Goal: Task Accomplishment & Management: Manage account settings

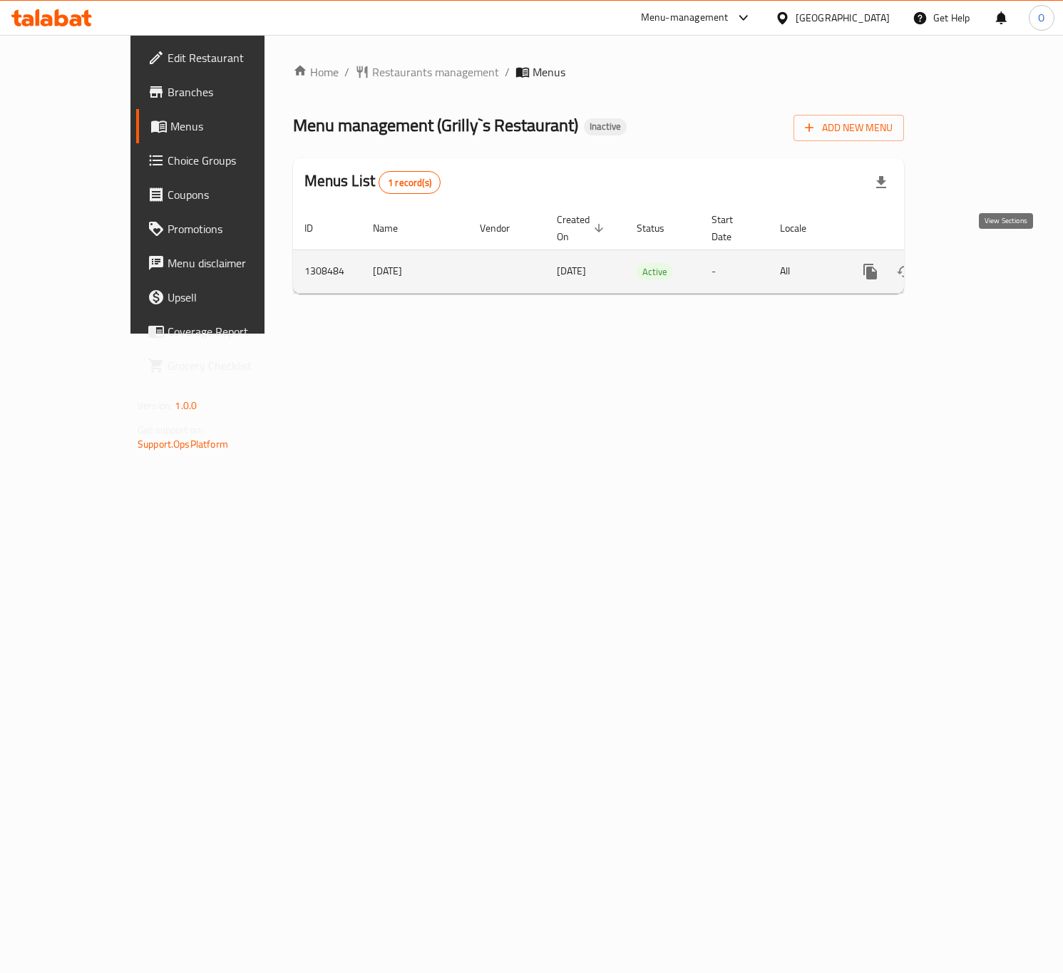
click at [991, 264] on link "enhanced table" at bounding box center [973, 272] width 34 height 34
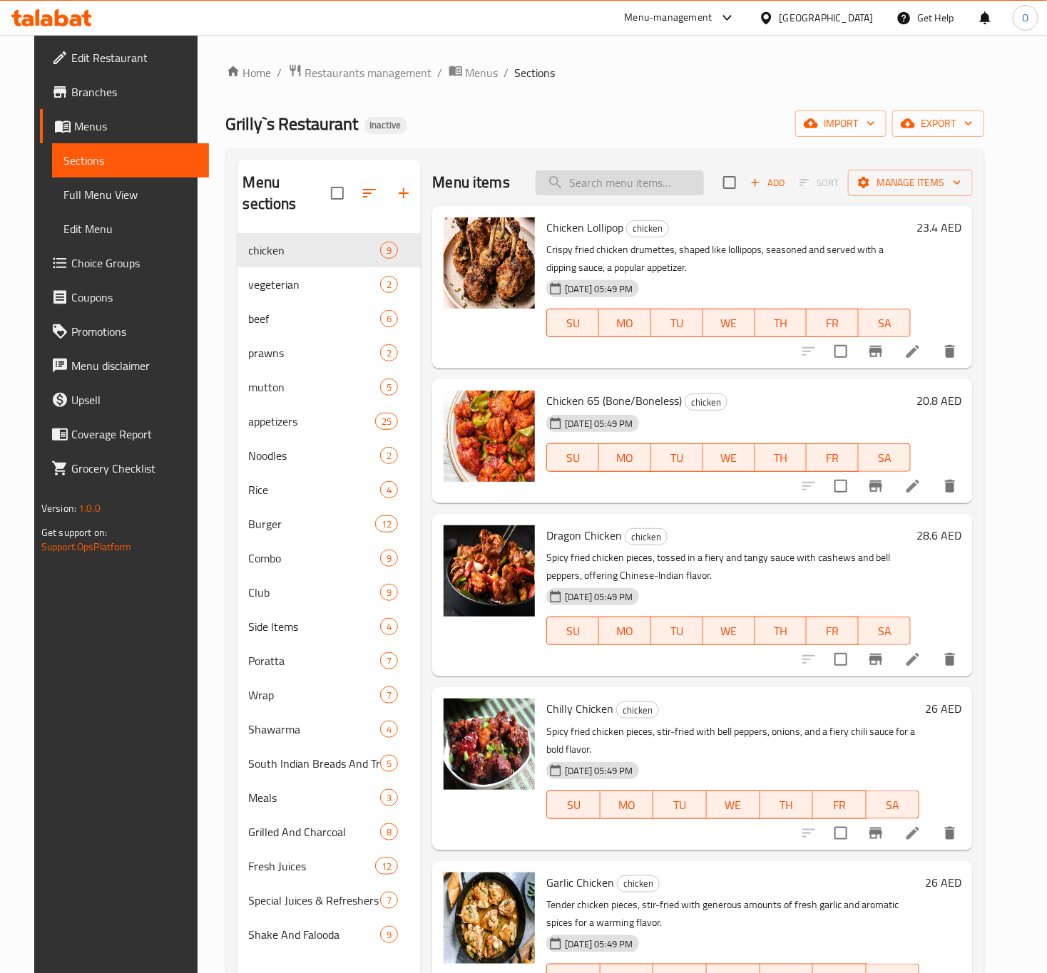
click at [625, 182] on input "search" at bounding box center [620, 182] width 168 height 25
paste input "IdiyappamPuttu"
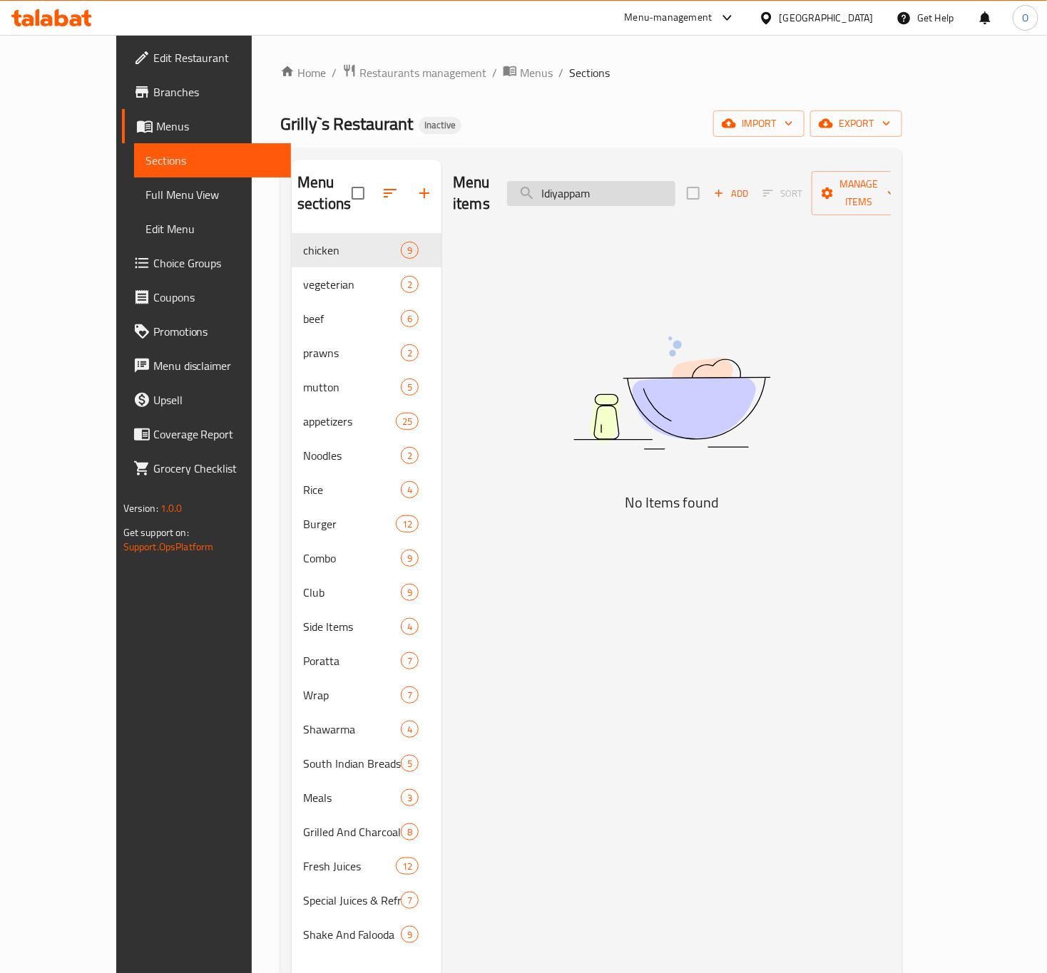
click at [619, 195] on input "Idiyappam" at bounding box center [591, 193] width 168 height 25
paste input "Chicken Lollipop"
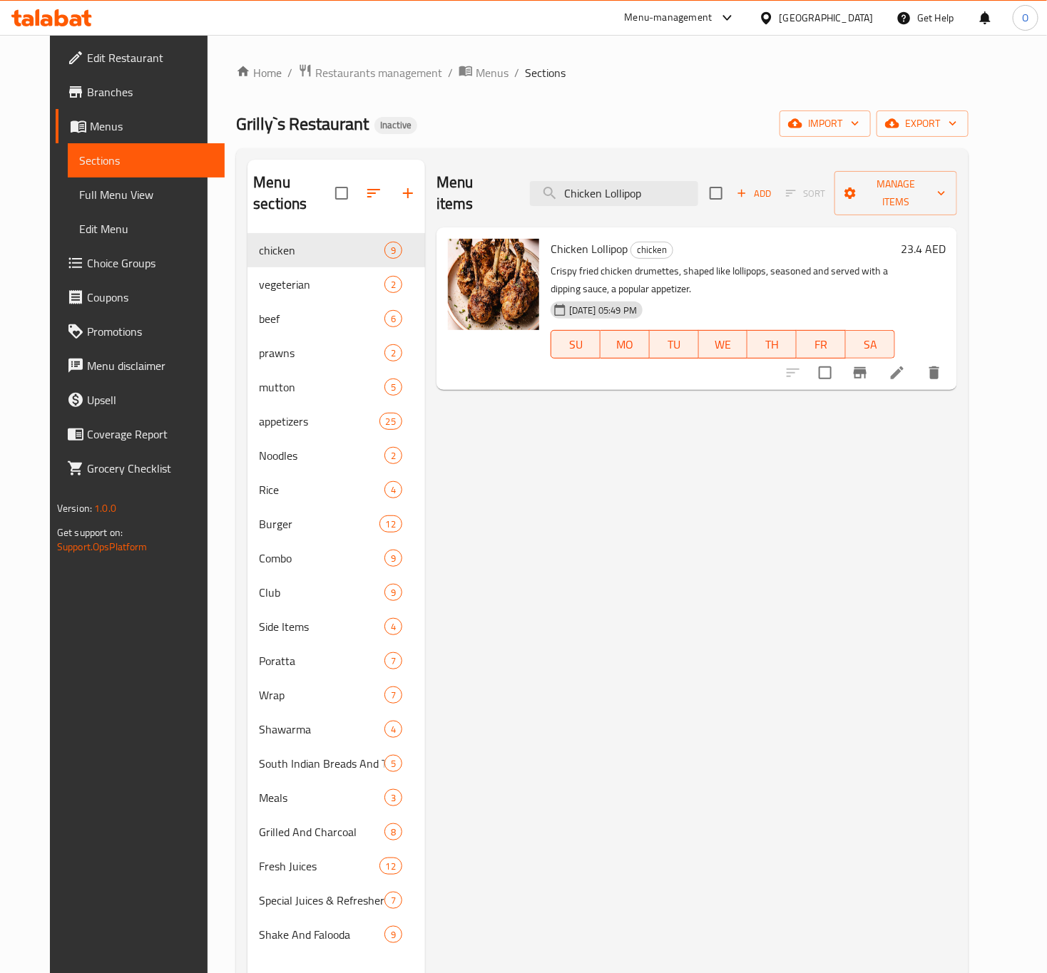
type input "Chicken Lollipop"
click at [906, 364] on icon at bounding box center [897, 372] width 17 height 17
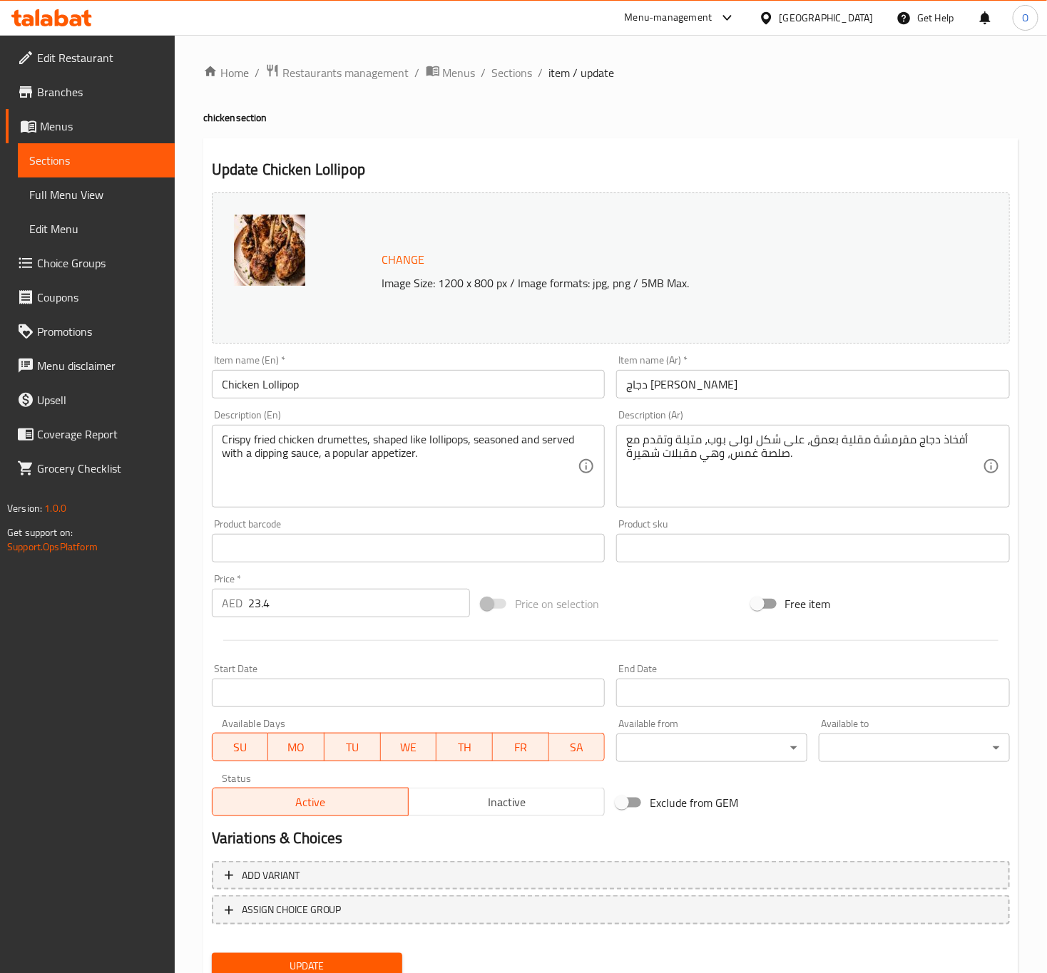
click at [242, 616] on div "AED 23.4 Price *" at bounding box center [341, 603] width 258 height 29
click at [253, 612] on input "23.4" at bounding box center [359, 603] width 222 height 29
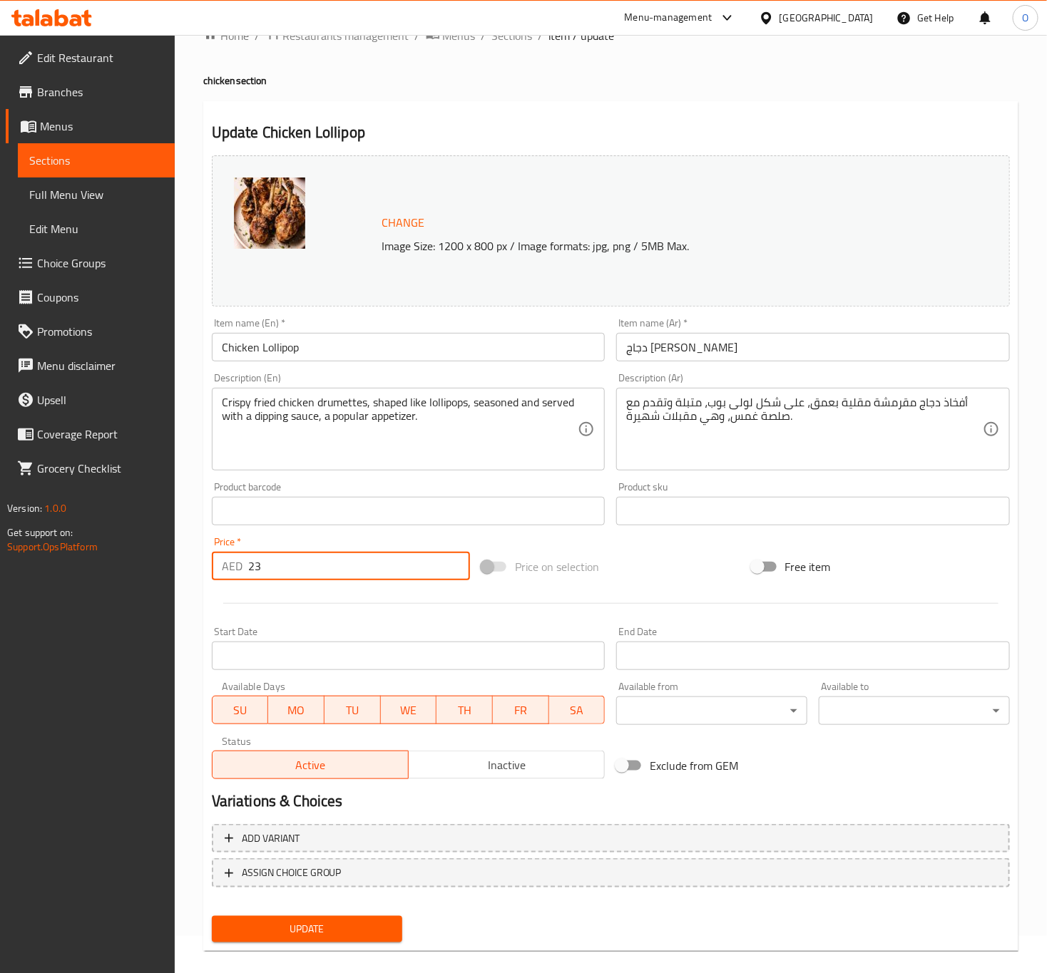
scroll to position [53, 0]
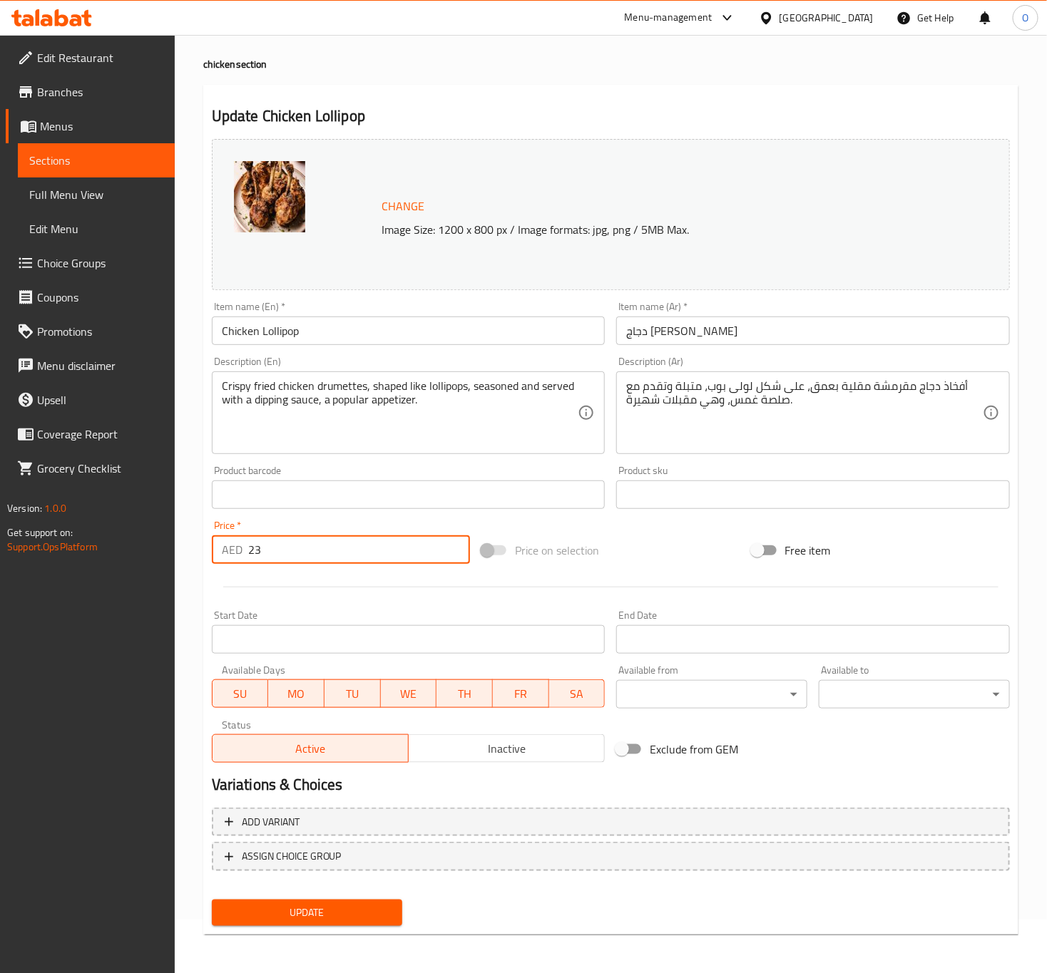
type input "23"
click at [309, 904] on span "Update" at bounding box center [307, 913] width 168 height 18
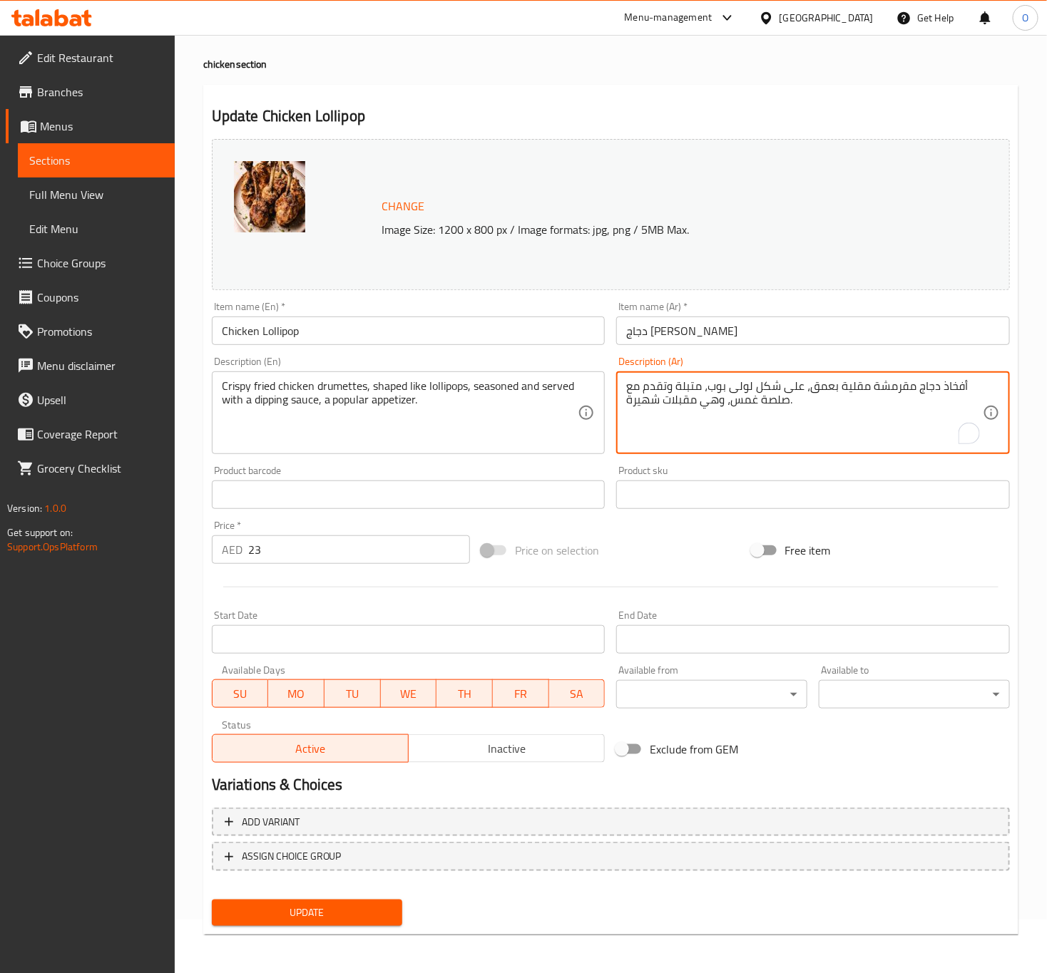
click at [944, 394] on textarea "أفخاذ دجاج مقرمشة مقلية بعمق، على شكل لولى بوب، متبلة وتقدم مع صلصة غمس، وهي مق…" at bounding box center [804, 413] width 357 height 68
paste textarea "بابيس"
type textarea "دبابيس دجاج مقرمشة مقلية بعمق، على شكل لولى بوب، متبلة وتقدم مع صلصة غمس، وهي م…"
click at [833, 340] on input "دجاج لولي بوب" at bounding box center [813, 331] width 394 height 29
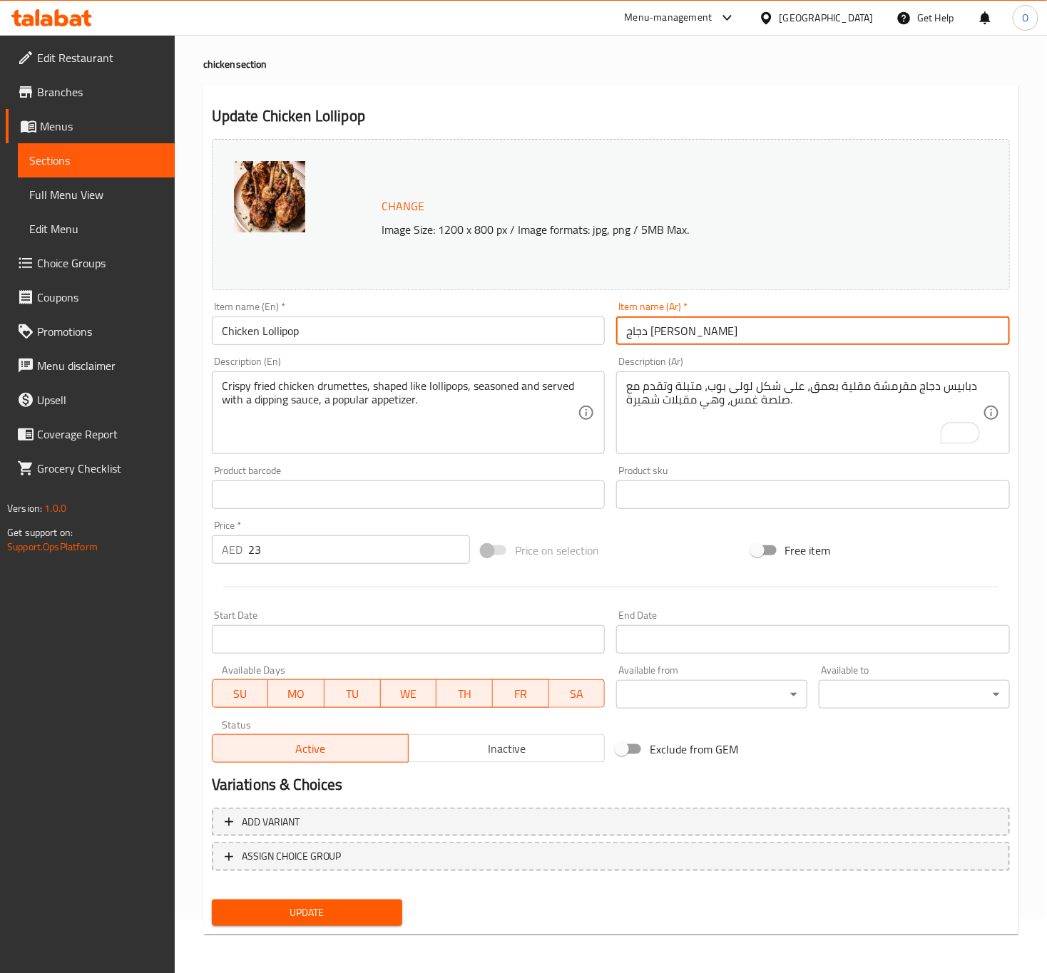
click at [212, 900] on button "Update" at bounding box center [307, 913] width 191 height 26
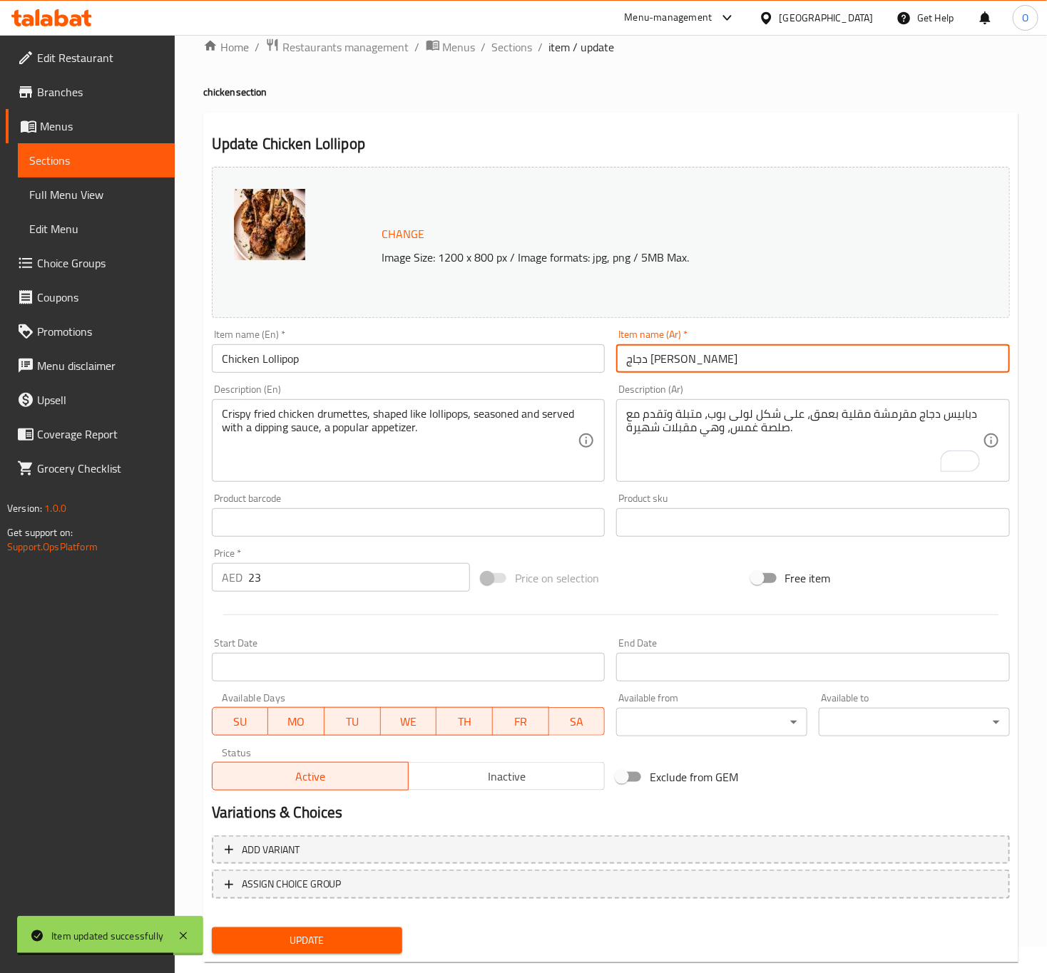
scroll to position [0, 0]
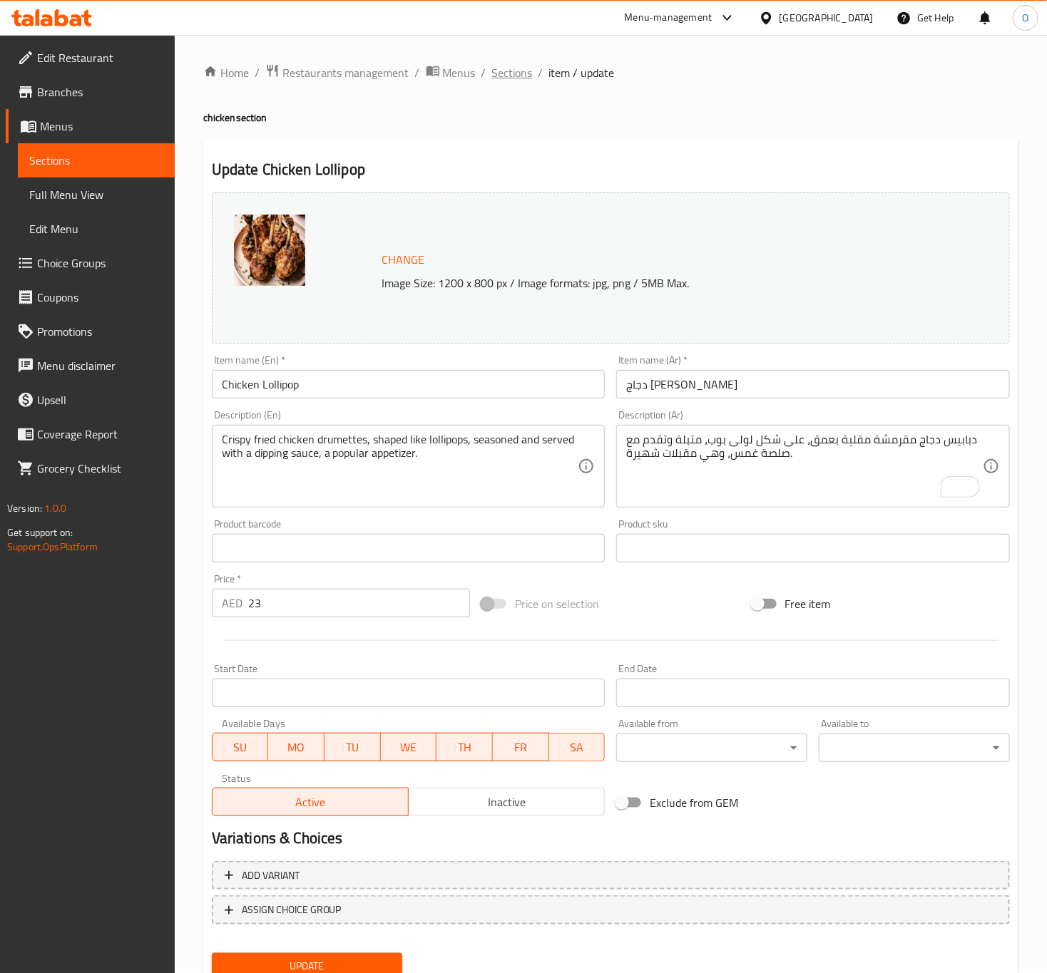
click at [507, 75] on span "Sections" at bounding box center [512, 72] width 41 height 17
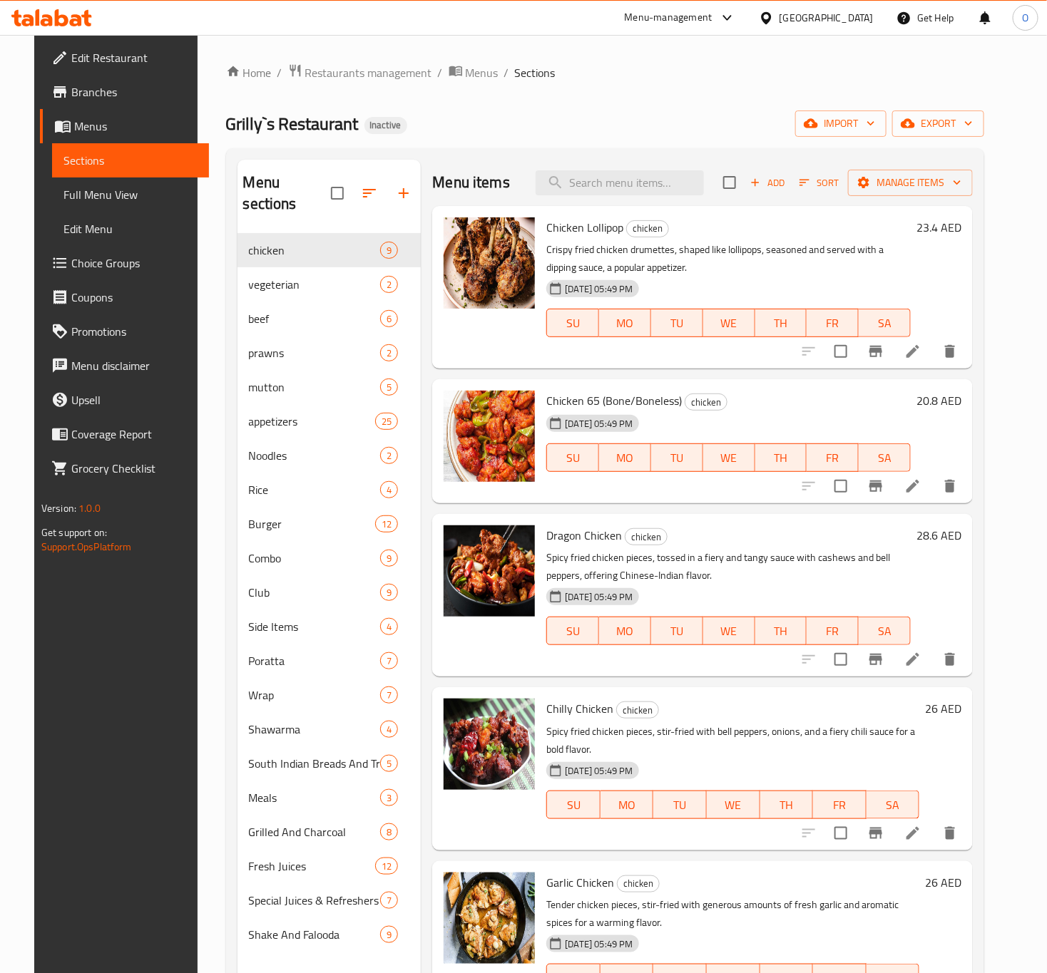
click at [421, 491] on div "Menu items Add Sort Manage items Chicken Lollipop chicken Crispy fried chicken …" at bounding box center [697, 646] width 552 height 973
click at [948, 399] on h6 "20.8 AED" at bounding box center [938, 401] width 45 height 20
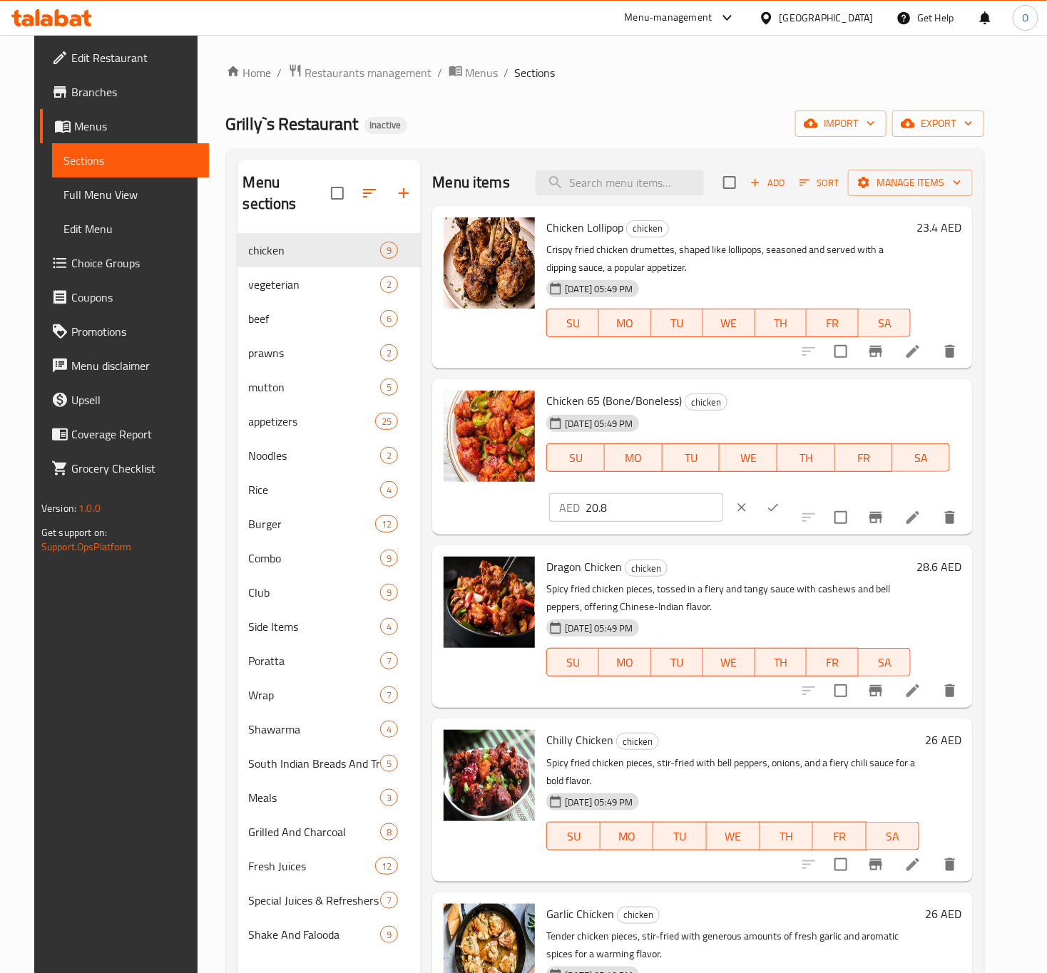
click at [723, 493] on input "20.8" at bounding box center [654, 507] width 138 height 29
type input "21"
click at [789, 492] on button "ok" at bounding box center [772, 507] width 31 height 31
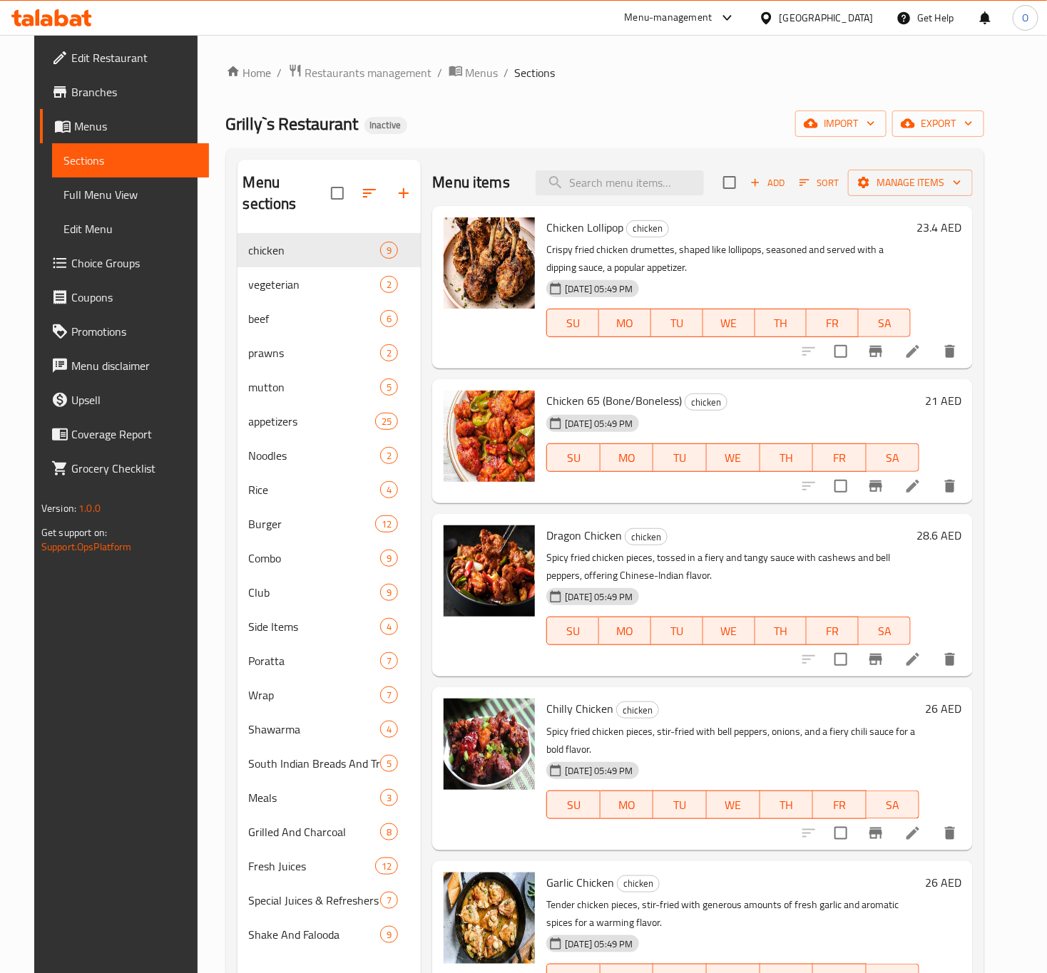
click at [921, 484] on icon at bounding box center [912, 486] width 17 height 17
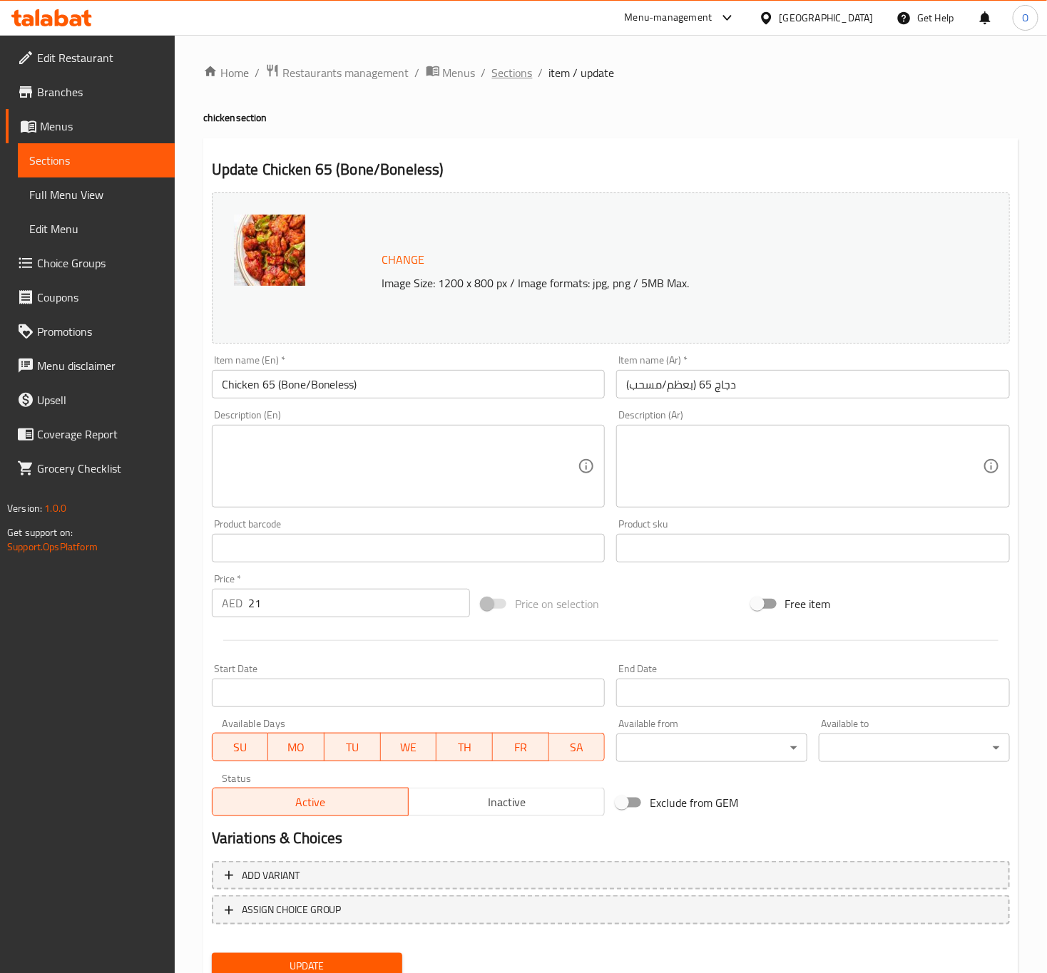
click at [496, 71] on span "Sections" at bounding box center [512, 72] width 41 height 17
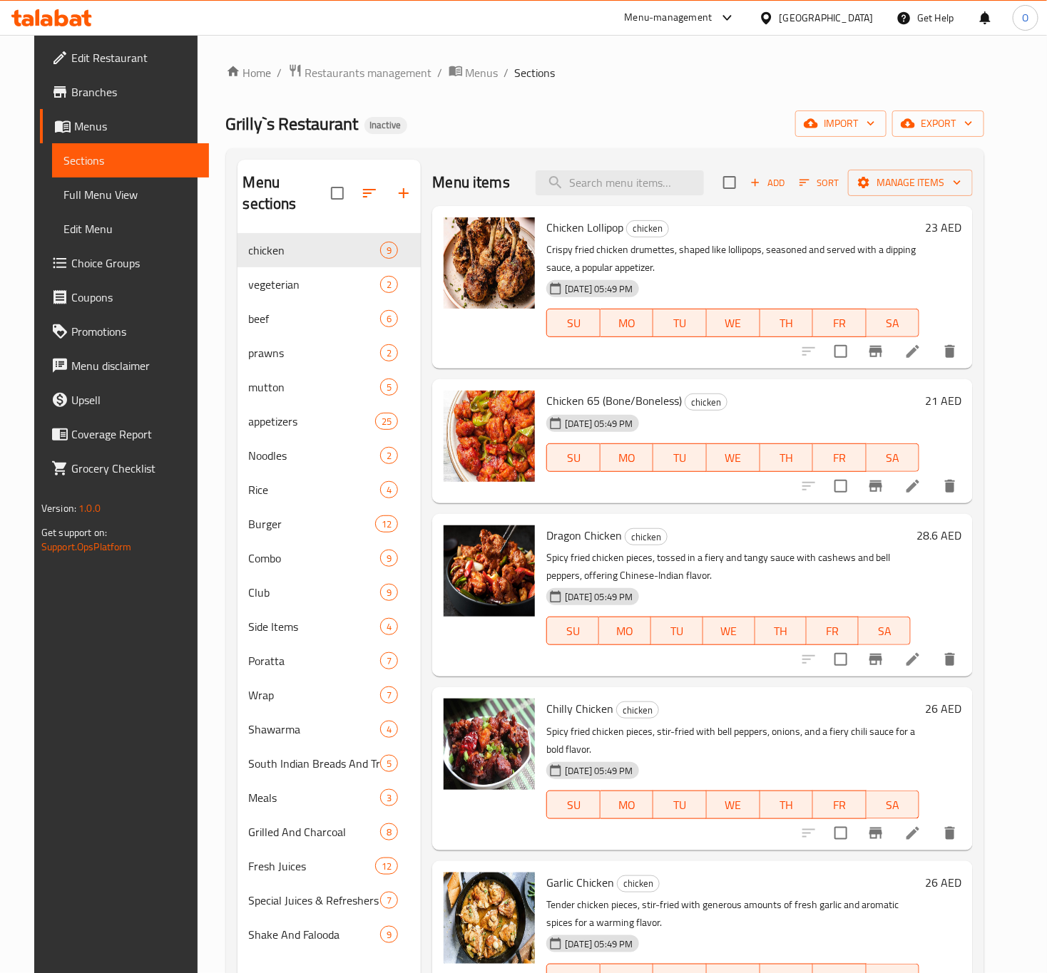
click at [94, 272] on span "Choice Groups" at bounding box center [134, 263] width 126 height 17
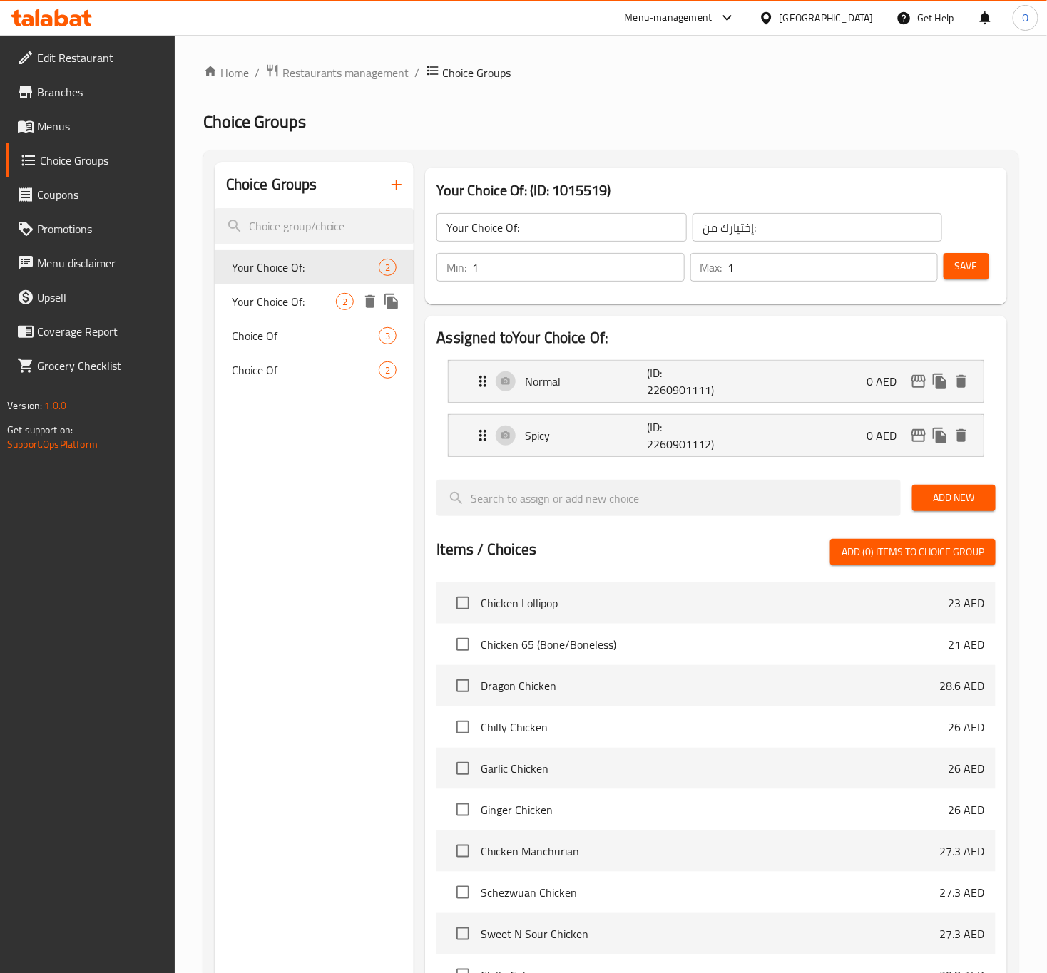
click at [260, 298] on span "Your Choice Of:" at bounding box center [284, 301] width 105 height 17
click at [261, 344] on span "Choice Of" at bounding box center [284, 335] width 105 height 17
type input "Choice Of"
type input "إختيارك من"
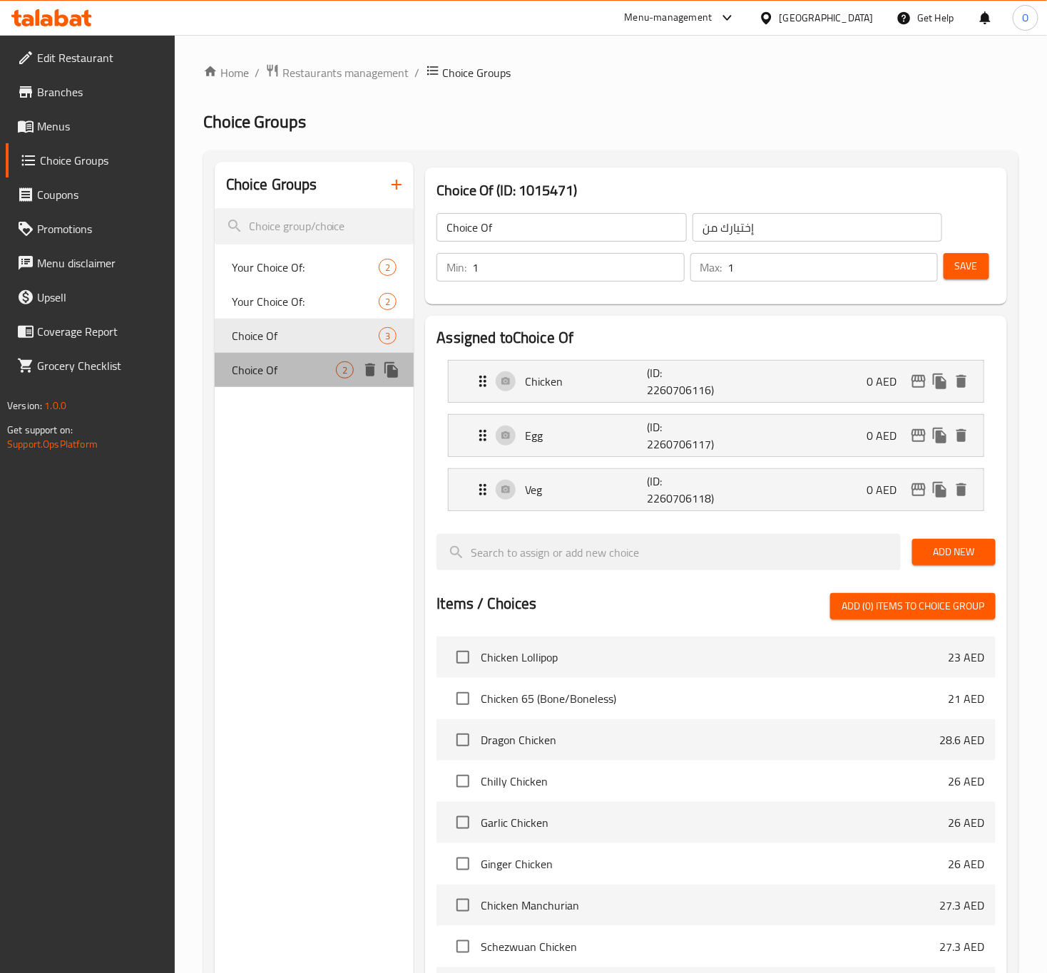
click at [261, 355] on div "Choice Of 2" at bounding box center [315, 370] width 200 height 34
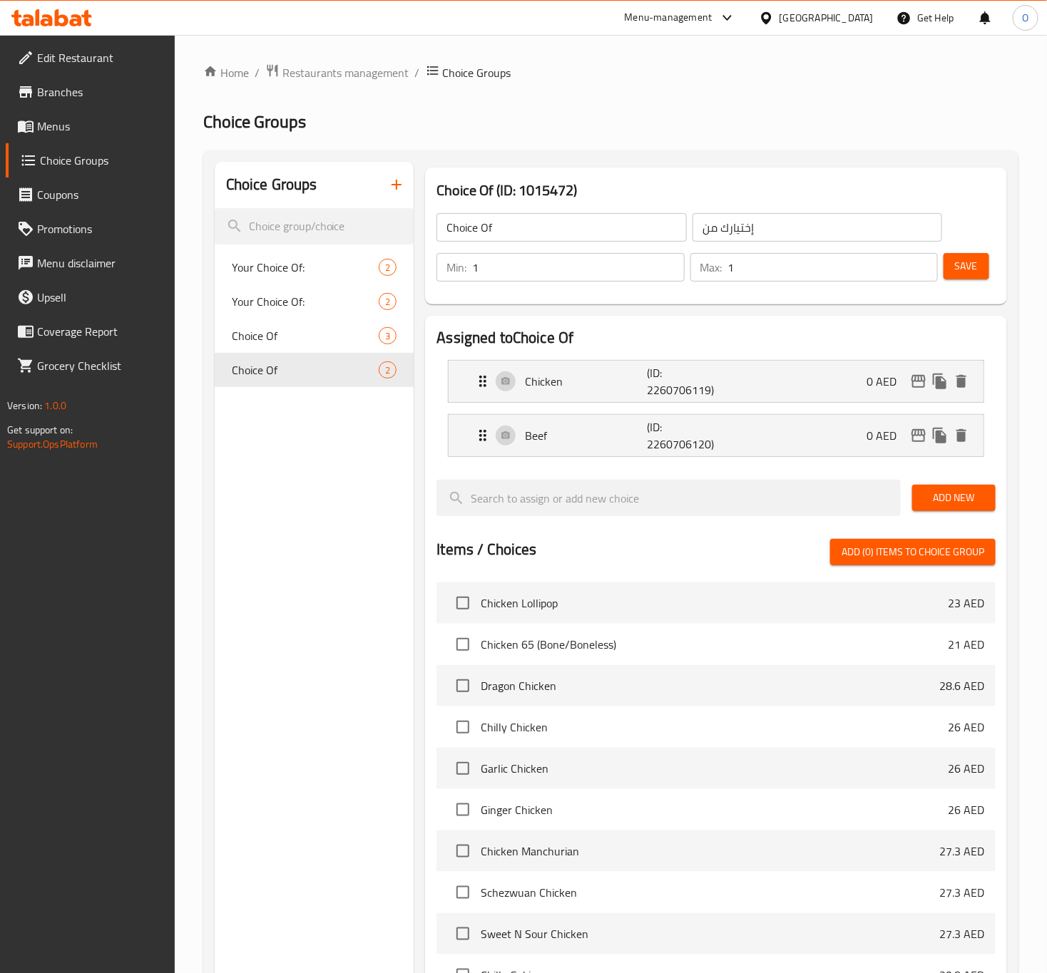
click at [402, 180] on icon "button" at bounding box center [396, 184] width 17 height 17
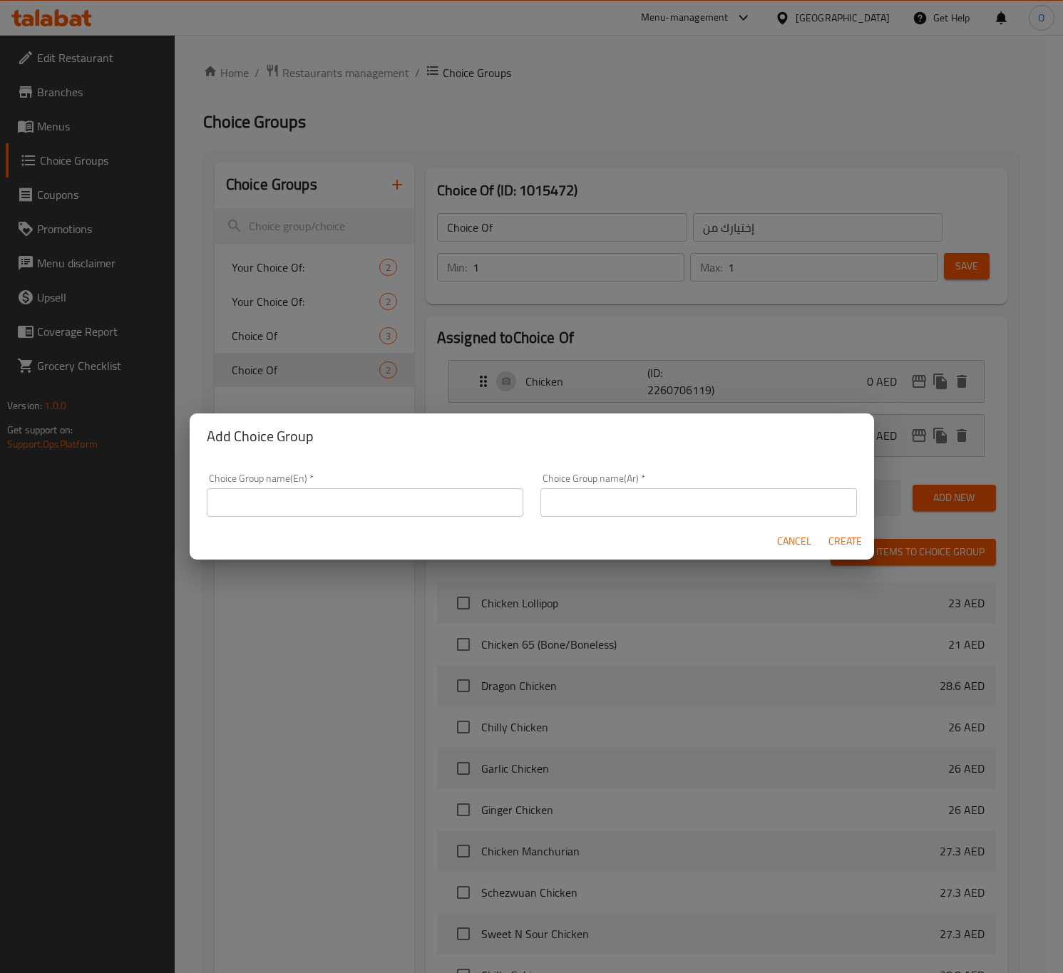
click at [283, 488] on input "text" at bounding box center [365, 502] width 317 height 29
type input "Your Choice Of:"
click at [649, 494] on input "text" at bounding box center [699, 502] width 317 height 29
type input "إختيارك من:"
click at [843, 552] on button "Create" at bounding box center [846, 541] width 46 height 26
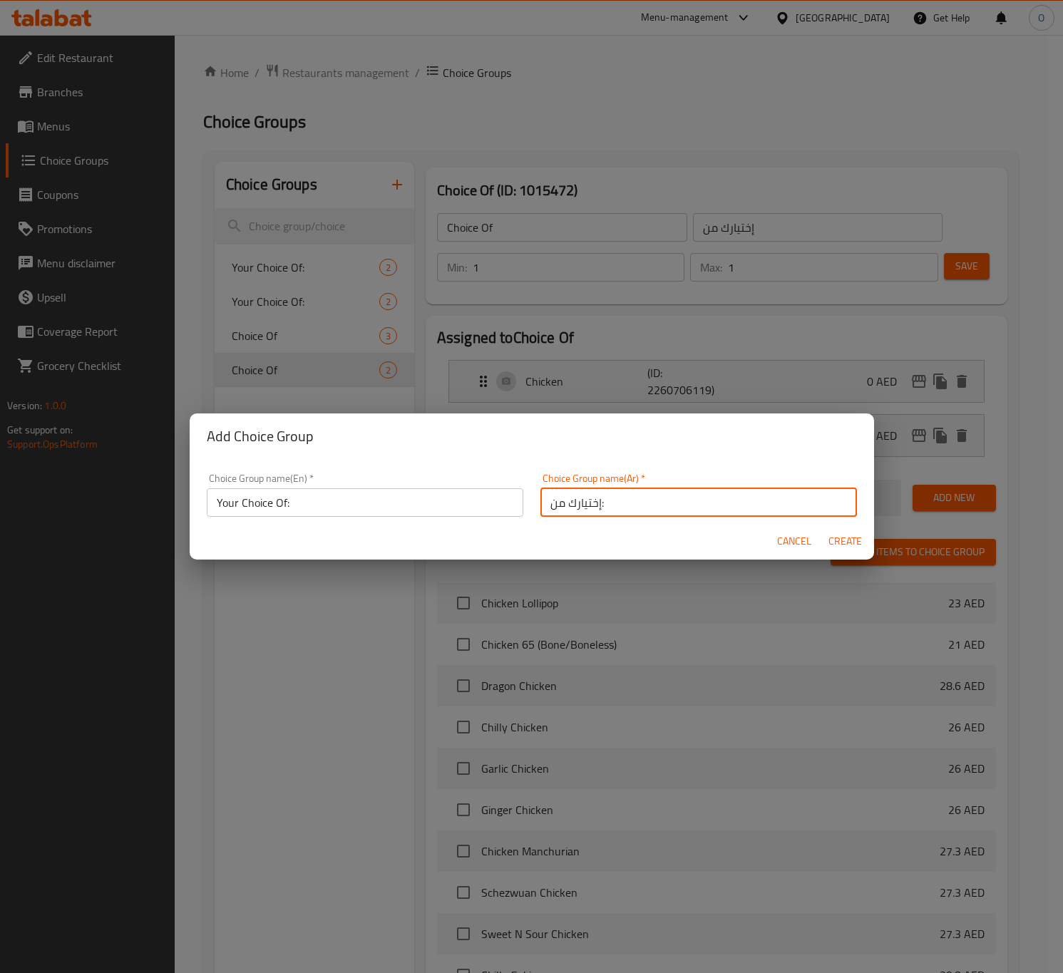
type input "Your Choice Of:"
type input "إختيارك من:"
type input "0"
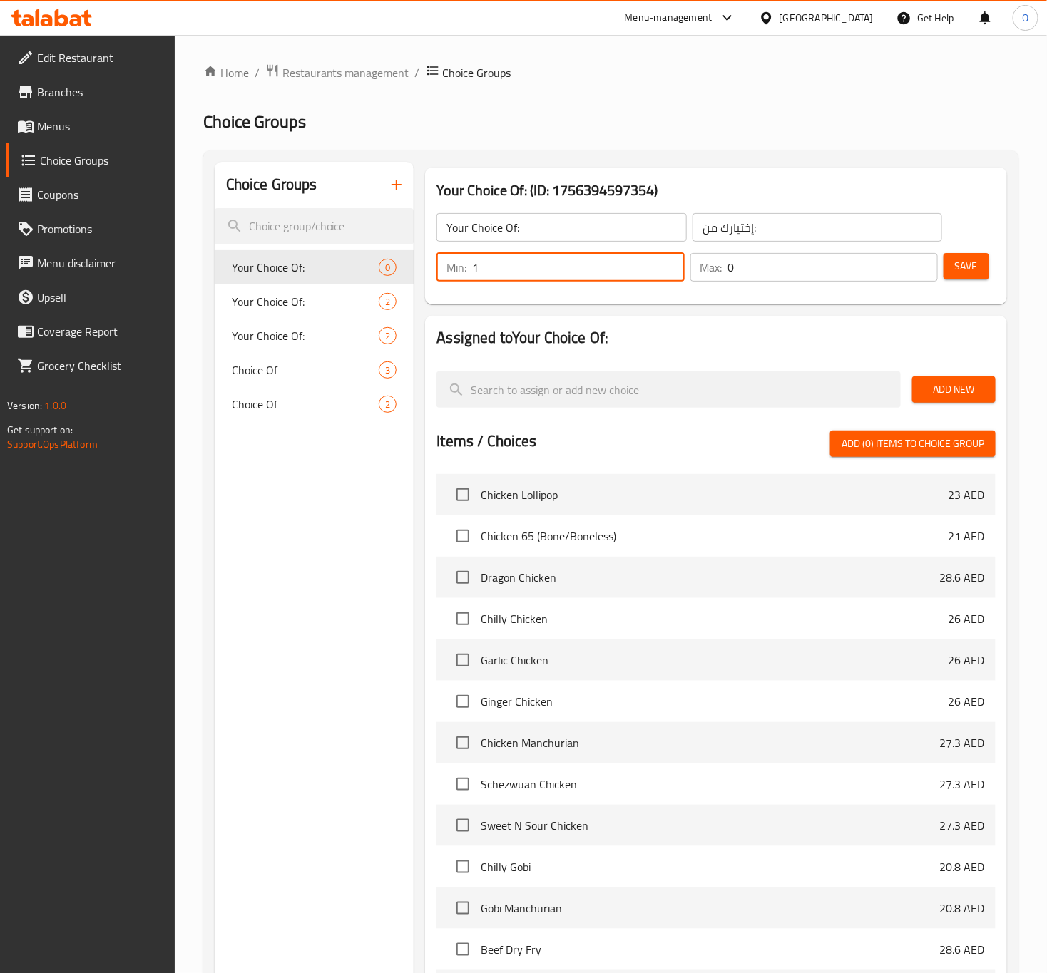
type input "1"
click at [666, 257] on input "1" at bounding box center [578, 267] width 212 height 29
type input "1"
click at [920, 265] on input "1" at bounding box center [833, 267] width 210 height 29
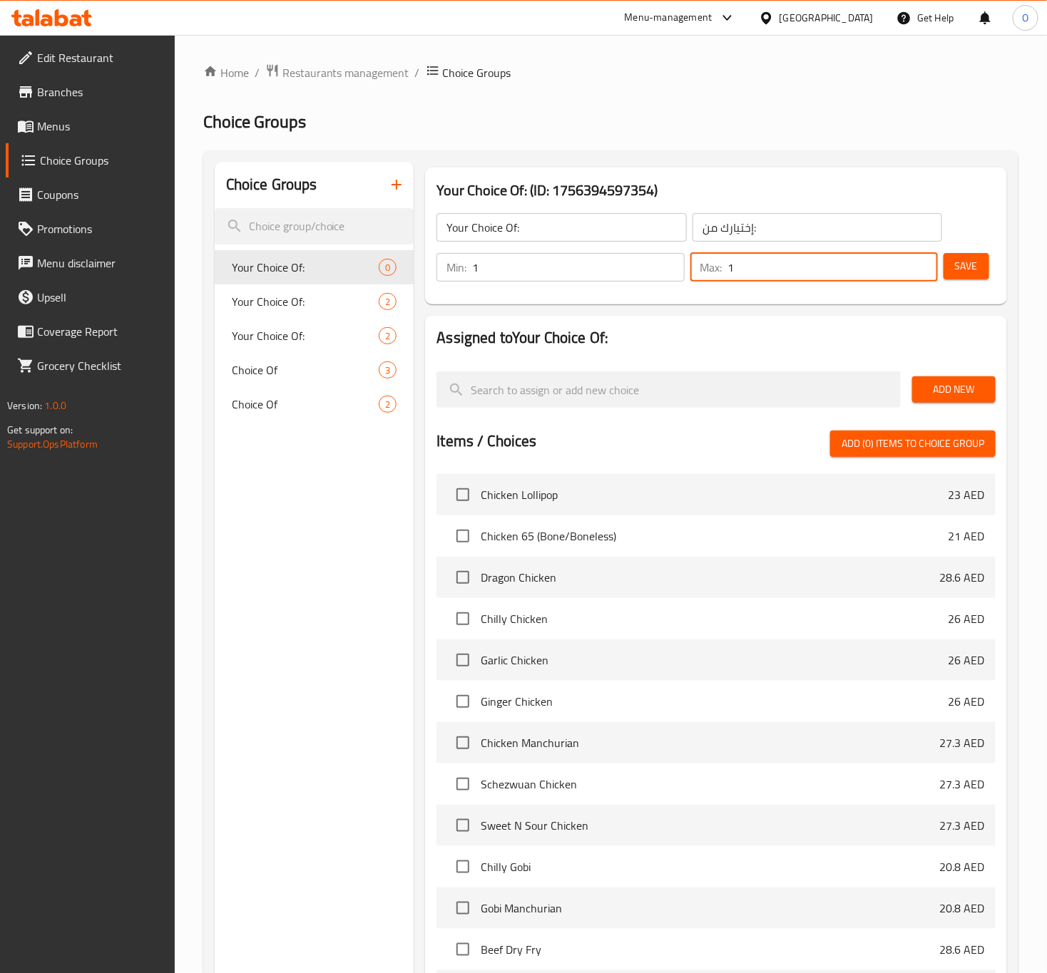
click at [942, 388] on span "Add New" at bounding box center [953, 390] width 61 height 18
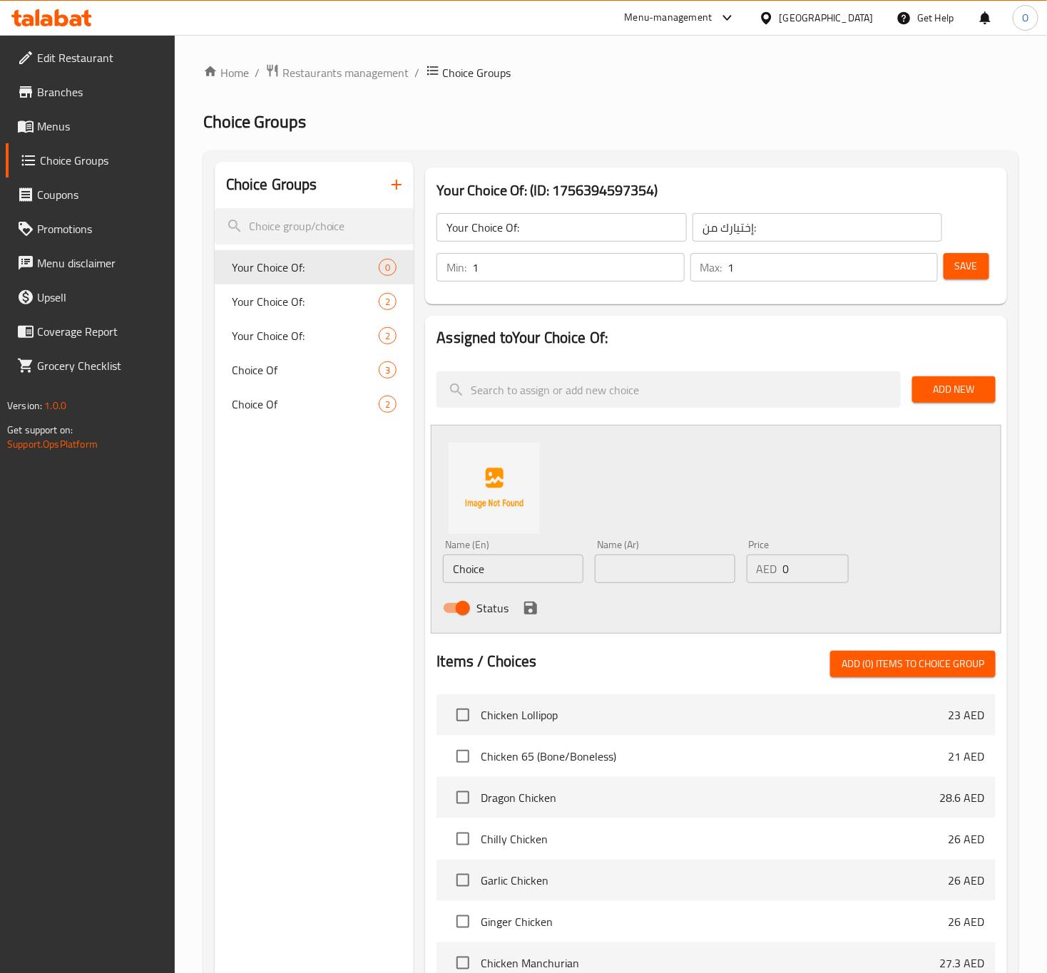
click at [536, 580] on input "Choice" at bounding box center [513, 569] width 140 height 29
type input "V"
click at [536, 580] on input "BOne" at bounding box center [513, 569] width 140 height 29
drag, startPoint x: 477, startPoint y: 567, endPoint x: 578, endPoint y: 576, distance: 101.0
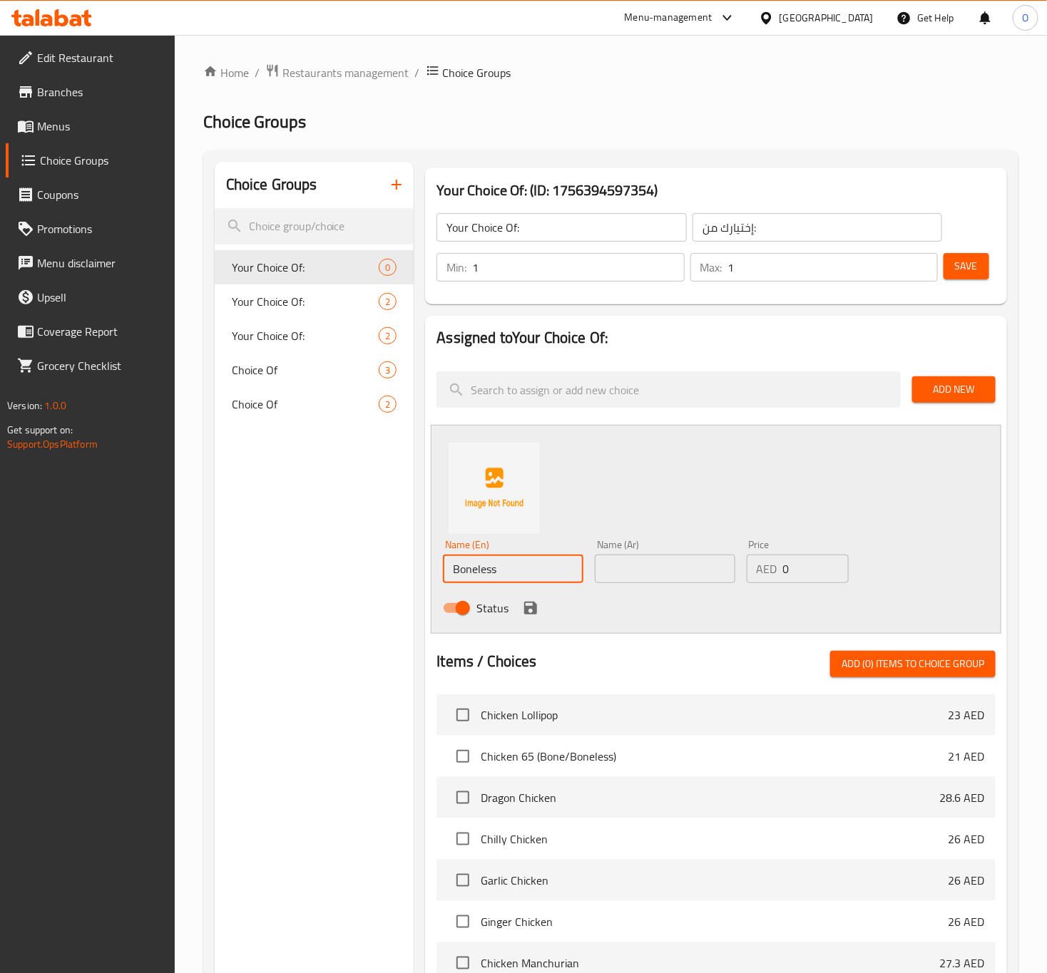
click at [578, 576] on input "Boneless" at bounding box center [513, 569] width 140 height 29
type input "Bone"
click at [601, 557] on input "text" at bounding box center [665, 569] width 140 height 29
drag, startPoint x: 623, startPoint y: 570, endPoint x: 612, endPoint y: 569, distance: 11.4
click at [612, 569] on input "بالعظم" at bounding box center [665, 569] width 140 height 29
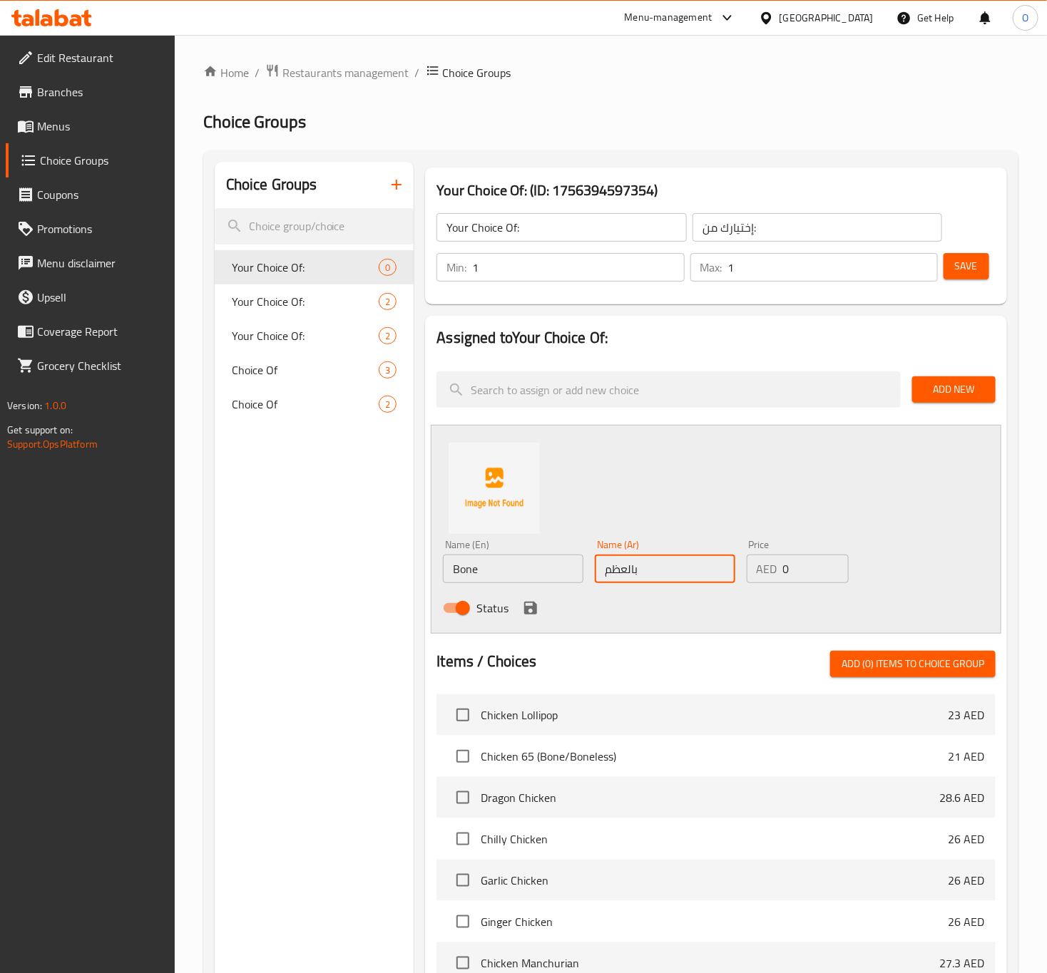
type input "بالعظم"
click at [527, 608] on icon "save" at bounding box center [530, 608] width 13 height 13
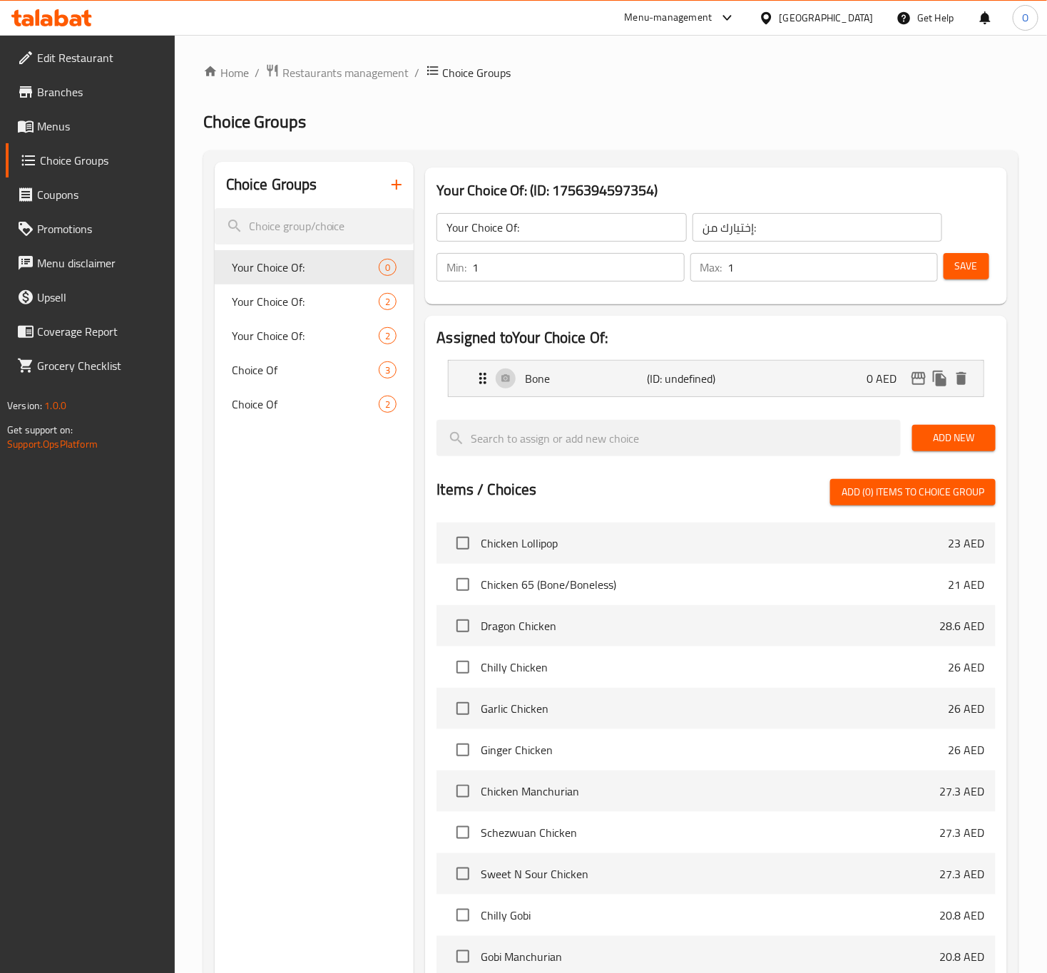
click at [918, 441] on button "Add New" at bounding box center [953, 438] width 83 height 26
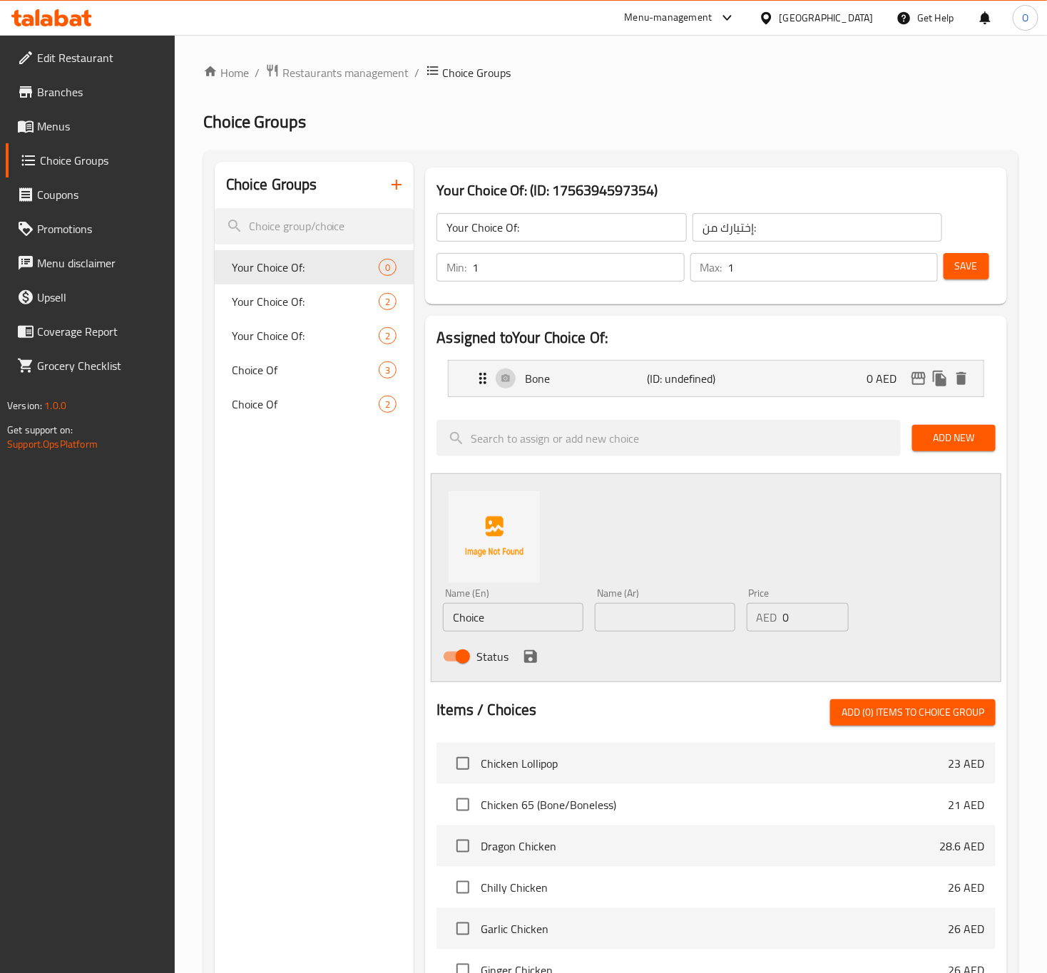
click at [490, 618] on input "Choice" at bounding box center [513, 617] width 140 height 29
type input "Boneless"
click at [663, 638] on div "Status" at bounding box center [664, 657] width 455 height 39
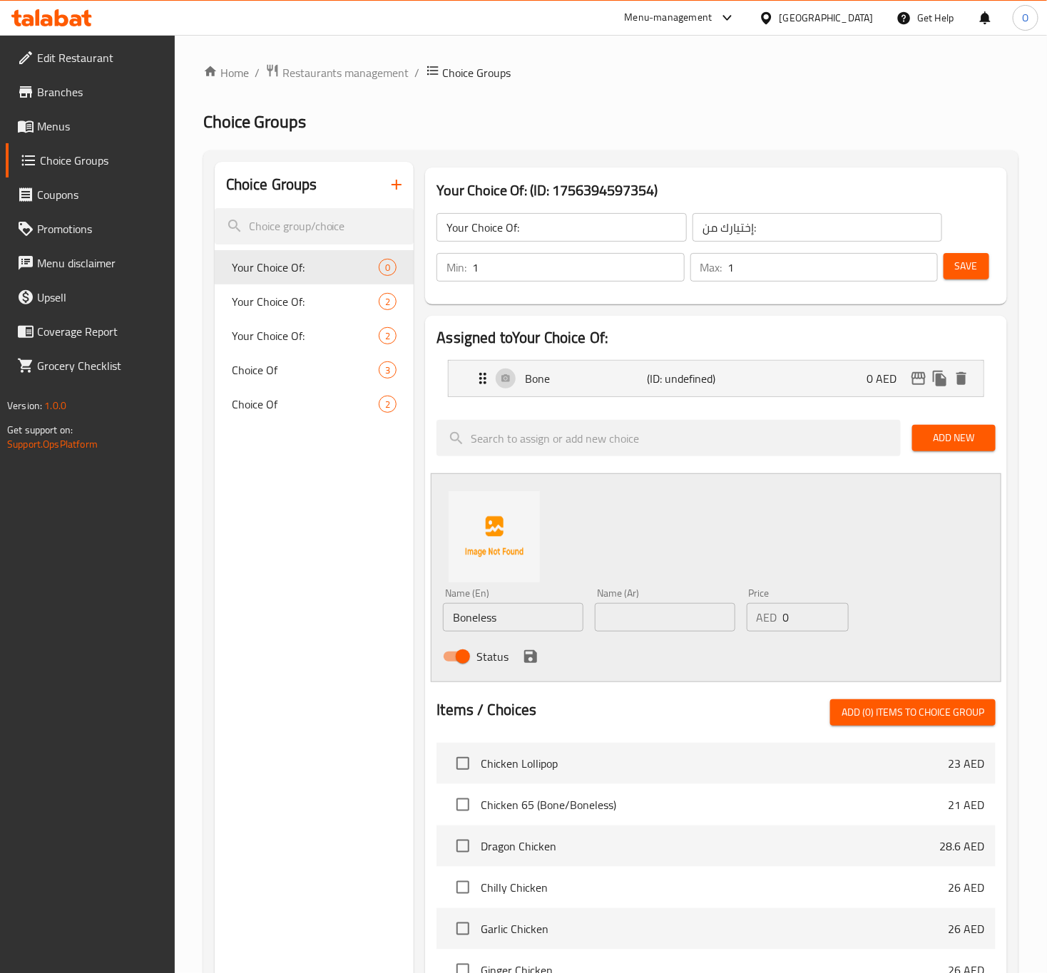
click at [661, 628] on input "text" at bounding box center [665, 617] width 140 height 29
click at [604, 370] on div "Bone (ID: undefined) 0 AED" at bounding box center [719, 379] width 491 height 36
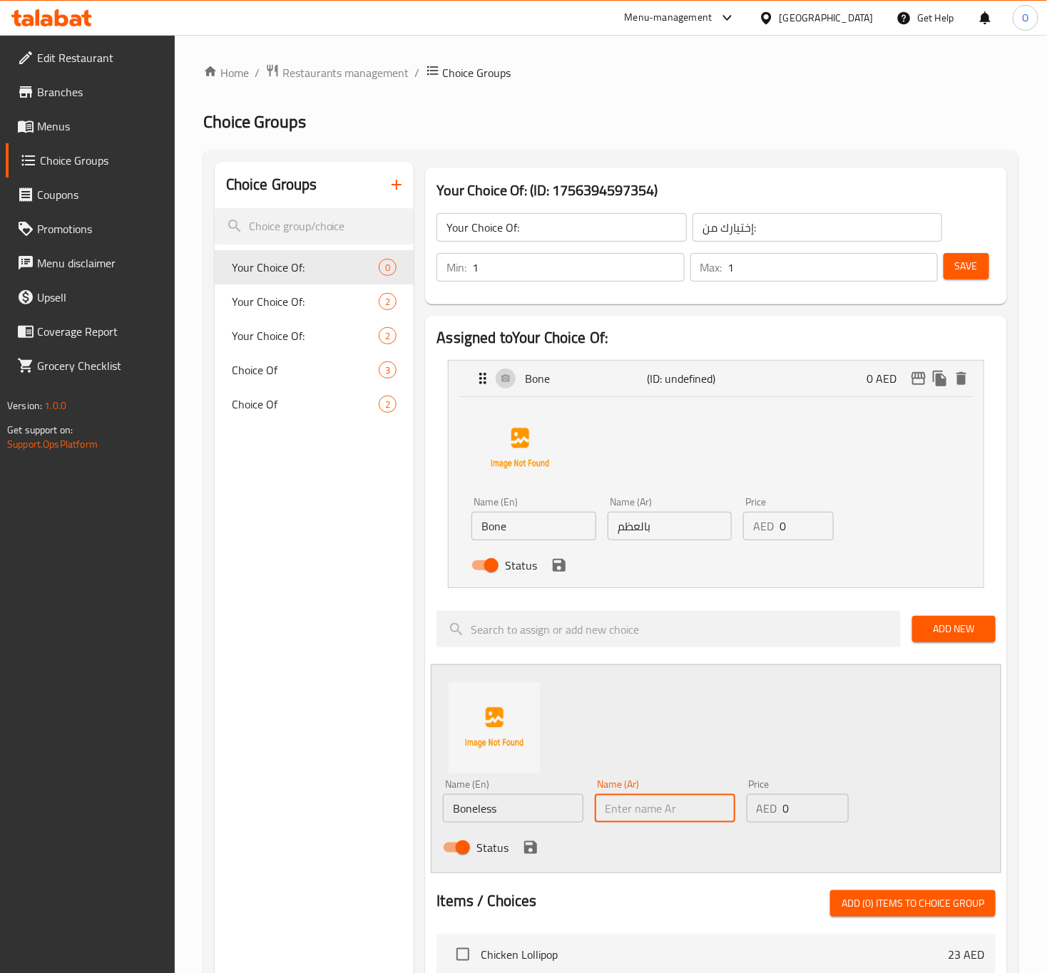
click at [683, 540] on input "بالعظم" at bounding box center [670, 526] width 124 height 29
click at [642, 831] on div "Status" at bounding box center [664, 848] width 455 height 39
click at [655, 822] on input "text" at bounding box center [665, 808] width 140 height 29
paste input "مسحب"
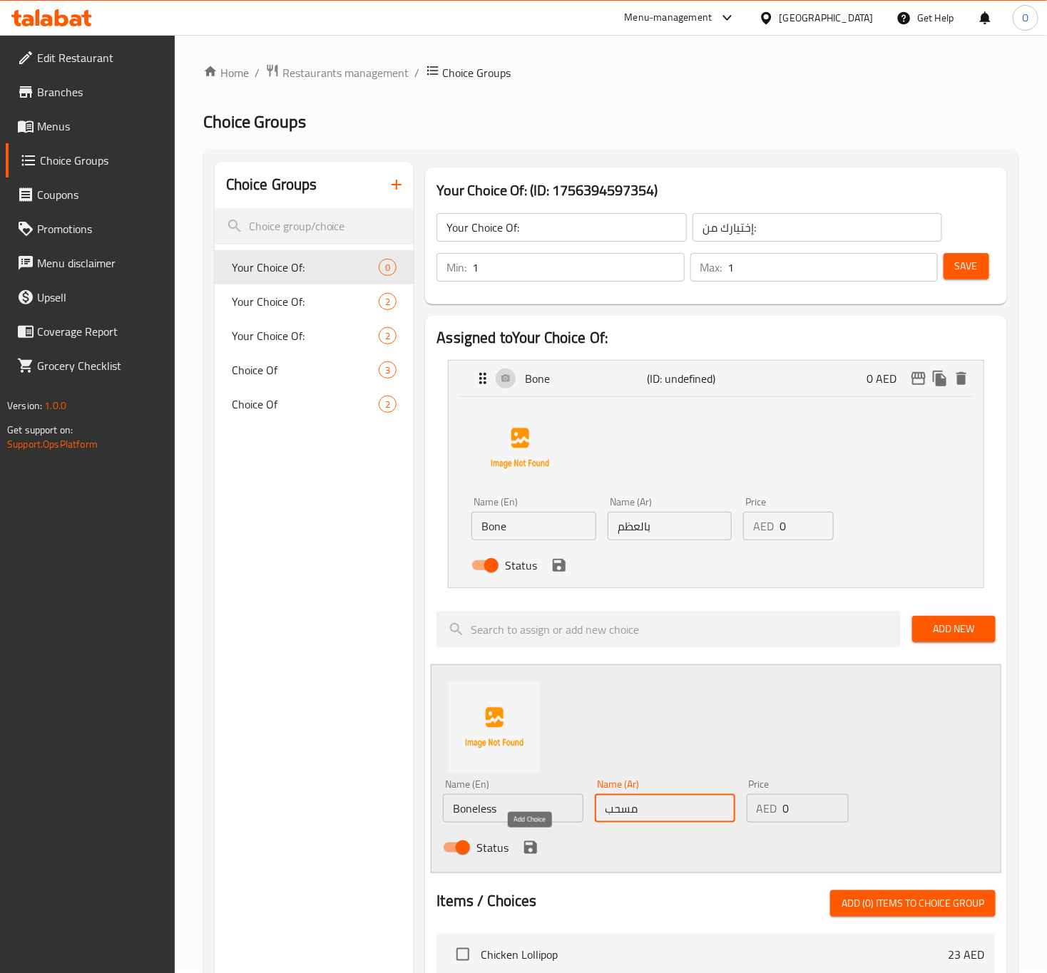
type input "مسحب"
click at [538, 844] on icon "save" at bounding box center [530, 847] width 17 height 17
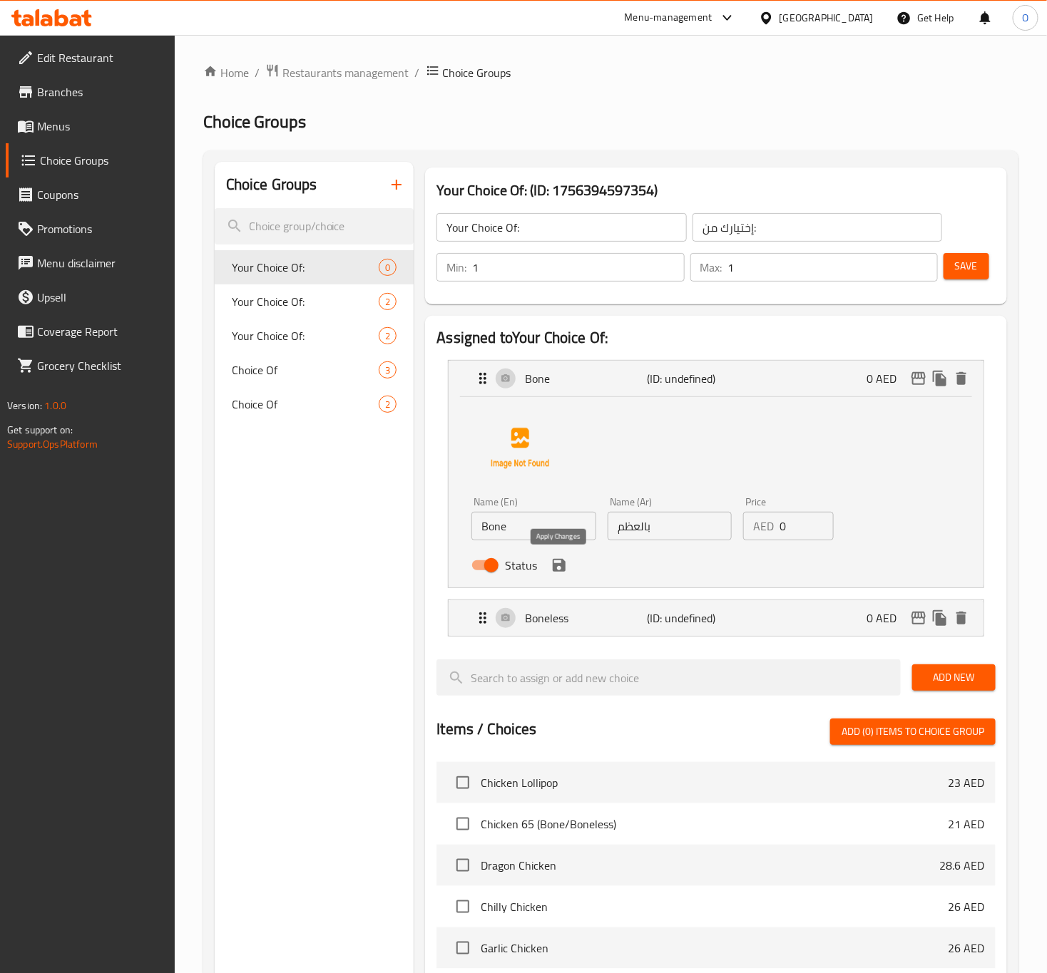
click at [556, 571] on icon "save" at bounding box center [559, 565] width 13 height 13
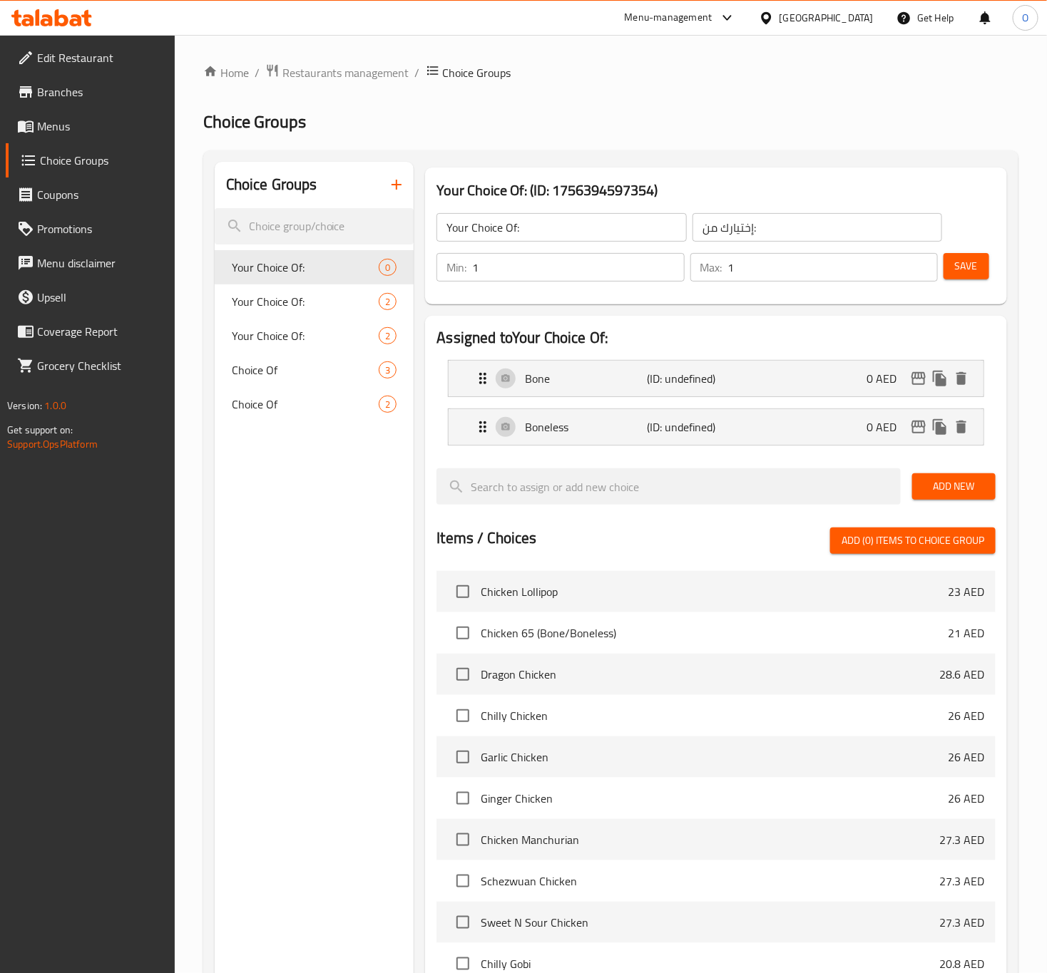
click at [958, 285] on div "Min: 1 ​ Max: 1 ​ Save" at bounding box center [713, 268] width 570 height 46
click at [965, 262] on span "Save" at bounding box center [966, 266] width 23 height 18
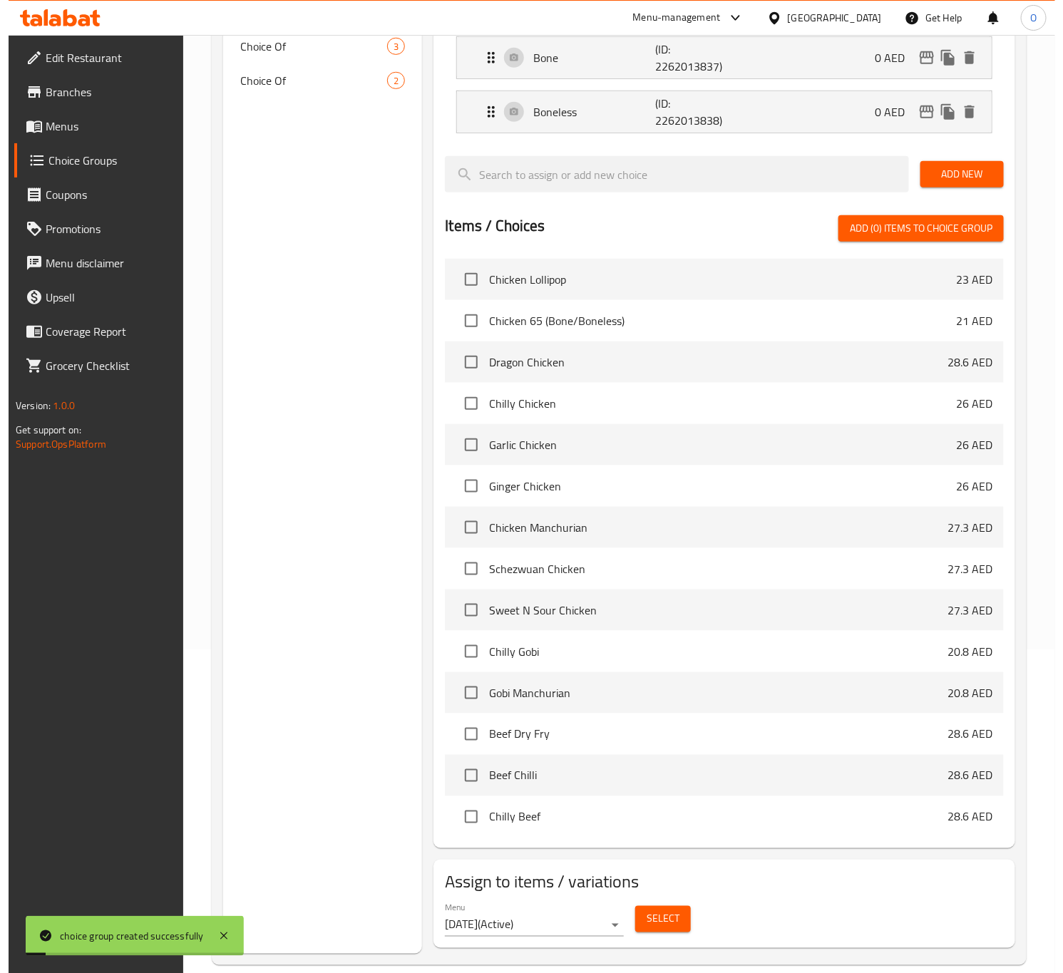
scroll to position [345, 0]
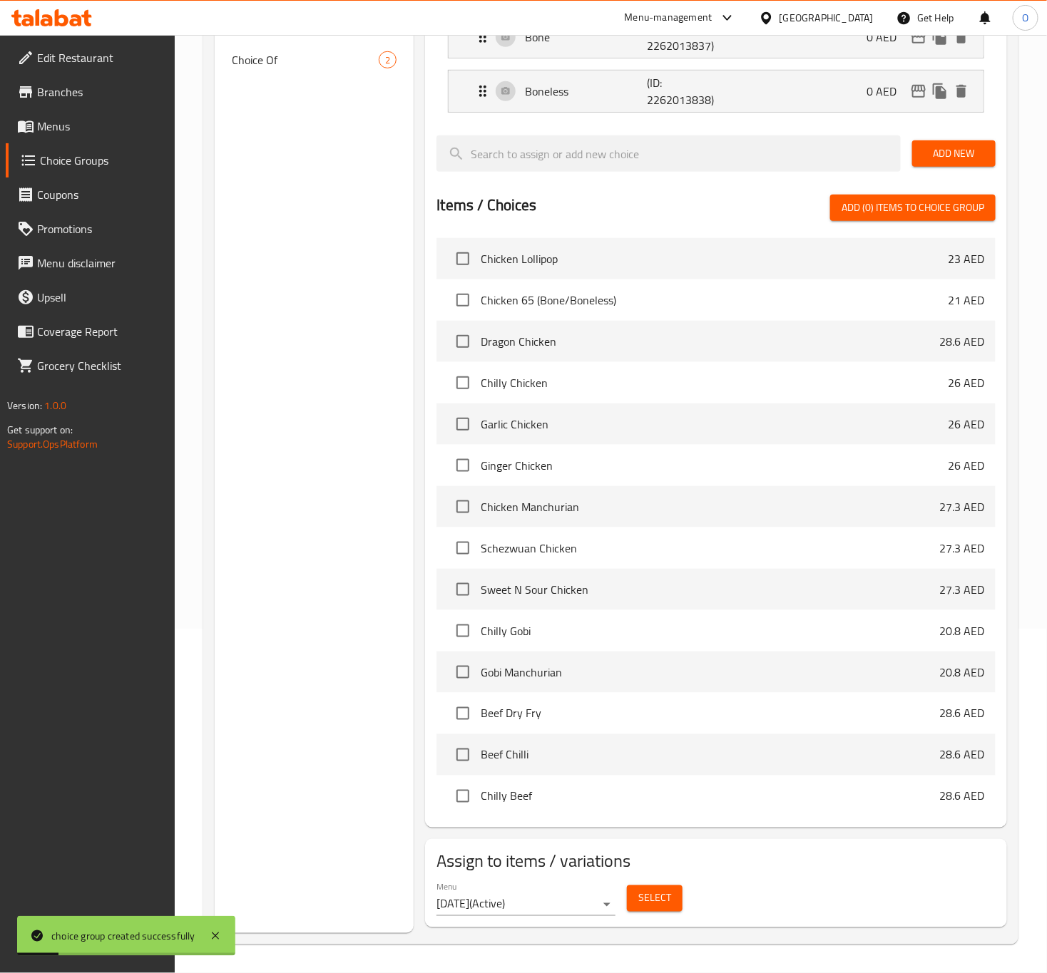
click at [655, 904] on span "Select" at bounding box center [654, 899] width 33 height 18
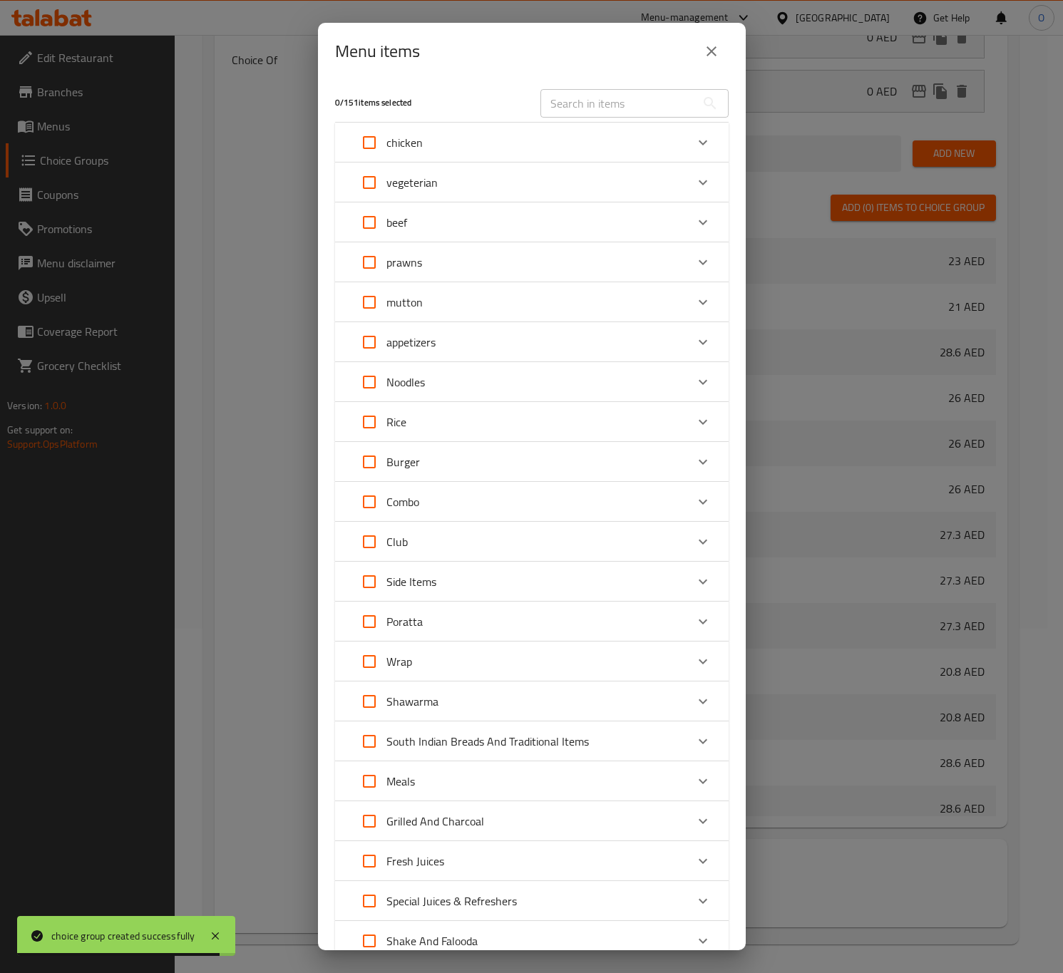
scroll to position [0, 0]
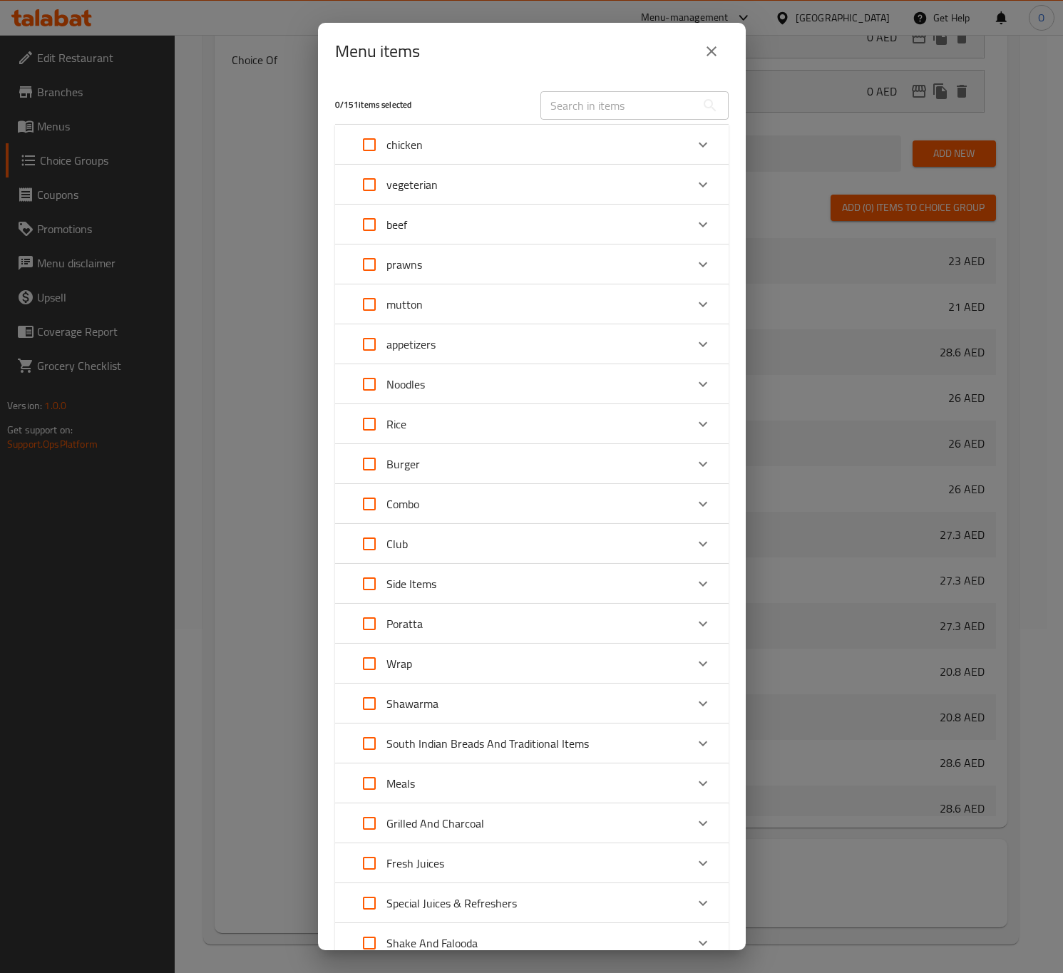
click at [568, 150] on div "chicken" at bounding box center [519, 145] width 334 height 34
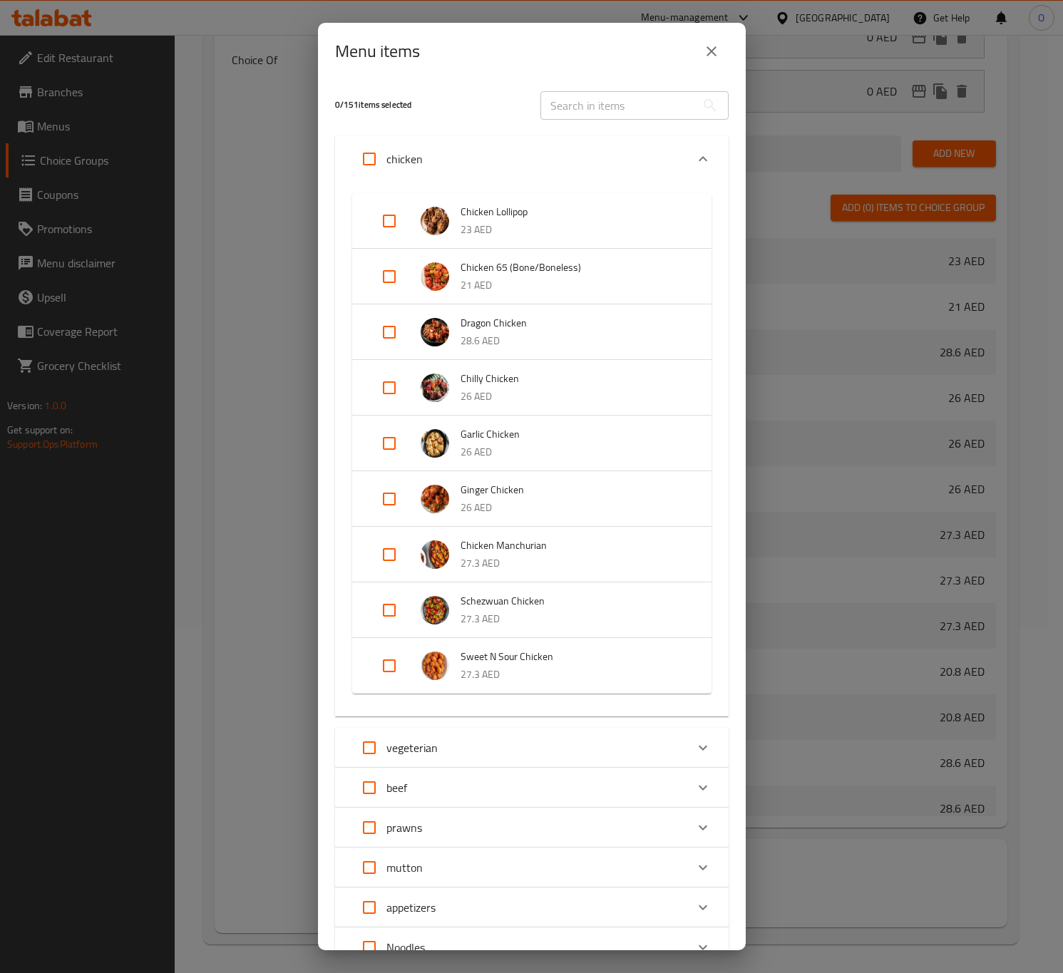
click at [481, 285] on p "21 AED" at bounding box center [572, 286] width 222 height 18
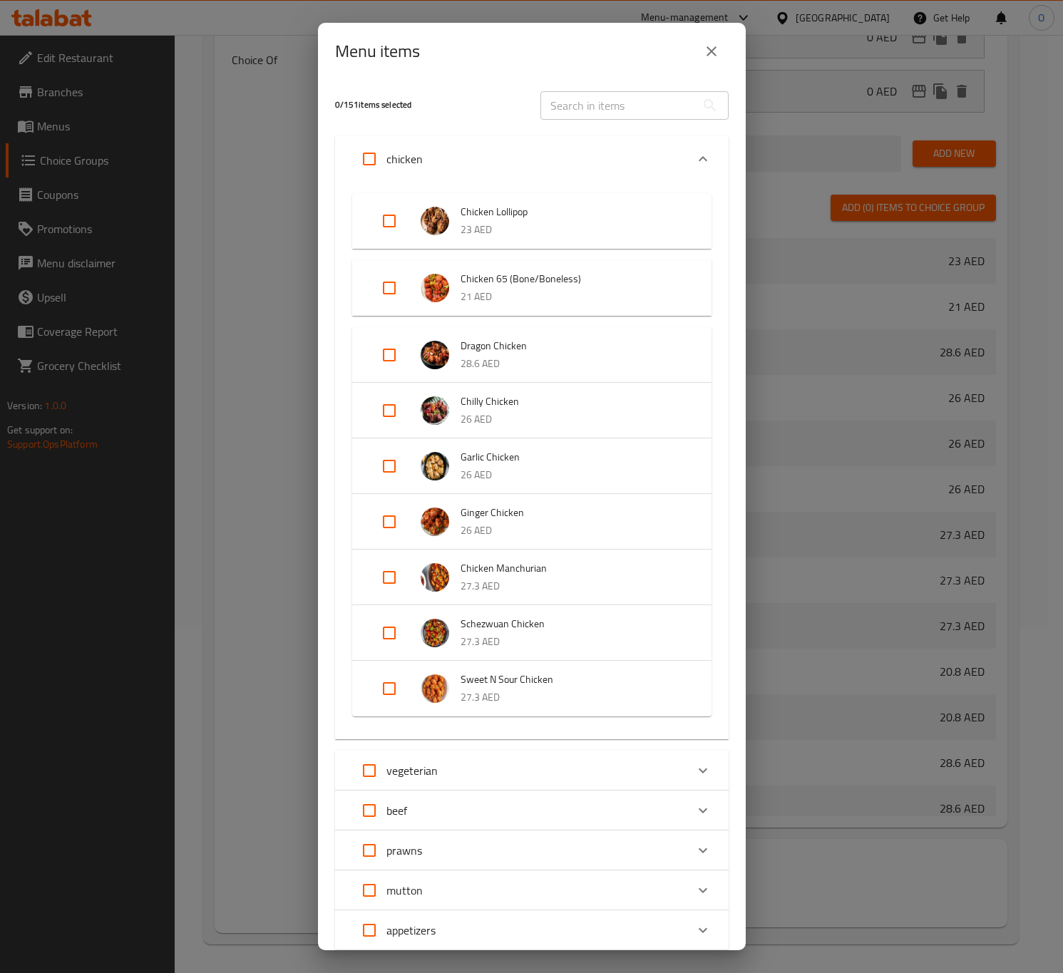
click at [392, 287] on input "Expand" at bounding box center [389, 288] width 34 height 34
checkbox input "true"
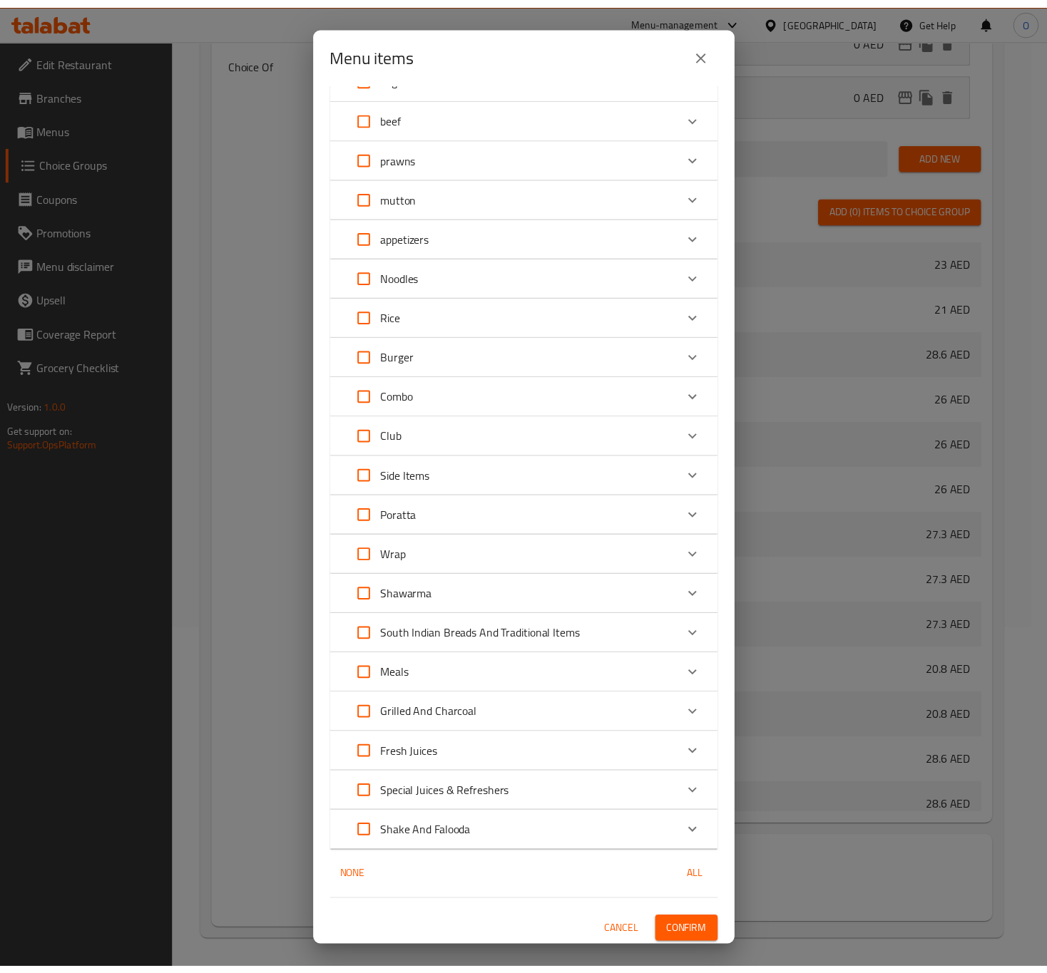
scroll to position [674, 0]
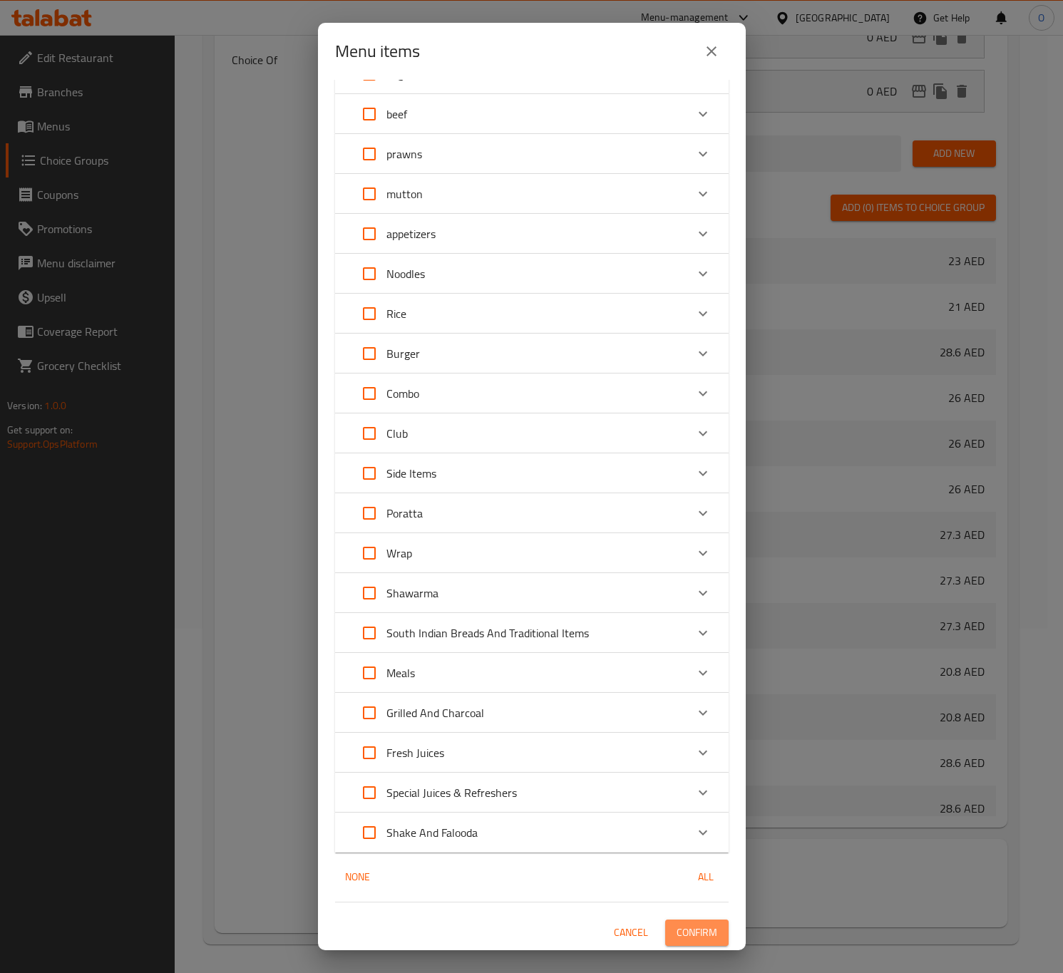
click at [689, 924] on span "Confirm" at bounding box center [697, 933] width 41 height 18
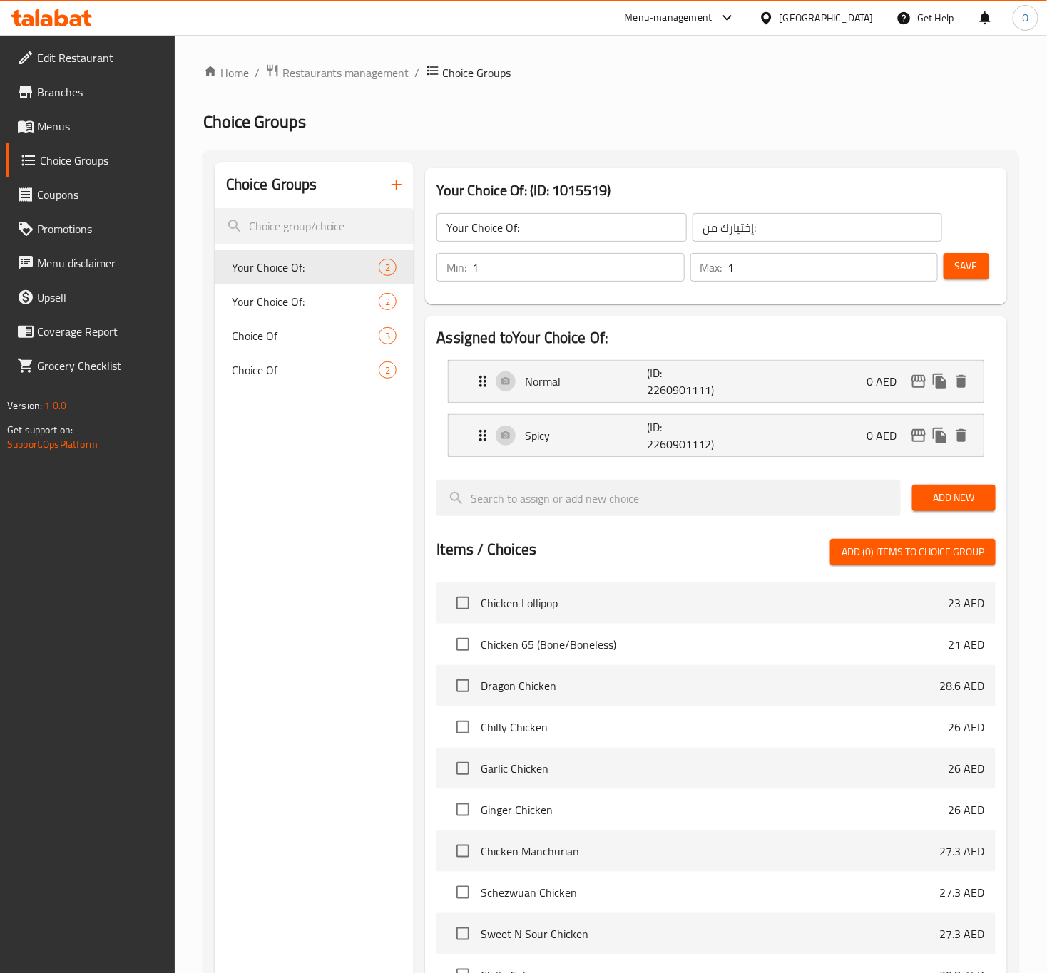
click at [54, 114] on link "Menus" at bounding box center [90, 126] width 169 height 34
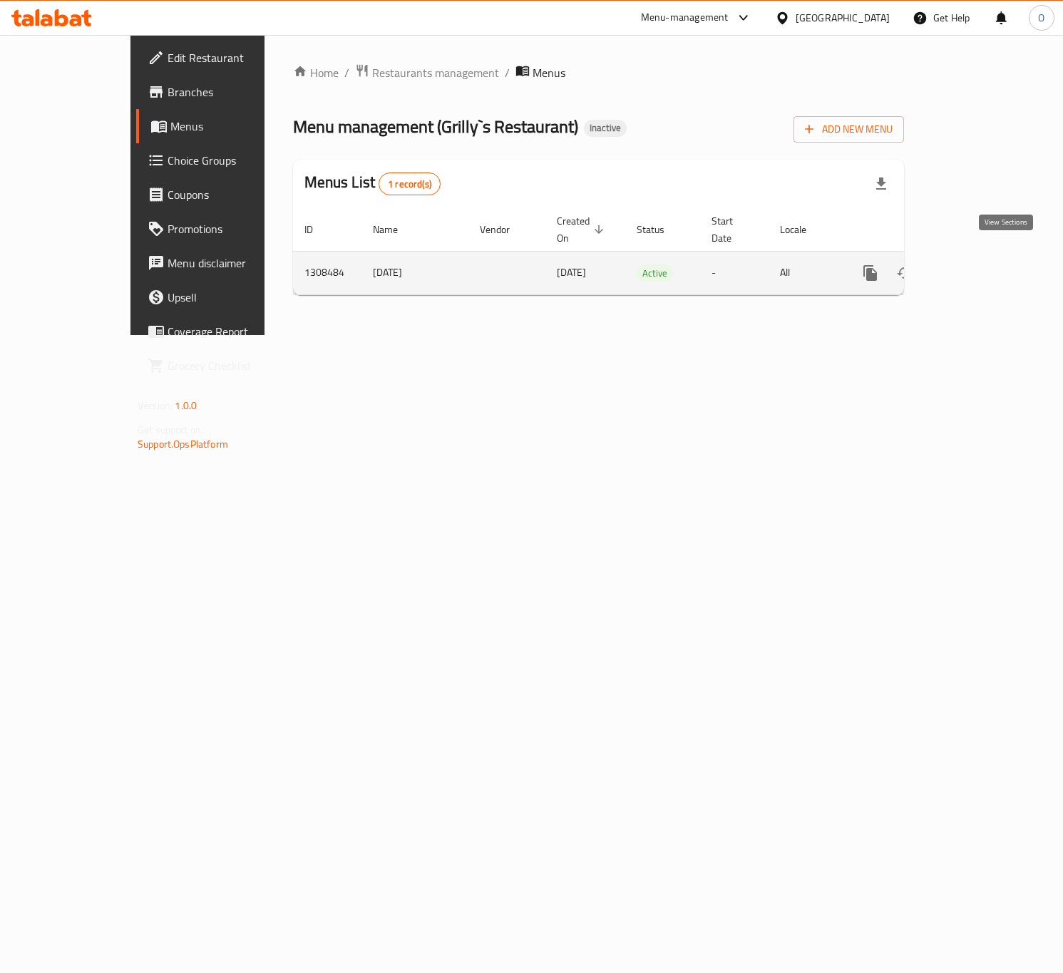
click at [991, 261] on link "enhanced table" at bounding box center [973, 273] width 34 height 34
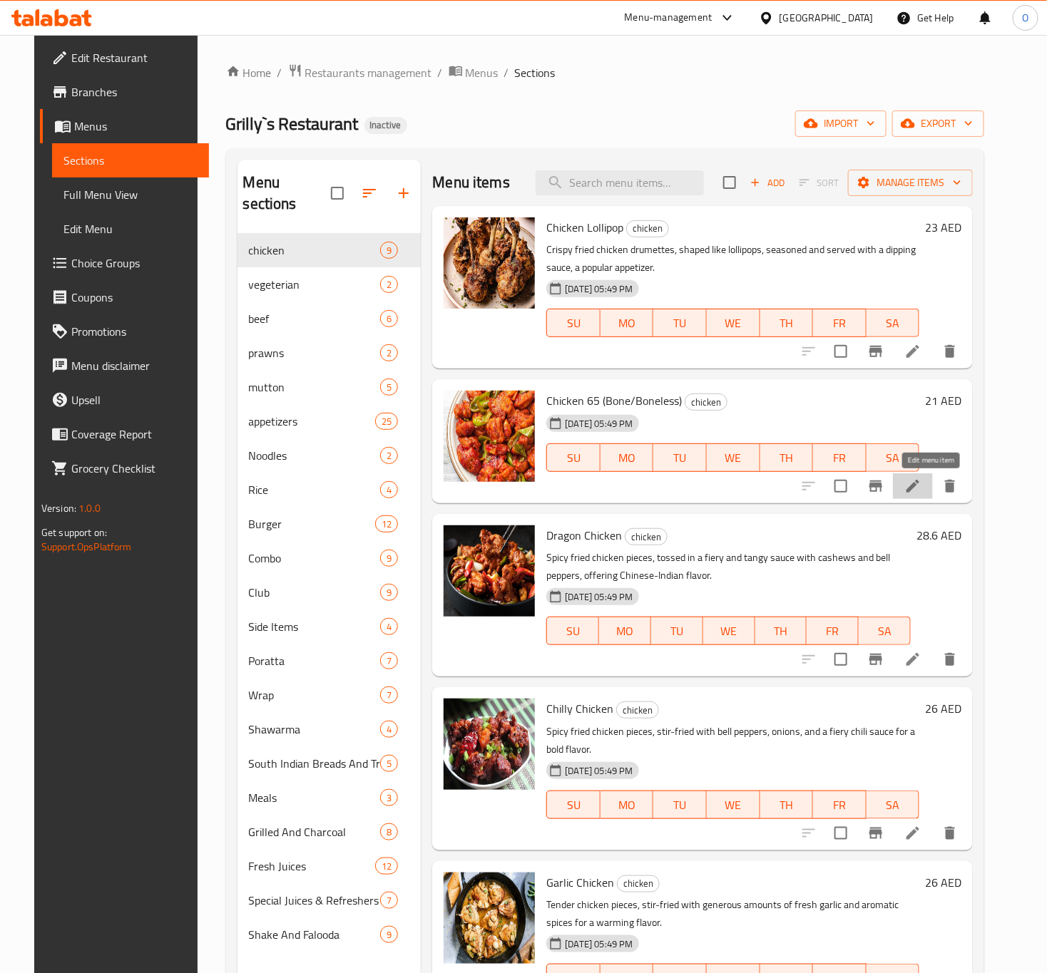
click at [921, 492] on icon at bounding box center [912, 486] width 17 height 17
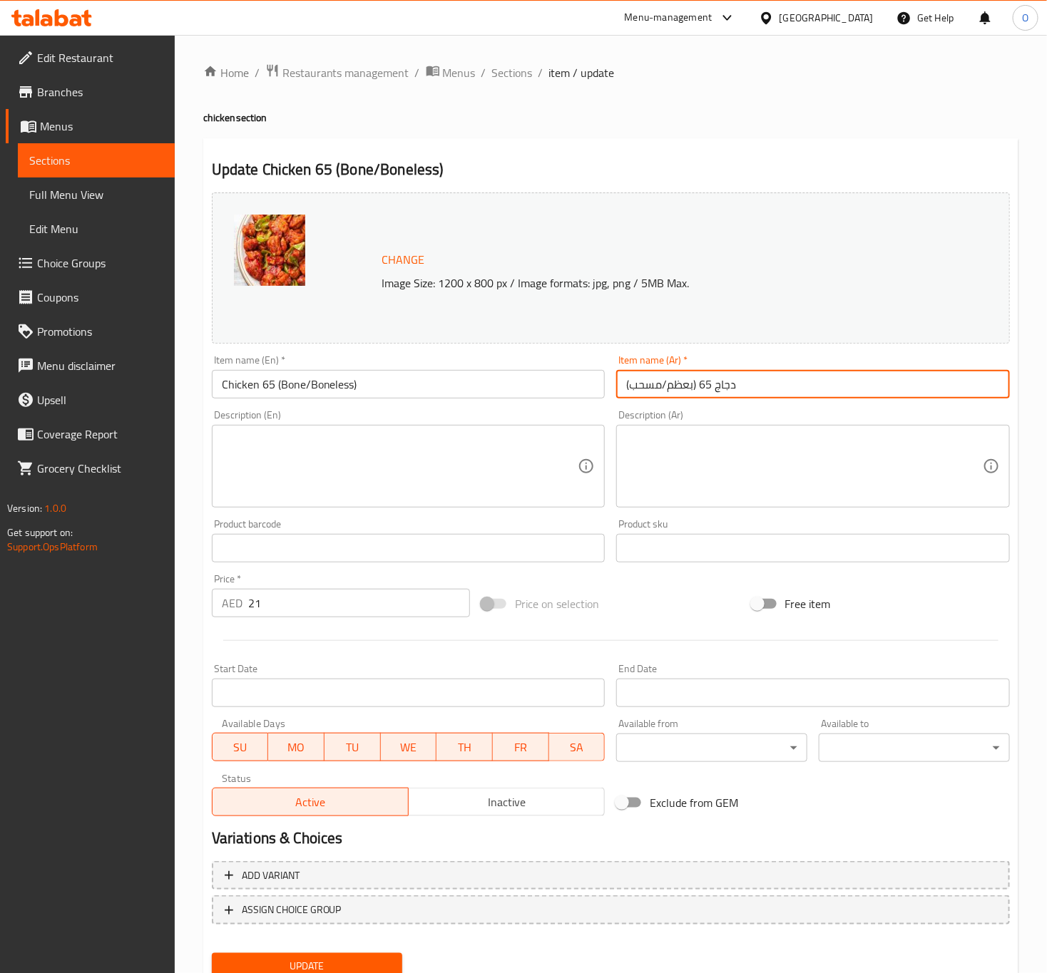
click at [647, 392] on input "دجاج 65 (بعظم/مسحب)" at bounding box center [813, 384] width 394 height 29
click at [675, 388] on input "دجاج 65 (بعظم/مسحب)" at bounding box center [813, 384] width 394 height 29
click at [658, 398] on input "دجاج 65 (بعظم/مسحب)" at bounding box center [813, 384] width 394 height 29
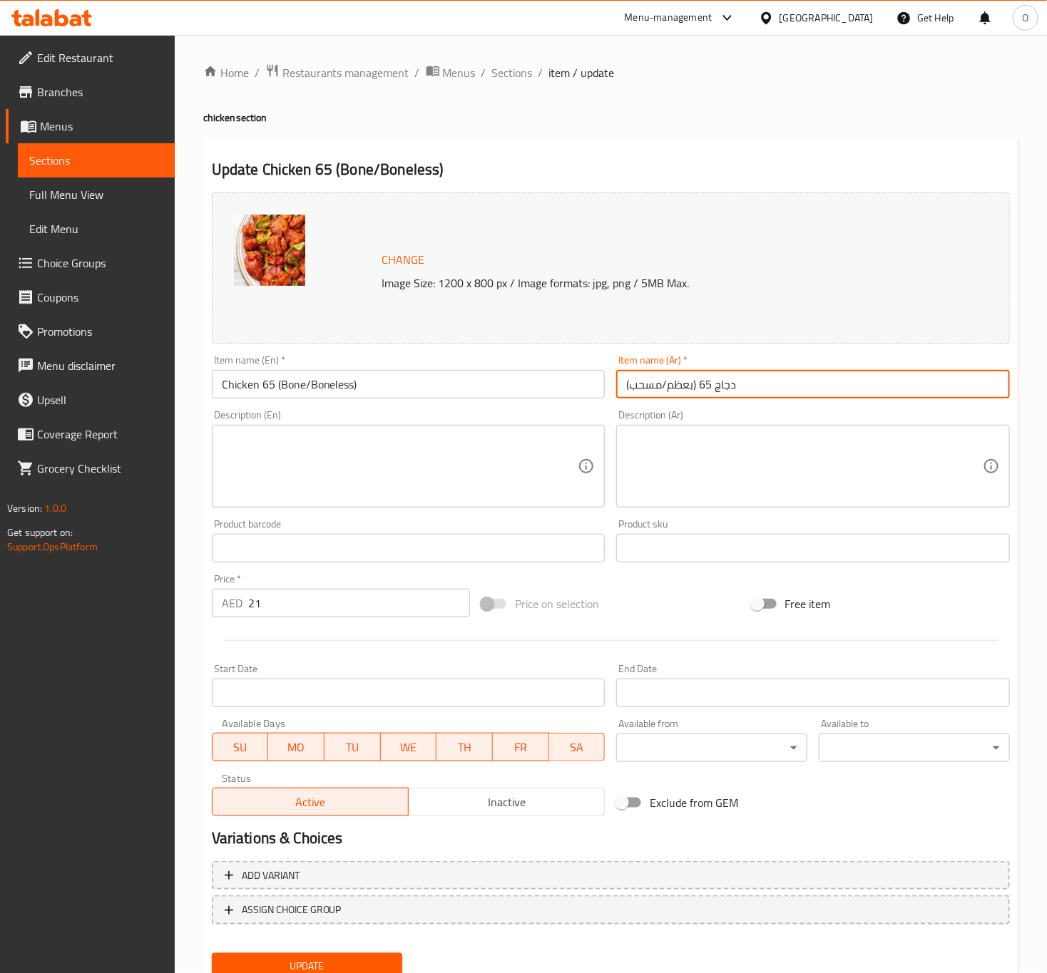
click at [658, 398] on input "دجاج 65 (بعظم/مسحب)" at bounding box center [813, 384] width 394 height 29
click at [518, 71] on span "Sections" at bounding box center [512, 72] width 41 height 17
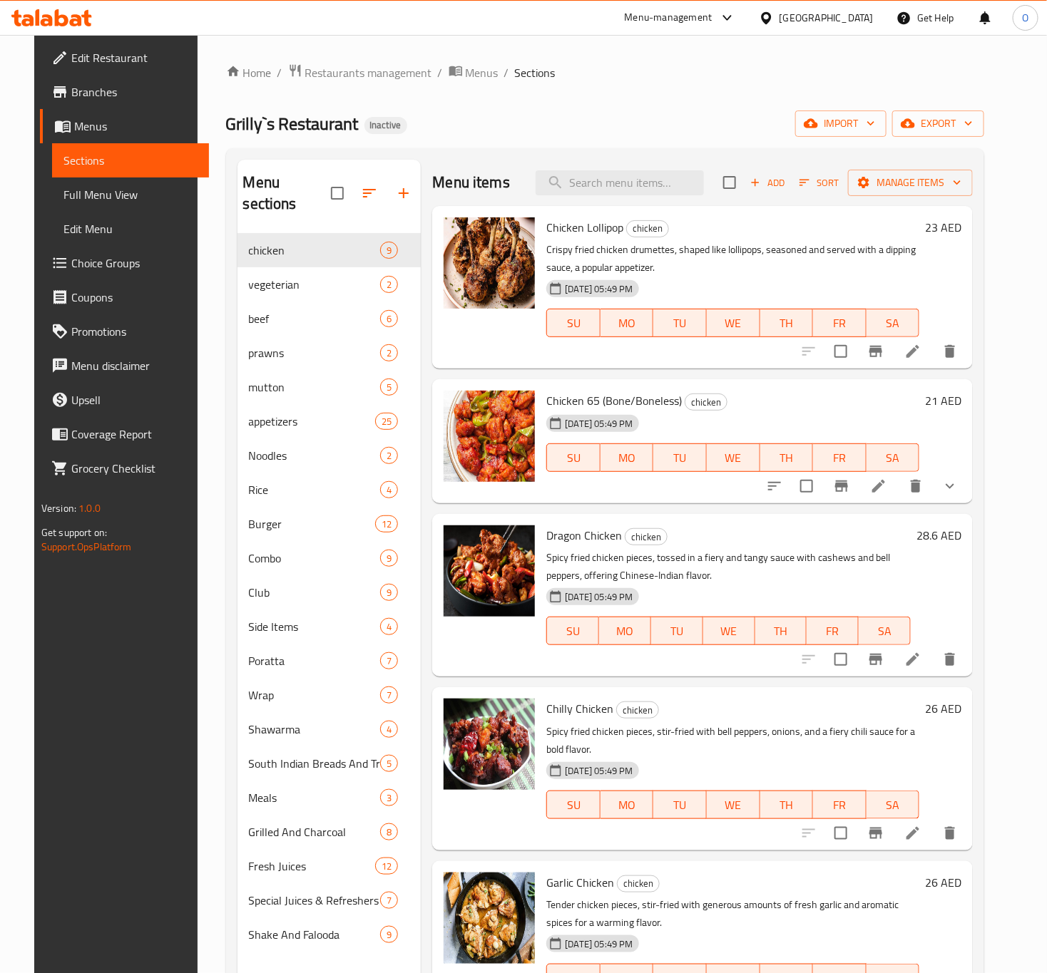
click at [916, 523] on div "Dragon Chicken chicken Spicy fried chicken pieces, tossed in a fiery and tangy …" at bounding box center [729, 595] width 376 height 151
click at [952, 528] on h6 "28.6 AED" at bounding box center [938, 536] width 45 height 20
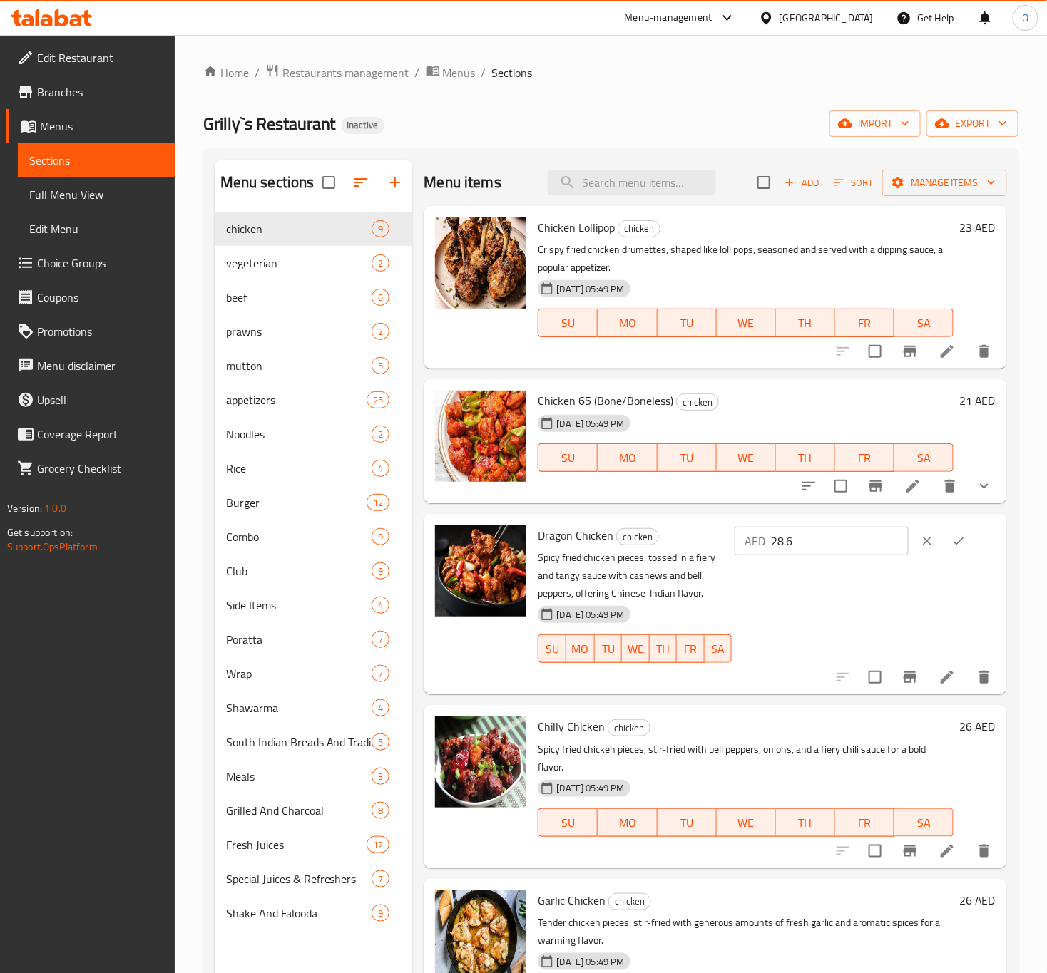
click at [809, 546] on input "28.6" at bounding box center [840, 541] width 138 height 29
paste input "9"
type input "29"
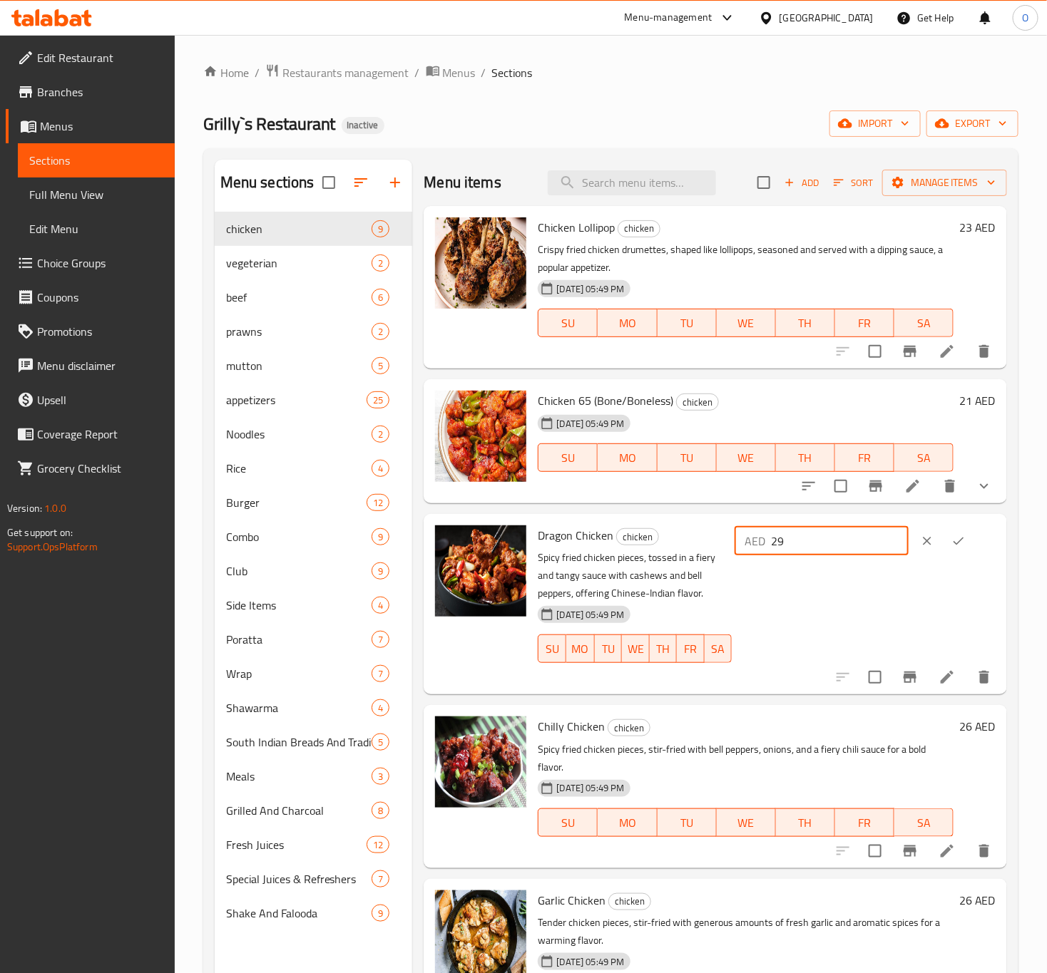
click at [951, 541] on icon "ok" at bounding box center [958, 541] width 14 height 14
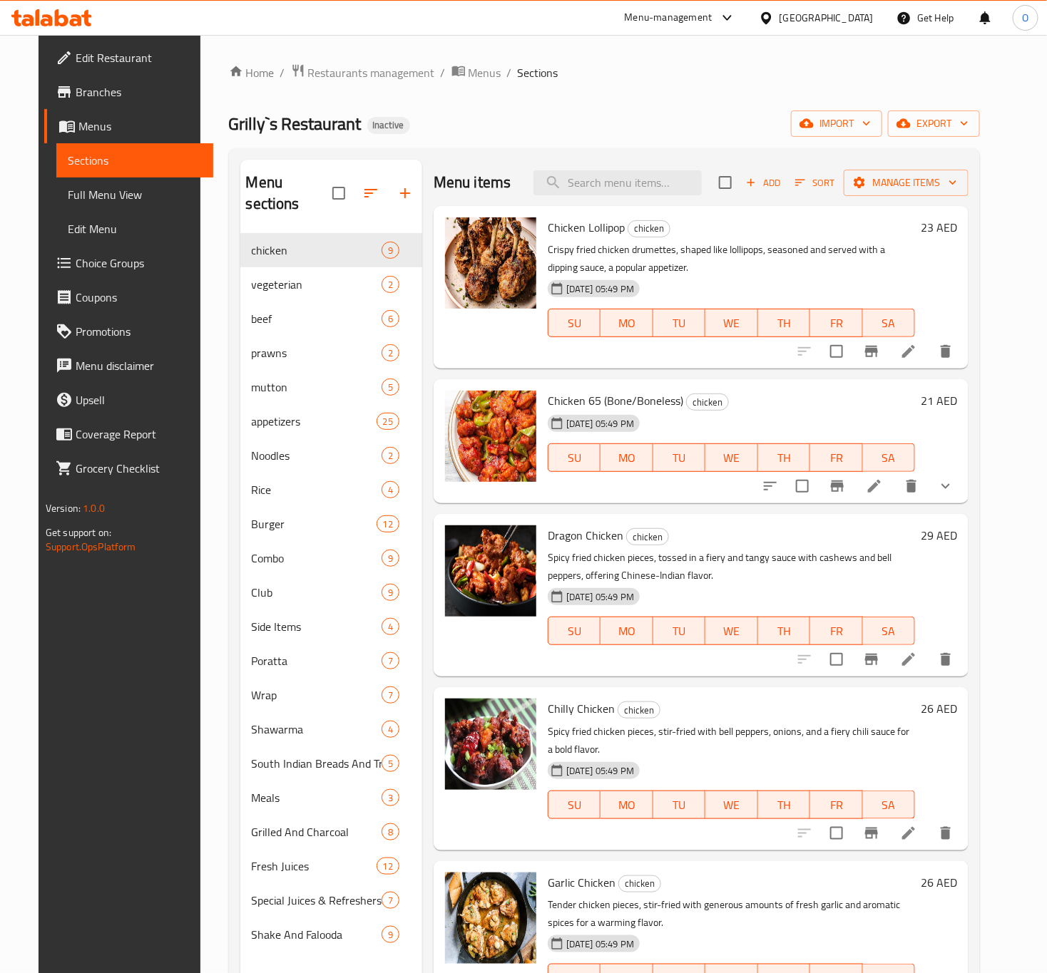
click at [605, 770] on span "27-08-2025 05:49 PM" at bounding box center [600, 771] width 79 height 14
click at [566, 711] on span "Chilly Chicken" at bounding box center [581, 708] width 67 height 21
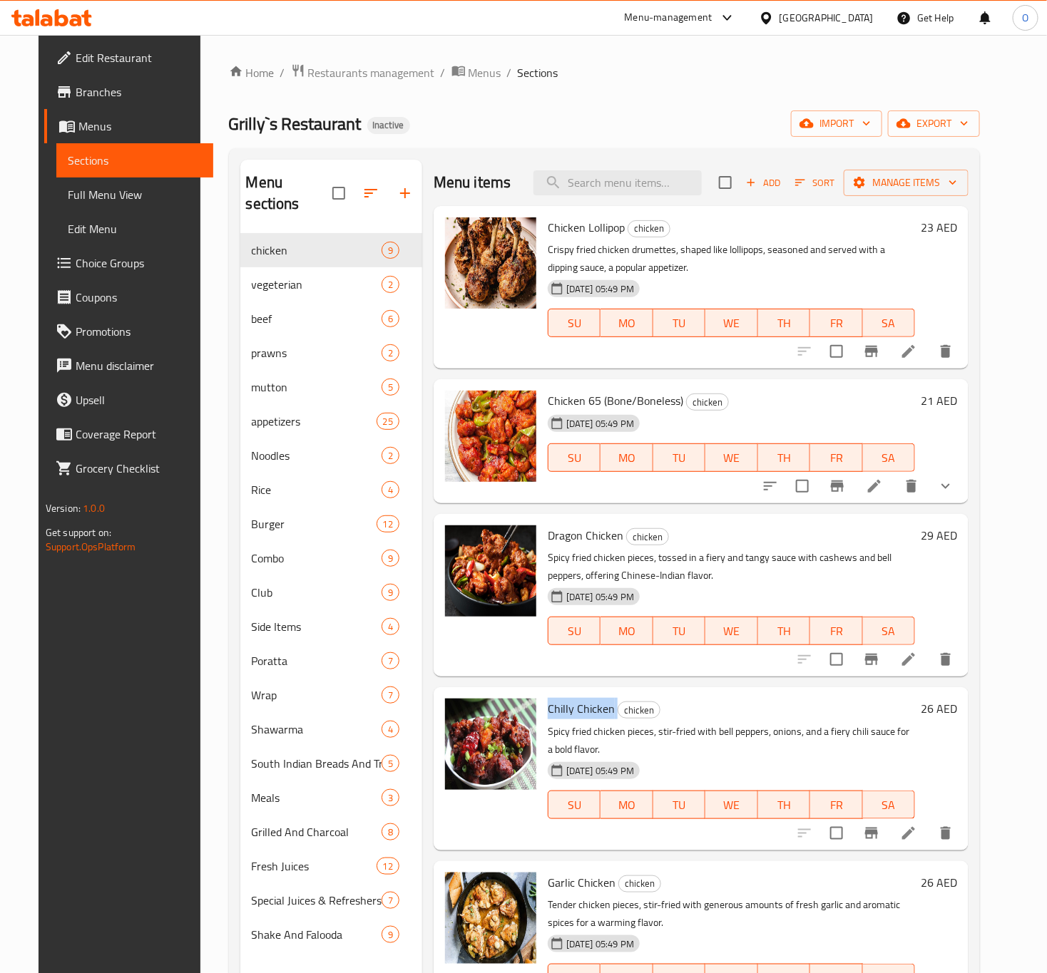
copy h6 "Chilly Chicken"
click at [957, 704] on h6 "26 AED" at bounding box center [939, 709] width 36 height 20
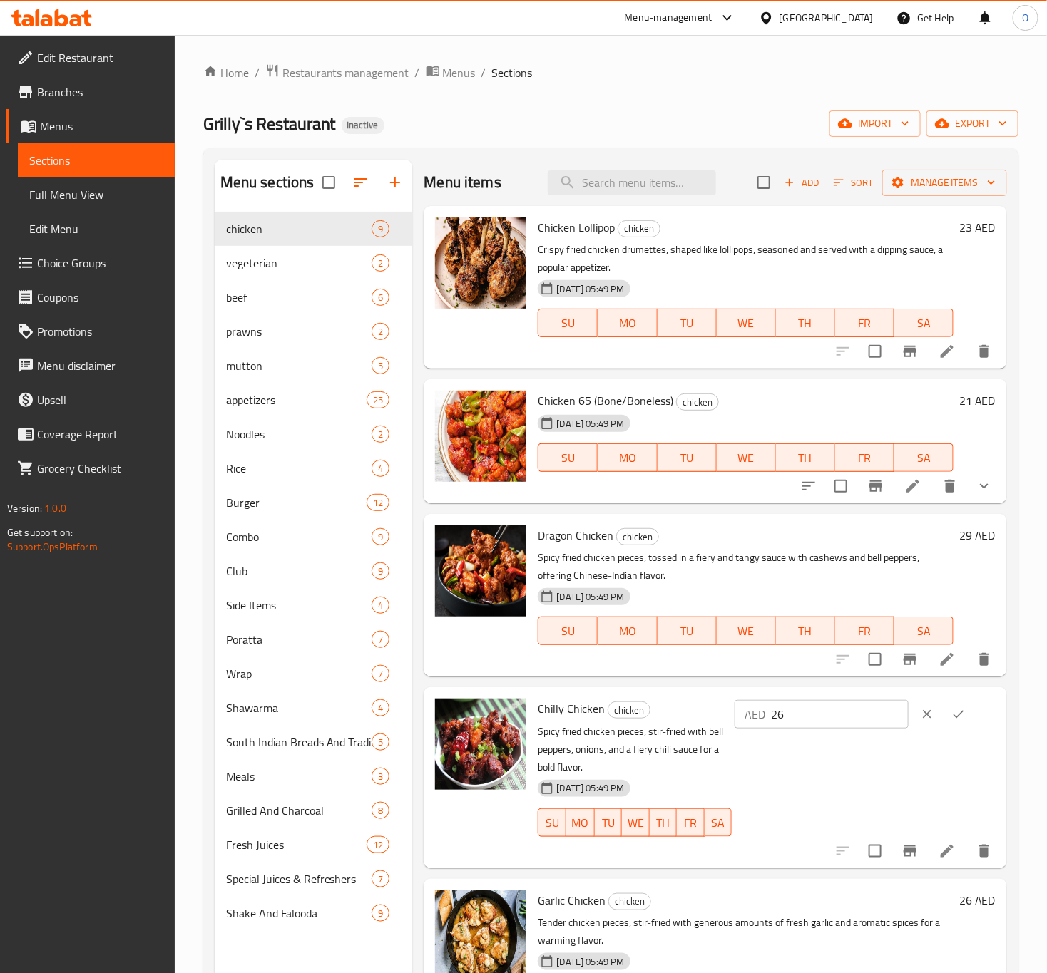
click at [826, 725] on input "26" at bounding box center [840, 714] width 138 height 29
type input "26"
click at [948, 723] on button "ok" at bounding box center [958, 714] width 31 height 31
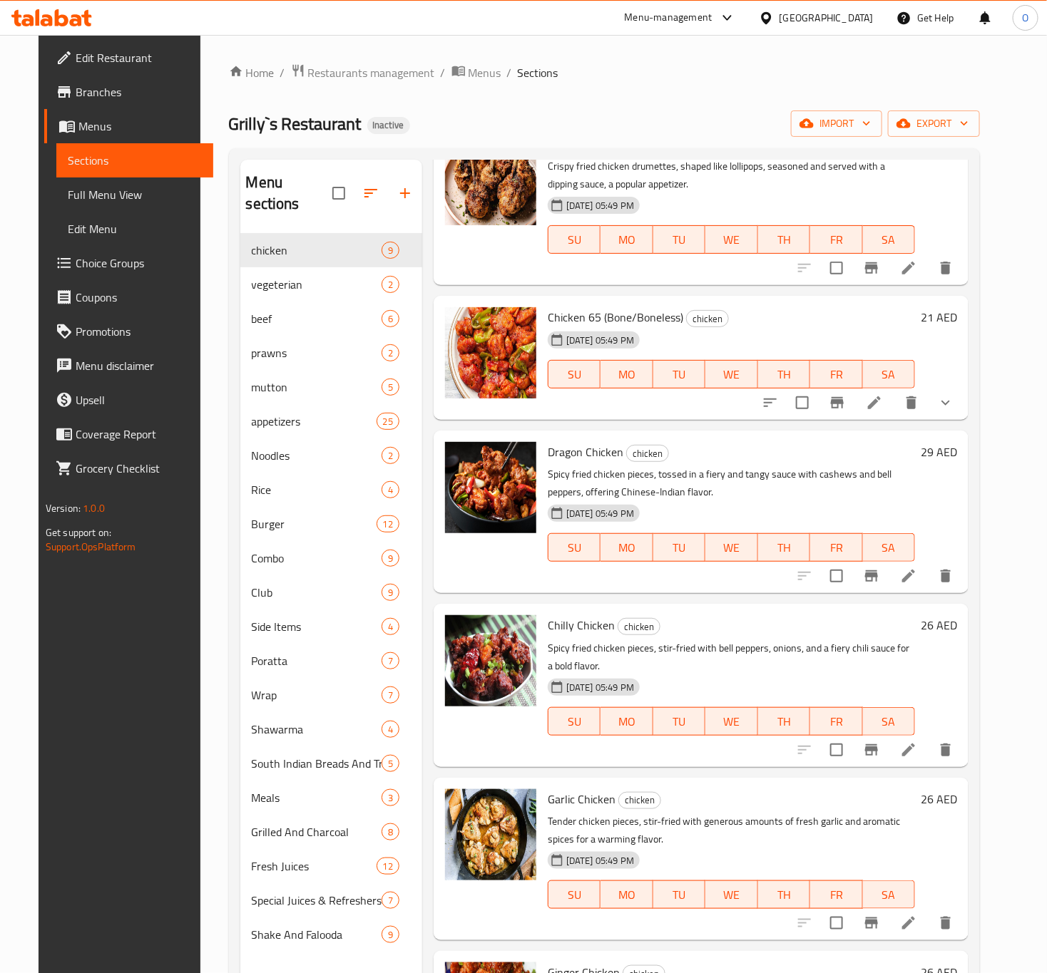
scroll to position [214, 0]
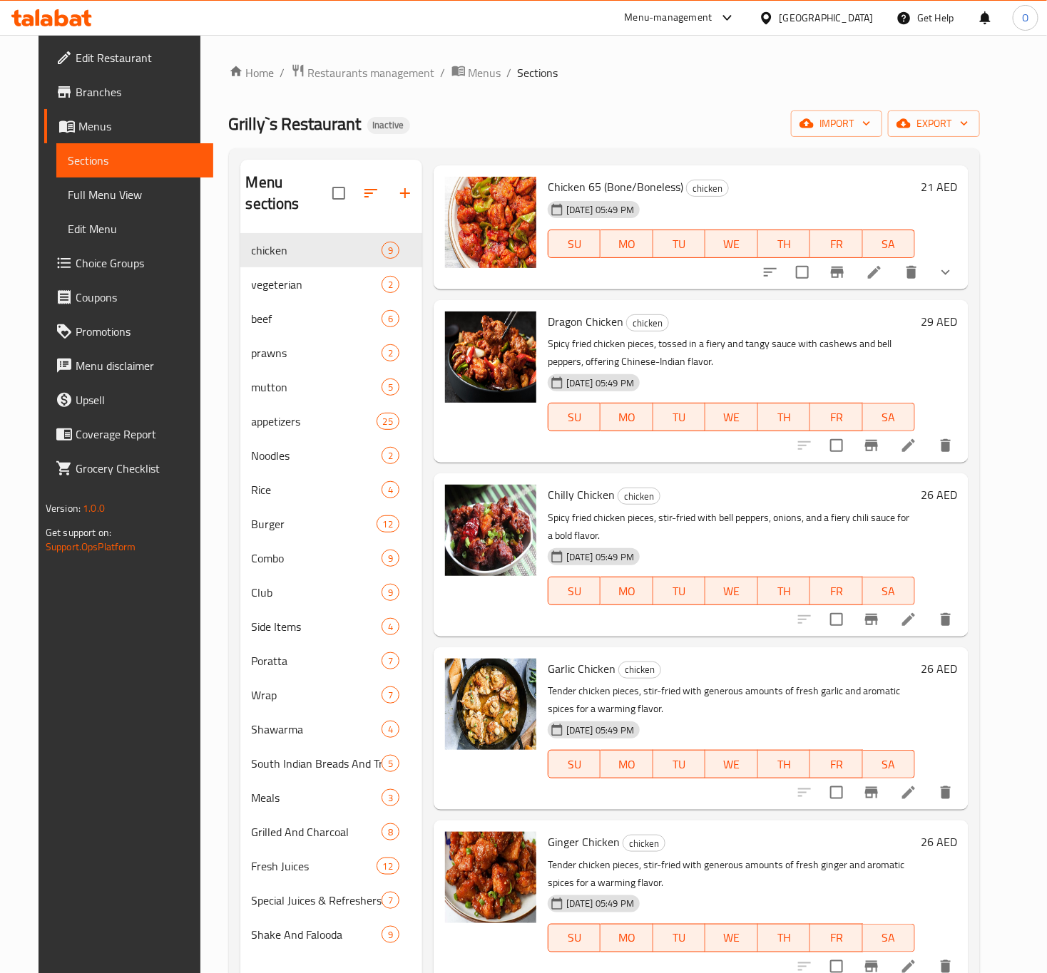
click at [585, 677] on span "Garlic Chicken" at bounding box center [582, 668] width 68 height 21
copy h6 "Garlic Chicken"
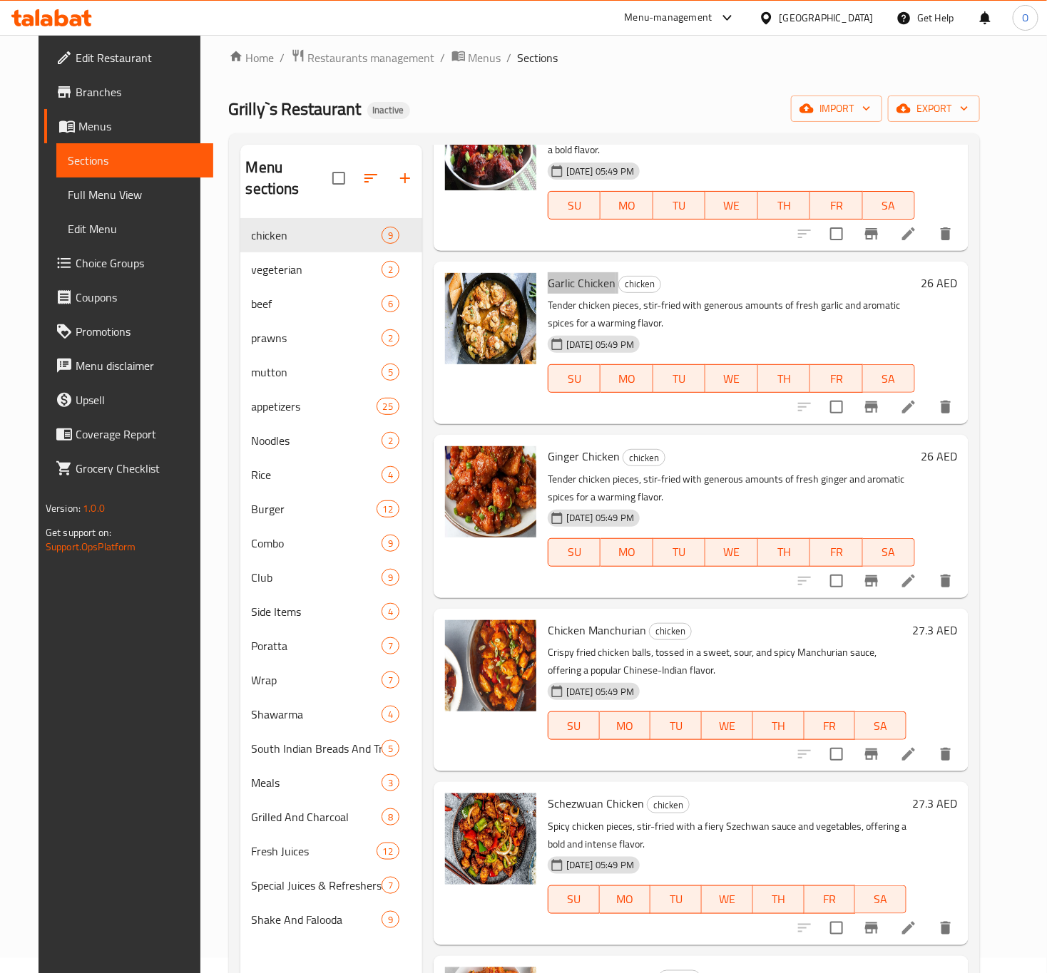
scroll to position [200, 0]
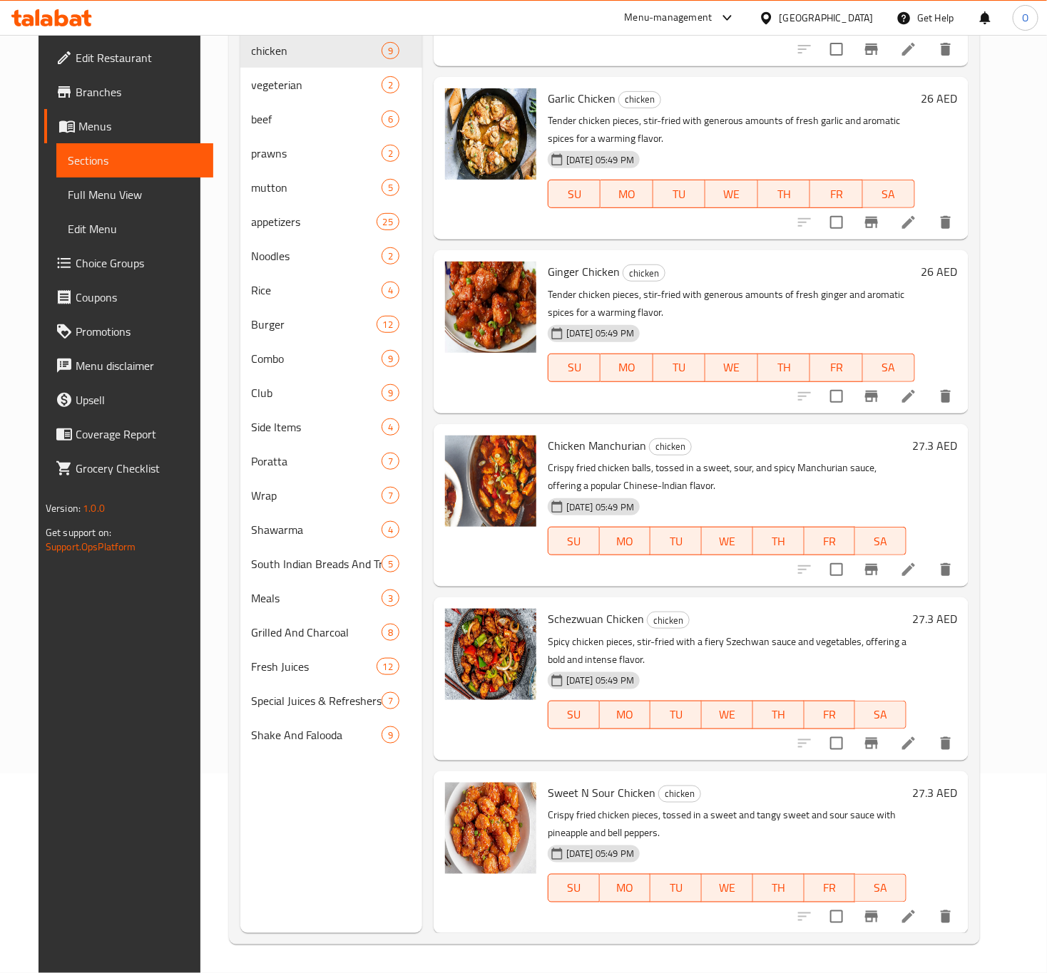
click at [563, 435] on span "Chicken Manchurian" at bounding box center [597, 445] width 98 height 21
copy h6 "Chicken Manchurian"
click at [944, 448] on h6 "27.3 AED" at bounding box center [934, 446] width 45 height 20
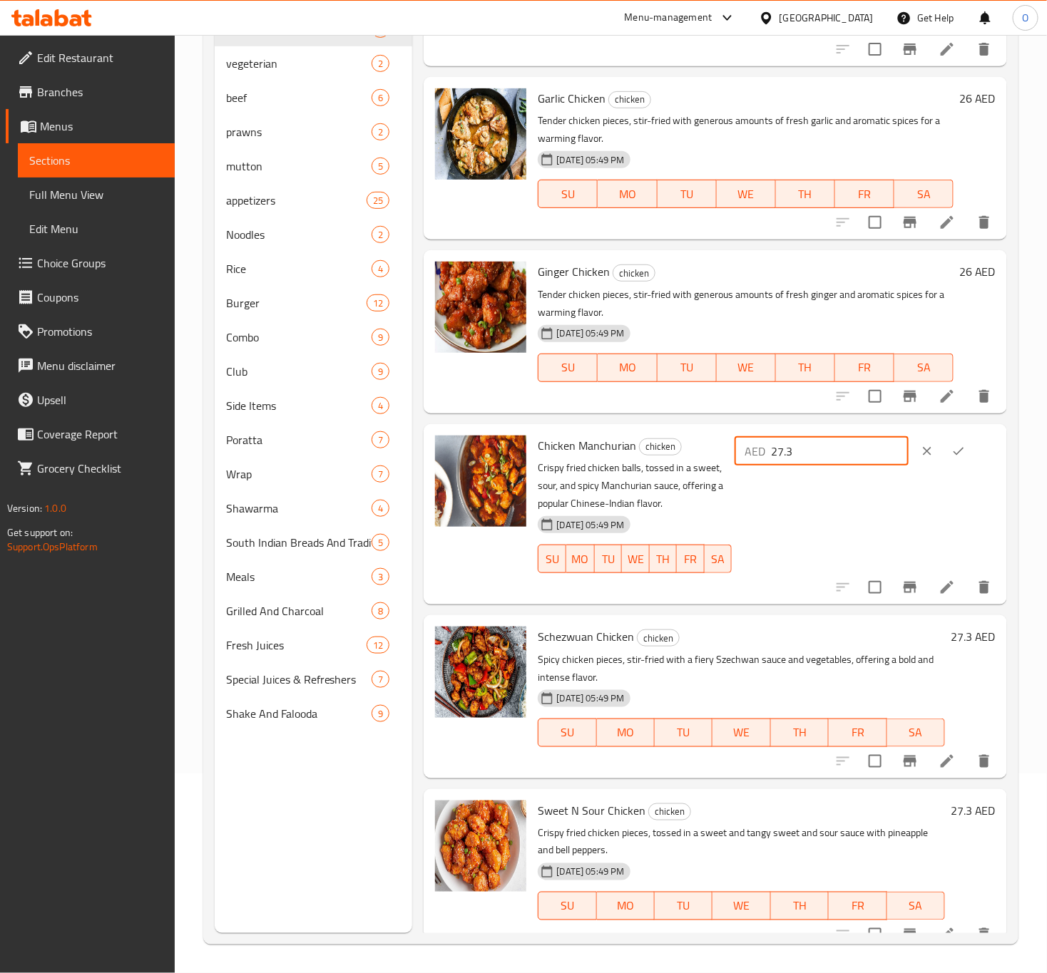
click at [800, 451] on input "27.3" at bounding box center [840, 451] width 138 height 29
type input "27"
click at [951, 450] on icon "ok" at bounding box center [958, 451] width 14 height 14
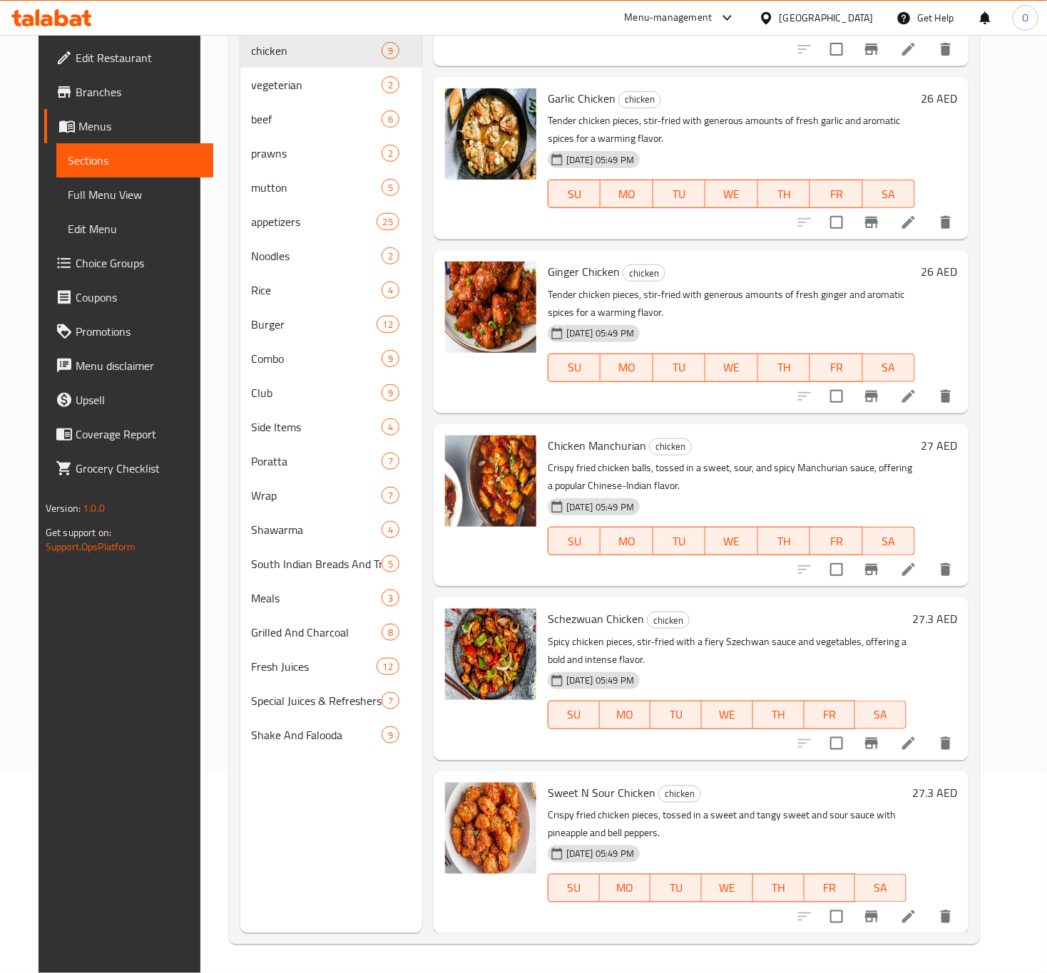
click at [957, 609] on h6 "27.3 AED" at bounding box center [934, 619] width 45 height 20
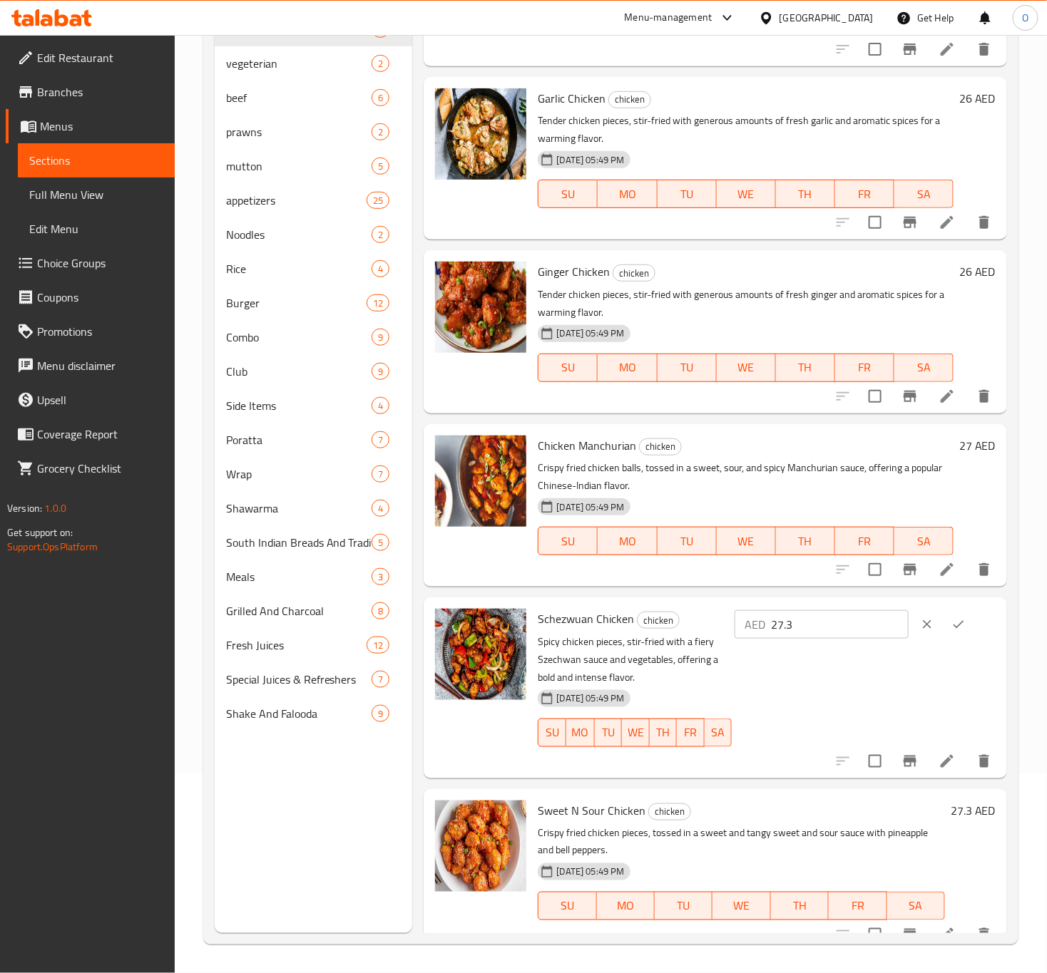
click at [830, 636] on input "27.3" at bounding box center [840, 624] width 138 height 29
type input "27"
click at [951, 619] on icon "ok" at bounding box center [958, 625] width 14 height 14
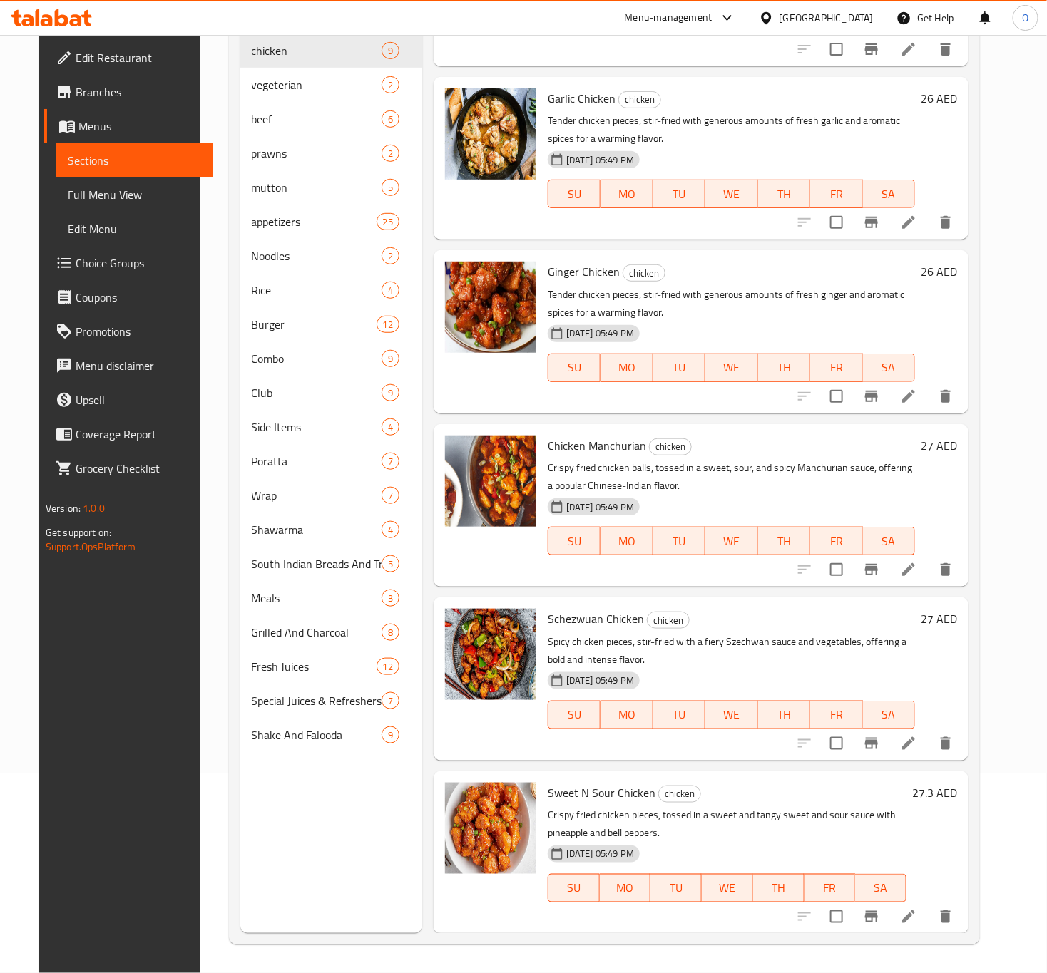
click at [954, 788] on h6 "27.3 AED" at bounding box center [934, 793] width 45 height 20
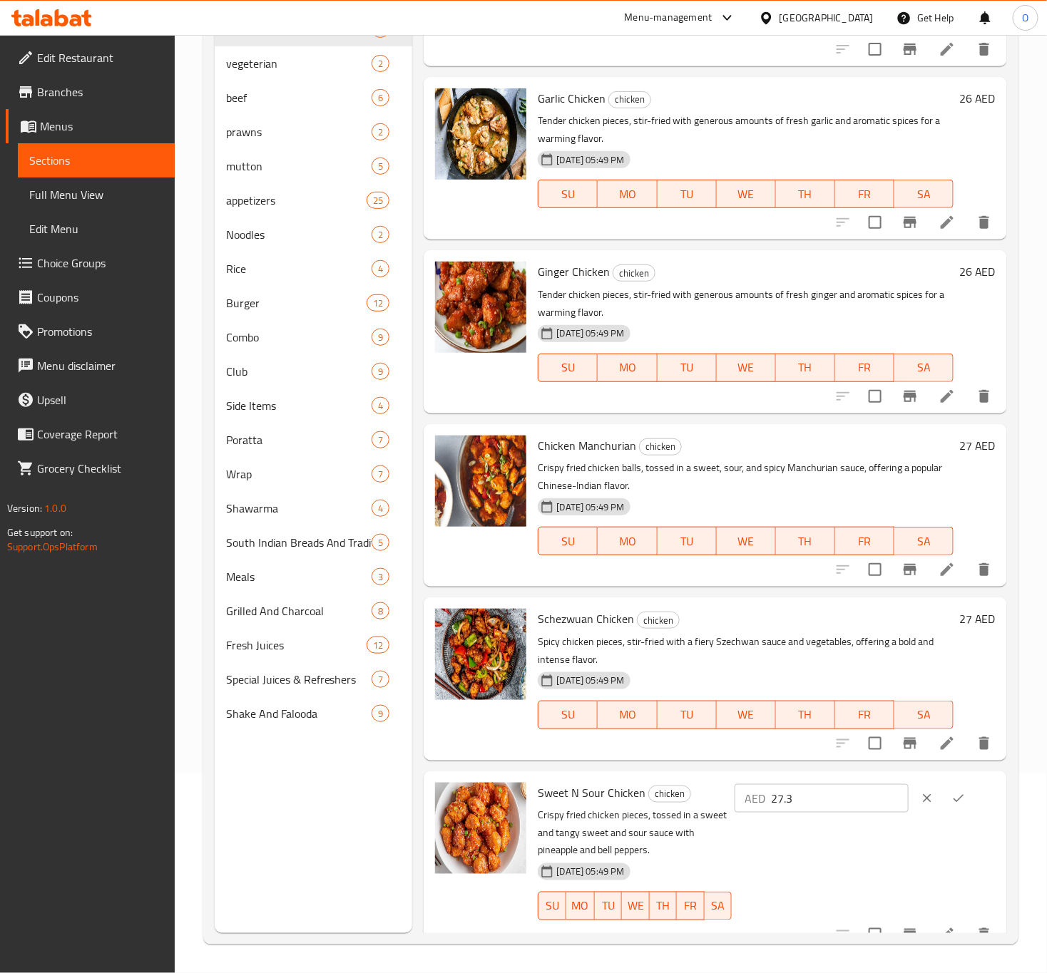
click at [824, 809] on input "27.3" at bounding box center [840, 798] width 138 height 29
type input "27"
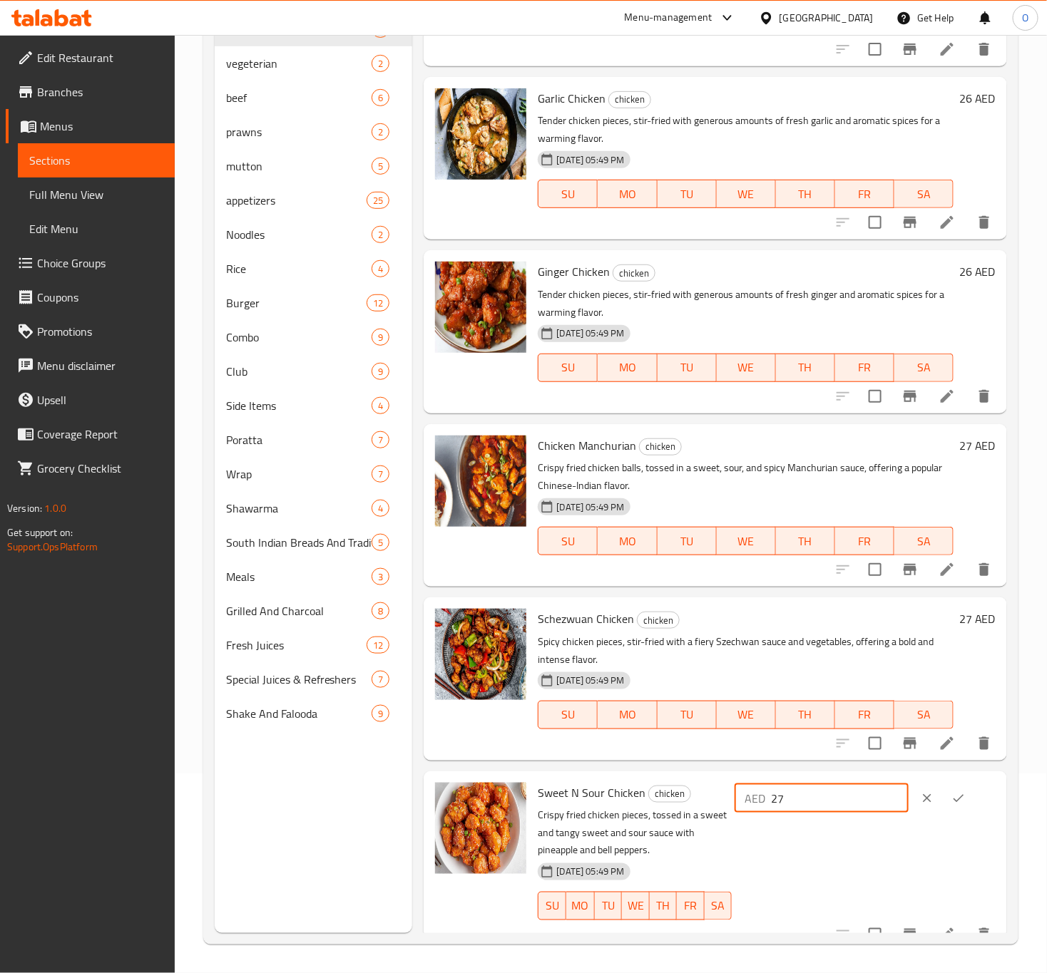
click at [954, 800] on icon "ok" at bounding box center [958, 799] width 14 height 14
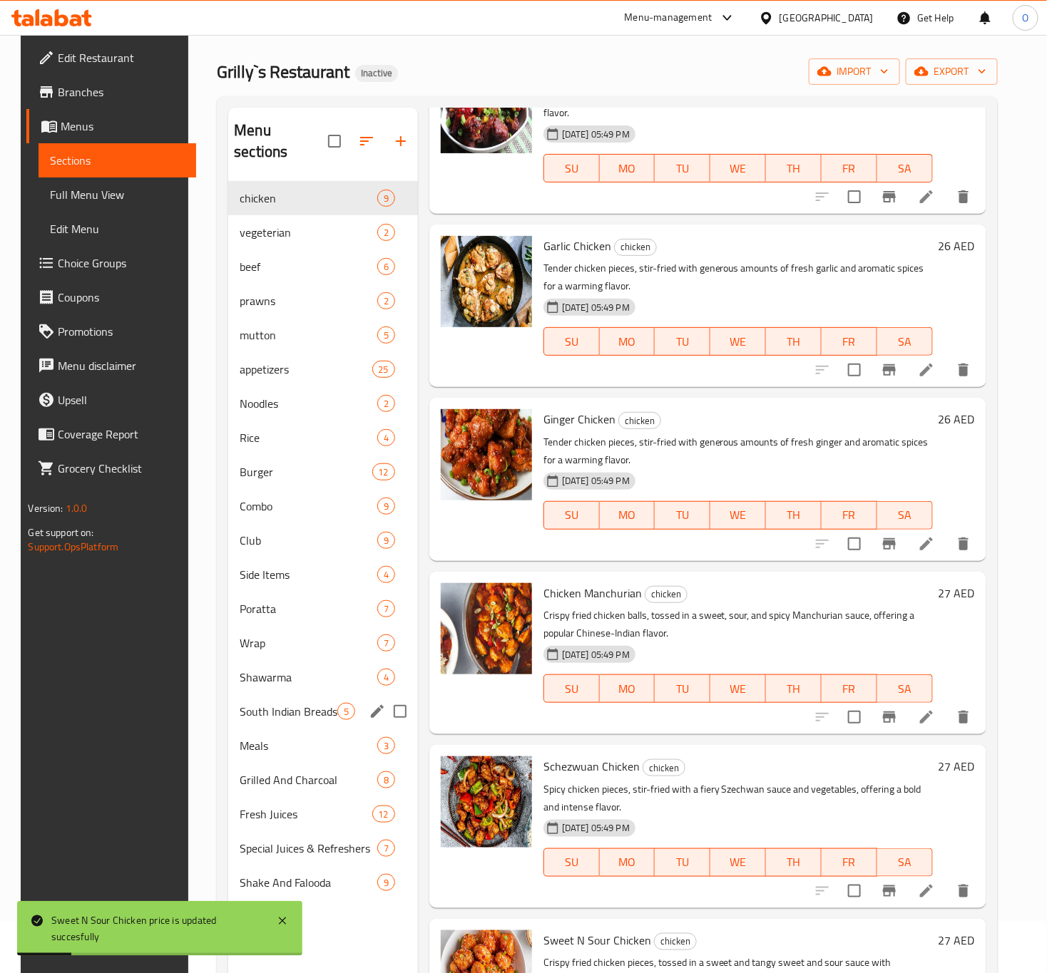
scroll to position [0, 0]
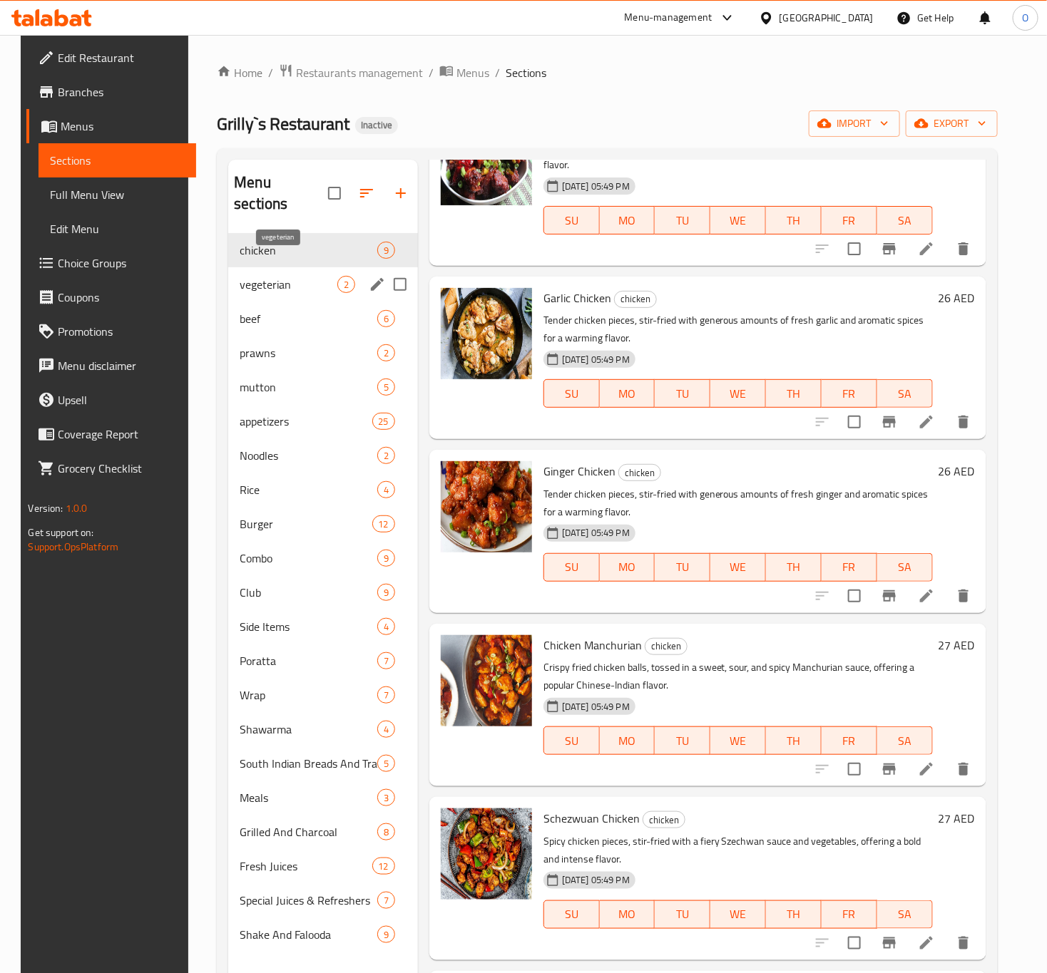
click at [287, 276] on span "vegeterian" at bounding box center [288, 284] width 97 height 17
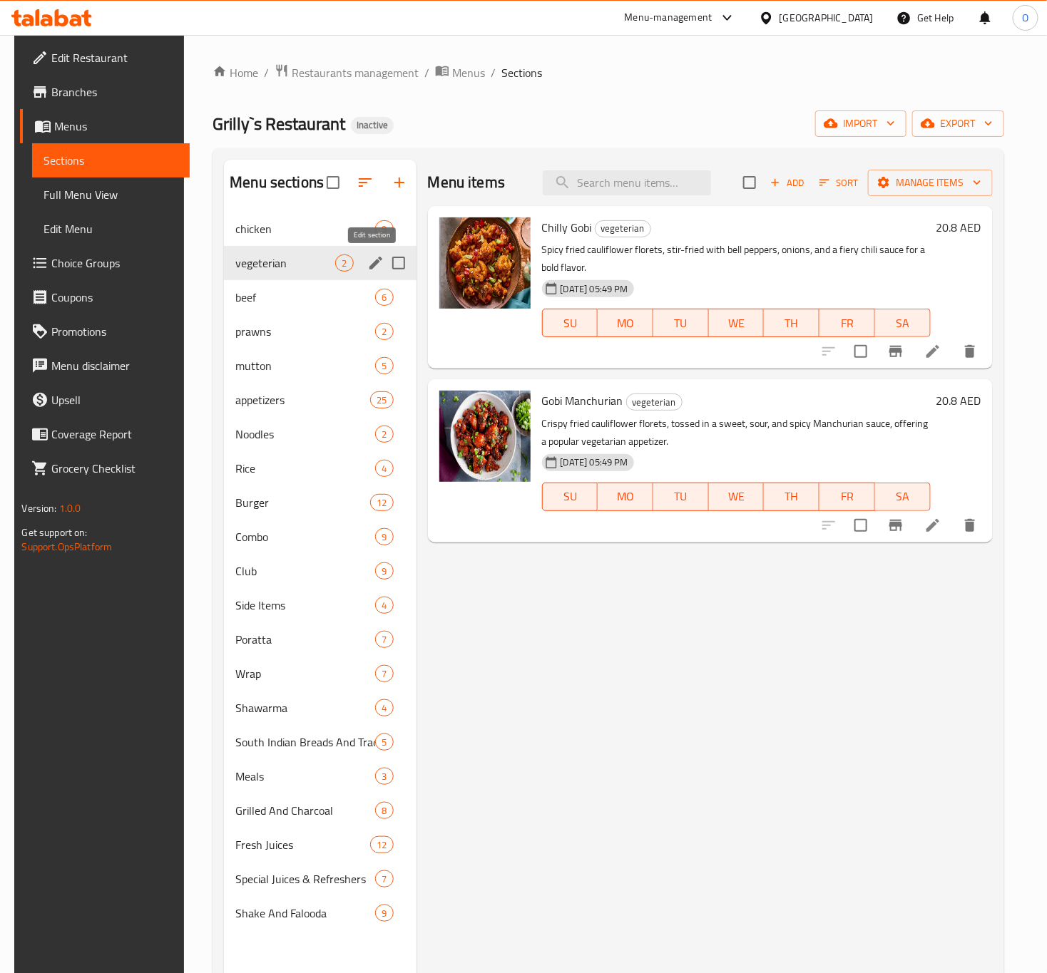
click at [372, 265] on icon "edit" at bounding box center [375, 263] width 13 height 13
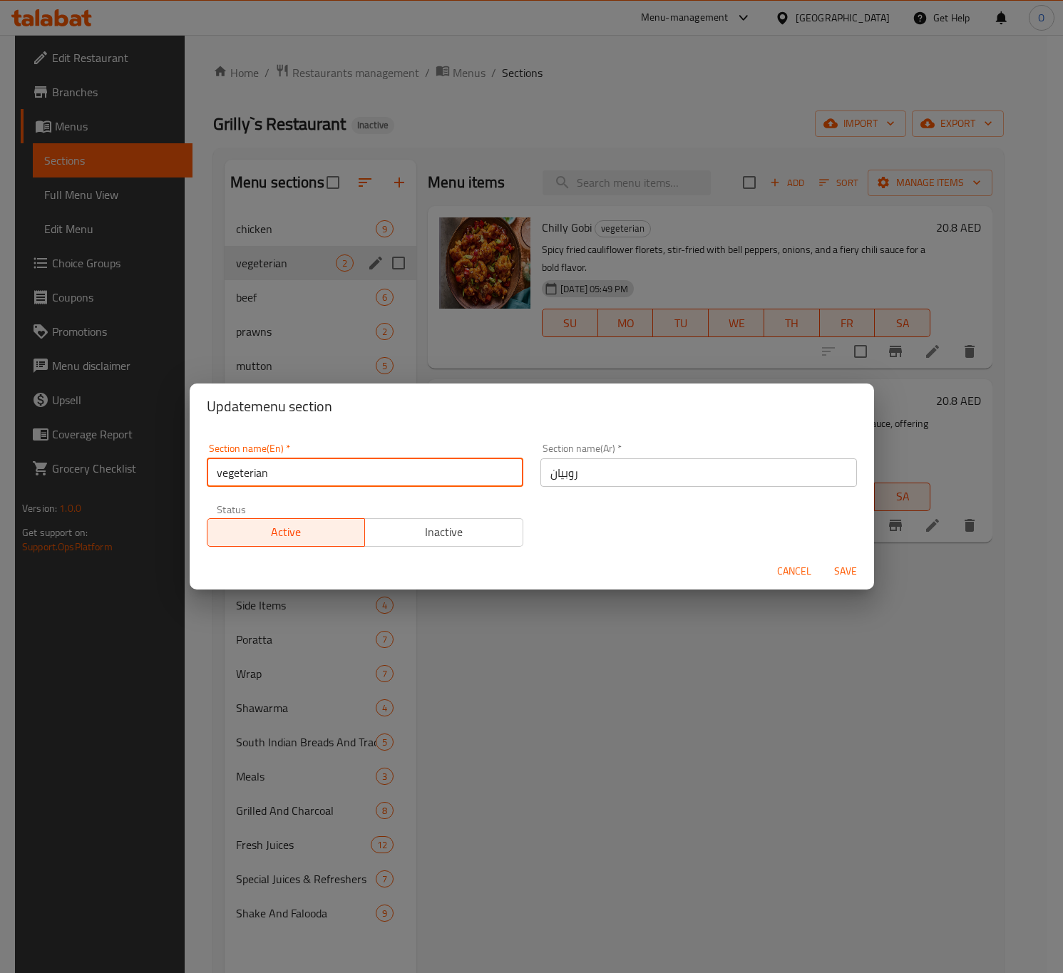
drag, startPoint x: 223, startPoint y: 469, endPoint x: 213, endPoint y: 471, distance: 10.9
click at [213, 471] on input "vegeterian" at bounding box center [365, 473] width 317 height 29
drag, startPoint x: 221, startPoint y: 471, endPoint x: 210, endPoint y: 461, distance: 15.6
click at [210, 461] on input "vegeterian" at bounding box center [365, 473] width 317 height 29
type input "vegetarian"
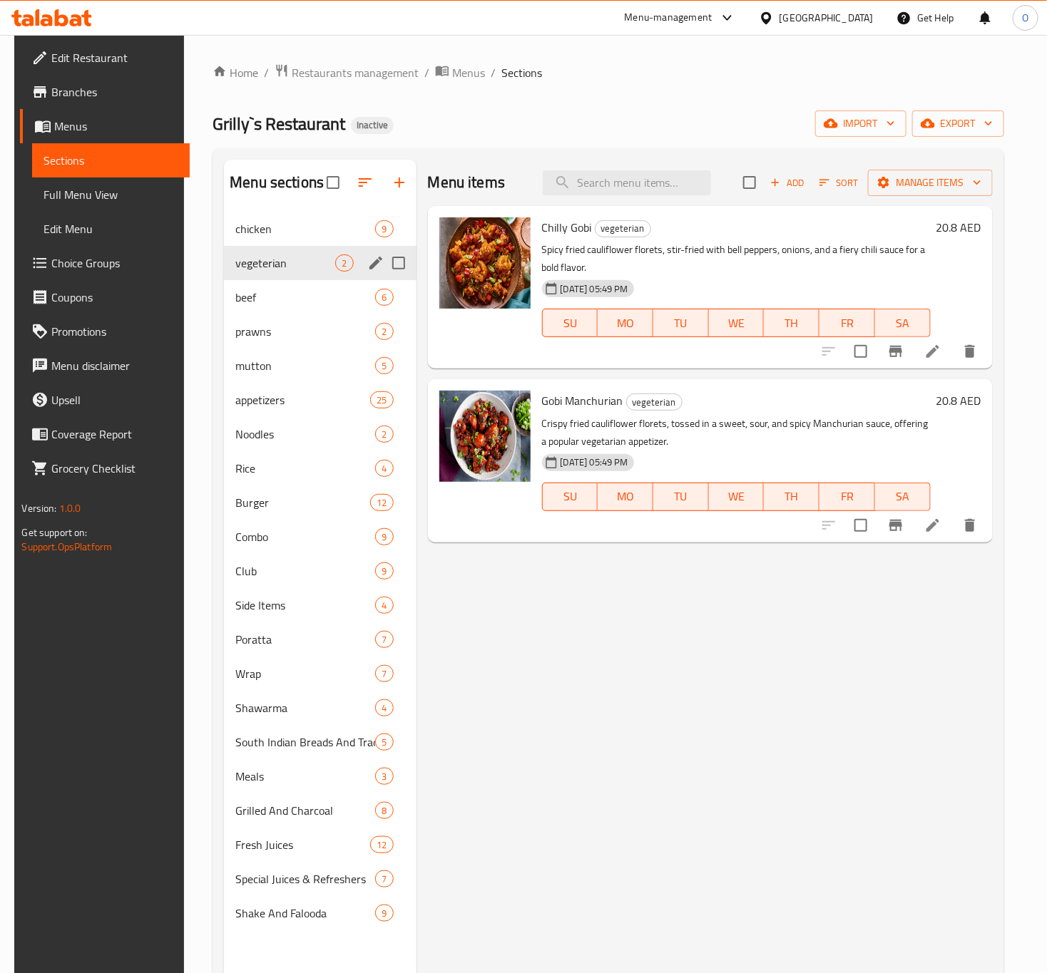
click at [394, 267] on input "Menu sections" at bounding box center [399, 263] width 30 height 30
checkbox input "true"
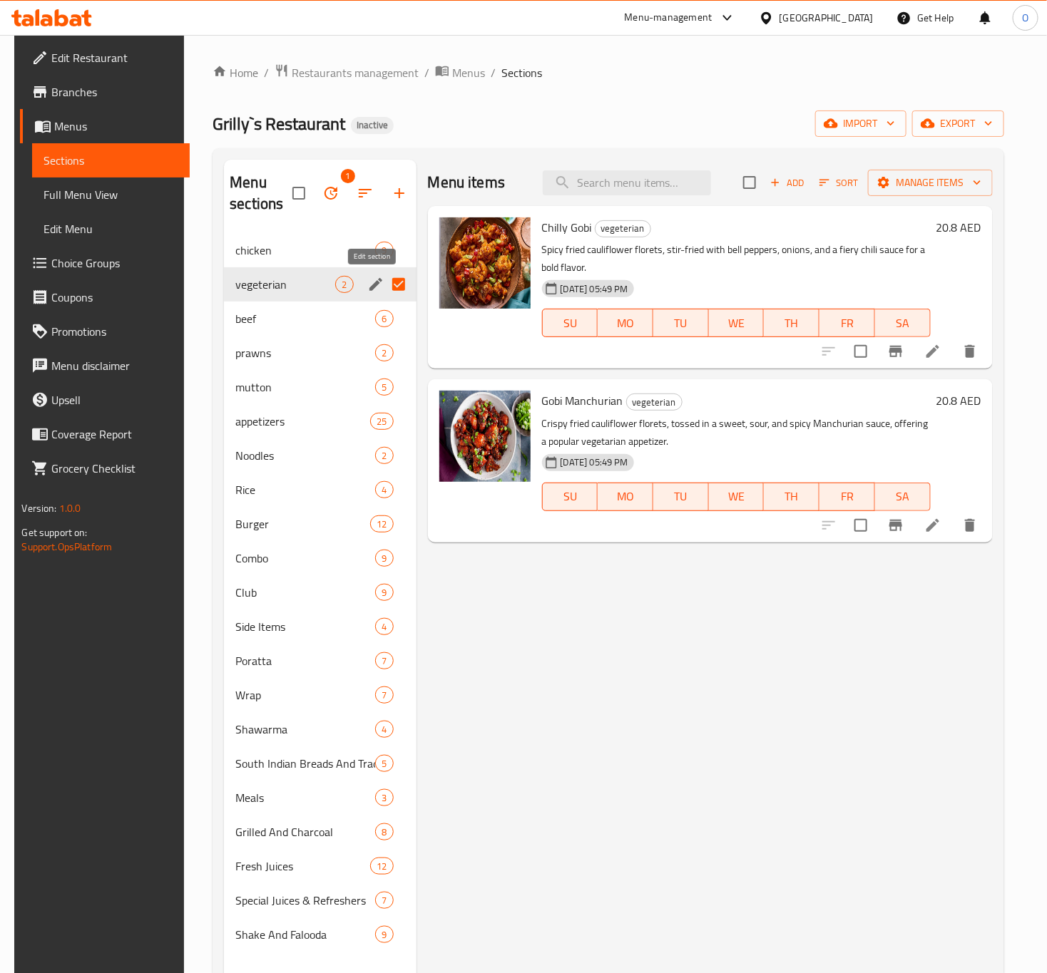
click at [367, 282] on icon "edit" at bounding box center [375, 284] width 17 height 17
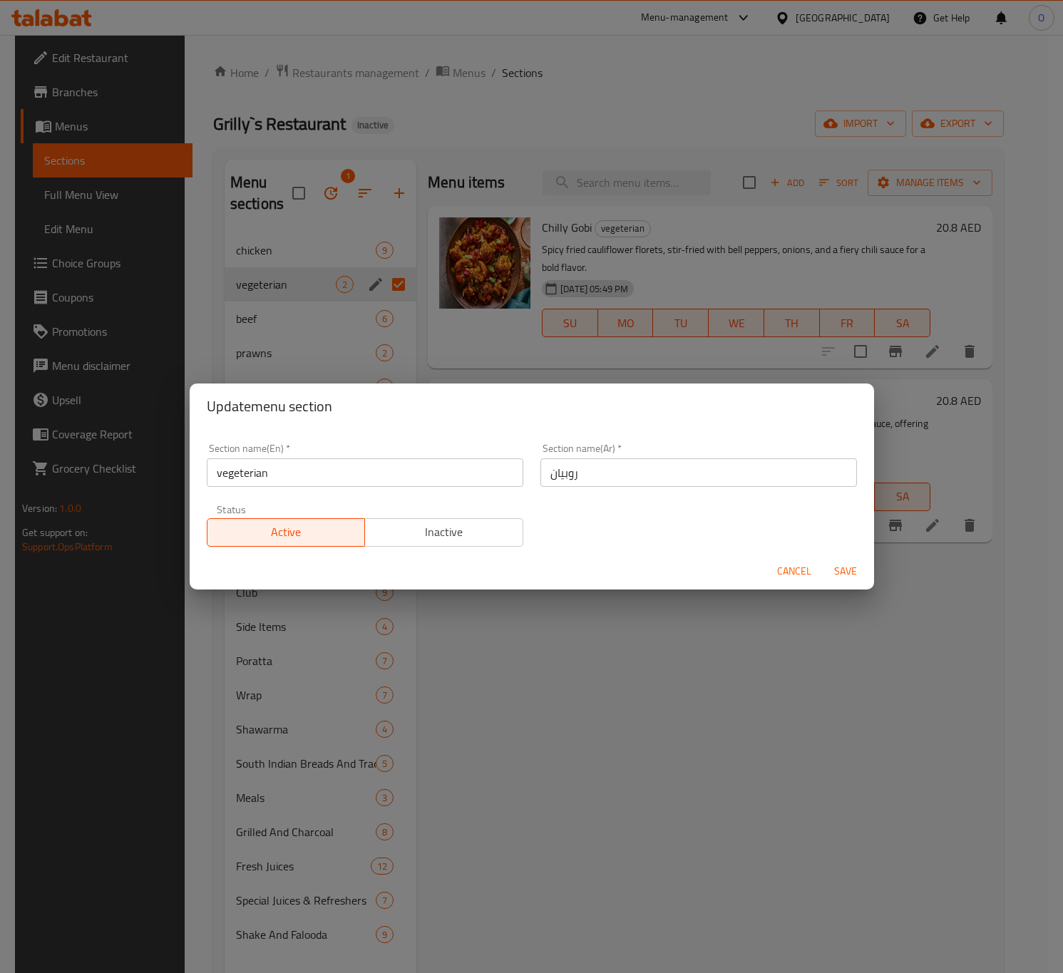
click at [270, 479] on input "vegeterian" at bounding box center [365, 473] width 317 height 29
type input "Vegetarian"
click at [590, 473] on input "روبيان" at bounding box center [699, 473] width 317 height 29
type input "نباتي"
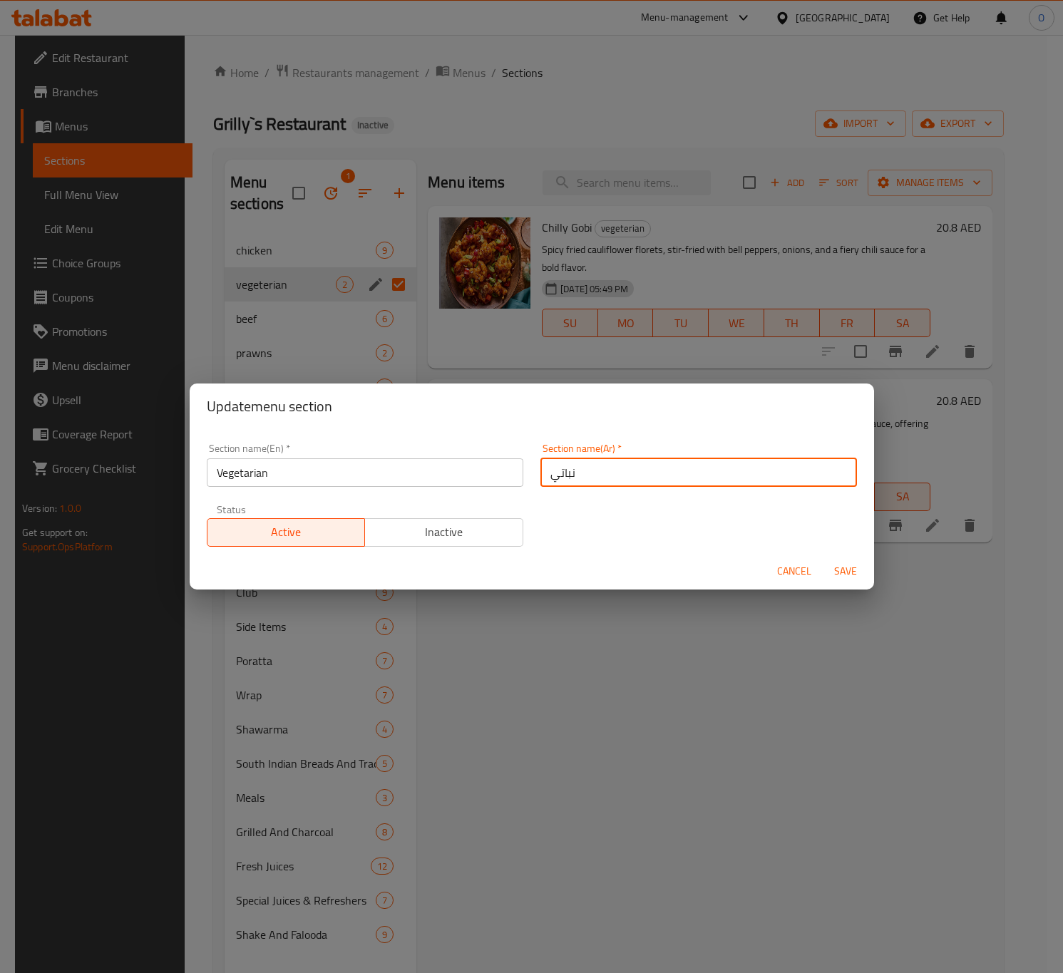
click at [830, 567] on span "Save" at bounding box center [846, 572] width 34 height 18
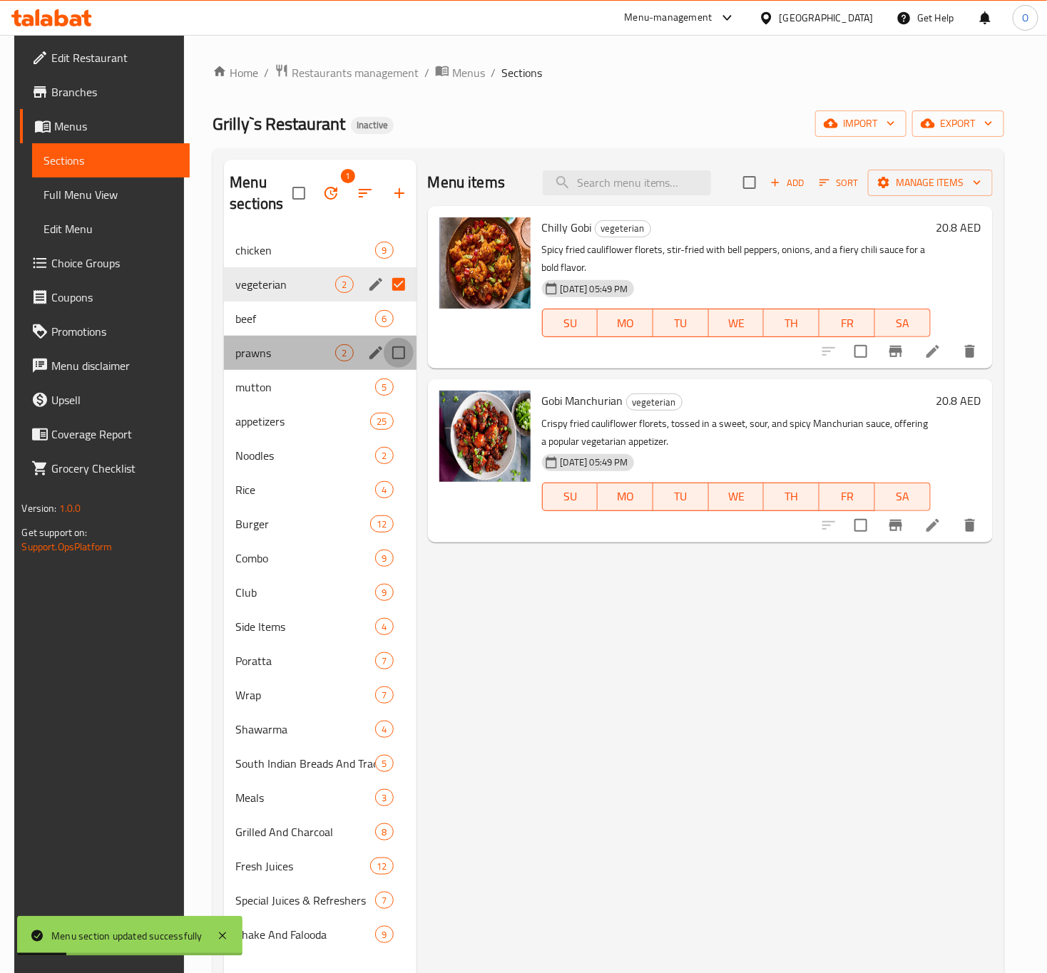
click at [394, 358] on input "Menu sections" at bounding box center [399, 353] width 30 height 30
checkbox input "true"
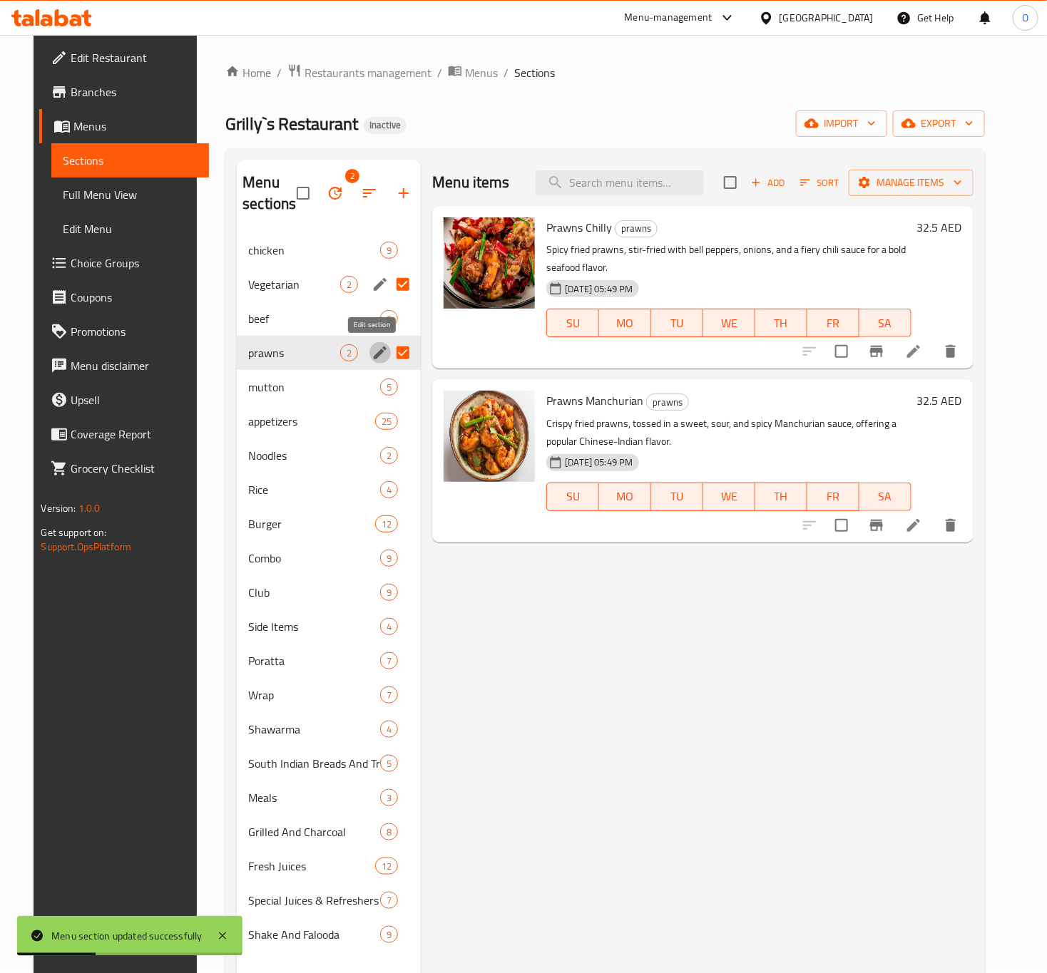
click at [372, 349] on icon "edit" at bounding box center [380, 352] width 17 height 17
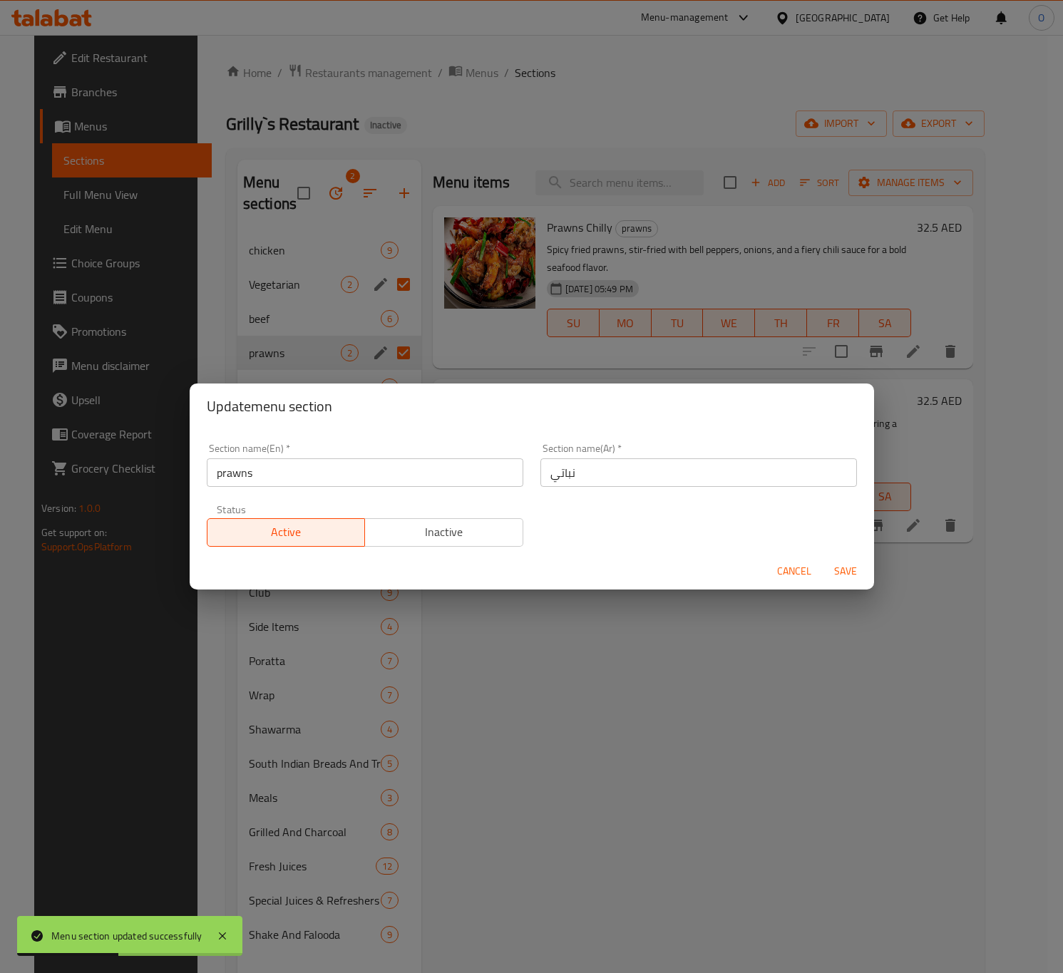
drag, startPoint x: 259, startPoint y: 444, endPoint x: 255, endPoint y: 456, distance: 13.3
click at [259, 444] on div "Section name(En)   * prawns Section name(En) *" at bounding box center [365, 466] width 317 height 44
click at [257, 466] on input "prawns" at bounding box center [365, 473] width 317 height 29
click at [257, 467] on input "prawns" at bounding box center [365, 473] width 317 height 29
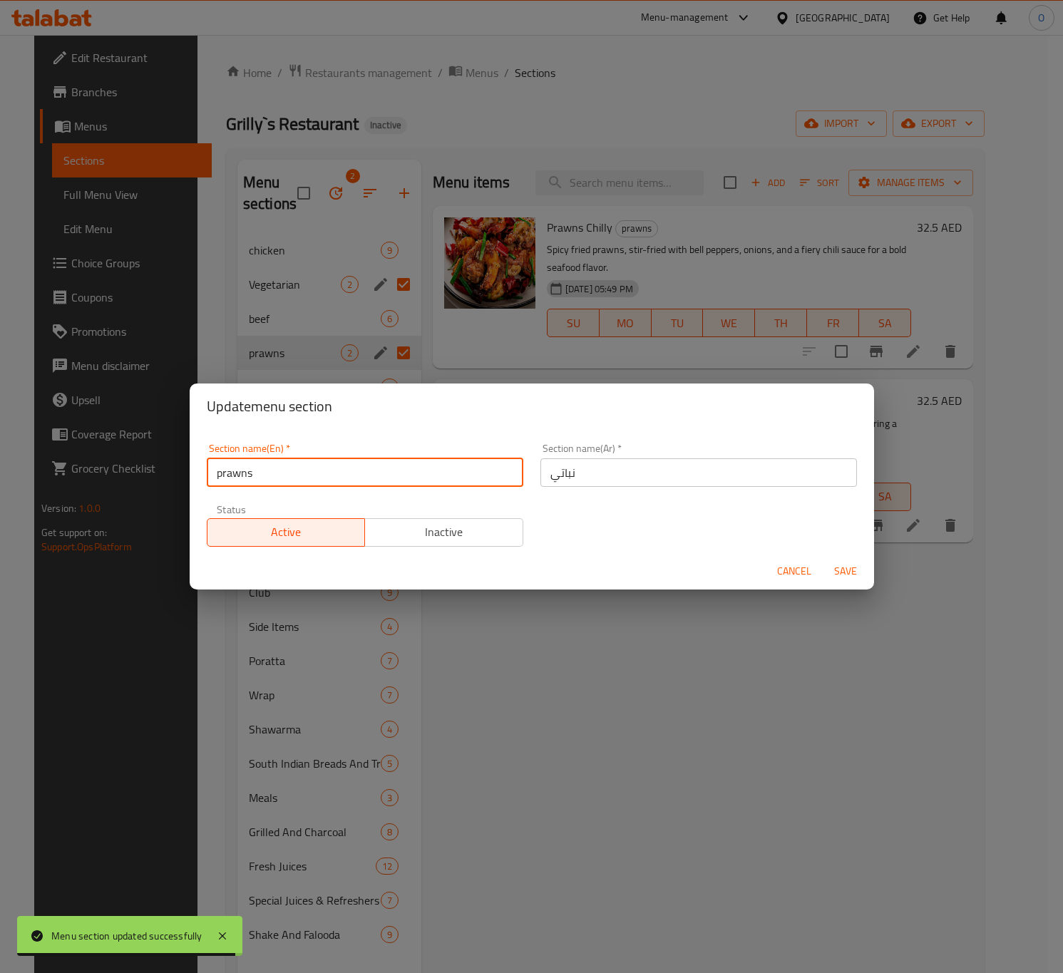
type input "Prawns"
click at [578, 488] on div "Section name(Ar)   * نباتي Section name(Ar) *" at bounding box center [699, 465] width 334 height 61
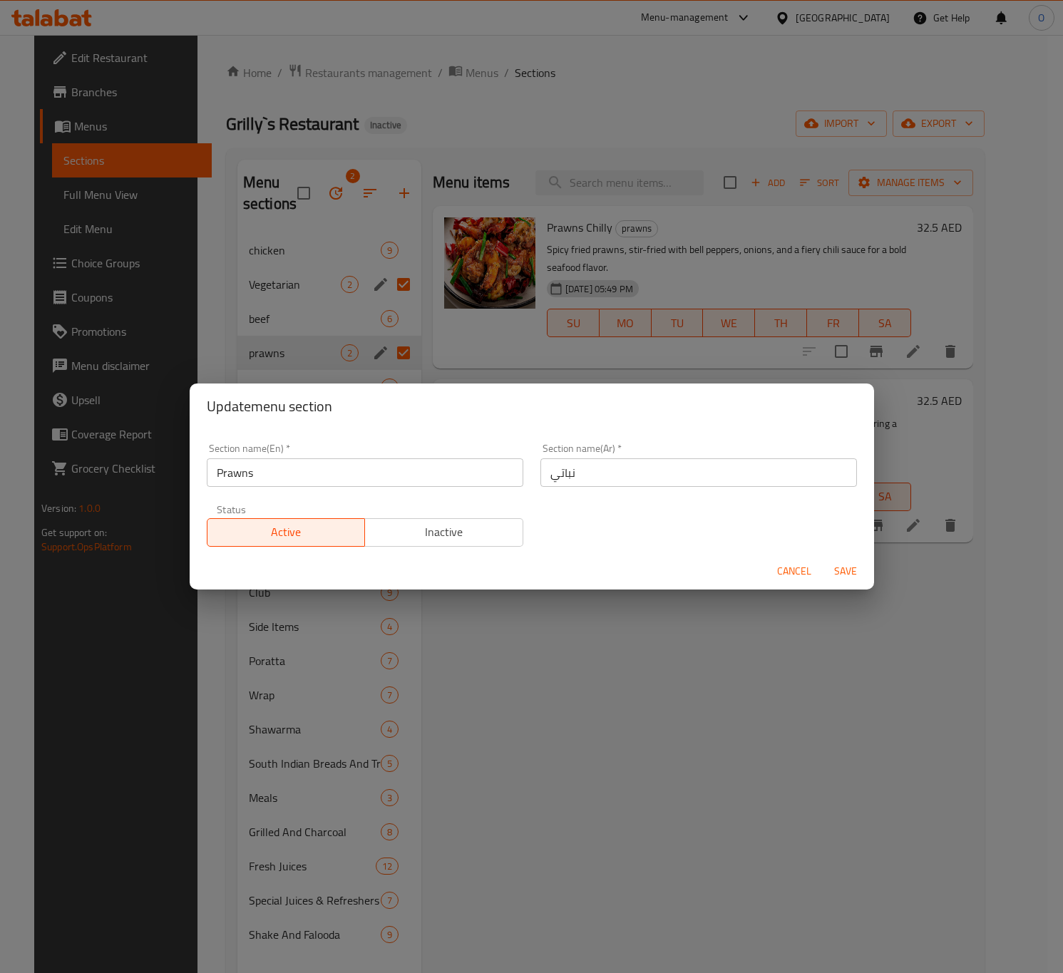
click at [580, 483] on input "نباتي" at bounding box center [699, 473] width 317 height 29
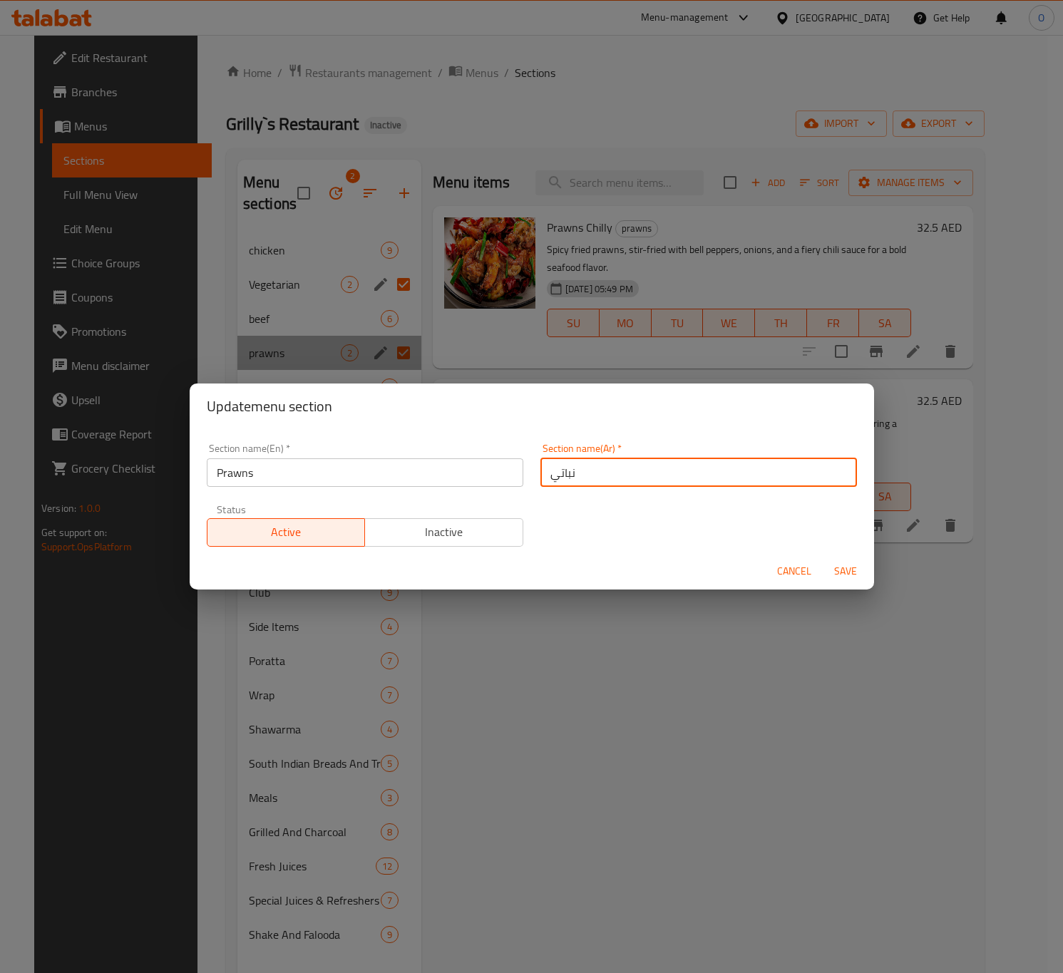
click at [580, 483] on input "نباتي" at bounding box center [699, 473] width 317 height 29
type input "روبيان"
click at [844, 569] on span "Save" at bounding box center [846, 572] width 34 height 18
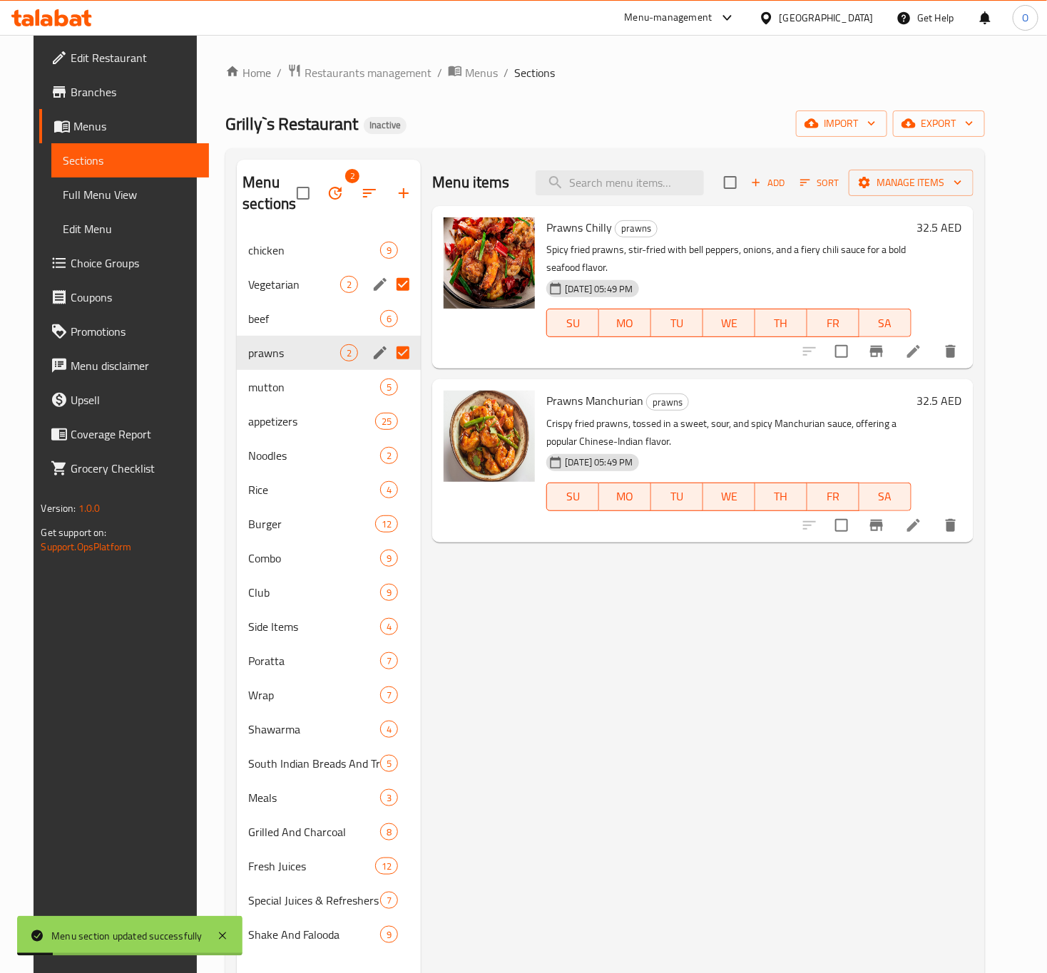
click at [388, 280] on input "Menu sections" at bounding box center [403, 285] width 30 height 30
checkbox input "false"
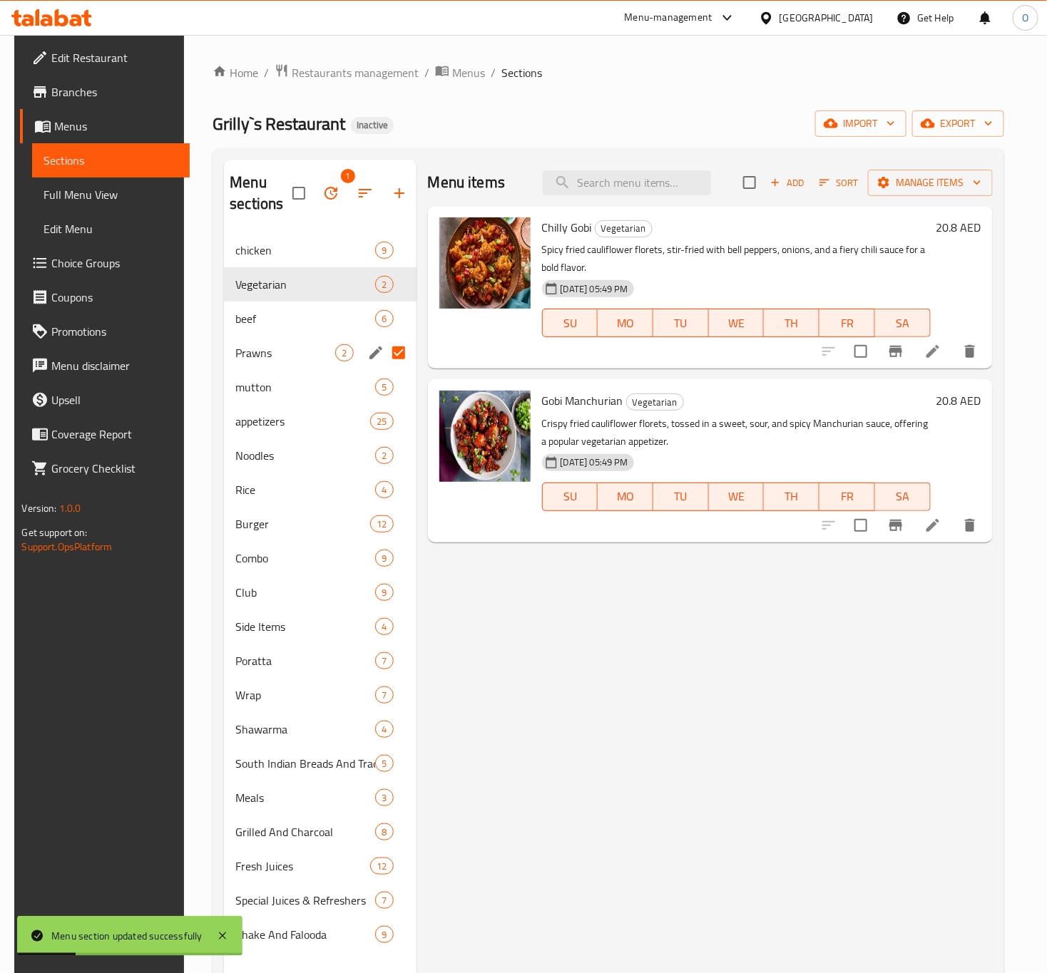
click at [396, 342] on input "Menu sections" at bounding box center [399, 353] width 30 height 30
checkbox input "true"
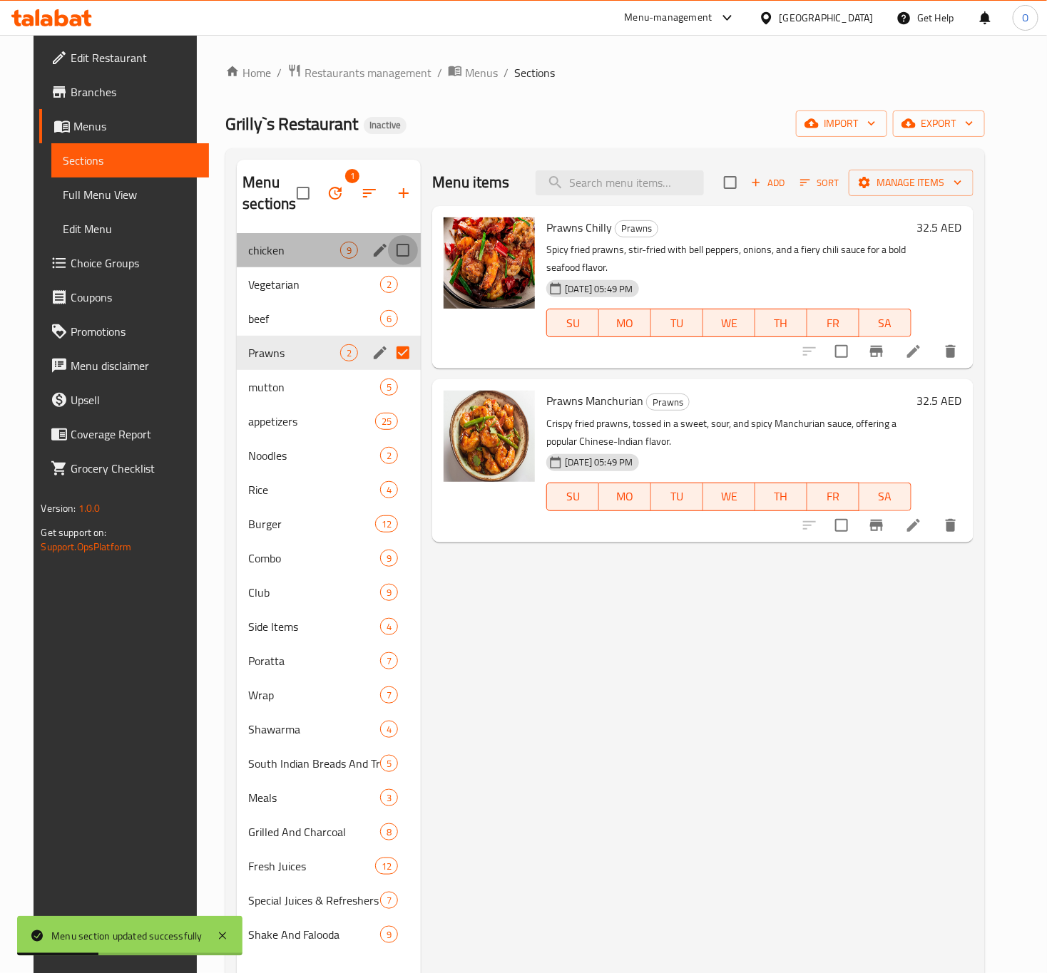
click at [396, 255] on input "Menu sections" at bounding box center [403, 250] width 30 height 30
checkbox input "true"
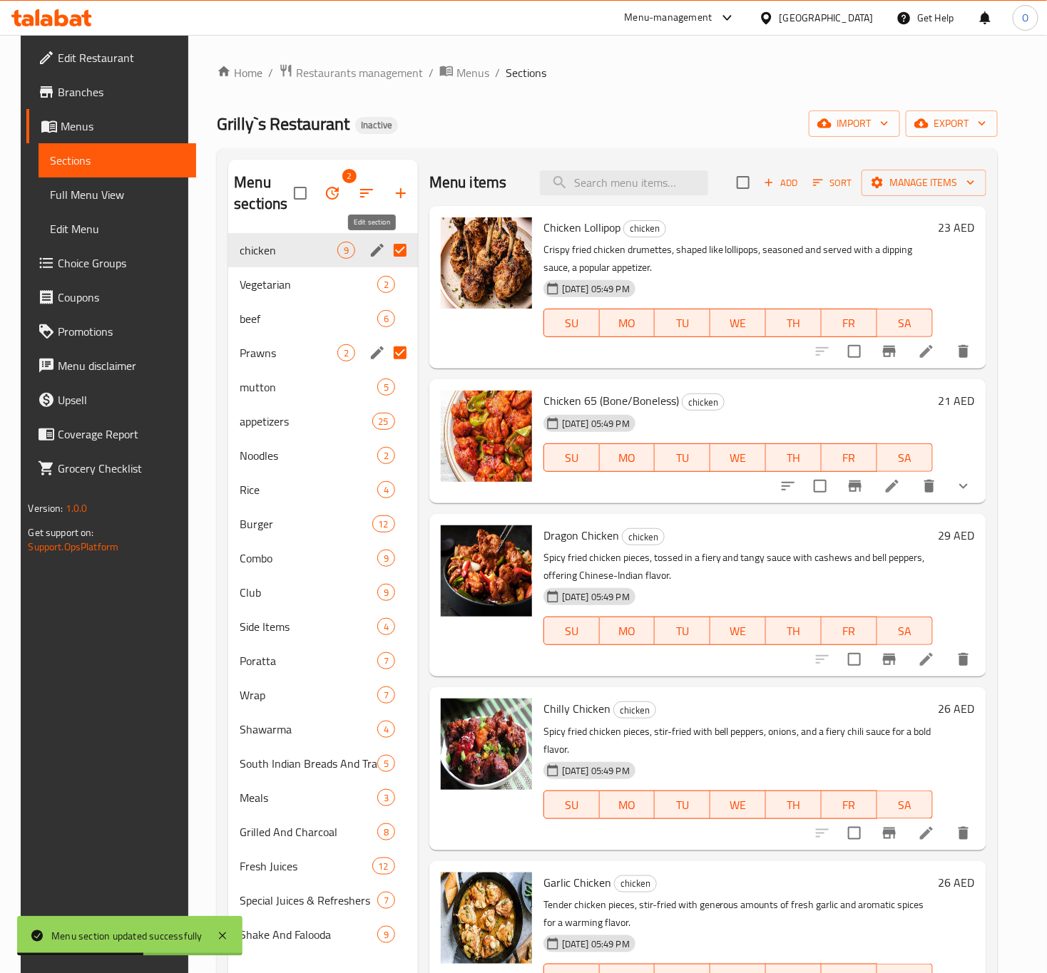
click at [369, 252] on icon "edit" at bounding box center [377, 250] width 17 height 17
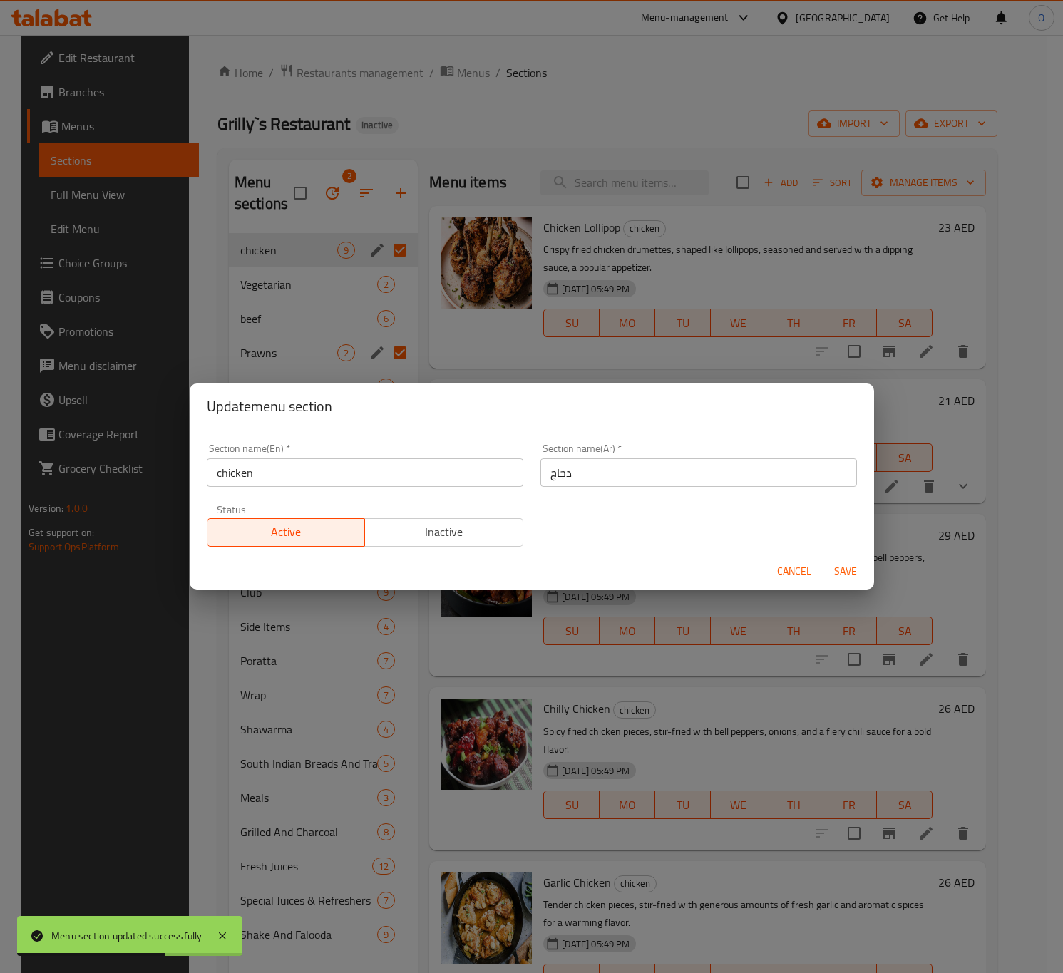
click at [233, 467] on input "chicken" at bounding box center [365, 473] width 317 height 29
click at [294, 482] on input "chicken" at bounding box center [365, 473] width 317 height 29
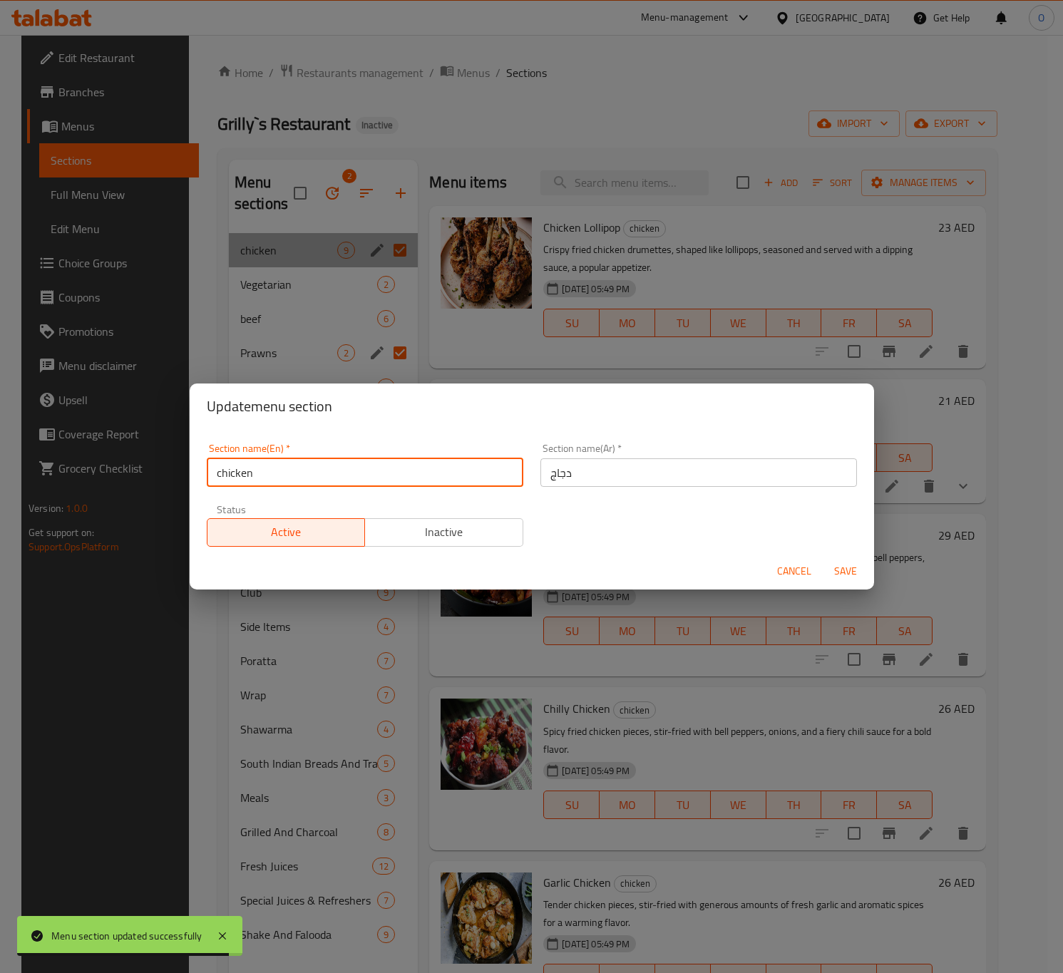
click at [223, 471] on input "chicken" at bounding box center [365, 473] width 317 height 29
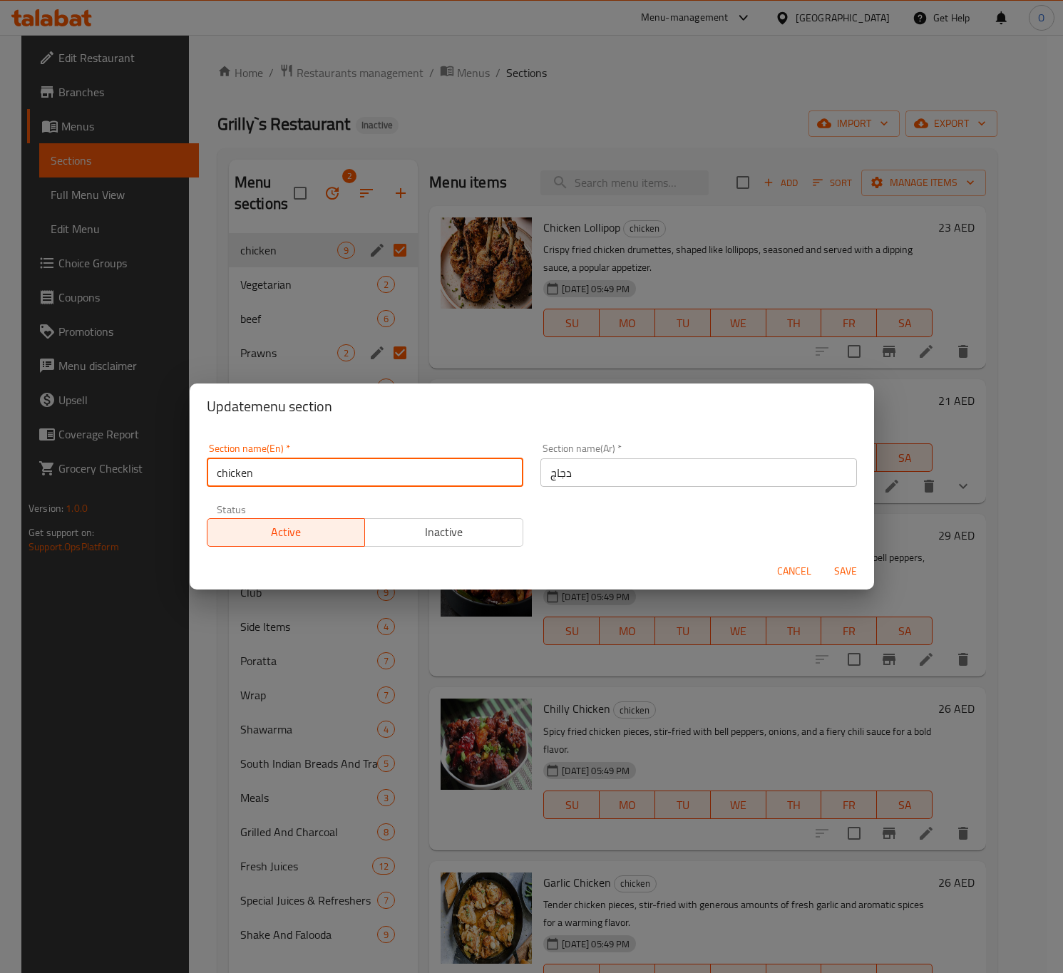
click at [223, 471] on input "chicken" at bounding box center [365, 473] width 317 height 29
type input "Chicken"
click at [851, 573] on span "Save" at bounding box center [846, 572] width 34 height 18
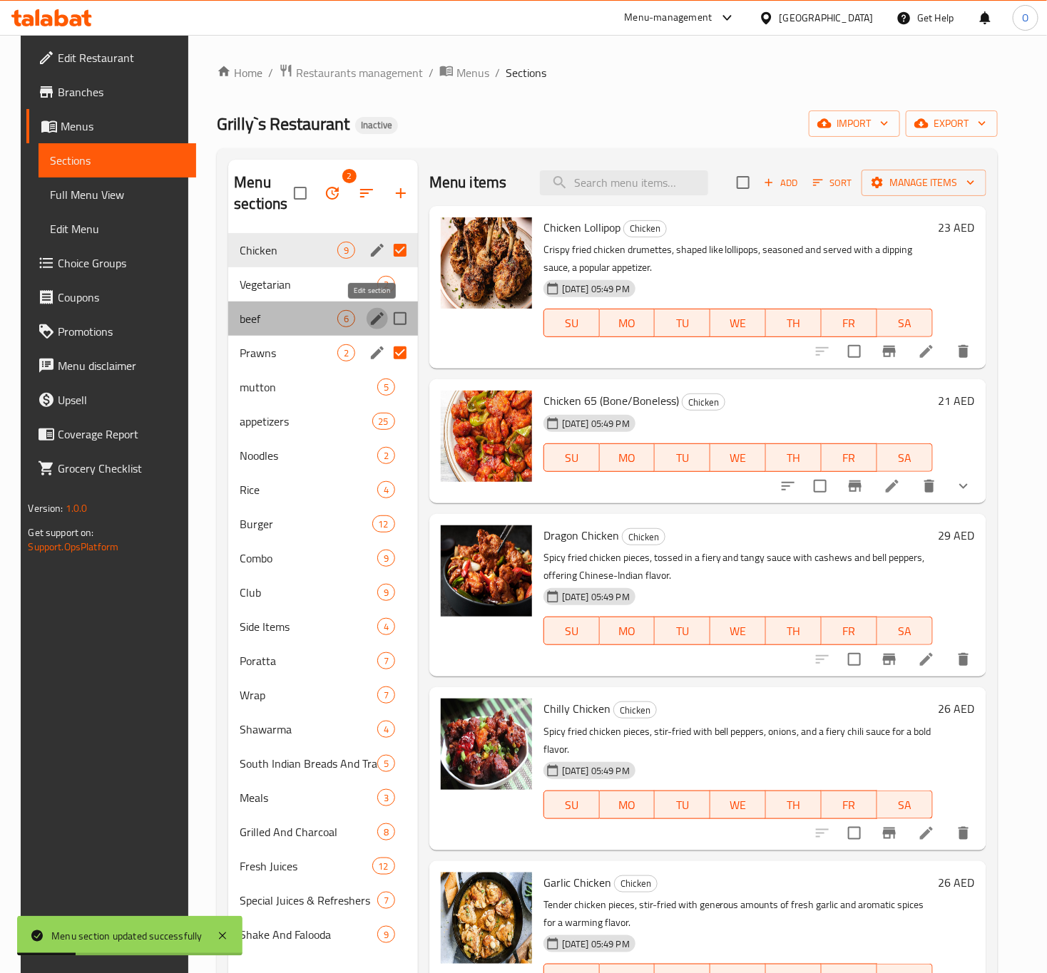
click at [371, 323] on icon "edit" at bounding box center [377, 318] width 13 height 13
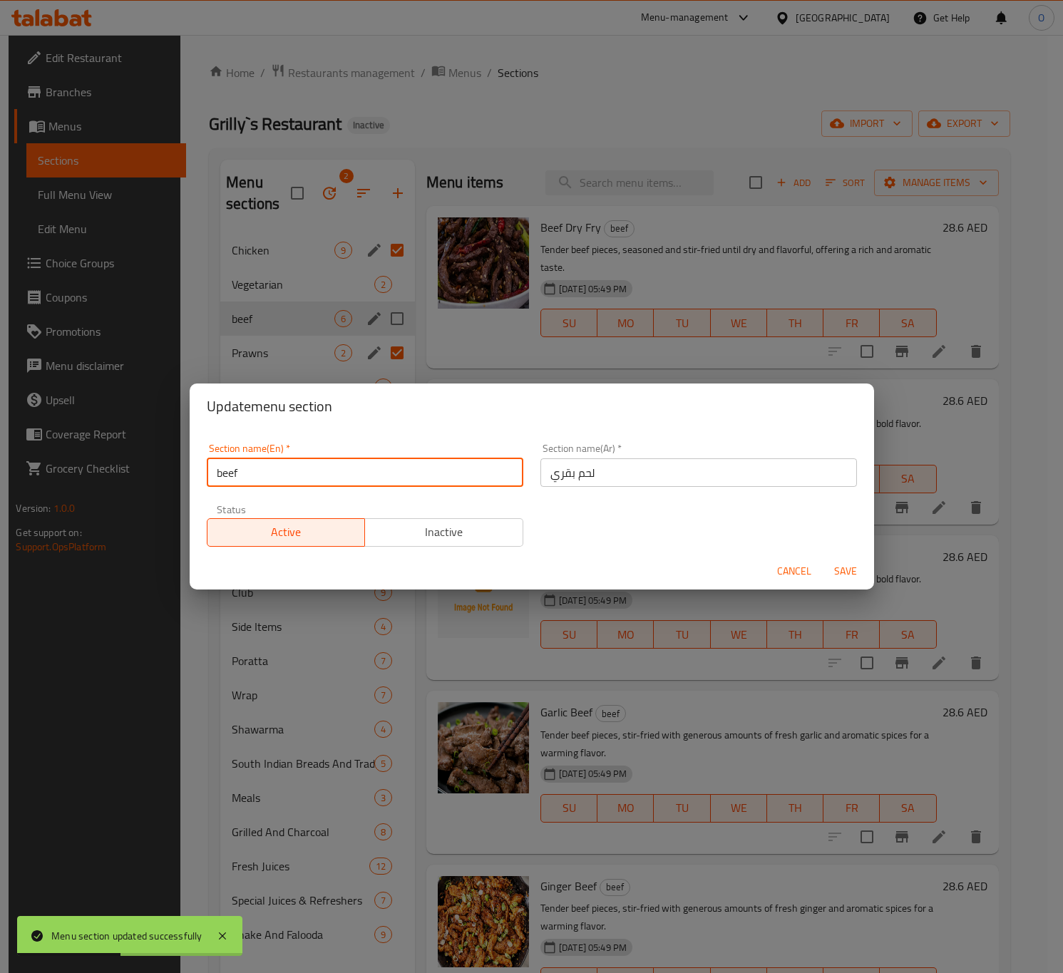
drag, startPoint x: 213, startPoint y: 479, endPoint x: 222, endPoint y: 474, distance: 11.5
click at [222, 474] on input "beef" at bounding box center [365, 473] width 317 height 29
type input "Beef"
click at [848, 565] on span "Save" at bounding box center [846, 572] width 34 height 18
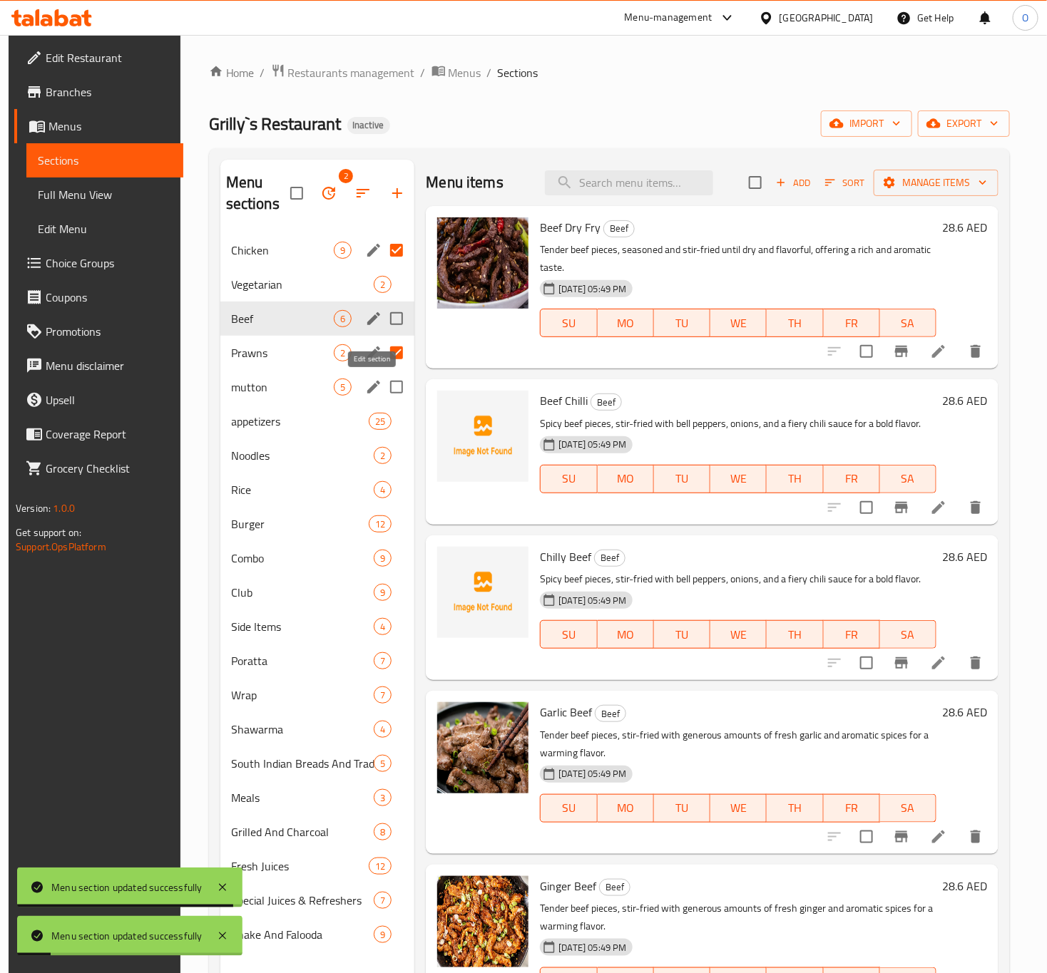
click at [367, 384] on icon "edit" at bounding box center [373, 387] width 17 height 17
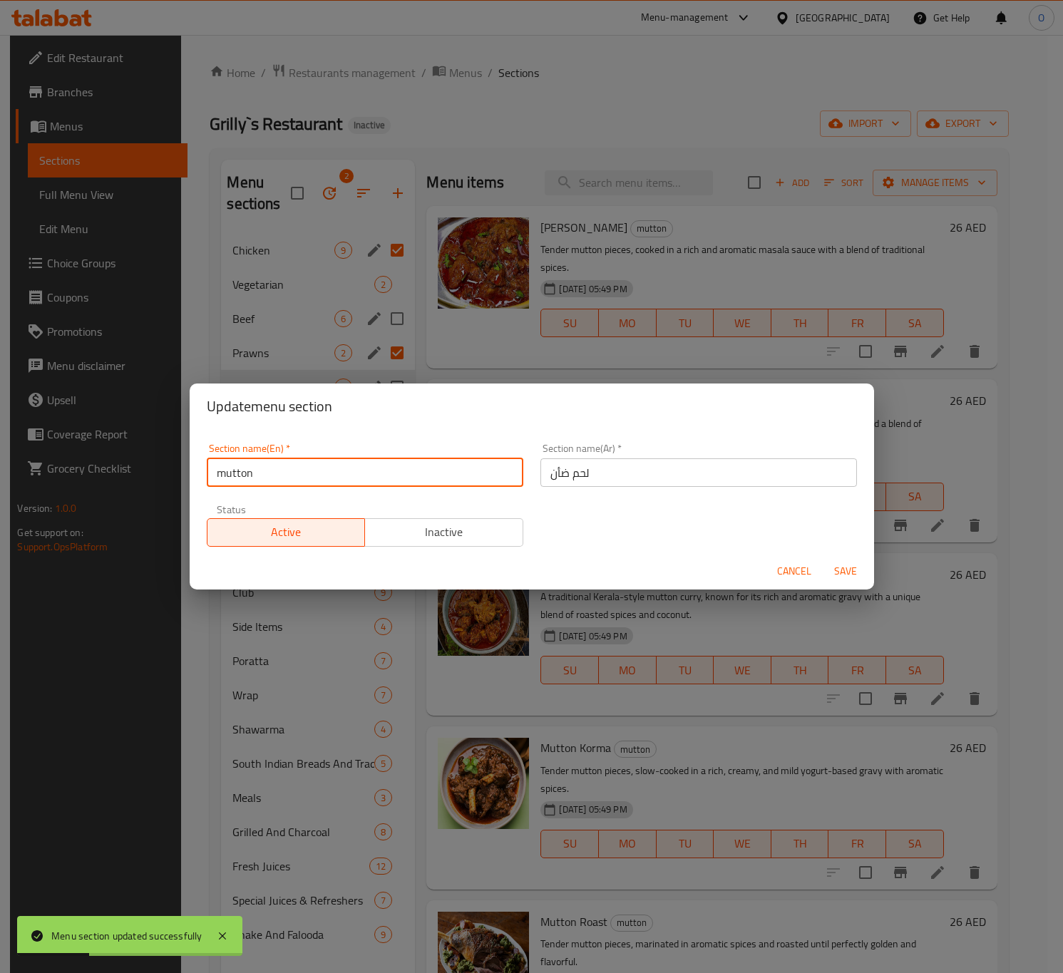
drag, startPoint x: 221, startPoint y: 473, endPoint x: 213, endPoint y: 473, distance: 8.6
click at [213, 473] on input "mutton" at bounding box center [365, 473] width 317 height 29
type input "Mutton"
click at [858, 575] on span "Save" at bounding box center [846, 572] width 34 height 18
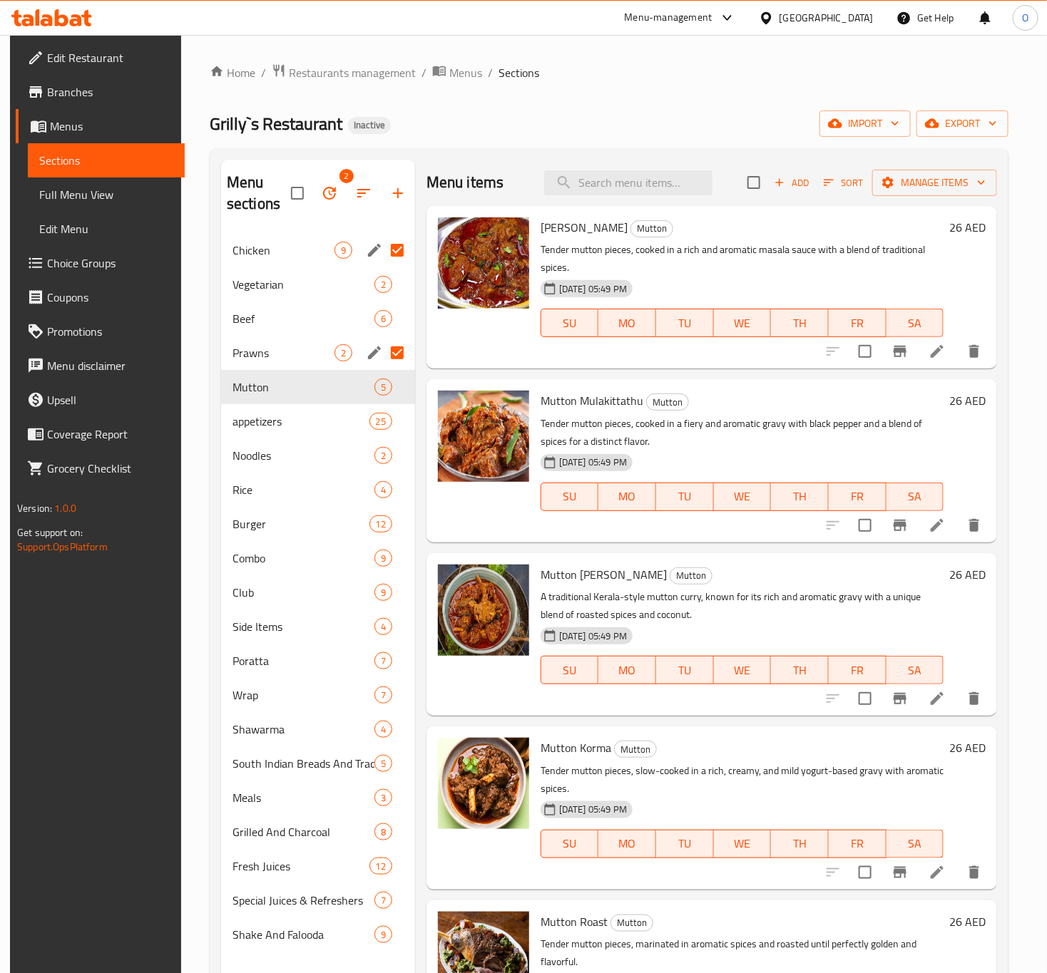
click at [400, 344] on input "Menu sections" at bounding box center [397, 353] width 30 height 30
checkbox input "false"
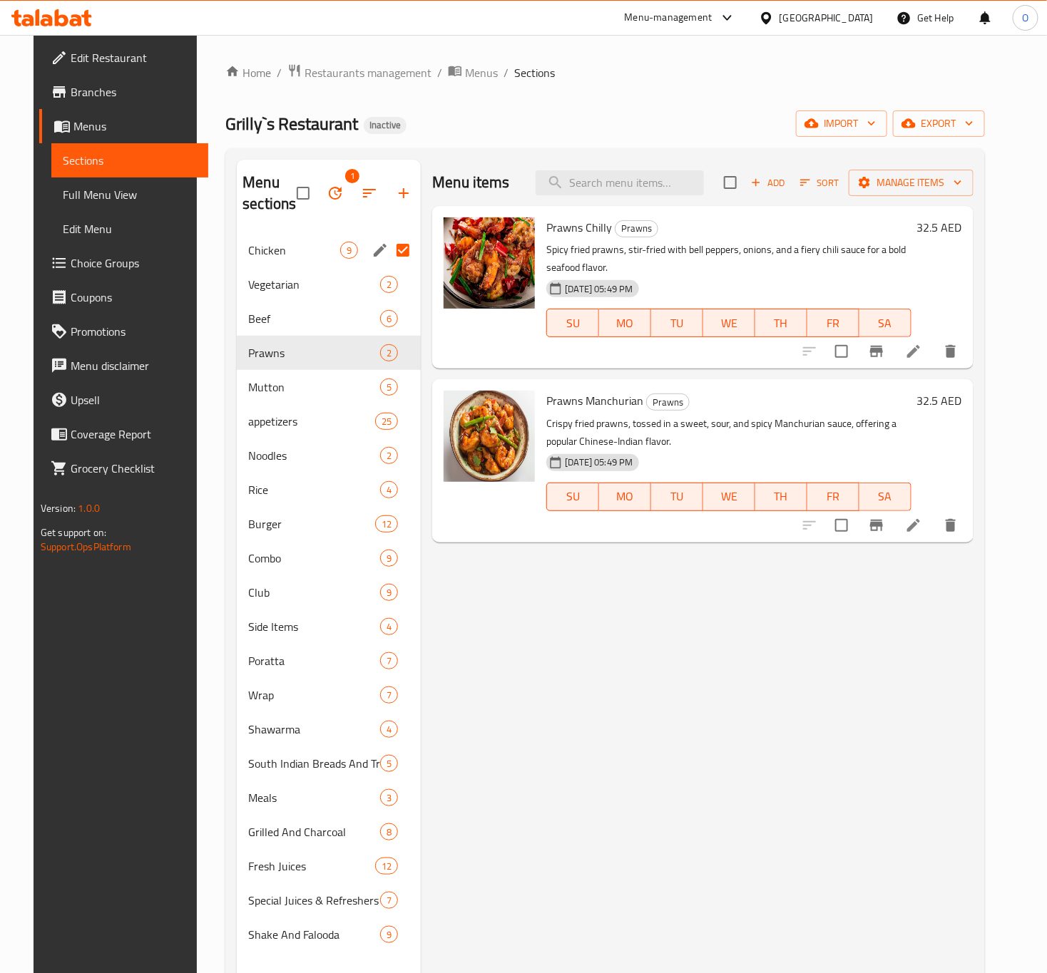
click at [404, 253] on input "Menu sections" at bounding box center [403, 250] width 30 height 30
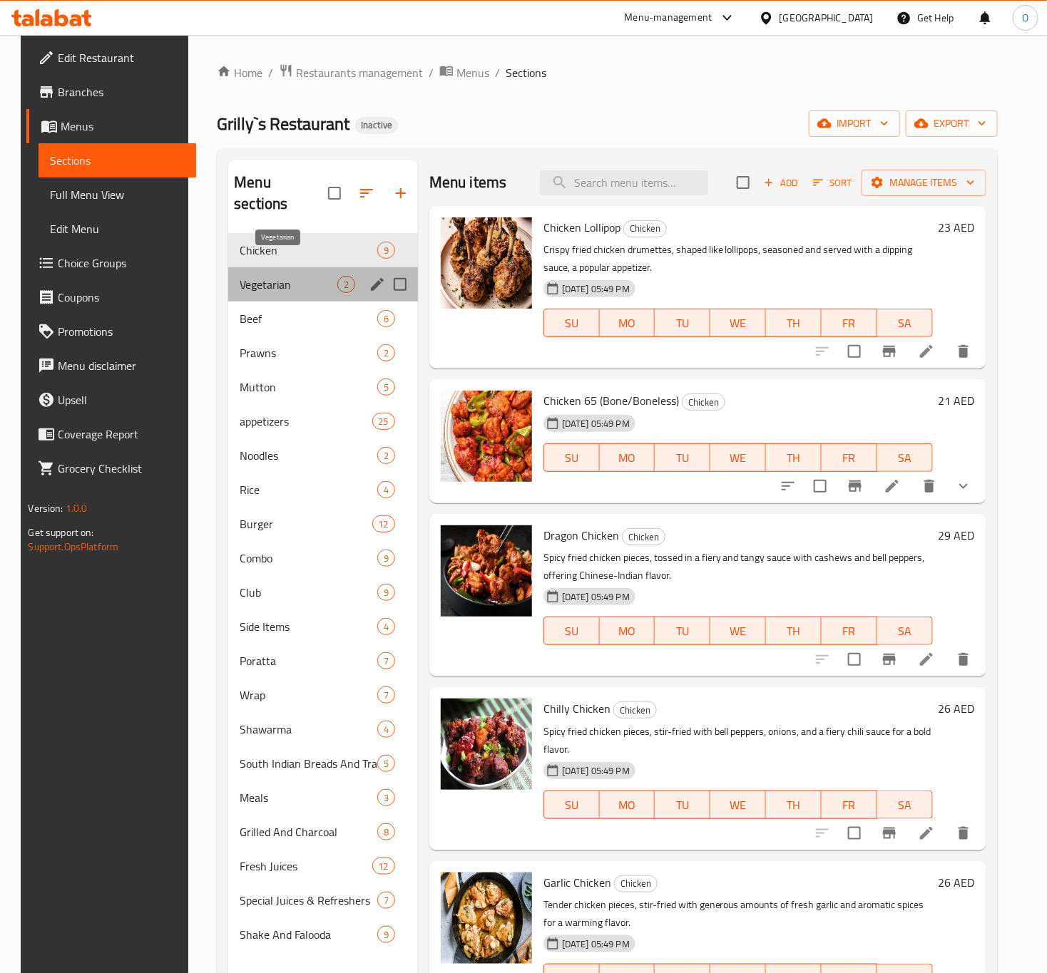
click at [300, 276] on span "Vegetarian" at bounding box center [288, 284] width 97 height 17
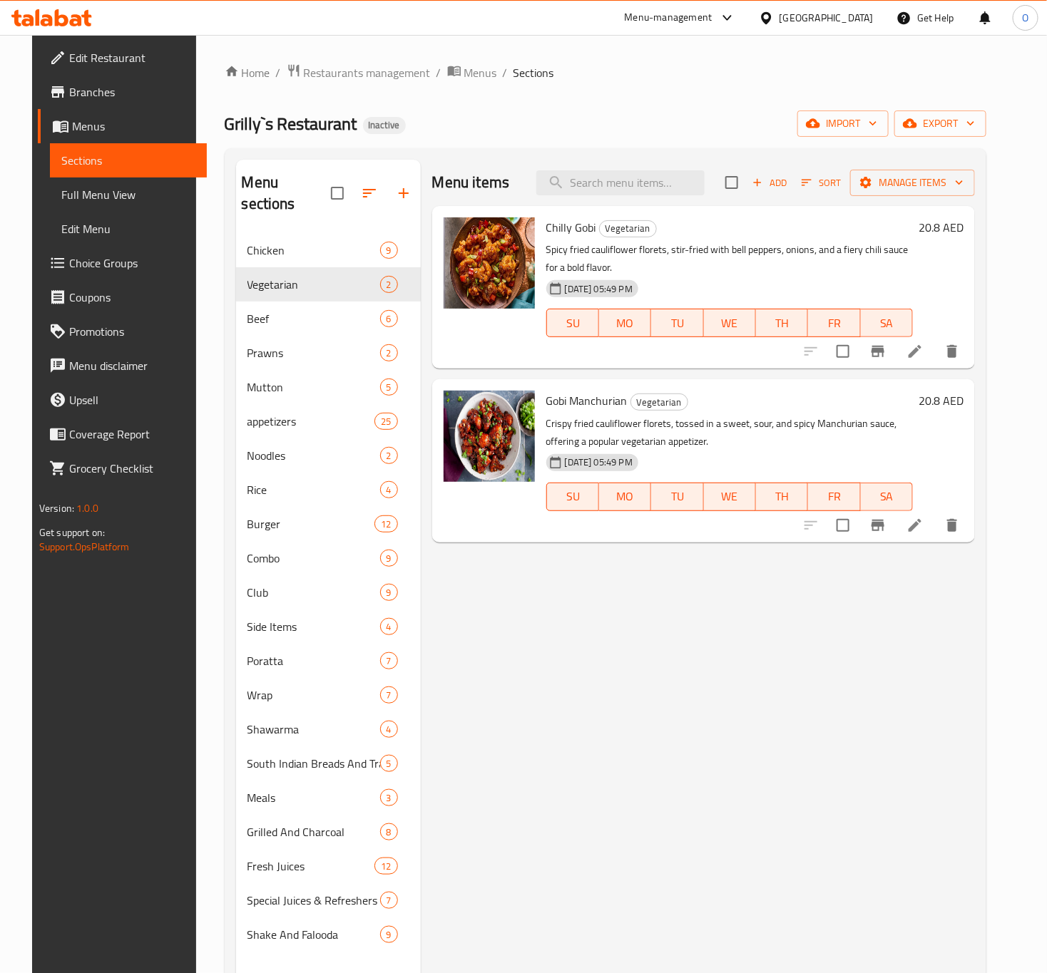
click at [556, 221] on span "Chilly Gobi" at bounding box center [571, 227] width 50 height 21
copy h6 "Chilly Gobi"
click at [961, 230] on h6 "20.8 AED" at bounding box center [941, 228] width 45 height 20
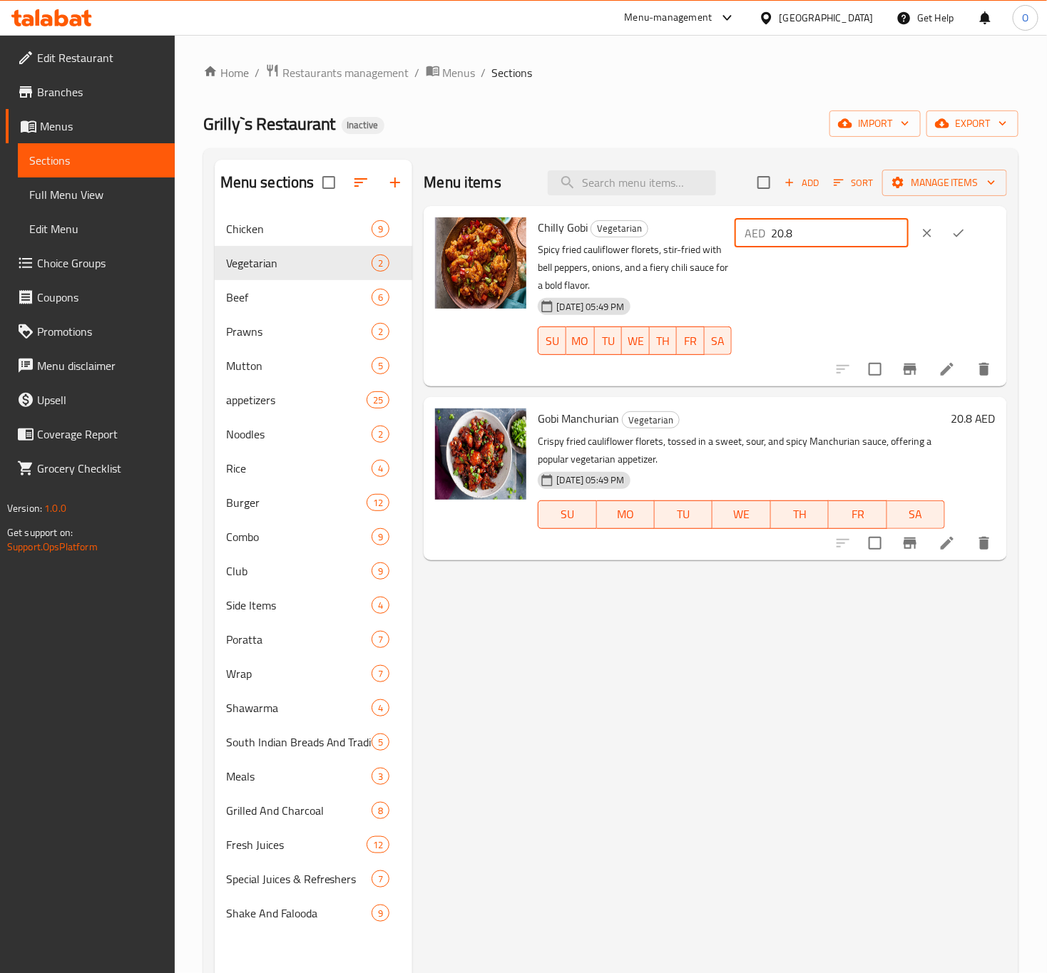
click at [816, 237] on input "20.8" at bounding box center [840, 233] width 138 height 29
click at [856, 231] on input "19.8" at bounding box center [840, 233] width 138 height 29
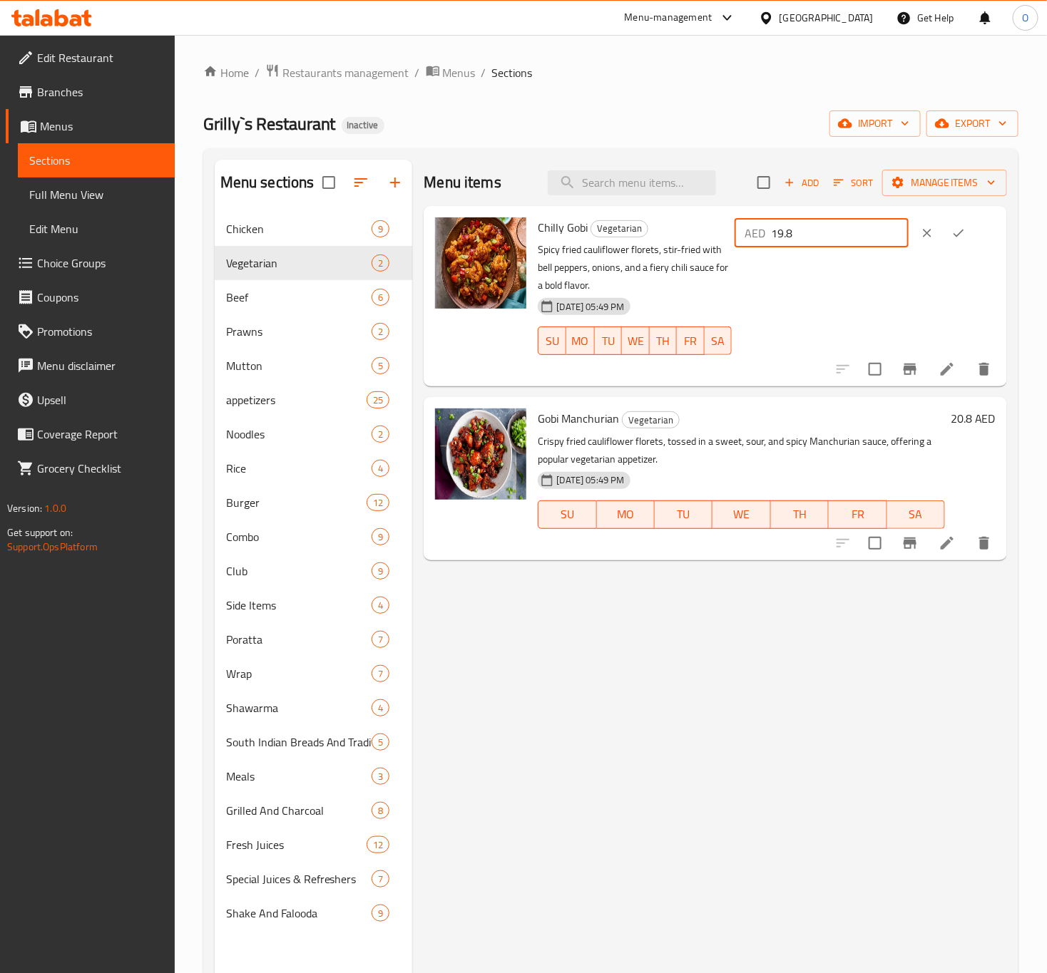
click at [856, 231] on input "19.8" at bounding box center [840, 233] width 138 height 29
click at [856, 231] on input "18.8" at bounding box center [840, 233] width 138 height 29
type input "17.8"
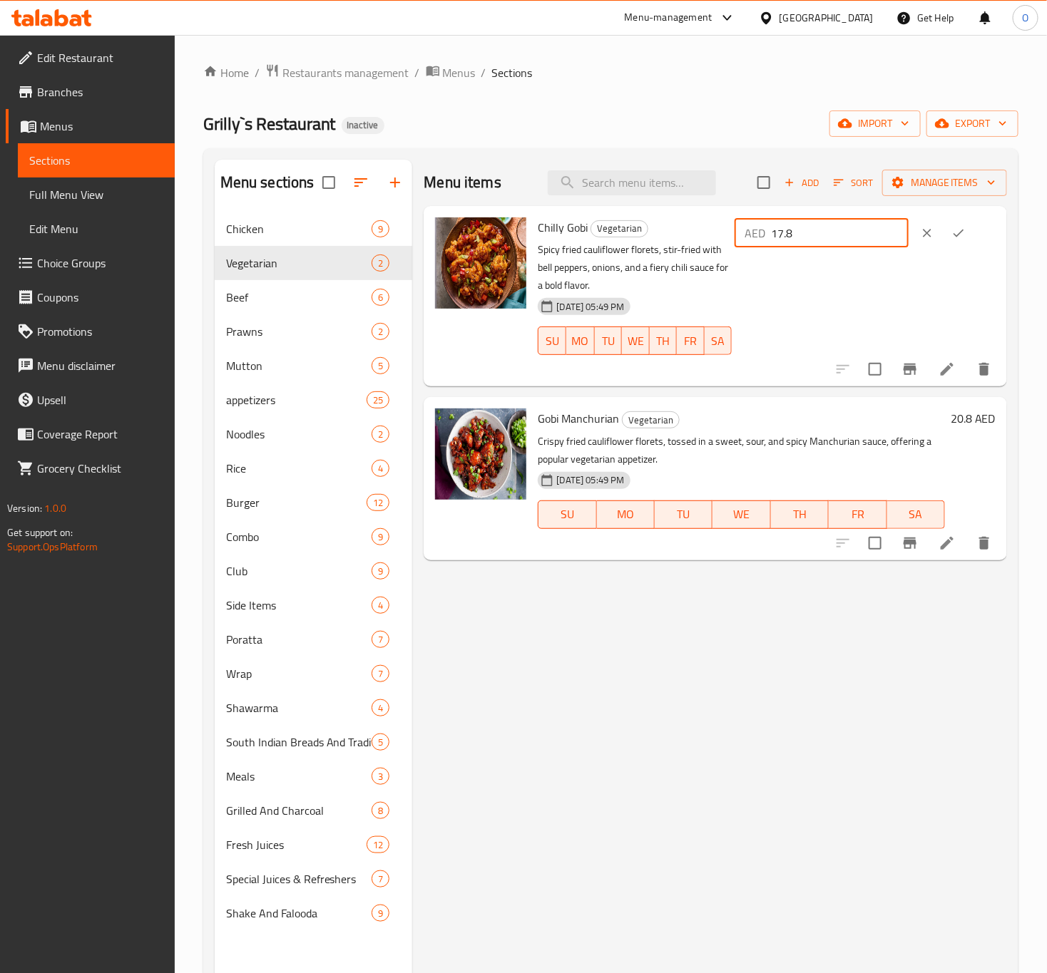
click at [933, 221] on button "clear" at bounding box center [926, 233] width 31 height 31
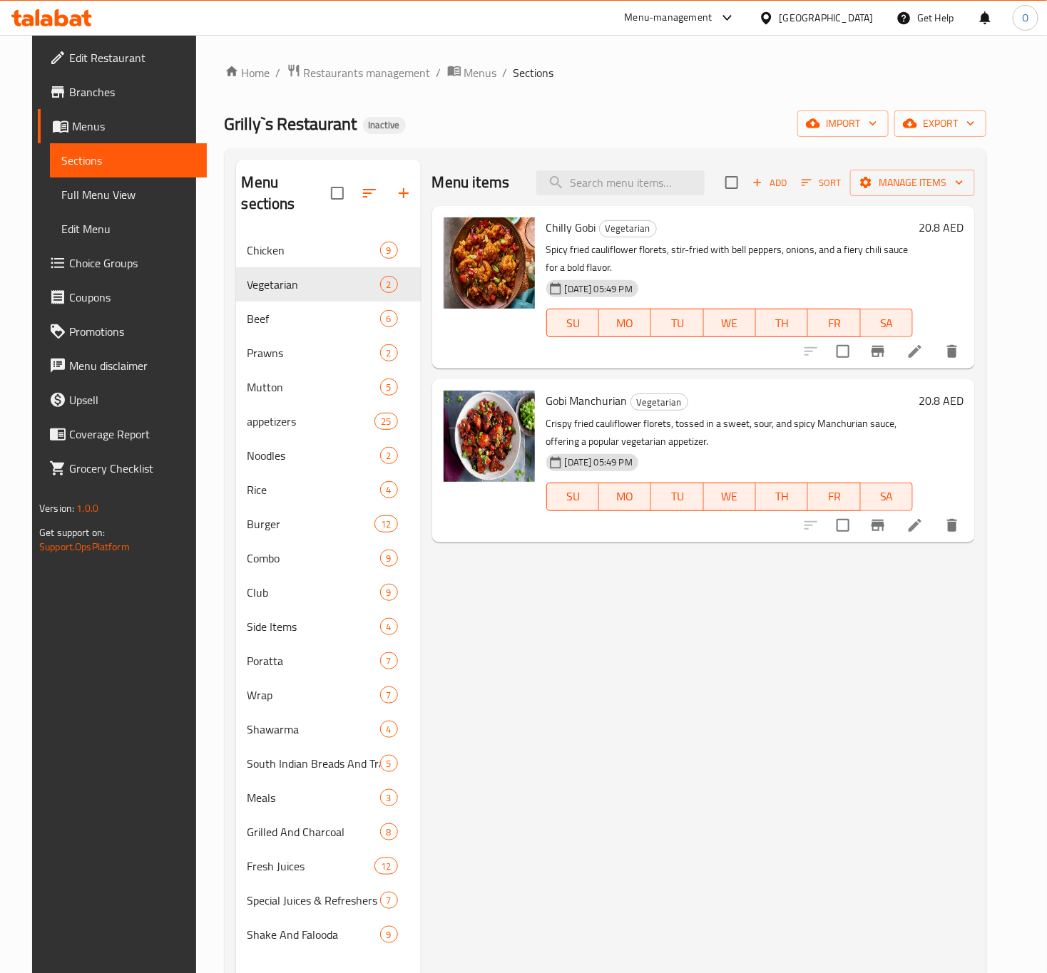
click at [935, 364] on li at bounding box center [915, 352] width 40 height 26
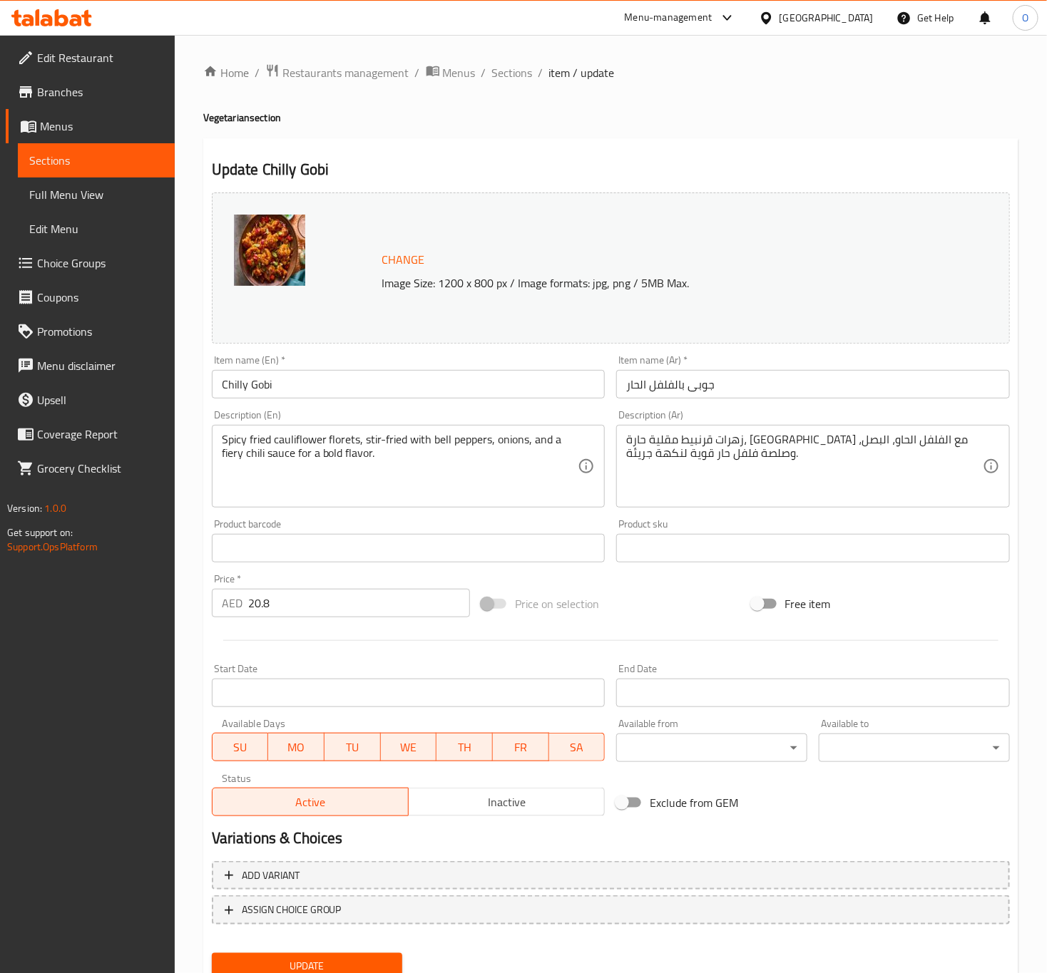
click at [305, 604] on input "20.8" at bounding box center [359, 603] width 222 height 29
click at [321, 600] on input "20" at bounding box center [359, 603] width 222 height 29
type input "21"
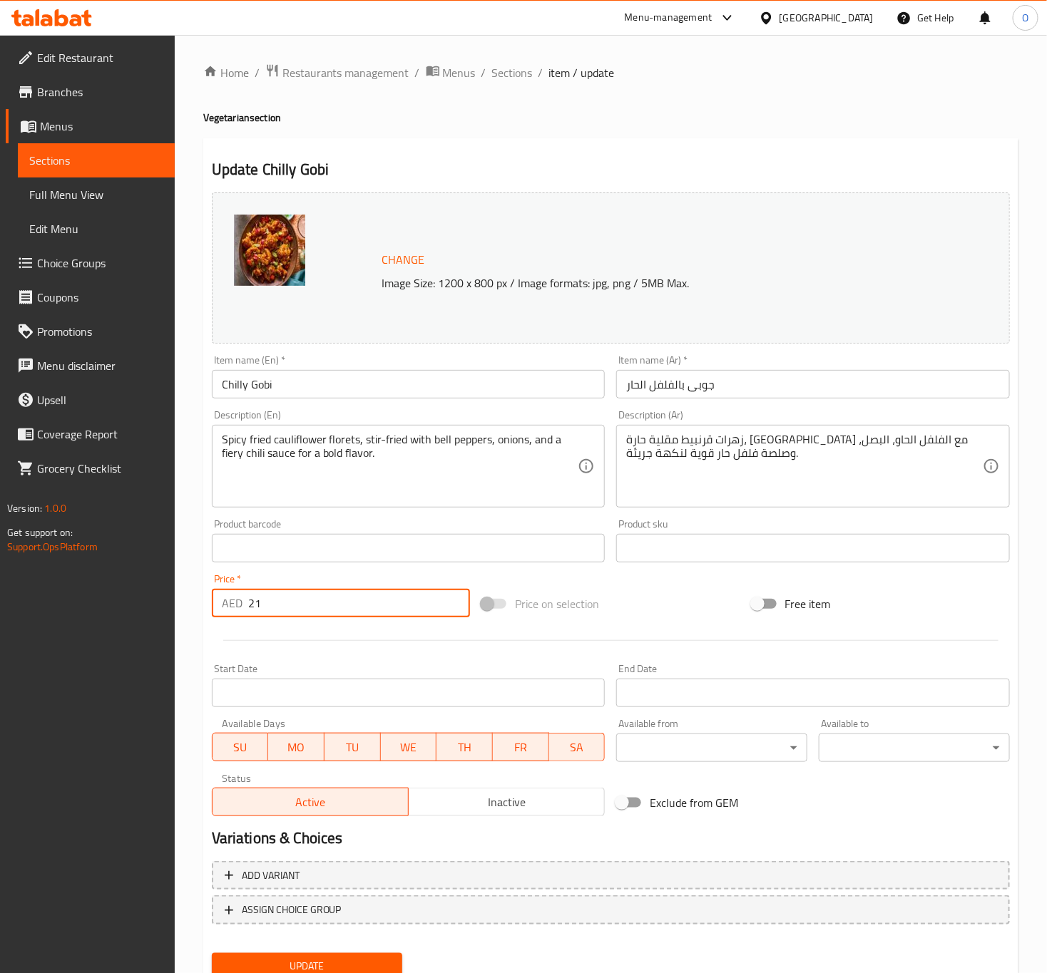
click at [452, 599] on input "21" at bounding box center [359, 603] width 222 height 29
click at [278, 955] on button "Update" at bounding box center [307, 966] width 191 height 26
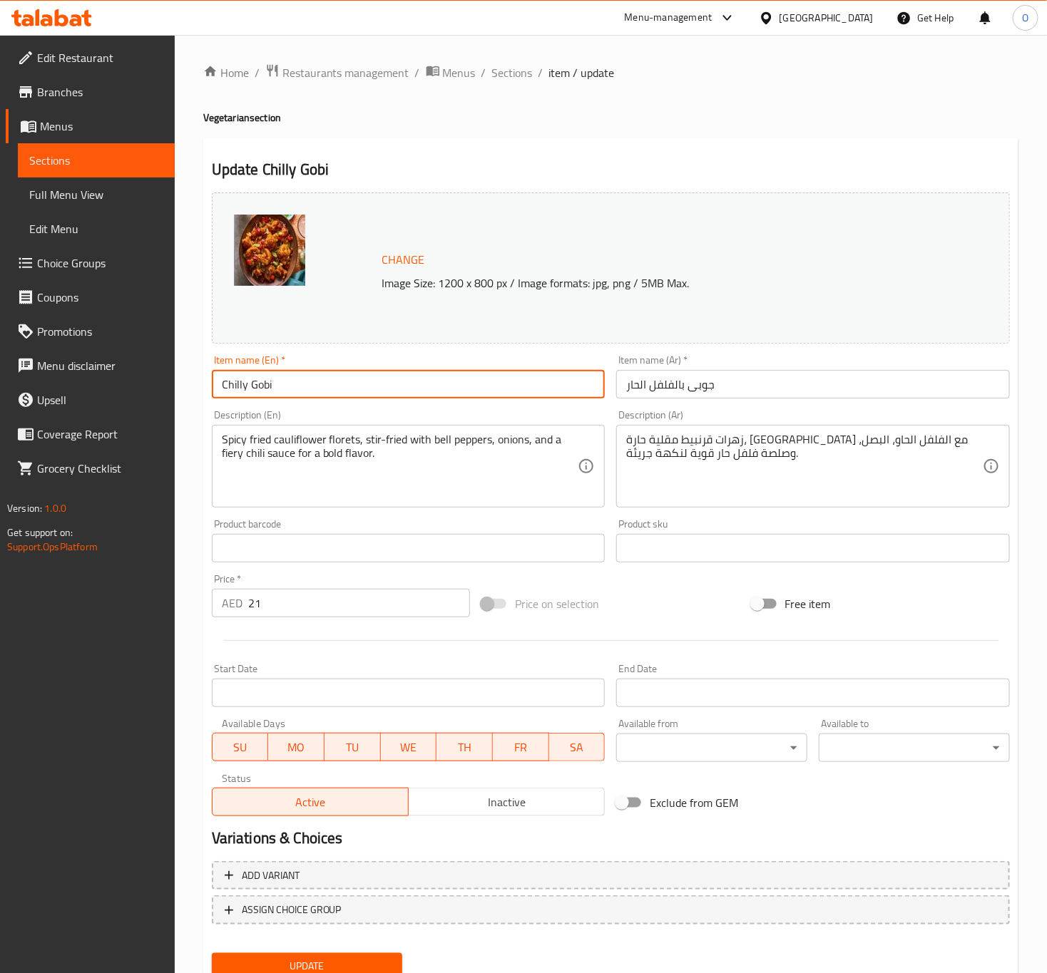
click at [411, 375] on input "Chilly Gobi" at bounding box center [409, 384] width 394 height 29
click at [212, 953] on button "Update" at bounding box center [307, 966] width 191 height 26
click at [509, 71] on span "Sections" at bounding box center [512, 72] width 41 height 17
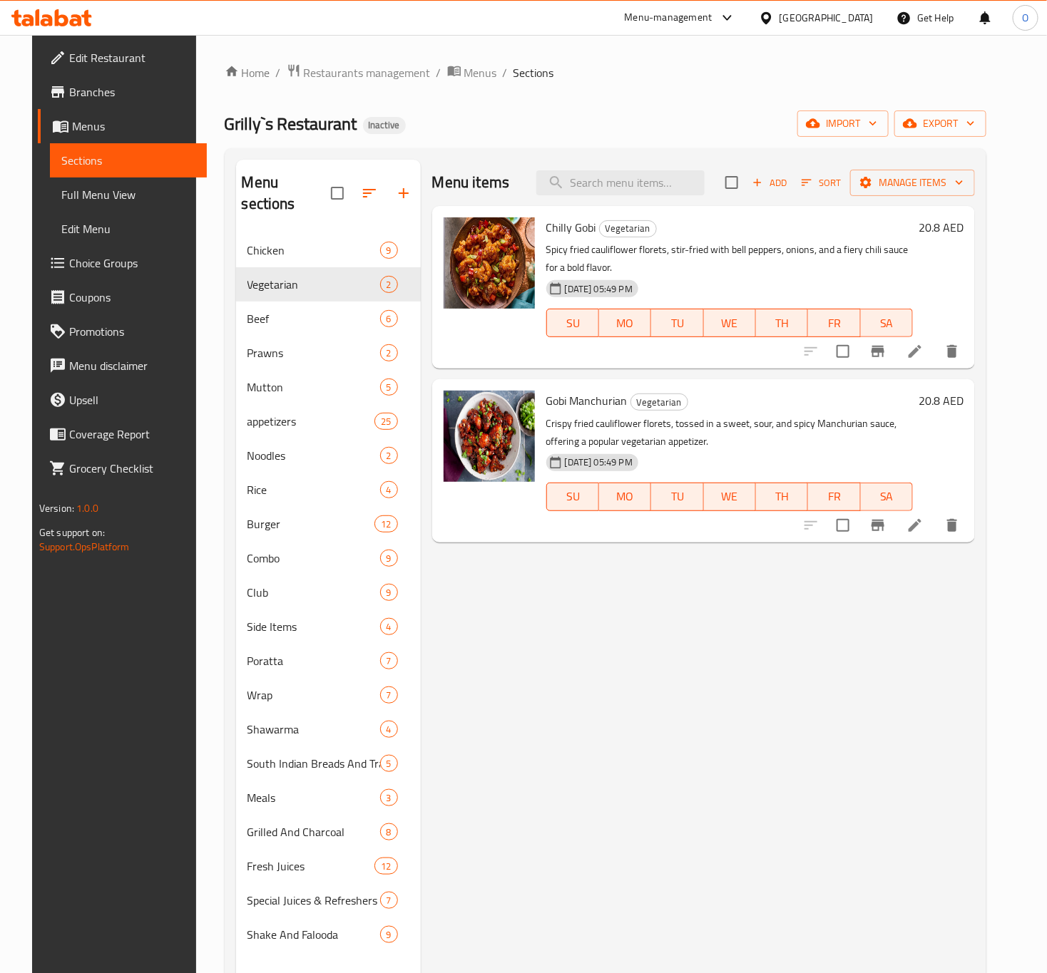
click at [613, 394] on span "Gobi Manchurian" at bounding box center [586, 400] width 81 height 21
copy h6 "Gobi Manchurian"
drag, startPoint x: 965, startPoint y: 385, endPoint x: 968, endPoint y: 402, distance: 17.4
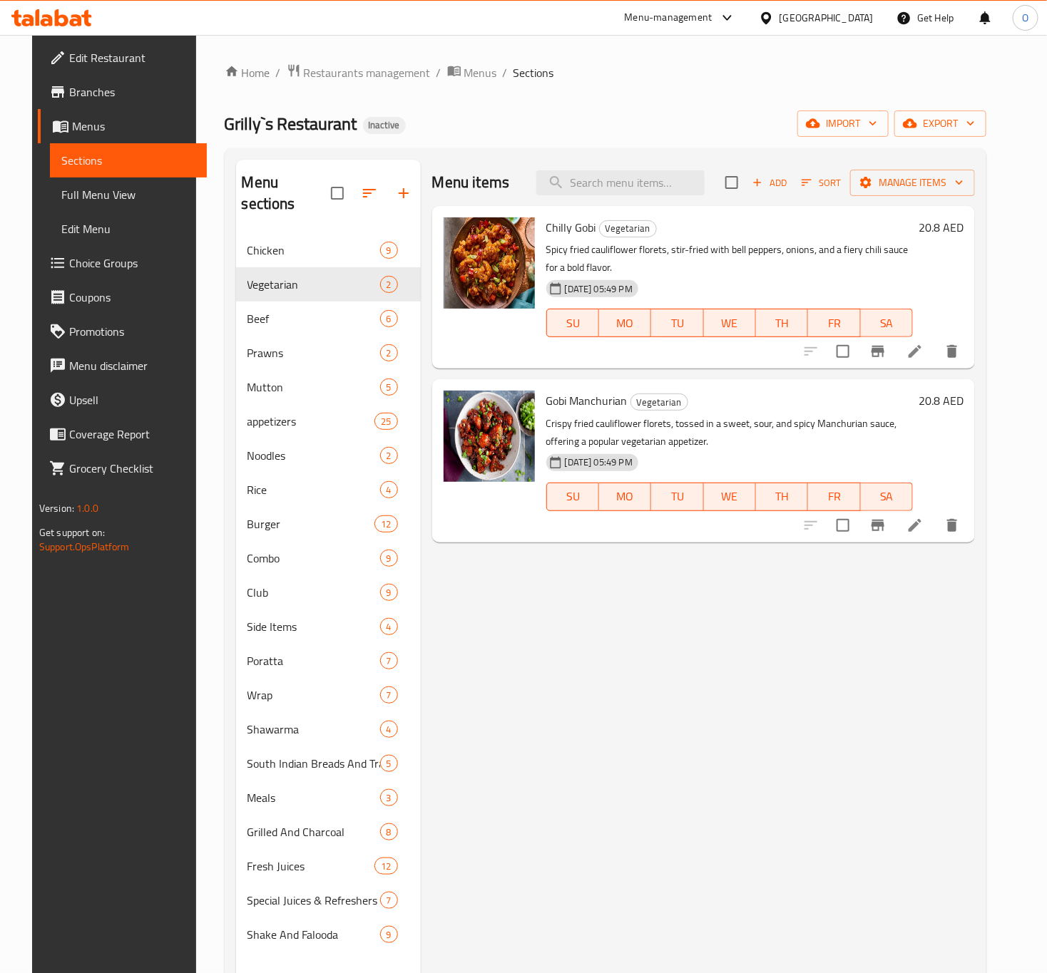
click at [965, 385] on div "Gobi Manchurian Vegetarian Crispy fried cauliflower florets, tossed in a sweet,…" at bounding box center [755, 460] width 429 height 151
click at [963, 411] on h6 "20.8 AED" at bounding box center [941, 401] width 45 height 20
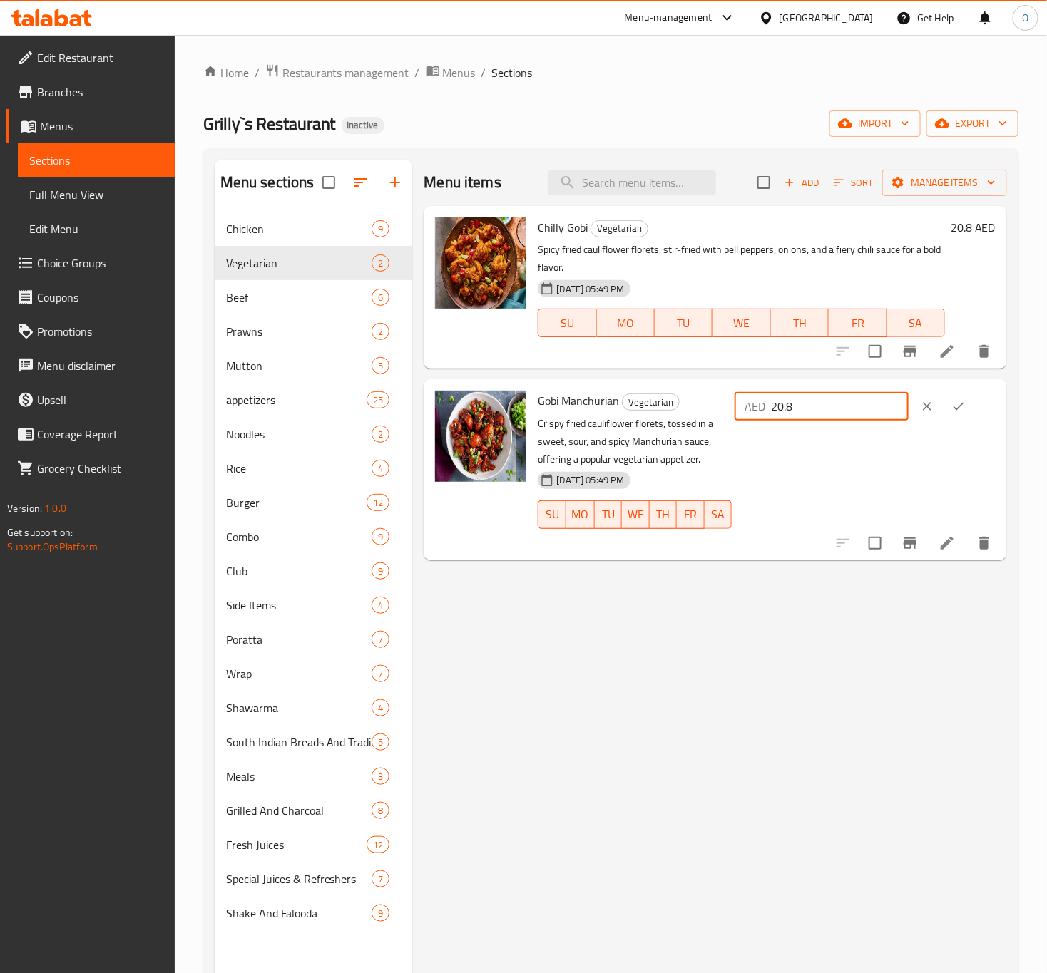
click at [832, 400] on input "20.8" at bounding box center [840, 406] width 138 height 29
type input "15.8"
click at [934, 400] on icon "clear" at bounding box center [927, 406] width 14 height 14
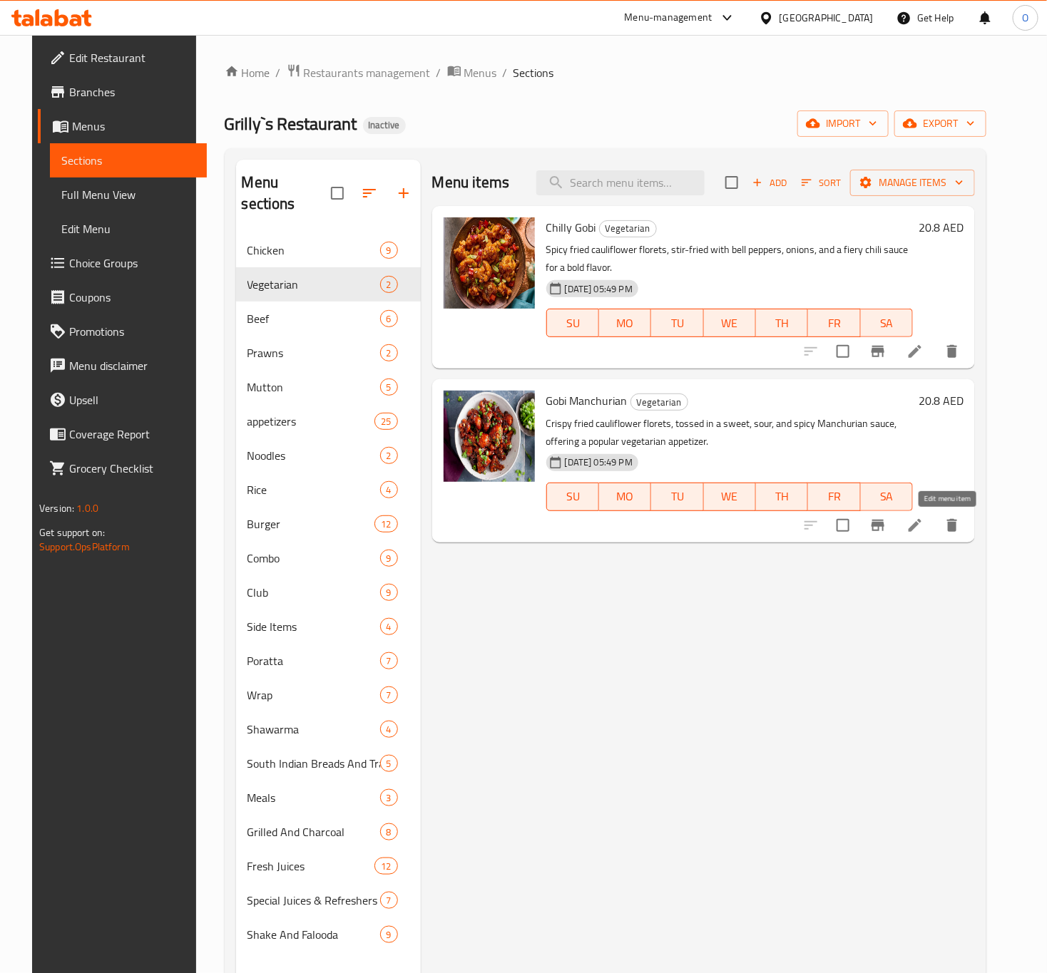
click at [923, 529] on icon at bounding box center [914, 525] width 17 height 17
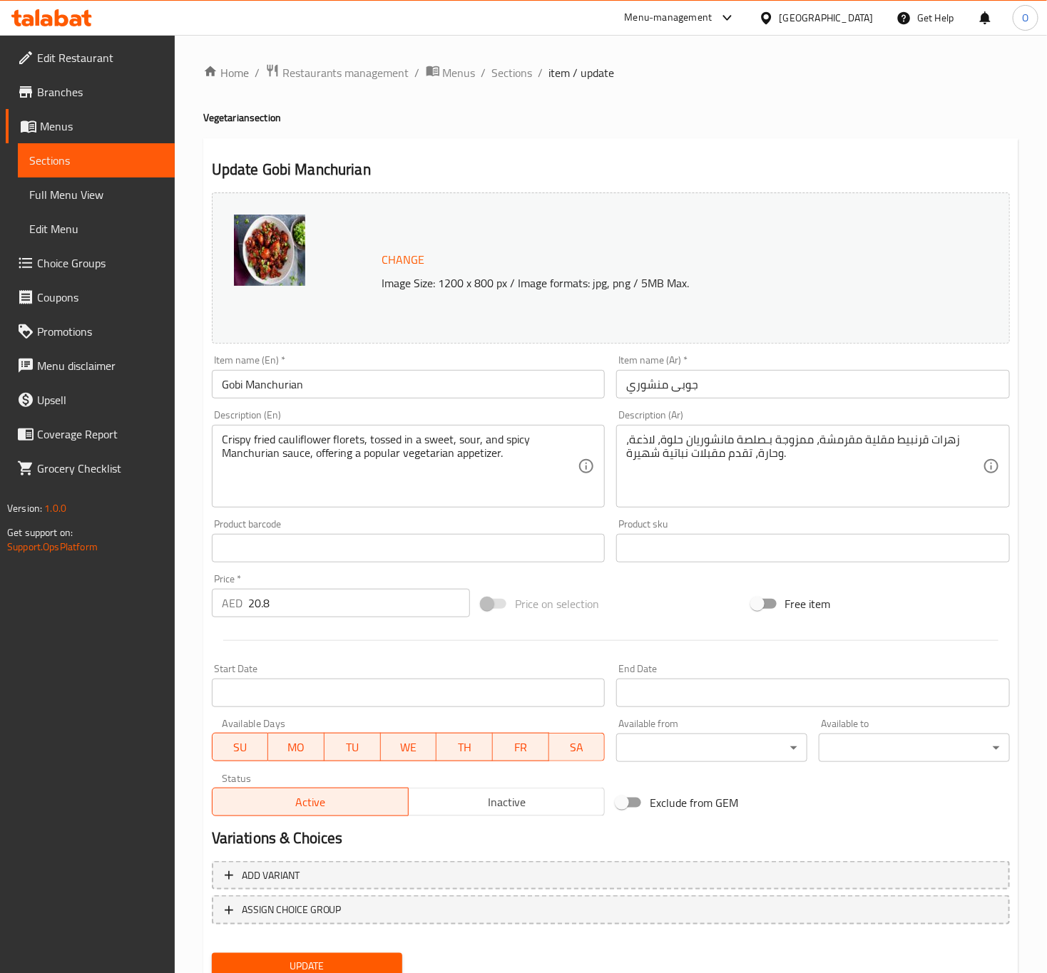
click at [313, 608] on input "20.8" at bounding box center [359, 603] width 222 height 29
type input "21"
click at [371, 971] on span "Update" at bounding box center [307, 967] width 168 height 18
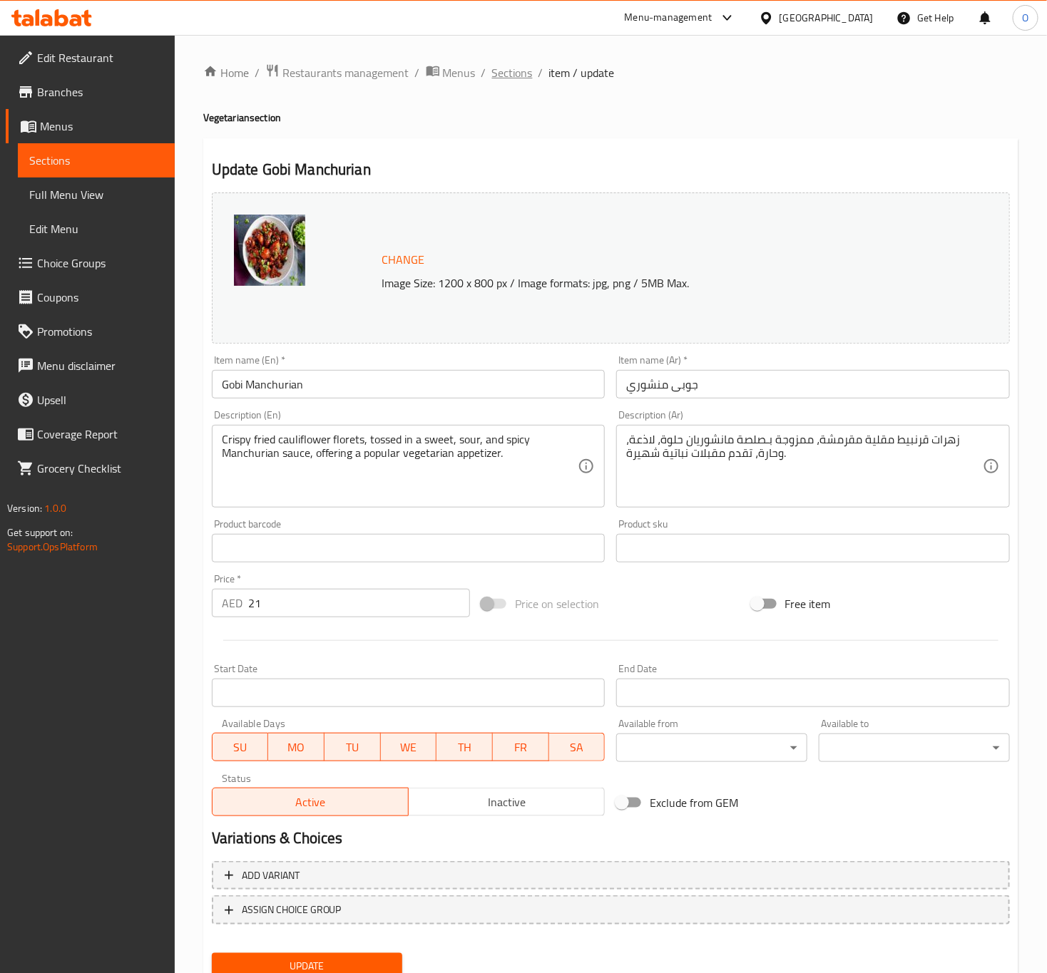
click at [520, 77] on span "Sections" at bounding box center [512, 72] width 41 height 17
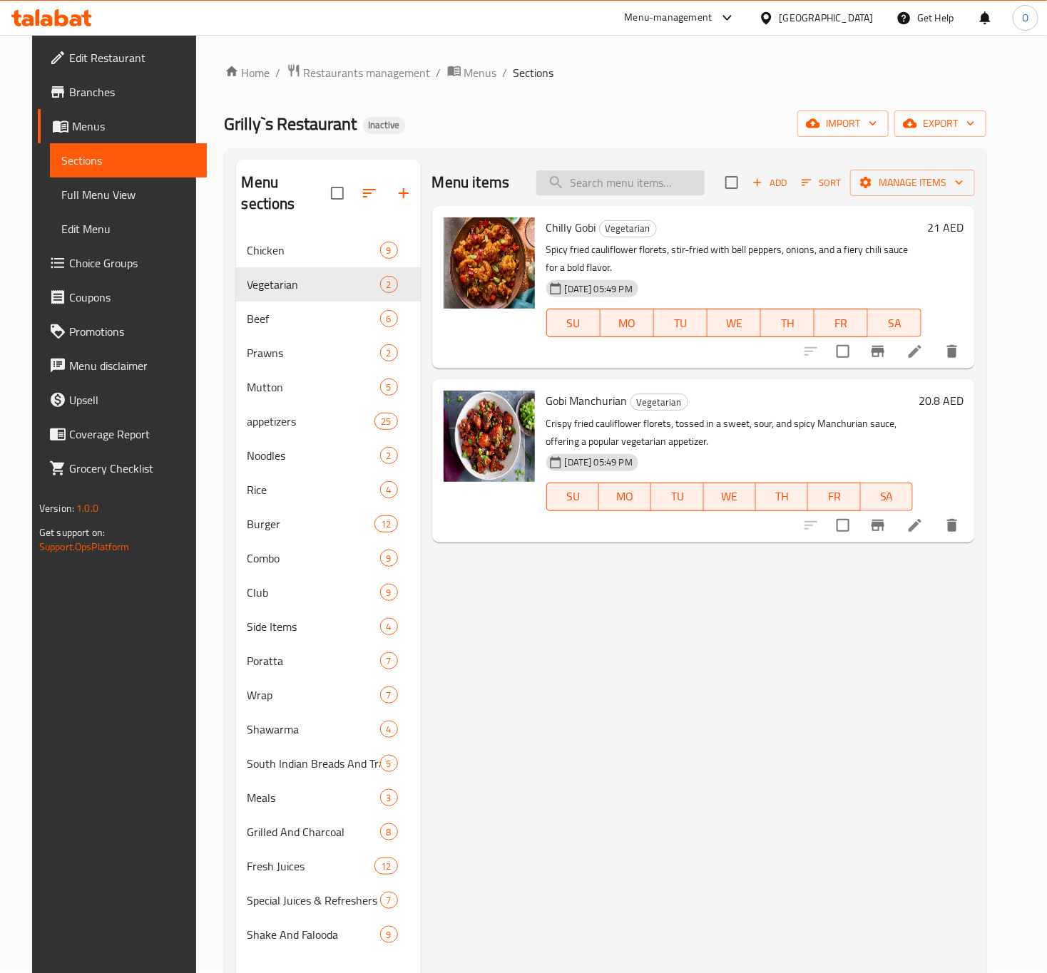
click at [606, 178] on input "search" at bounding box center [620, 182] width 168 height 25
paste input "tossed"
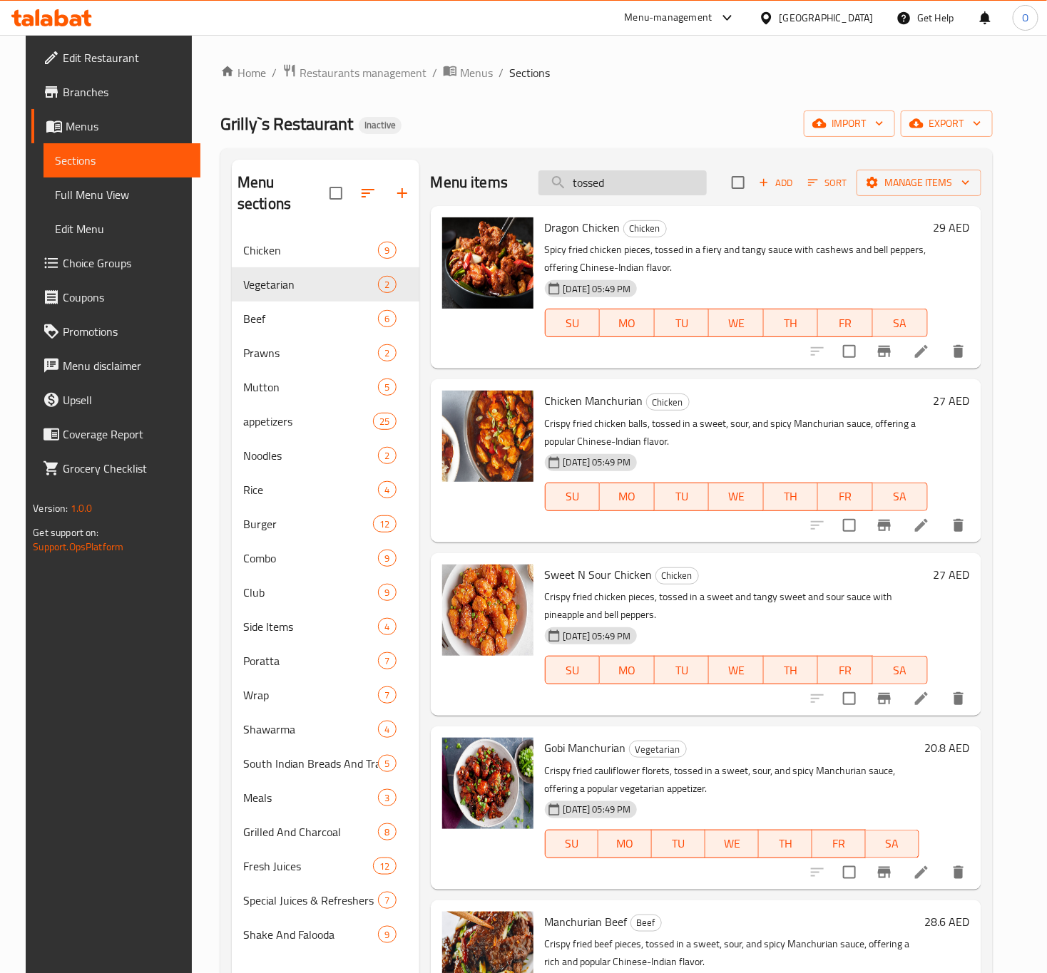
click at [580, 193] on input "tossed" at bounding box center [622, 182] width 168 height 25
paste input "sweet and tangy sweet and sour sauce"
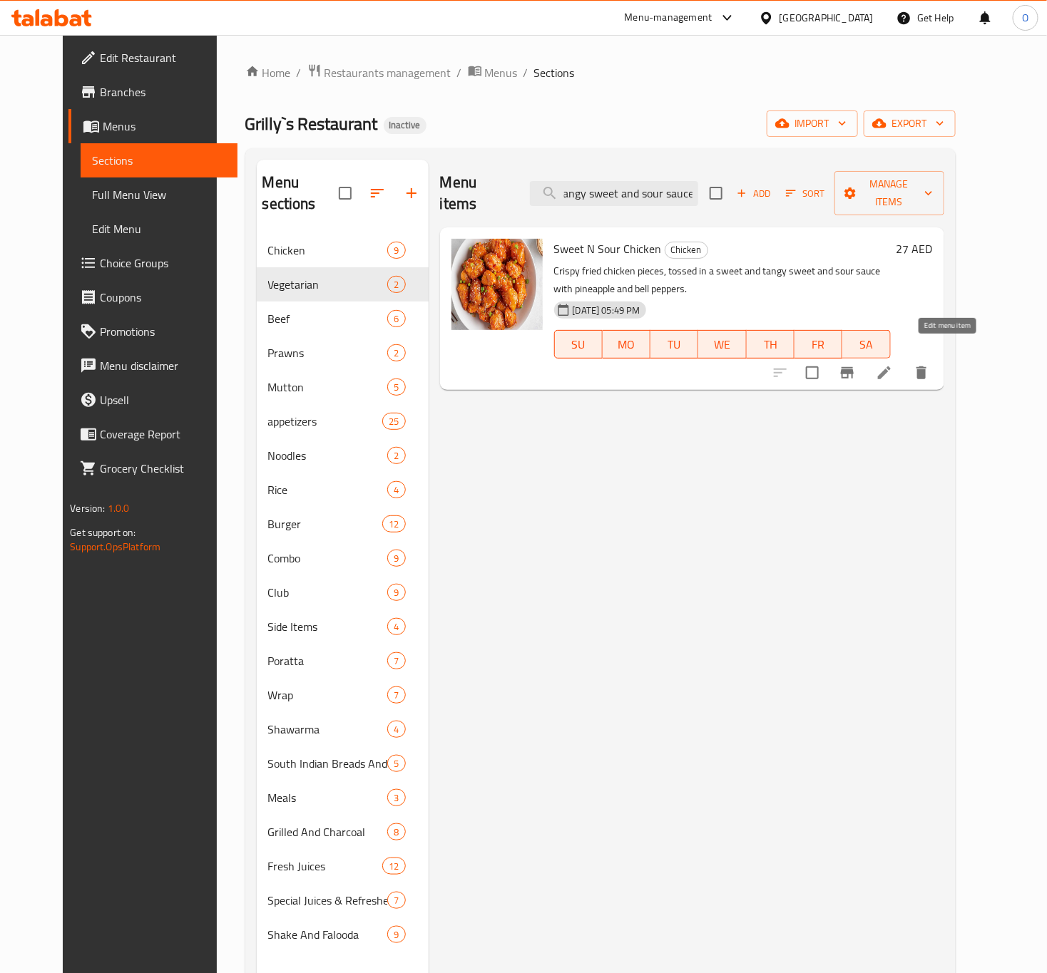
type input "sweet and tangy sweet and sour sauce"
click at [891, 367] on icon at bounding box center [884, 373] width 13 height 13
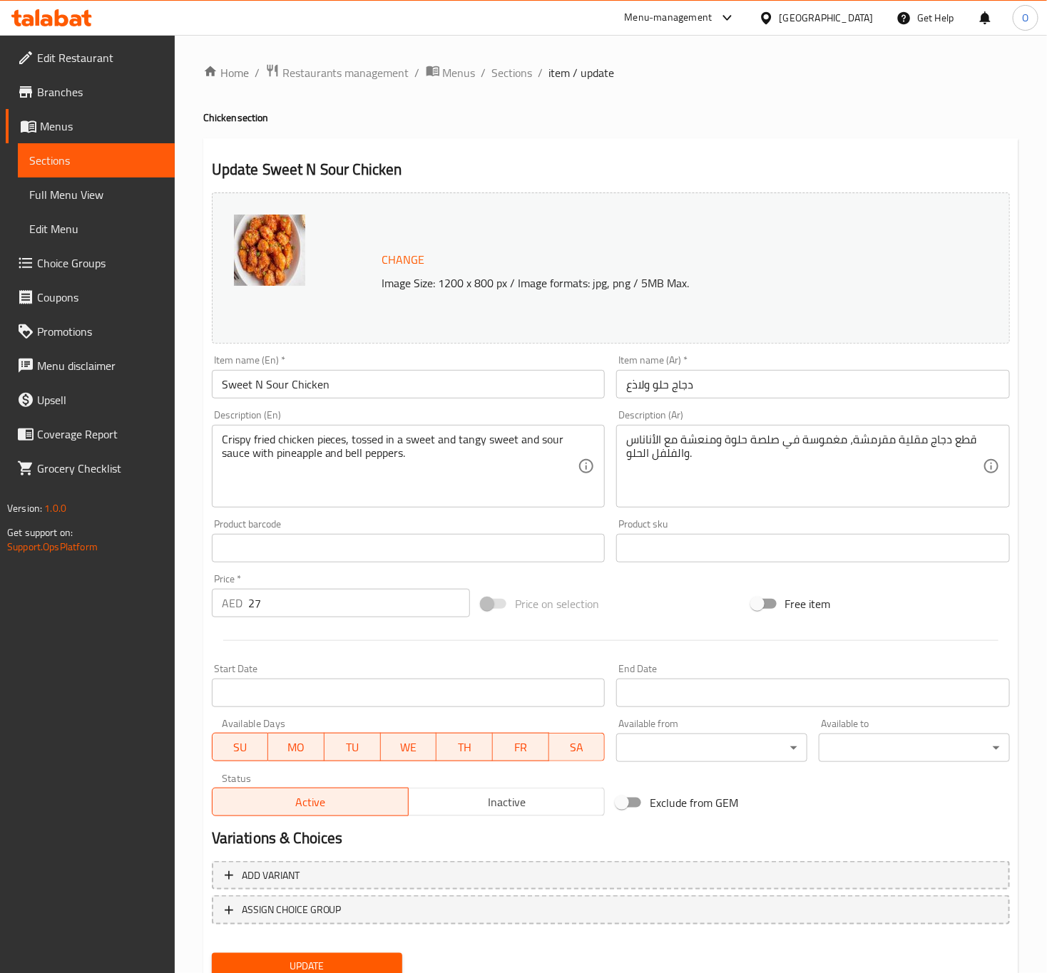
click at [272, 388] on input "Sweet N Sour Chicken" at bounding box center [409, 384] width 394 height 29
click at [265, 392] on input "Sweet N Sour Chicken" at bounding box center [409, 384] width 394 height 29
click at [561, 494] on div at bounding box center [564, 486] width 21 height 21
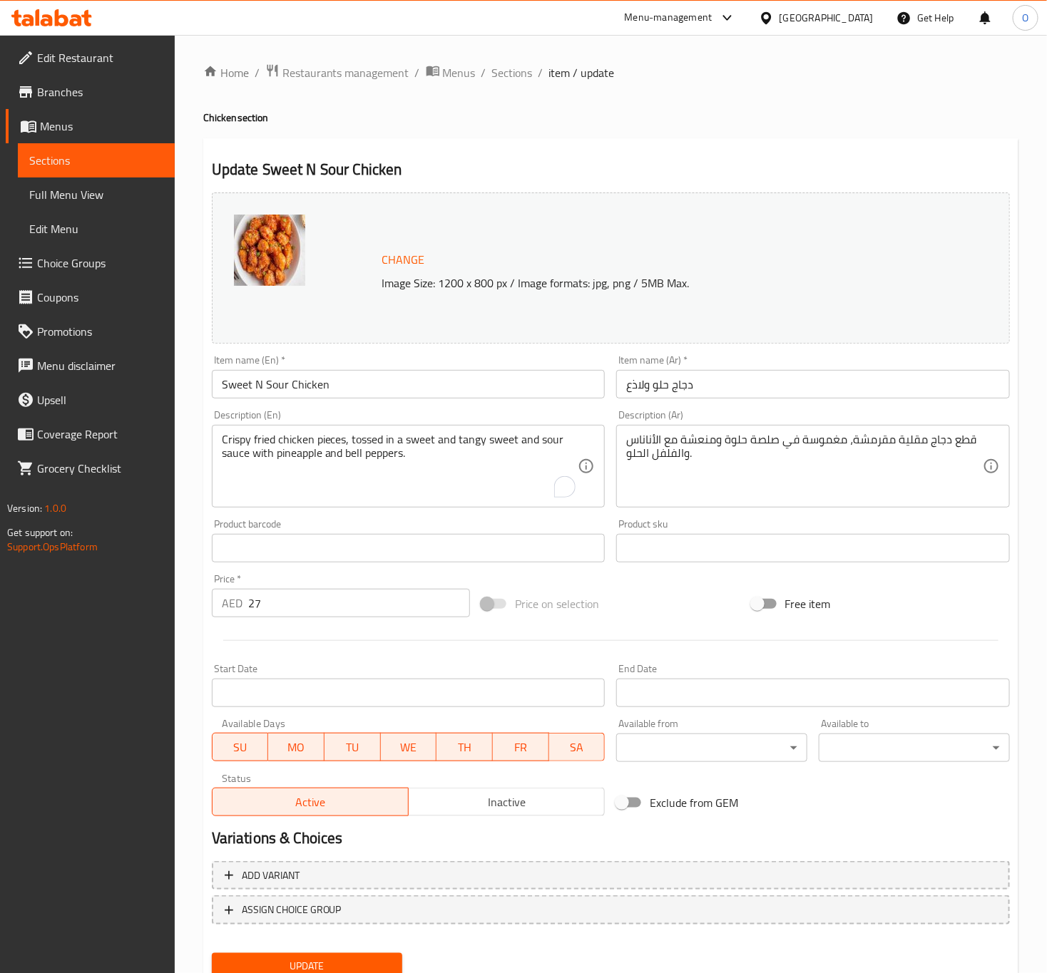
click at [561, 494] on div at bounding box center [566, 486] width 20 height 21
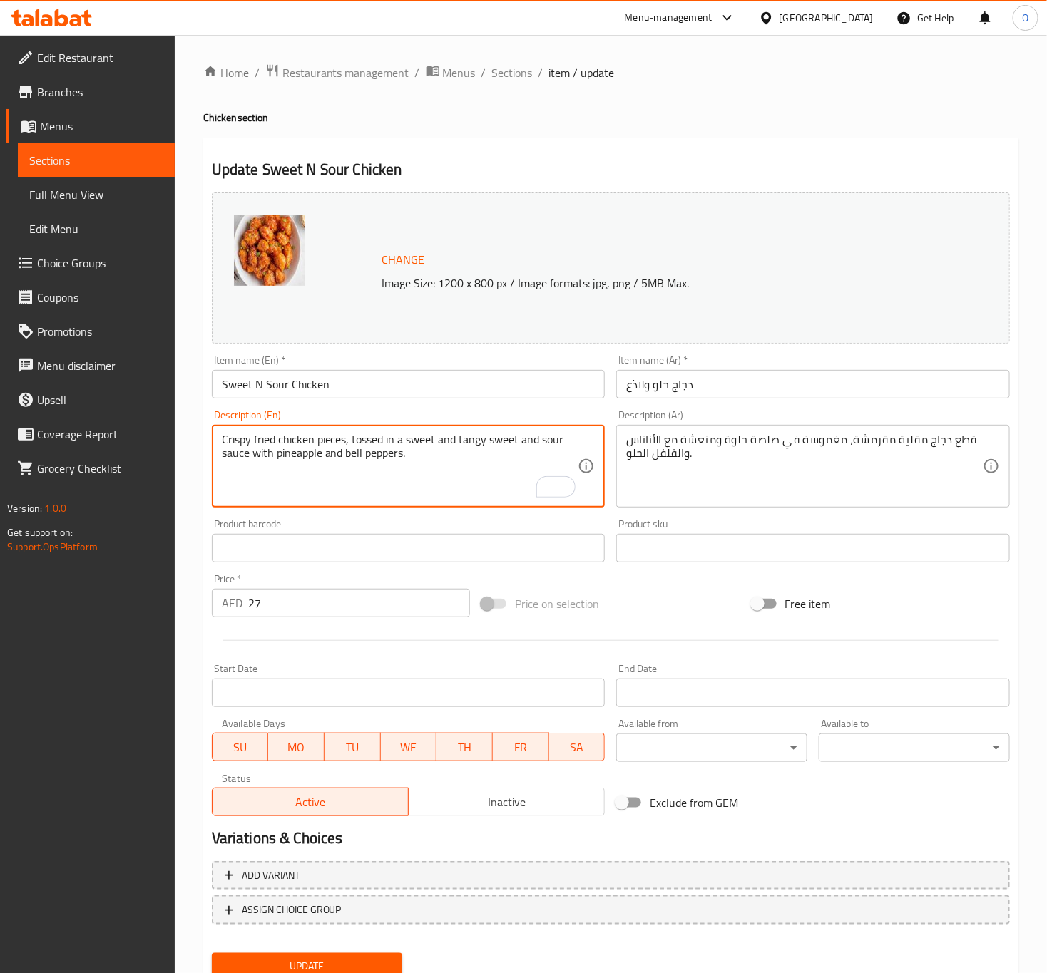
click at [343, 469] on textarea "Crispy fried chicken pieces, tossed in a sweet and tangy sweet and sour sauce w…" at bounding box center [400, 467] width 357 height 68
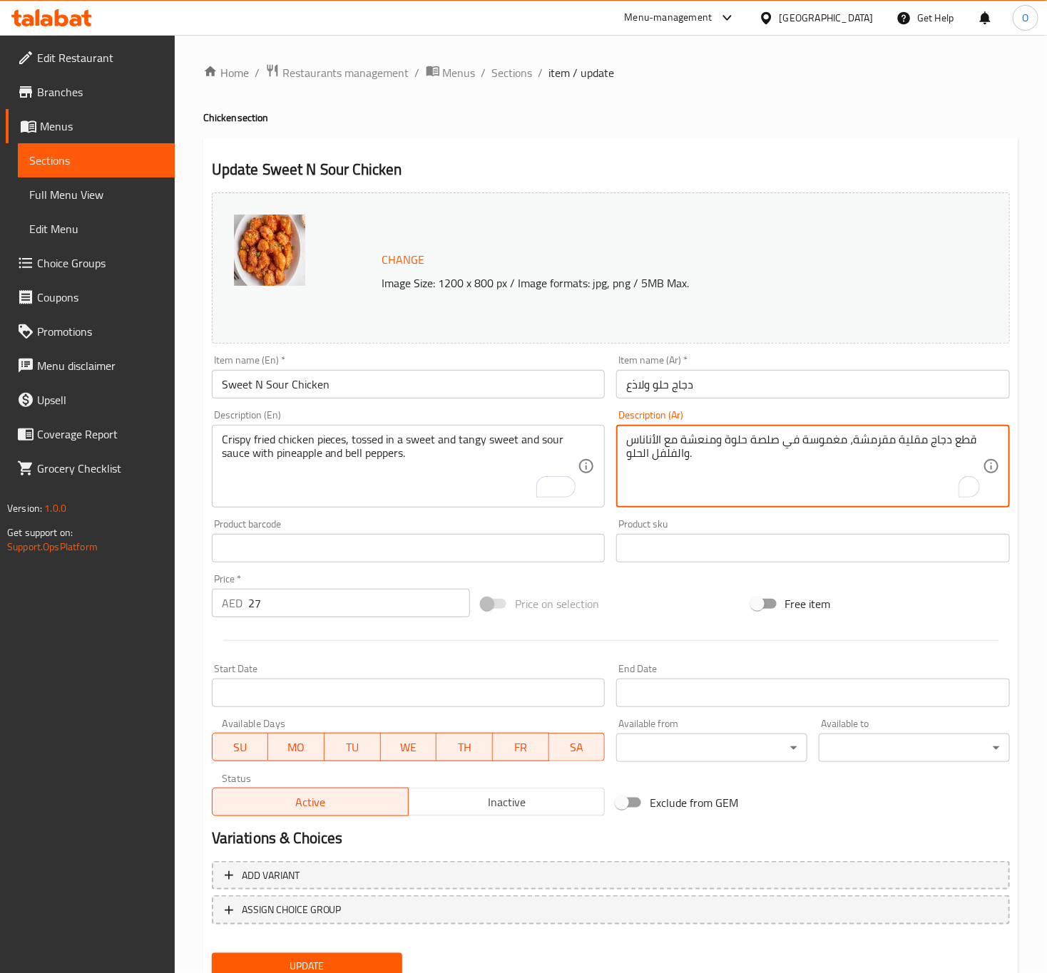
click at [683, 441] on textarea "قطع دجاج مقلية مقرمشة، مغموسة في صلصة حلوة ومنعشة مع الأناناس والفلفل الحلو." at bounding box center [804, 467] width 357 height 68
click at [754, 480] on textarea "قطع دجاج مقلية مقرمشة، مغموسة في صلصة حلوة ومنعشة مع الأناناس والفلفل الحلو." at bounding box center [804, 467] width 357 height 68
click at [678, 443] on textarea "قطع دجاج مقلية مقرمشة، مغموسة في صلصة حلوة ومنعشة مع الأناناس والفلفل الحلو." at bounding box center [804, 467] width 357 height 68
click at [663, 437] on textarea "قطع دجاج مقلية مقرمشة، مغموسة في صلصة حلوة ومنعشة مع صلصة حلوة و لاذعة مع الأنا…" at bounding box center [804, 467] width 357 height 68
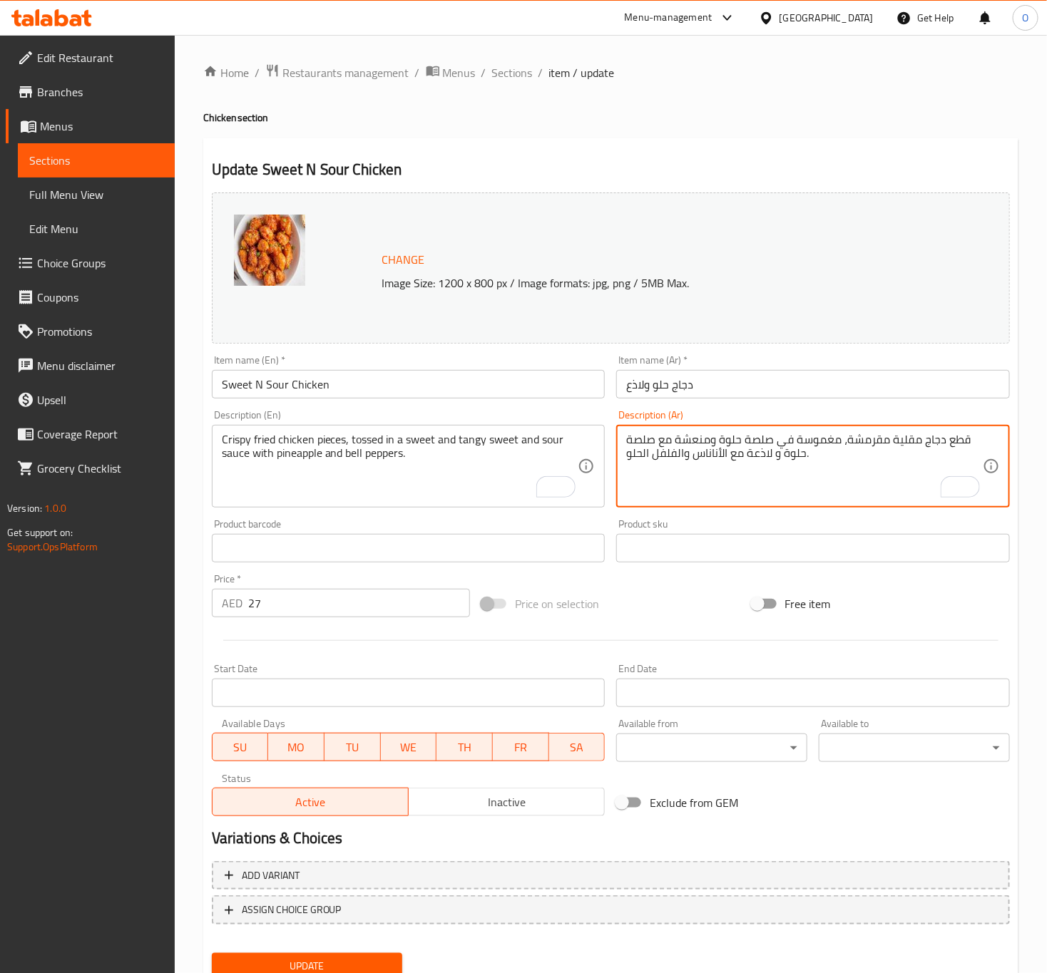
click at [663, 437] on textarea "قطع دجاج مقلية مقرمشة، مغموسة في صلصة حلوة ومنعشة مع صلصة حلوة و لاذعة مع الأنا…" at bounding box center [804, 467] width 357 height 68
click at [789, 476] on textarea "قطع دجاج مقلية مقرمشة، مغموسة في صلصة حلوة ومنعشة و صلصة حلوة و لاذعة مع الأنان…" at bounding box center [804, 467] width 357 height 68
click at [700, 439] on textarea "قطع دجاج مقلية مقرمشة، مغموسة في صلصة حلوة ومنعشة و صلصة حلوة و لاذعة مع الأنان…" at bounding box center [804, 467] width 357 height 68
drag, startPoint x: 700, startPoint y: 441, endPoint x: 712, endPoint y: 435, distance: 13.7
click at [712, 435] on textarea "قطع دجاج مقلية مقرمشة، مغموسة في صلصة حلوة ومنعشة و صلصة حلوة و لاذعة مع الأنان…" at bounding box center [804, 467] width 357 height 68
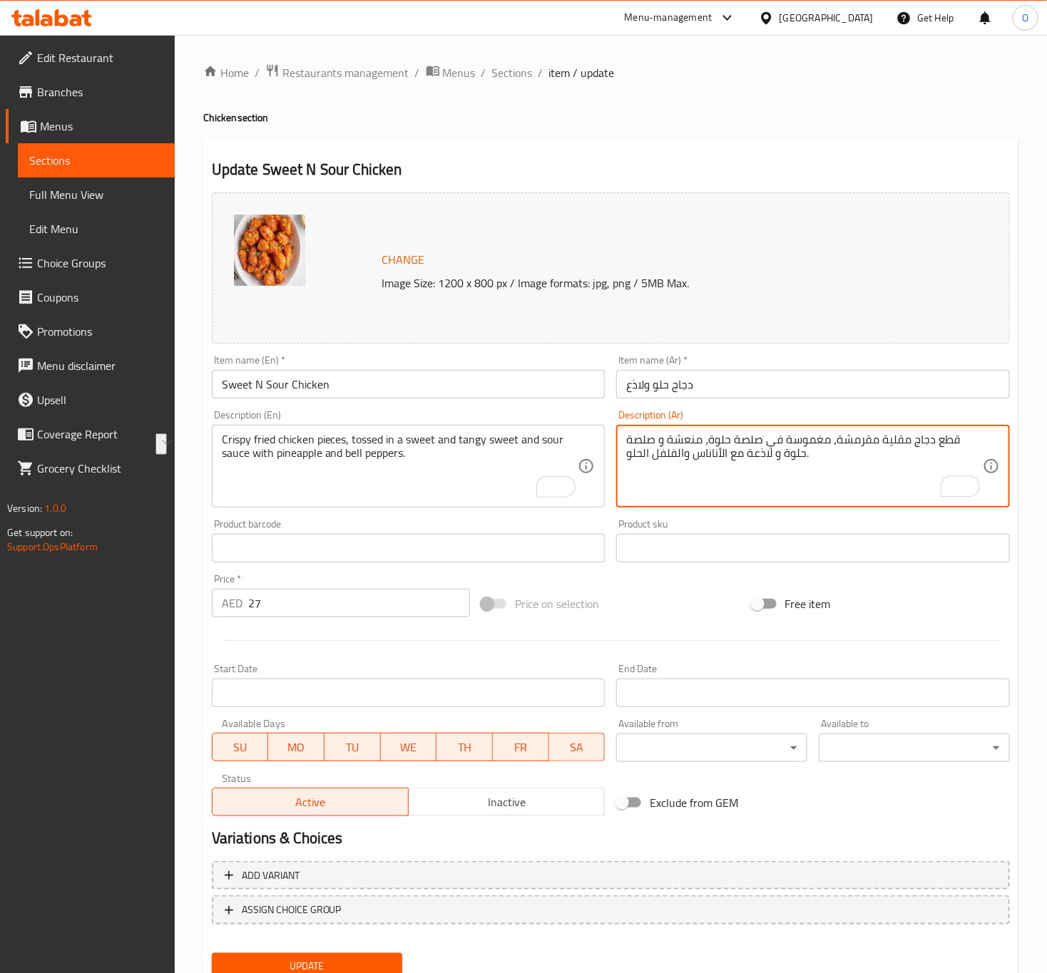
drag, startPoint x: 677, startPoint y: 439, endPoint x: 623, endPoint y: 441, distance: 53.5
click at [617, 441] on html "​ Menu-management United Arab Emirates Get Help O Edit Restaurant Branches Menu…" at bounding box center [523, 486] width 1047 height 973
type textarea "قطع دجاج مقلية مقرمشة، مغموسة في صلصة حلوة، منعشة و لاذعة مع الأناناس والفلفل ا…"
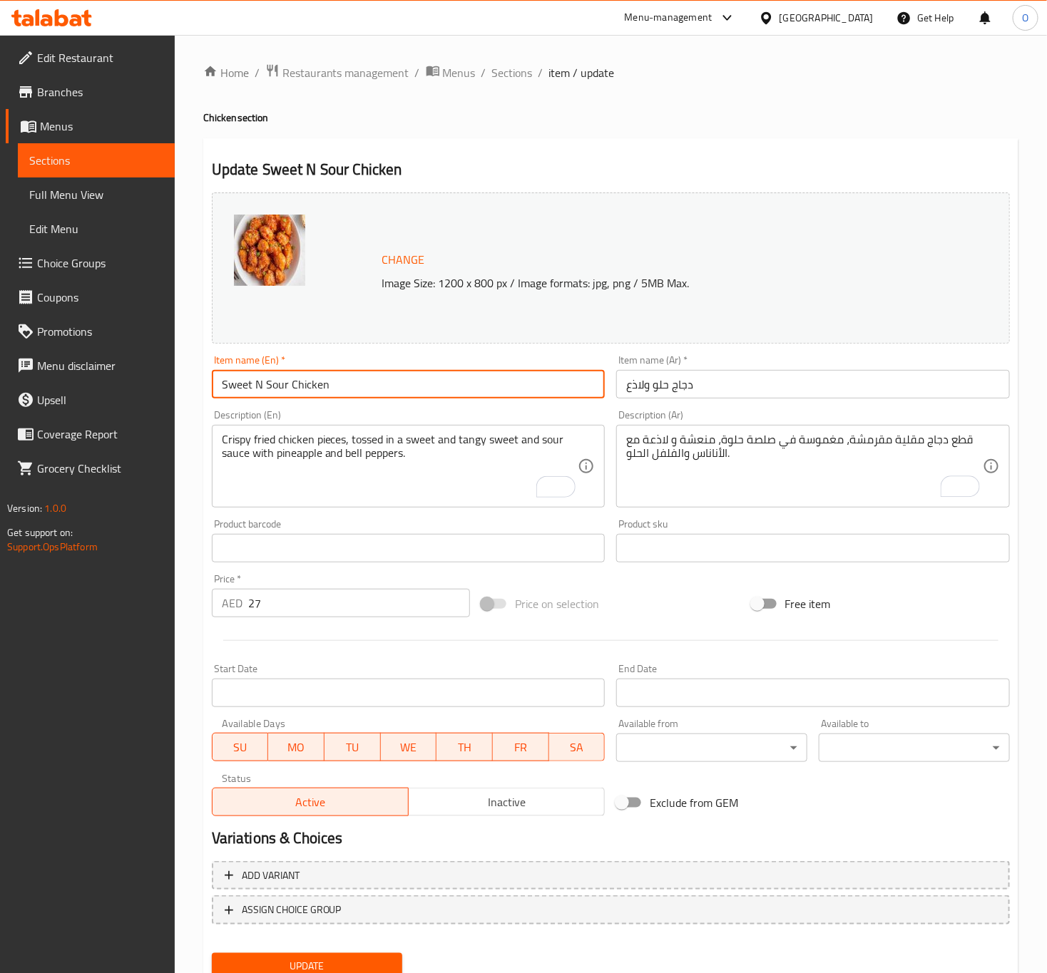
click at [521, 377] on input "Sweet N Sour Chicken" at bounding box center [409, 384] width 394 height 29
click at [212, 953] on button "Update" at bounding box center [307, 966] width 191 height 26
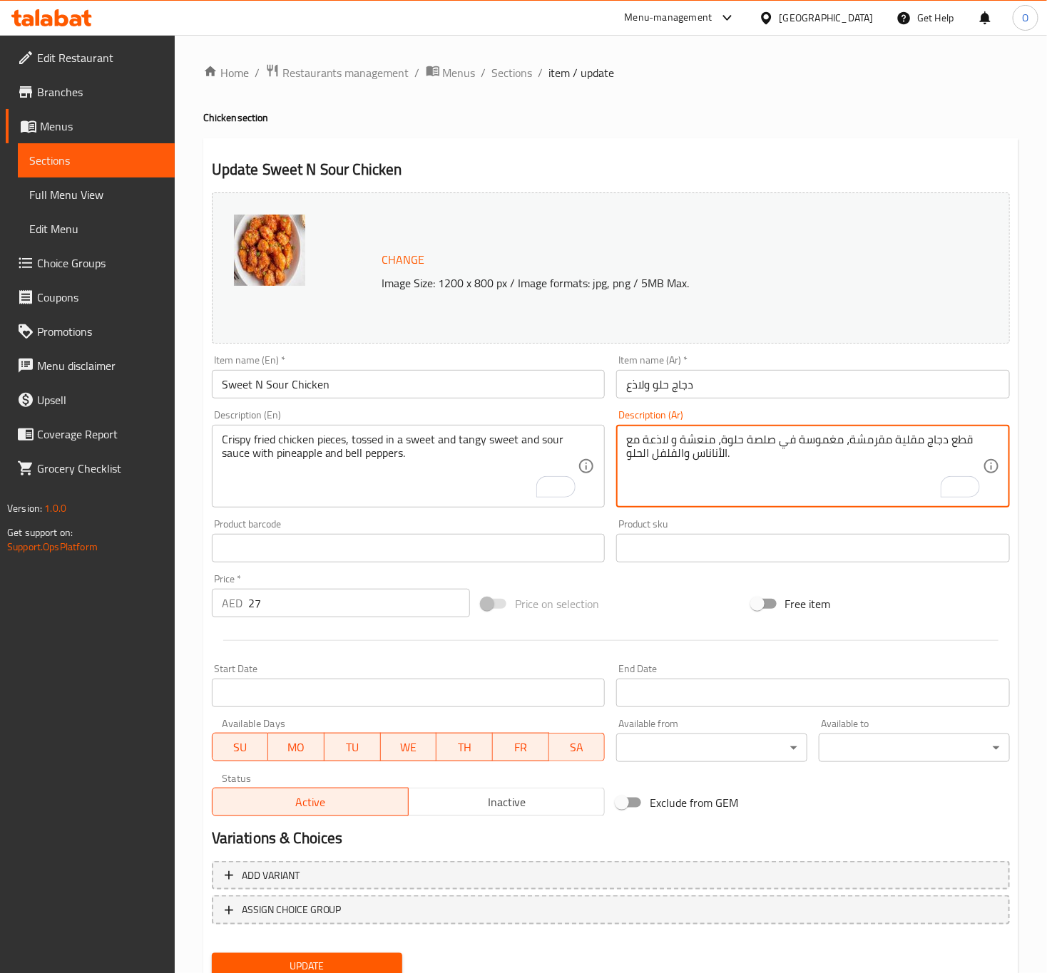
click at [298, 384] on input "Sweet N Sour Chicken" at bounding box center [409, 384] width 394 height 29
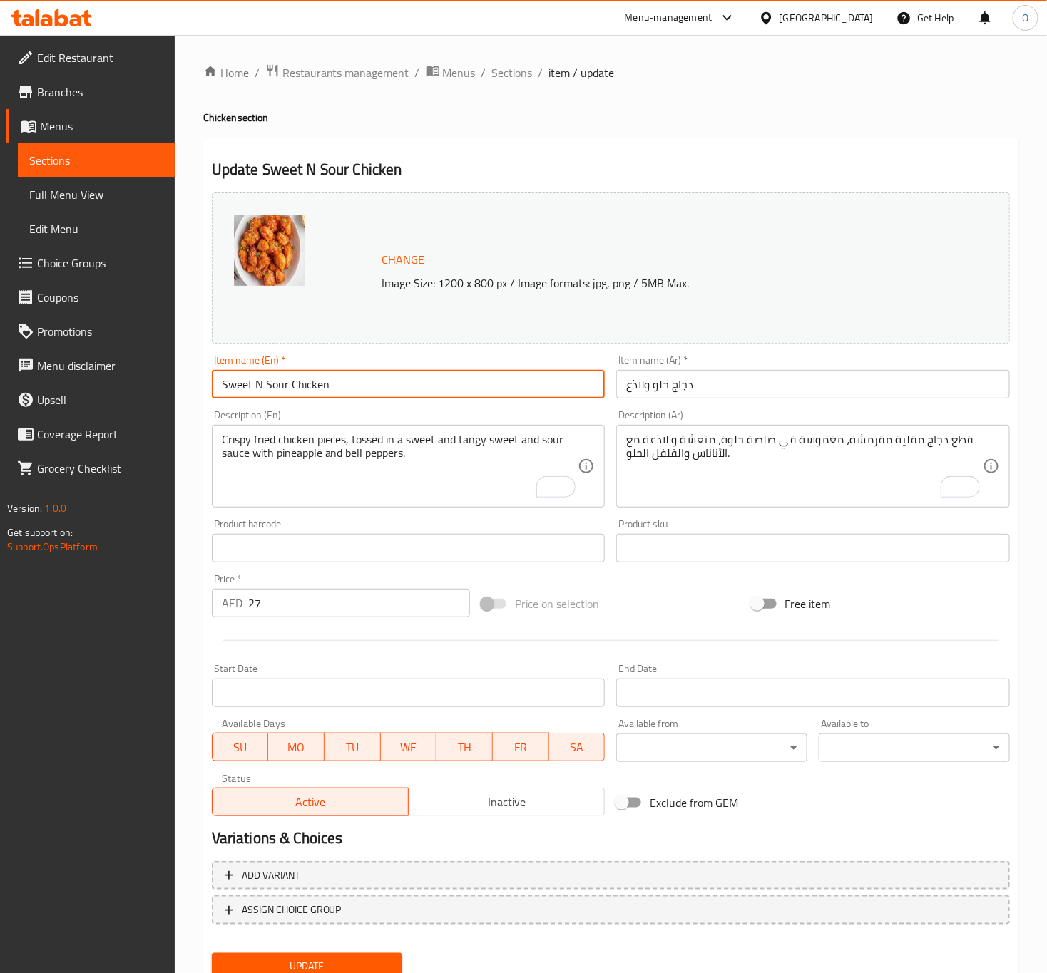
click at [212, 953] on button "Update" at bounding box center [307, 966] width 191 height 26
click at [518, 64] on span "Sections" at bounding box center [512, 72] width 41 height 17
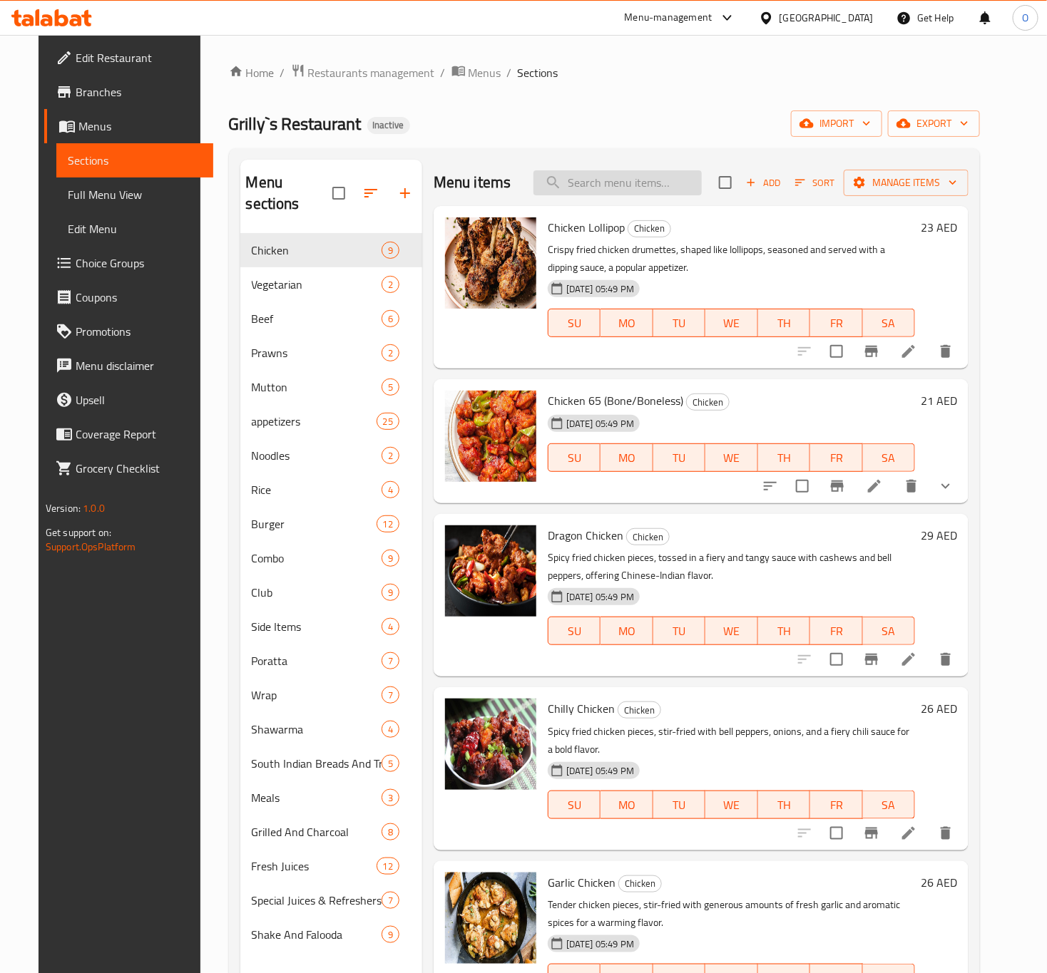
click at [616, 173] on input "search" at bounding box center [617, 182] width 168 height 25
paste input "الحاو"
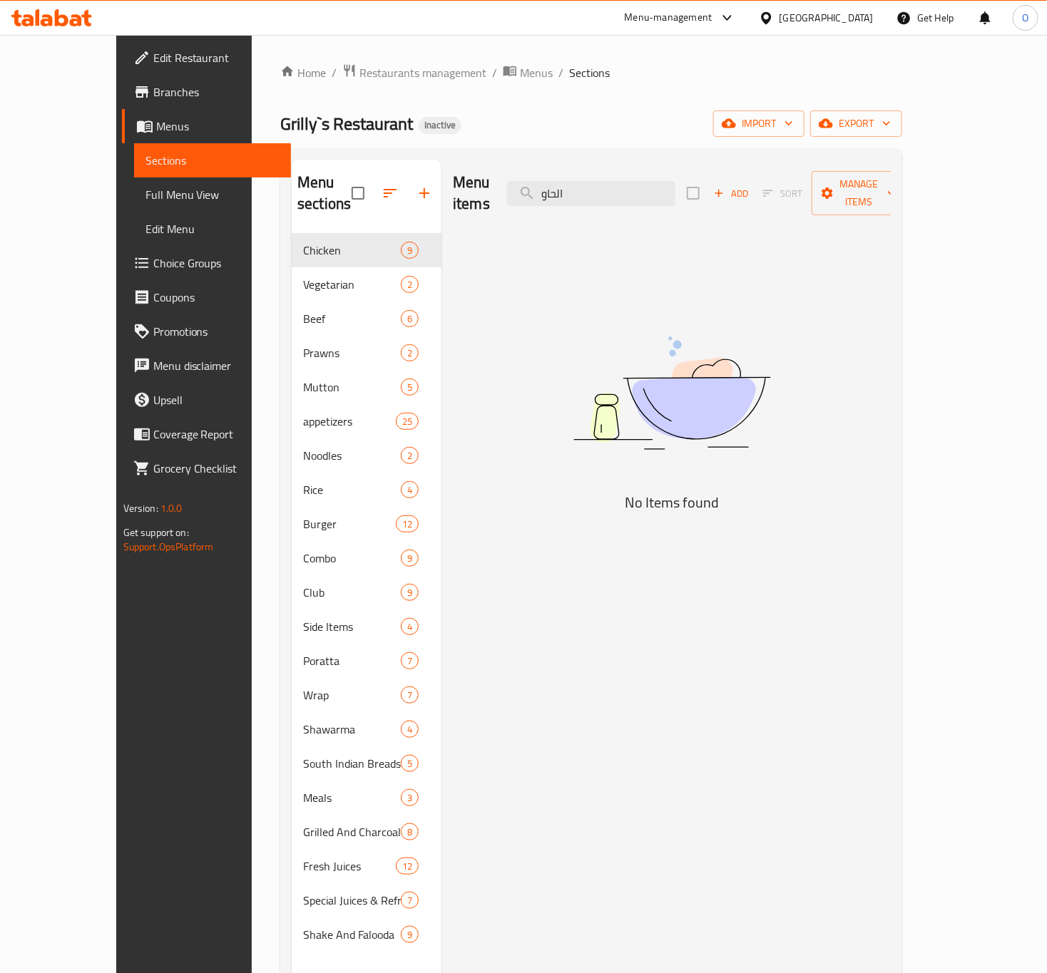
type input "الحاو"
click at [134, 180] on link "Full Menu View" at bounding box center [212, 195] width 157 height 34
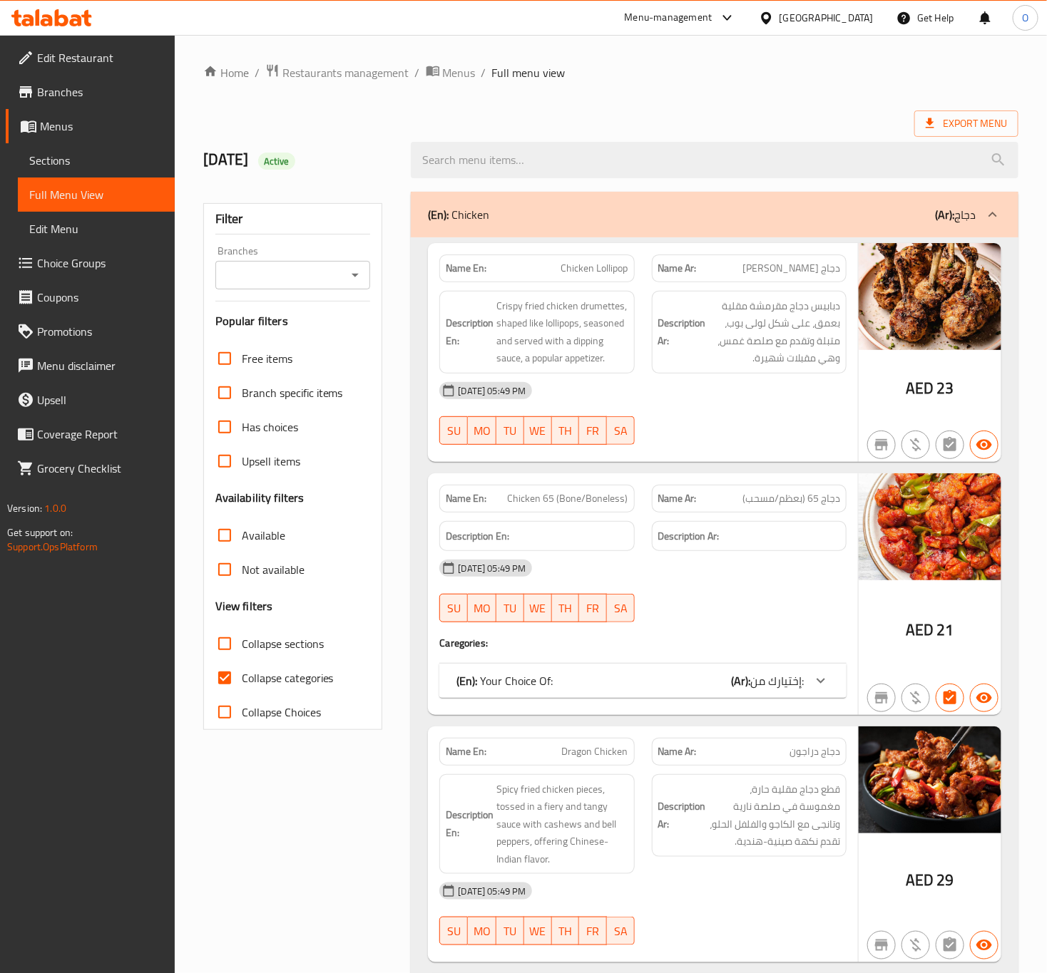
click at [324, 293] on div "Filter Branches Branches Popular filters Free items Branch specific items Has c…" at bounding box center [293, 466] width 180 height 527
click at [328, 274] on input "Branches" at bounding box center [281, 275] width 123 height 20
click at [302, 336] on span "Grilly`s Restaurant, Al Nahda 1" at bounding box center [292, 346] width 132 height 34
type input "Grilly`s Restaurant, Al Nahda 1"
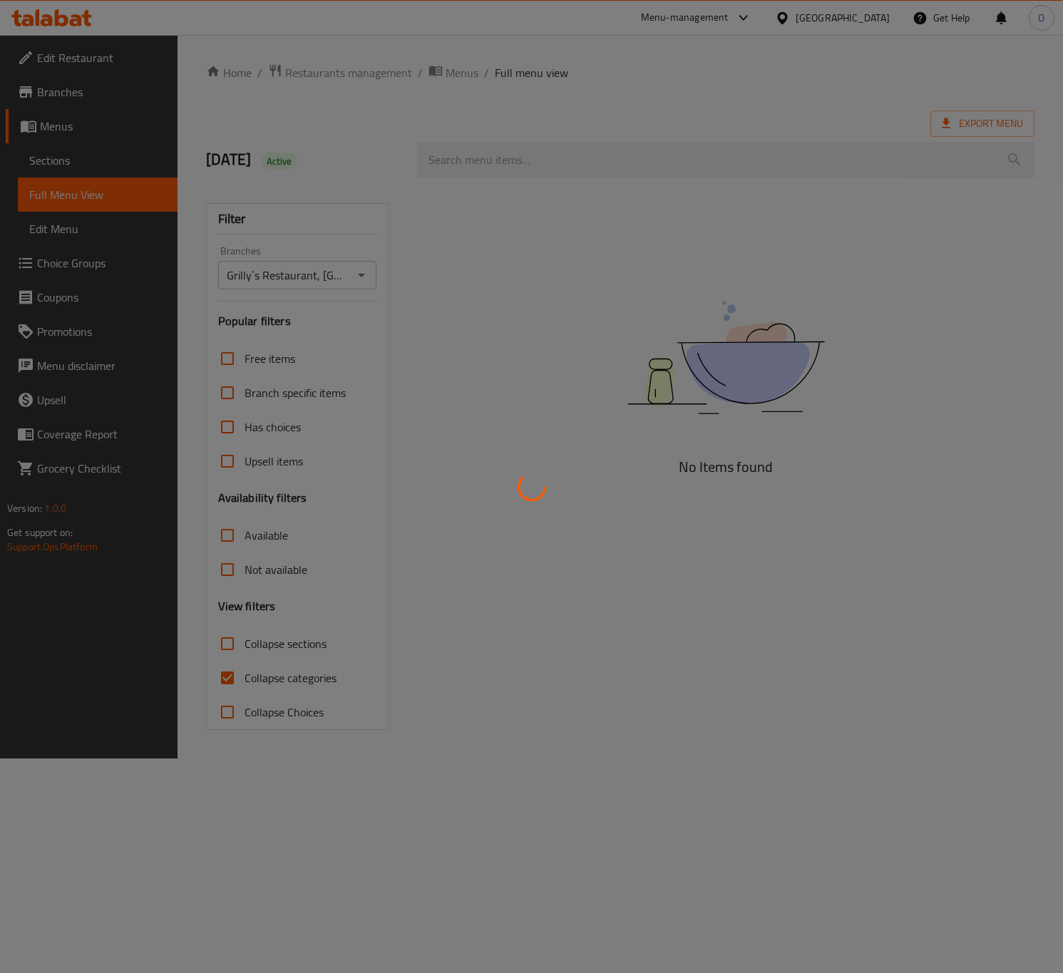
click at [278, 687] on div at bounding box center [531, 486] width 1063 height 973
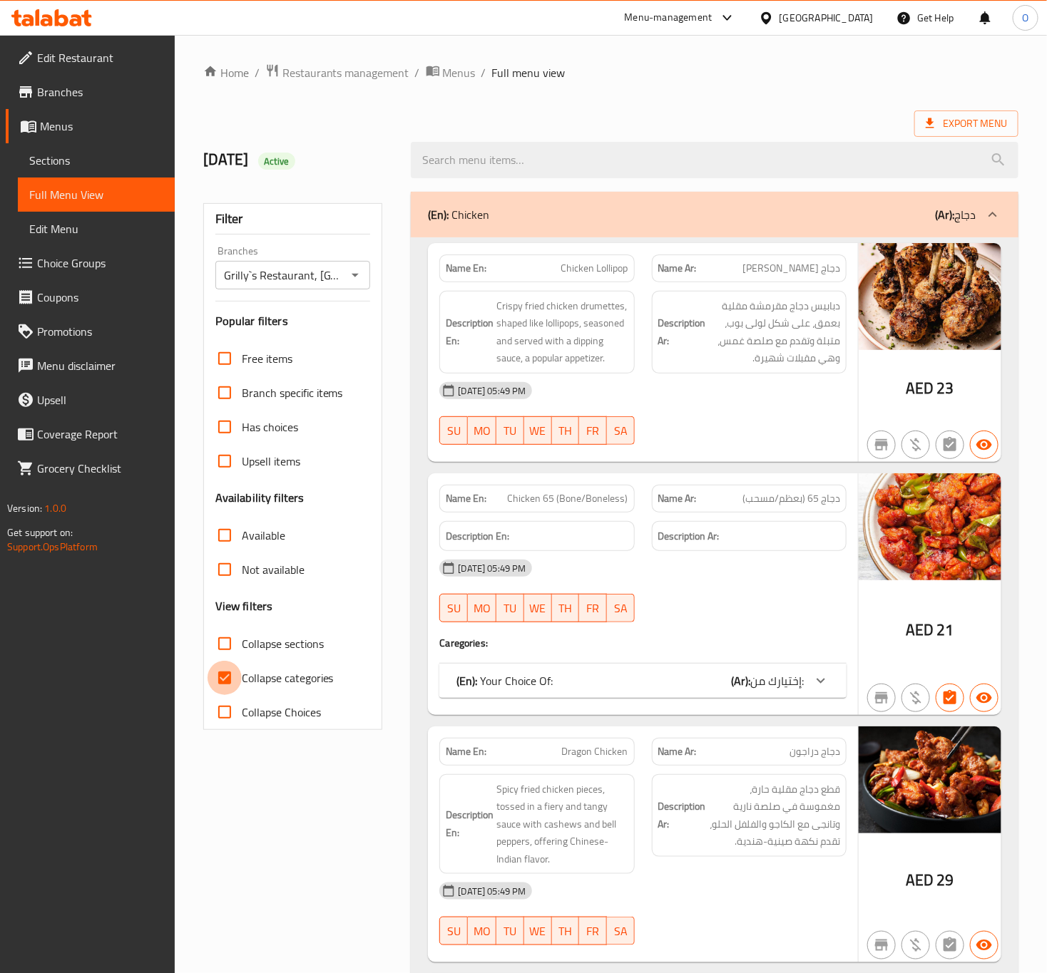
click at [242, 668] on input "Collapse categories" at bounding box center [225, 678] width 34 height 34
checkbox input "false"
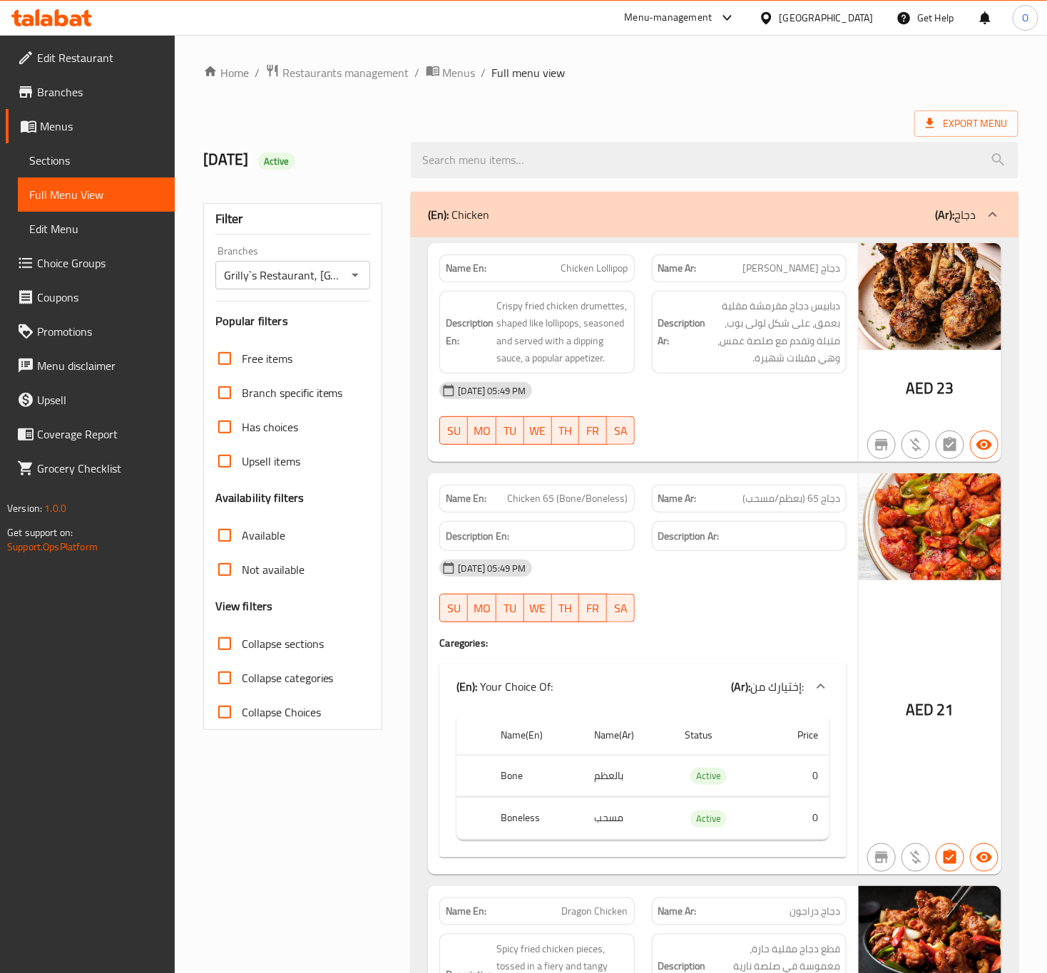
click at [169, 687] on div "Edit Restaurant Branches Menus Sections Full Menu View Edit Menu Choice Groups …" at bounding box center [87, 521] width 175 height 973
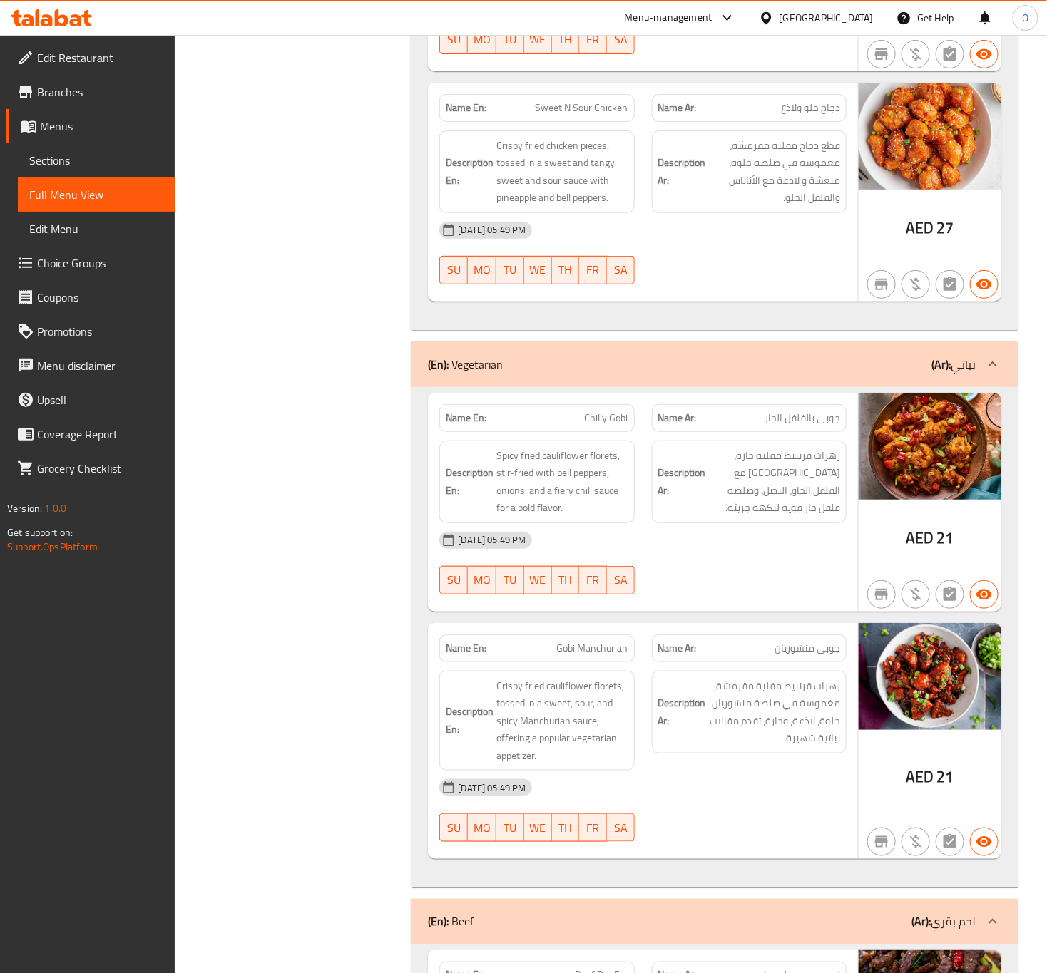
click at [112, 173] on link "Sections" at bounding box center [96, 160] width 157 height 34
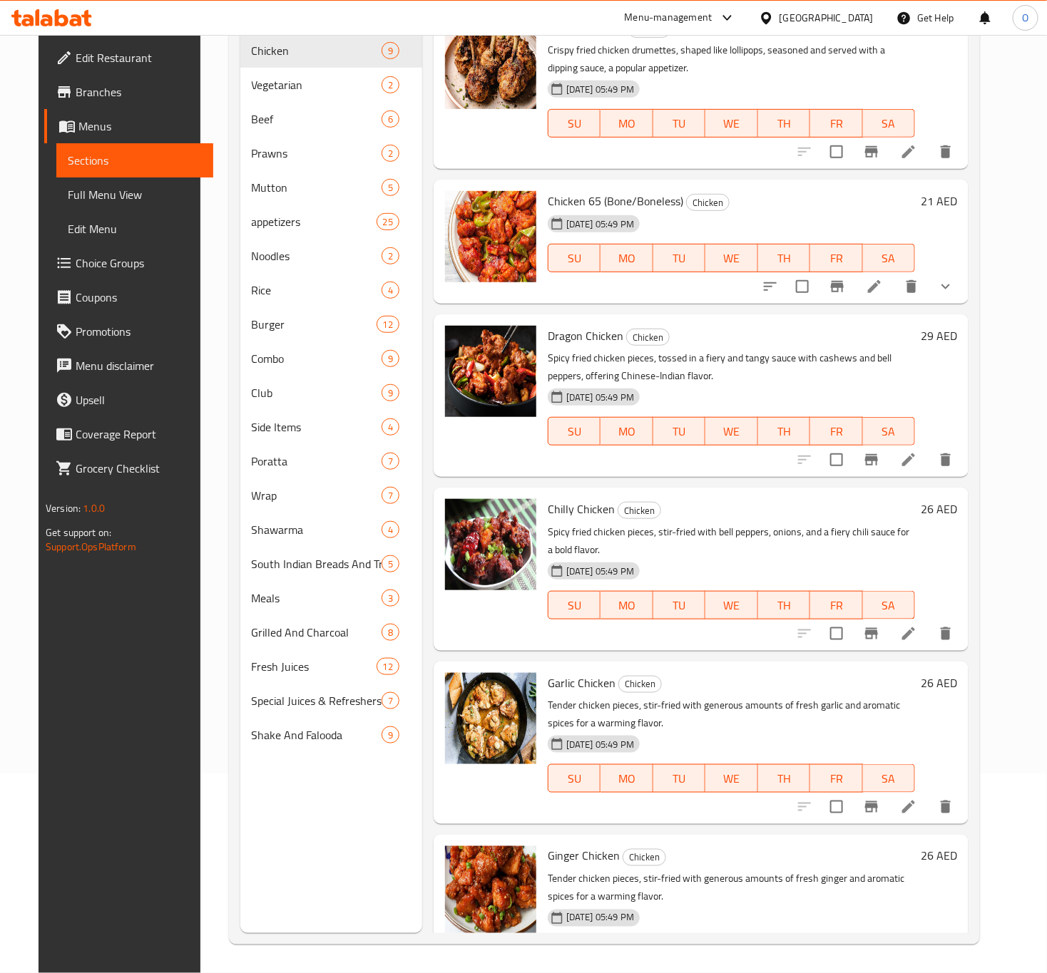
scroll to position [200, 0]
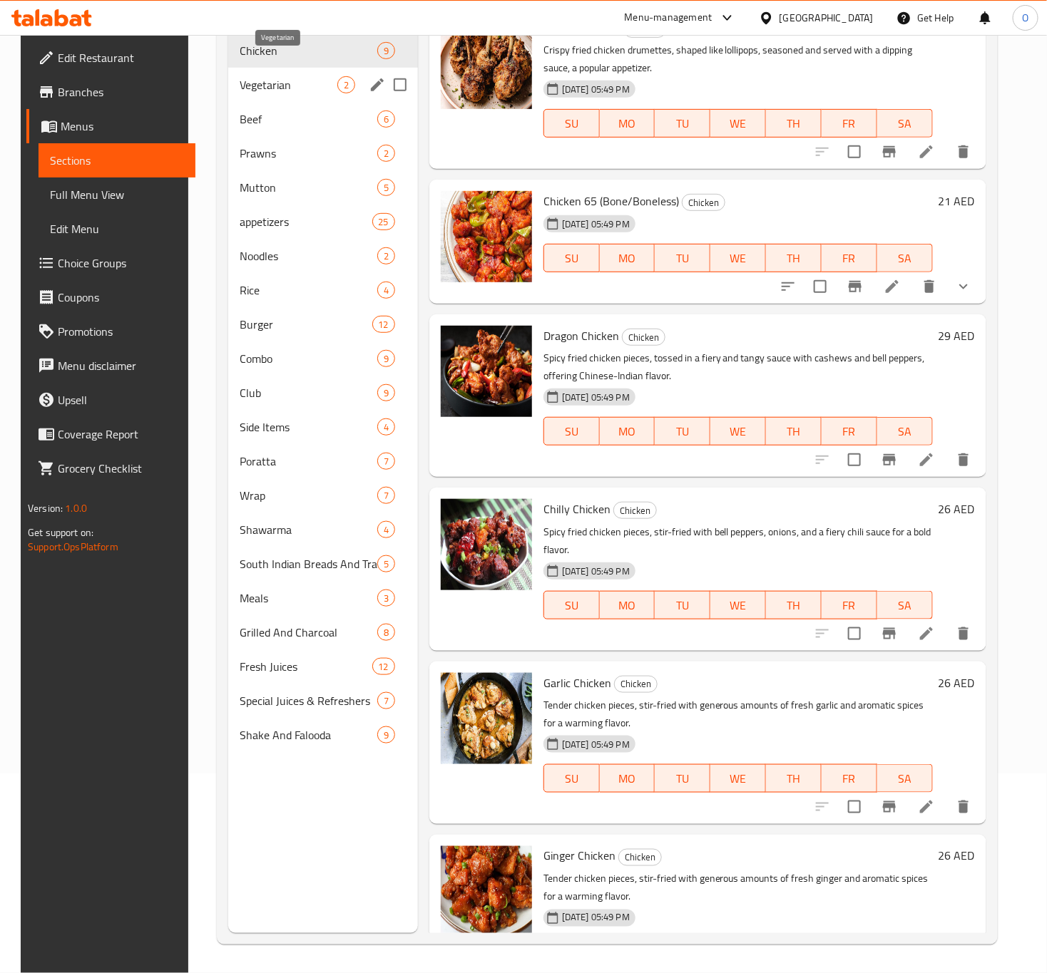
click at [289, 76] on span "Vegetarian" at bounding box center [288, 84] width 97 height 17
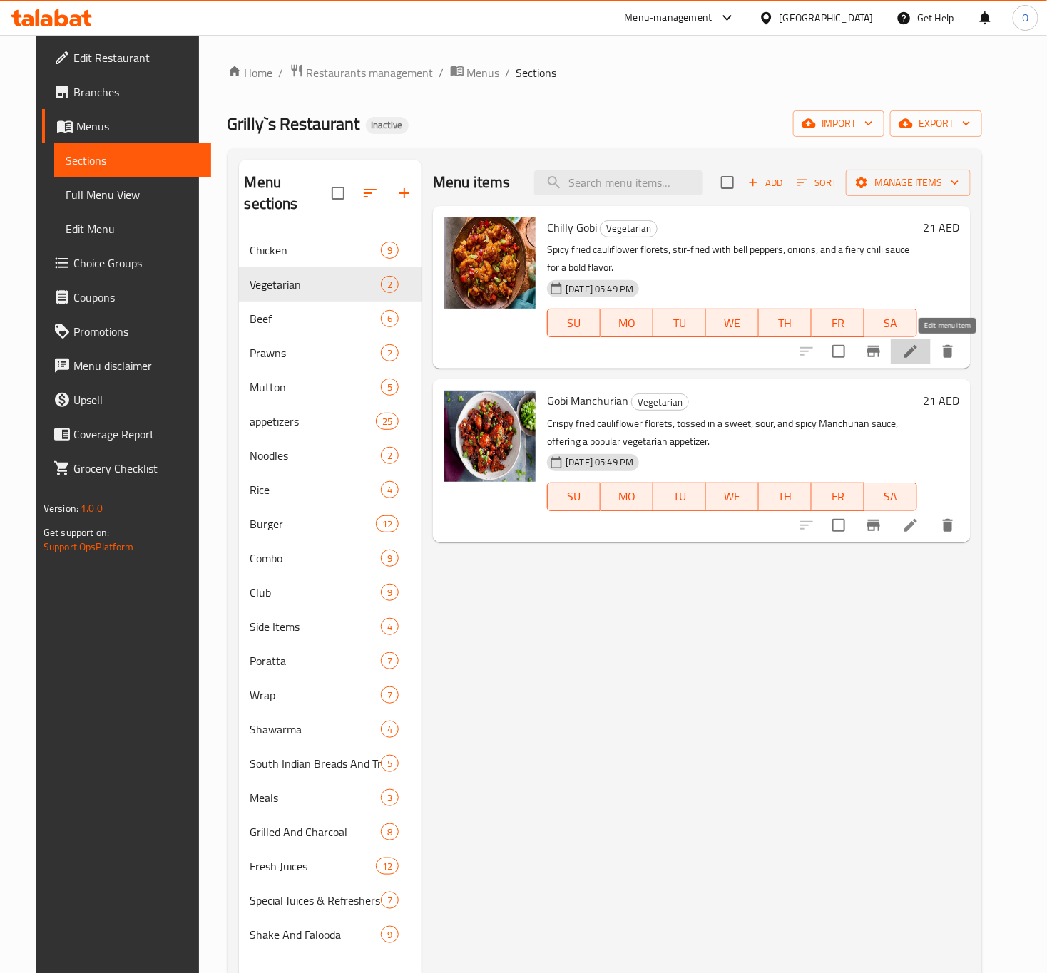
click at [917, 354] on icon at bounding box center [910, 351] width 13 height 13
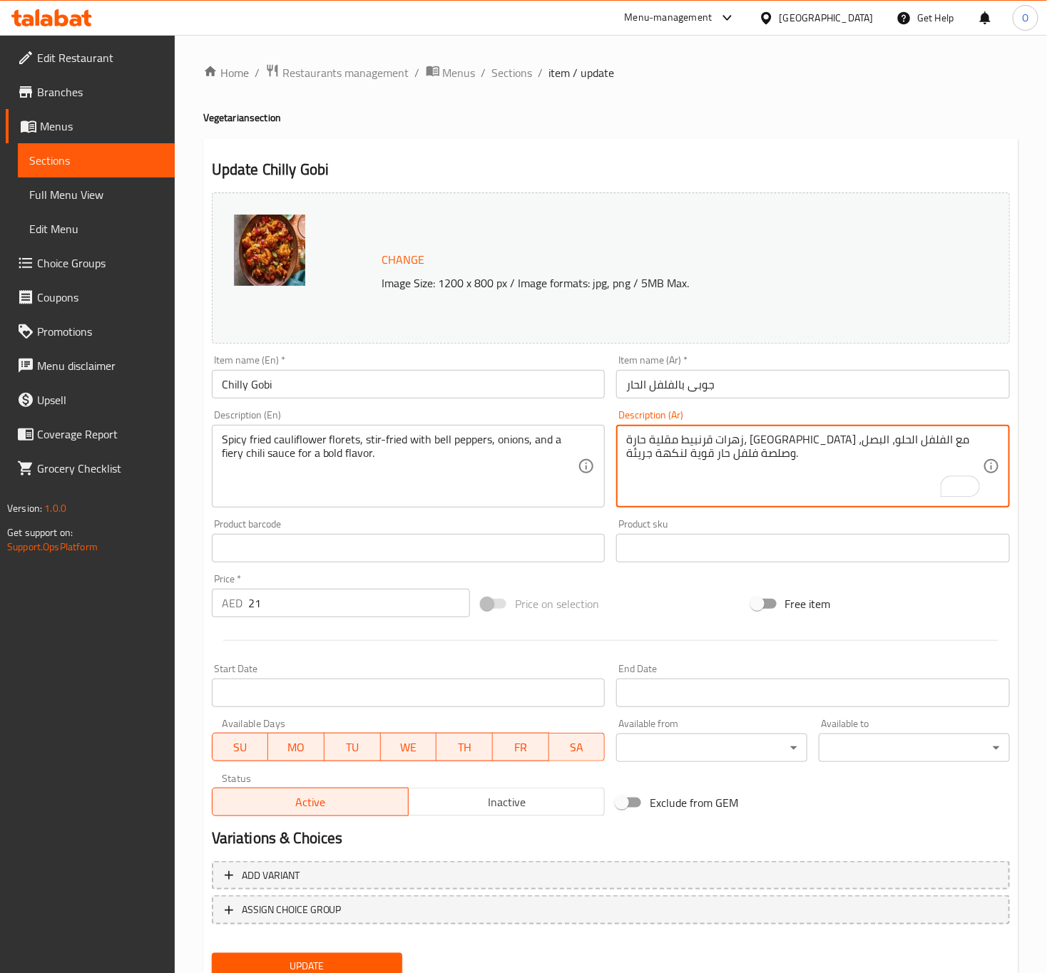
type textarea "زهرات قرنبيط مقلية حارة، مقلية مع الفلفل الحلو، البصل، وصلصة فلفل حار قوية لنكه…"
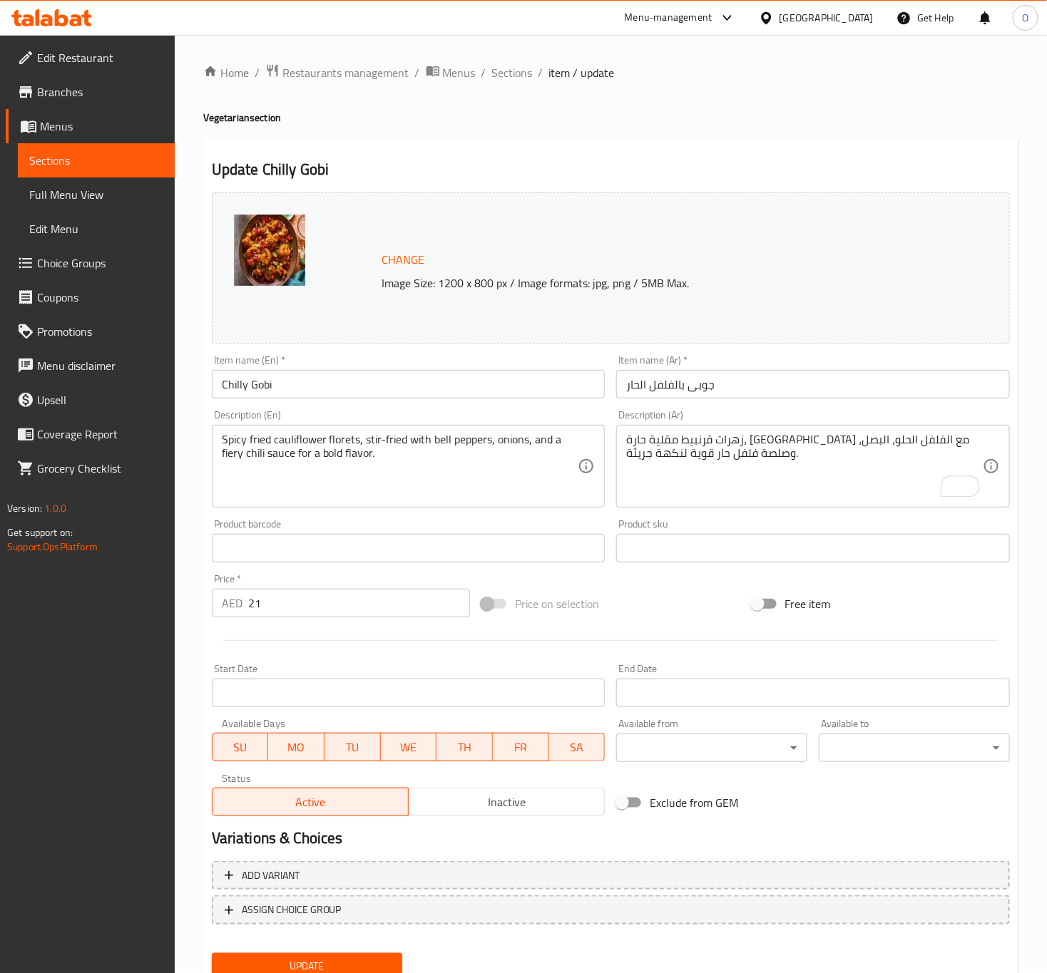
click at [558, 406] on div "Description (En) Spicy fried cauliflower florets, stir-fried with bell peppers,…" at bounding box center [408, 458] width 405 height 109
click at [548, 387] on input "Chilly Gobi" at bounding box center [409, 384] width 394 height 29
click at [212, 953] on button "Update" at bounding box center [307, 966] width 191 height 26
click at [513, 81] on span "Sections" at bounding box center [512, 72] width 41 height 17
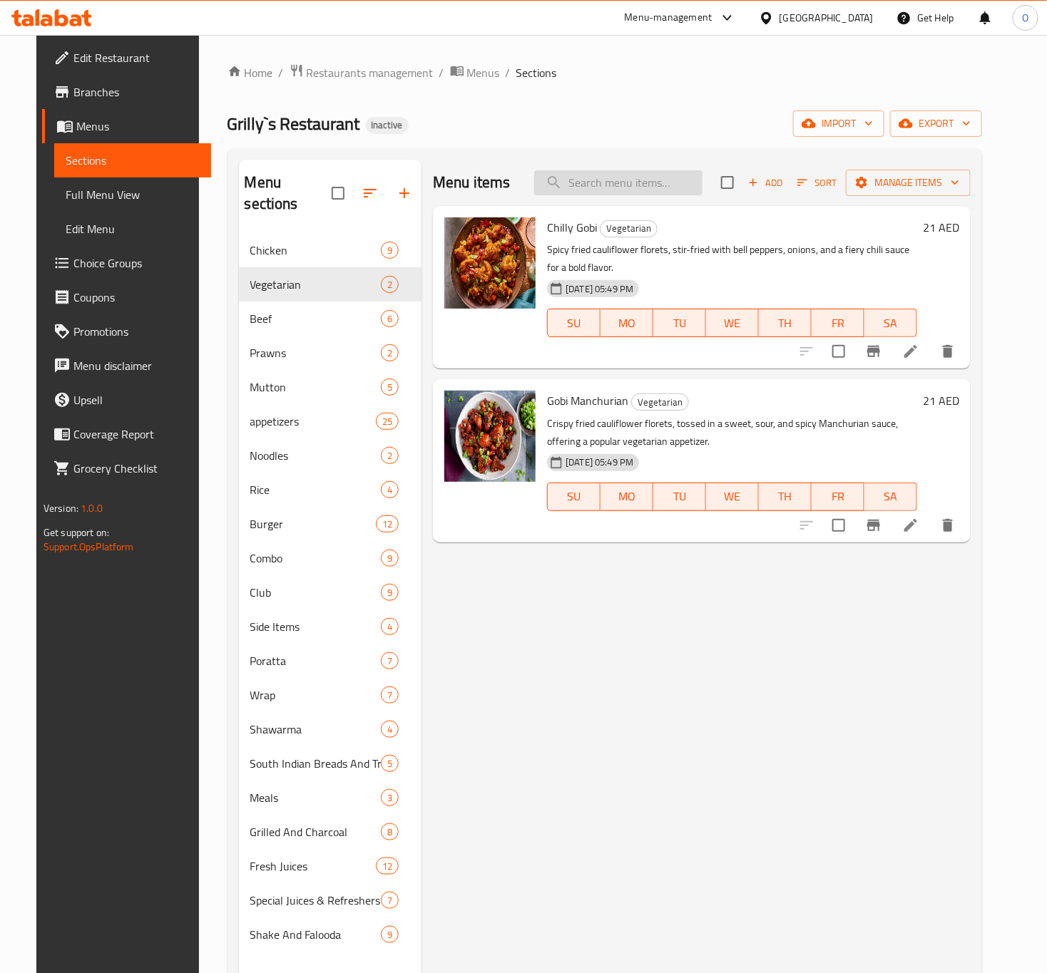
click at [625, 184] on input "search" at bounding box center [618, 182] width 168 height 25
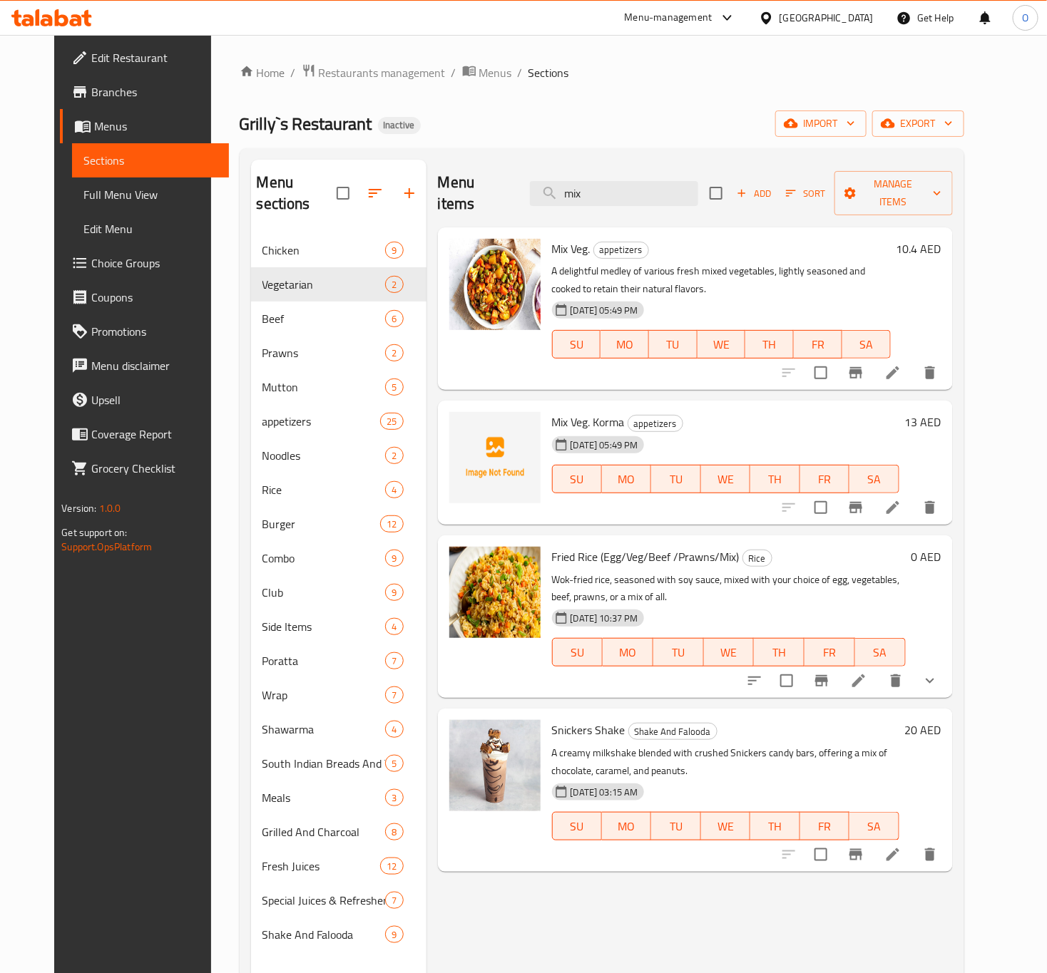
type input "mix"
click at [899, 501] on icon at bounding box center [892, 507] width 13 height 13
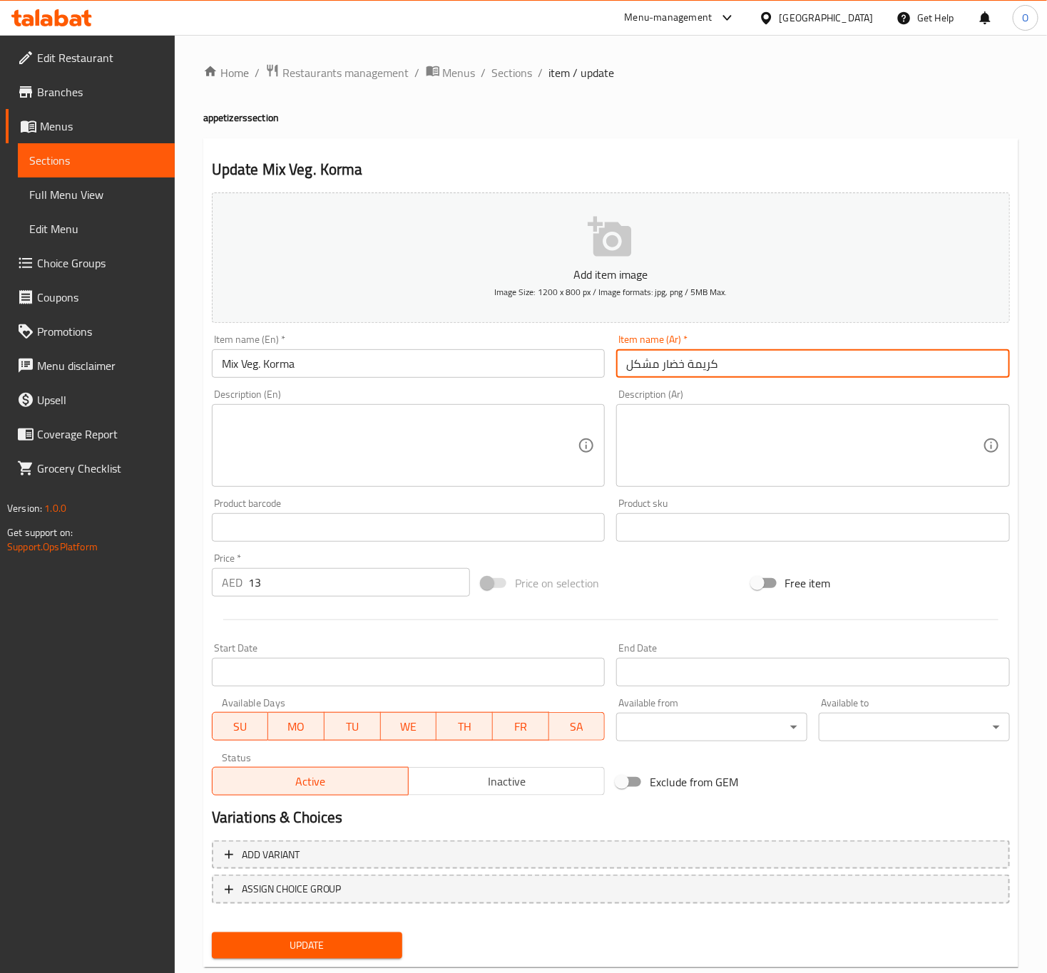
click at [644, 367] on input "كريمة خضار مشكل" at bounding box center [813, 363] width 394 height 29
paste input "ورما"
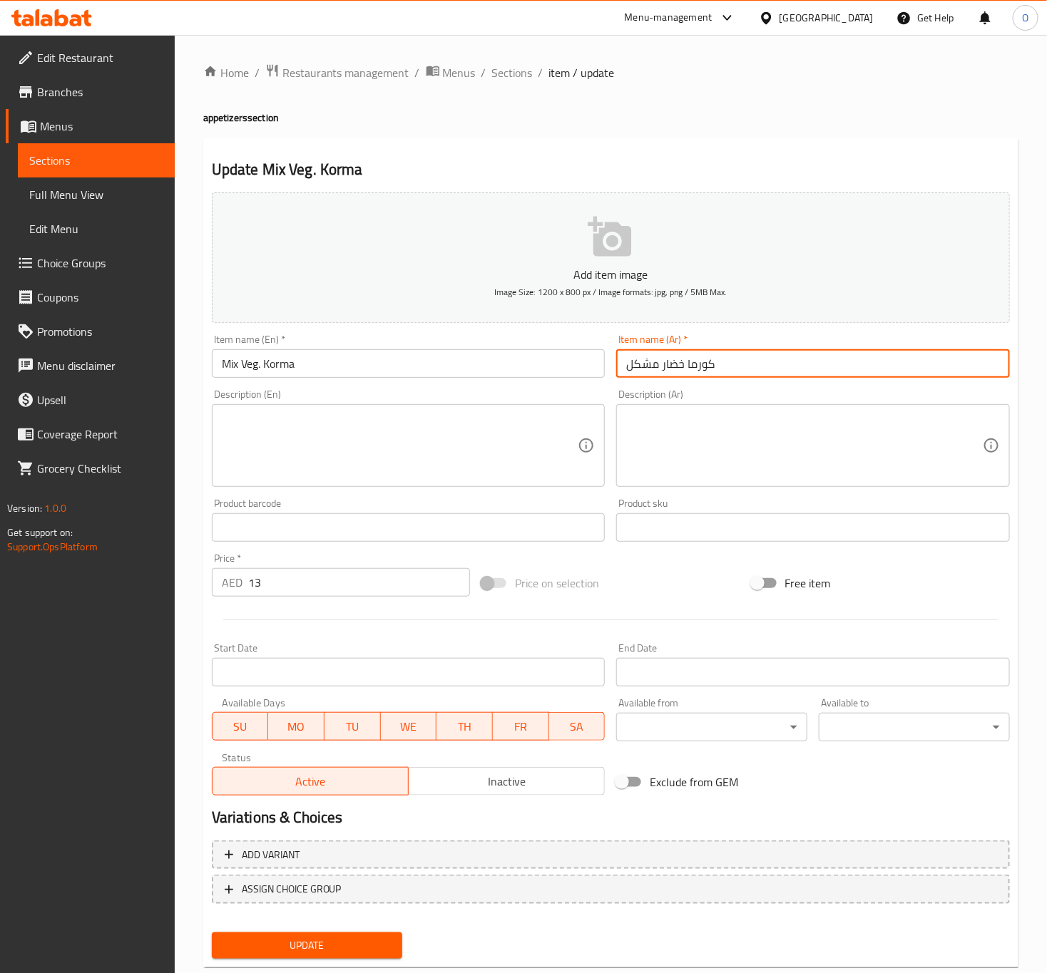
type input "كورما خضار مشكل"
click at [212, 933] on button "Update" at bounding box center [307, 946] width 191 height 26
click at [507, 79] on span "Sections" at bounding box center [512, 72] width 41 height 17
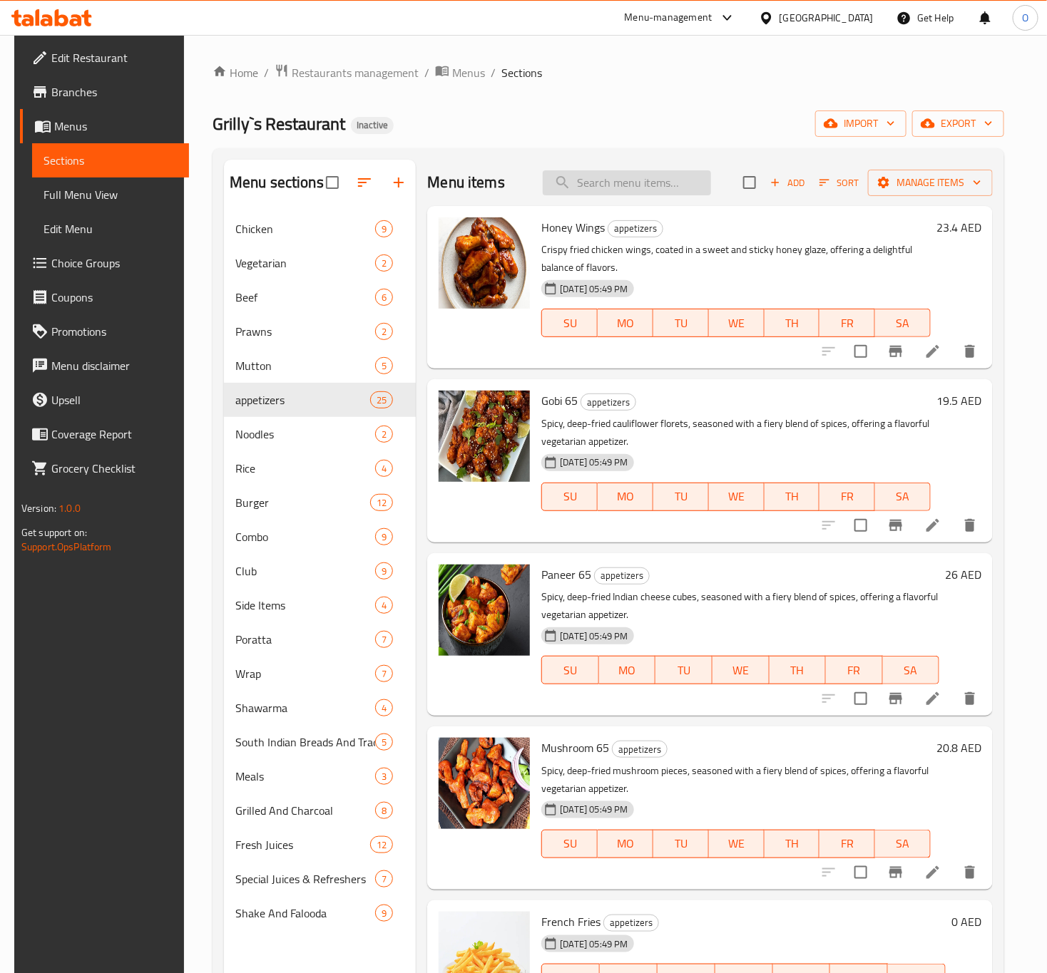
click at [591, 185] on input "search" at bounding box center [627, 182] width 168 height 25
drag, startPoint x: 906, startPoint y: 355, endPoint x: 747, endPoint y: 252, distance: 188.7
click at [747, 252] on p "Crispy fried chicken wings, coated in a sweet and sticky honey glaze, offering …" at bounding box center [735, 259] width 389 height 36
click at [638, 180] on input "bun" at bounding box center [627, 182] width 168 height 25
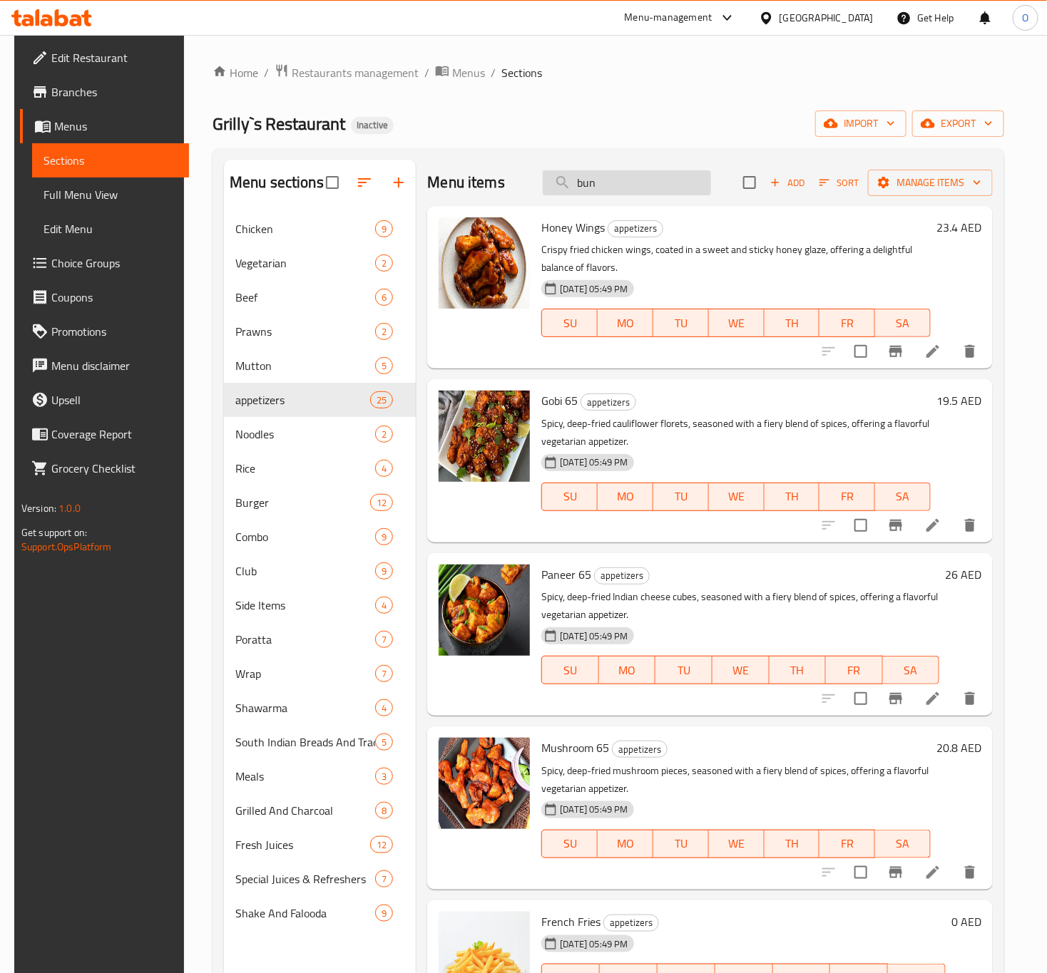
click at [640, 180] on input "bun" at bounding box center [627, 182] width 168 height 25
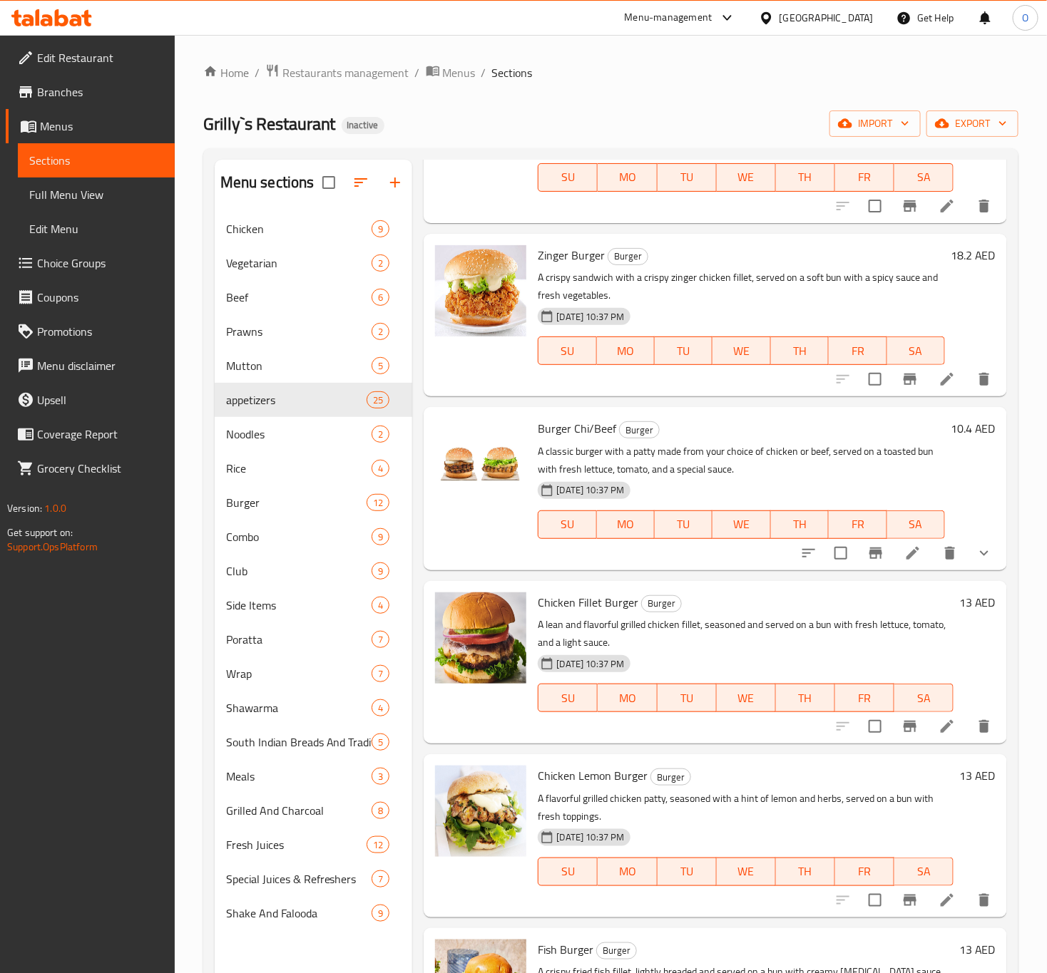
scroll to position [321, 0]
drag, startPoint x: 908, startPoint y: 557, endPoint x: 899, endPoint y: 555, distance: 8.8
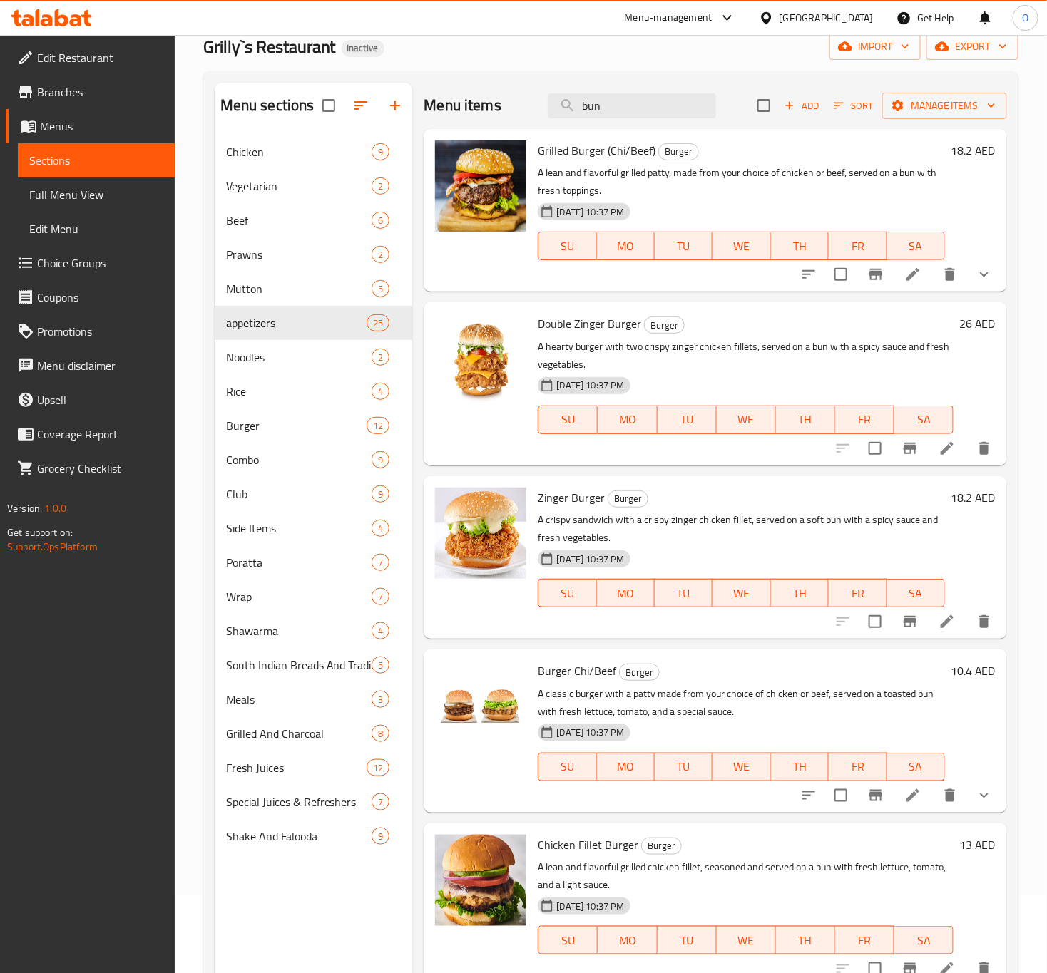
scroll to position [0, 0]
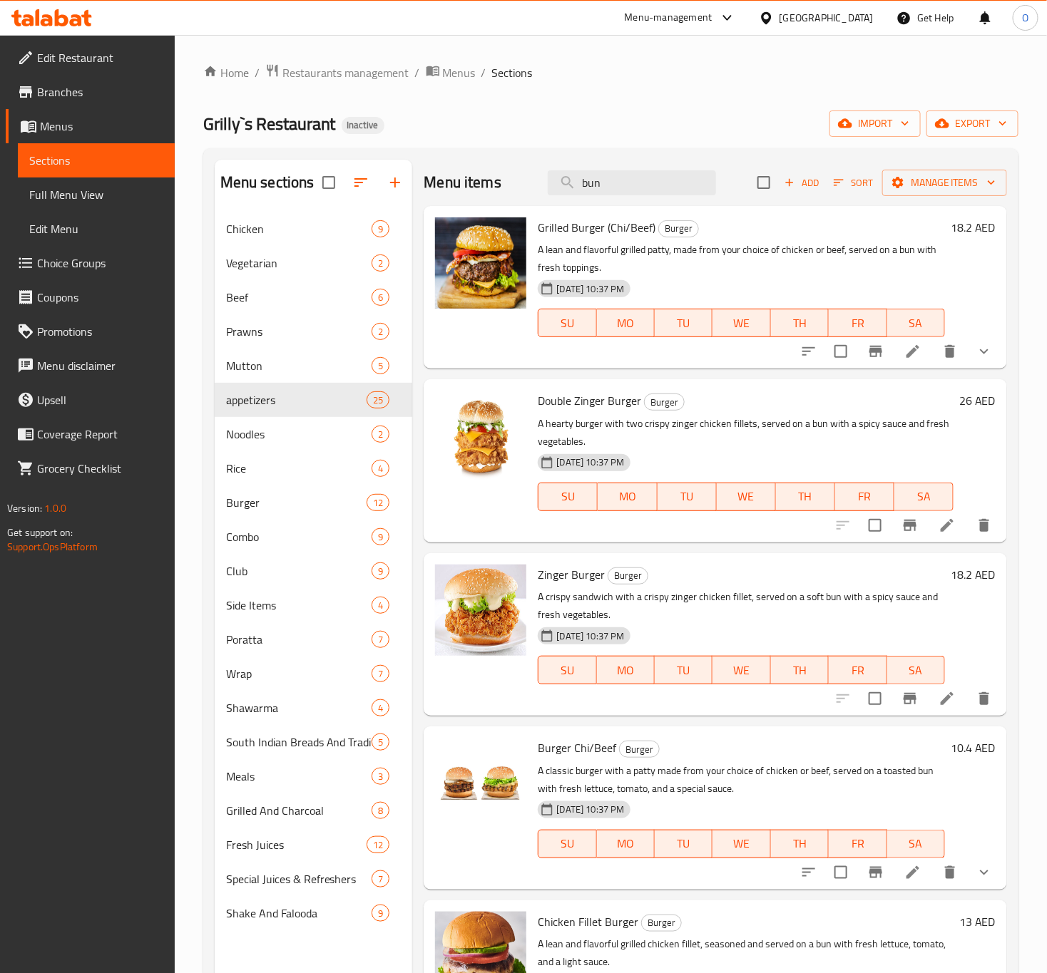
click at [610, 160] on div "Menu items bun Add Sort Manage items" at bounding box center [715, 183] width 583 height 46
click at [601, 178] on input "bun" at bounding box center [632, 182] width 168 height 25
paste input "Green Chilli"
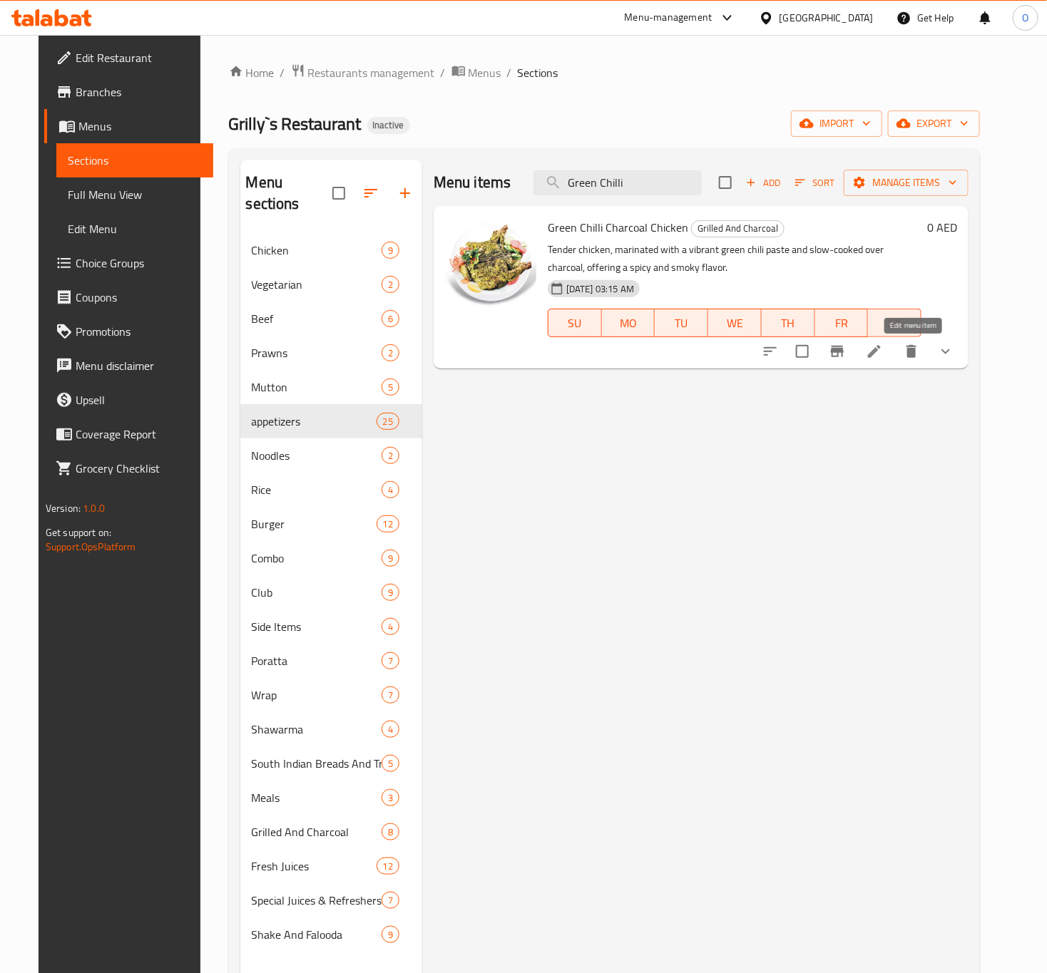
type input "Green Chilli"
click at [883, 343] on icon at bounding box center [874, 351] width 17 height 17
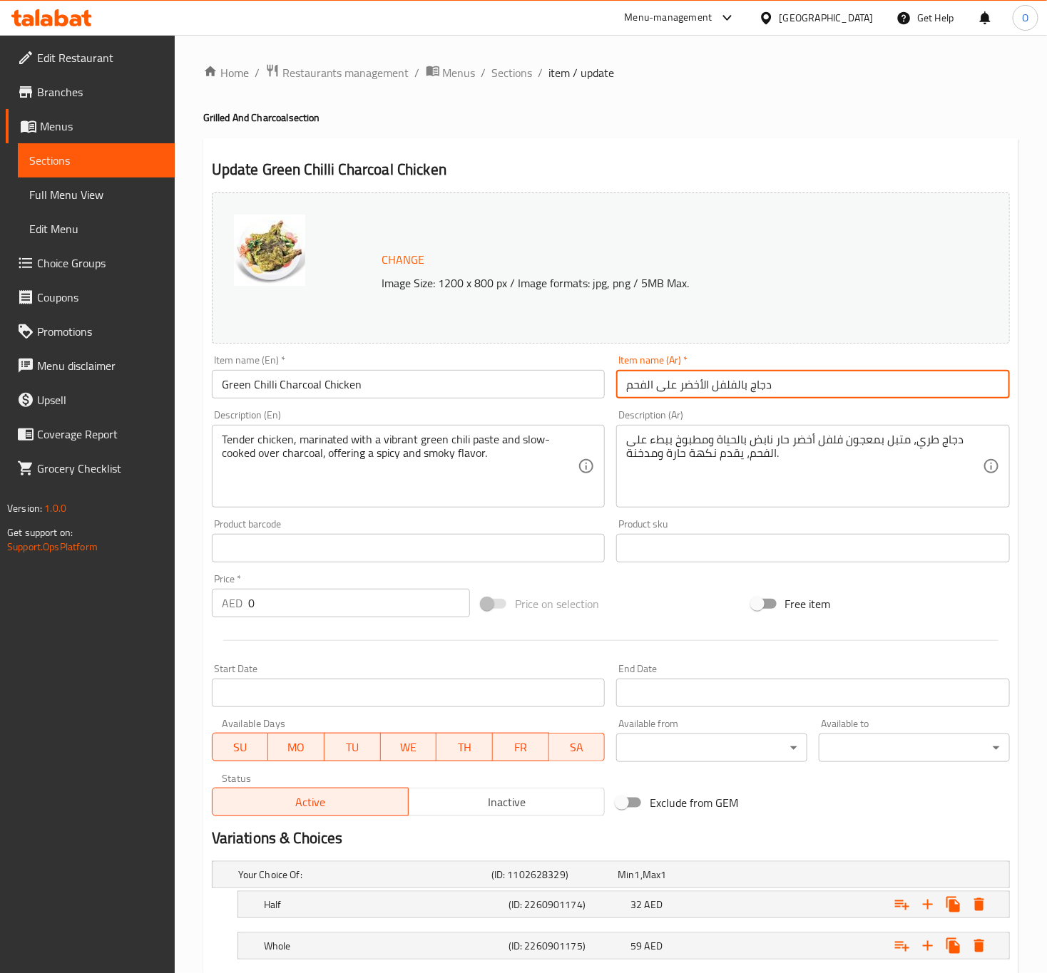
click at [682, 389] on input "دجاج بالفلفل الأخضر على الفحم" at bounding box center [813, 384] width 394 height 29
type input "دجاج بالفلفل الأخضر الحار على الفحم"
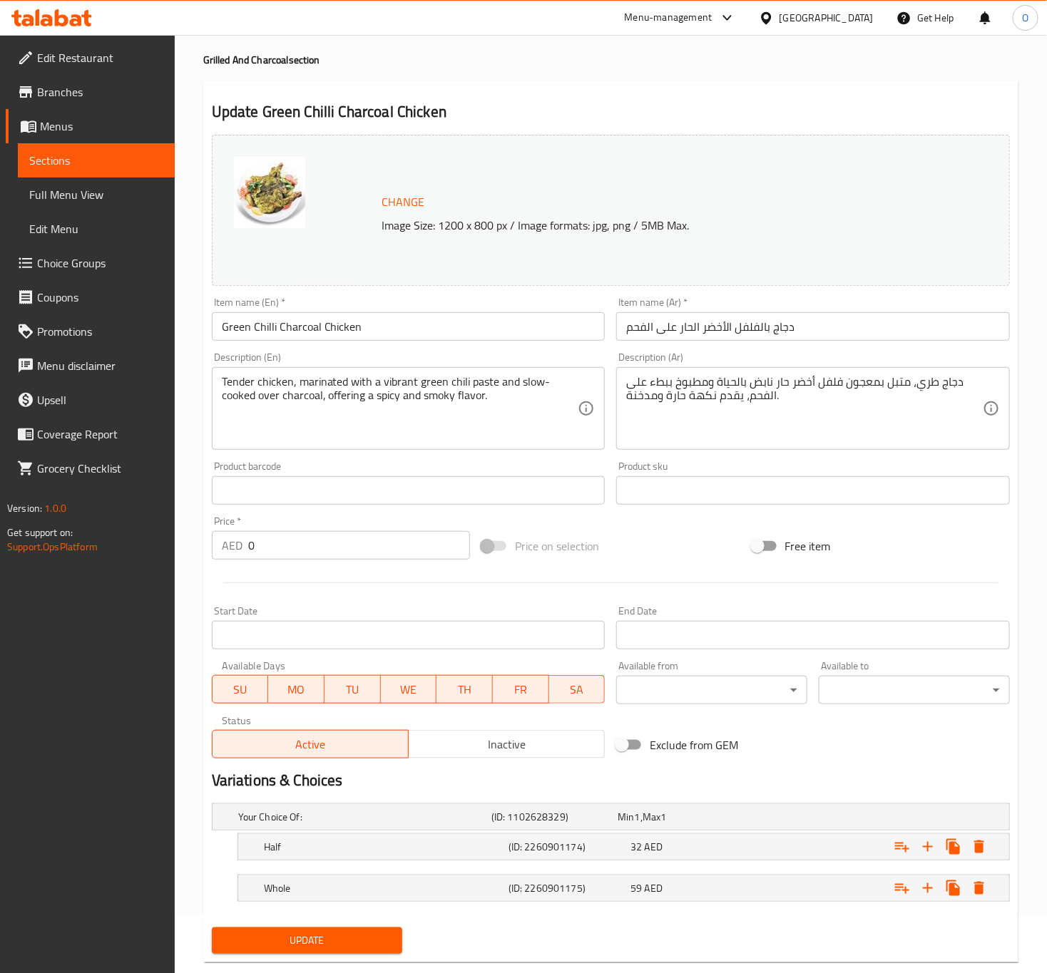
scroll to position [88, 0]
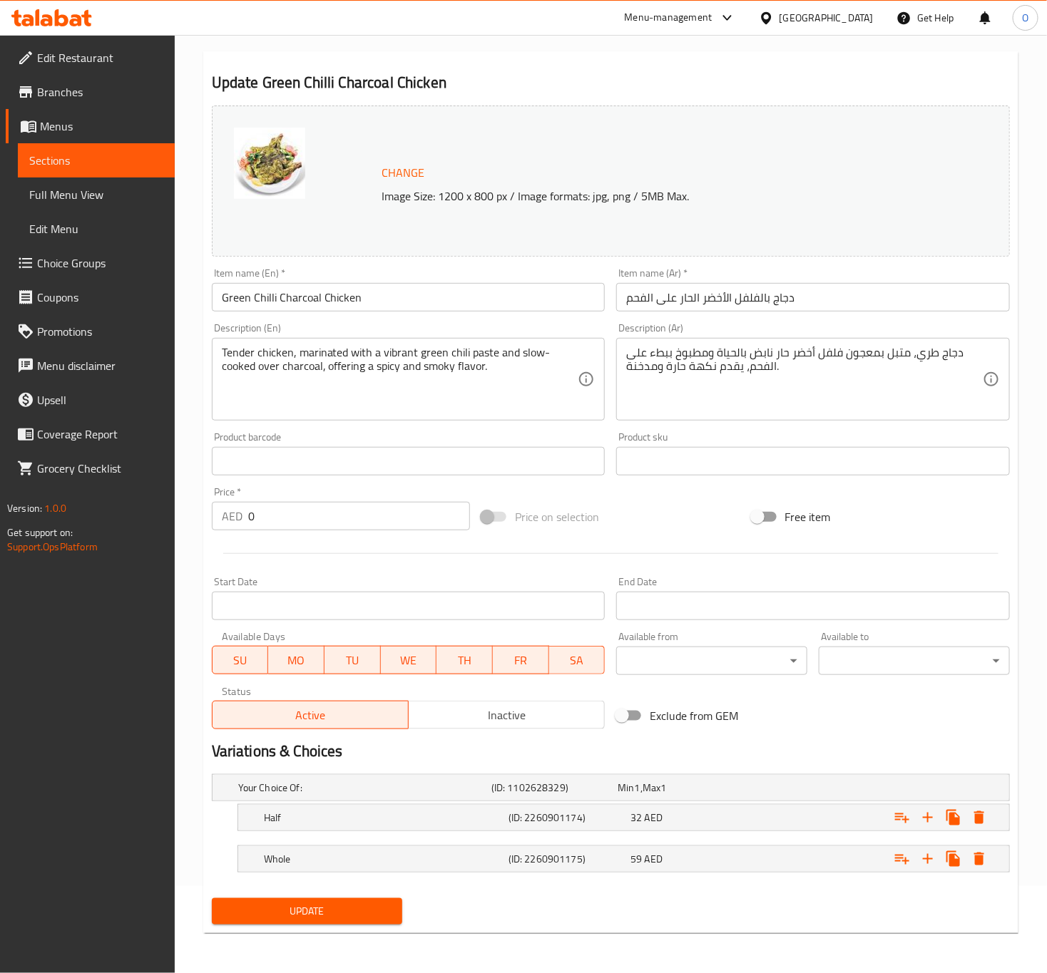
click at [240, 914] on span "Update" at bounding box center [307, 912] width 168 height 18
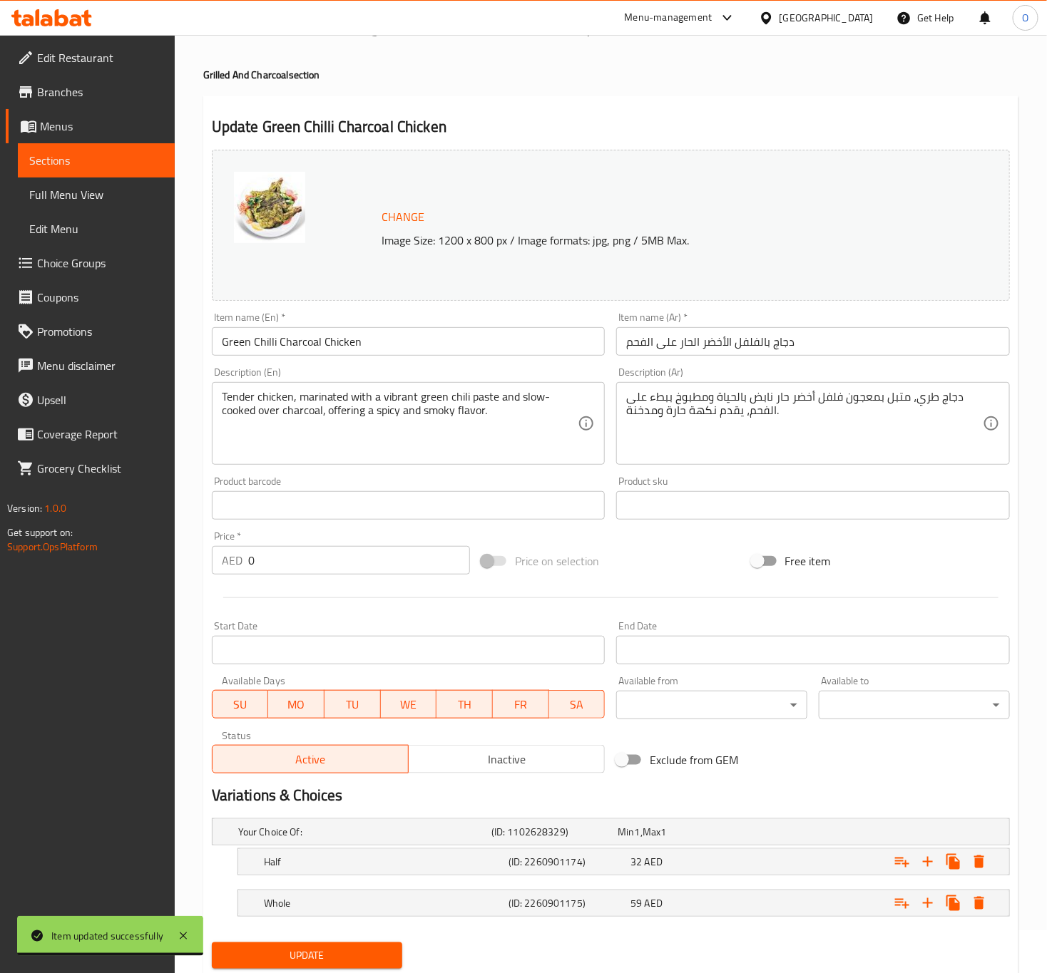
scroll to position [0, 0]
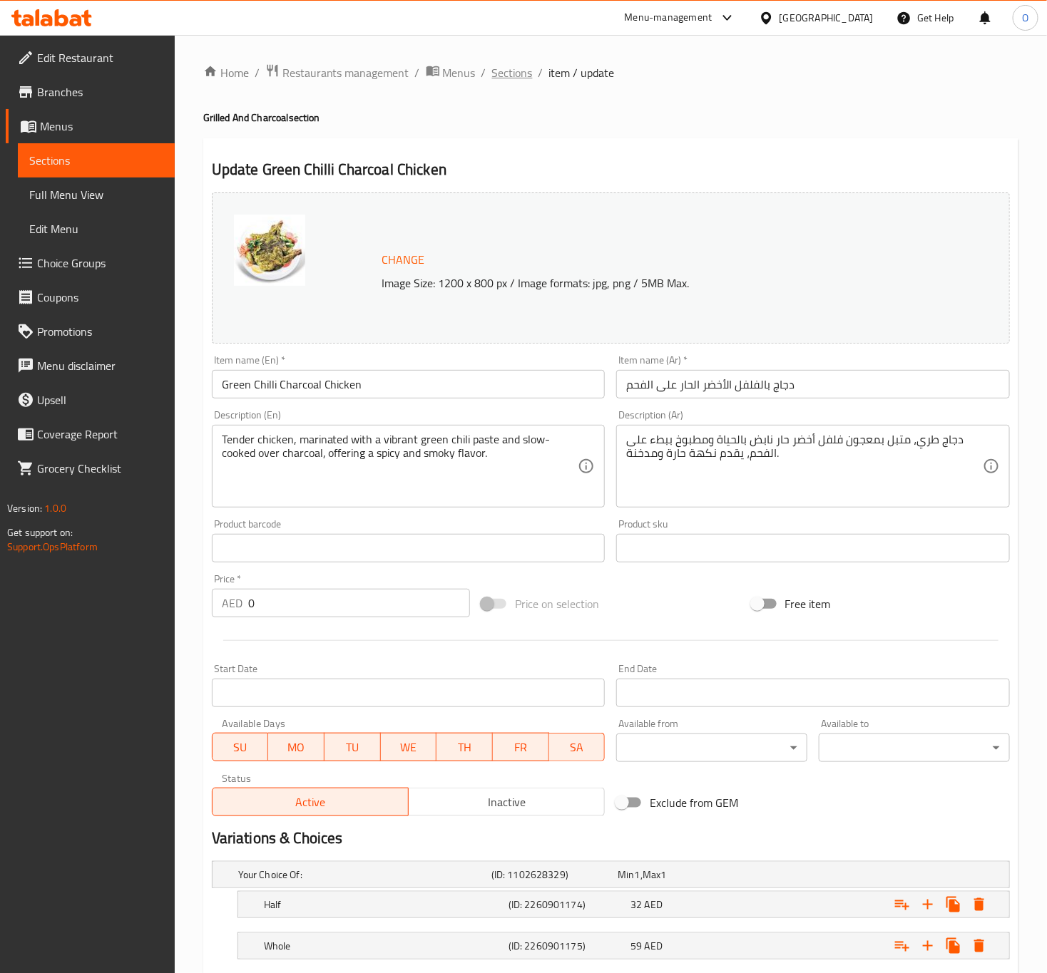
click at [492, 80] on span "Sections" at bounding box center [512, 72] width 41 height 17
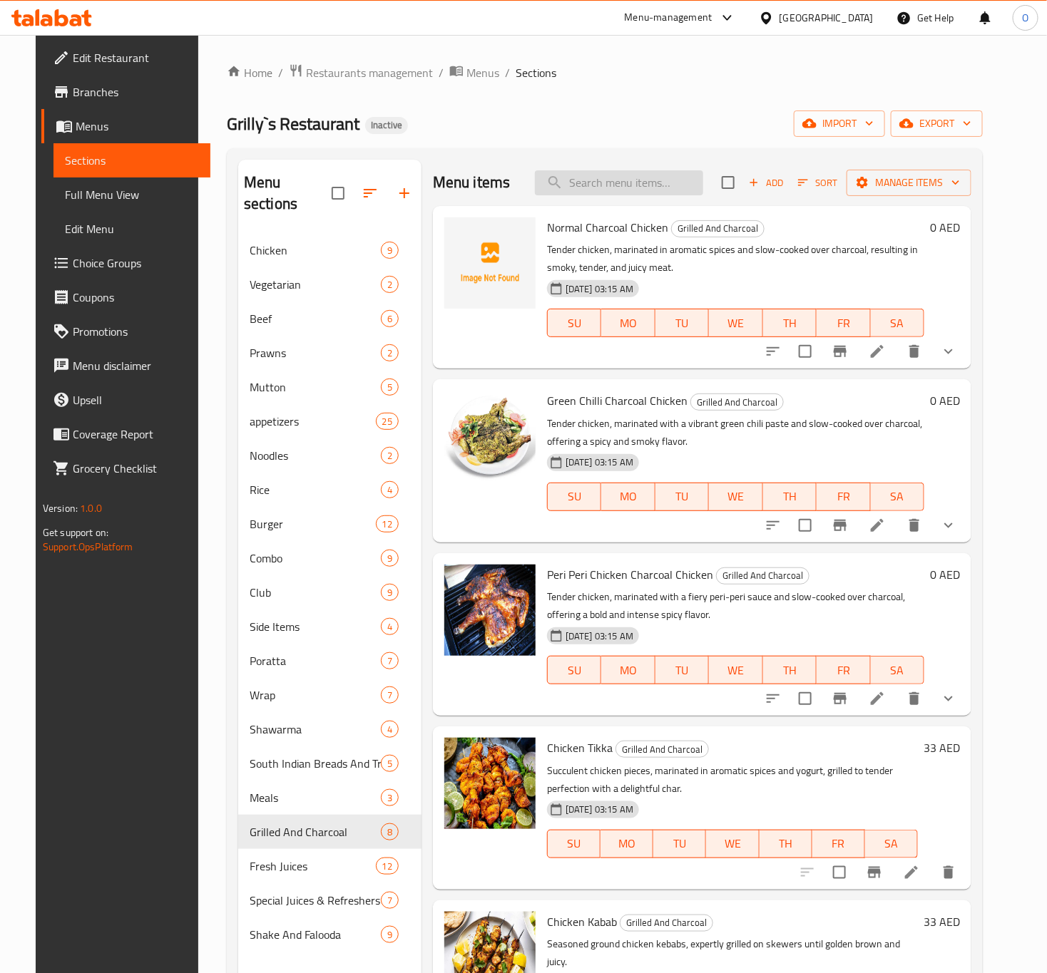
drag, startPoint x: 644, startPoint y: 161, endPoint x: 643, endPoint y: 171, distance: 10.1
click at [644, 163] on div "Menu items Add Sort Manage items" at bounding box center [702, 183] width 538 height 46
click at [634, 185] on input "search" at bounding box center [619, 182] width 168 height 25
paste input "Peri Peri Chicken Charcoal Chicken"
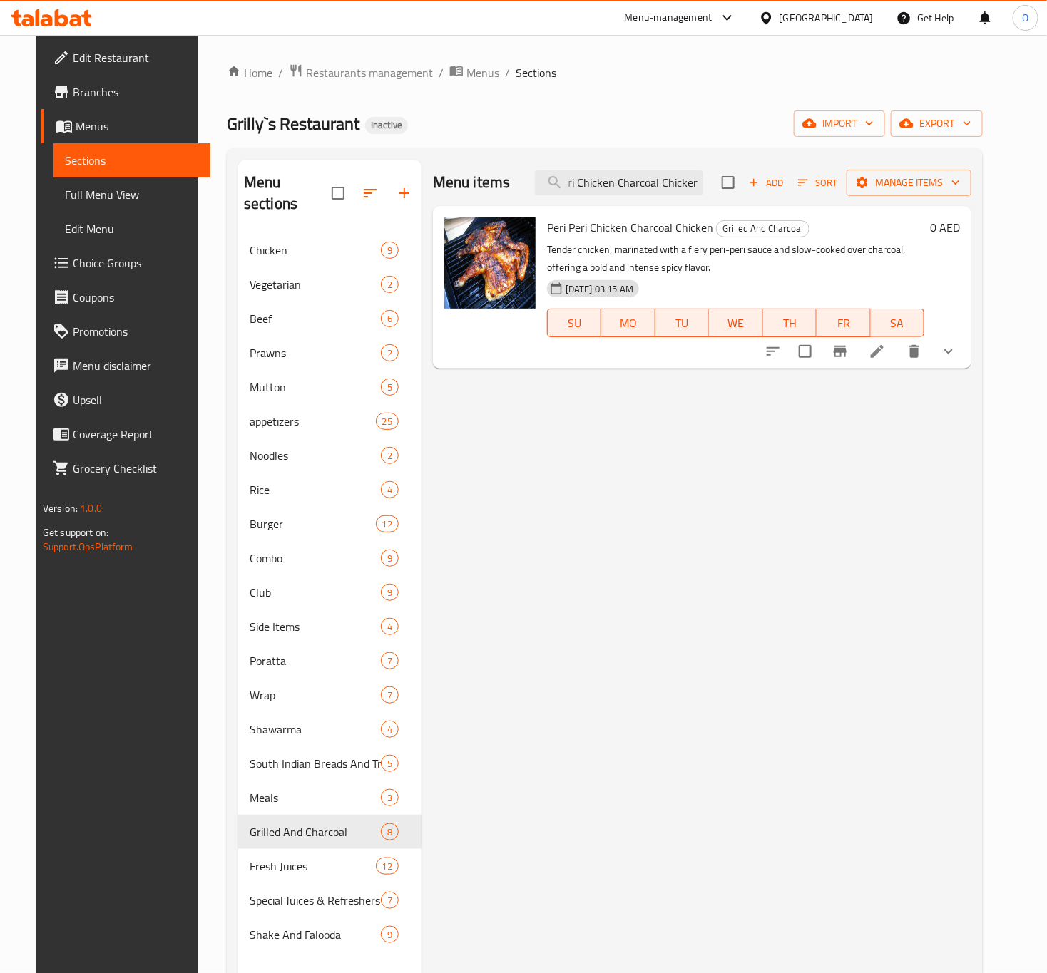
type input "Peri Peri Chicken Charcoal Chicken"
click at [886, 359] on icon at bounding box center [877, 351] width 17 height 17
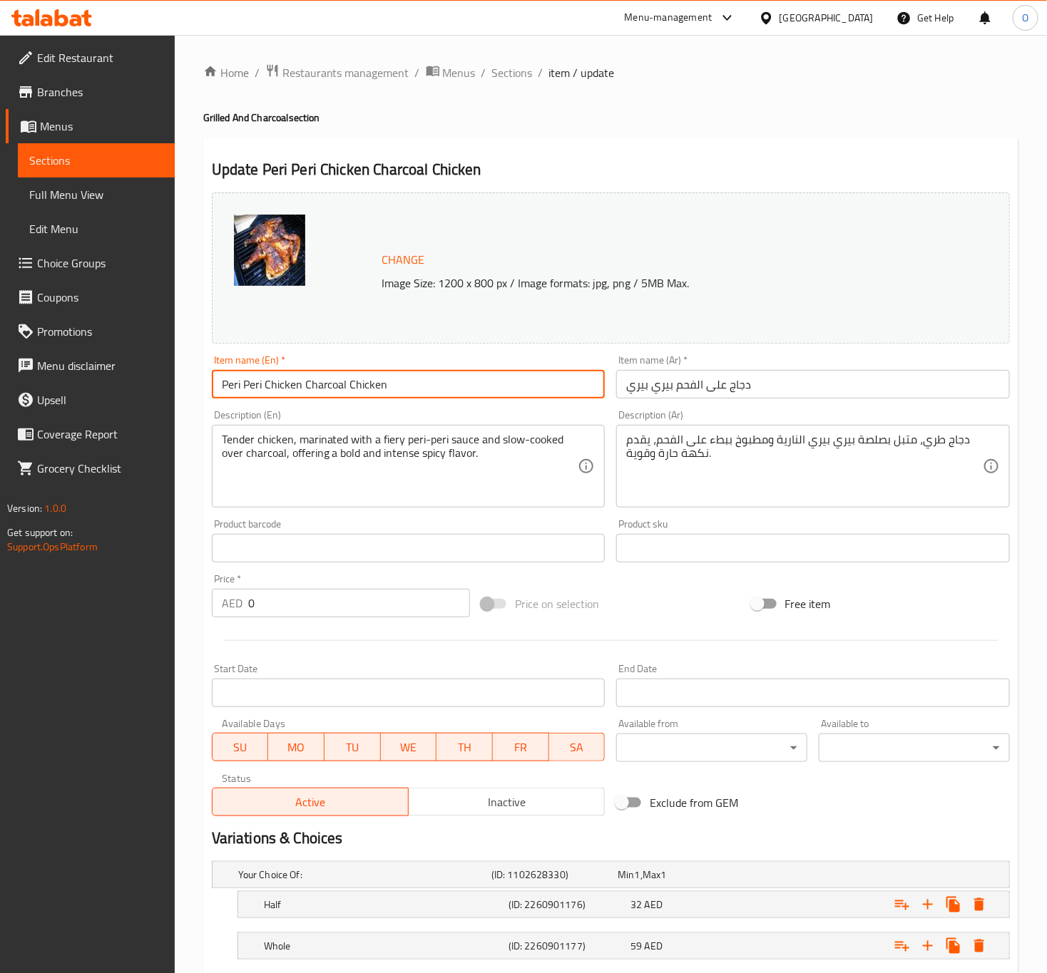
click at [364, 388] on input "Peri Peri Chicken Charcoal Chicken" at bounding box center [409, 384] width 394 height 29
type input "Peri Peri Chicken Charcoal"
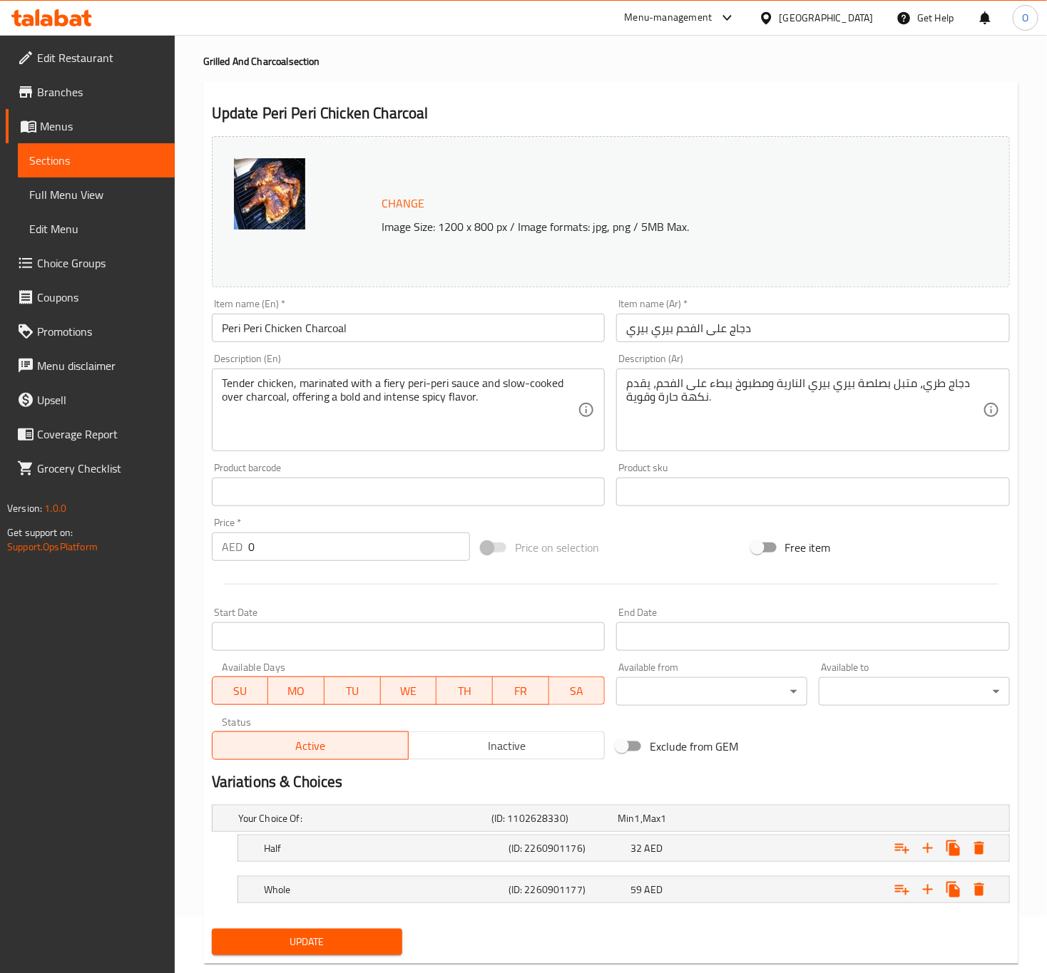
scroll to position [88, 0]
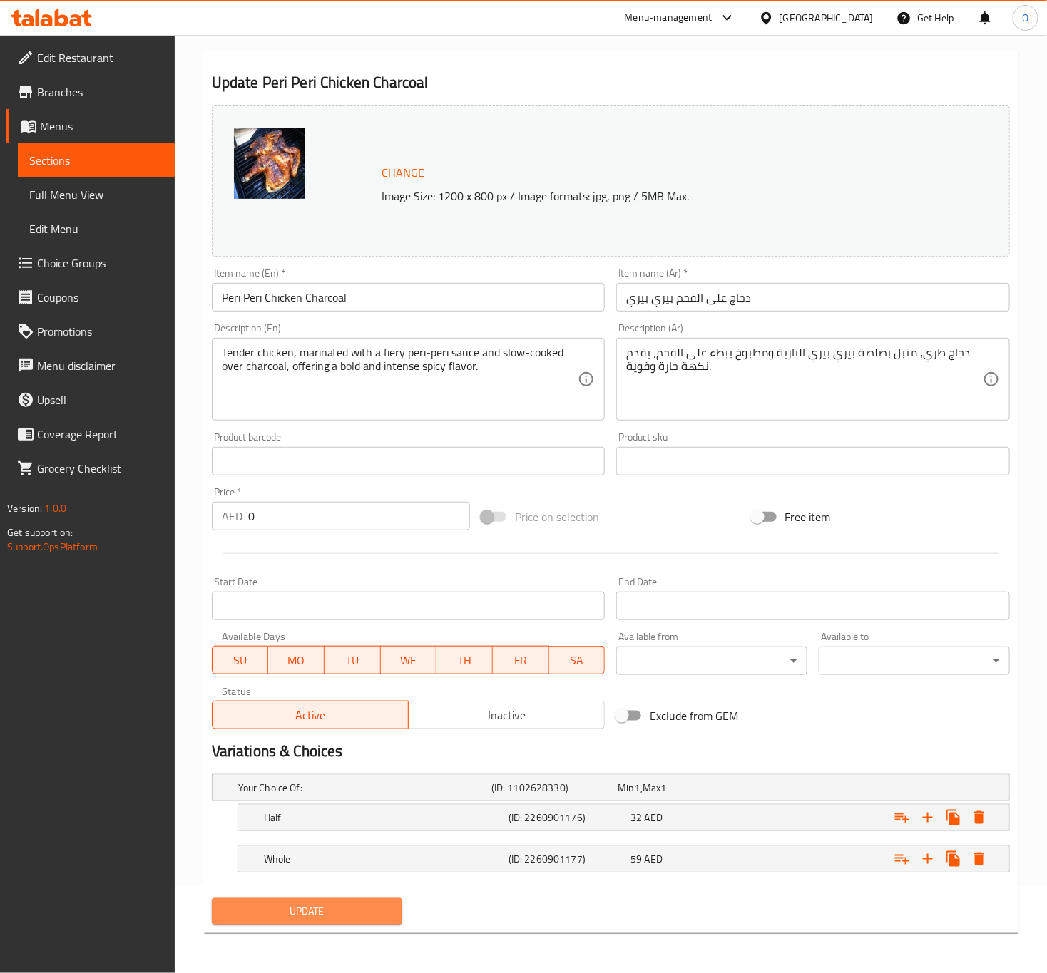
click at [287, 905] on span "Update" at bounding box center [307, 912] width 168 height 18
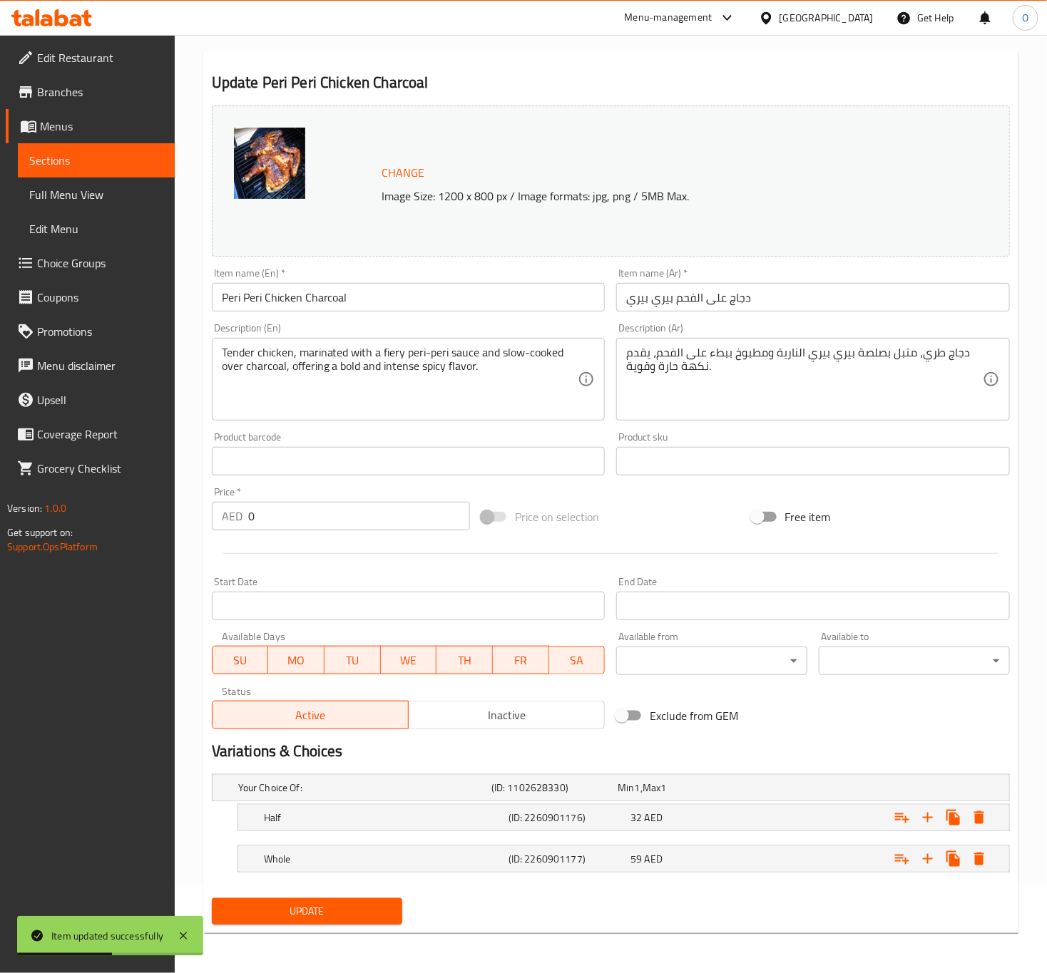
scroll to position [0, 0]
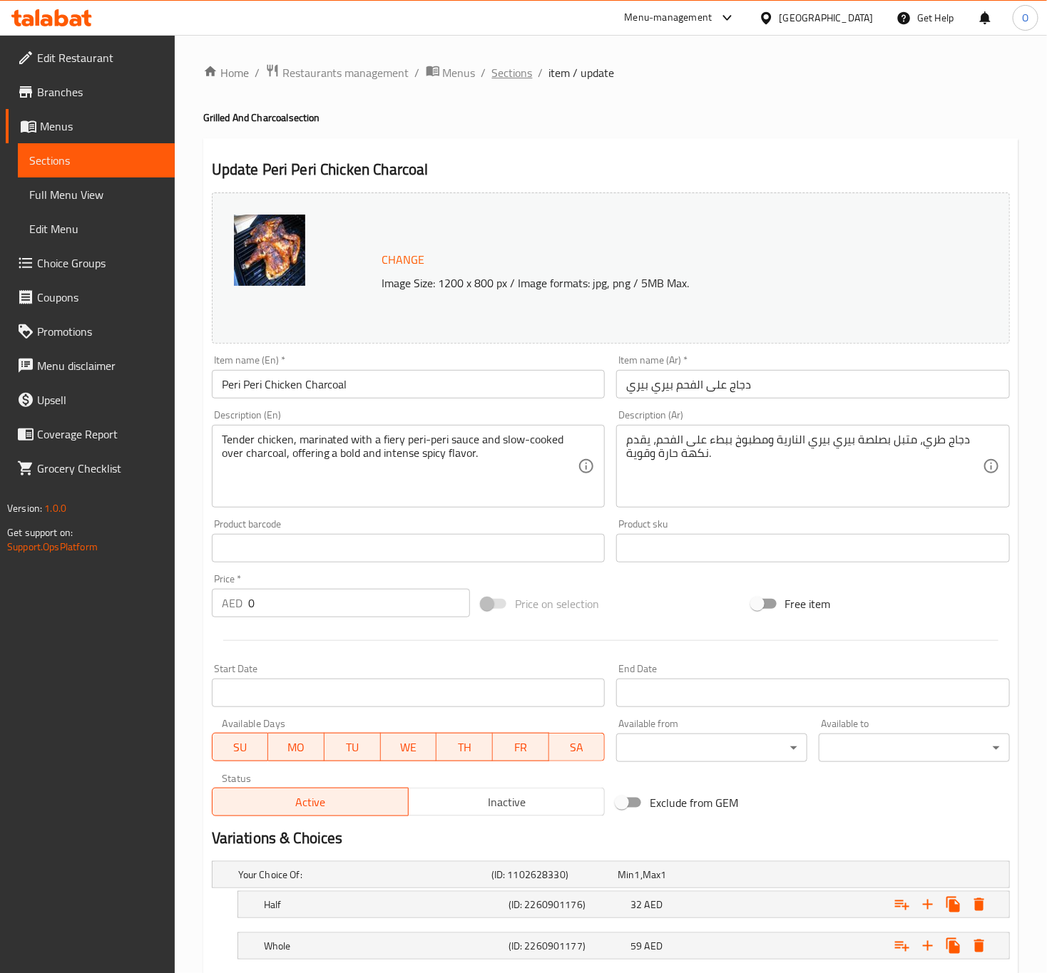
click at [498, 77] on span "Sections" at bounding box center [512, 72] width 41 height 17
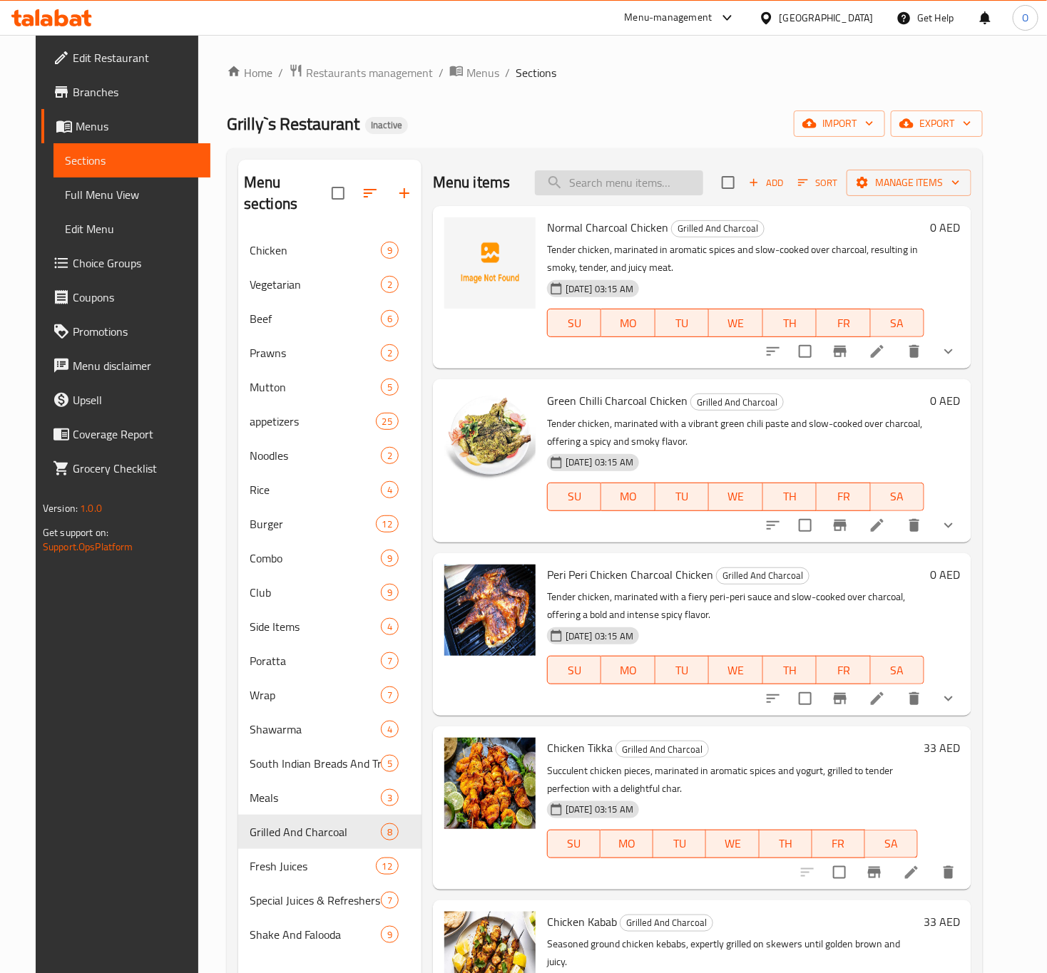
click at [603, 189] on input "search" at bounding box center [619, 182] width 168 height 25
paste input "Beef Chilli"
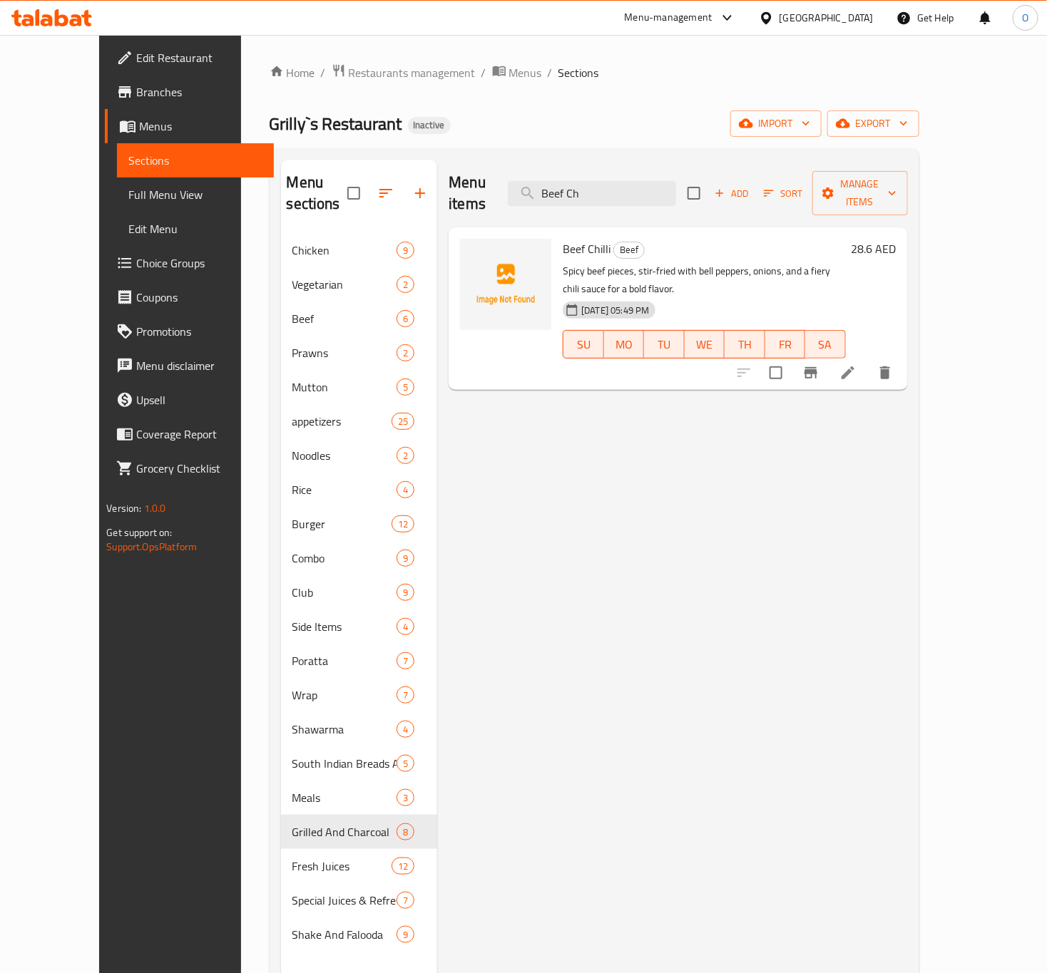
type input "Beef Ch"
click at [896, 239] on h6 "28.6 AED" at bounding box center [873, 249] width 45 height 20
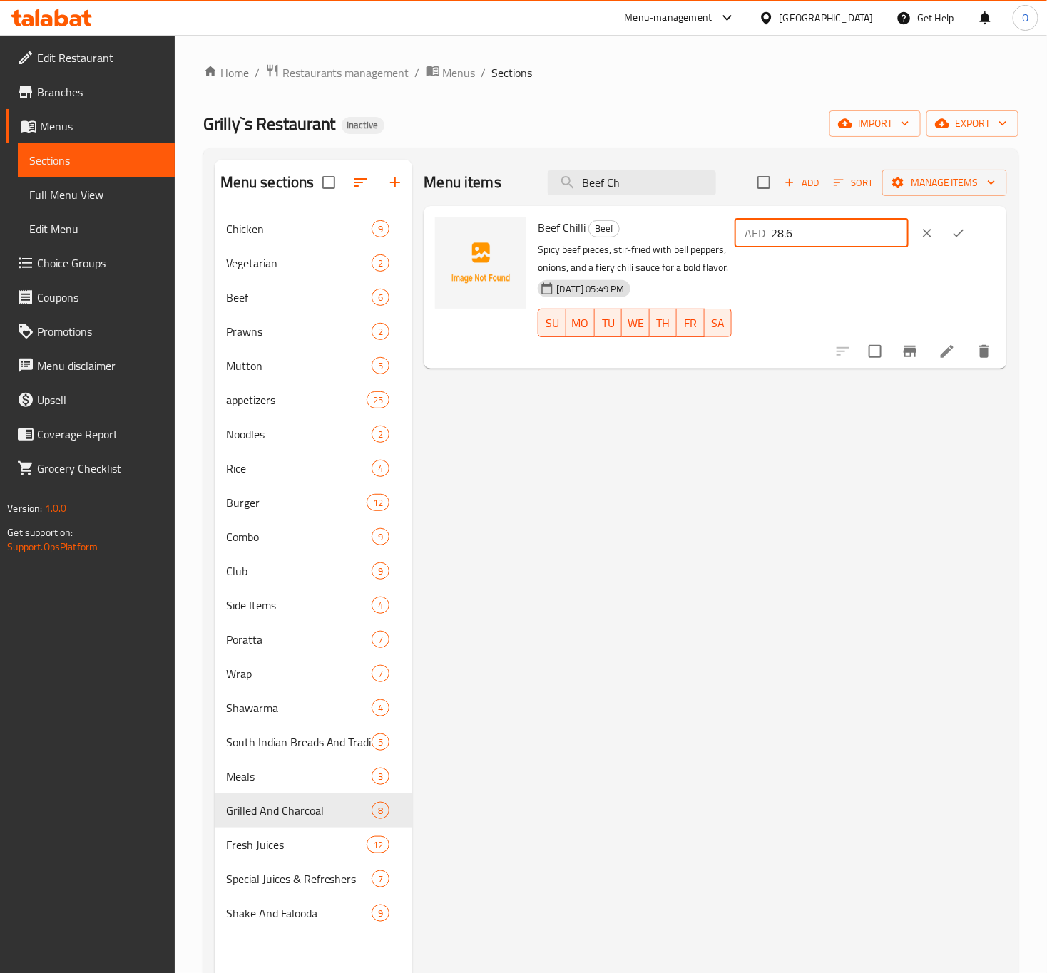
click at [879, 236] on input "28.6" at bounding box center [840, 233] width 138 height 29
type input "27.6"
click at [951, 357] on icon at bounding box center [946, 351] width 17 height 17
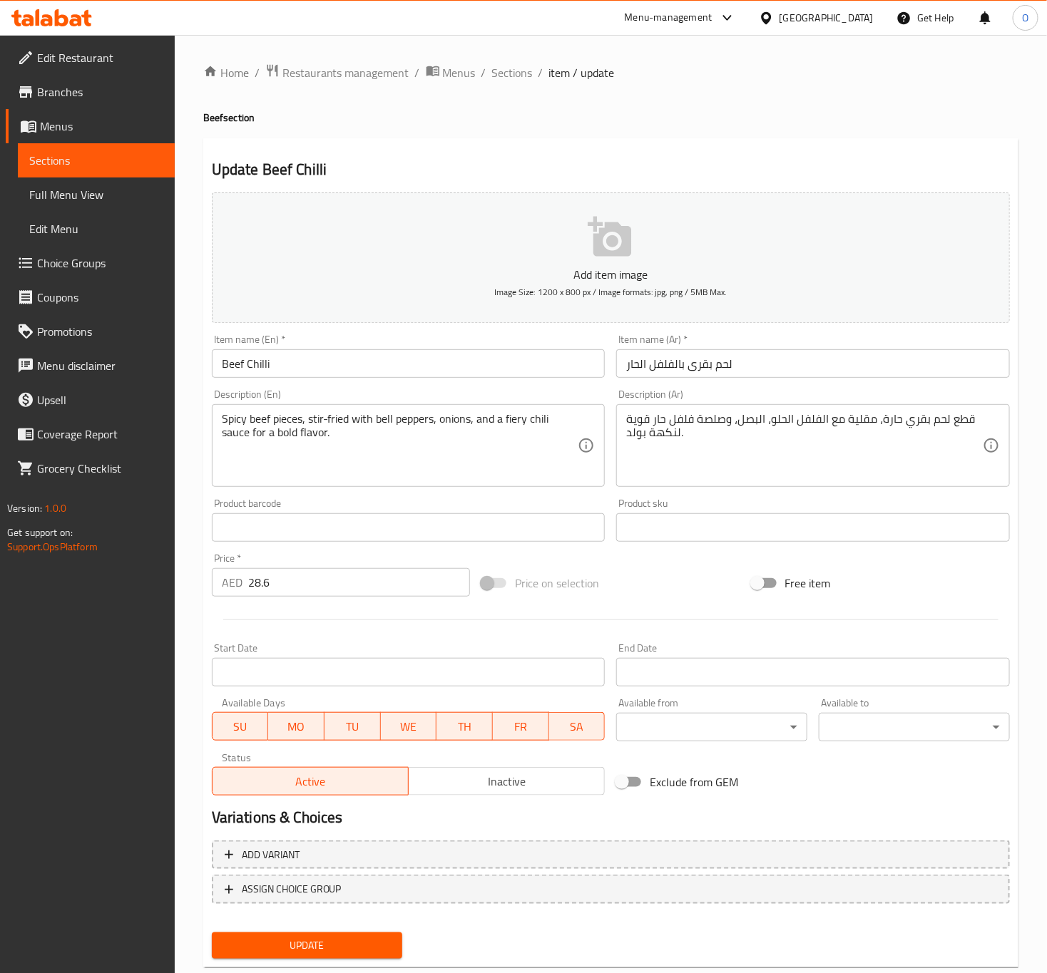
scroll to position [33, 0]
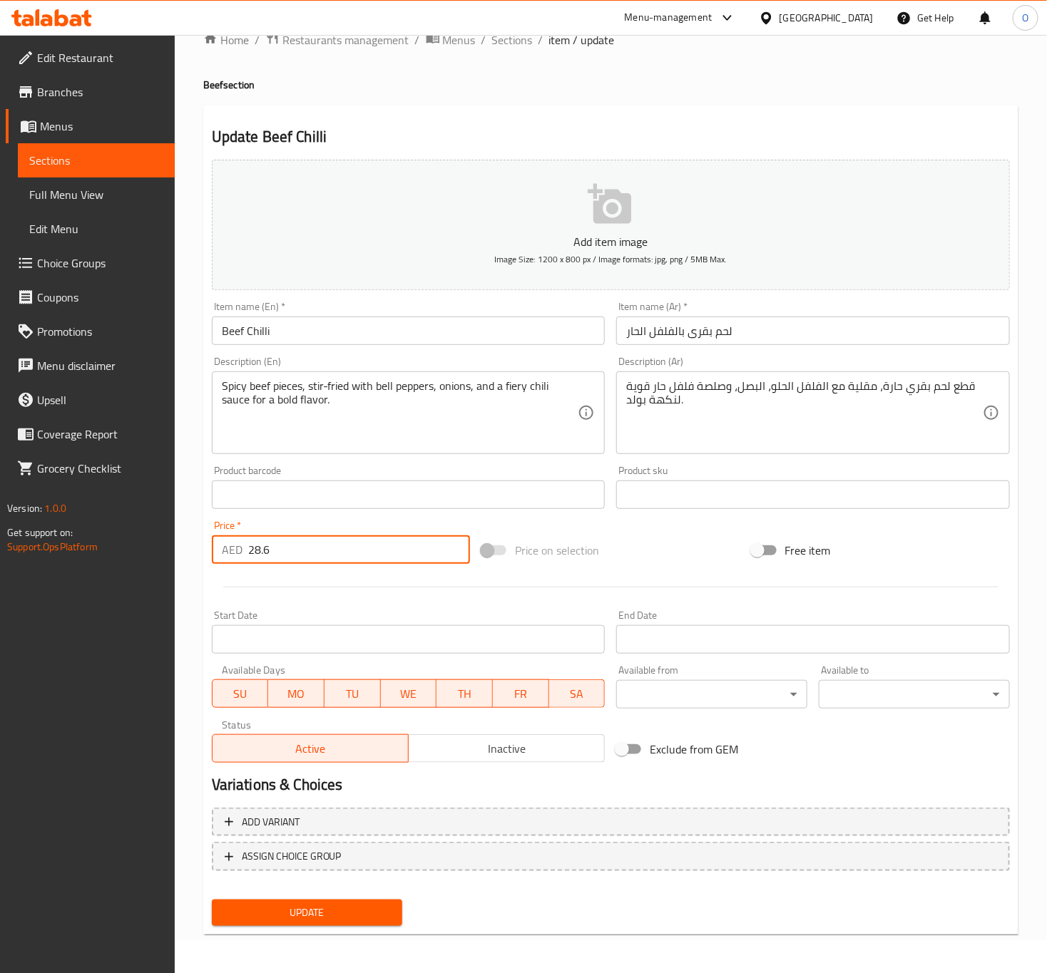
click at [248, 546] on input "28.6" at bounding box center [359, 550] width 222 height 29
type input "29"
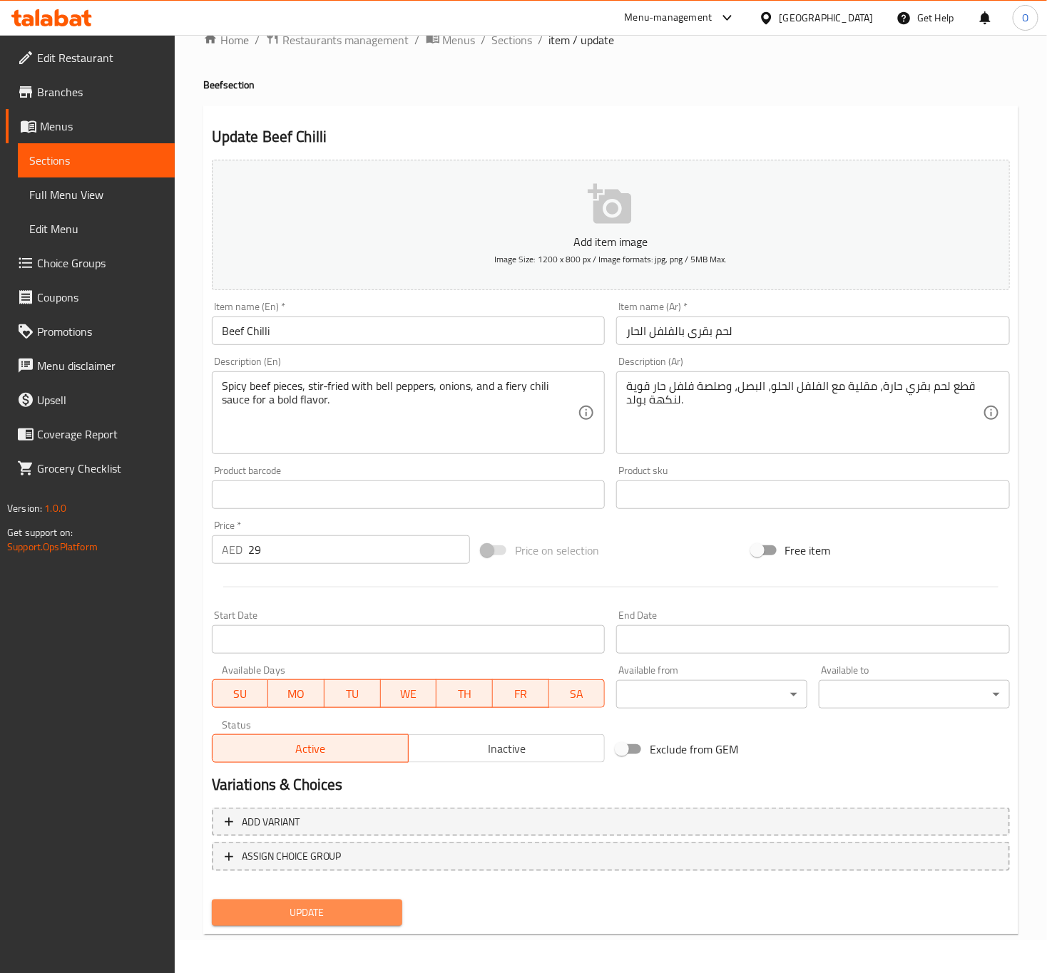
click at [334, 916] on span "Update" at bounding box center [307, 913] width 168 height 18
click at [513, 39] on span "Sections" at bounding box center [512, 39] width 41 height 17
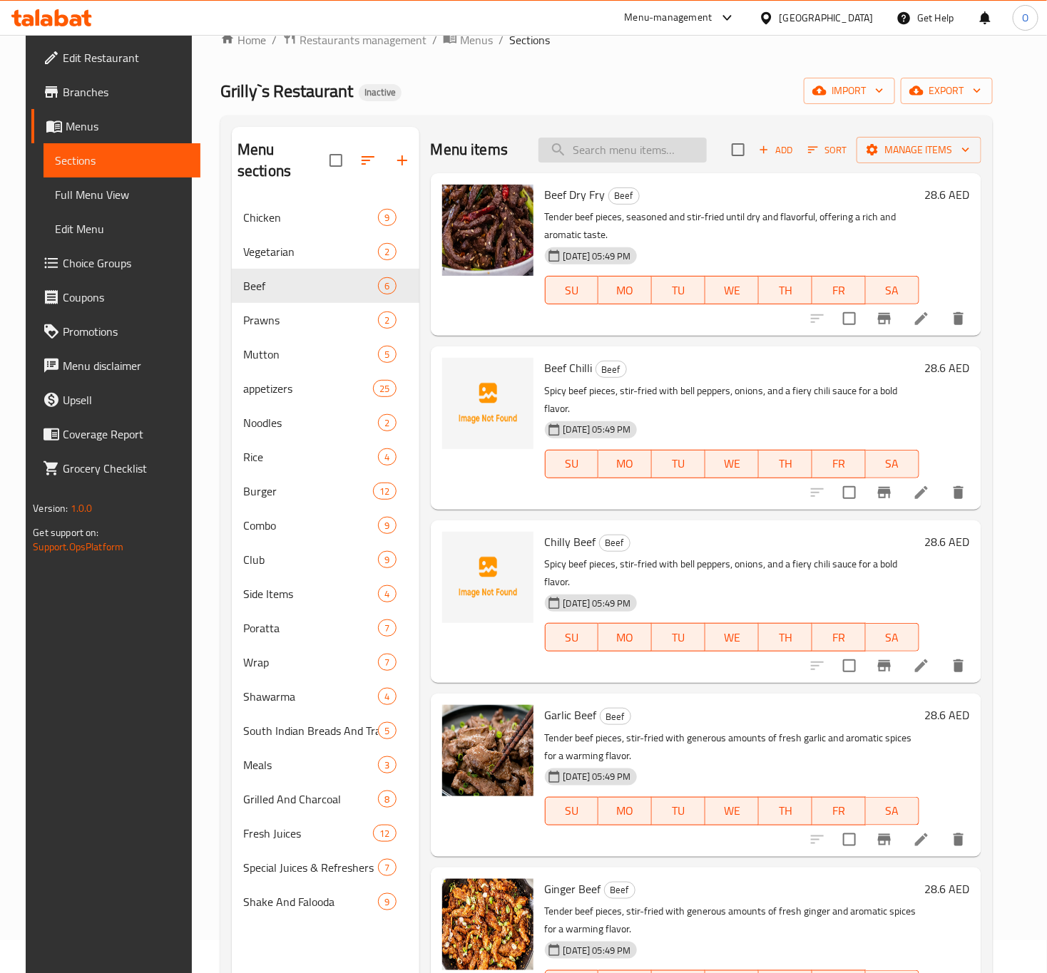
click at [612, 163] on input "search" at bounding box center [622, 150] width 168 height 25
paste input "Chilly Beef"
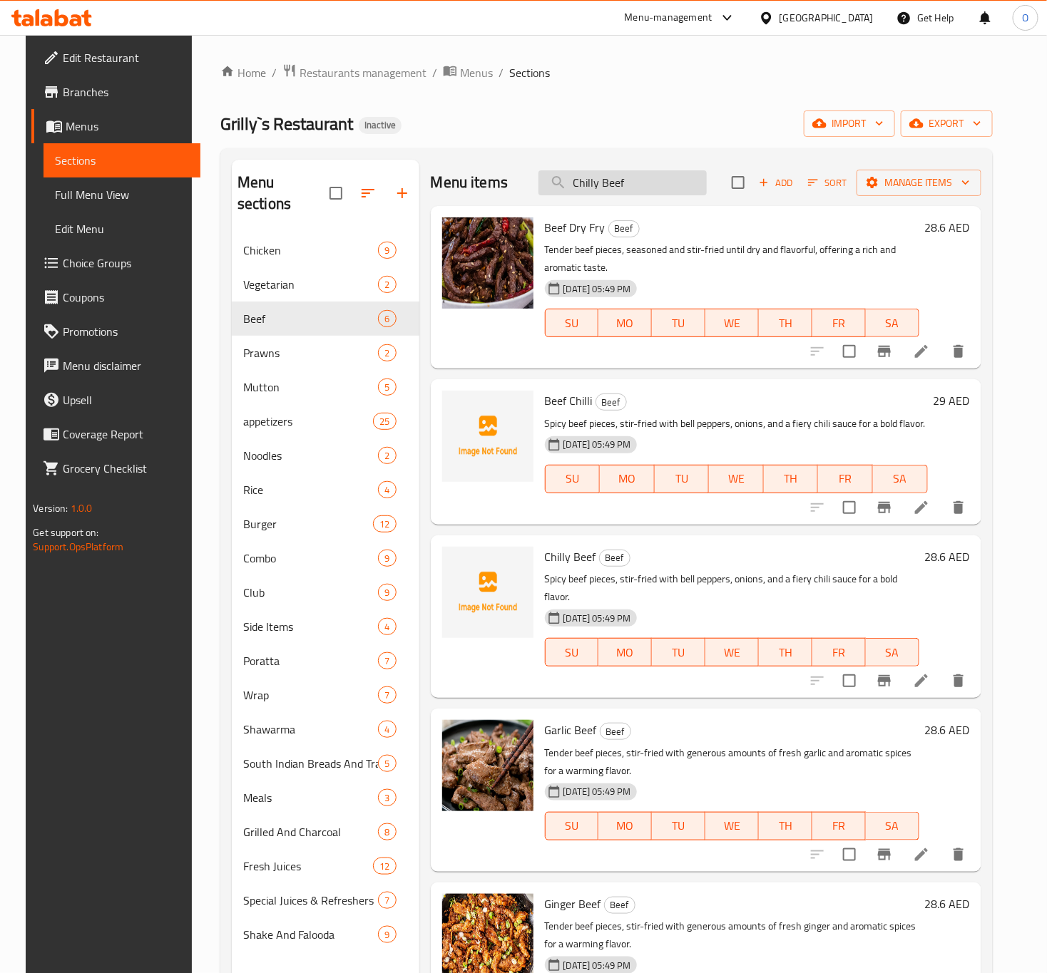
click at [632, 183] on input "Chilly Beef" at bounding box center [622, 182] width 168 height 25
click at [963, 672] on icon "delete" at bounding box center [958, 680] width 17 height 17
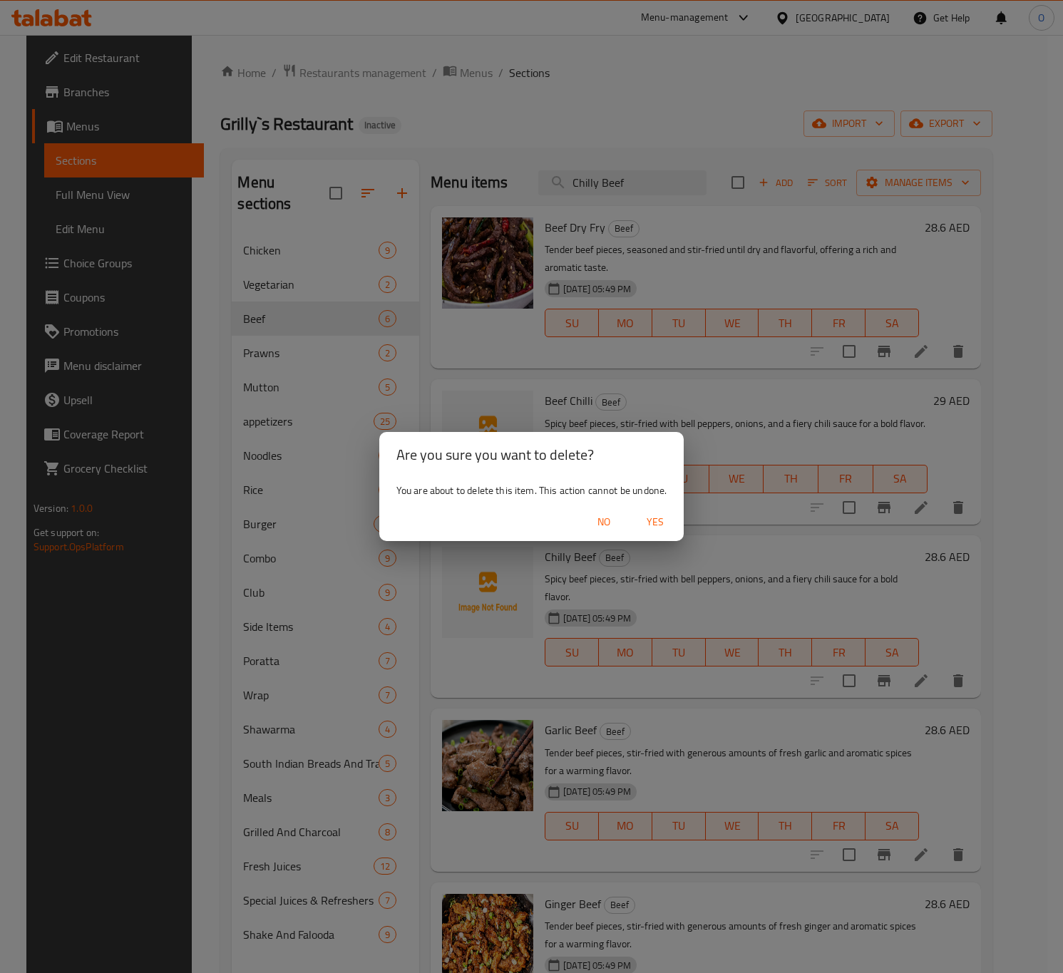
click at [645, 521] on span "Yes" at bounding box center [655, 522] width 34 height 18
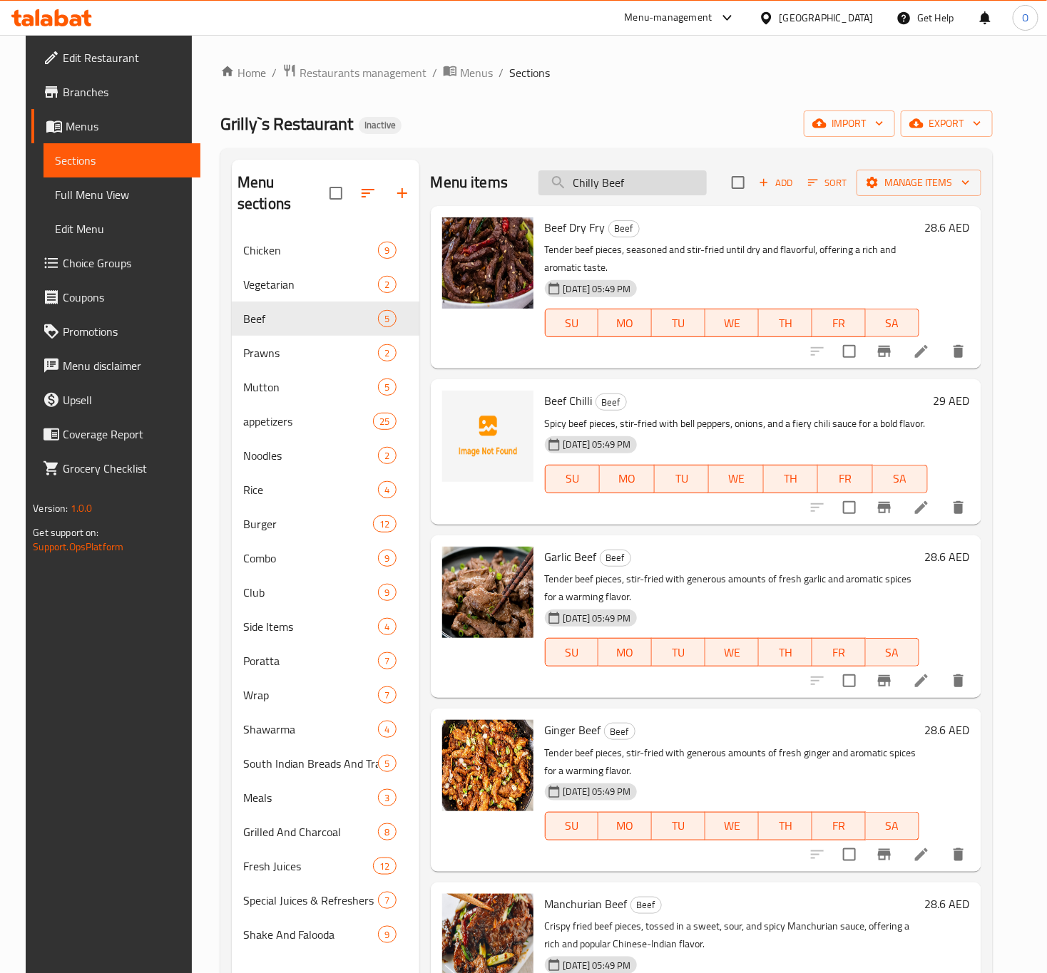
click at [610, 188] on input "Chilly Beef" at bounding box center [622, 182] width 168 height 25
paste input "French Fries"
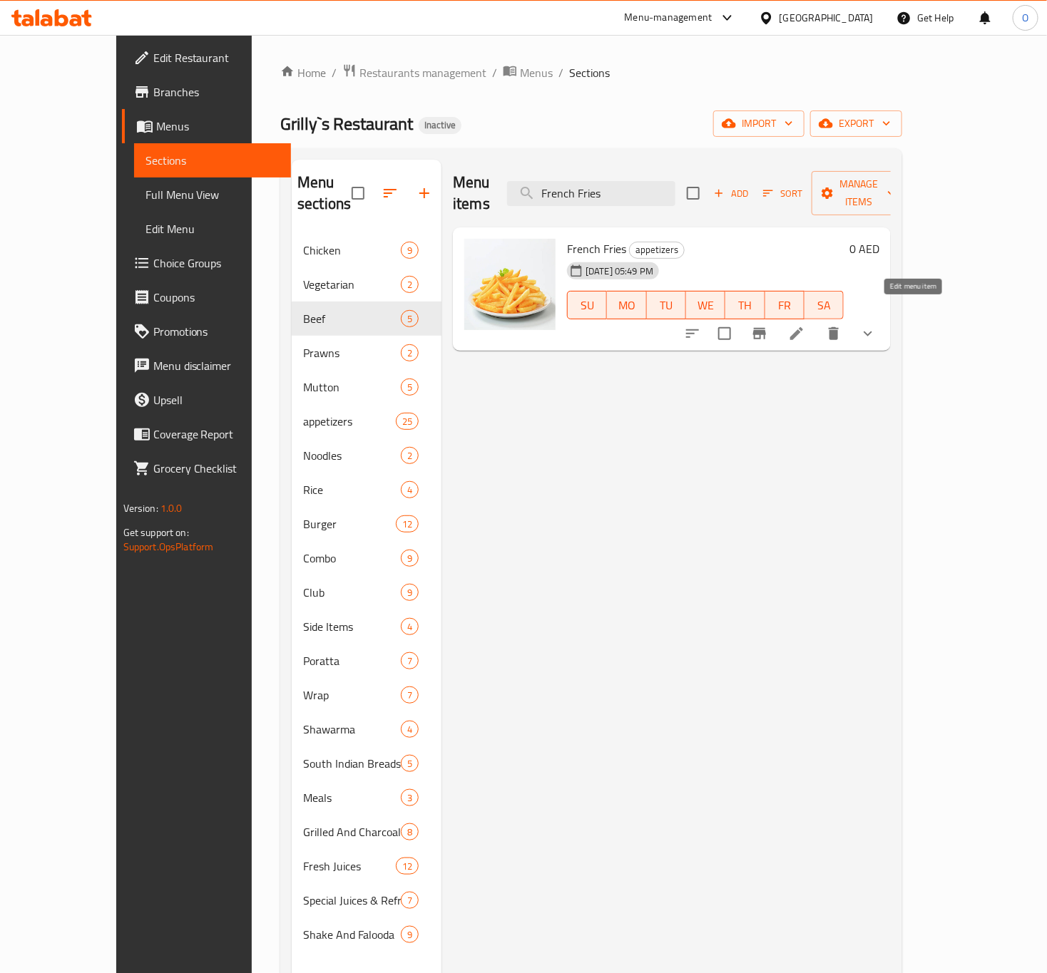
type input "French Fries"
click at [805, 325] on icon at bounding box center [796, 333] width 17 height 17
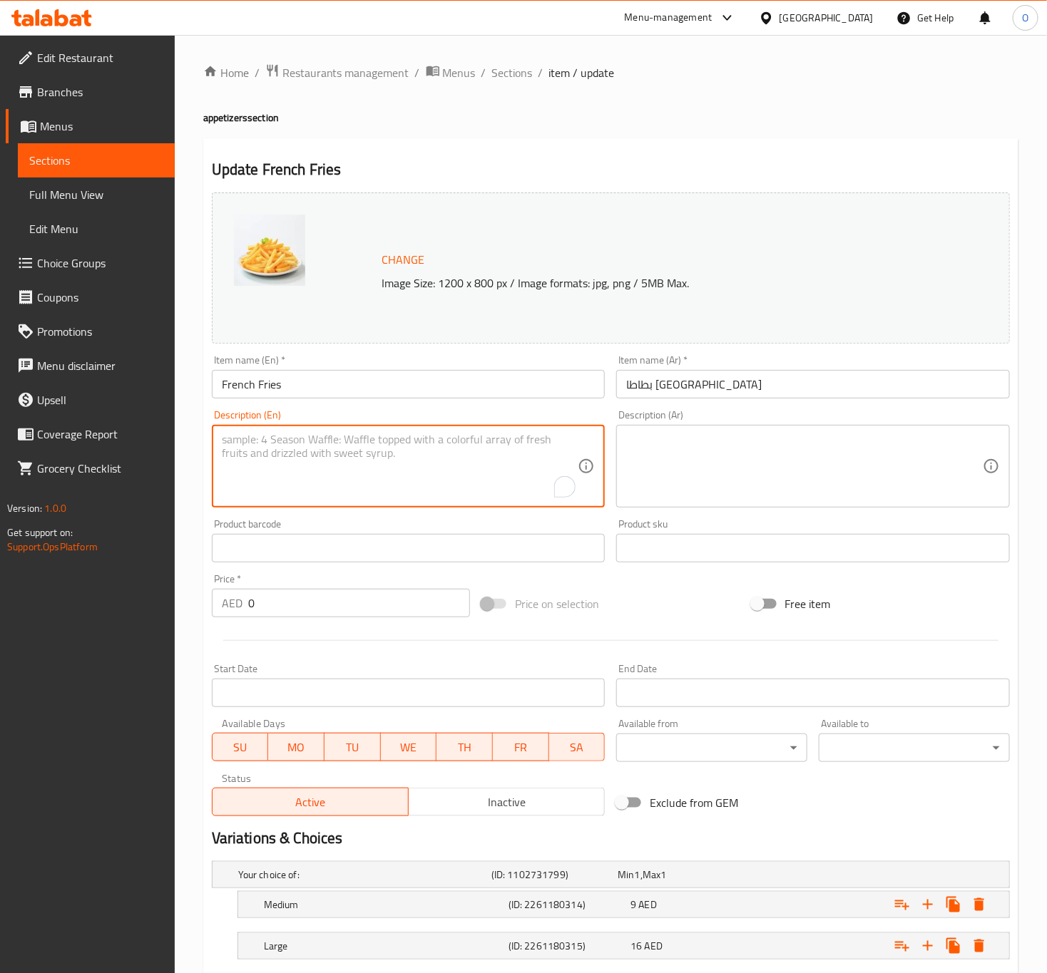
click at [287, 479] on textarea "To enrich screen reader interactions, please activate Accessibility in Grammarl…" at bounding box center [400, 467] width 357 height 68
paste textarea "Crispy, golden-brown potato sticks, perfectly salted and ideal as a classic sid…"
type textarea "Crispy, golden-brown potato sticks, perfectly salted and ideal as a classic sid…"
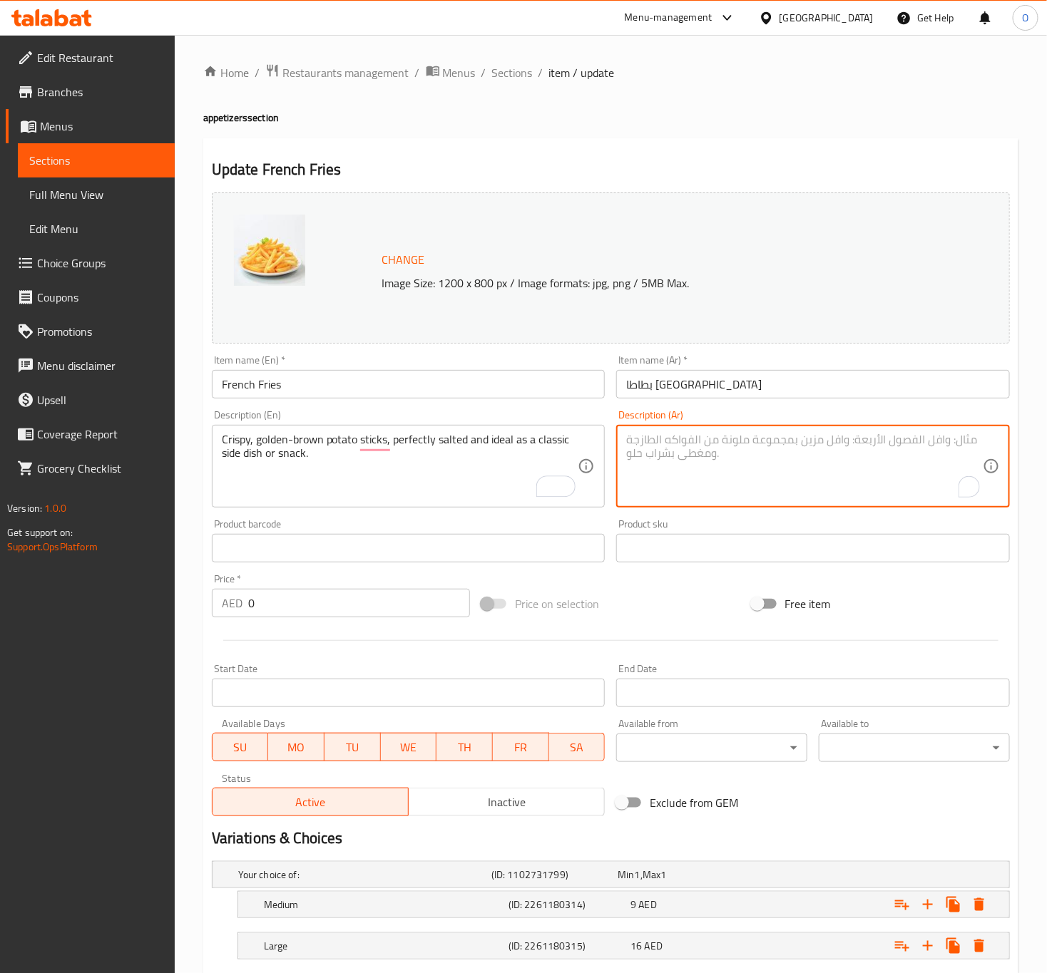
click at [794, 480] on textarea "To enrich screen reader interactions, please activate Accessibility in Grammarl…" at bounding box center [804, 467] width 357 height 68
paste textarea "أصابع بطاطس مقرمشة، ذهبية اللون، مملحة بإتقان ومثالية كطبق جانبي كلاسيكي أو وجب…"
type textarea "أصابع بطاطس مقرمشة، ذهبية اللون، مملحة بإتقان ومثالية كطبق جانبي كلاسيكي أو وجب…"
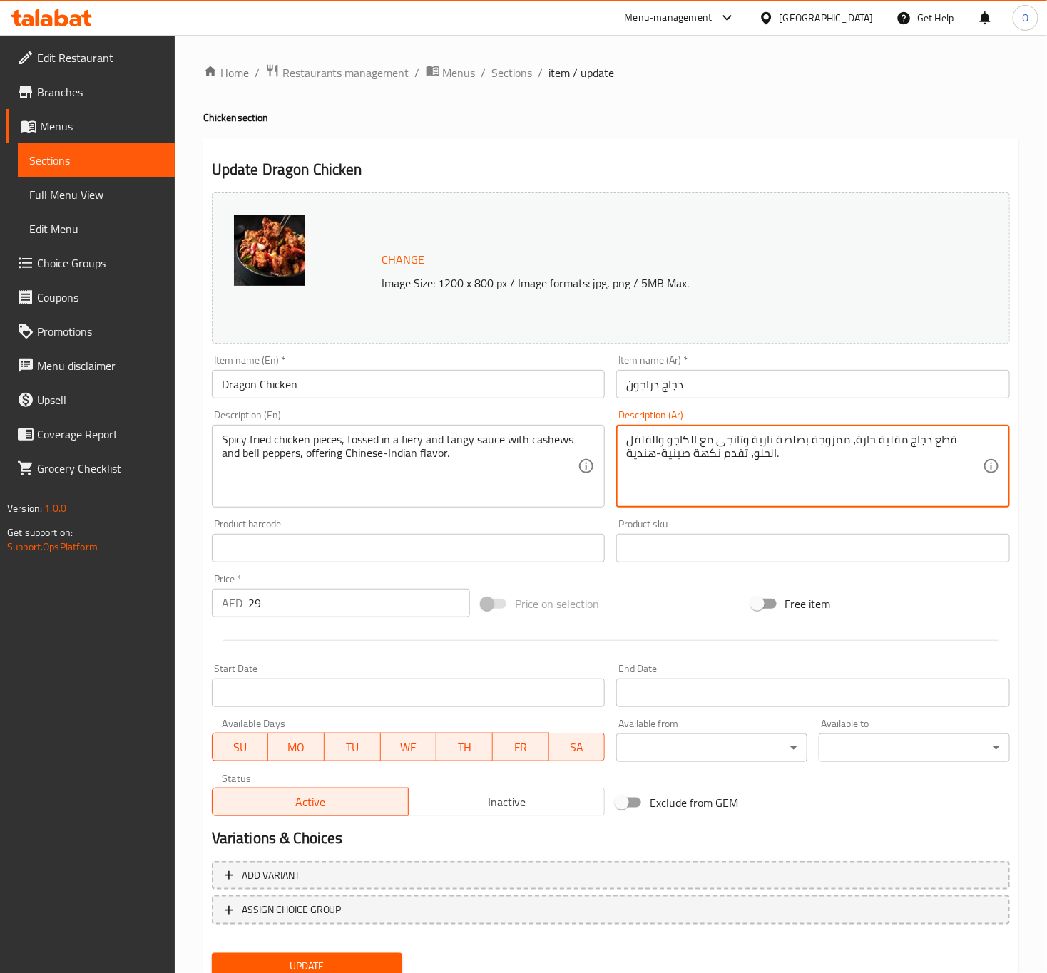
click at [858, 436] on textarea "قطع دجاج مقلية حارة، ممزوجة بصلصة نارية وتانجى مع الكاجو والفلفل الحلو، تقدم نك…" at bounding box center [804, 467] width 357 height 68
paste textarea "غموس"
drag, startPoint x: 799, startPoint y: 439, endPoint x: 809, endPoint y: 434, distance: 11.2
click at [809, 434] on textarea "قطع دجاج مقلية حارة، مغموس بصلصة نارية وتانجى مع الكاجو والفلفل الحلو، تقدم نكه…" at bounding box center [804, 467] width 357 height 68
click at [824, 439] on textarea "قطع دجاج مقلية حارة، مغموسفي صلصة نارية وتانجى مع الكاجو والفلفل الحلو، تقدم نك…" at bounding box center [804, 467] width 357 height 68
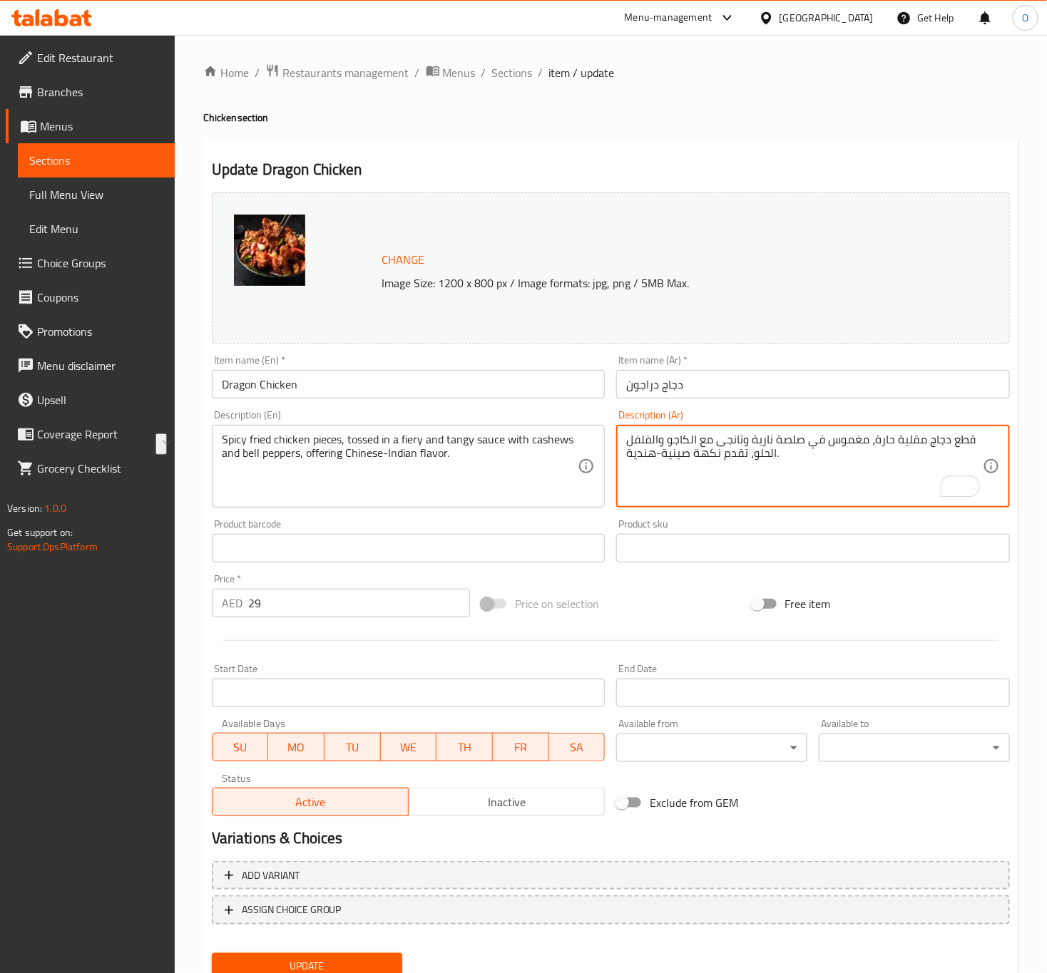
drag, startPoint x: 802, startPoint y: 443, endPoint x: 865, endPoint y: 441, distance: 62.8
click at [865, 441] on textarea "قطع دجاج مقلية حارة، مغموس في صلصة نارية وتانجى مع الكاجو والفلفل الحلو، تقدم ن…" at bounding box center [804, 467] width 357 height 68
type textarea "قطع دجاج مقلية حارة، مغموس في صلصة نارية وتانجى مع الكاجو والفلفل الحلو، تقدم ن…"
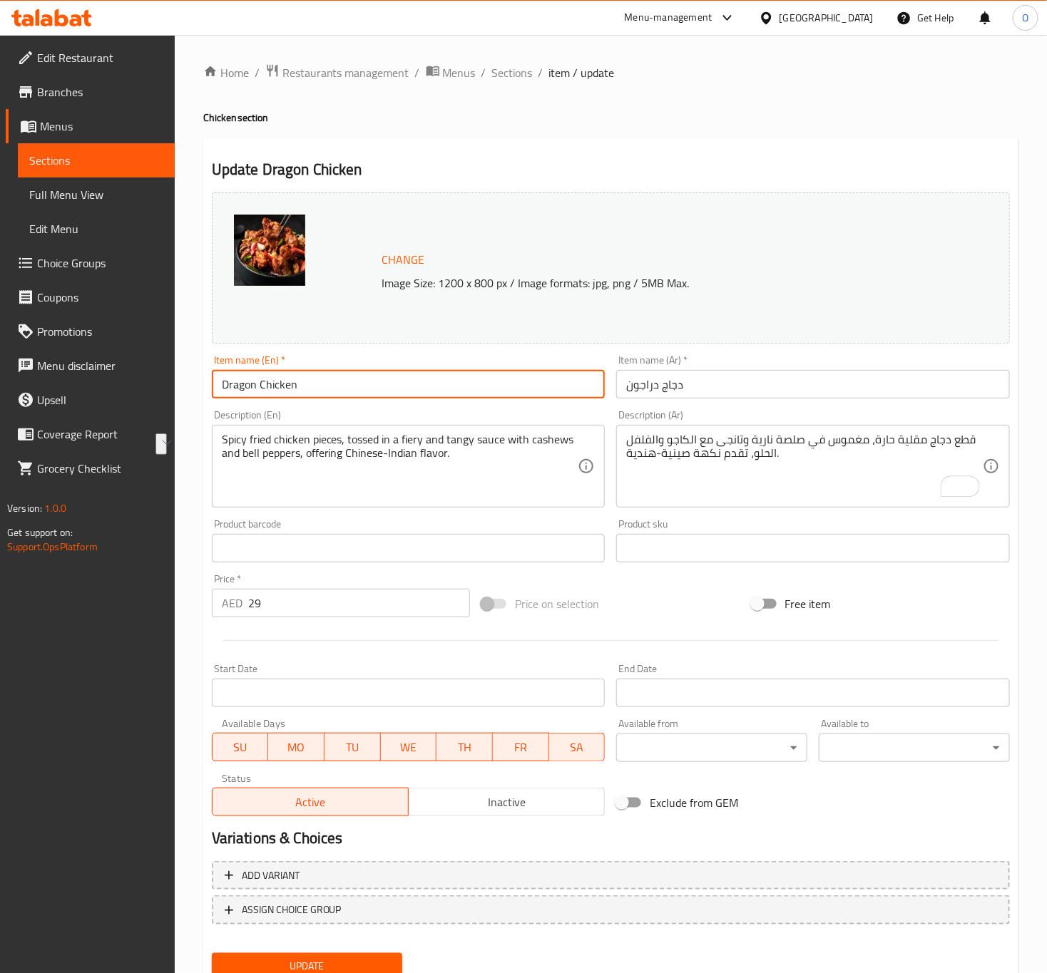
click at [544, 388] on input "Dragon Chicken" at bounding box center [409, 384] width 394 height 29
click at [212, 953] on button "Update" at bounding box center [307, 966] width 191 height 26
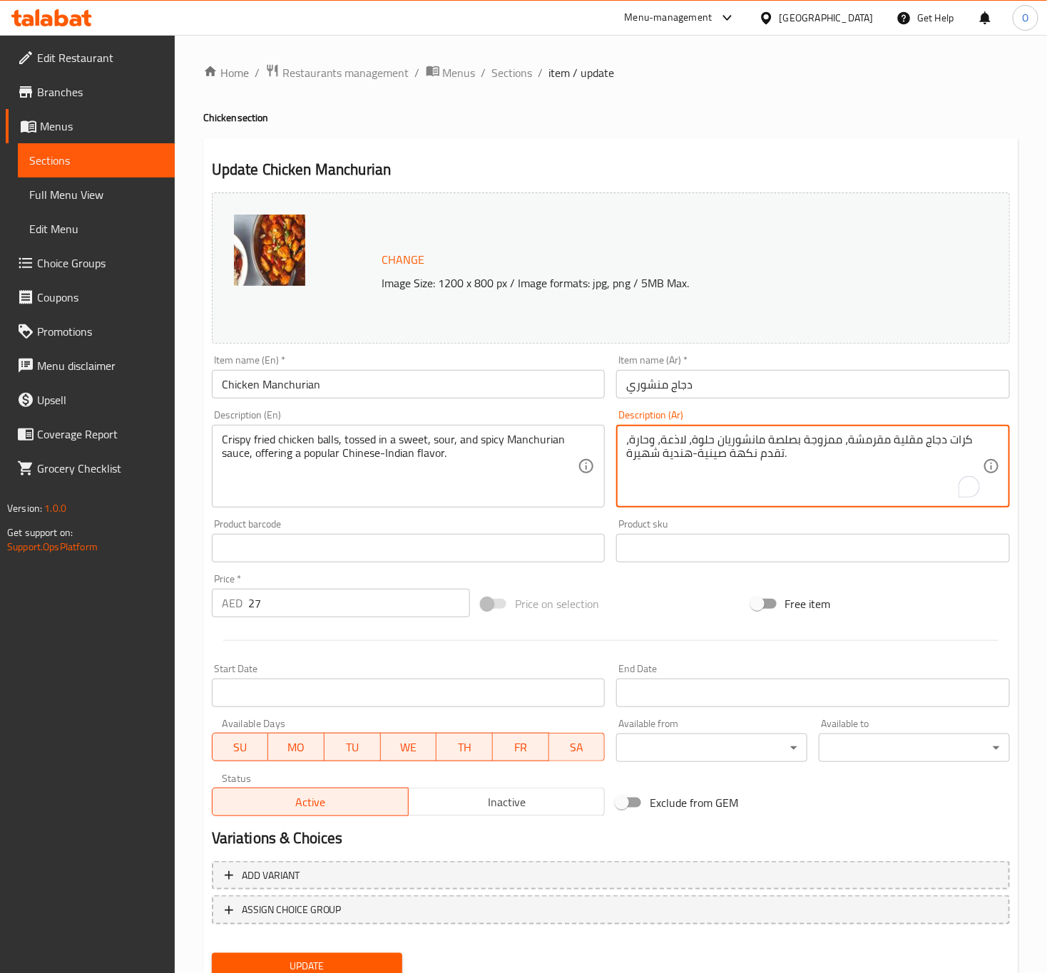
drag, startPoint x: 794, startPoint y: 444, endPoint x: 837, endPoint y: 436, distance: 43.4
paste textarea "غموس في"
click at [711, 383] on input "دجاج منشوري" at bounding box center [813, 384] width 394 height 29
click at [788, 444] on textarea "كرات دجاج مقلية مقرمشة، مغموس في صلصة مانشوريان حلوة، لاذعة، وحارة، تقدم نكهة ص…" at bounding box center [804, 467] width 357 height 68
type textarea "كرات دجاج مقلية مقرمشة، مغموسة في صلصة مانشوريان حلوة، لاذعة، وحارة، تقدم نكهة …"
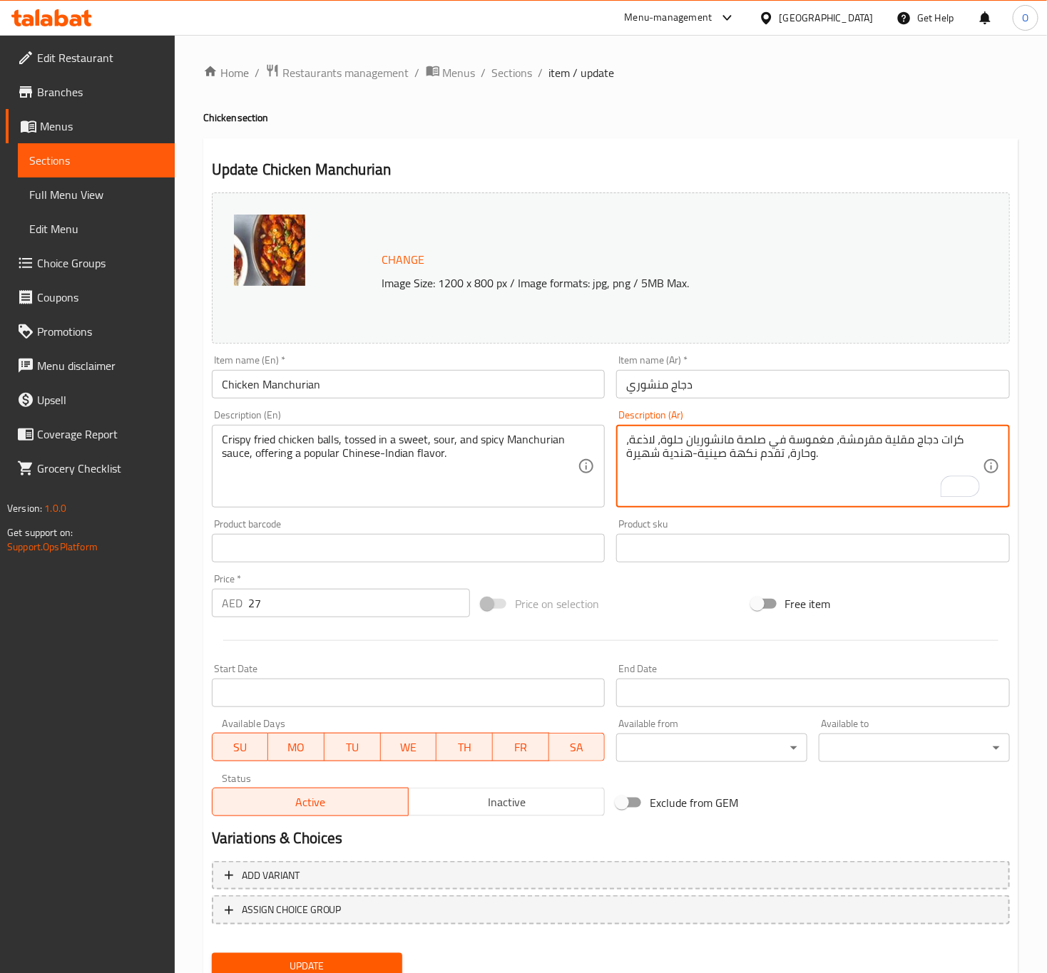
click at [757, 398] on input "دجاج منشوري" at bounding box center [813, 384] width 394 height 29
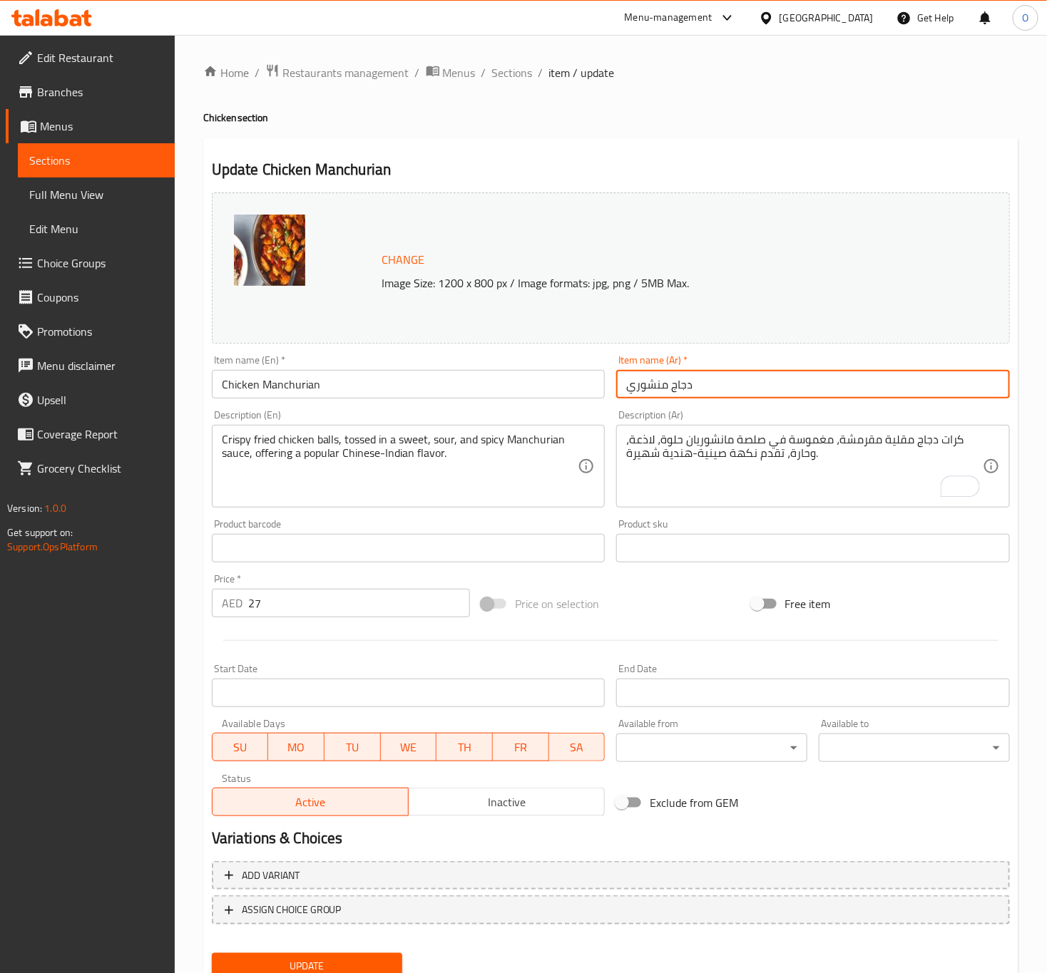
click at [212, 953] on button "Update" at bounding box center [307, 966] width 191 height 26
click at [653, 379] on input "دجاج منشوري" at bounding box center [813, 384] width 394 height 29
click at [648, 400] on div "Item name (Ar)   * دجاج منشوري Item name (Ar) *" at bounding box center [812, 376] width 405 height 55
click at [638, 387] on input "دجاج منشوري" at bounding box center [813, 384] width 394 height 29
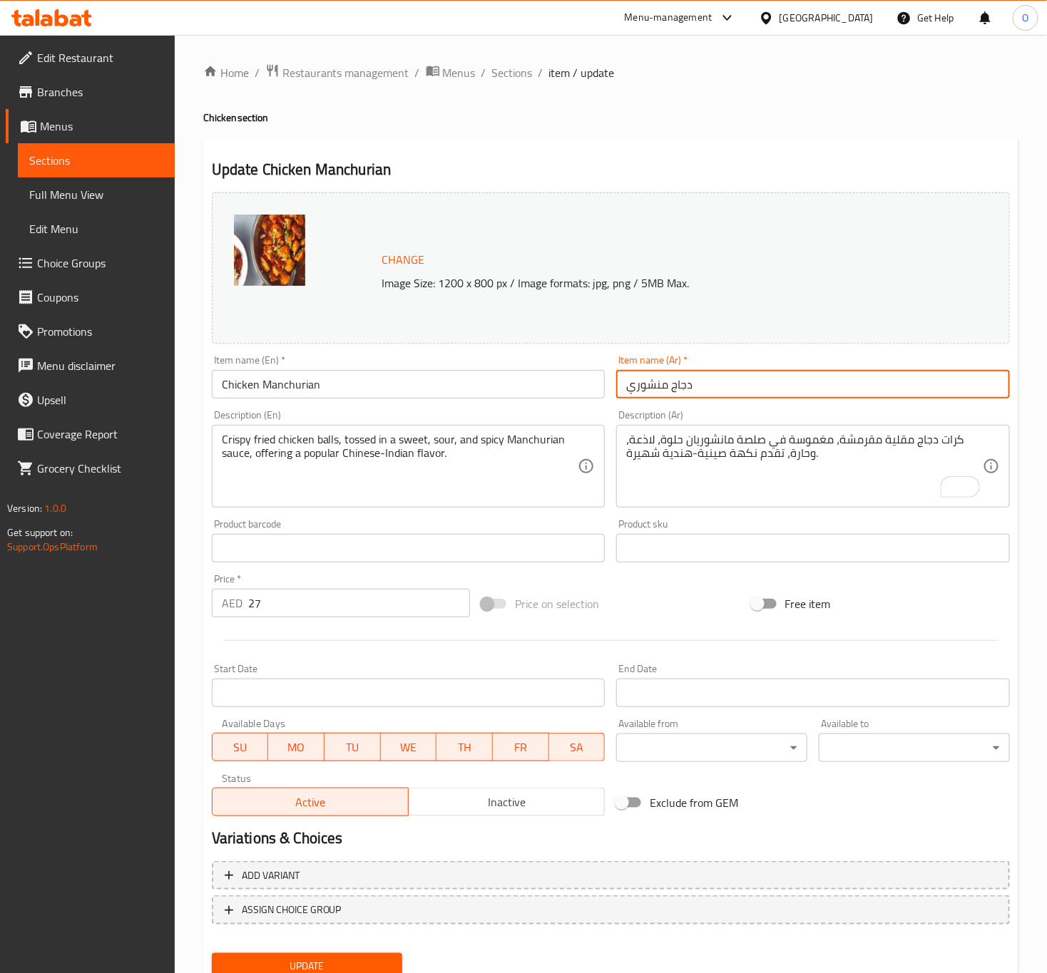
click at [638, 387] on input "دجاج منشوري" at bounding box center [813, 384] width 394 height 29
click at [660, 374] on input "دجاج منشوري" at bounding box center [813, 384] width 394 height 29
paste input "ان"
type input "دجاج منشوريان"
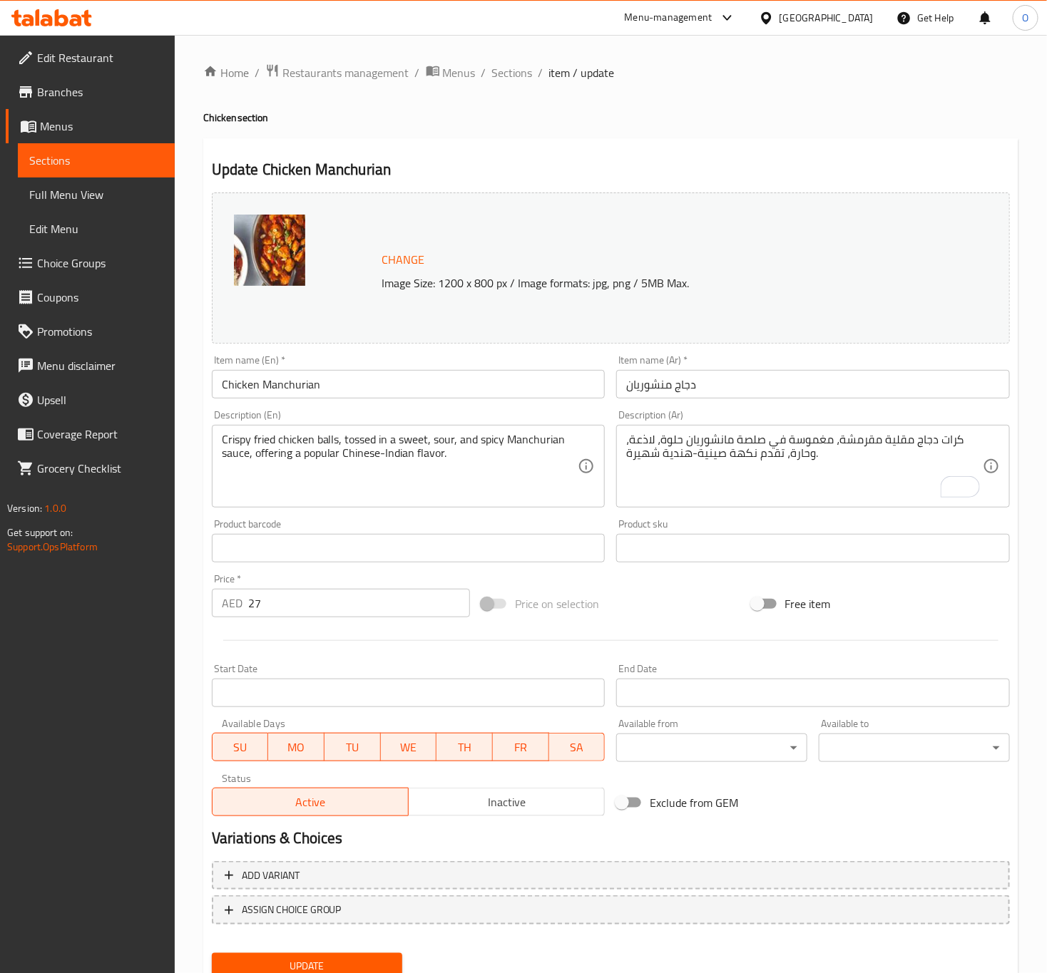
click at [689, 431] on div "كرات دجاج مقلية مقرمشة، مغموسة في صلصة مانشوريان حلوة، لاذعة، وحارة، تقدم نكهة …" at bounding box center [813, 466] width 394 height 83
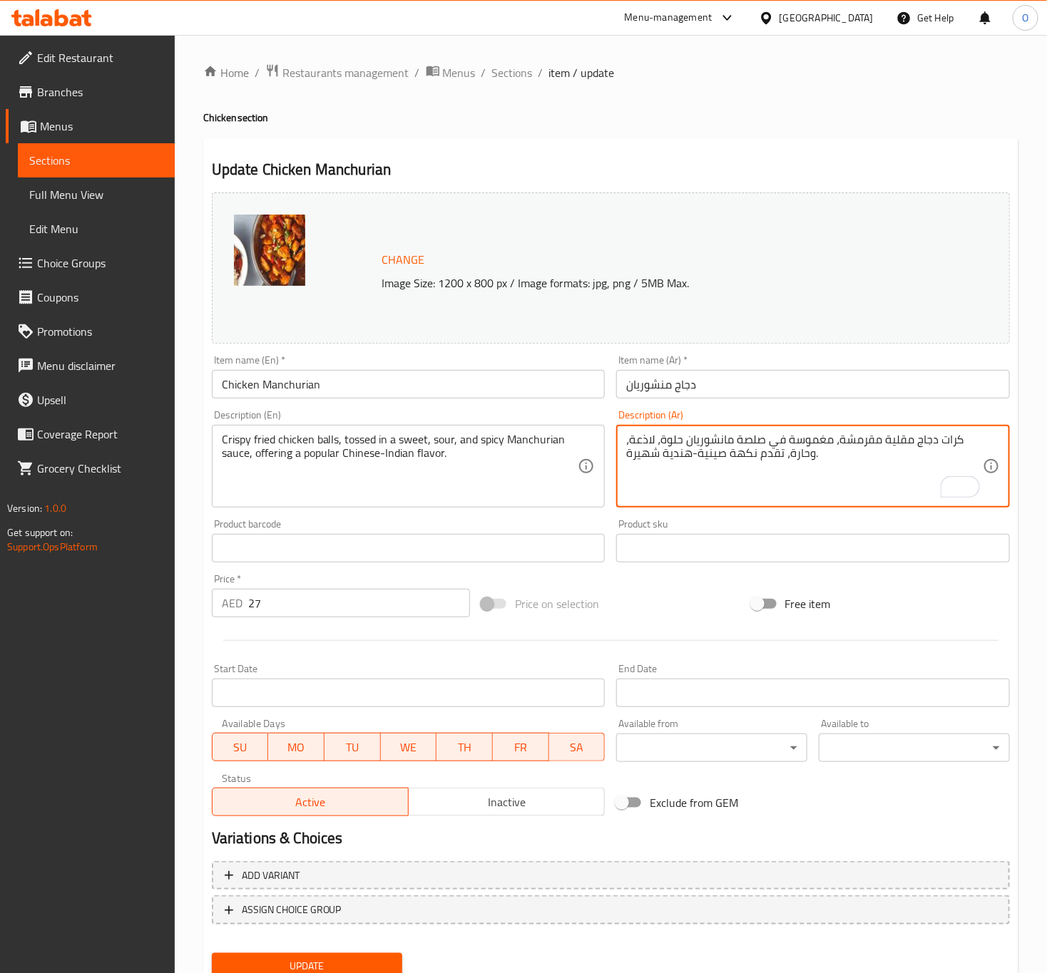
click at [702, 443] on textarea "كرات دجاج مقلية مقرمشة، مغموسة في صلصة مانشوريان حلوة، لاذعة، وحارة، تقدم نكهة …" at bounding box center [804, 467] width 357 height 68
paste textarea "نشوريان"
type textarea "كرات دجاج مقلية مقرمشة، مغموسة في صلصة منشوريان حلوة، لاذعة، وحارة، تقدم نكهة ص…"
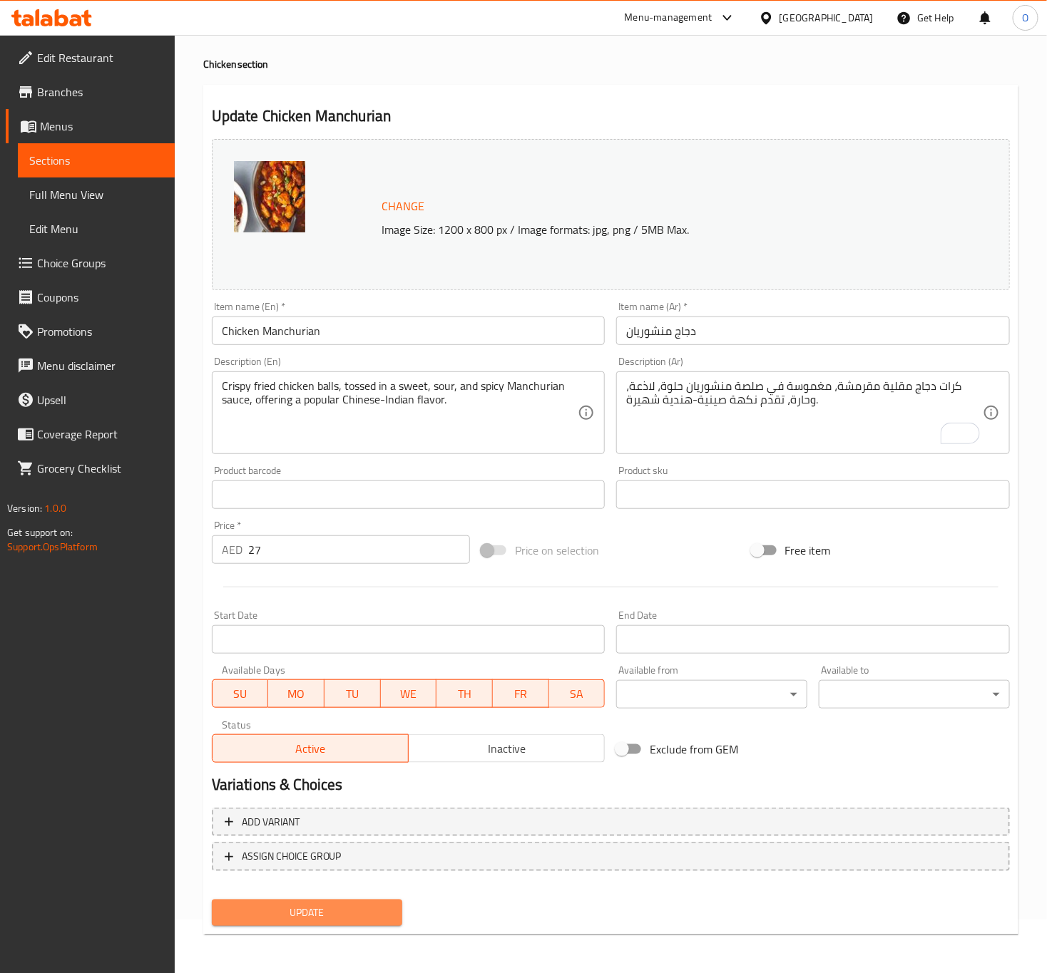
click at [294, 919] on span "Update" at bounding box center [307, 913] width 168 height 18
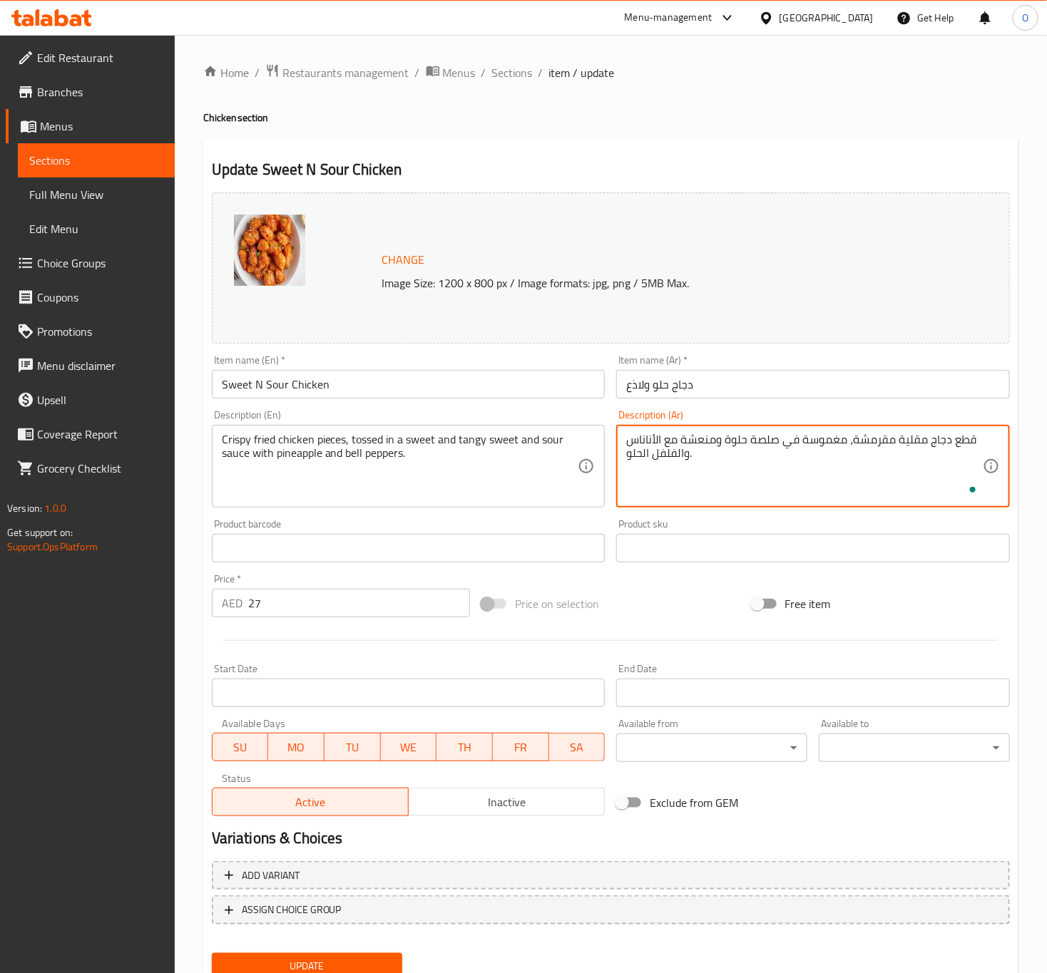
type textarea "قطع دجاج مقلية مقرمشة، مغموسة في صلصة حلوة ومنعشة مع الأناناس والفلفل الحلو."
click at [760, 394] on input "دجاج حلو ولاذع" at bounding box center [813, 384] width 394 height 29
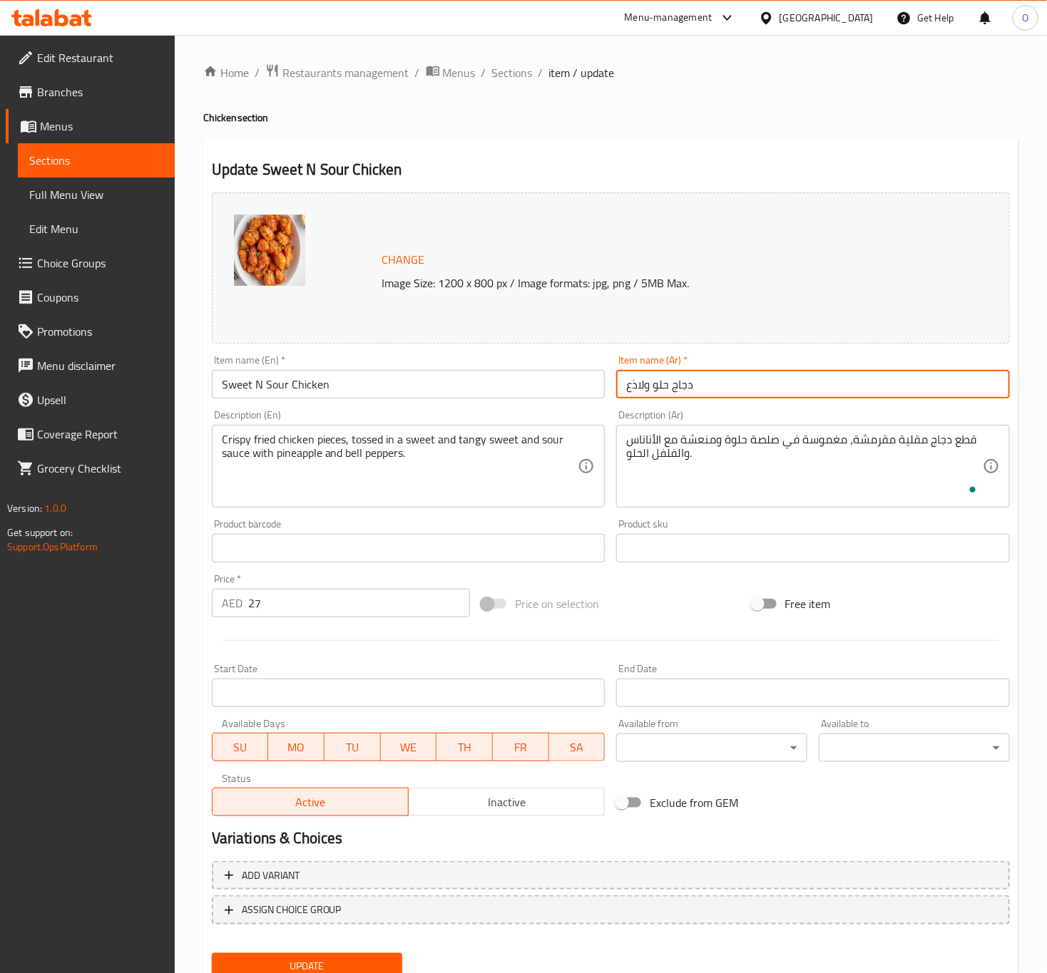
click at [212, 953] on button "Update" at bounding box center [307, 966] width 191 height 26
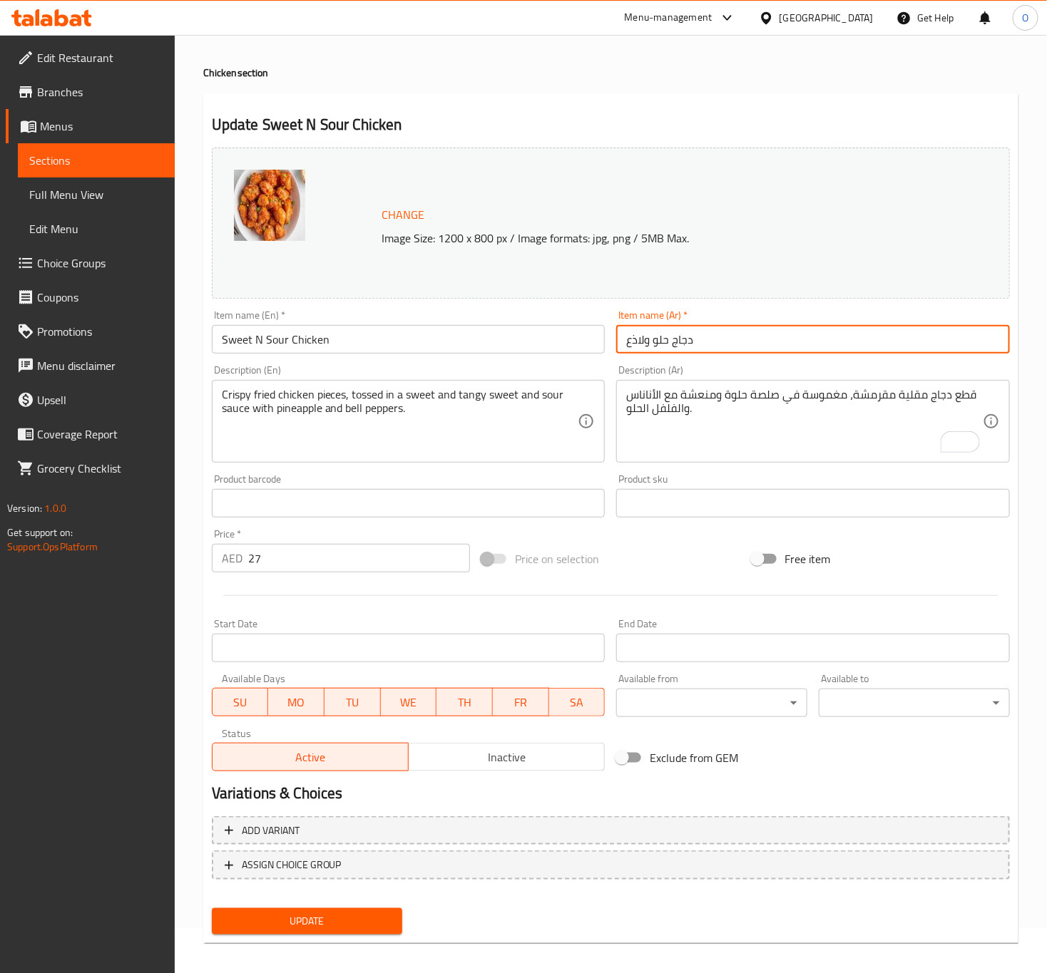
scroll to position [53, 0]
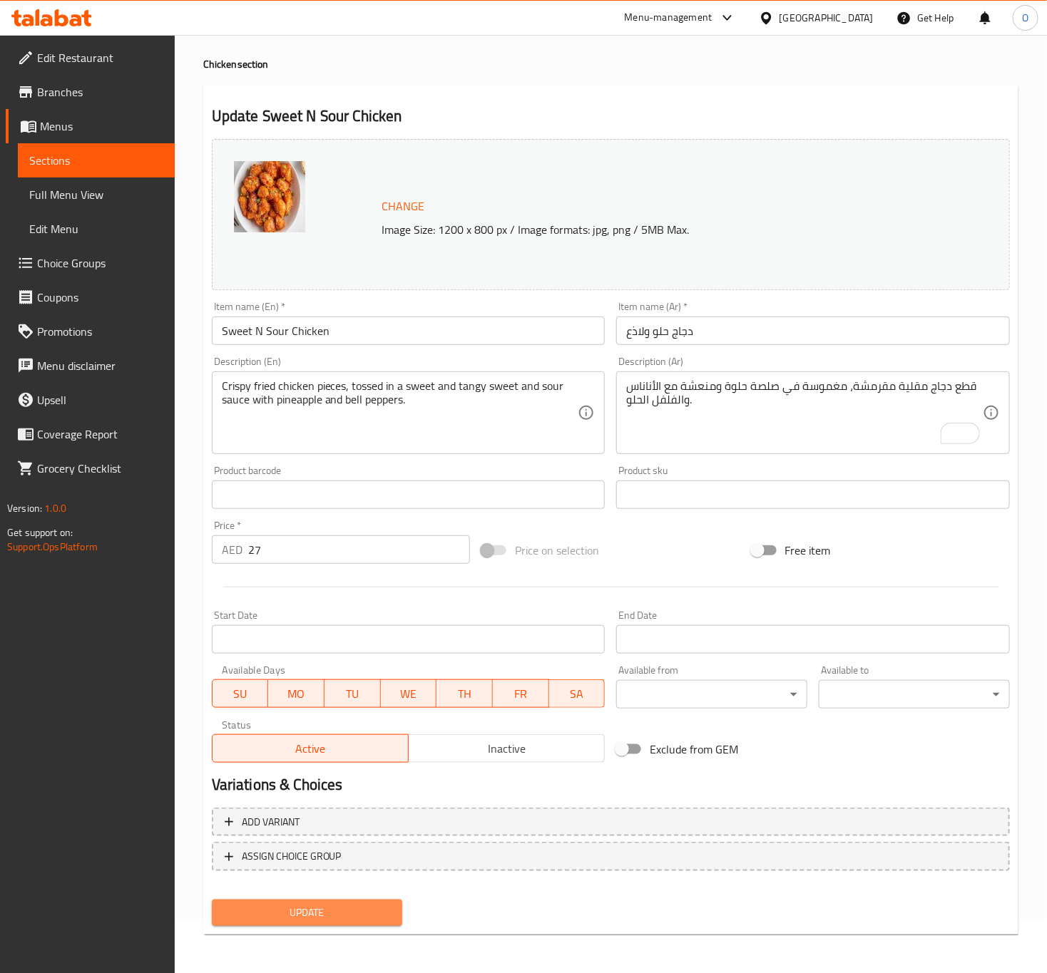
click at [293, 907] on span "Update" at bounding box center [307, 913] width 168 height 18
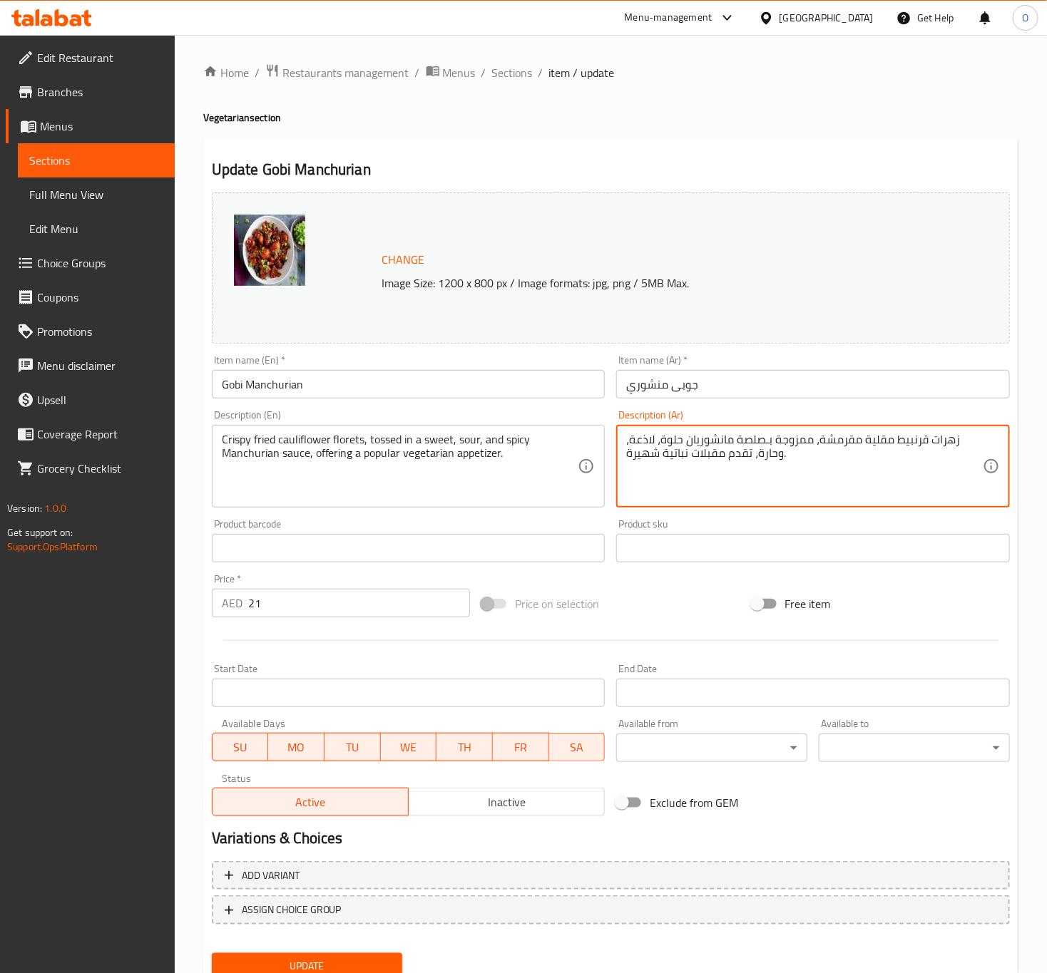
click at [781, 437] on textarea "زهرات قرنبيط مقلية مقرمشة، ممزوجة بـصلصة مانشوريان حلوة، لاذعة، وحارة، تقدم مقب…" at bounding box center [804, 467] width 357 height 68
paste textarea "غموس في"
click at [769, 439] on textarea "زهرات قرنبيط مقلية مقرمشة، مغموس في بـصلصة مانشوريان حلوة، لاذعة، وحارة، تقدم م…" at bounding box center [804, 467] width 357 height 68
click at [762, 445] on textarea "زهرات قرنبيط مقلية مقرمشة، مغموس في بـصلصة مانشوريان حلوة، لاذعة، وحارة، تقدم م…" at bounding box center [804, 467] width 357 height 68
click at [738, 420] on div "Description (Ar) زهرات قرنبيط مقلية مقرمشة، مغموس في صلصة مانشوريان حلوة، لاذعة…" at bounding box center [813, 459] width 394 height 98
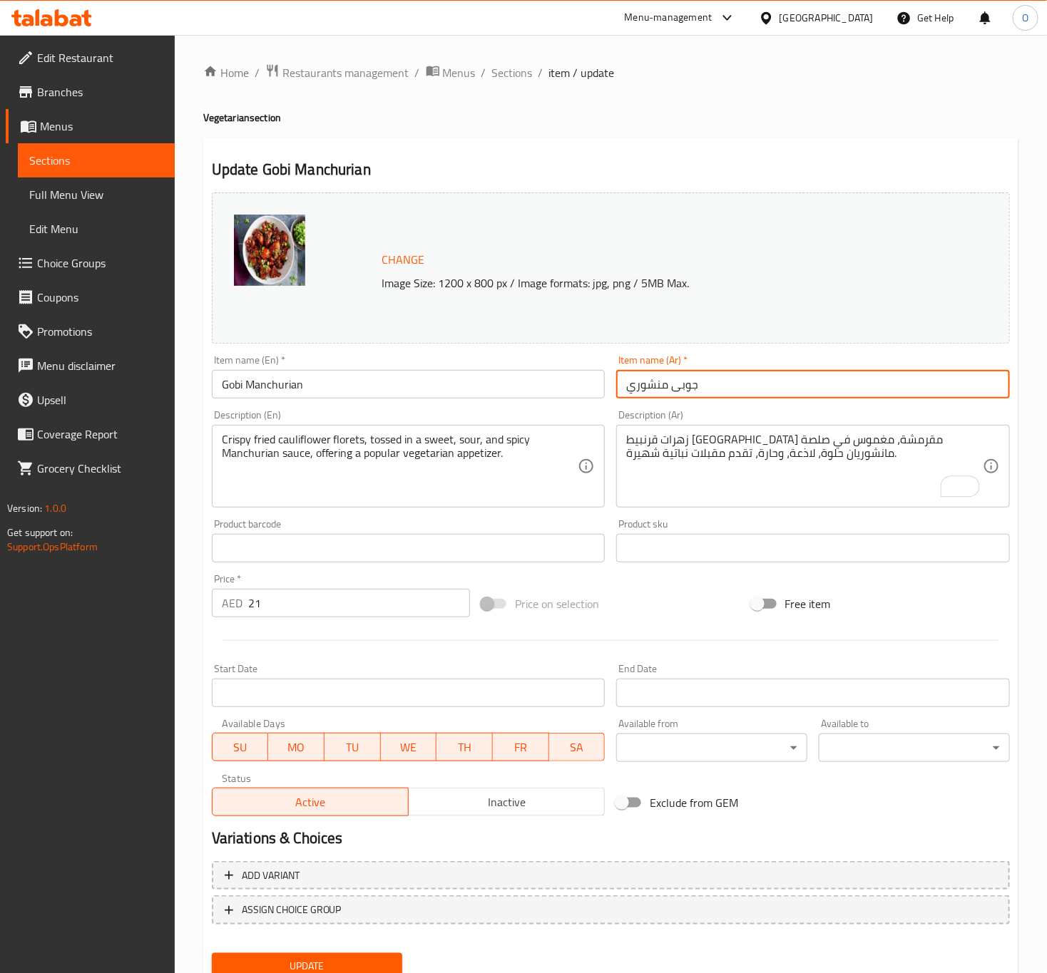
click at [741, 379] on input "جوبى منشوري" at bounding box center [813, 384] width 394 height 29
click at [212, 953] on button "Update" at bounding box center [307, 966] width 191 height 26
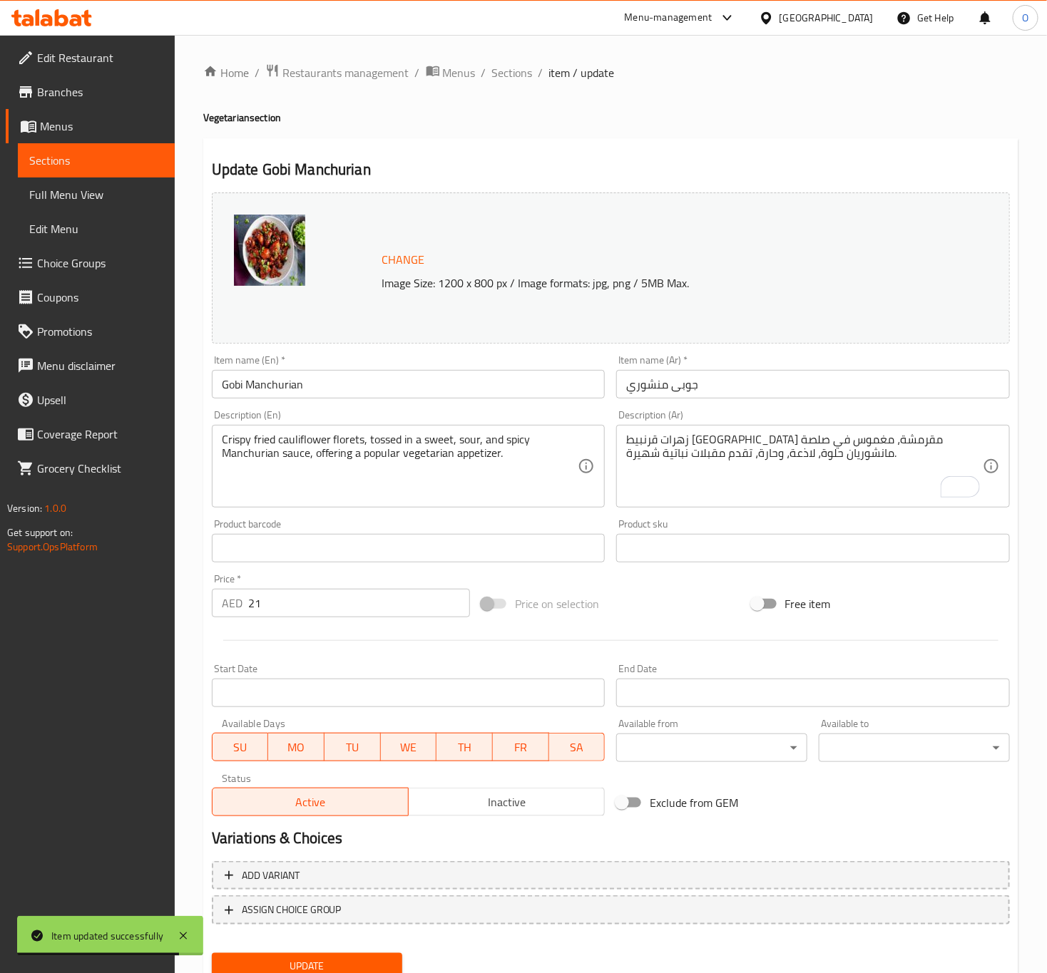
click at [704, 432] on div "زهرات قرنبيط مقلية مقرمشة، مغموس في صلصة مانشوريان حلوة، لاذعة، وحارة، تقدم مقب…" at bounding box center [813, 466] width 394 height 83
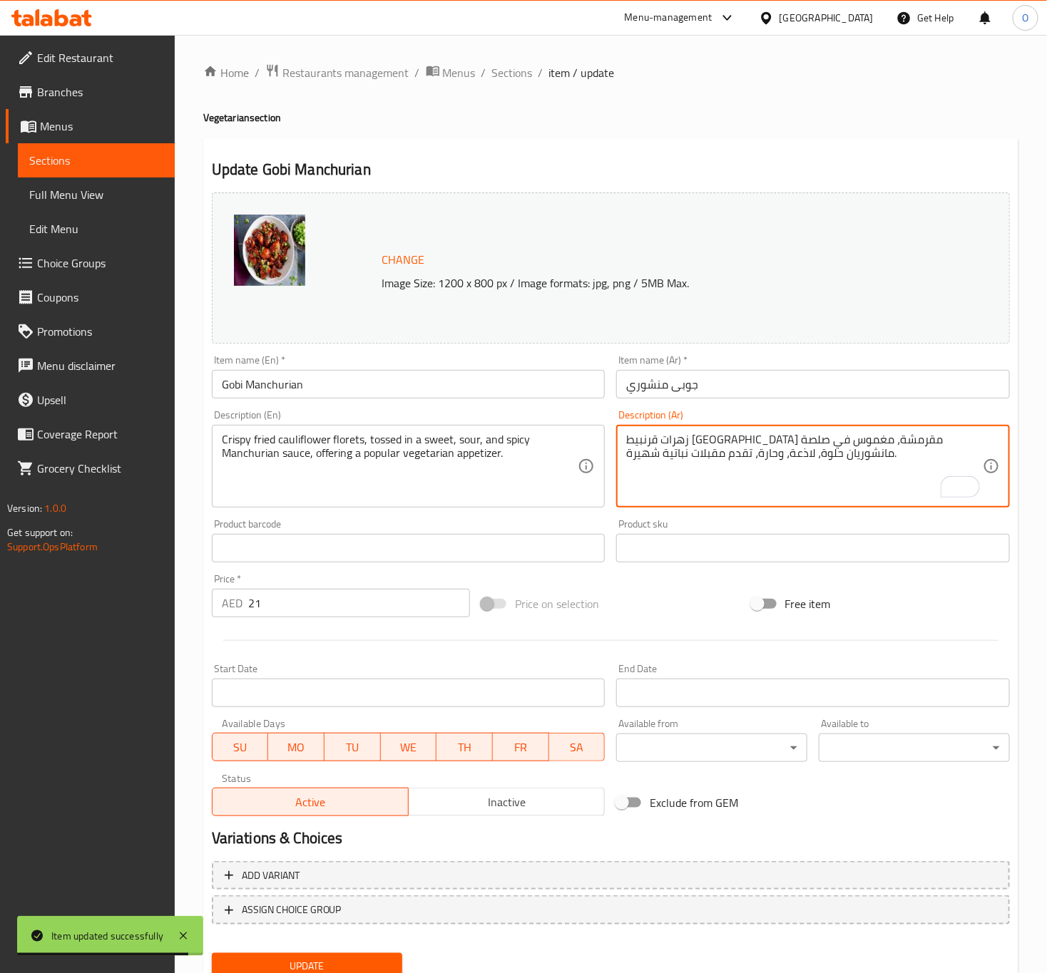
click at [702, 441] on textarea "زهرات قرنبيط مقلية مقرمشة، مغموس في صلصة مانشوريان حلوة، لاذعة، وحارة، تقدم مقب…" at bounding box center [804, 467] width 357 height 68
paste textarea "نشوريان"
type textarea "زهرات قرنبيط مقلية مقرمشة، مغموس في صلصة منشوريان حلوة، لاذعة، وحارة، تقدم مقبل…"
click at [643, 374] on input "جوبى منشوري" at bounding box center [813, 384] width 394 height 29
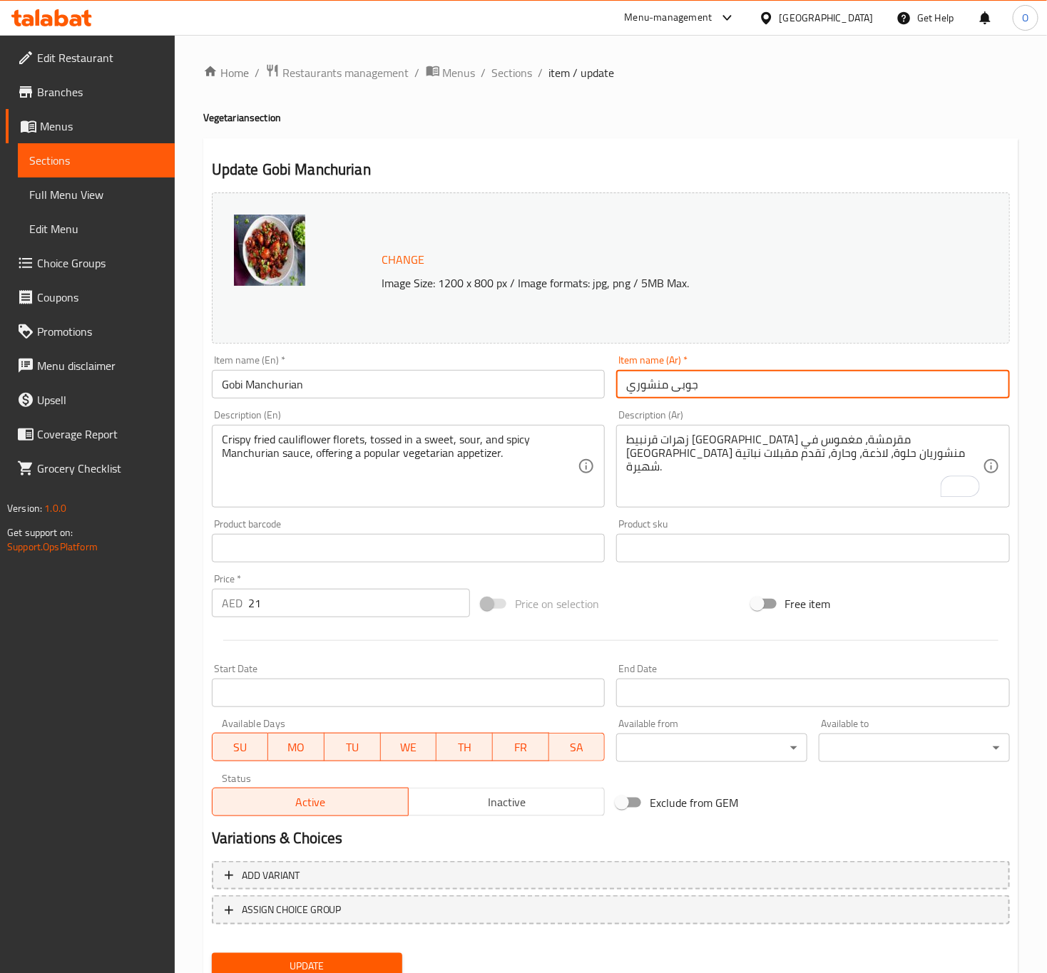
click at [643, 374] on input "جوبى منشوري" at bounding box center [813, 384] width 394 height 29
paste input "ان"
type input "جوبى منشوريان"
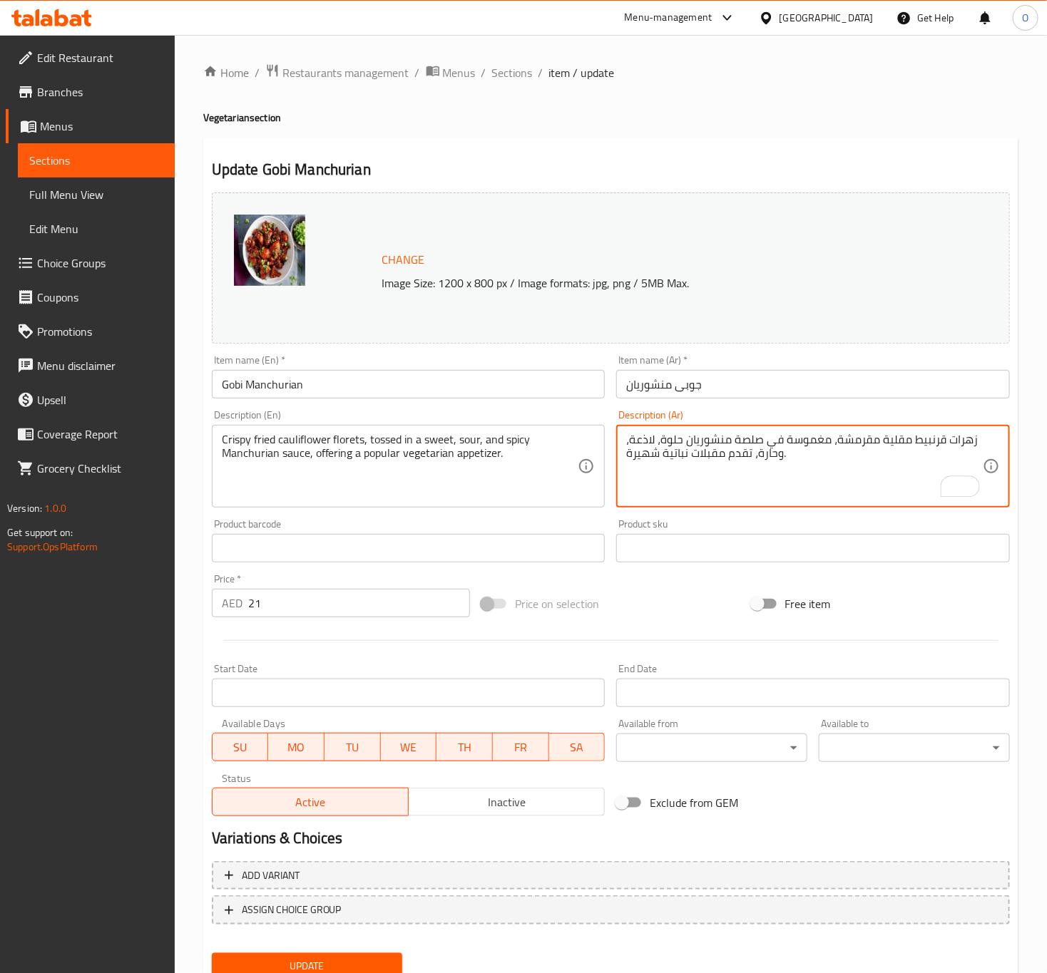
type textarea "زهرات قرنبيط مقلية مقرمشة، مغموسة في صلصة منشوريان حلوة، لاذعة، وحارة، تقدم مقب…"
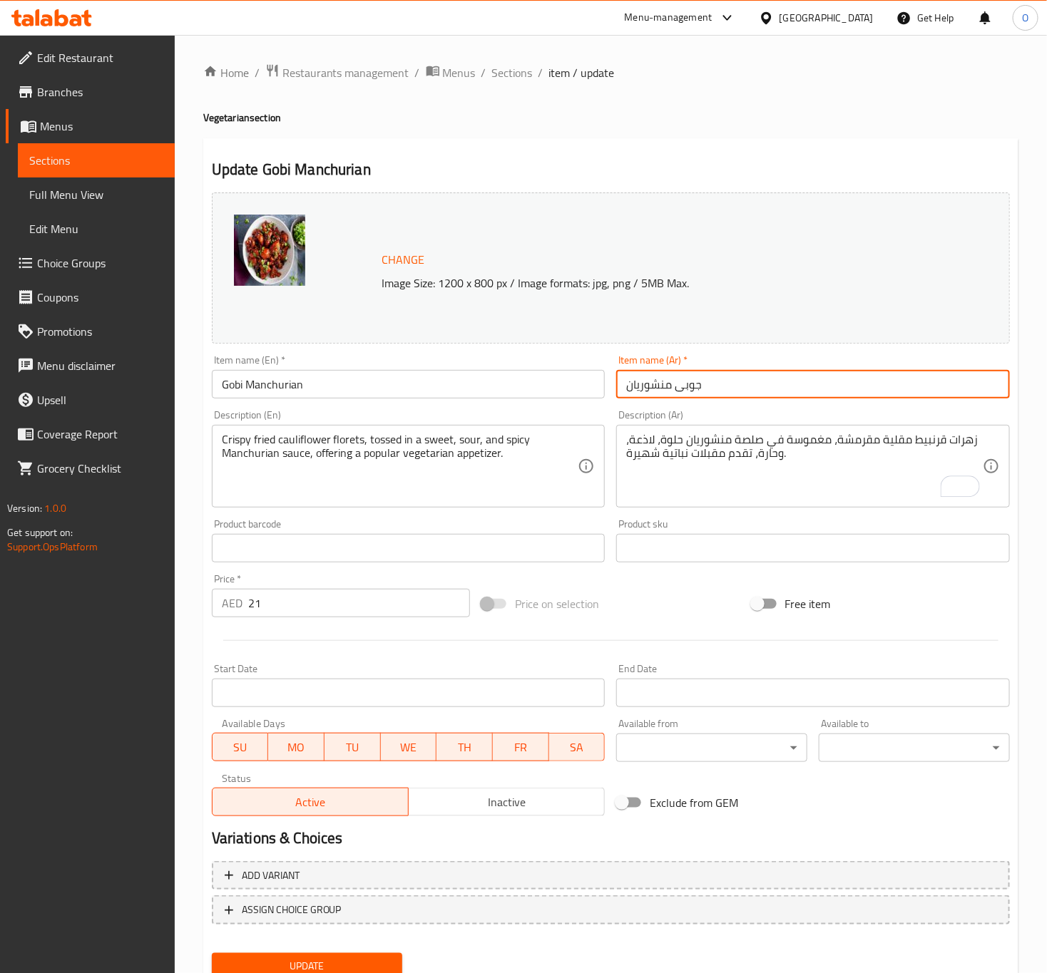
click at [753, 388] on input "جوبى منشوريان" at bounding box center [813, 384] width 394 height 29
click at [212, 953] on button "Update" at bounding box center [307, 966] width 191 height 26
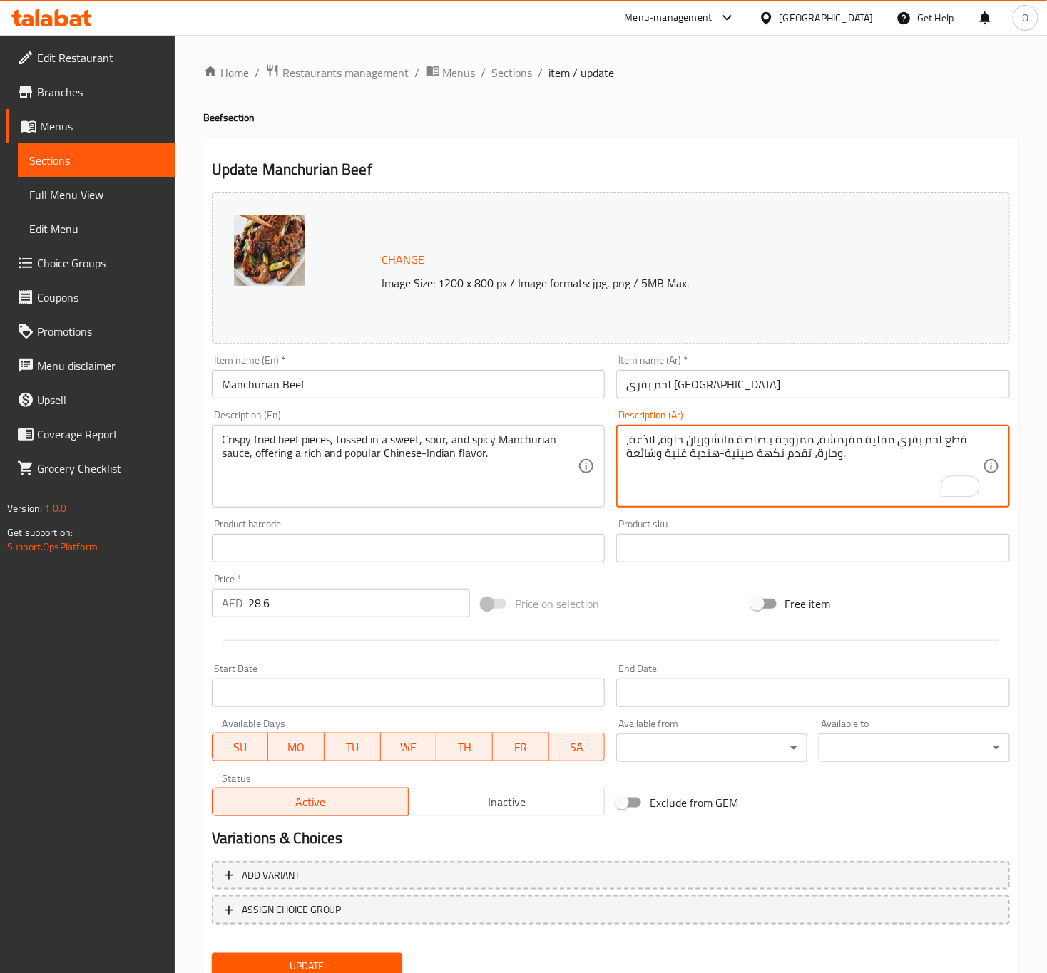
drag, startPoint x: 764, startPoint y: 439, endPoint x: 815, endPoint y: 441, distance: 51.4
paste textarea "مغموس في"
click at [717, 448] on textarea "قطع لحم بقري مقلية مقرمشة،مغموس في صلصة مانشوريان حلوة، لاذعة، وحارة، تقدم نكهة…" at bounding box center [804, 467] width 357 height 68
click at [829, 439] on textarea "قطع لحم بقري مقلية مقرمشة،مغموس في صلصة مانشوريان حلوة، لاذعة، وحارة، تقدم نكهة…" at bounding box center [804, 467] width 357 height 68
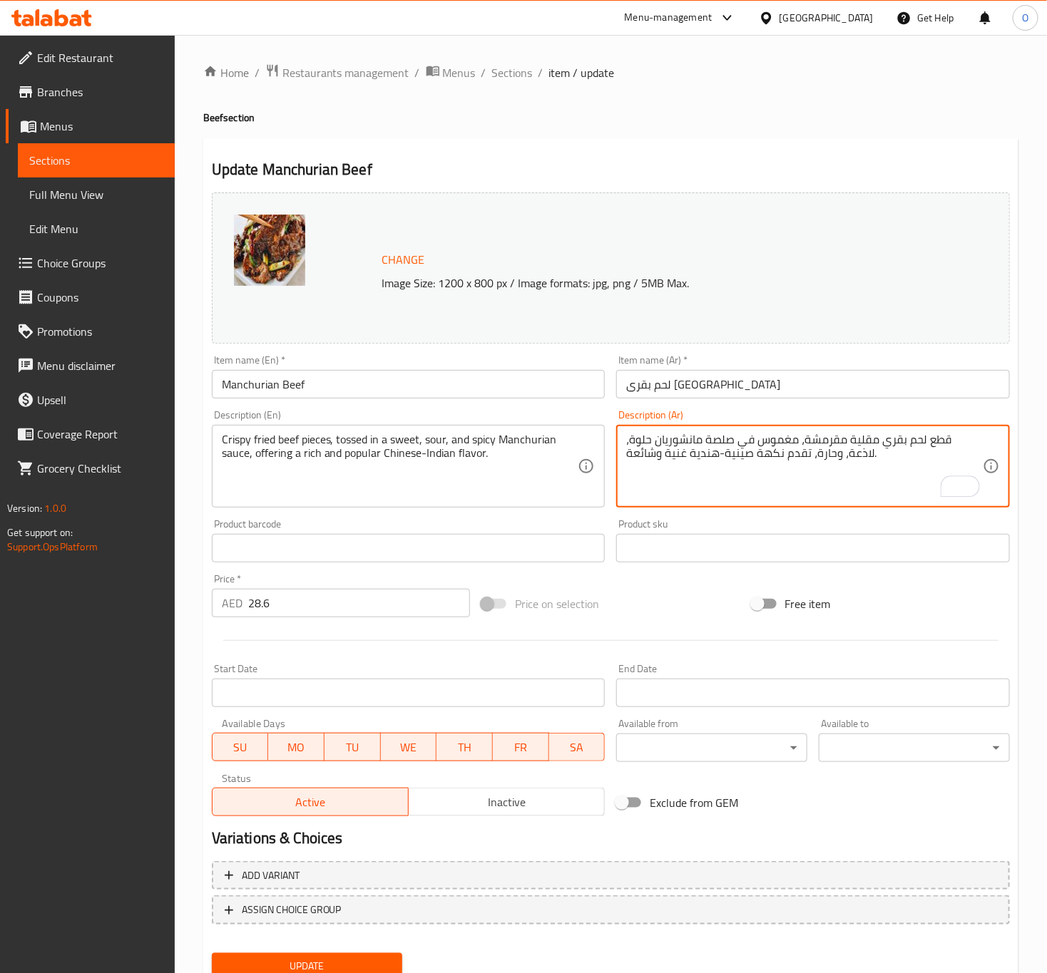
click at [713, 433] on textarea "قطع لحم بقري مقلية مقرمشة، مغموس في صلصة مانشوريان حلوة، لاذعة، وحارة، تقدم نكه…" at bounding box center [804, 467] width 357 height 68
paste textarea "نشوريان"
type textarea "قطع لحم بقري مقلية مقرمشة، مغموس في صلصة منشوريان حلوة، لاذعة، وحارة، تقدم نكهة…"
click at [651, 387] on input "لحم بقرى [GEOGRAPHIC_DATA]" at bounding box center [813, 384] width 394 height 29
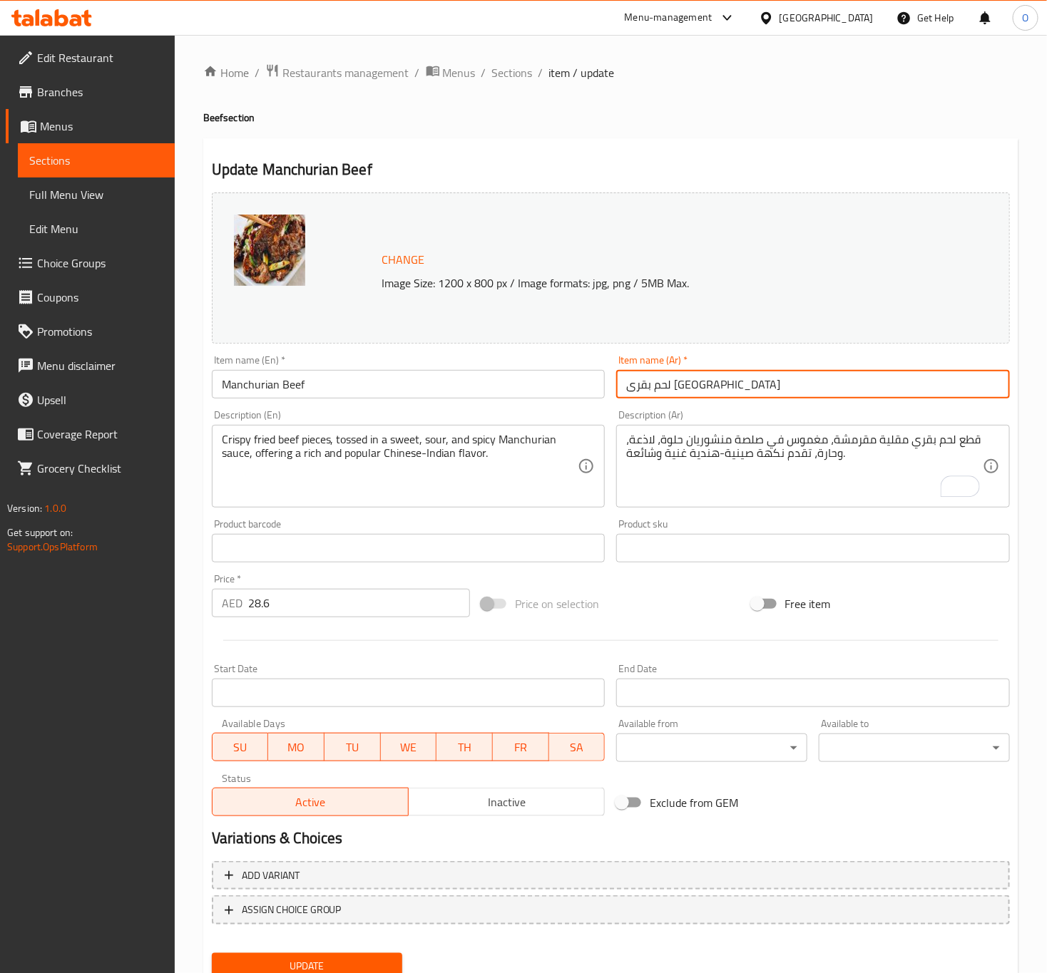
click at [651, 387] on input "لحم بقرى [GEOGRAPHIC_DATA]" at bounding box center [813, 384] width 394 height 29
paste input "ان"
type input "لحم بقرى منشوريان"
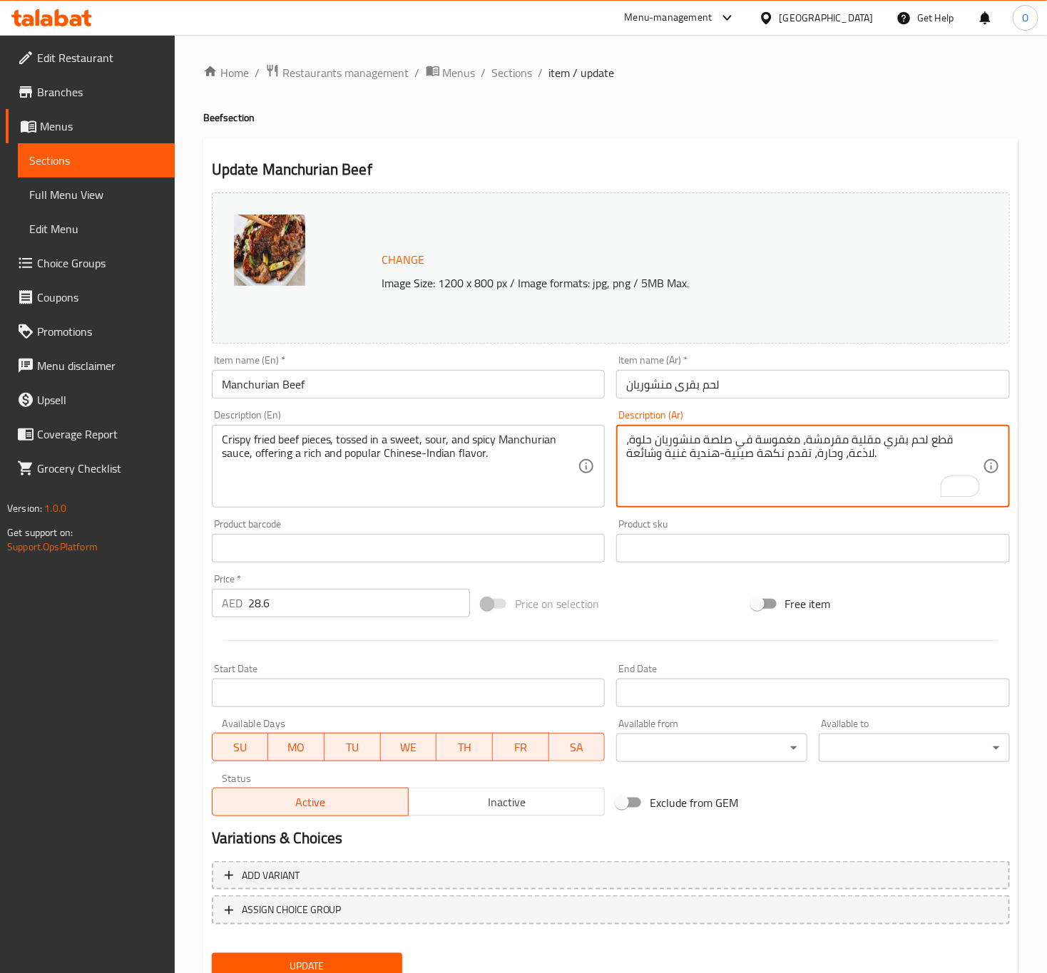
type textarea "قطع لحم بقري مقلية مقرمشة، مغموسة في صلصة منشوريان حلوة، لاذعة، وحارة، تقدم نكه…"
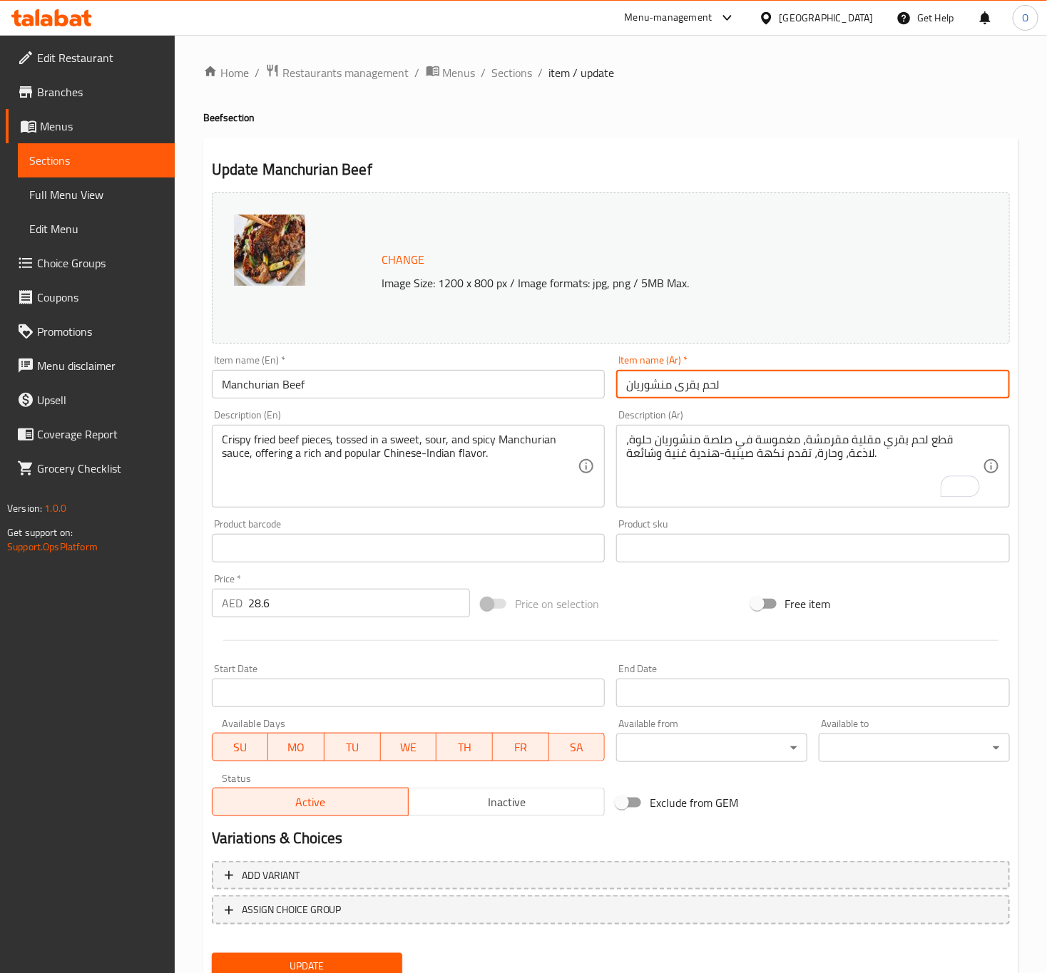
click at [792, 394] on input "لحم بقرى منشوريان" at bounding box center [813, 384] width 394 height 29
click at [212, 953] on button "Update" at bounding box center [307, 966] width 191 height 26
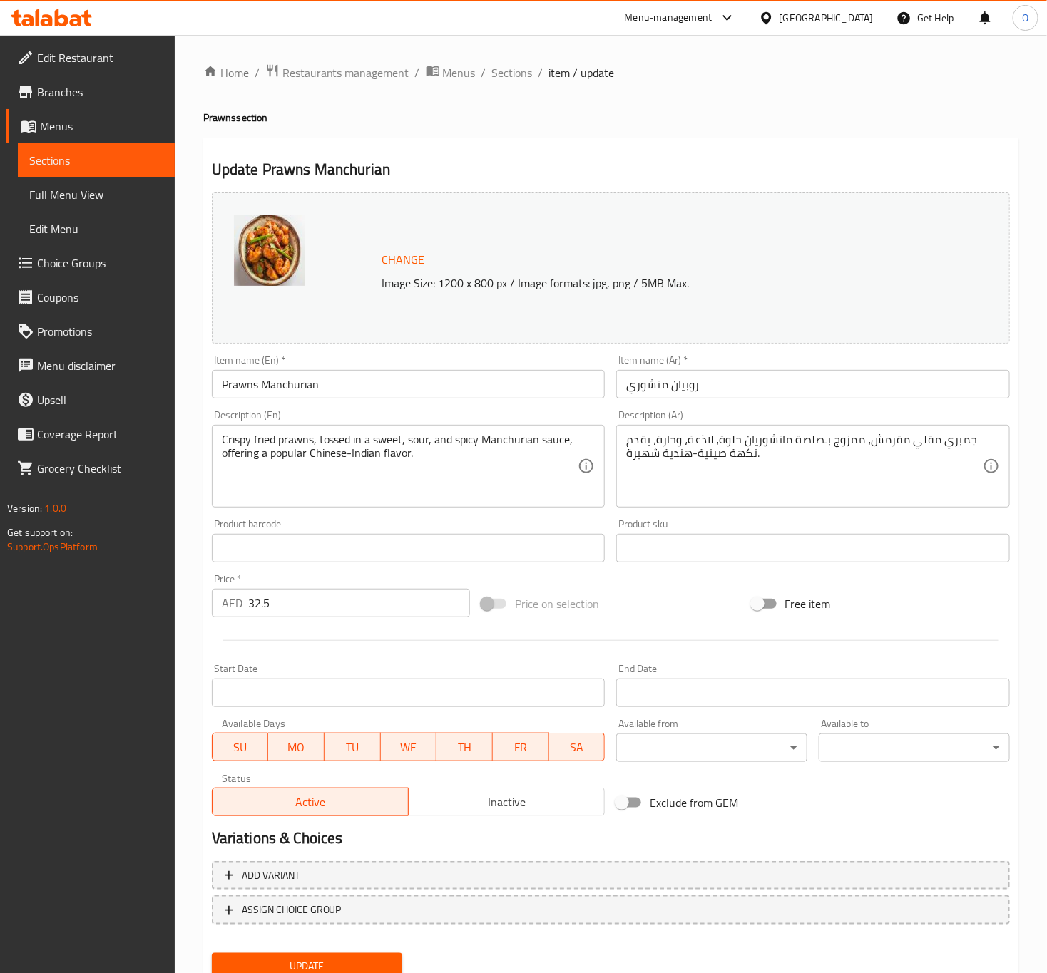
click at [653, 402] on div "Item name (Ar)   * روبيان منشوري Item name (Ar) *" at bounding box center [812, 376] width 405 height 55
click at [650, 377] on input "روبيان منشوري" at bounding box center [813, 384] width 394 height 29
paste input "ان"
type input "روبيان منشوريان"
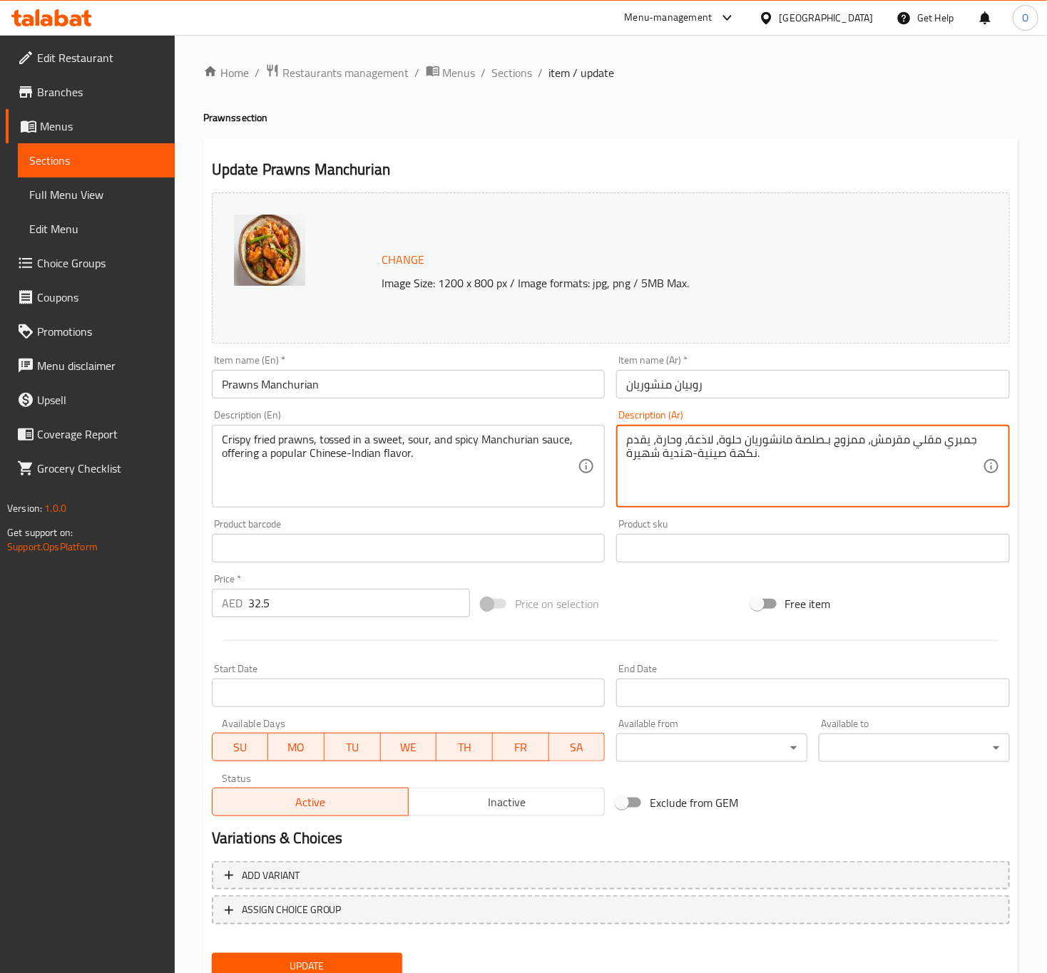
click at [764, 441] on textarea "جمبري مقلي مقرمش، ممزوج بـصلصة مانشوريان حلوة، لاذعة، وحارة، يقدم نكهة صينية-هن…" at bounding box center [804, 467] width 357 height 68
paste textarea "نشوريان"
drag, startPoint x: 822, startPoint y: 443, endPoint x: 859, endPoint y: 439, distance: 37.3
click at [859, 439] on textarea "جمبري مقلي مقرمش، ممزوج بـصلصة منشوريان حلوة، لاذعة، وحارة، يقدم نكهة صينية-هند…" at bounding box center [804, 467] width 357 height 68
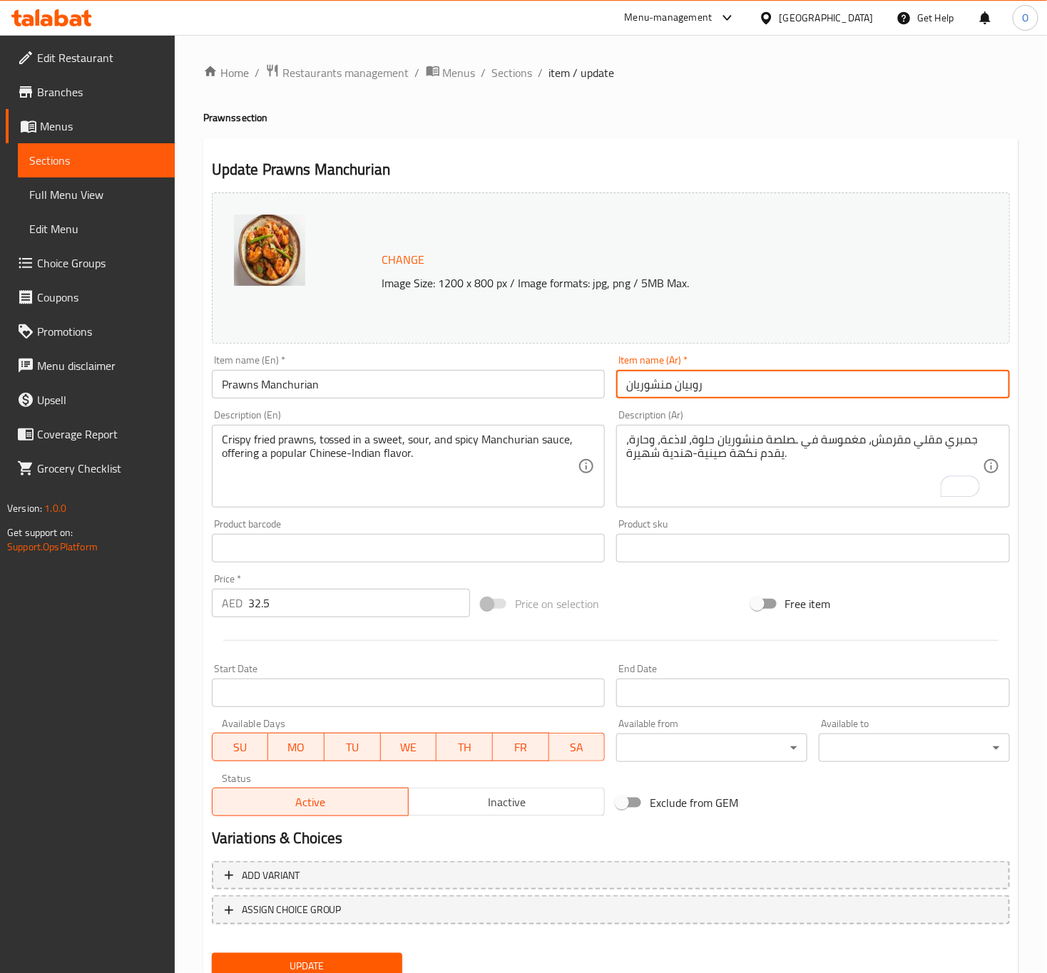
click at [787, 392] on input "روبيان منشوريان" at bounding box center [813, 384] width 394 height 29
click at [212, 953] on button "Update" at bounding box center [307, 966] width 191 height 26
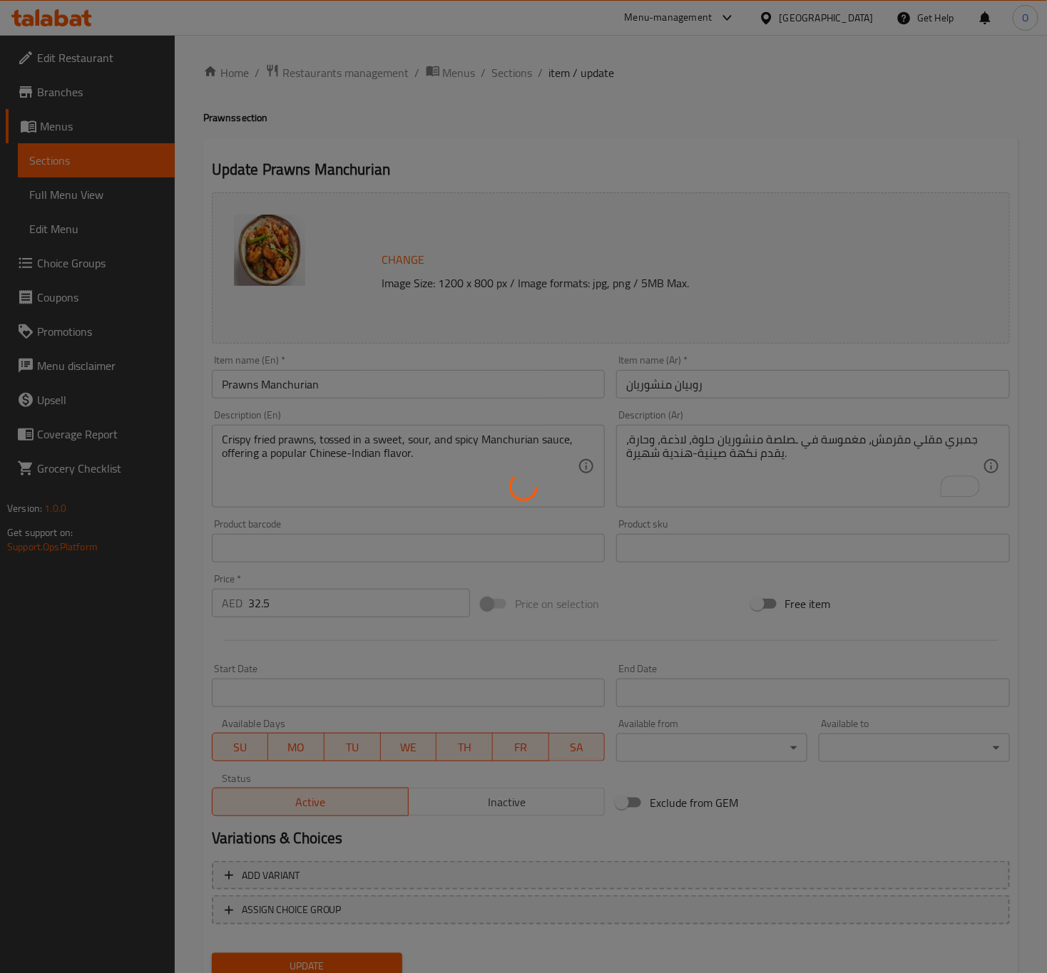
click at [787, 437] on div at bounding box center [523, 486] width 1047 height 973
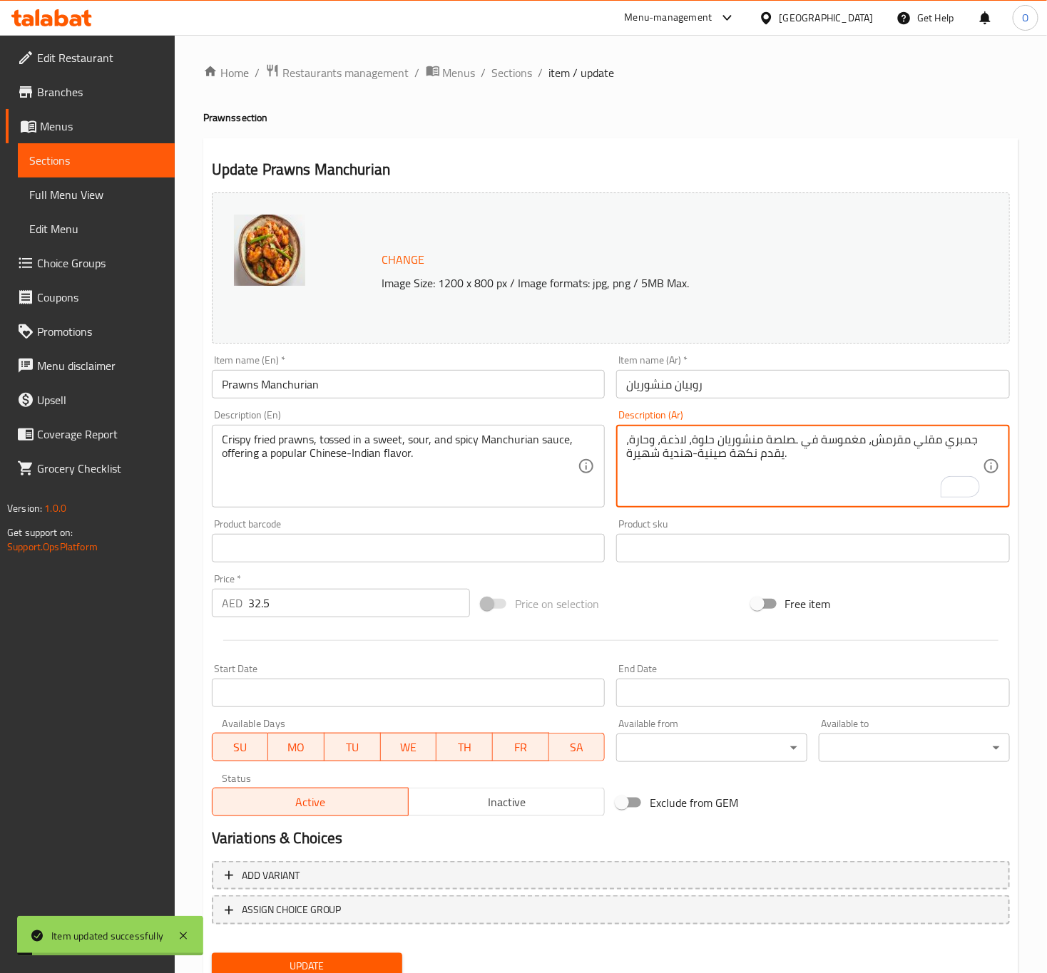
drag, startPoint x: 792, startPoint y: 439, endPoint x: 814, endPoint y: 415, distance: 32.8
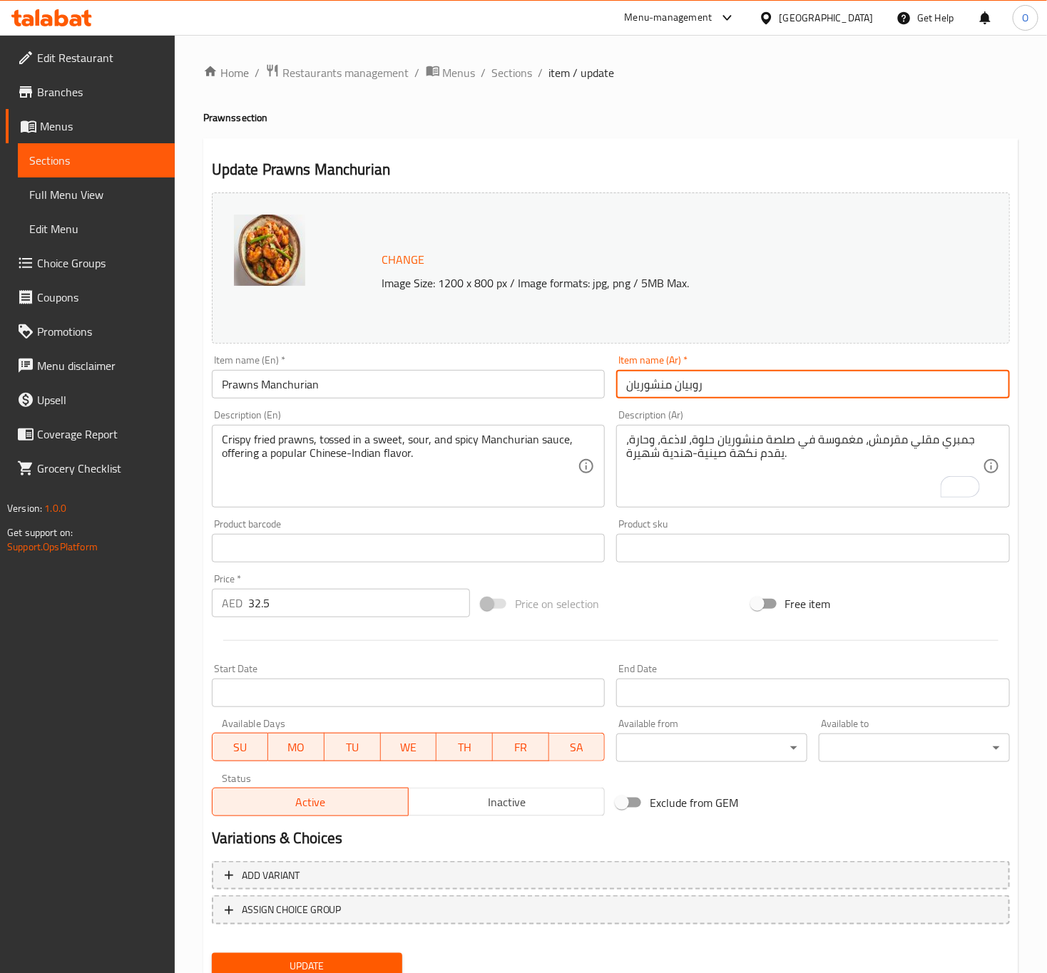
click at [675, 392] on input "روبيان منشوريان" at bounding box center [813, 384] width 394 height 29
click at [212, 953] on button "Update" at bounding box center [307, 966] width 191 height 26
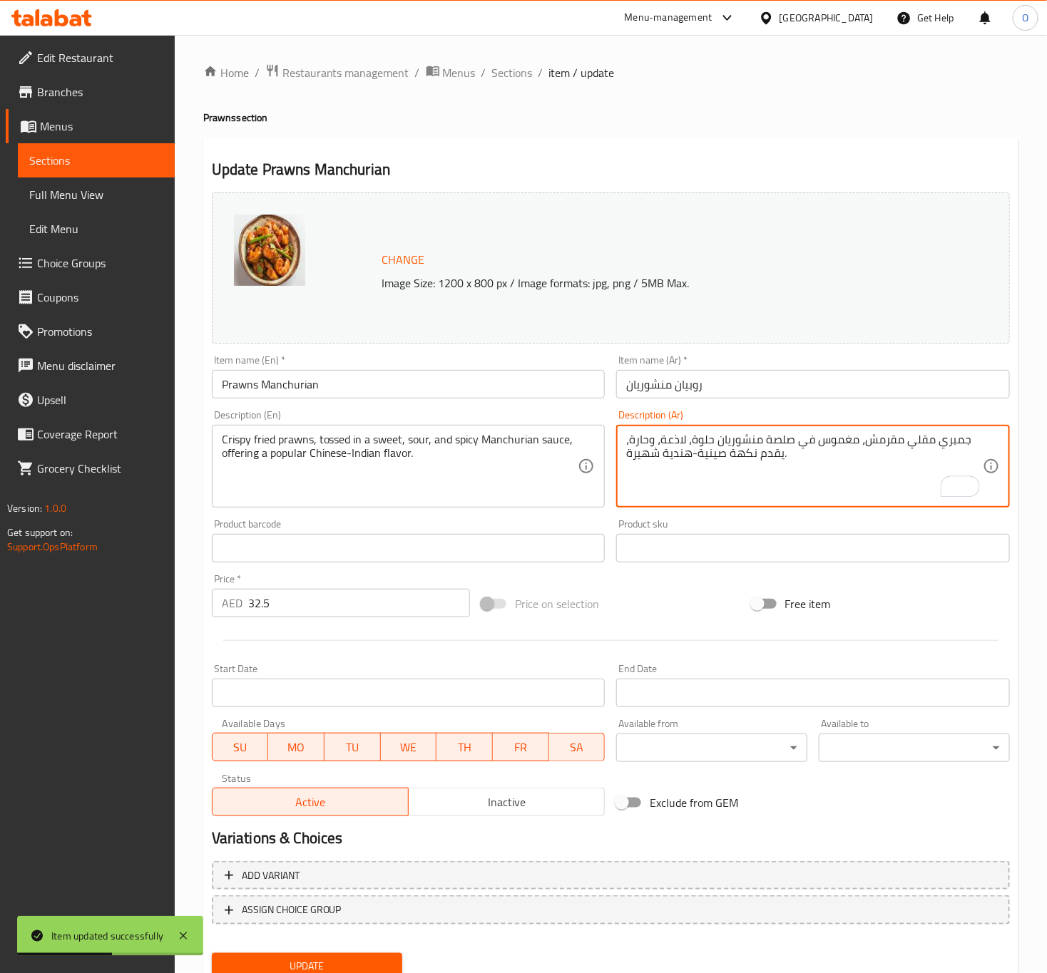
type textarea "جمبري مقلي مقرمش، مغموس في صلصة منشوريان حلوة، لاذعة، وحارة، يقدم نكهة صينية-هن…"
click at [816, 401] on div "Item name (Ar)   * روبيان منشوريان Item name (Ar) *" at bounding box center [812, 376] width 405 height 55
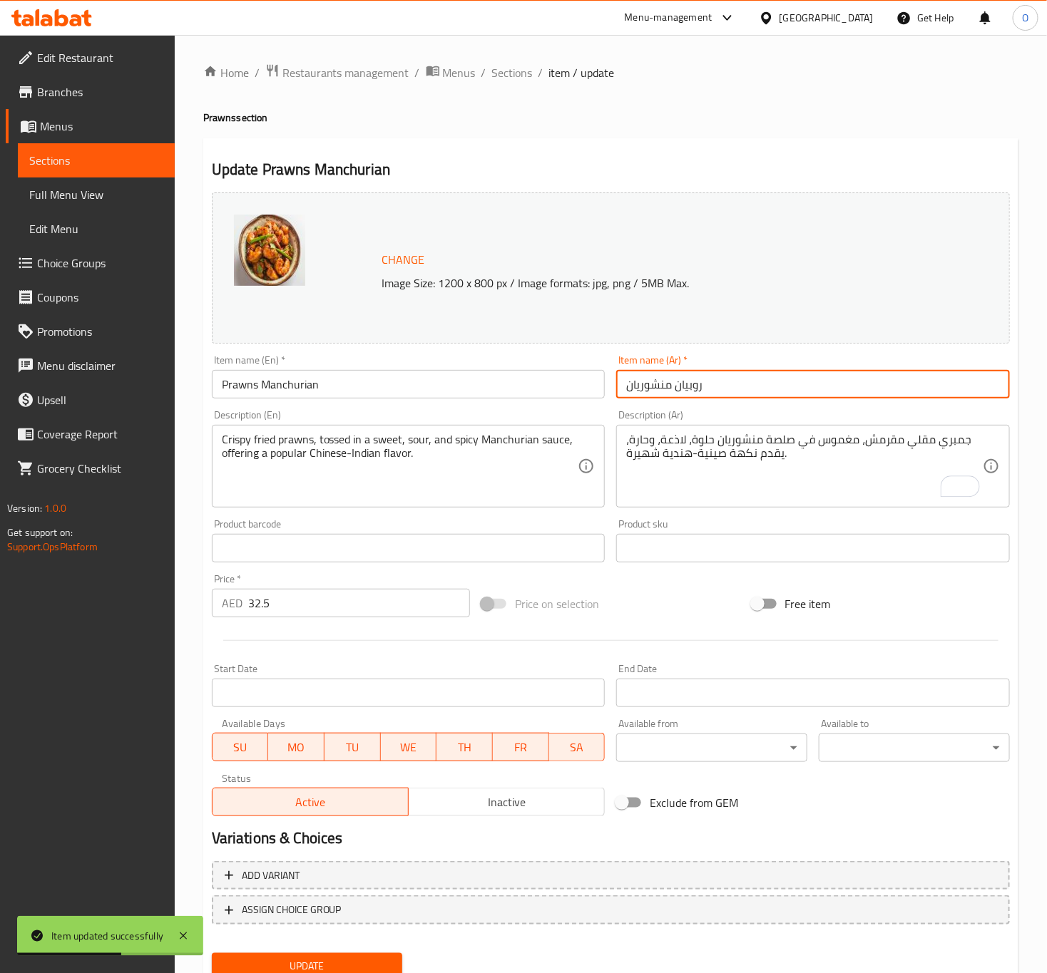
click at [822, 392] on input "روبيان منشوريان" at bounding box center [813, 384] width 394 height 29
click at [212, 953] on button "Update" at bounding box center [307, 966] width 191 height 26
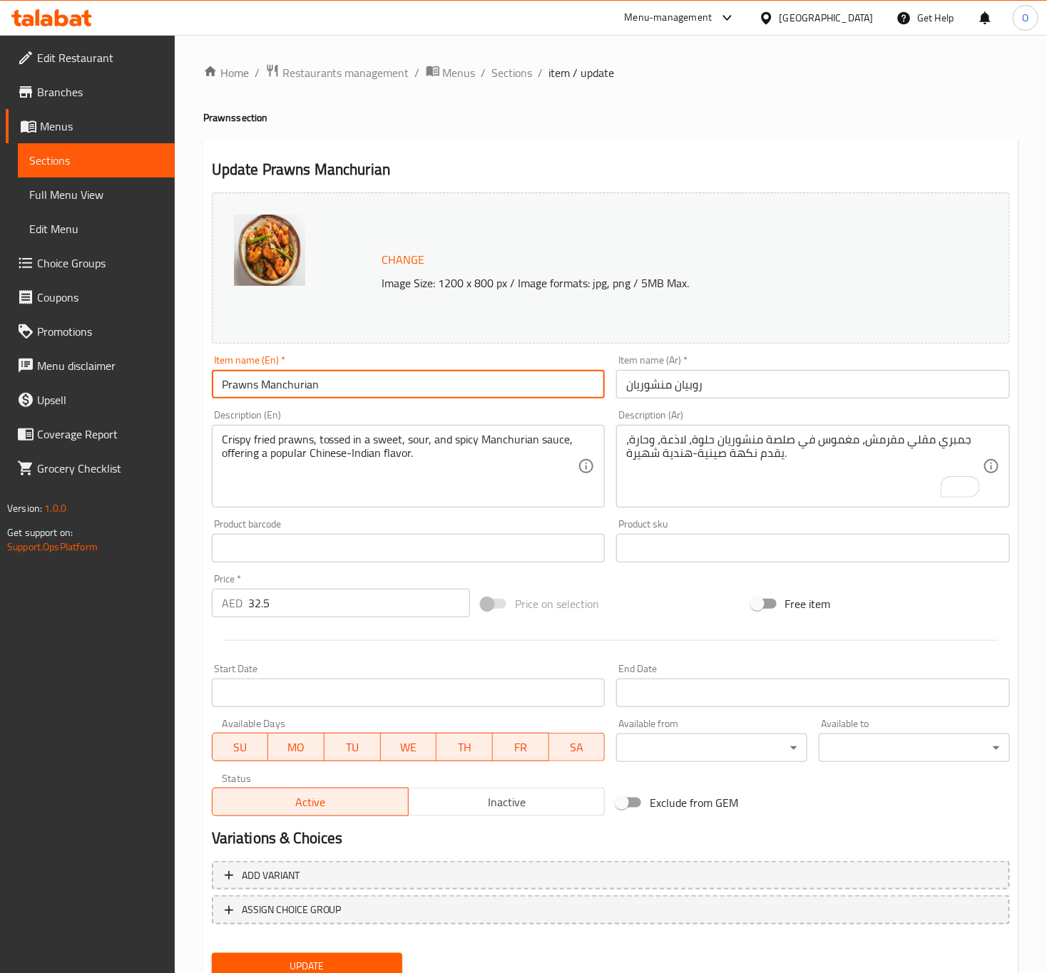
click at [317, 389] on input "Prawns Manchurian" at bounding box center [409, 384] width 394 height 29
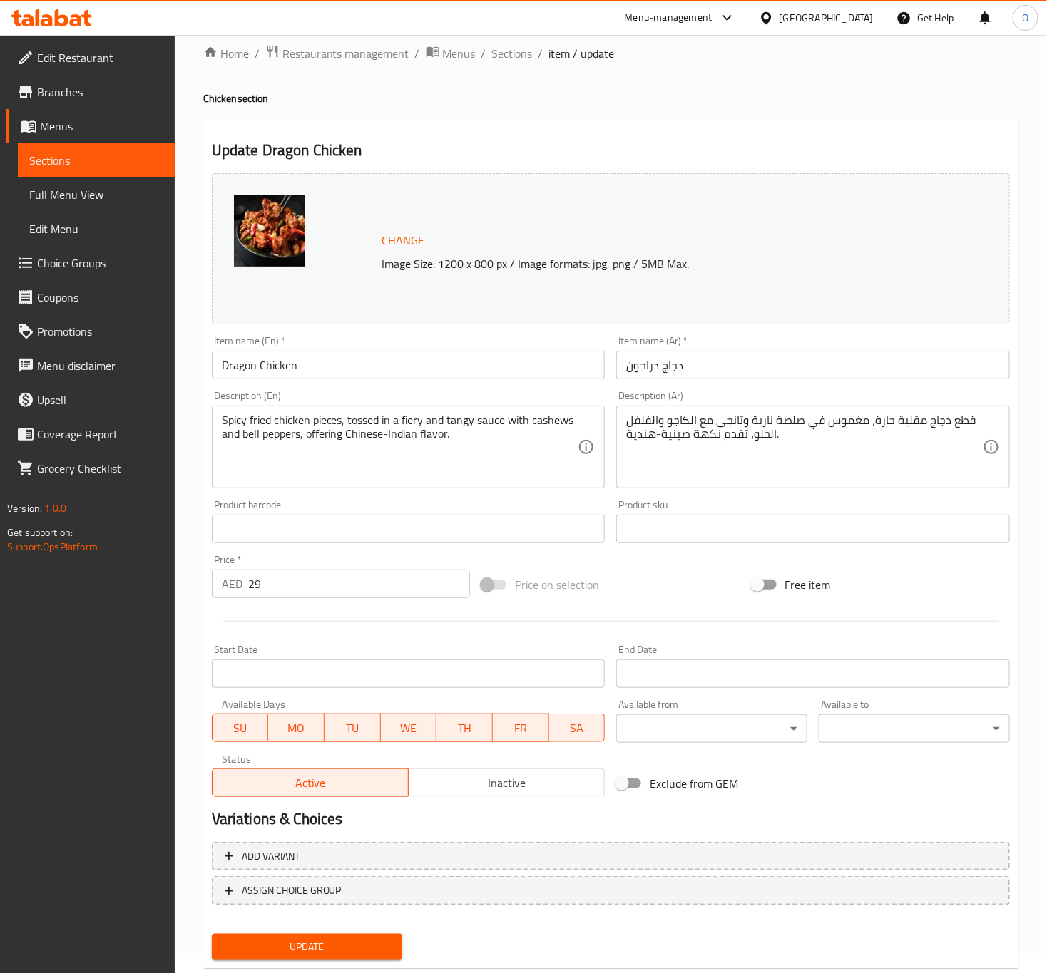
scroll to position [53, 0]
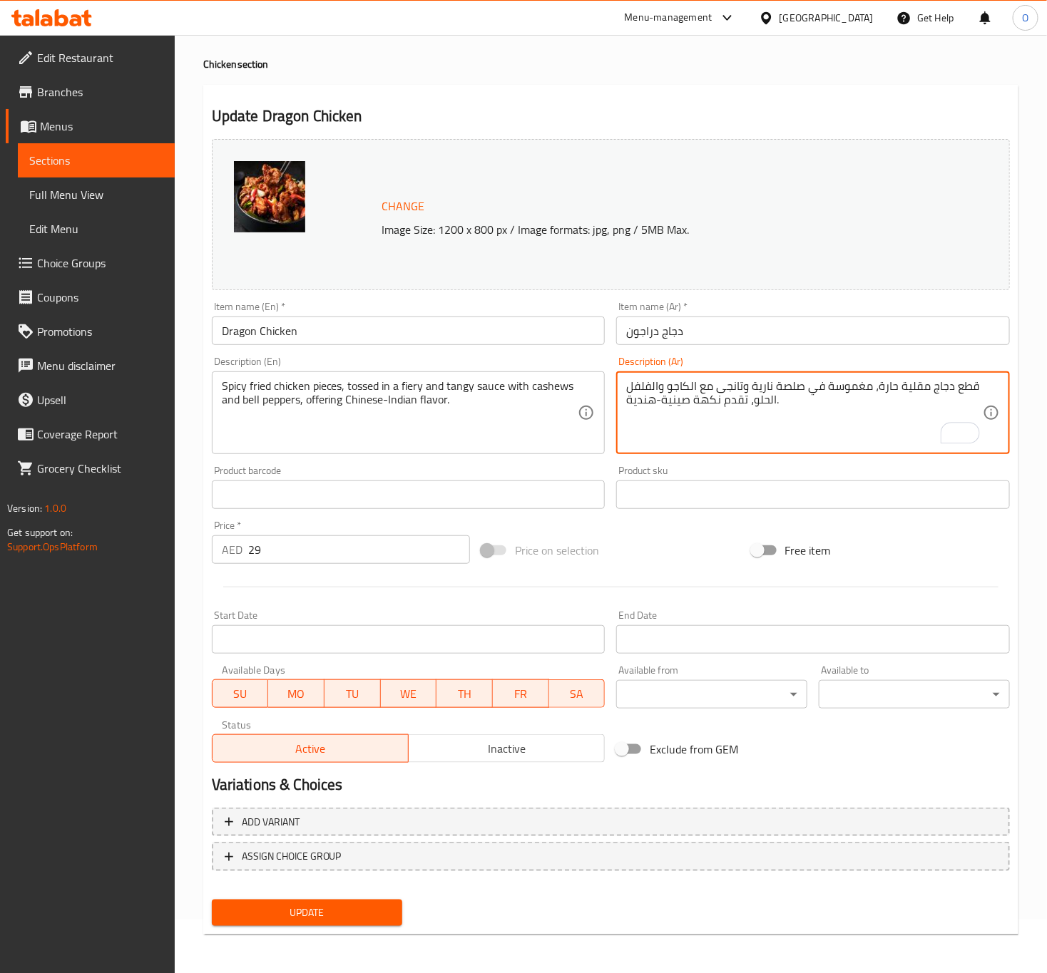
type textarea "قطع دجاج مقلية حارة، مغموسة في صلصة نارية وتانجى مع الكاجو والفلفل الحلو، تقدم …"
click at [727, 337] on input "دجاج دراجون" at bounding box center [813, 331] width 394 height 29
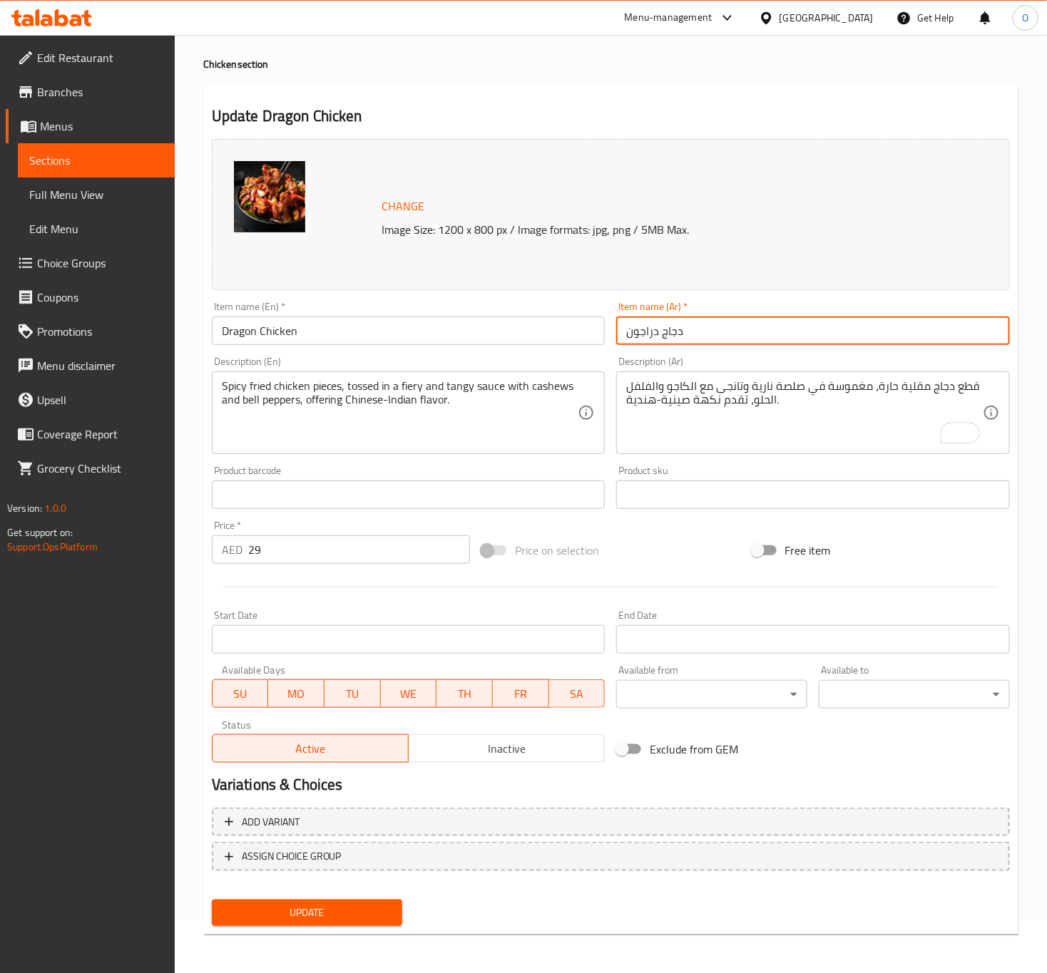
click at [212, 900] on button "Update" at bounding box center [307, 913] width 191 height 26
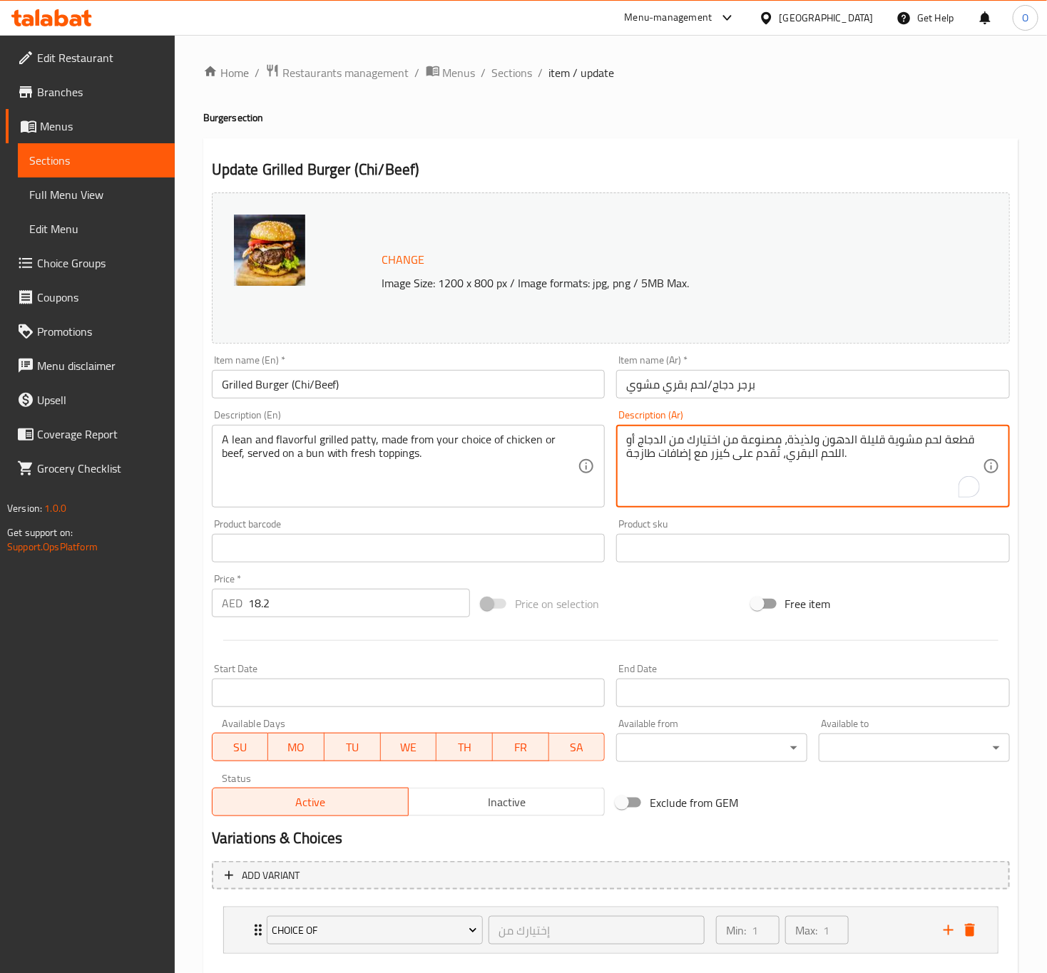
click at [725, 450] on textarea "قطعة لحم مشوية قليلة الدهون ولذيذة، مصنوعة من اختيارك من الدجاج أو اللحم البقري…" at bounding box center [804, 467] width 357 height 68
click at [720, 471] on textarea "قطعة لحم مشوية قليلة الدهون ولذيذة، مصنوعة من اختيارك من الدجاج أو اللحم البقري…" at bounding box center [804, 467] width 357 height 68
click at [720, 467] on textarea "قطعة لحم مشوية قليلة الدهون ولذيذة، مصنوعة من اختيارك من الدجاج أو اللحم البقري…" at bounding box center [804, 467] width 357 height 68
drag, startPoint x: 710, startPoint y: 458, endPoint x: 726, endPoint y: 462, distance: 16.3
click at [726, 462] on textarea "قطعة لحم مشوية قليلة الدهون ولذيذة، مصنوعة من اختيارك من الدجاج أو اللحم البقري…" at bounding box center [804, 467] width 357 height 68
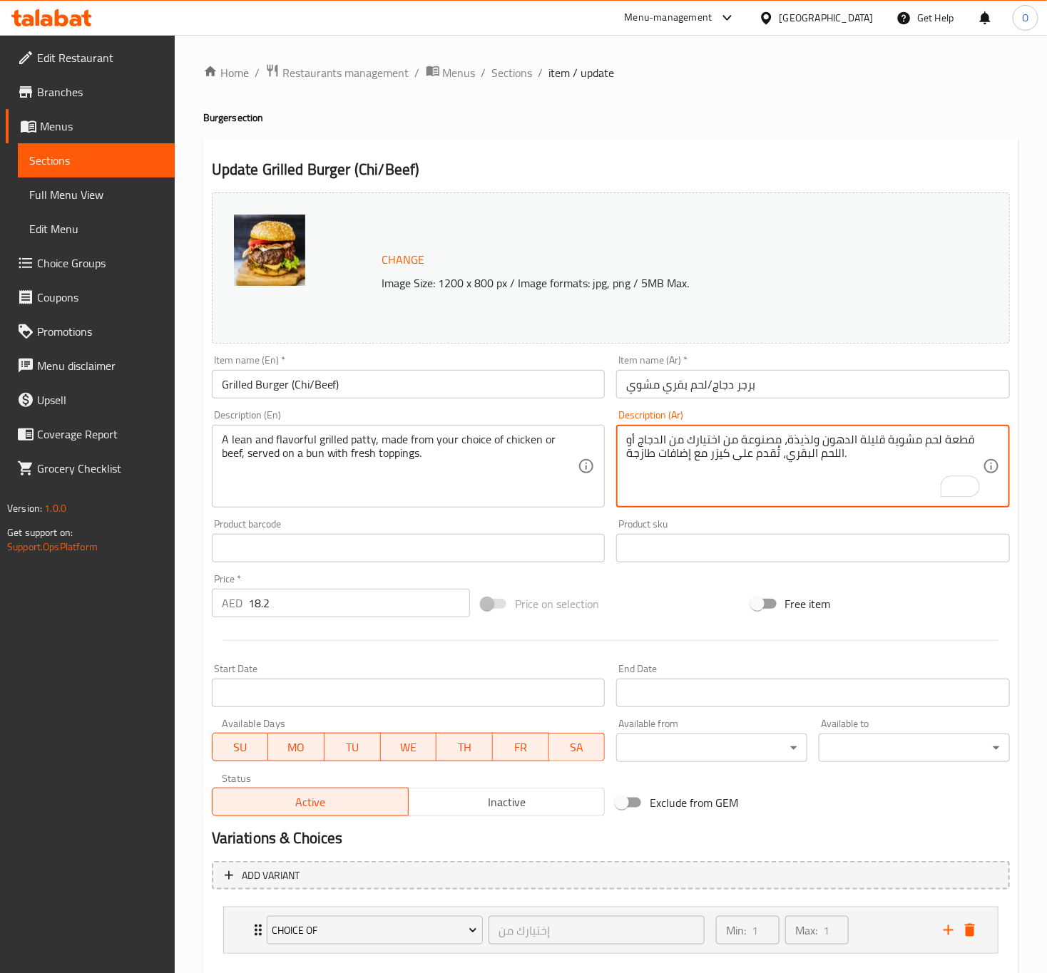
paste textarea "To enrich screen reader interactions, please activate Accessibility in Grammarl…"
type textarea "قطعة لحم مشوية قليلة الدهون ولذيذة، مصنوعة من اختيارك من الدجاج أو اللحم البقري…"
click at [406, 387] on input "Grilled Burger (Chi/Beef)" at bounding box center [409, 384] width 394 height 29
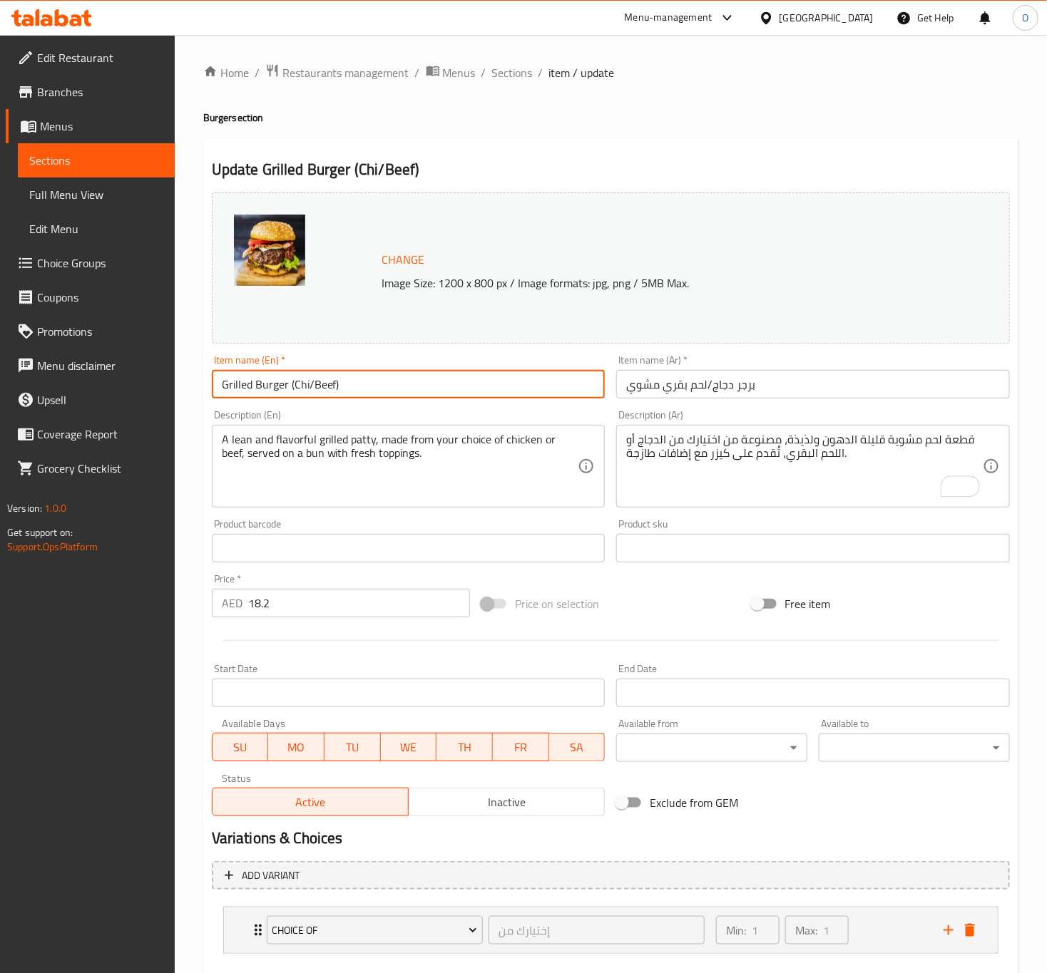
click at [212, 973] on button "Update" at bounding box center [307, 990] width 191 height 26
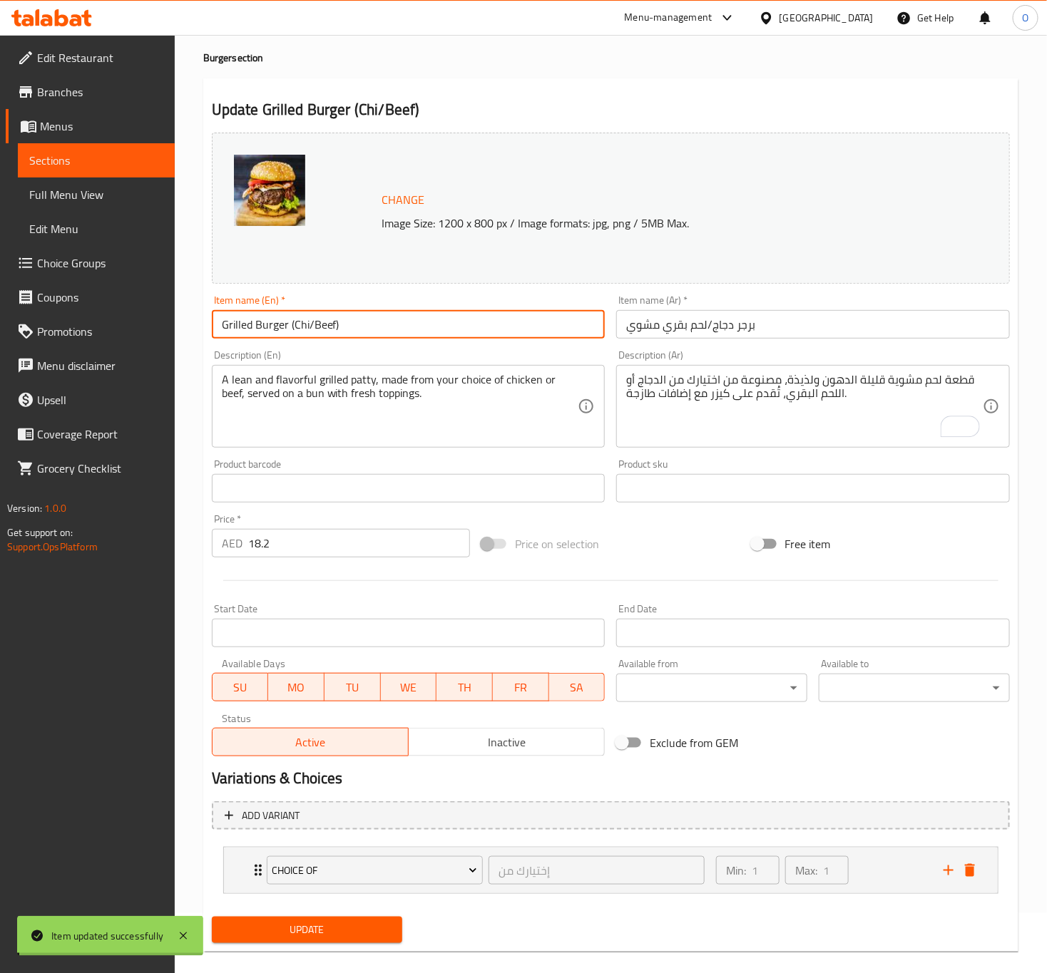
scroll to position [79, 0]
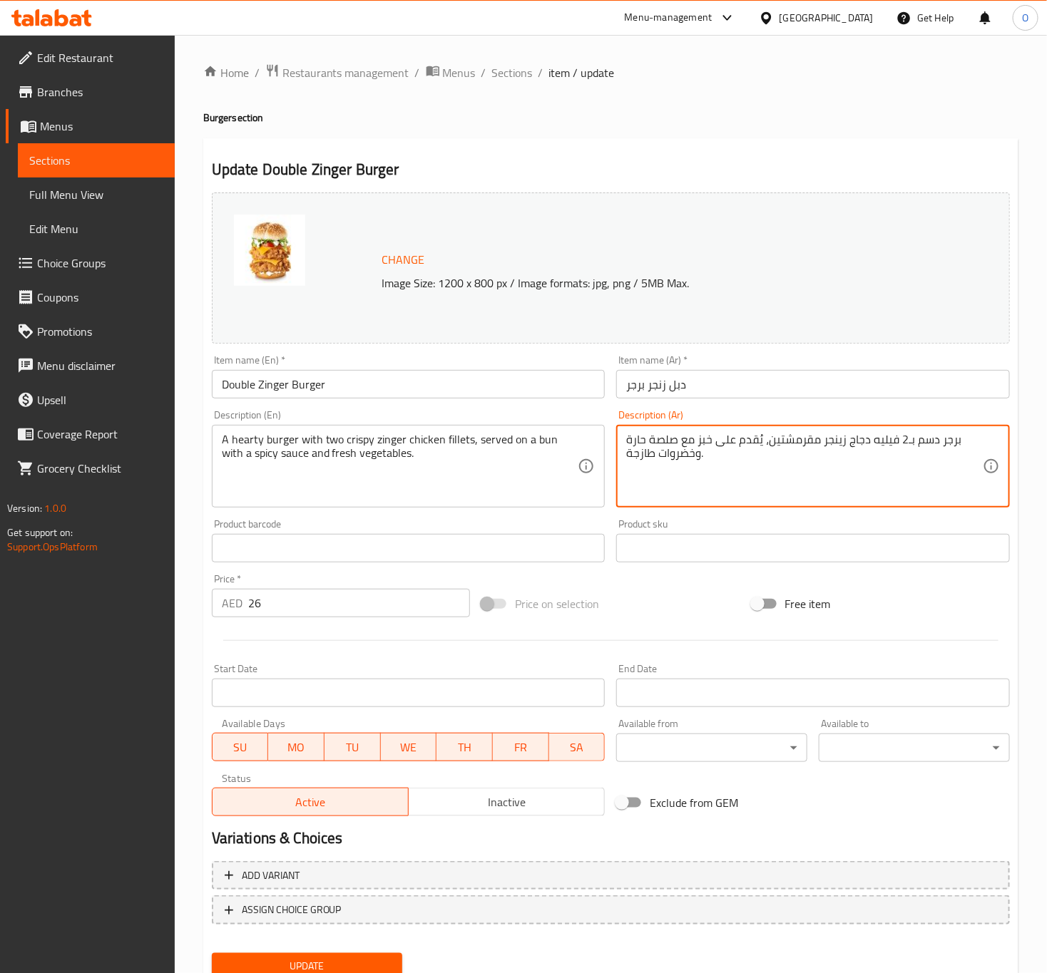
click at [705, 446] on textarea "برجر دسم بـ2 فيليه دجاج زينجر مقرمشتين، يُقدم على خبز مع صلصة حارة وخضروات طازج…" at bounding box center [804, 467] width 357 height 68
paste textarea "كيزر"
type textarea "برجر دسم بـ2 فيليه دجاج زينجر مقرمشتين، يُقدم على كيزر مع صلصة حارة وخضروات طاز…"
click at [677, 439] on textarea "ساندويتش مقرمش بـفيليه دجاج زينجر مقرمشة، يُقدم على خبز طري مع صلصة حارة وخضروا…" at bounding box center [804, 467] width 357 height 68
paste textarea "كيزر"
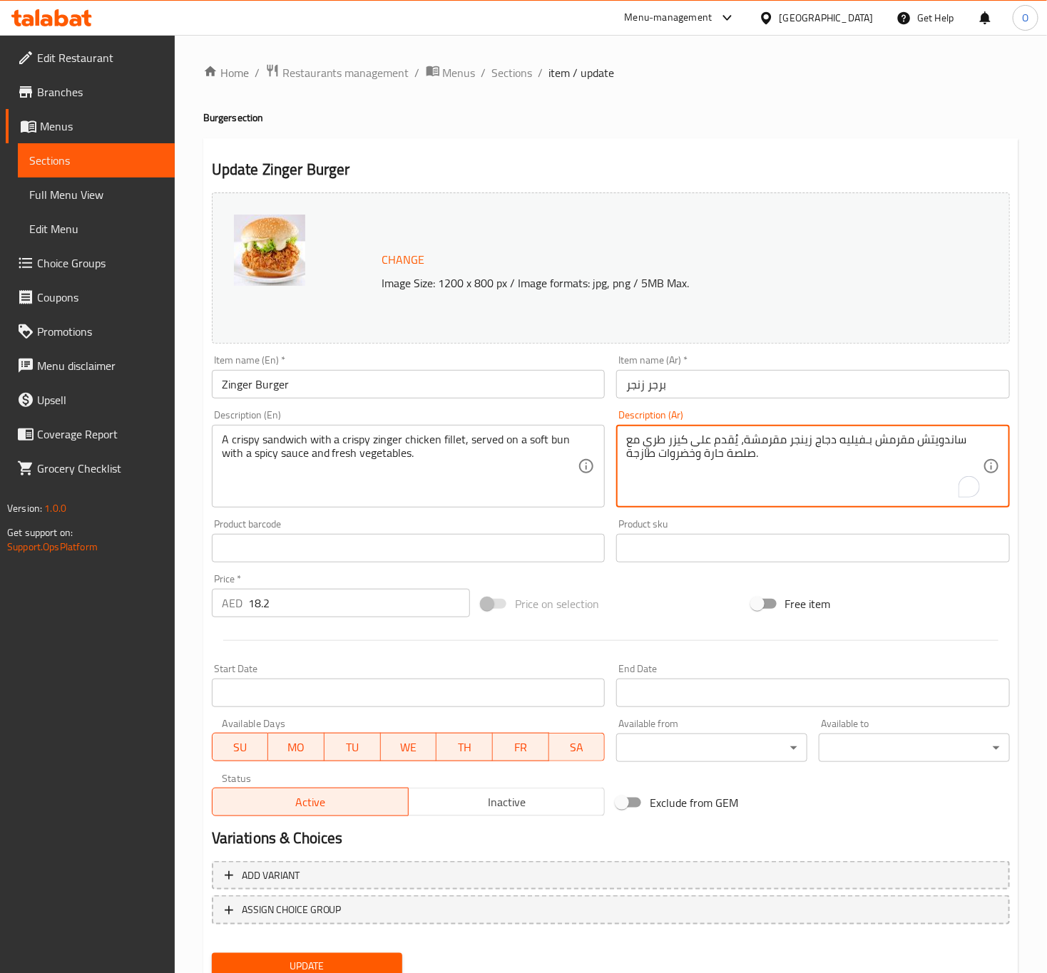
type textarea "ساندويتش مقرمش بـفيليه دجاج زينجر مقرمشة، يُقدم على كيزر طري مع صلصة حارة وخضرو…"
click at [513, 390] on input "Zinger Burger" at bounding box center [409, 384] width 394 height 29
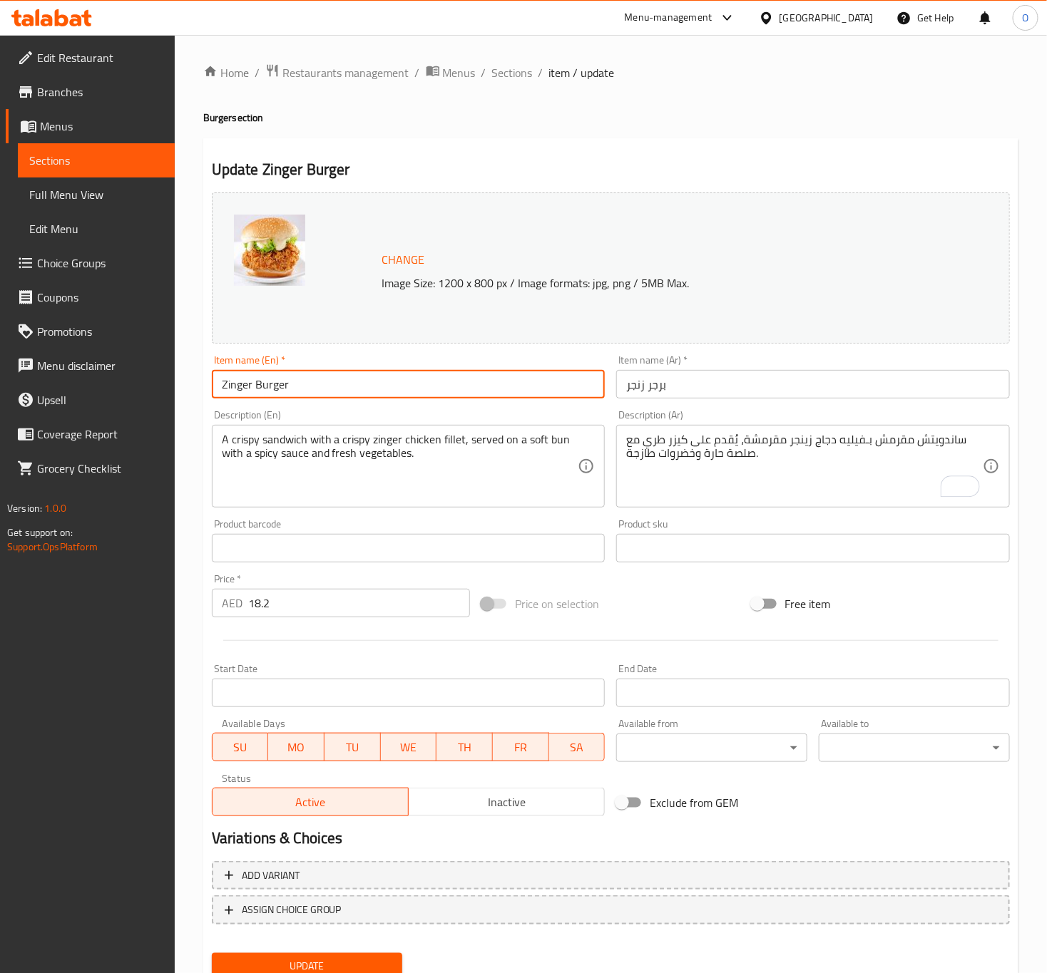
click at [212, 953] on button "Update" at bounding box center [307, 966] width 191 height 26
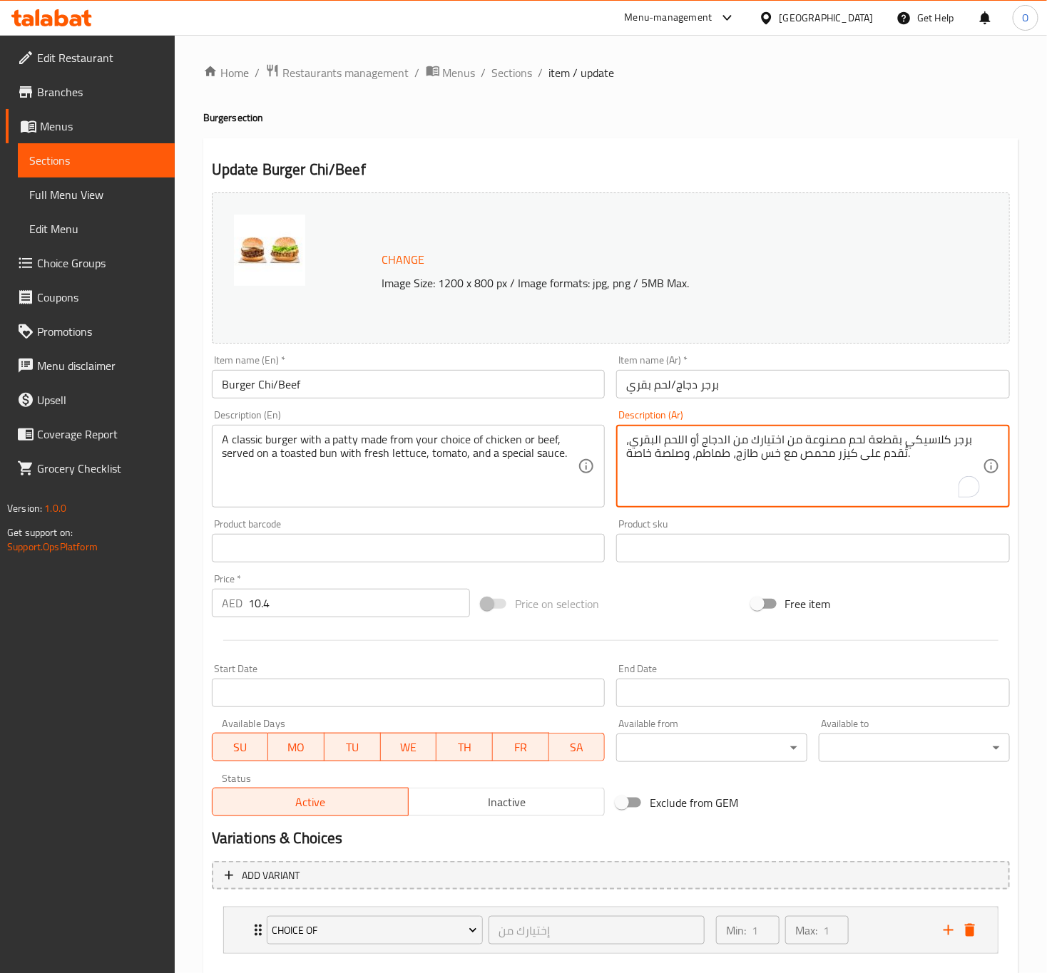
click at [850, 464] on textarea "برجر كلاسيكي بقطعة لحم مصنوعة من اختيارك من الدجاج أو اللحم البقري، تُقدم على ك…" at bounding box center [804, 467] width 357 height 68
click at [734, 379] on input "برجر دجاج/لحم بقري" at bounding box center [813, 384] width 394 height 29
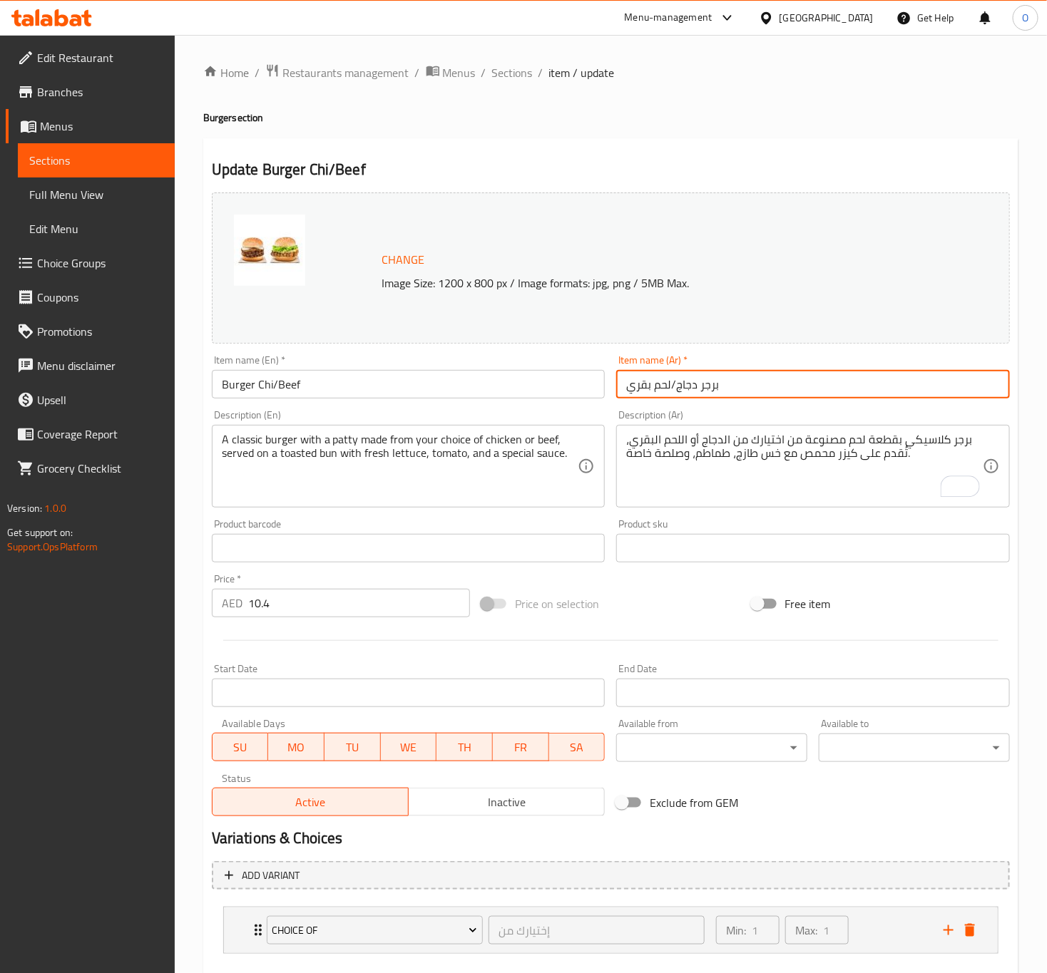
click at [212, 973] on button "Update" at bounding box center [307, 990] width 191 height 26
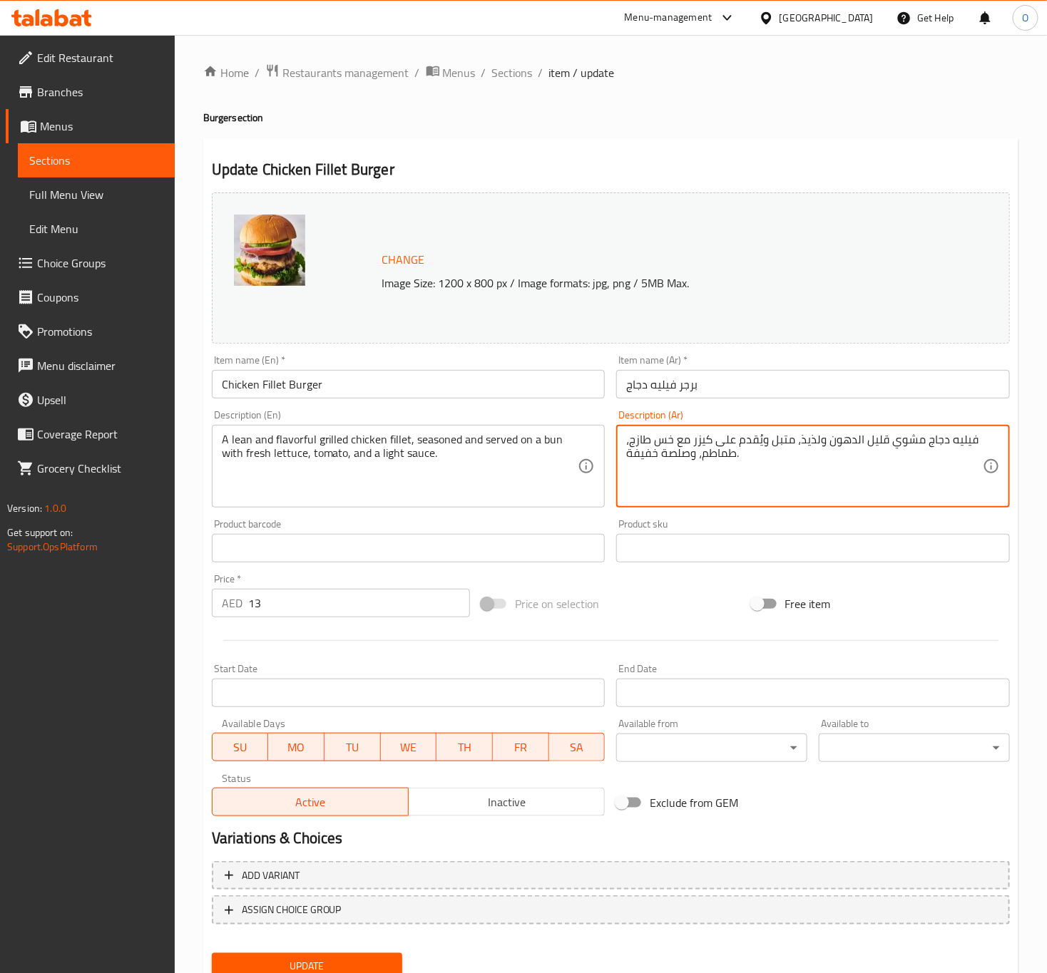
click at [704, 443] on textarea "فيليه دجاج مشوي قليل الدهون ولذيذ، متبل ويُقدم على كيزر مع خس طازج، طماطم، وصلص…" at bounding box center [804, 467] width 357 height 68
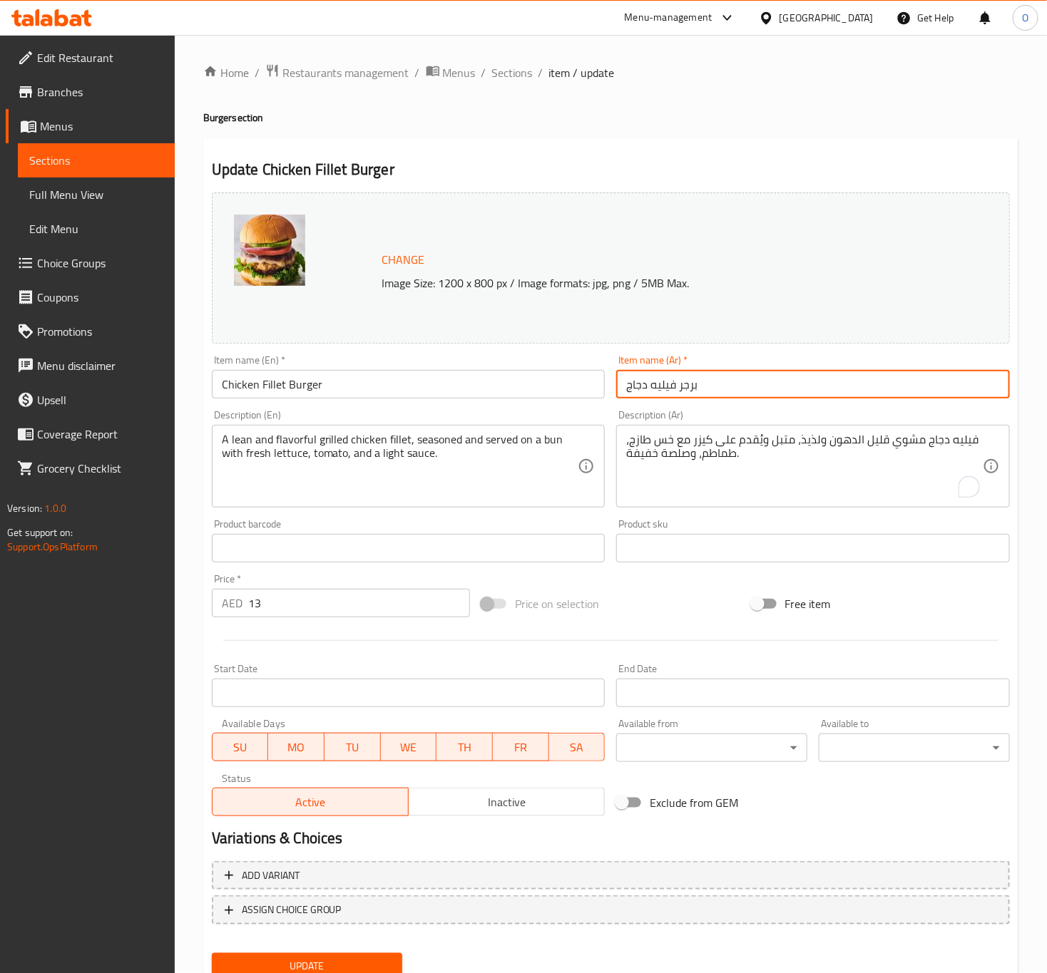
click at [694, 392] on input "برجر فيليه دجاج" at bounding box center [813, 384] width 394 height 29
click at [212, 953] on button "Update" at bounding box center [307, 966] width 191 height 26
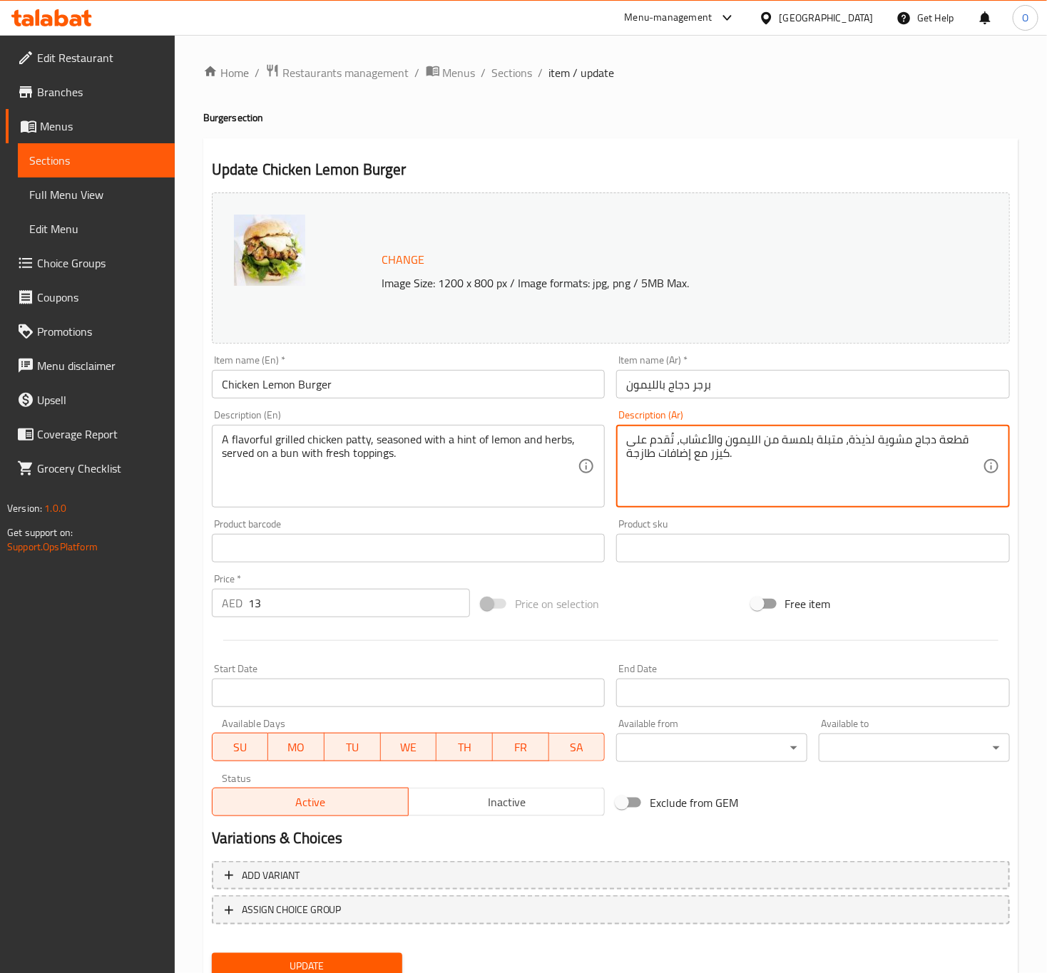
click at [720, 459] on textarea "قطعة دجاج مشوية لذيذة، متبلة بلمسة من الليمون والأعشاب، تُقدم على كيزر مع إضافا…" at bounding box center [804, 467] width 357 height 68
click at [496, 374] on input "Chicken Lemon Burger" at bounding box center [409, 384] width 394 height 29
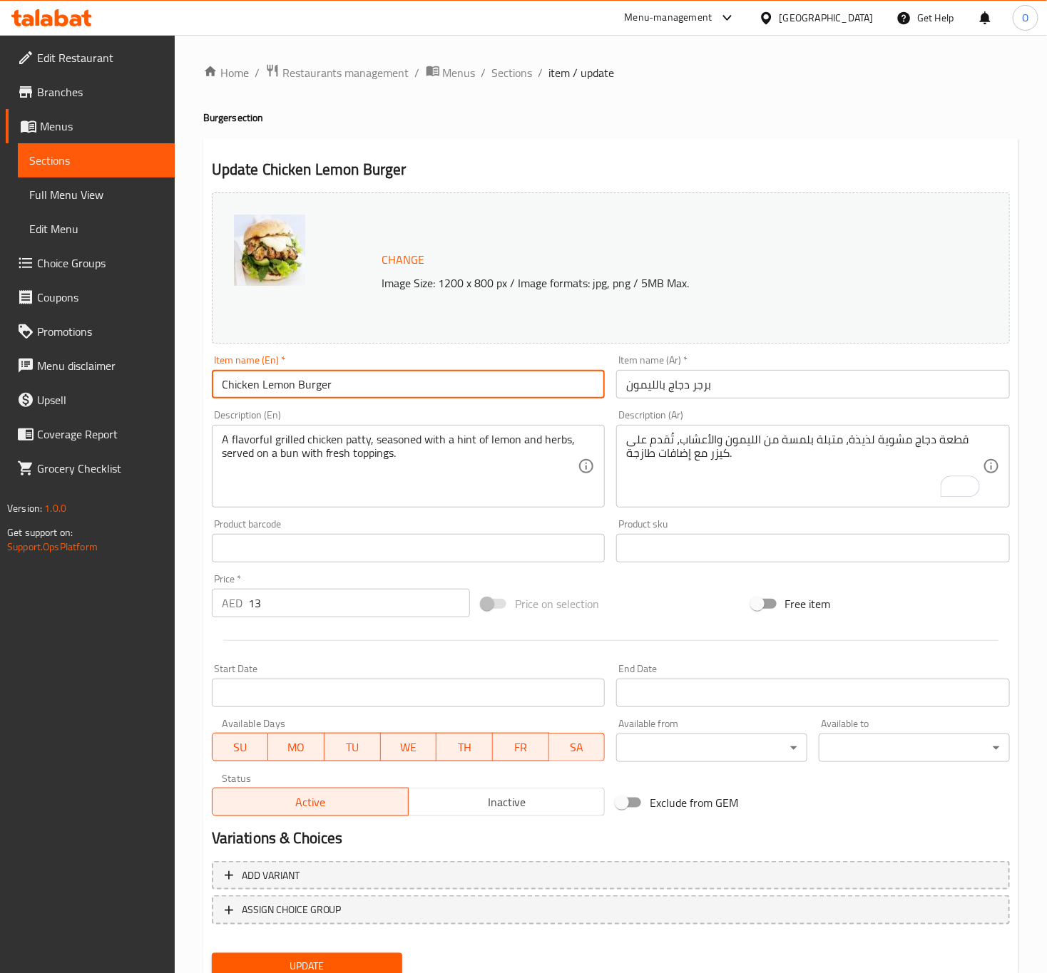
click at [212, 953] on button "Update" at bounding box center [307, 966] width 191 height 26
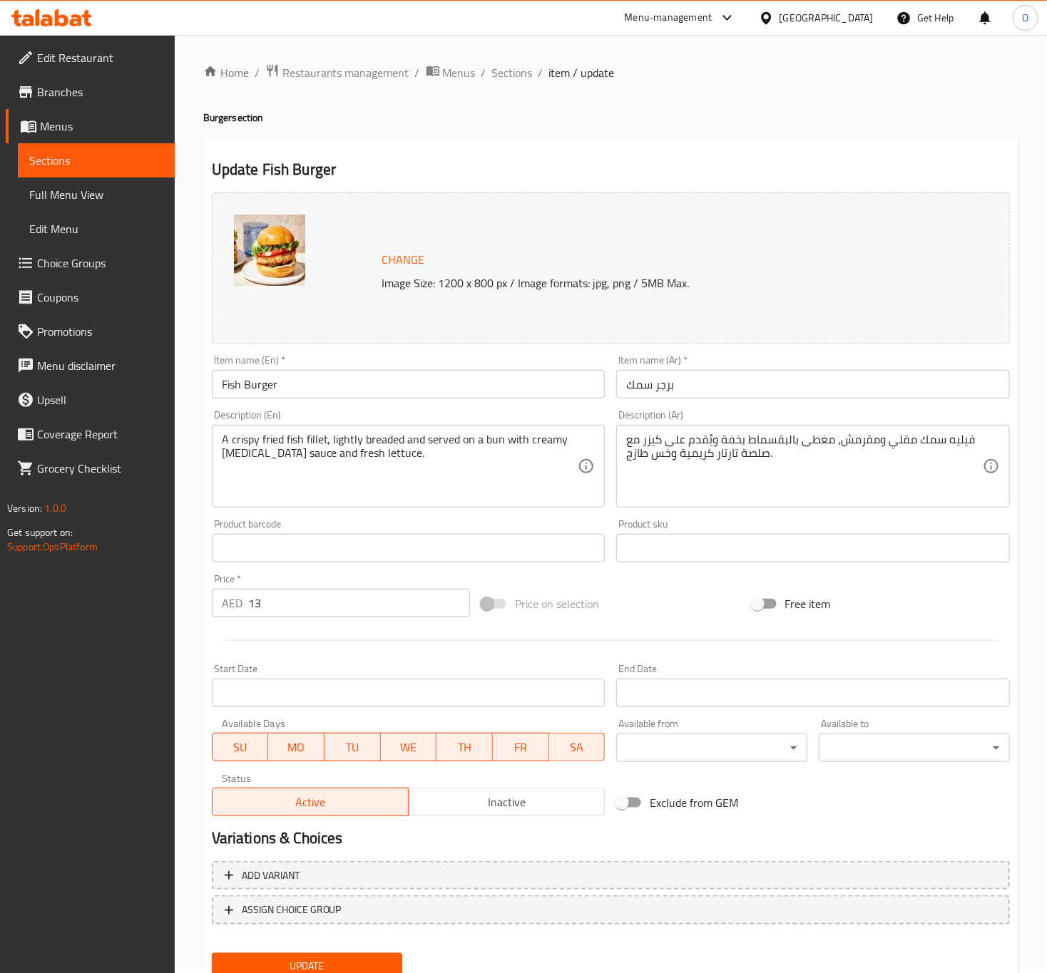
click at [657, 431] on div "فيليه سمك مقلي ومقرمش، مغطى بالبقسماط بخفة ويُقدم على كيزر مع صلصة تارتار كريمي…" at bounding box center [813, 466] width 394 height 83
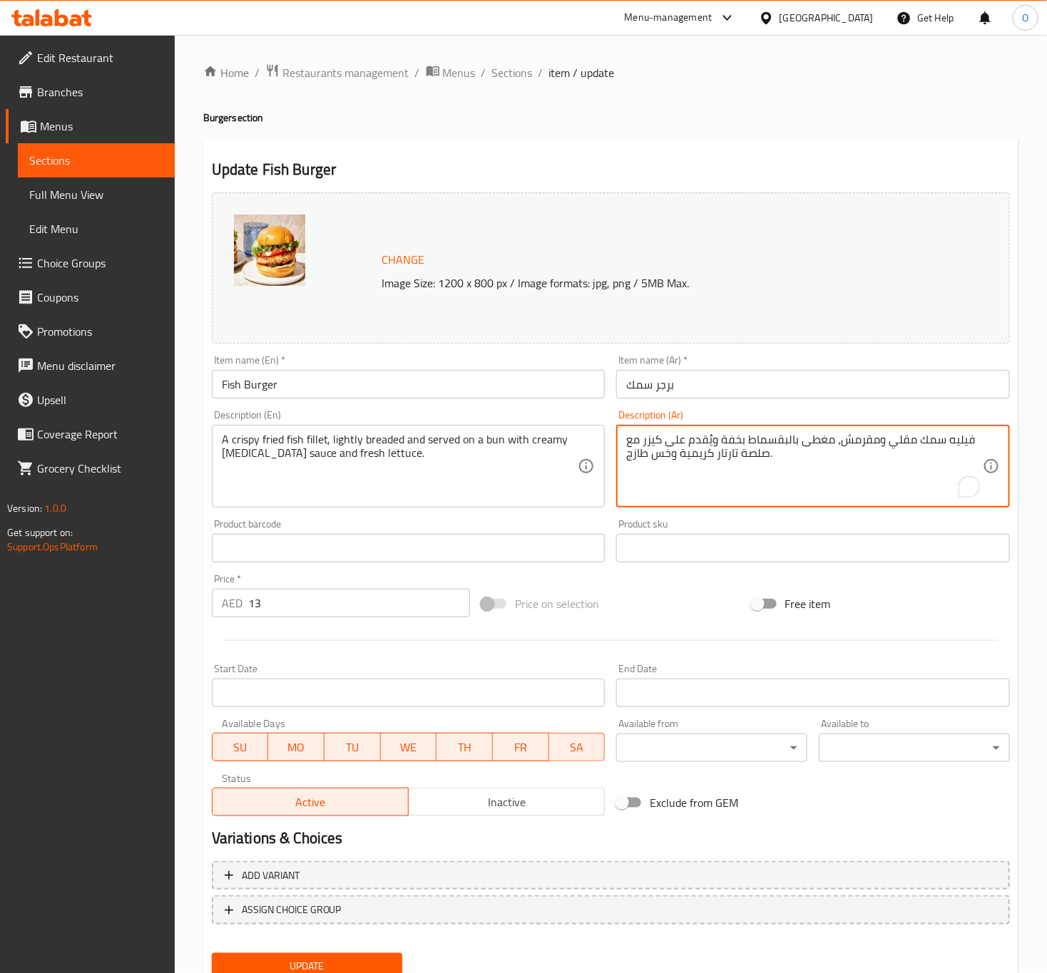
click at [655, 437] on textarea "فيليه سمك مقلي ومقرمش، مغطى بالبقسماط بخفة ويُقدم على كيزر مع صلصة تارتار كريمي…" at bounding box center [804, 467] width 357 height 68
click at [548, 381] on input "Fish Burger" at bounding box center [409, 384] width 394 height 29
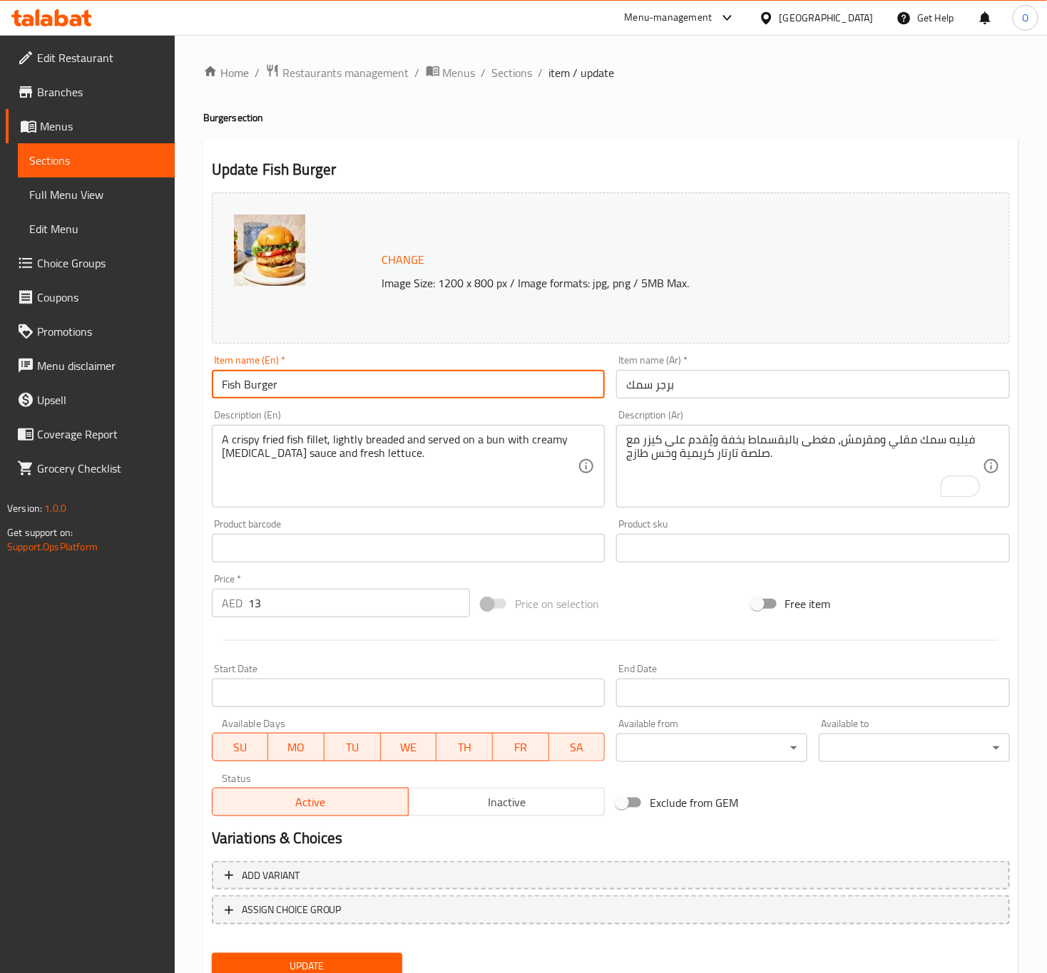
click at [212, 953] on button "Update" at bounding box center [307, 966] width 191 height 26
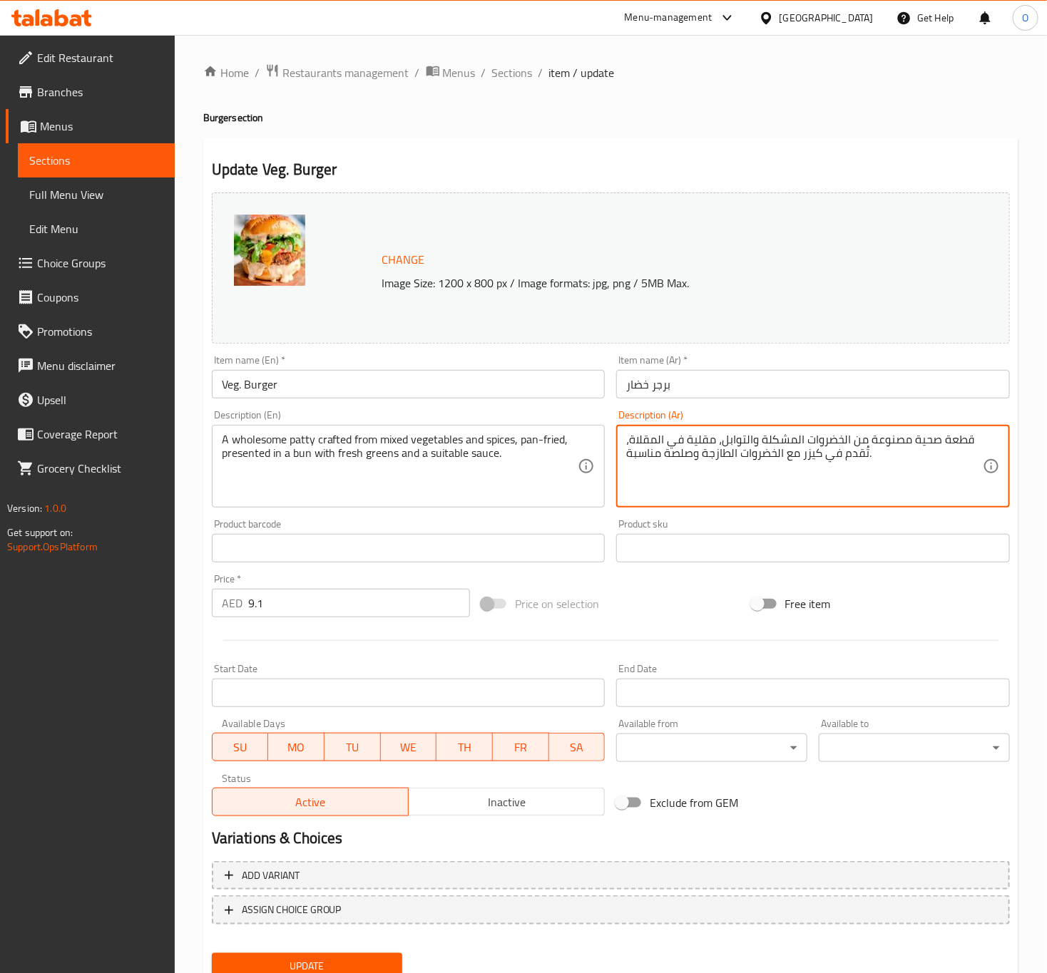
click at [819, 459] on textarea "قطعة صحية مصنوعة من الخضروات المشكلة والتوابل، مقلية في المقلاة، تُقدم في كيزر …" at bounding box center [804, 467] width 357 height 68
click at [479, 379] on input "Veg. Burger" at bounding box center [409, 384] width 394 height 29
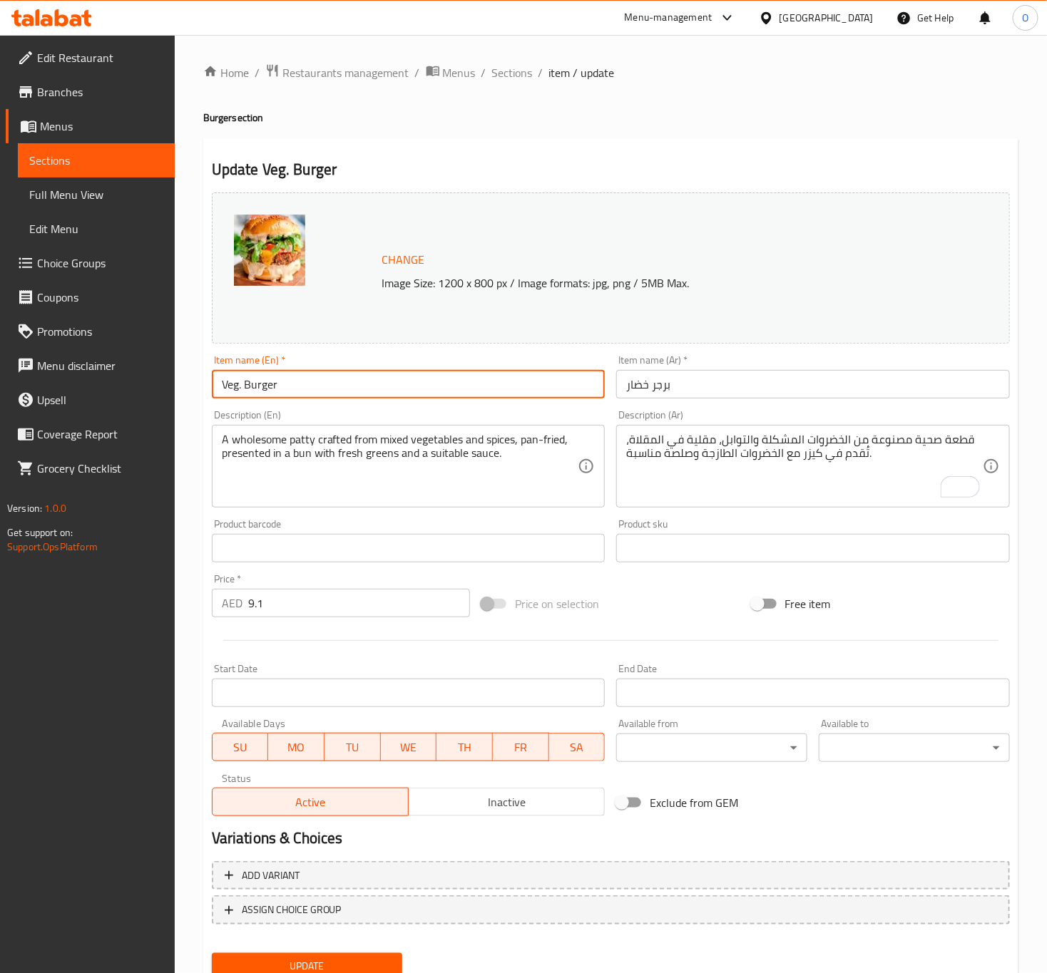
click at [212, 953] on button "Update" at bounding box center [307, 966] width 191 height 26
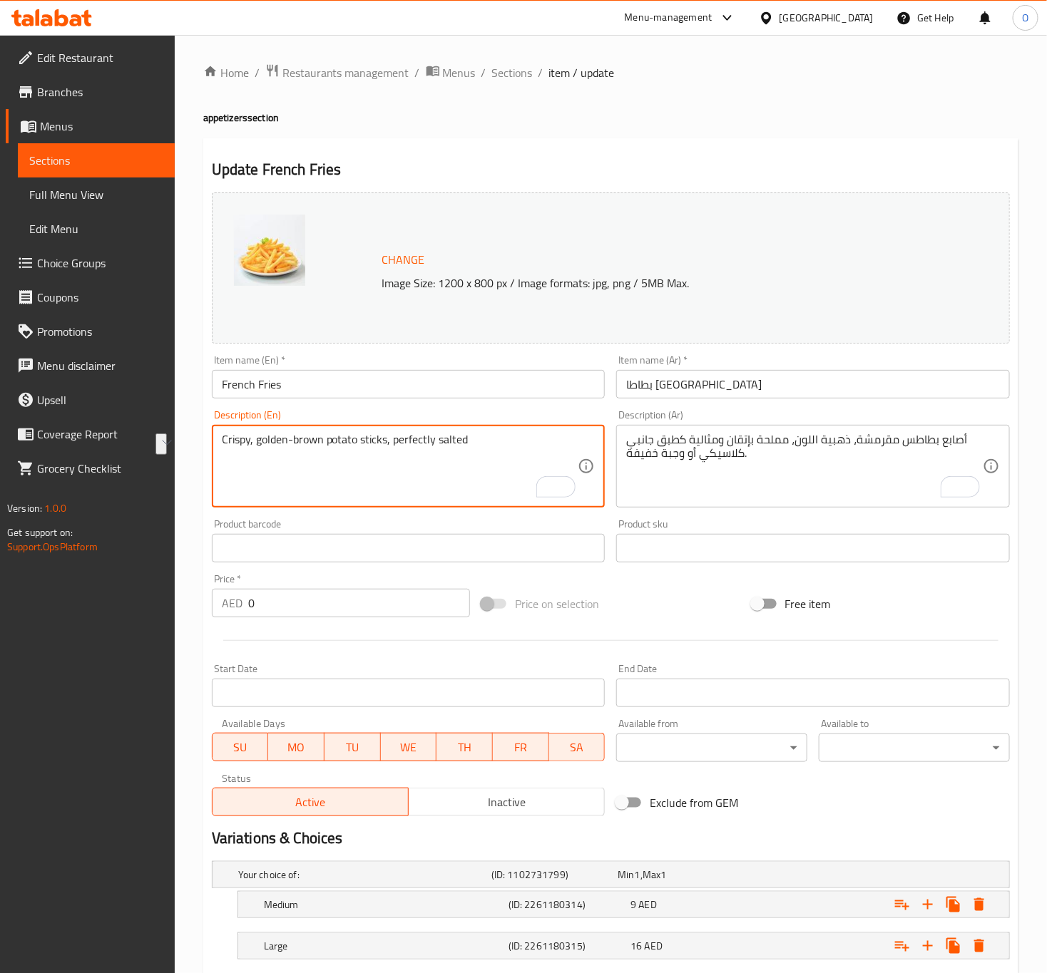
type textarea "Crispy, golden-brown potato sticks, perfectly salted"
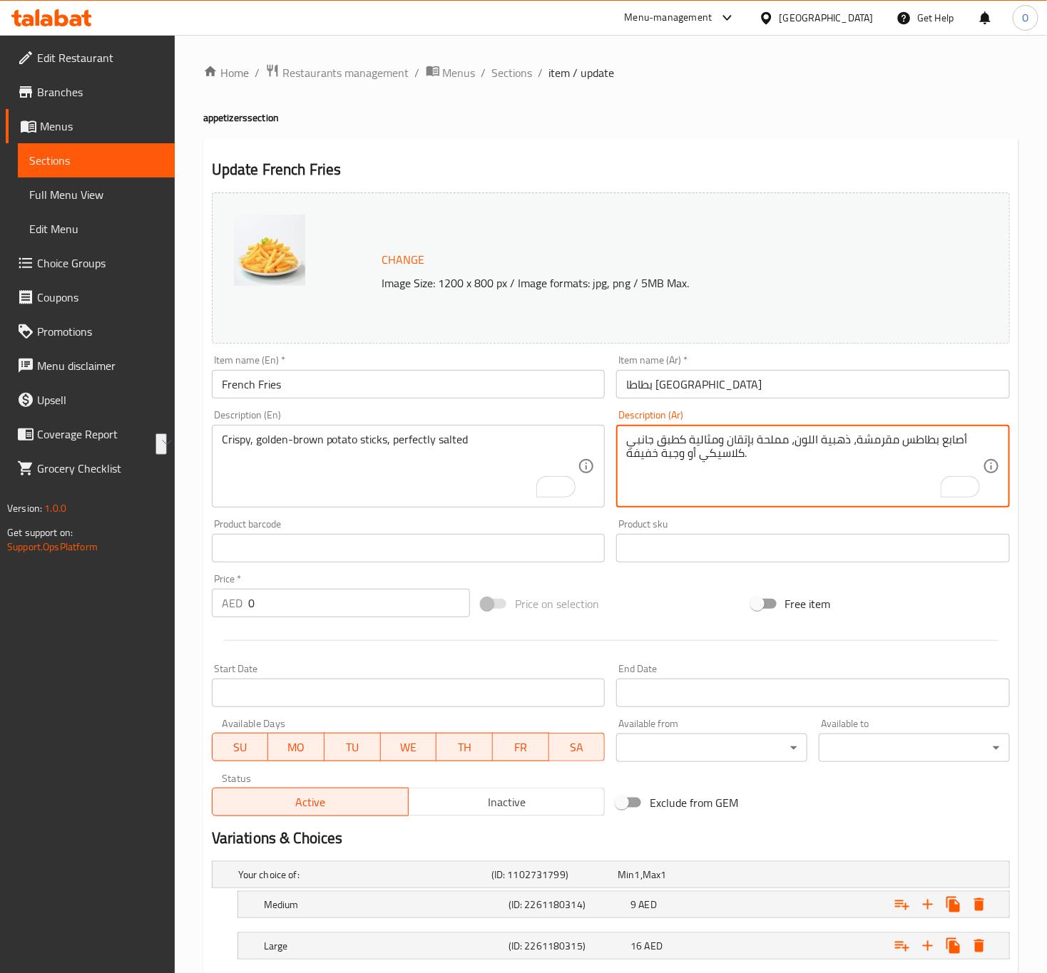
drag, startPoint x: 848, startPoint y: 446, endPoint x: 792, endPoint y: 449, distance: 55.7
paste textarea "ات لون بني ذهبي"
click at [822, 441] on textarea "أصابع بطاطس مقرمشة، ذهبية اللون، مملحة بإتقان ومثالية كطبق جانبي كلاسيكي أو وجب…" at bounding box center [804, 467] width 357 height 68
drag, startPoint x: 720, startPoint y: 439, endPoint x: 809, endPoint y: 490, distance: 103.1
click at [809, 490] on textarea "أصابع بطاطس مقرمشة، ذهبية بنية اللون، مملحة بإتقان ومثالية كطبق جانبي كلاسيكي أ…" at bounding box center [804, 467] width 357 height 68
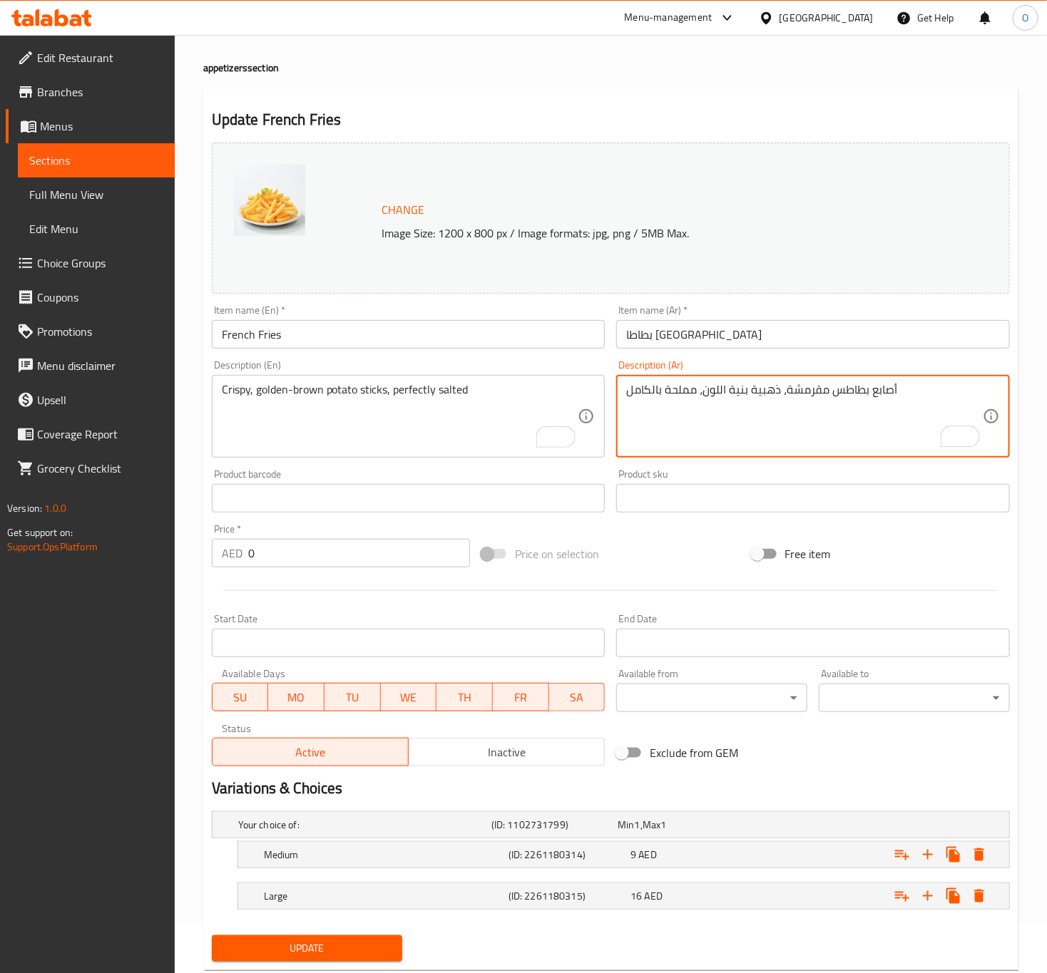
scroll to position [88, 0]
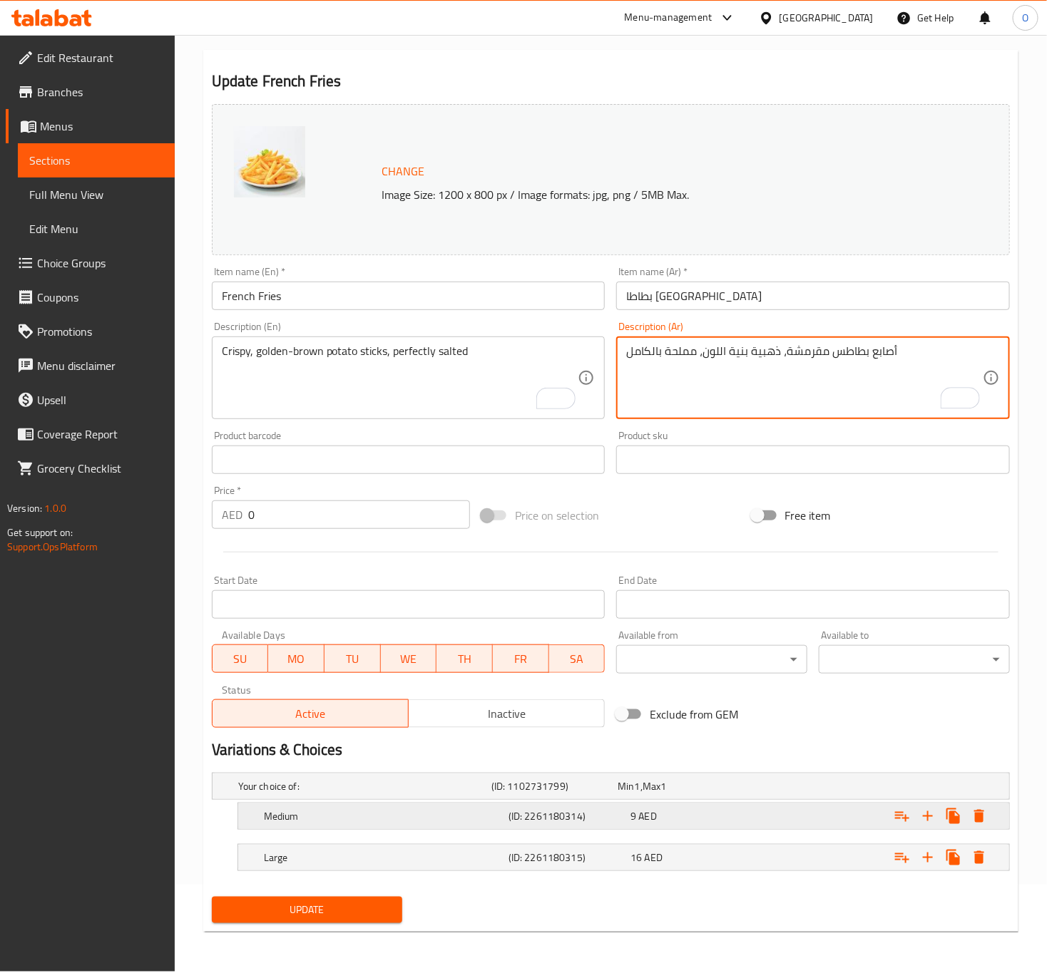
type textarea "أصابع بطاطس مقرمشة، ذهبية بنية اللون، مملحة بالكامل"
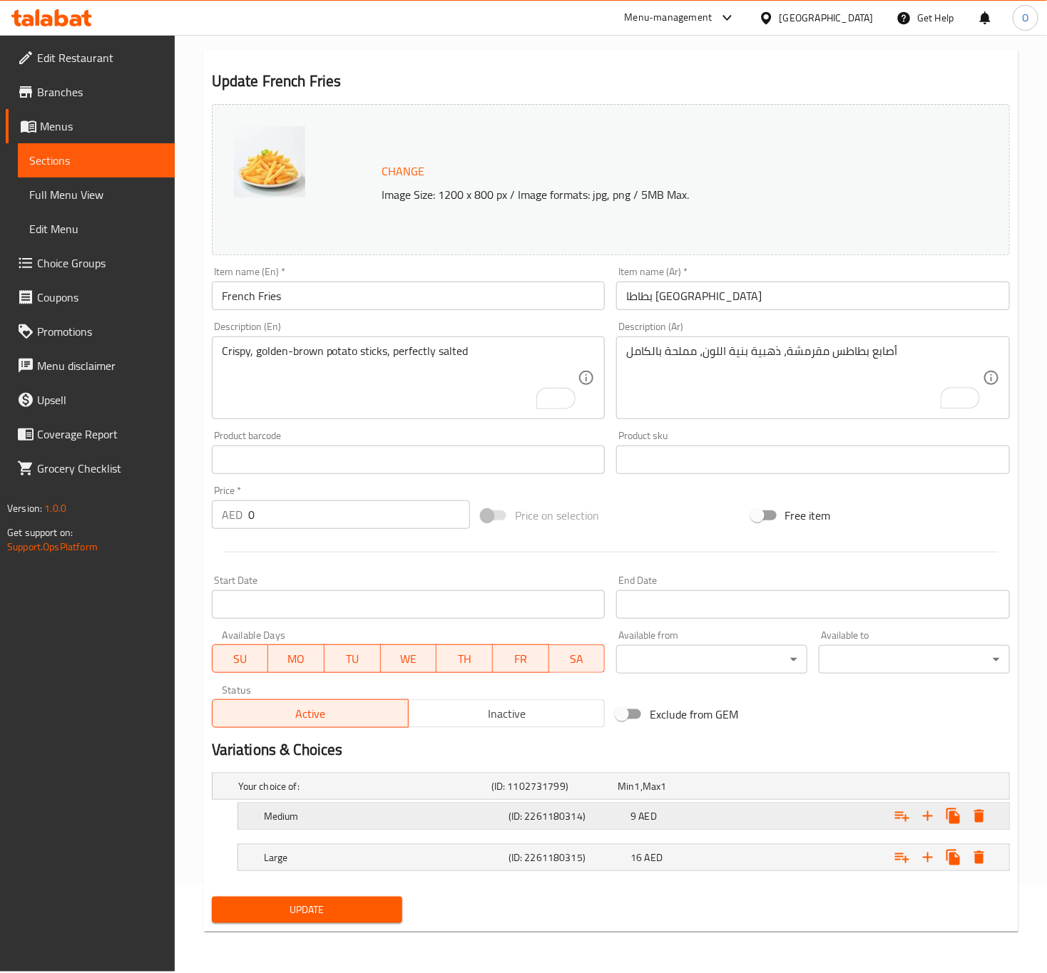
click at [368, 809] on h5 "Medium" at bounding box center [383, 816] width 239 height 14
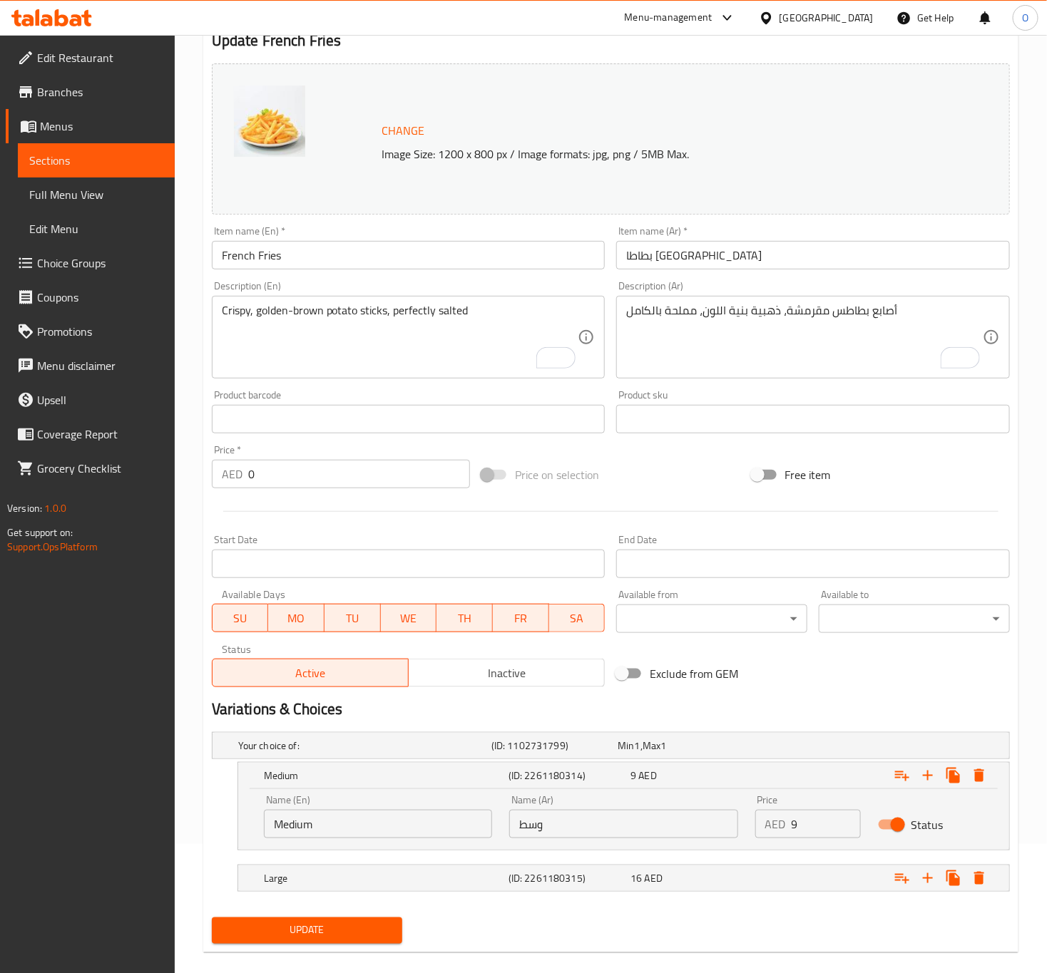
scroll to position [150, 0]
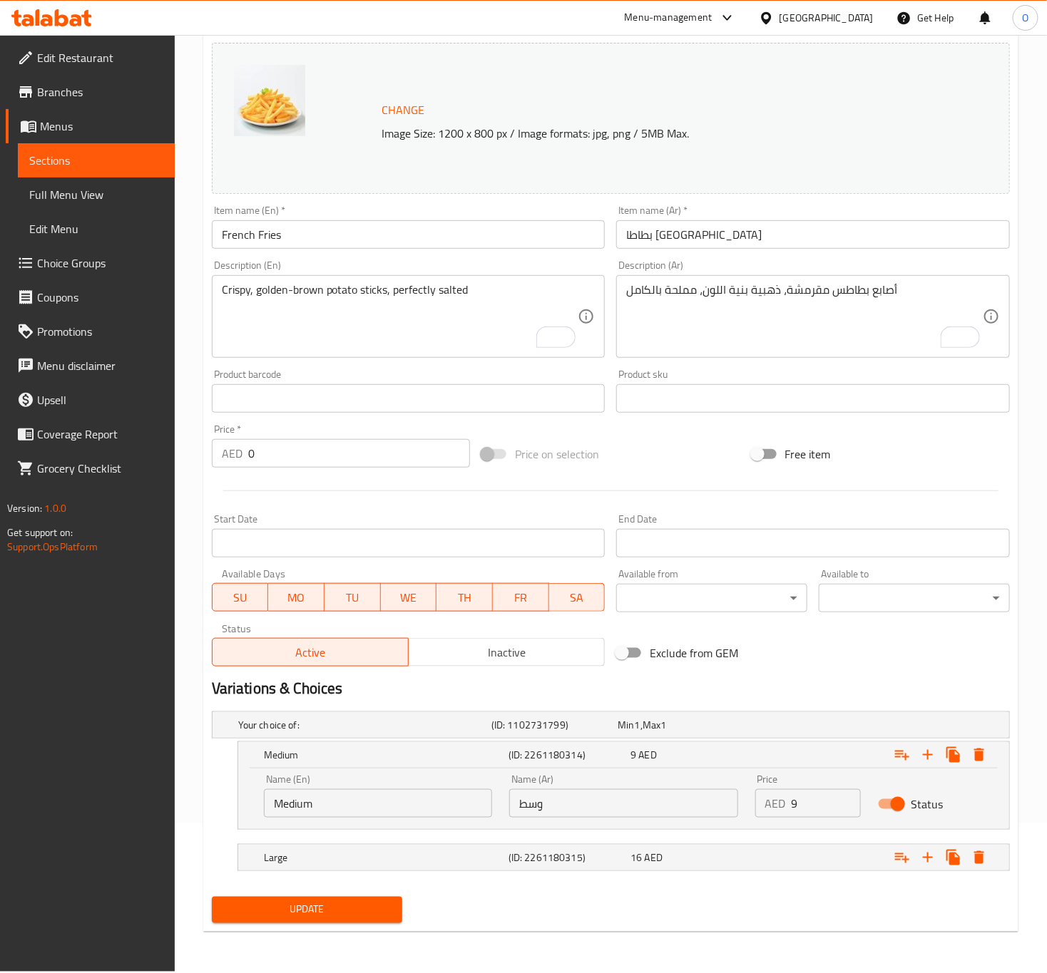
click at [332, 922] on button "Update" at bounding box center [307, 910] width 191 height 26
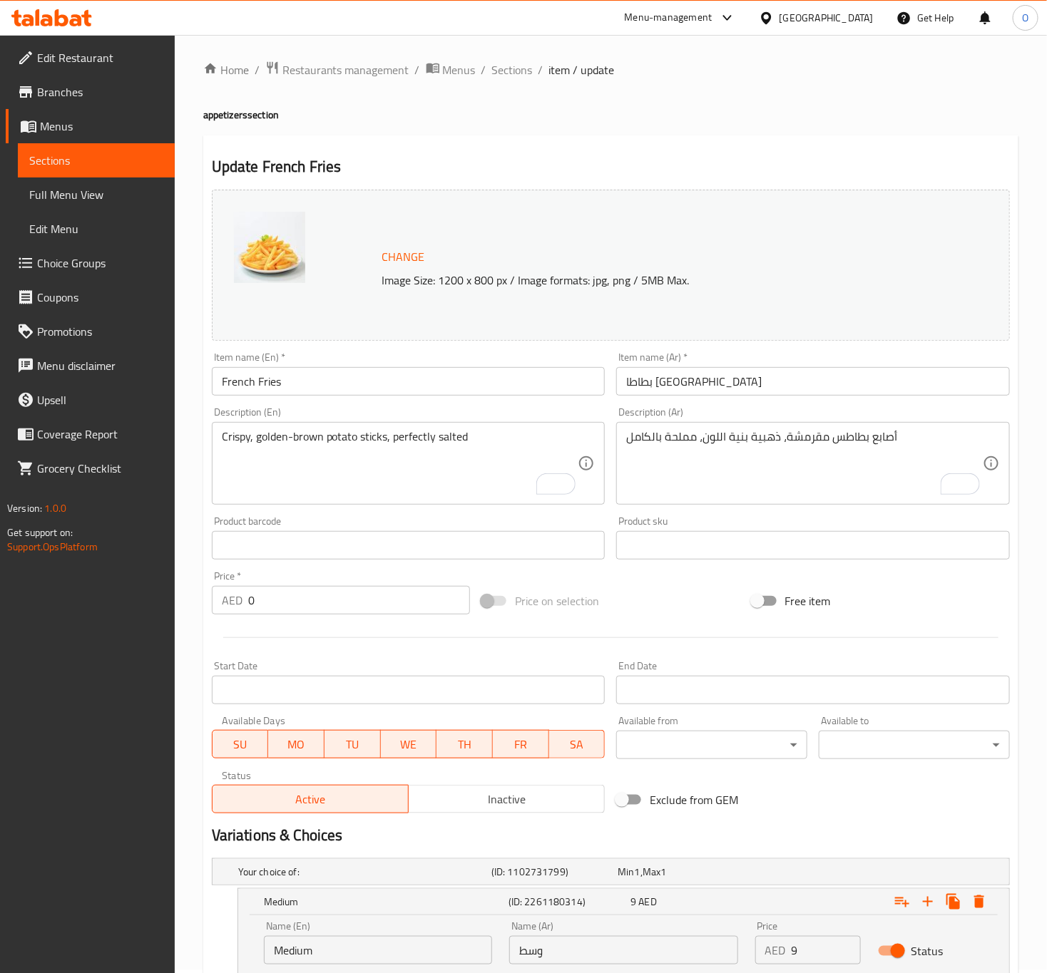
scroll to position [0, 0]
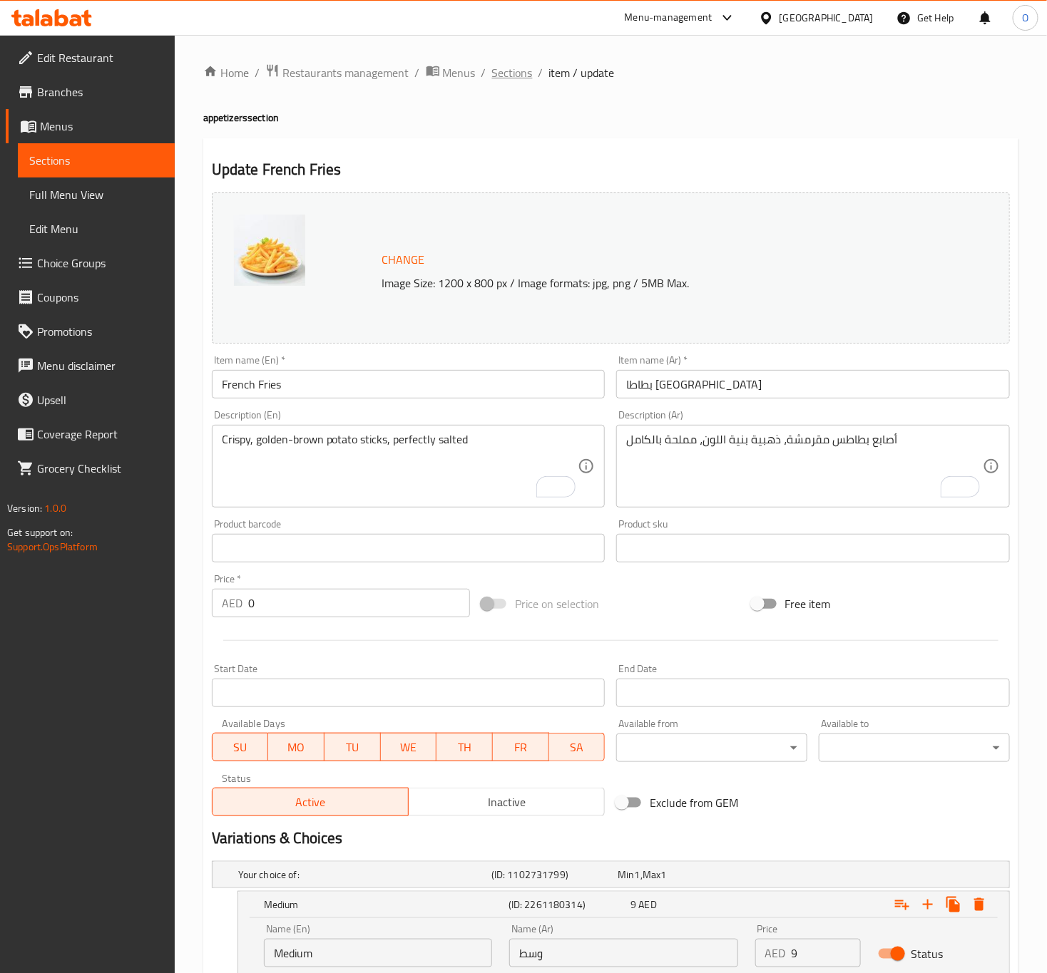
click at [513, 71] on span "Sections" at bounding box center [512, 72] width 41 height 17
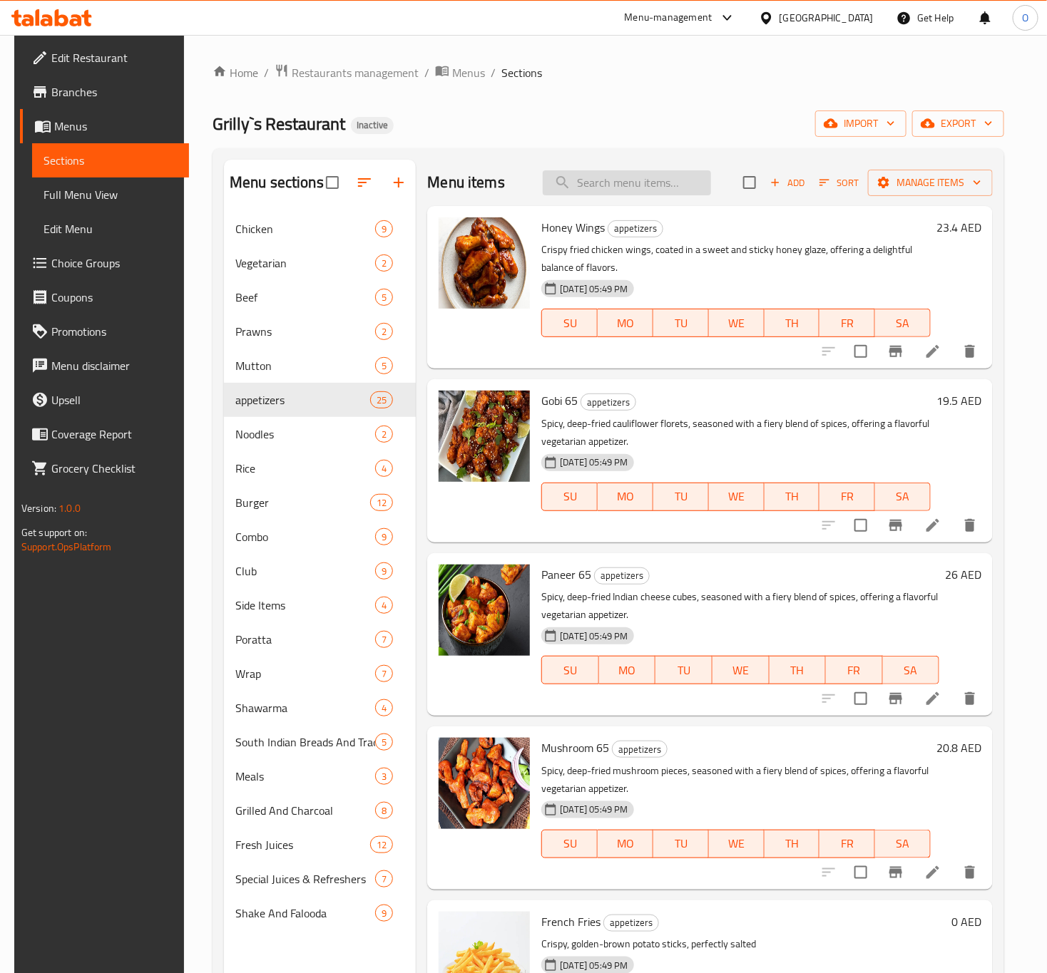
click at [578, 195] on input "search" at bounding box center [627, 182] width 168 height 25
paste input "Dal Fry"
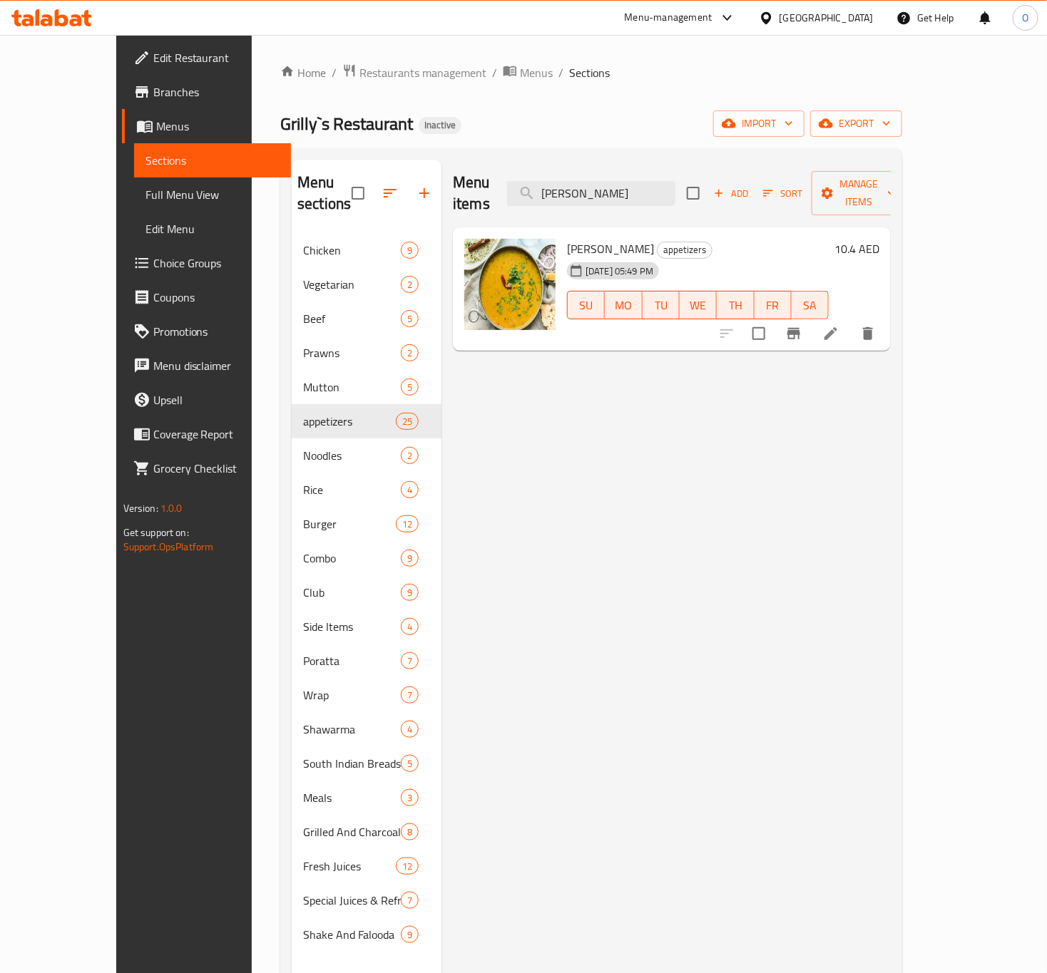
type input "Dal Fry"
click at [851, 321] on li at bounding box center [831, 334] width 40 height 26
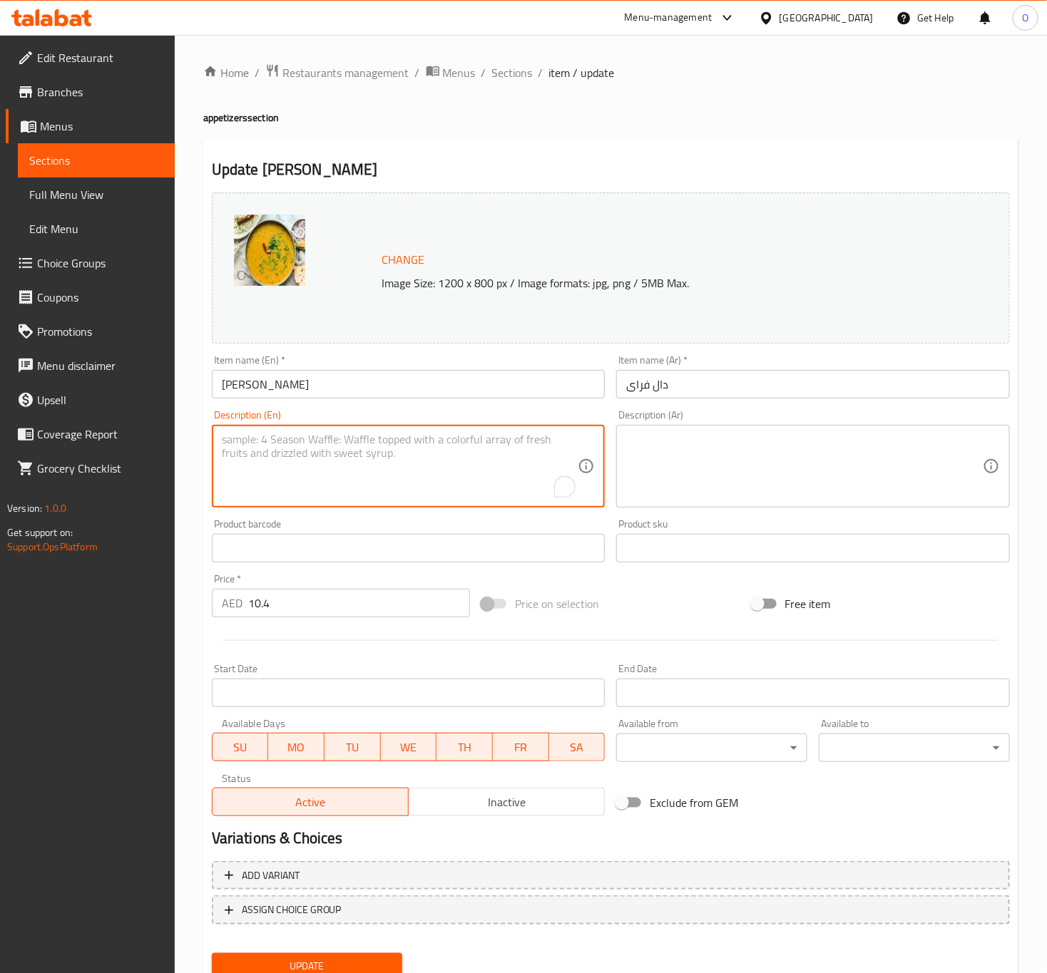
click at [368, 471] on textarea "To enrich screen reader interactions, please activate Accessibility in Grammarl…" at bounding box center [400, 467] width 357 height 68
paste textarea "A comforting and flavorful lentil dish, tempered with aromatic spices, typicall…"
type textarea "A comforting and flavorful lentil dish, tempered with aromatic spices, typicall…"
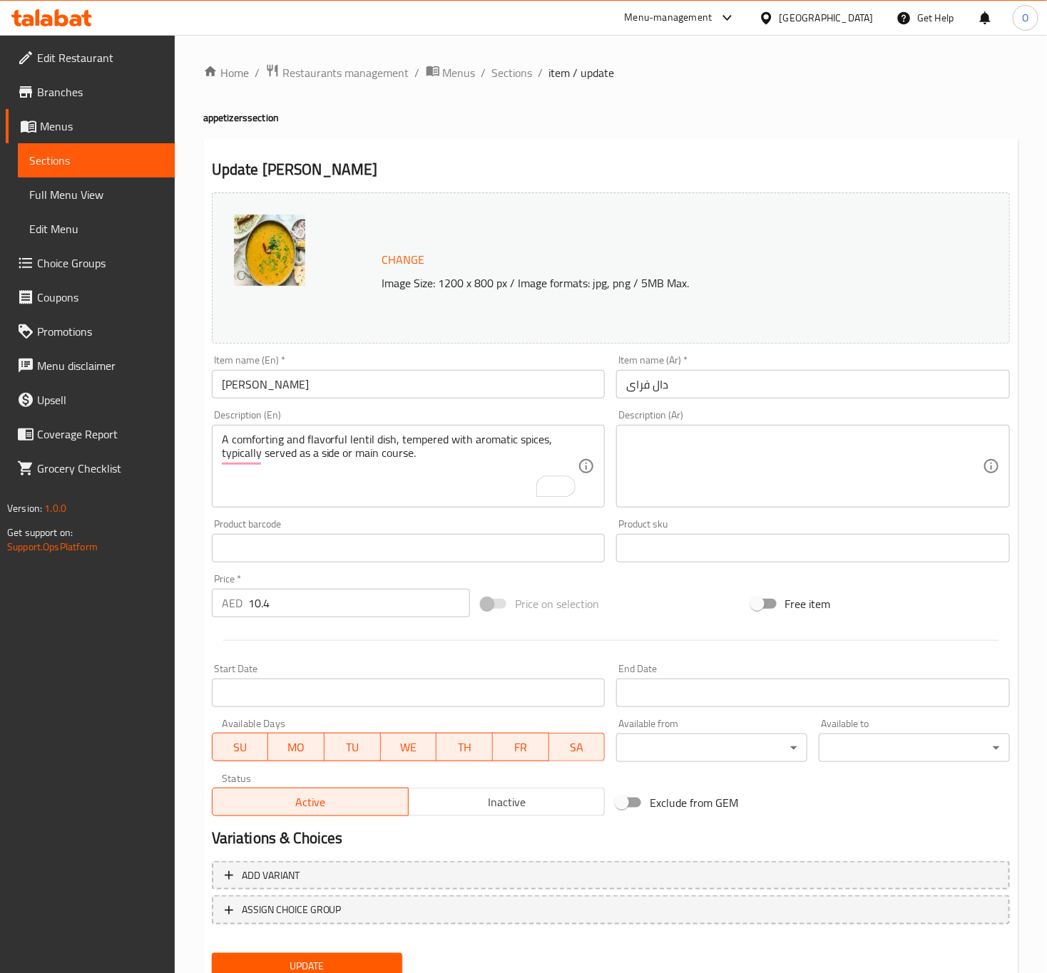
click at [616, 482] on div "Description (Ar)" at bounding box center [813, 466] width 394 height 83
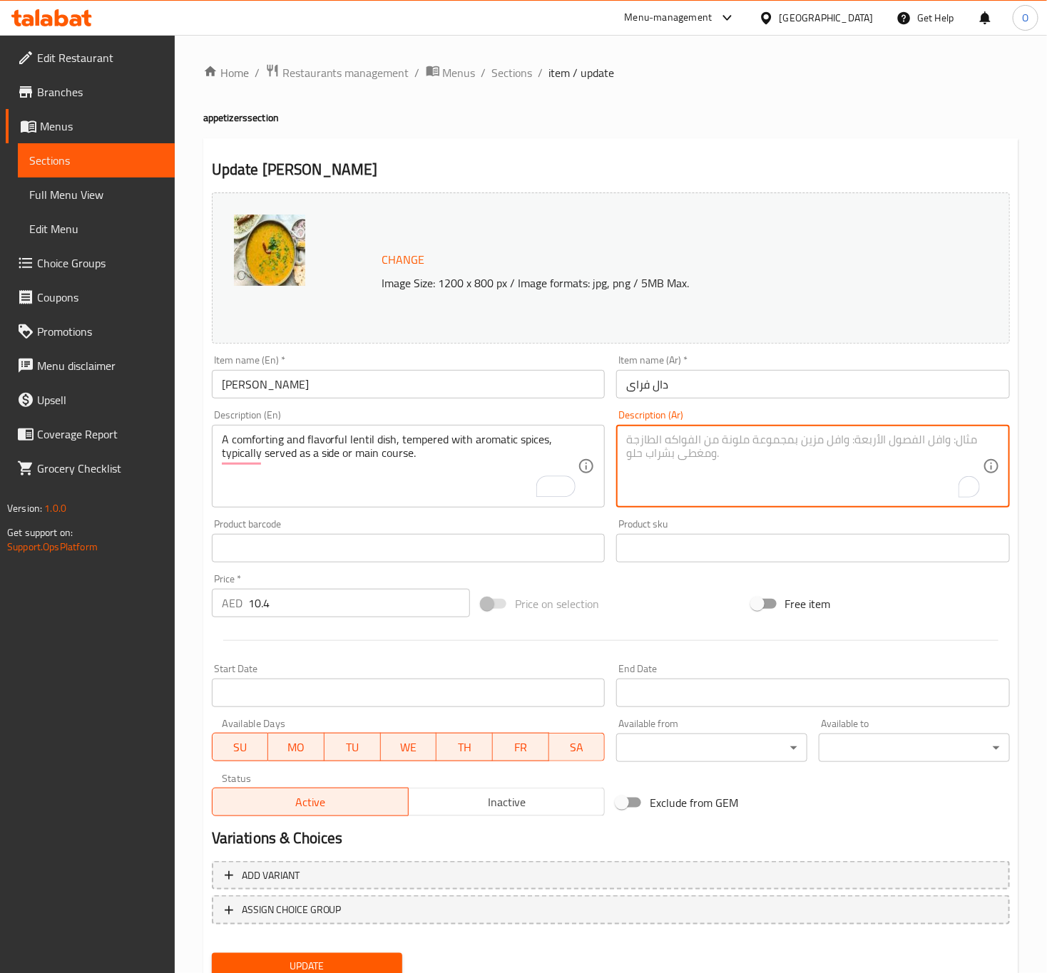
paste textarea "طبق عدس مريح ولذيذ، متبل بتوابل عطرية، يقدم عادة كطبق جانبي أو طبق رئيسي."
type textarea "طبق عدس مريح ولذيذ، متبل بتوابل عطرية، يقدم عادة كطبق جانبي أو طبق رئيسي."
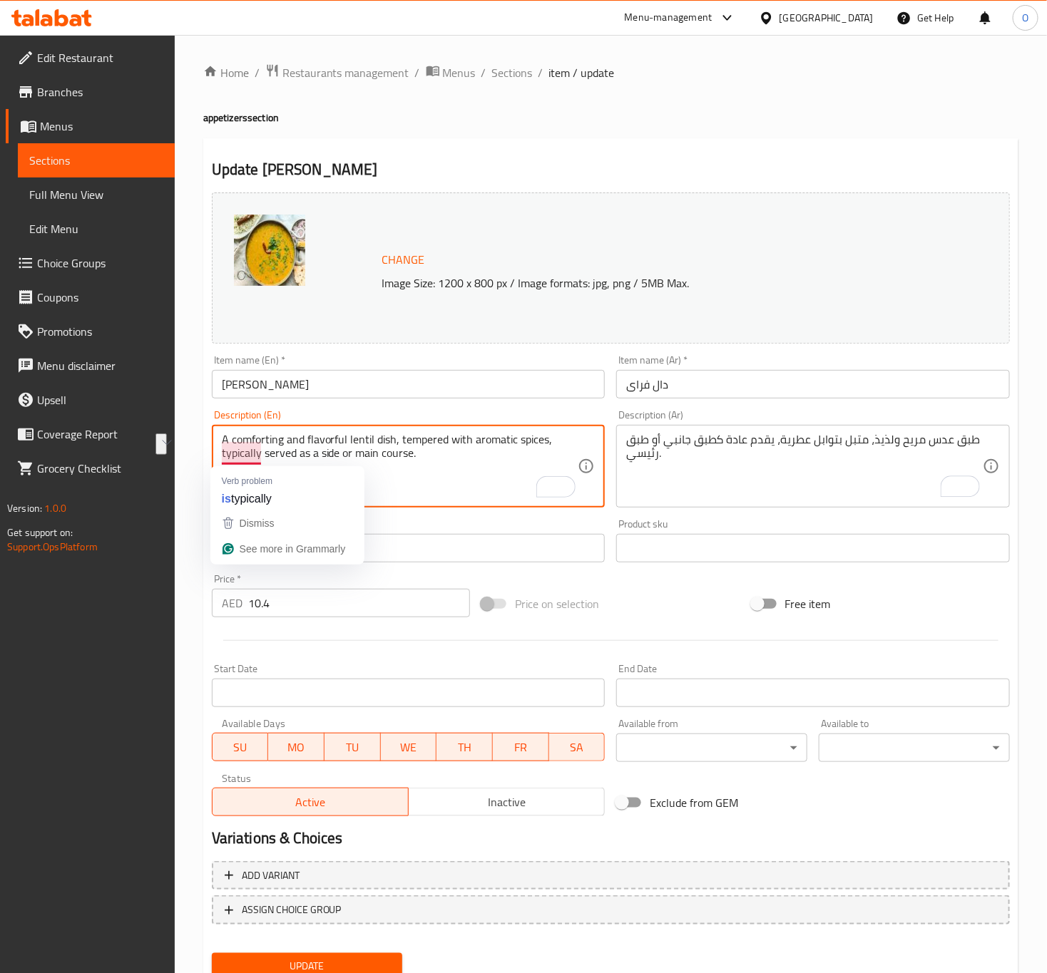
drag, startPoint x: 302, startPoint y: 437, endPoint x: 232, endPoint y: 446, distance: 70.4
click at [232, 446] on textarea "A comforting and flavorful lentil dish, tempered with aromatic spices, typicall…" at bounding box center [400, 467] width 357 height 68
click at [474, 444] on textarea "A flavorful lentil dish, tempered with aromatic spices, typically served as a s…" at bounding box center [400, 467] width 357 height 68
drag, startPoint x: 474, startPoint y: 444, endPoint x: 474, endPoint y: 454, distance: 10.0
click at [474, 454] on textarea "A flavorful lentil dish, tempered with aromatic spices, typically served as a s…" at bounding box center [400, 467] width 357 height 68
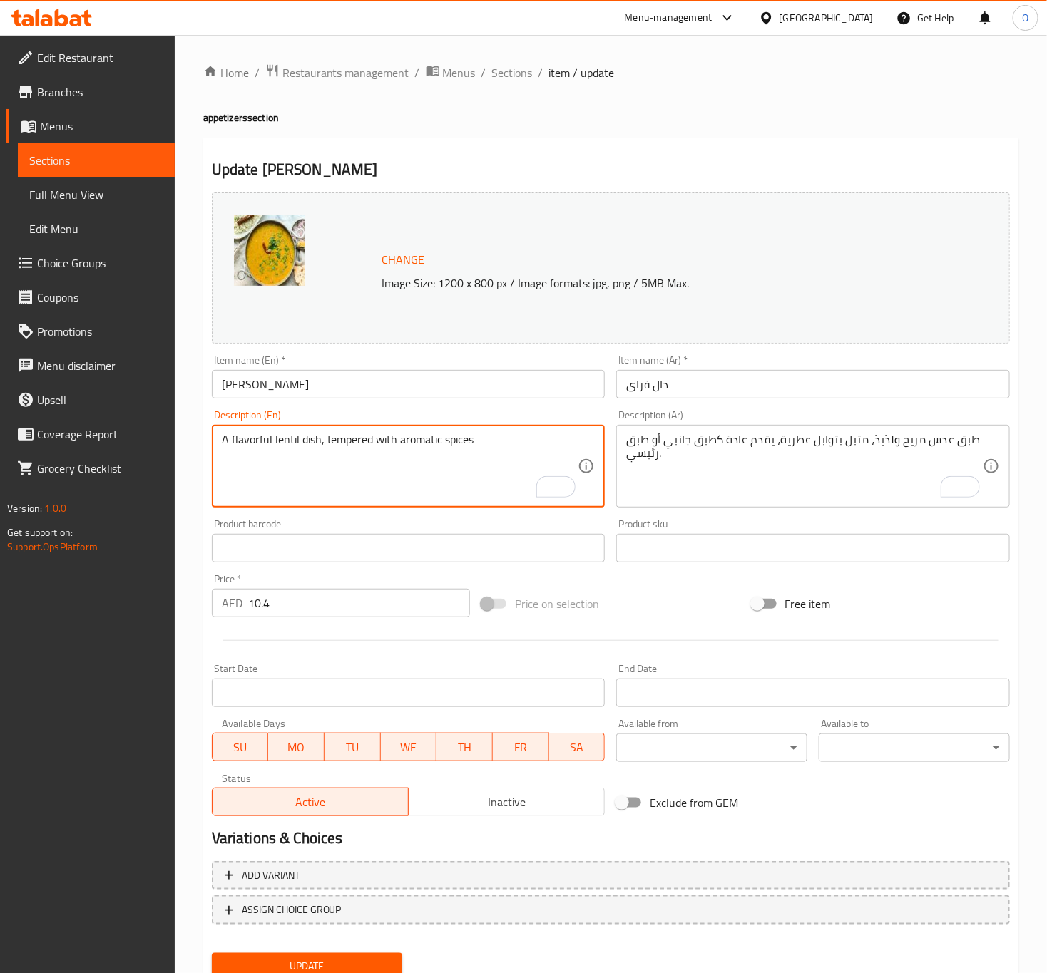
type textarea "A flavorful lentil dish, tempered with aromatic spices"
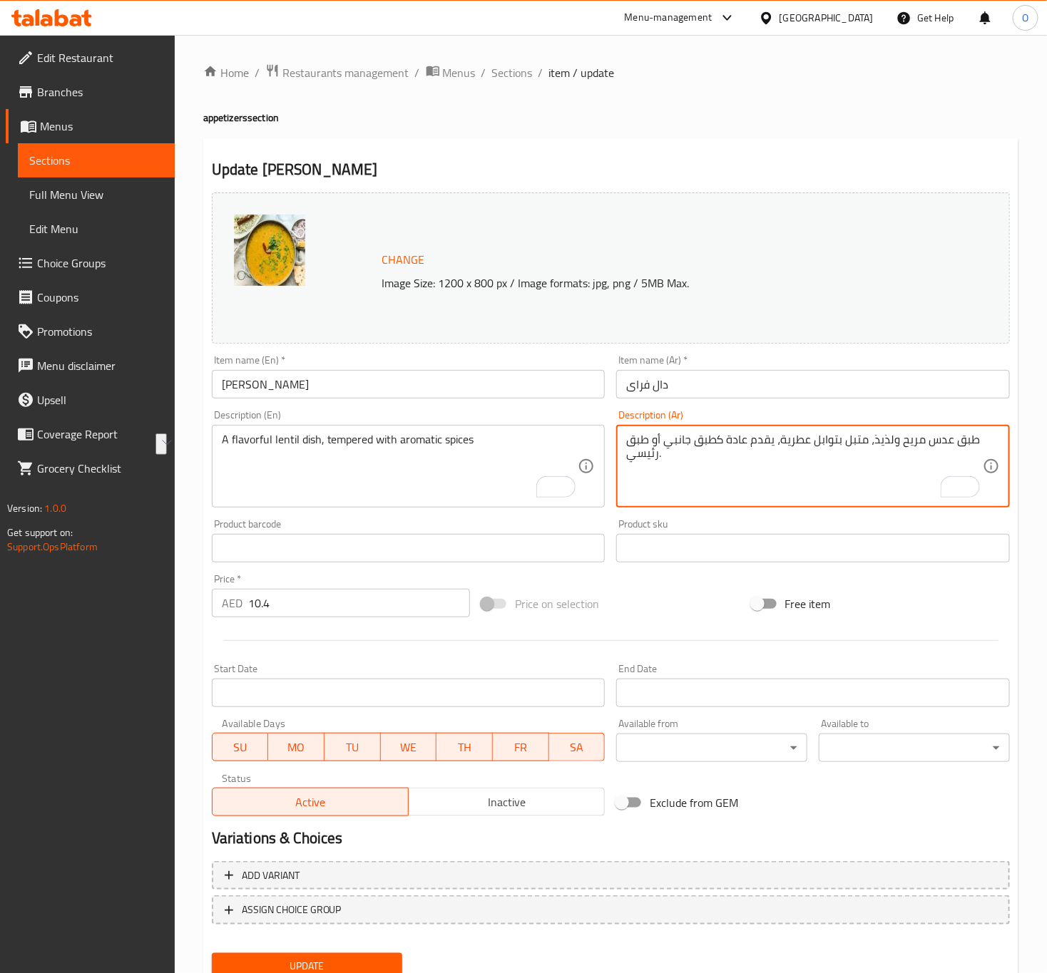
drag, startPoint x: 888, startPoint y: 439, endPoint x: 916, endPoint y: 441, distance: 28.6
drag, startPoint x: 819, startPoint y: 445, endPoint x: 574, endPoint y: 401, distance: 249.3
click at [574, 401] on div "Change Image Size: 1200 x 800 px / Image formats: jpg, png / 5MB Max. Item name…" at bounding box center [610, 504] width 809 height 635
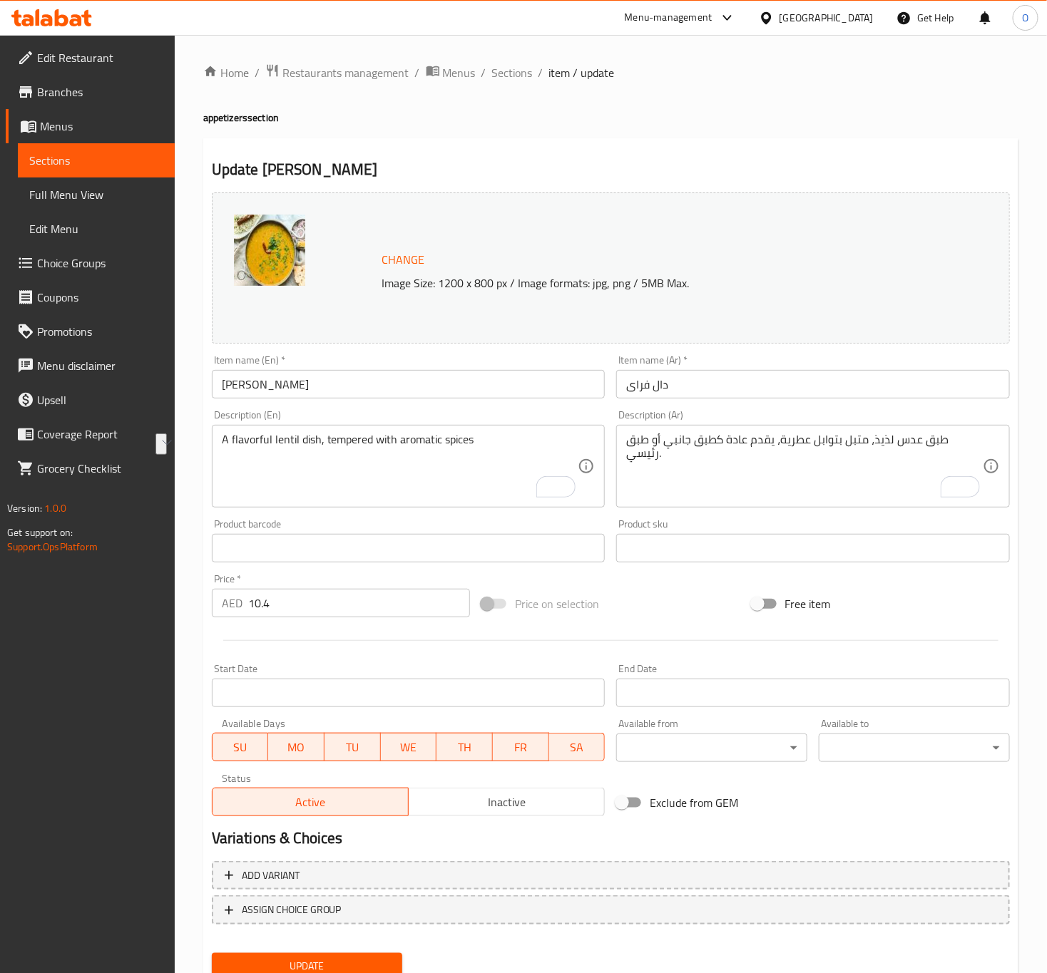
click at [623, 430] on div "طبق عدس لذيذ، متبل بتوابل عطرية، يقدم عادة كطبق جانبي أو طبق رئيسي. Description…" at bounding box center [813, 466] width 394 height 83
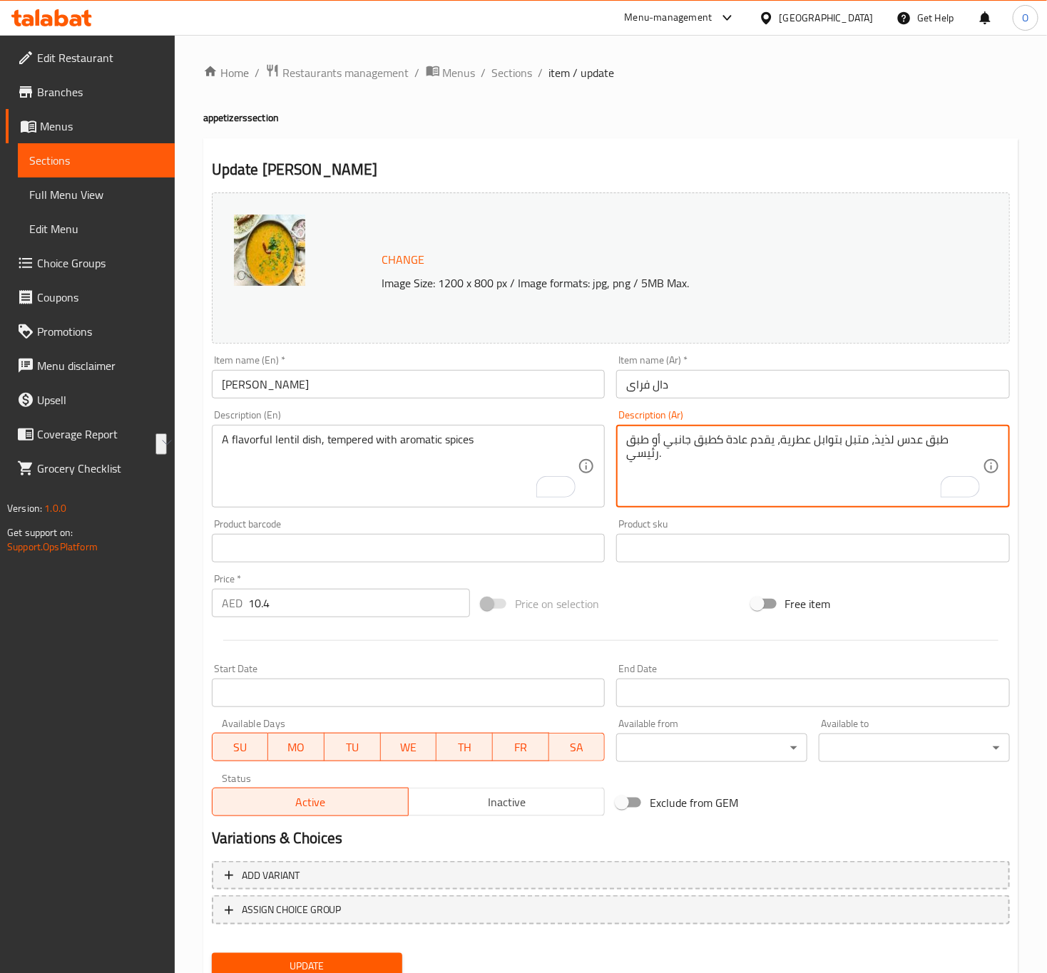
click at [638, 444] on textarea "طبق عدس لذيذ، متبل بتوابل عطرية، يقدم عادة كطبق جانبي أو طبق رئيسي." at bounding box center [804, 467] width 357 height 68
type textarea "طبق عدس مريح ولذيذ، متبل بتوابل عطرية، يقدم عادة كطبق جانبي أو طبق رئيسي."
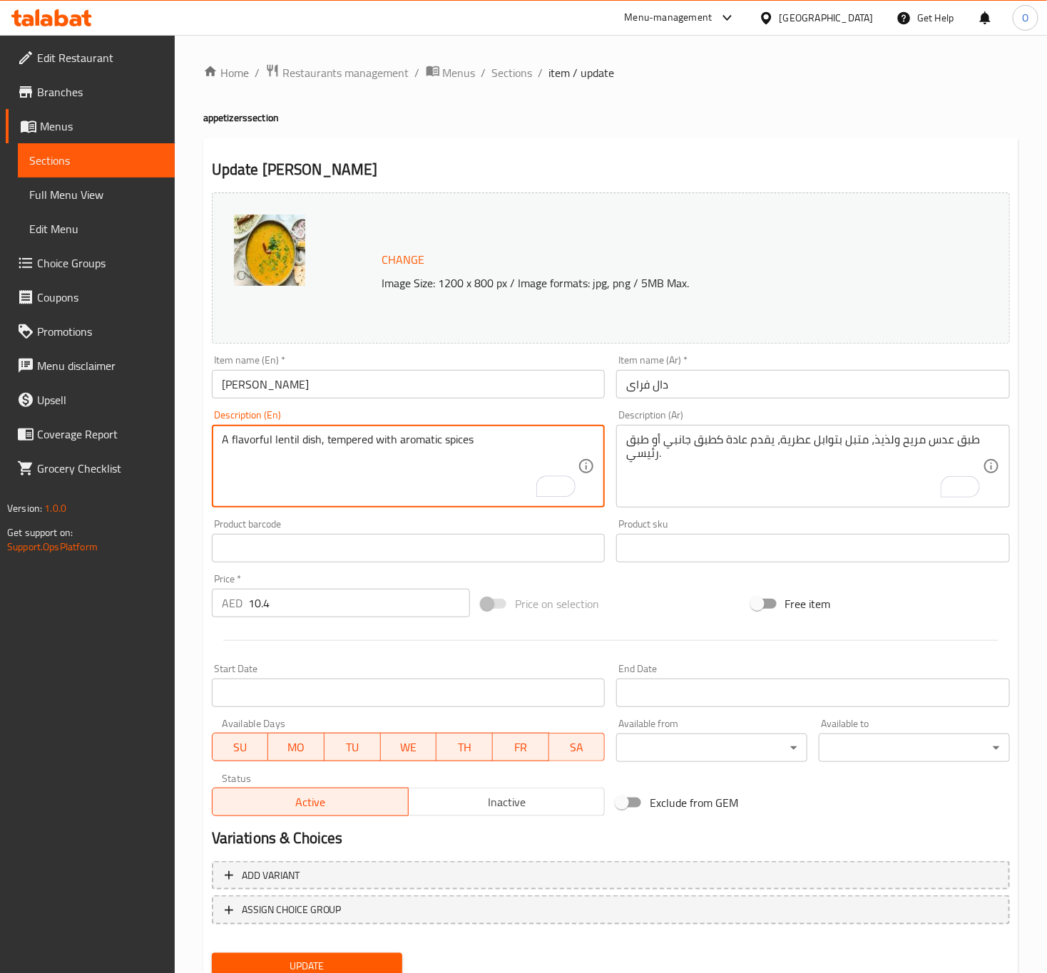
type textarea "A flavorful lentil dish, tempered with aromatic spices"
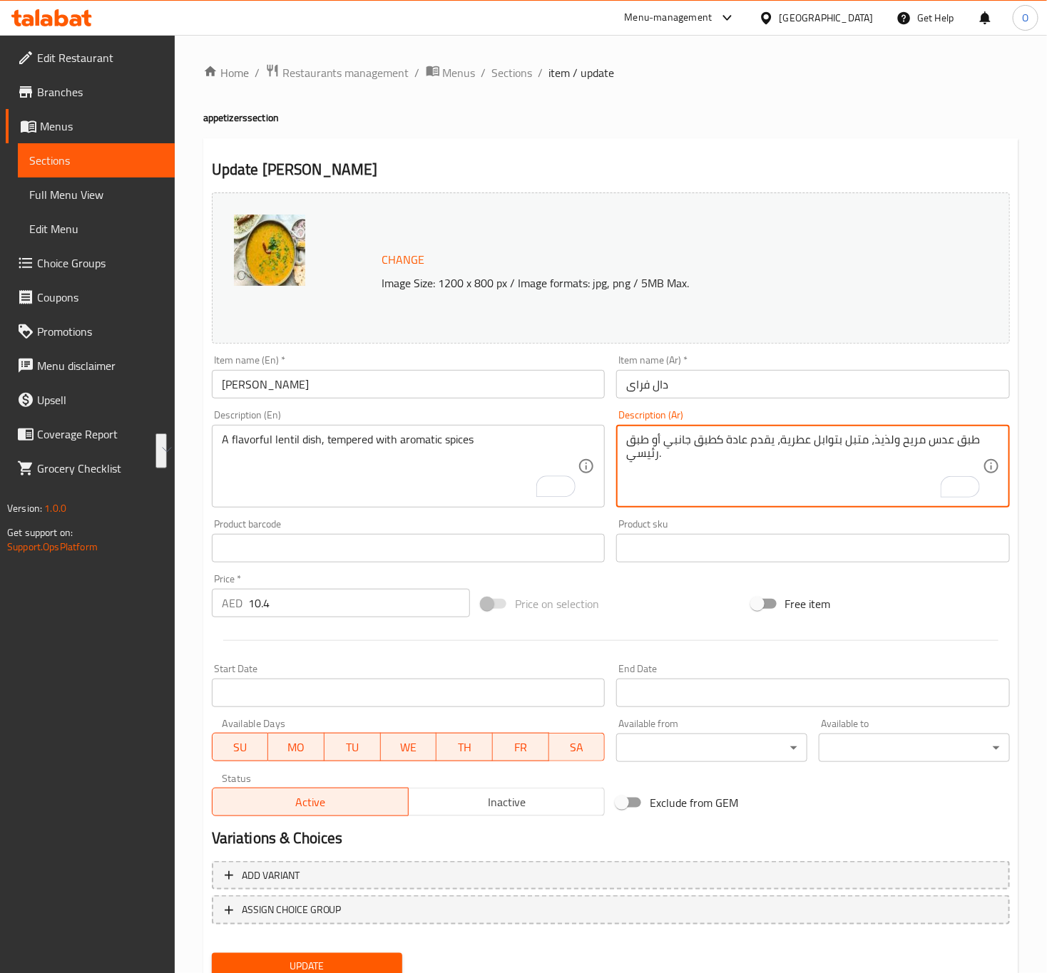
drag, startPoint x: 777, startPoint y: 437, endPoint x: 782, endPoint y: 481, distance: 44.4
click at [742, 437] on textarea "طبق عدس مريح ولذيذ، متبل بتوابل عطرية" at bounding box center [804, 467] width 357 height 68
click at [742, 448] on textarea "طبق عدس مريح ولذيذ، متبل بتوابل عطرية" at bounding box center [804, 467] width 357 height 68
click at [738, 441] on textarea "طبق عدس مريح ولذيذ، متبل بتوابل عطرية" at bounding box center [804, 467] width 357 height 68
type textarea "طبق عدس لذيذ، متبل بتوابل عطرية"
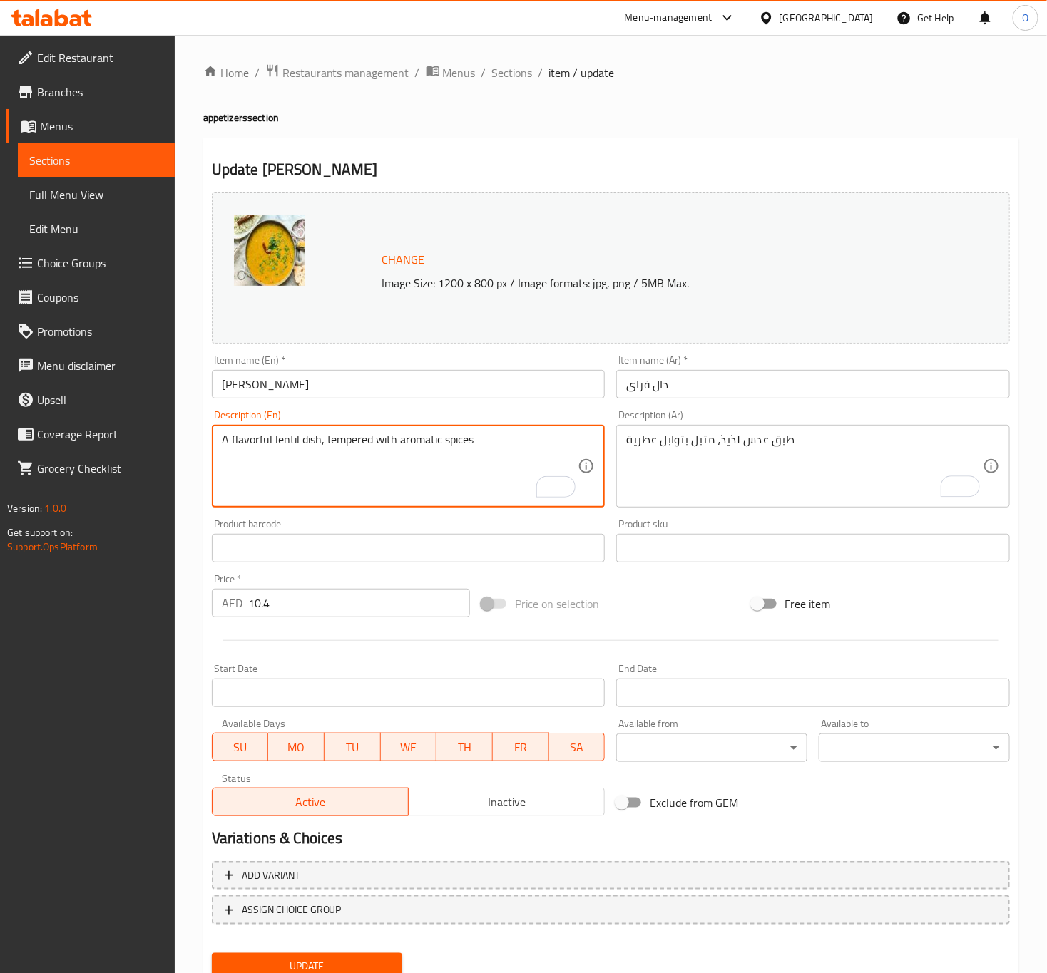
click at [351, 437] on textarea "A flavorful lentil dish, tempered with aromatic spices" at bounding box center [400, 467] width 357 height 68
drag, startPoint x: 436, startPoint y: 379, endPoint x: 443, endPoint y: 374, distance: 7.7
click at [436, 379] on input "Dal Fry" at bounding box center [409, 384] width 394 height 29
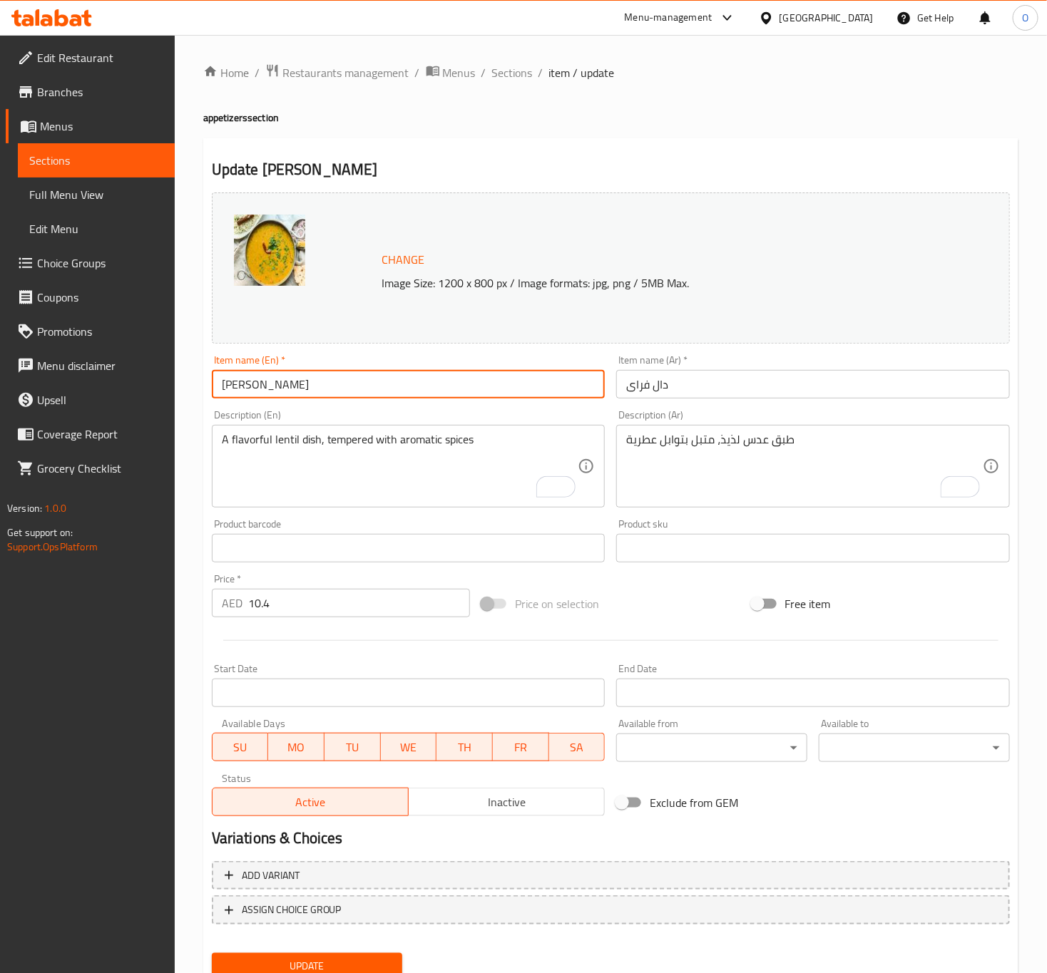
click at [212, 953] on button "Update" at bounding box center [307, 966] width 191 height 26
drag, startPoint x: 497, startPoint y: 71, endPoint x: 498, endPoint y: 97, distance: 26.4
click at [497, 71] on span "Sections" at bounding box center [512, 72] width 41 height 17
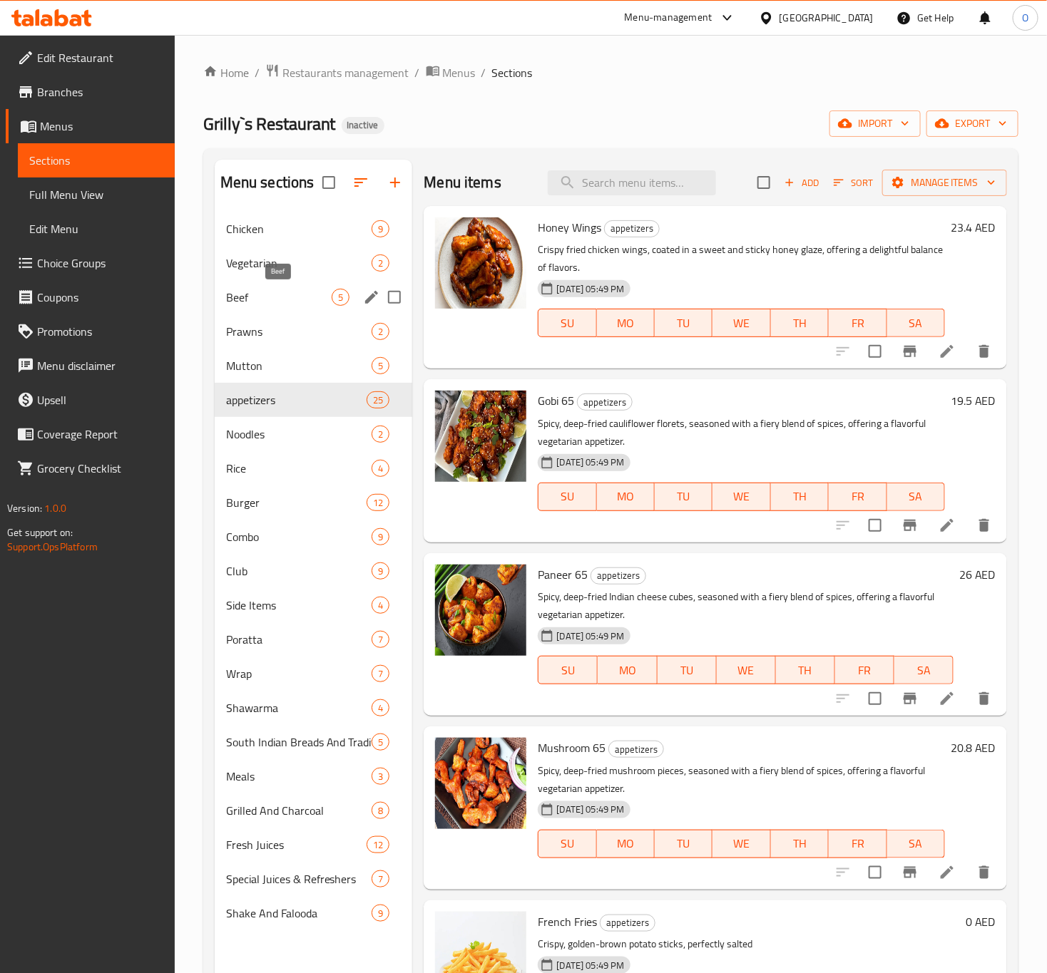
click at [272, 291] on span "Beef" at bounding box center [279, 297] width 106 height 17
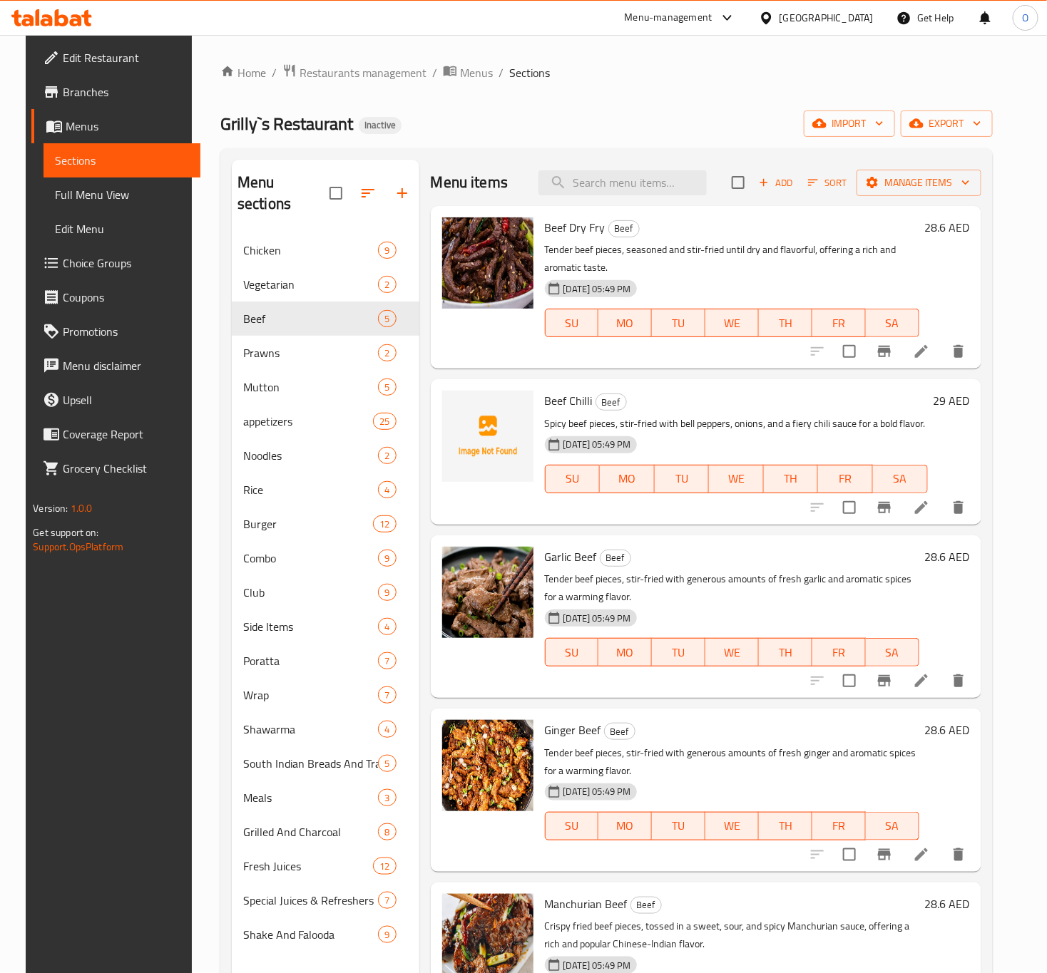
drag, startPoint x: 936, startPoint y: 352, endPoint x: 948, endPoint y: 354, distance: 12.3
drag, startPoint x: 957, startPoint y: 677, endPoint x: 946, endPoint y: 683, distance: 13.1
click at [551, 231] on span "Beef Dry Fry" at bounding box center [575, 227] width 61 height 21
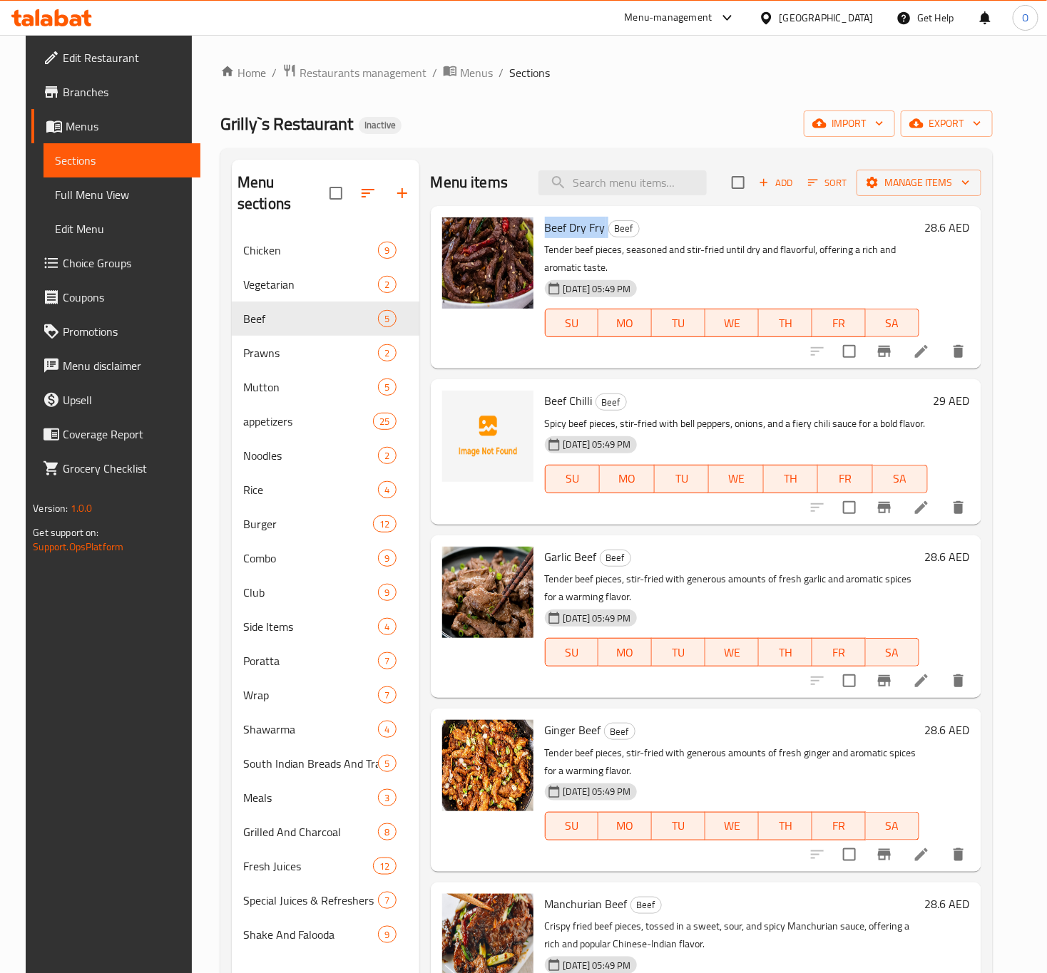
copy h6 "Beef Dry Fry"
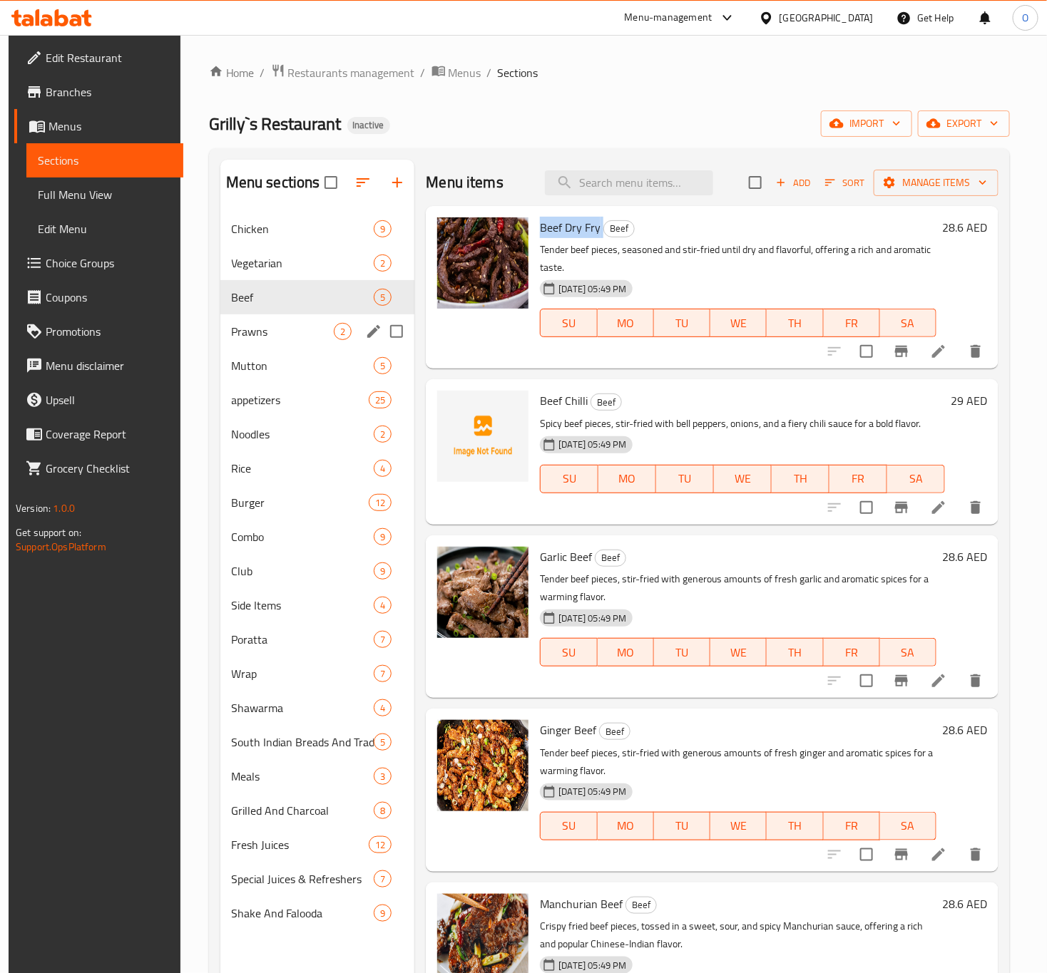
click at [305, 347] on div "Prawns 2" at bounding box center [317, 331] width 195 height 34
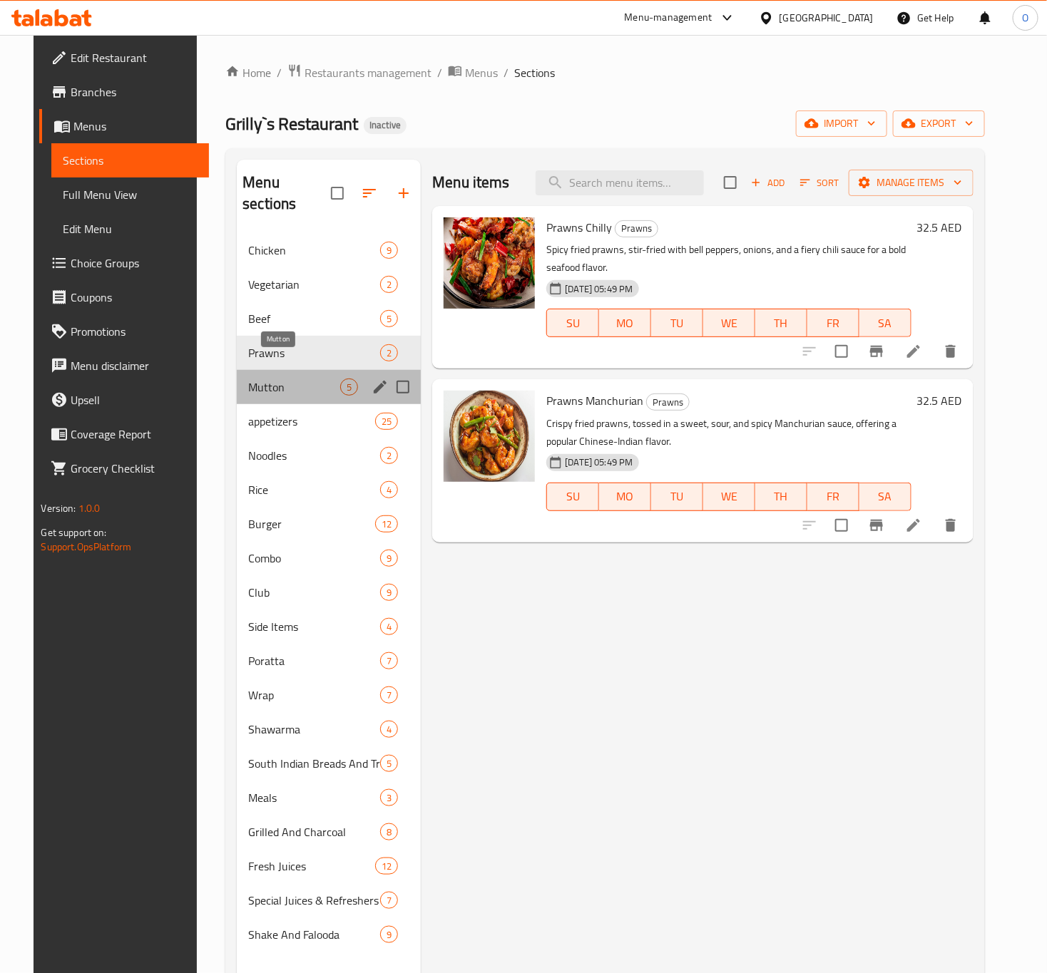
click at [300, 379] on span "Mutton" at bounding box center [294, 387] width 92 height 17
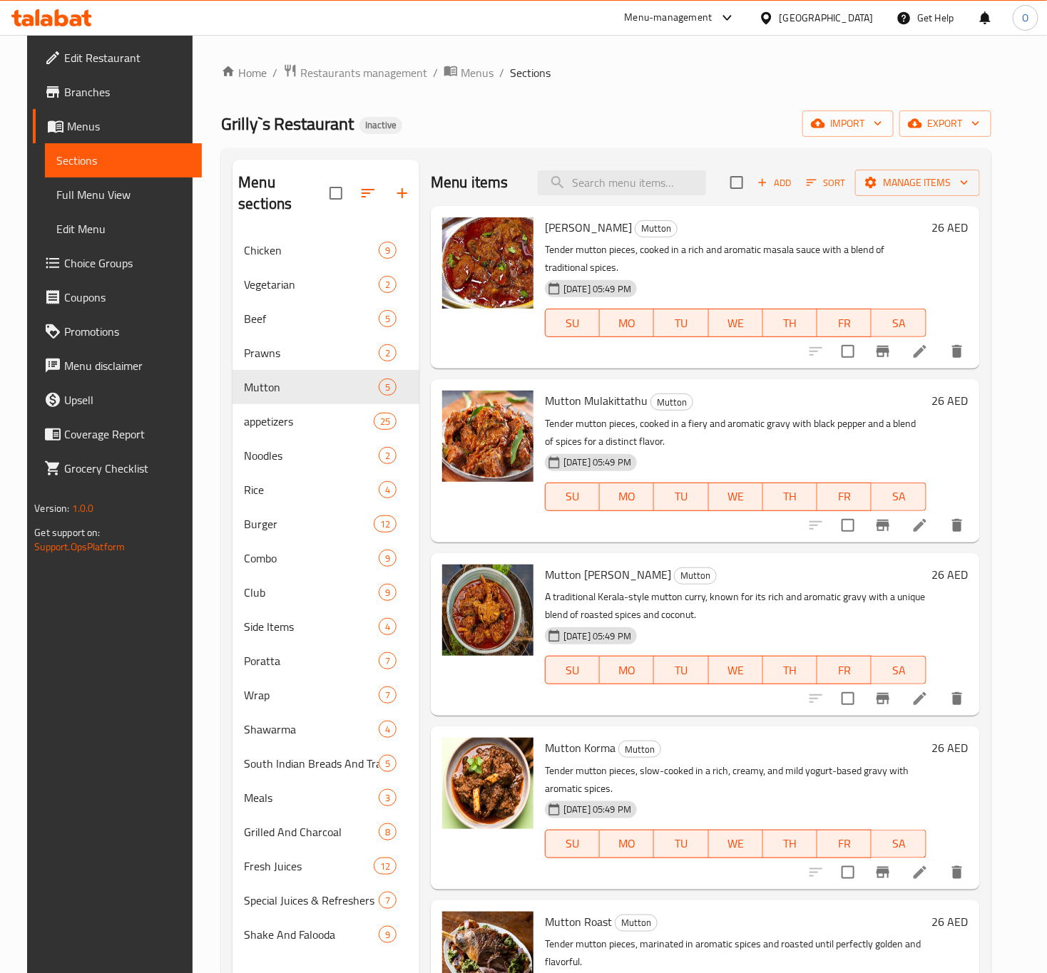
click at [558, 236] on span "Mutton Masala" at bounding box center [588, 227] width 87 height 21
copy h6 "Mutton Masala"
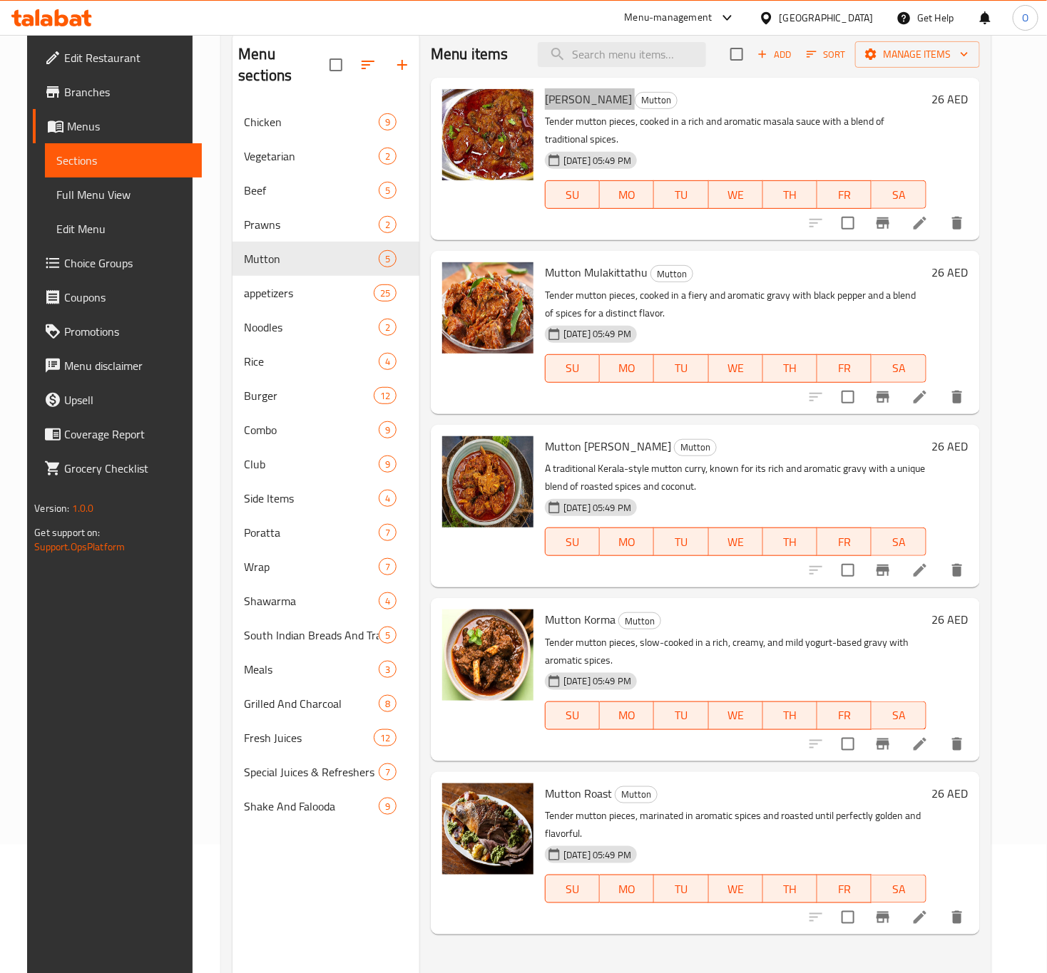
scroll to position [200, 0]
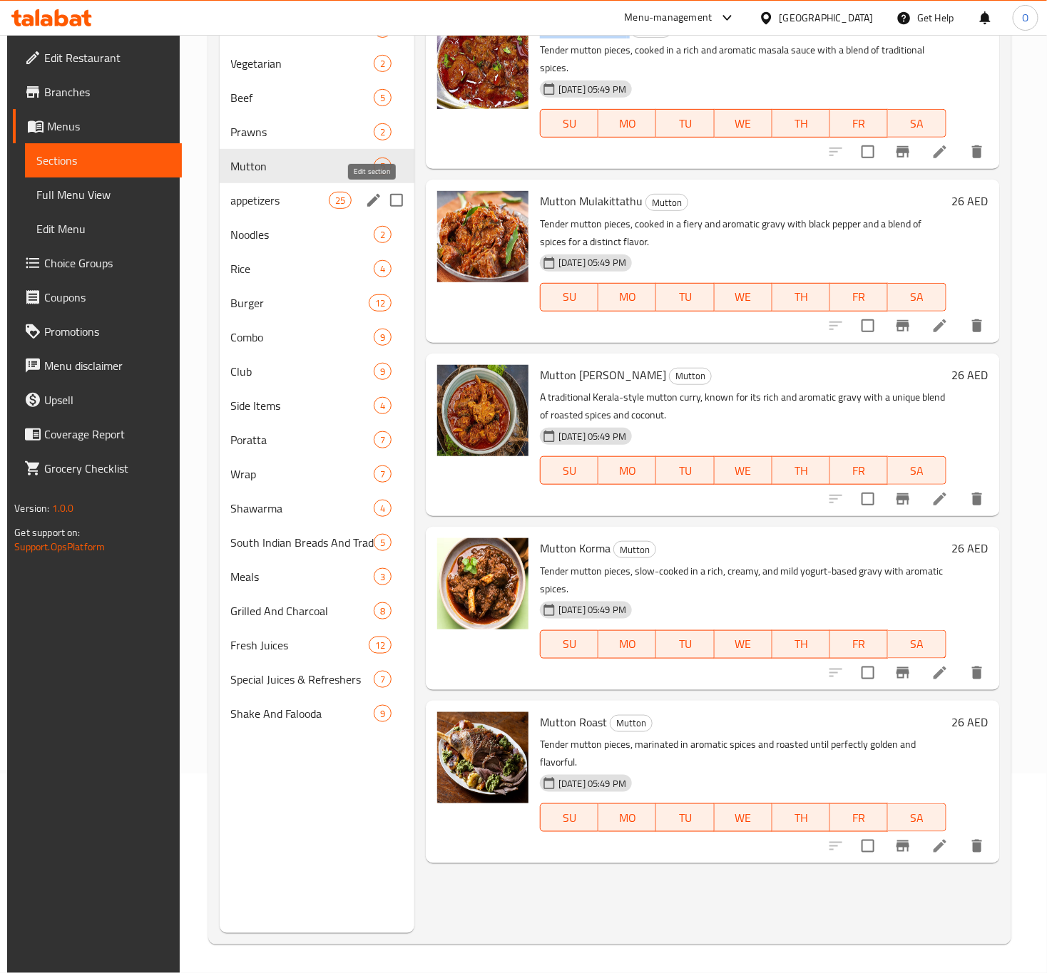
click at [374, 203] on icon "edit" at bounding box center [373, 200] width 17 height 17
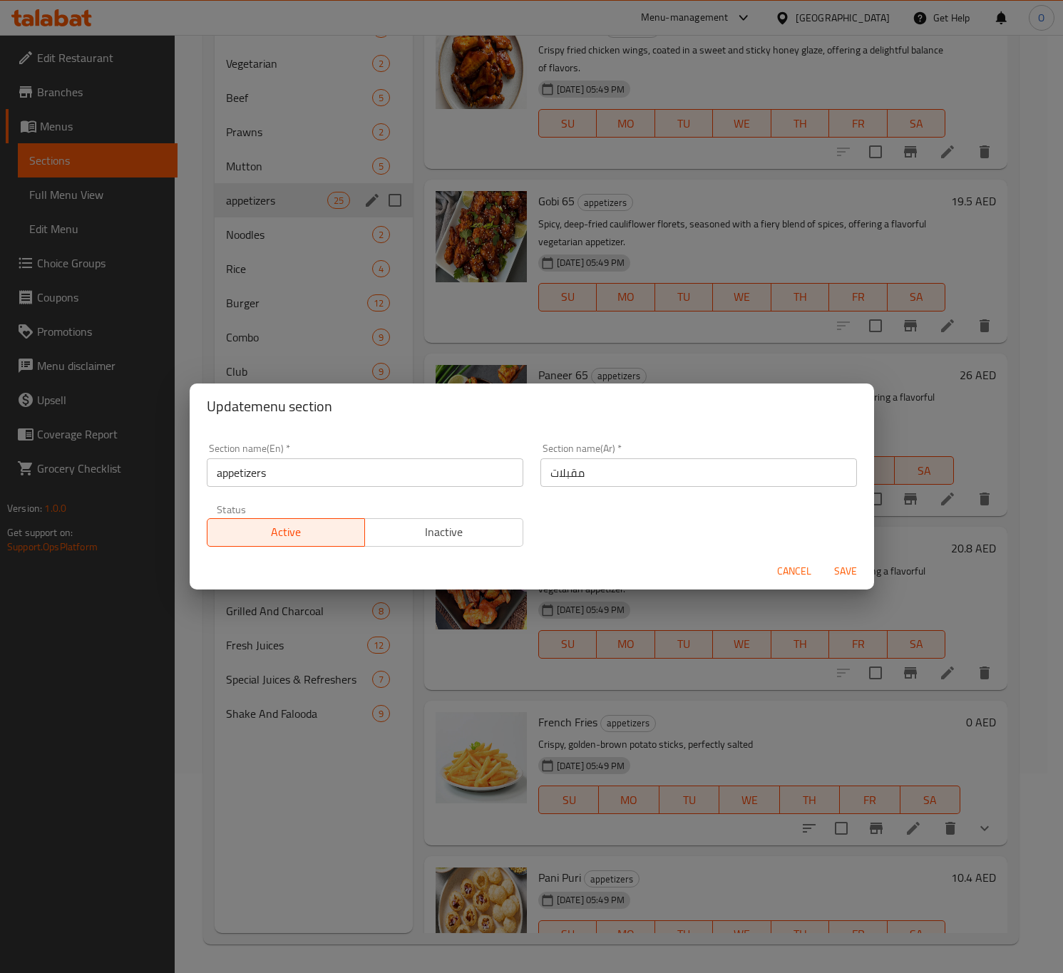
click at [270, 486] on div "Section name(En)   * appetizers Section name(En) *" at bounding box center [365, 465] width 334 height 61
click at [270, 462] on input "appetizers" at bounding box center [365, 473] width 317 height 29
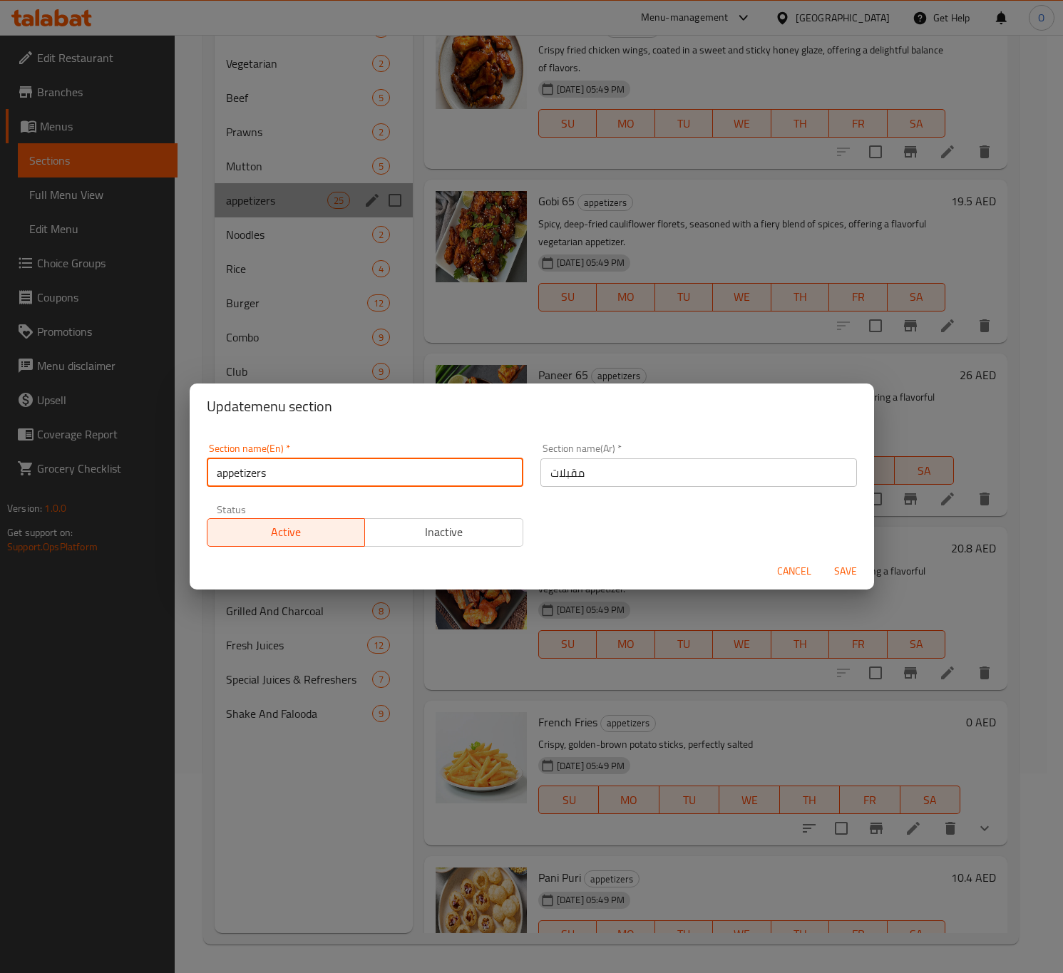
drag, startPoint x: 220, startPoint y: 477, endPoint x: 200, endPoint y: 471, distance: 21.5
click at [200, 471] on div "Section name(En)   * appetizers Section name(En) *" at bounding box center [365, 465] width 334 height 61
type input "Appetizers"
click at [832, 561] on button "Save" at bounding box center [846, 571] width 46 height 26
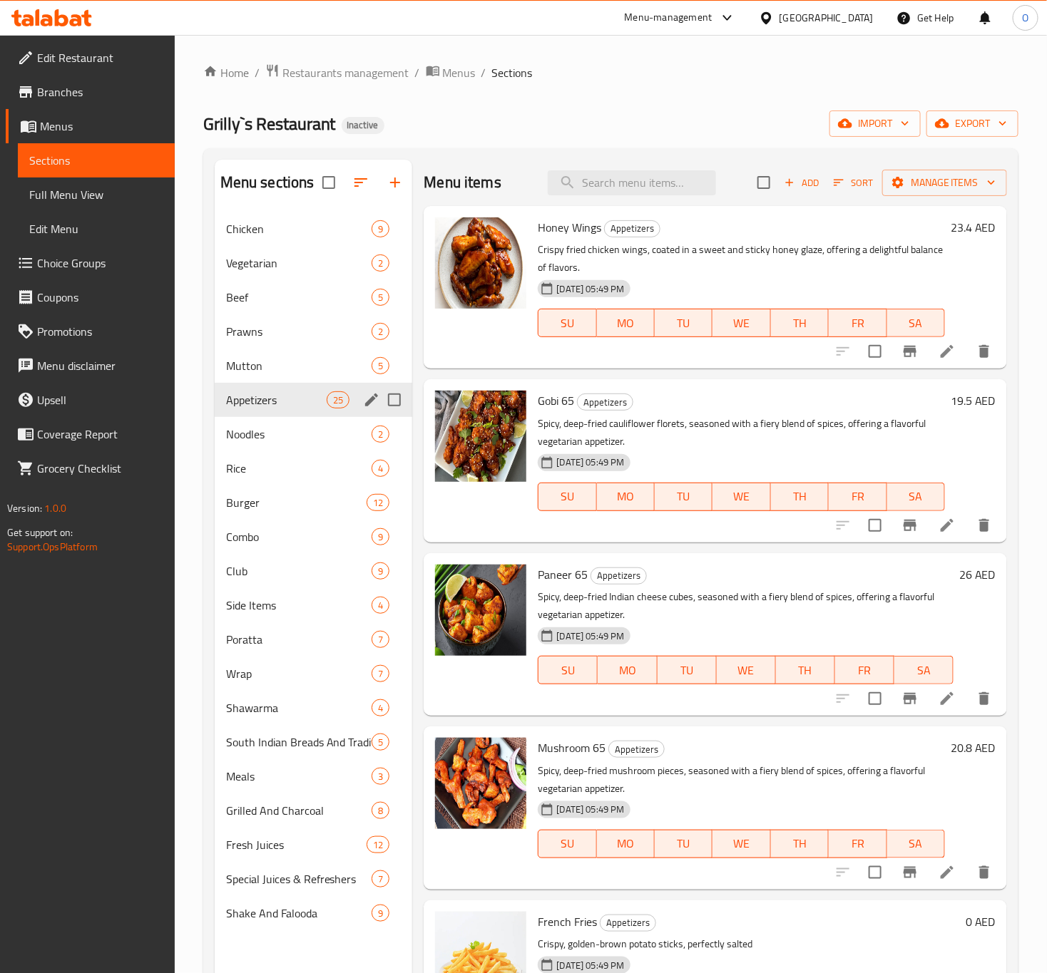
drag, startPoint x: 933, startPoint y: 354, endPoint x: 943, endPoint y: 225, distance: 128.7
click at [951, 225] on h6 "23.4 AED" at bounding box center [973, 228] width 45 height 20
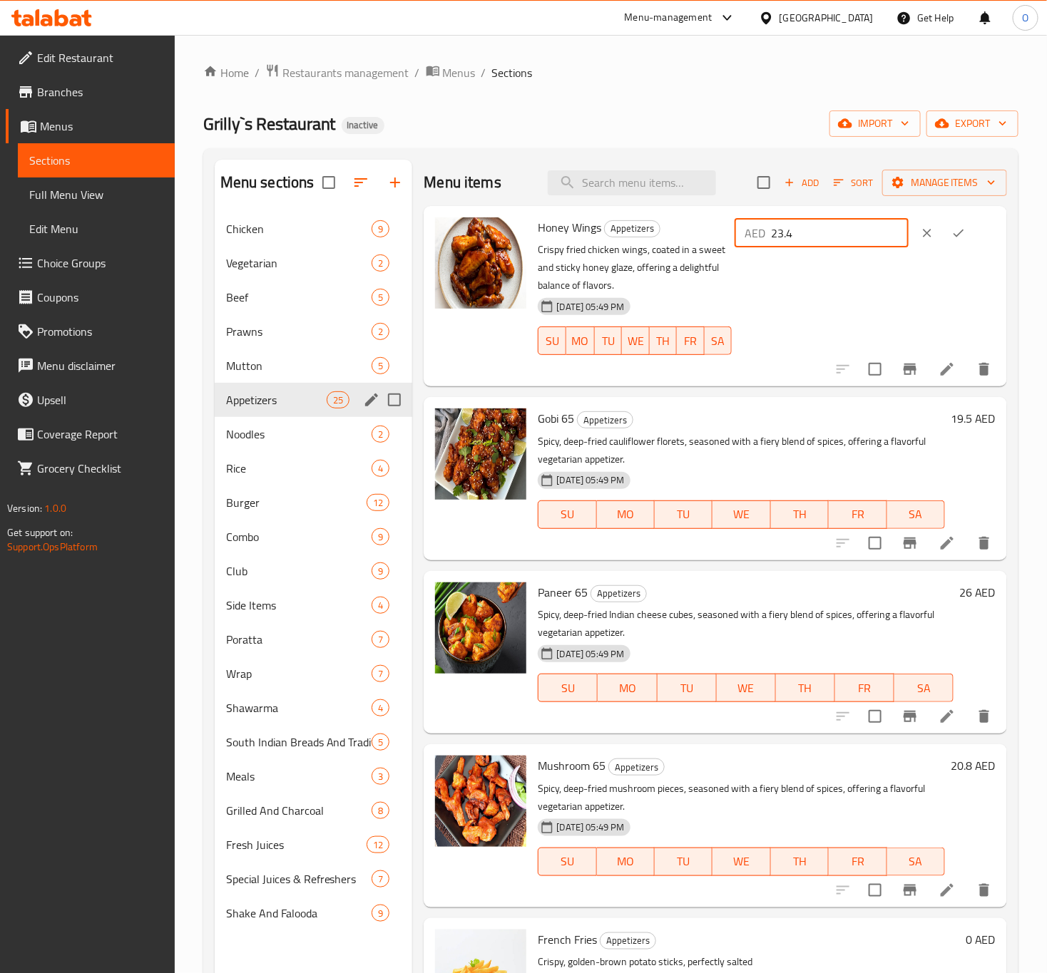
click at [819, 244] on input "23.4" at bounding box center [840, 233] width 138 height 29
type input "23"
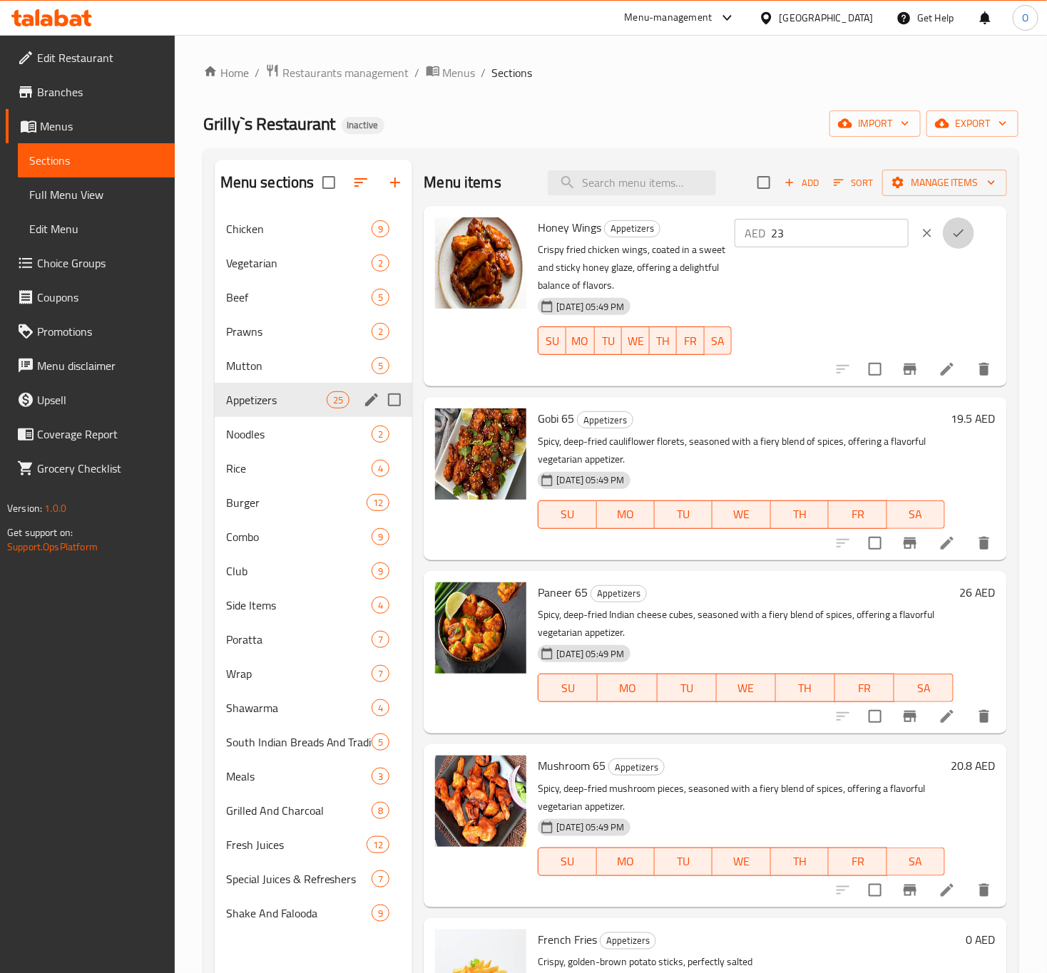
click at [943, 240] on button "ok" at bounding box center [958, 233] width 31 height 31
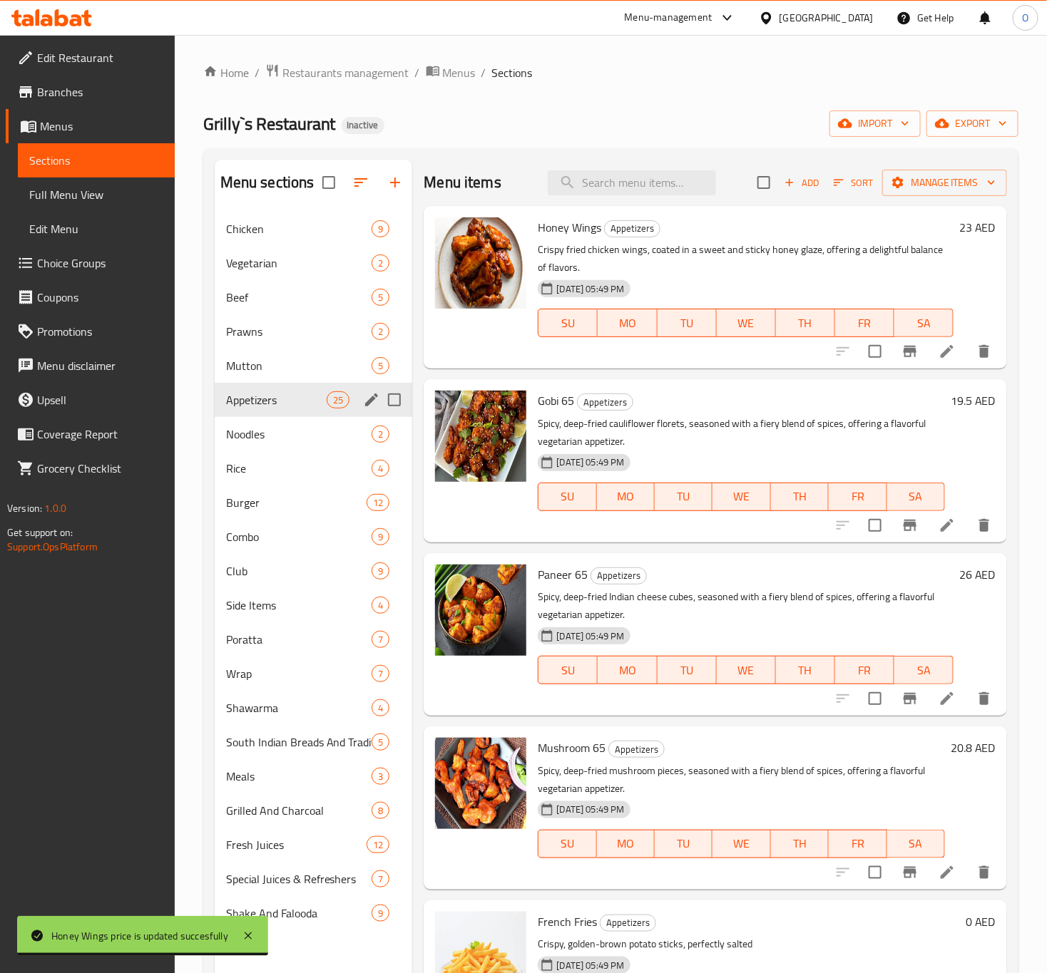
click at [951, 394] on h6 "19.5 AED" at bounding box center [973, 401] width 45 height 20
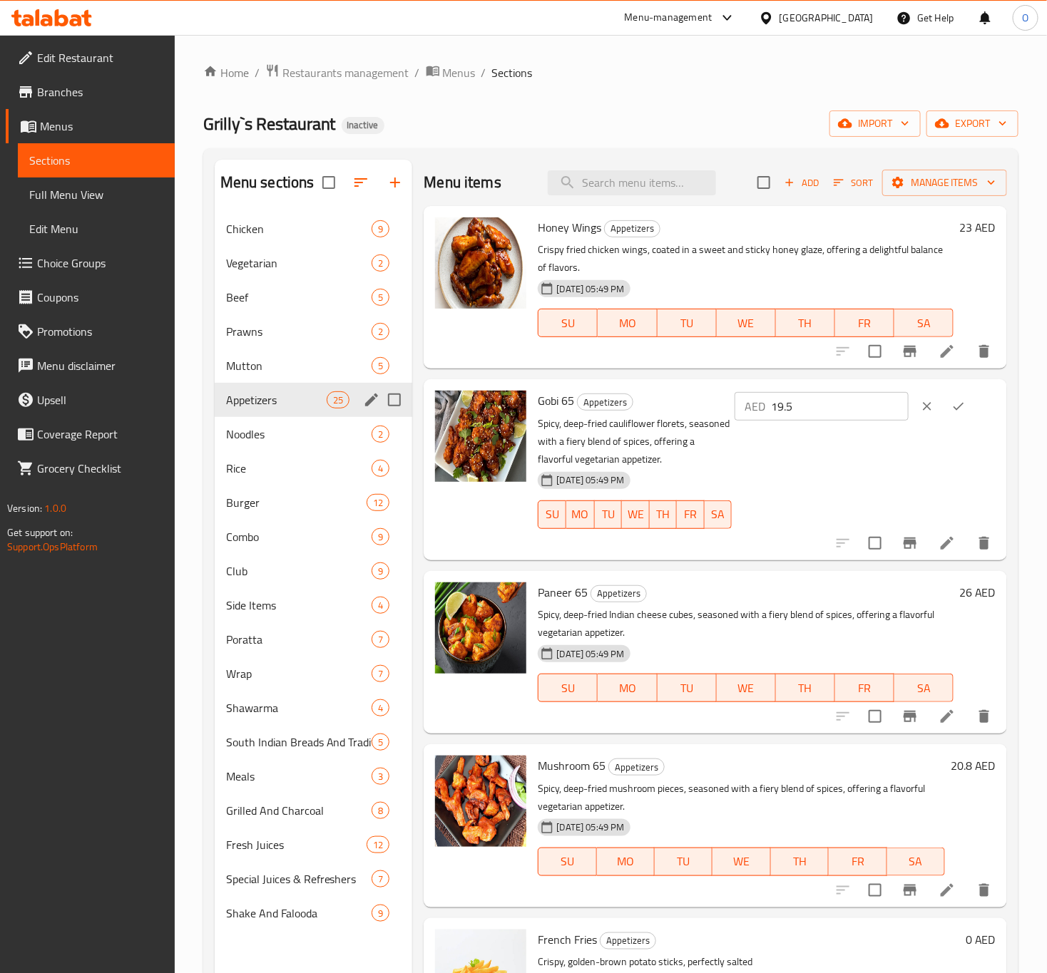
click at [817, 416] on input "19.5" at bounding box center [840, 406] width 138 height 29
type input "20"
click at [957, 404] on icon "ok" at bounding box center [958, 406] width 14 height 14
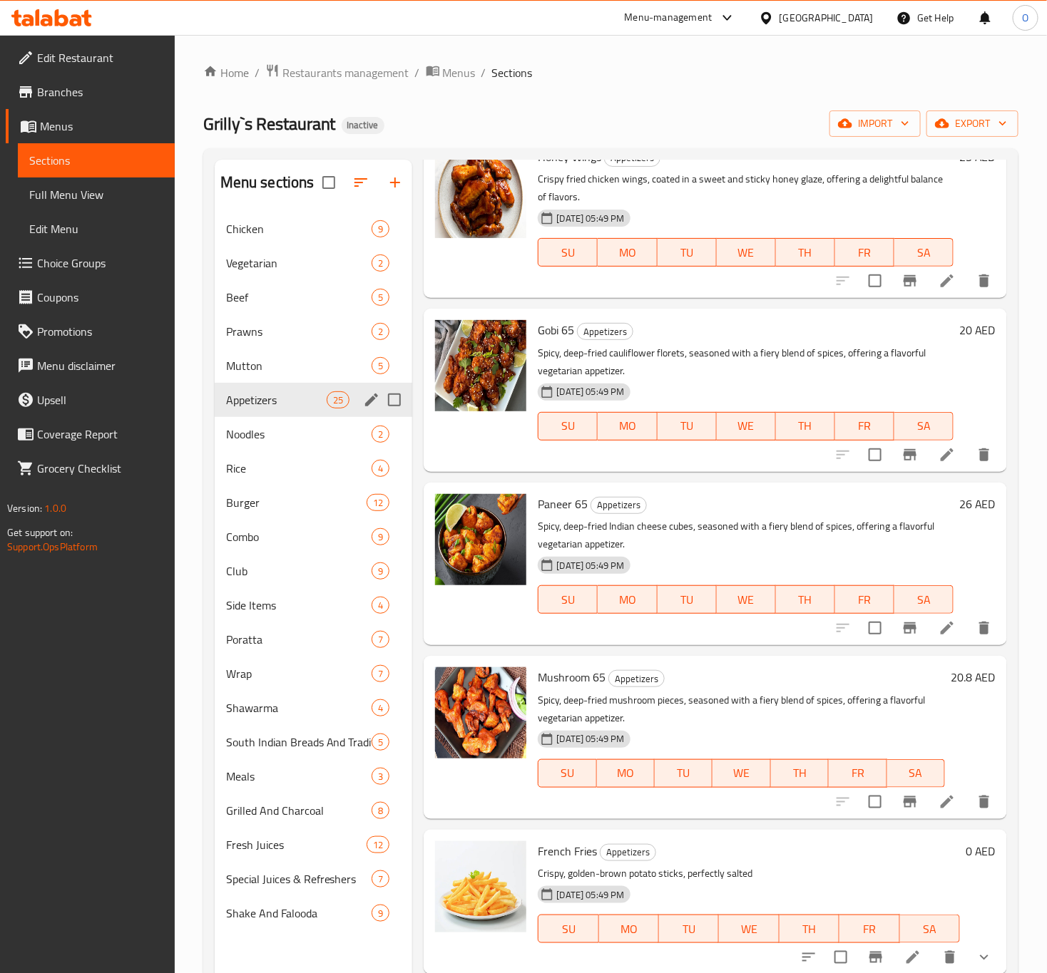
scroll to position [107, 0]
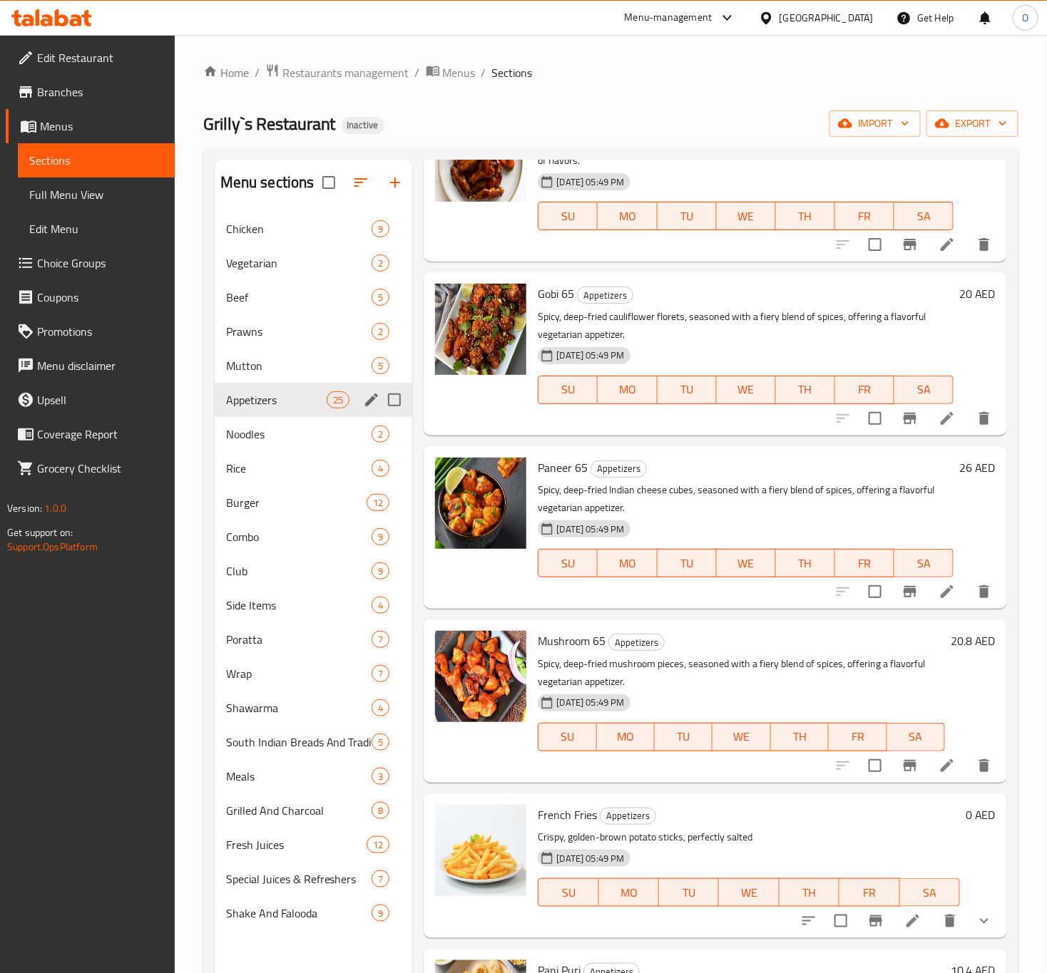
click at [951, 644] on h6 "20.8 AED" at bounding box center [973, 641] width 45 height 20
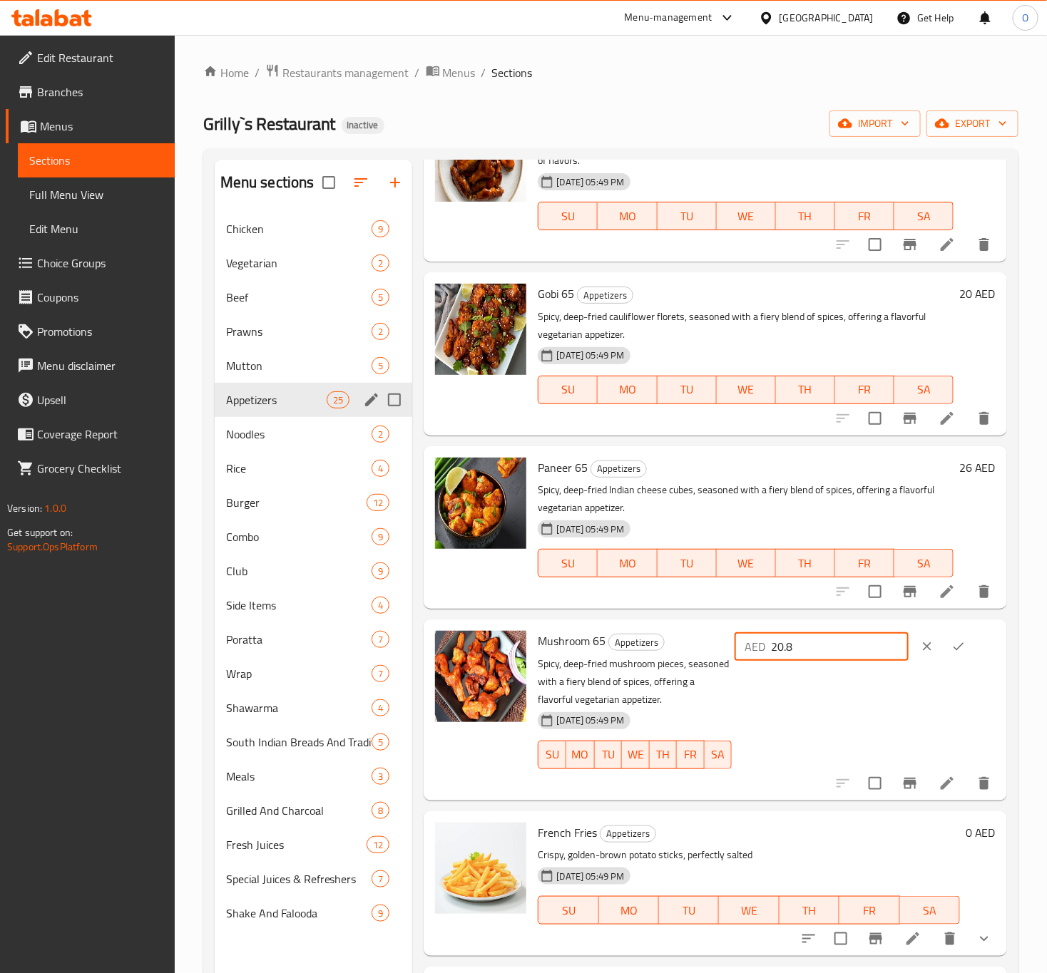
click at [786, 638] on input "20.8" at bounding box center [840, 647] width 138 height 29
type input "21"
click at [943, 650] on button "ok" at bounding box center [958, 646] width 31 height 31
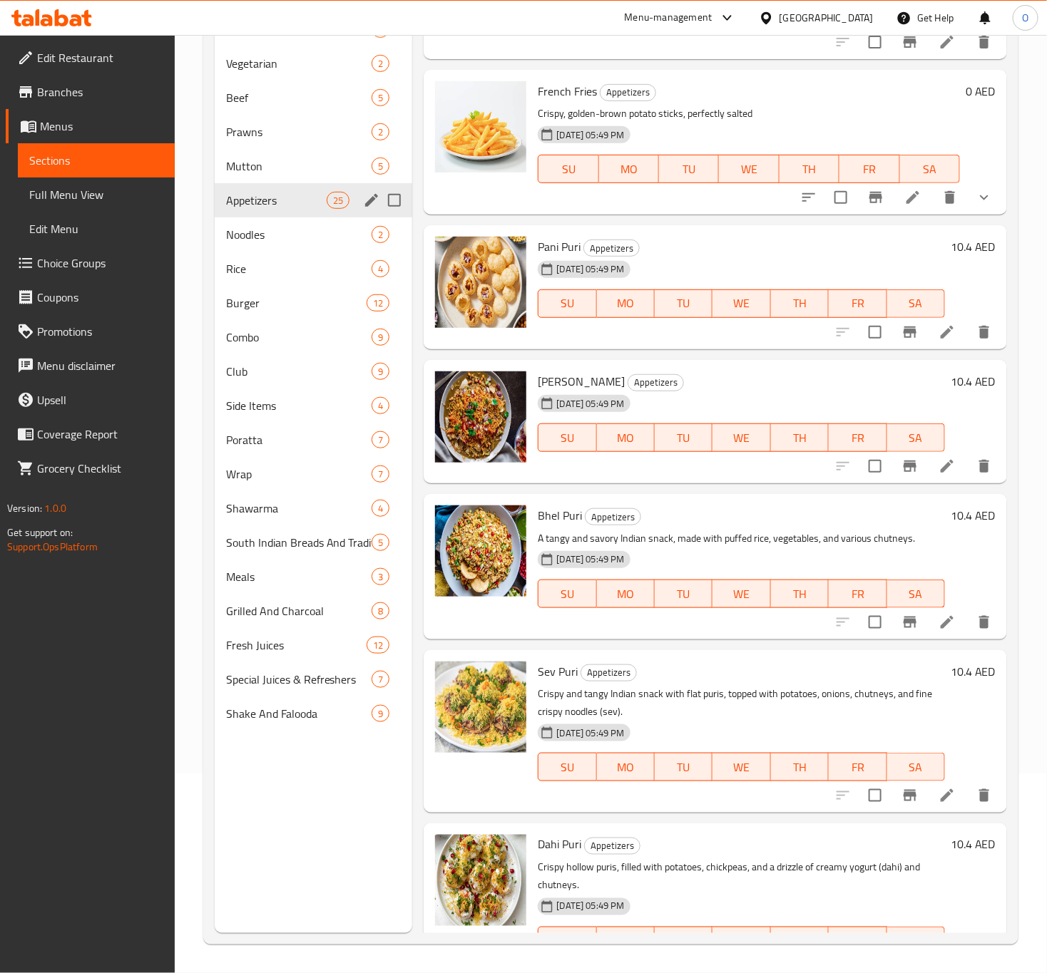
scroll to position [642, 0]
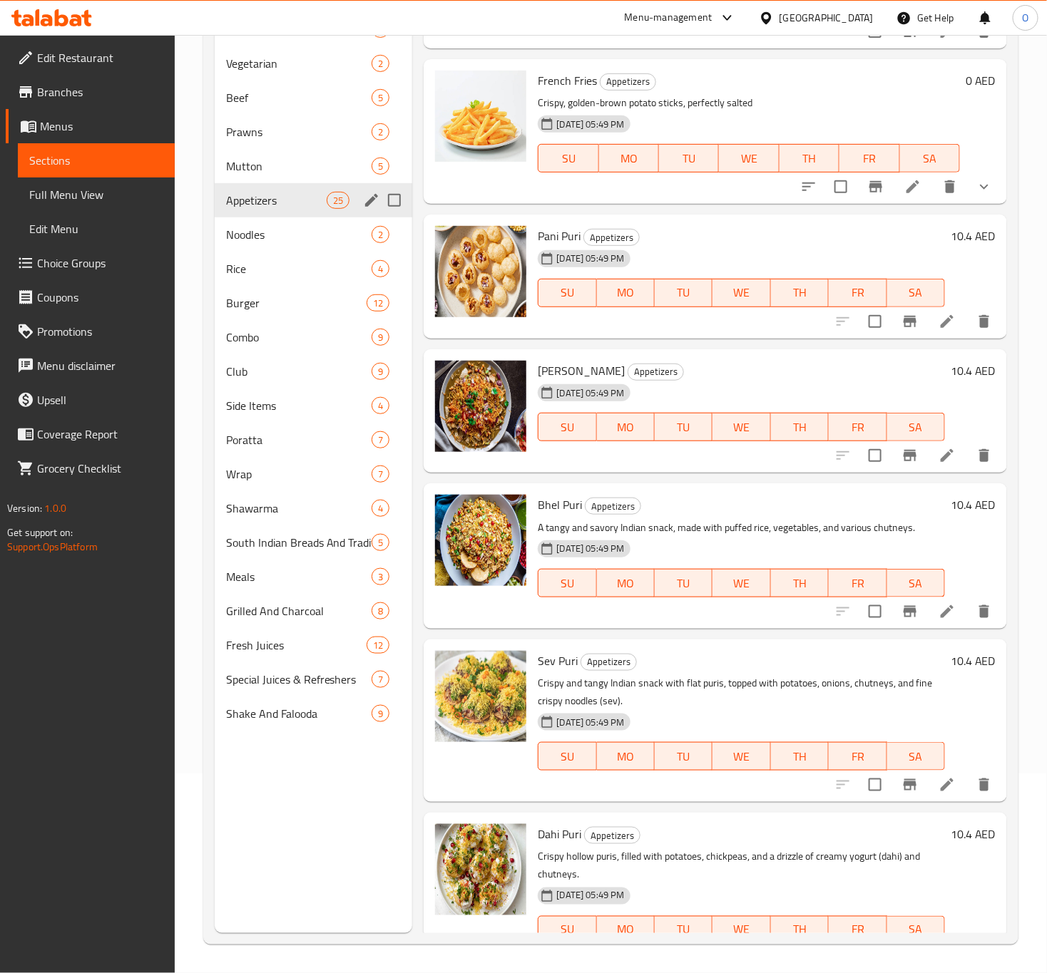
drag, startPoint x: 921, startPoint y: 323, endPoint x: 961, endPoint y: 233, distance: 98.6
click at [961, 233] on h6 "10.4 AED" at bounding box center [973, 236] width 45 height 20
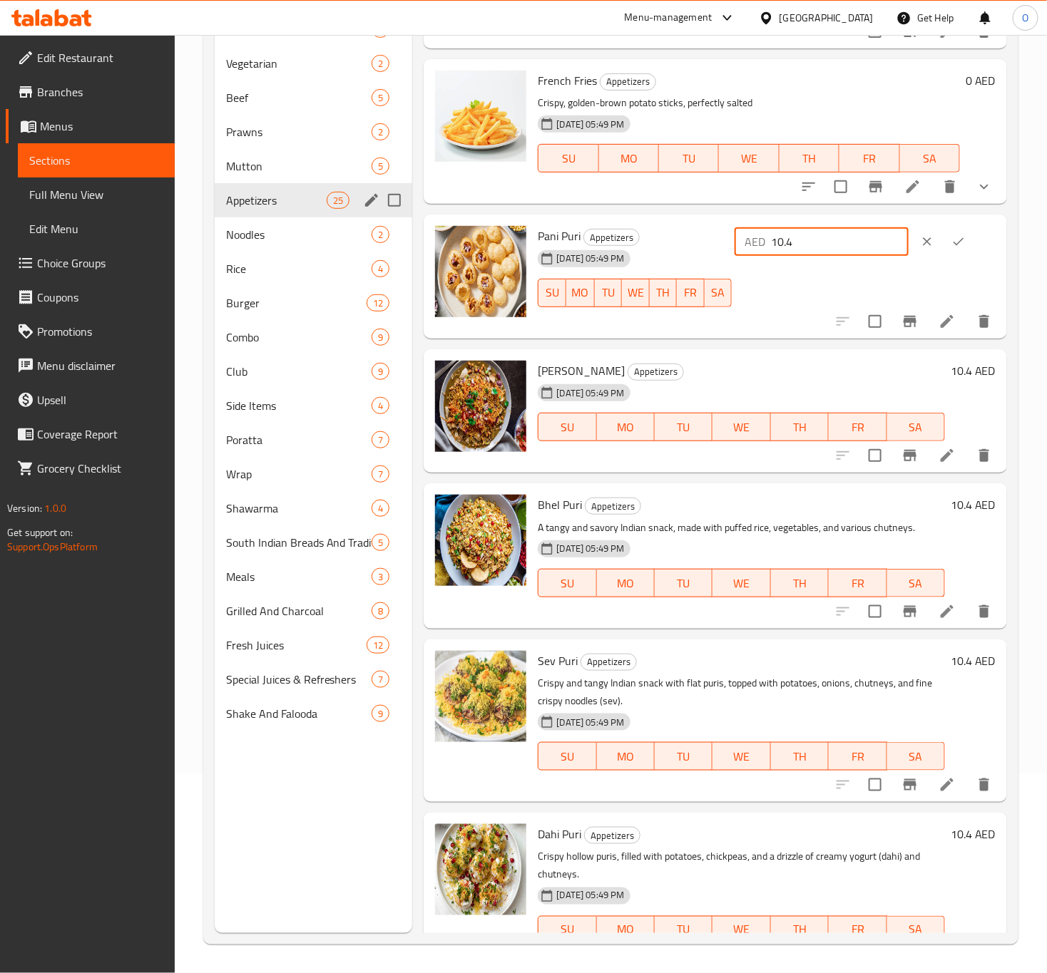
click at [784, 236] on input "10.4" at bounding box center [840, 241] width 138 height 29
type input "10"
click at [951, 240] on icon "ok" at bounding box center [958, 242] width 14 height 14
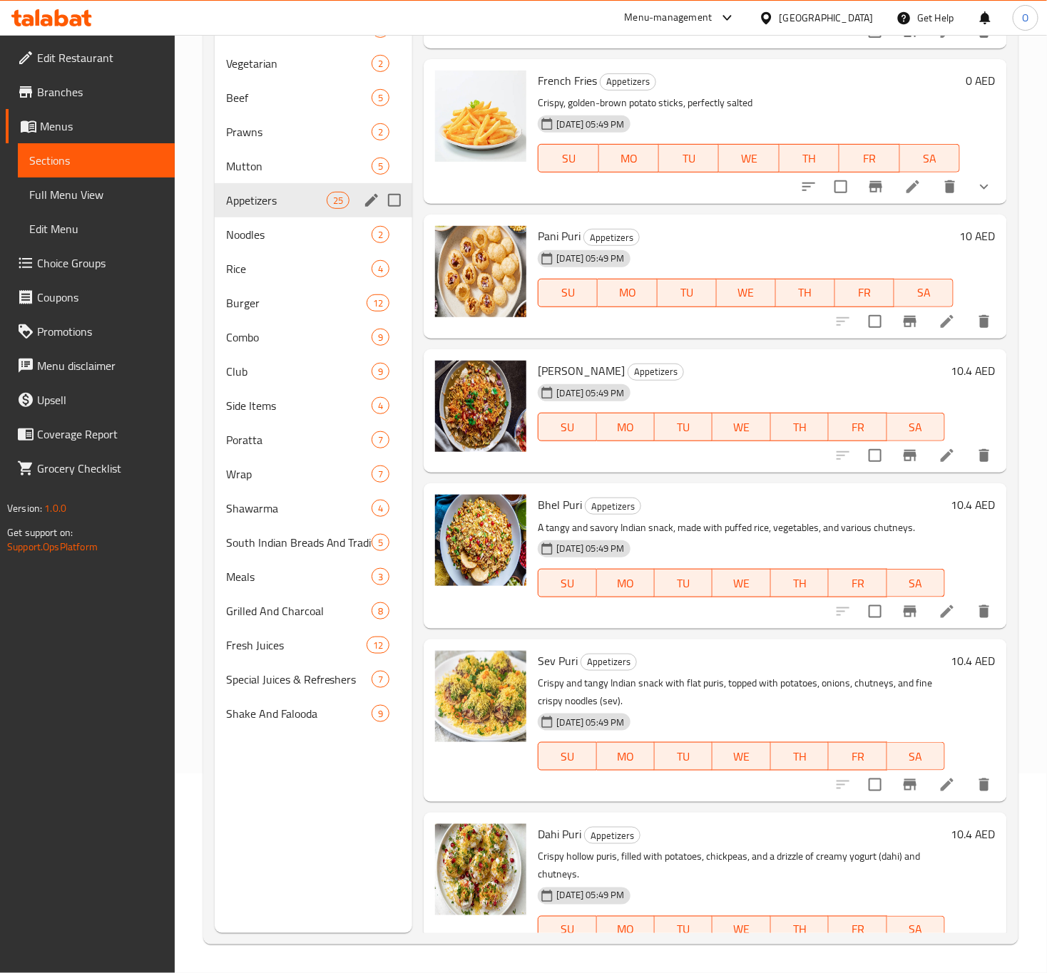
click at [951, 371] on h6 "10.4 AED" at bounding box center [973, 371] width 45 height 20
click at [786, 370] on input "10.4" at bounding box center [840, 376] width 138 height 29
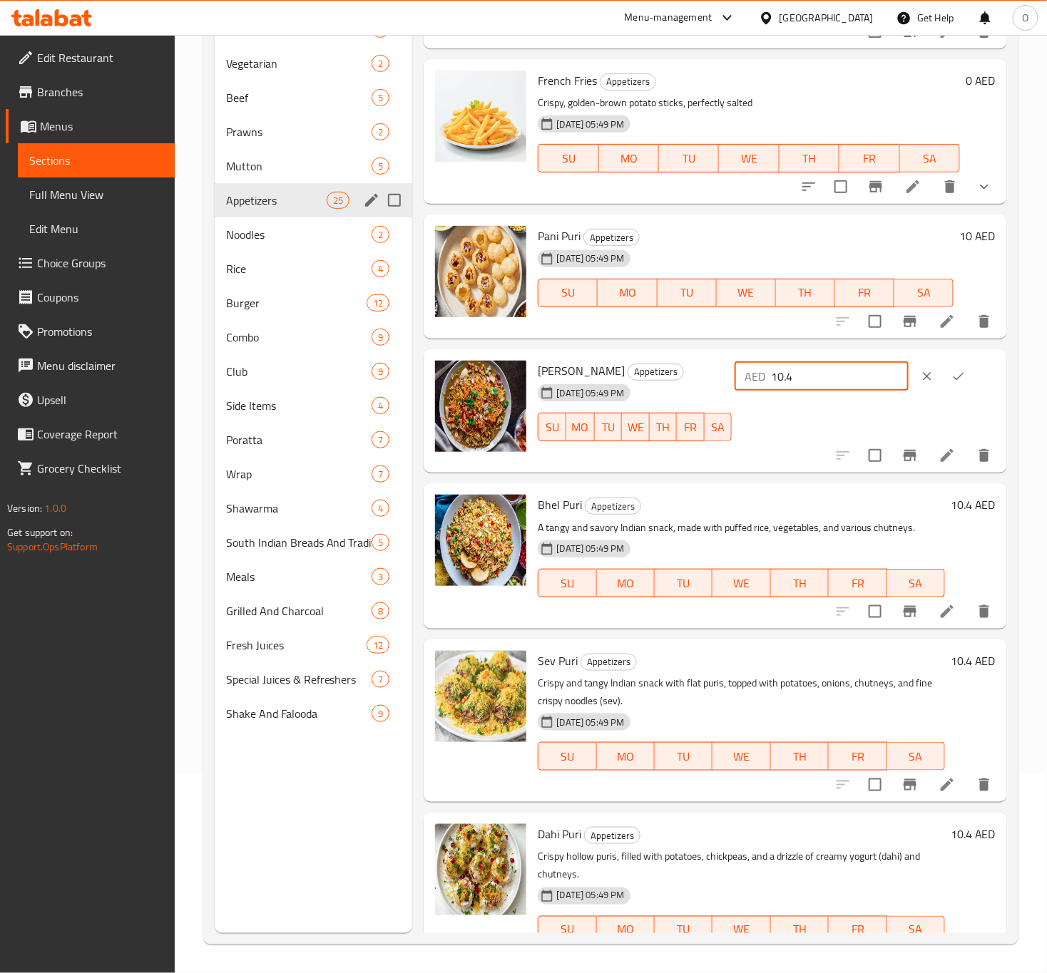
click at [786, 370] on input "10.4" at bounding box center [840, 376] width 138 height 29
type input "10"
click at [951, 369] on icon "ok" at bounding box center [958, 376] width 14 height 14
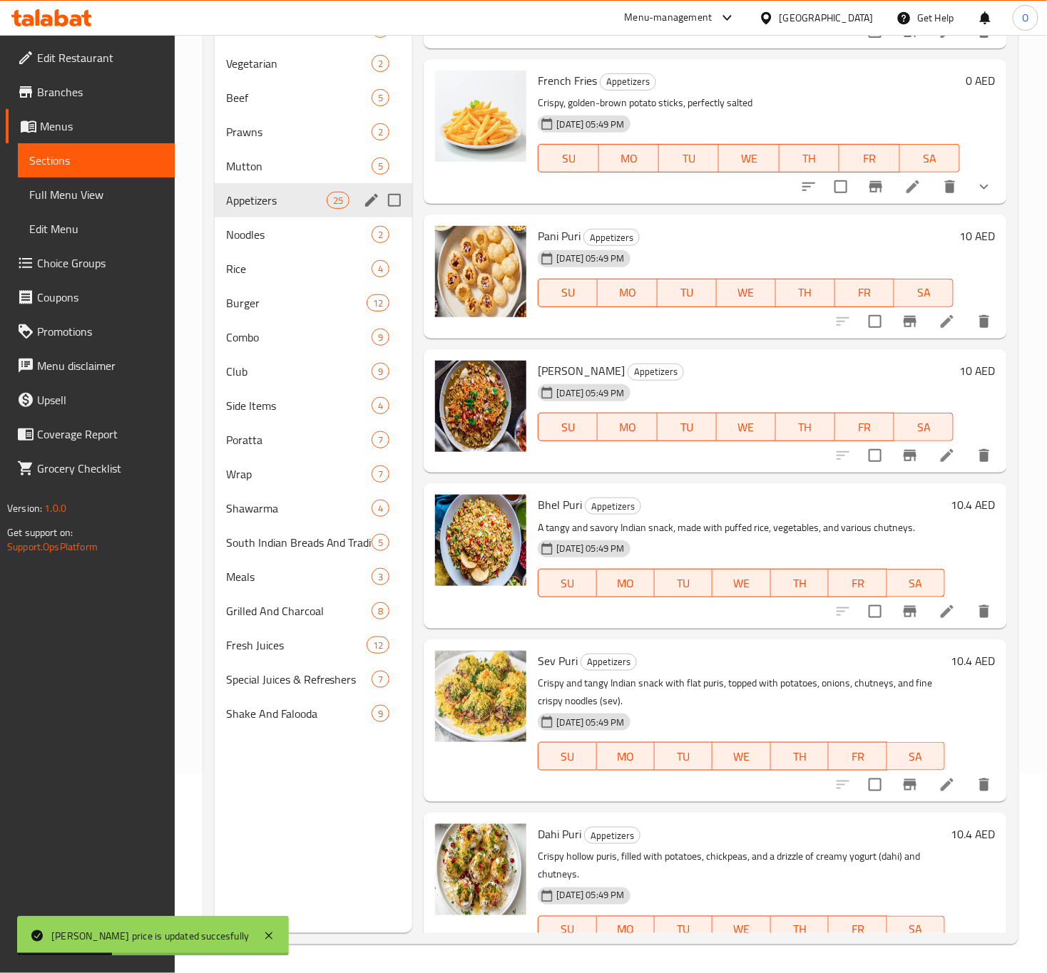
click at [951, 511] on h6 "10.4 AED" at bounding box center [973, 505] width 45 height 20
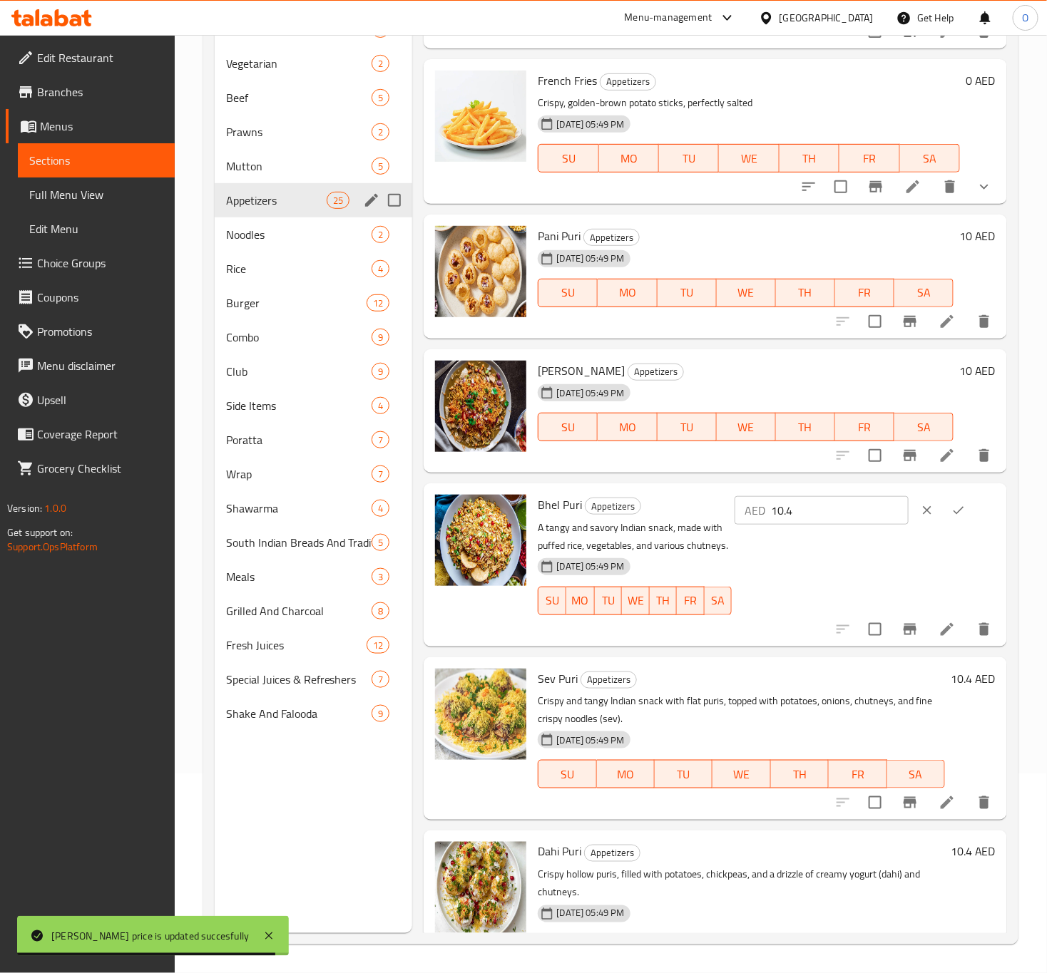
click at [818, 511] on input "10.4" at bounding box center [840, 510] width 138 height 29
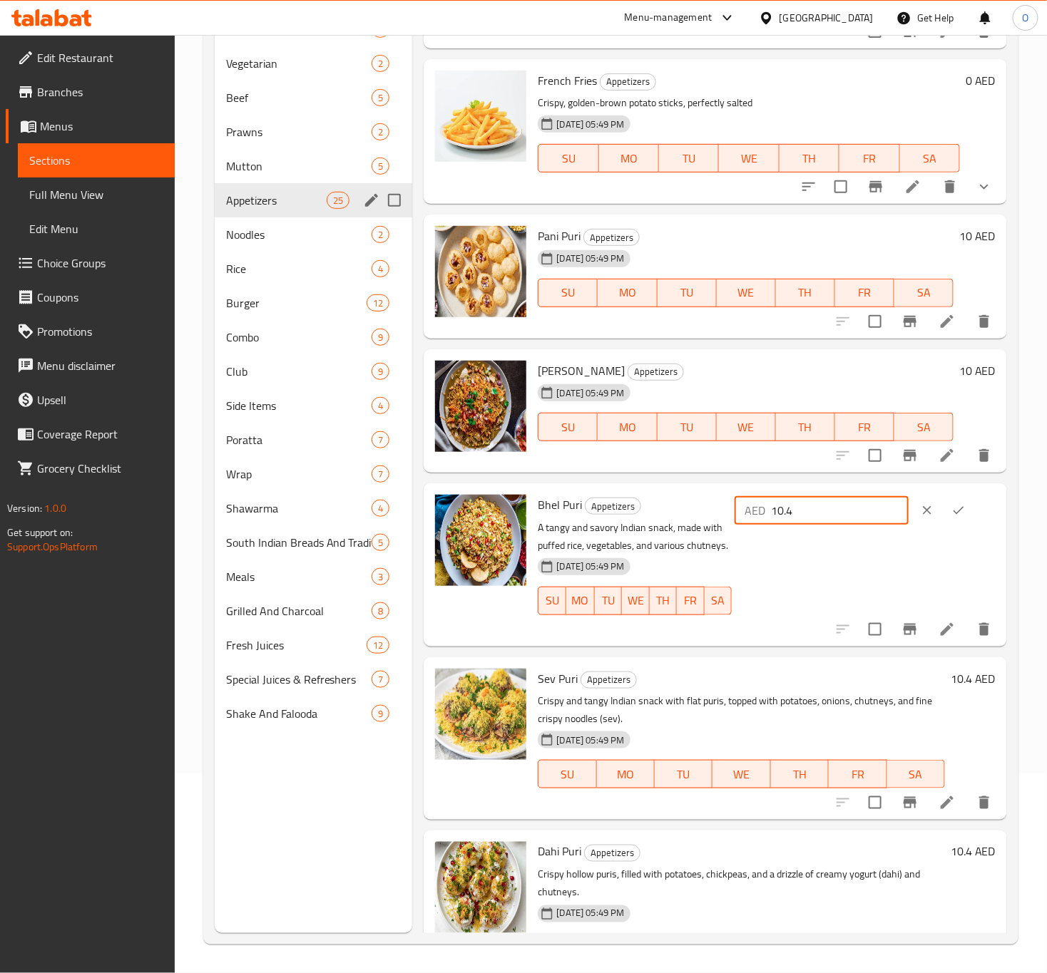
click at [818, 511] on input "10.4" at bounding box center [840, 510] width 138 height 29
type input "10"
click at [946, 518] on button "ok" at bounding box center [958, 510] width 31 height 31
click at [946, 518] on div "AED 10 ​" at bounding box center [865, 510] width 261 height 31
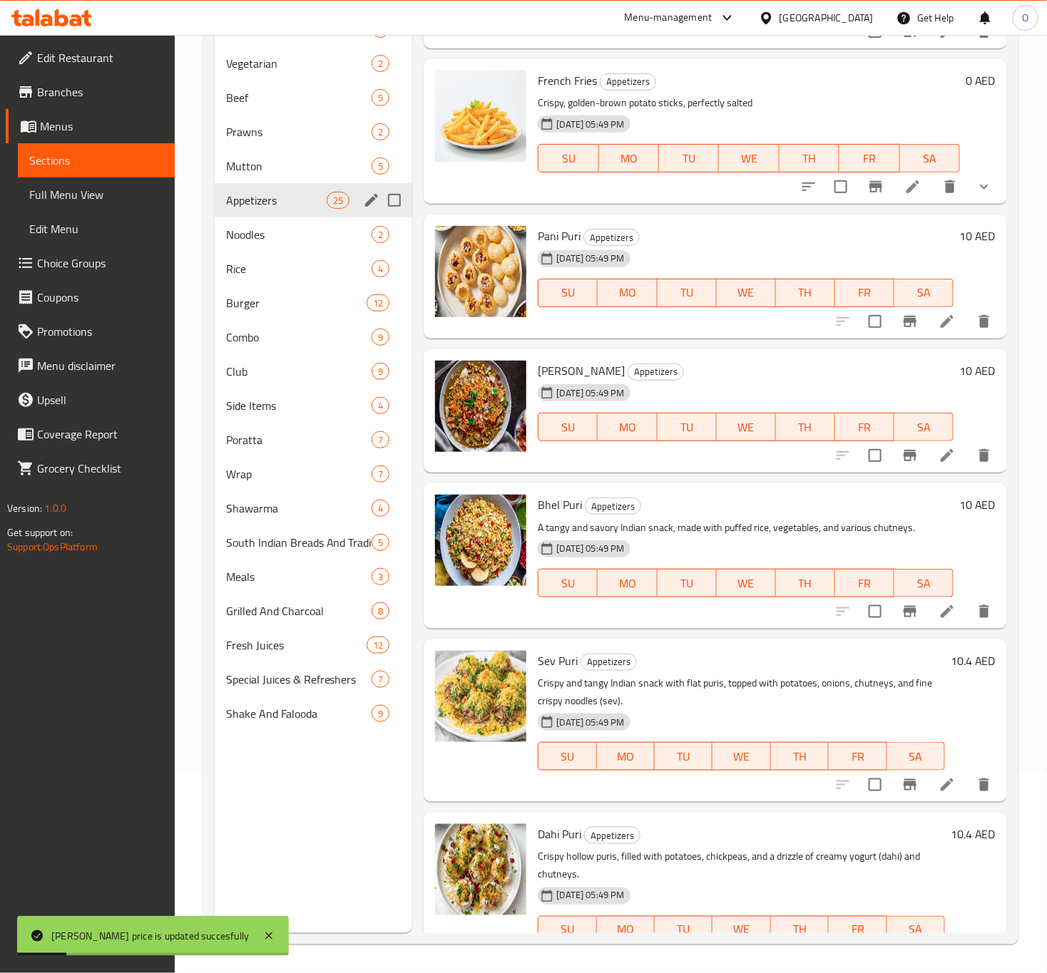
click at [966, 655] on h6 "10.4 AED" at bounding box center [973, 661] width 45 height 20
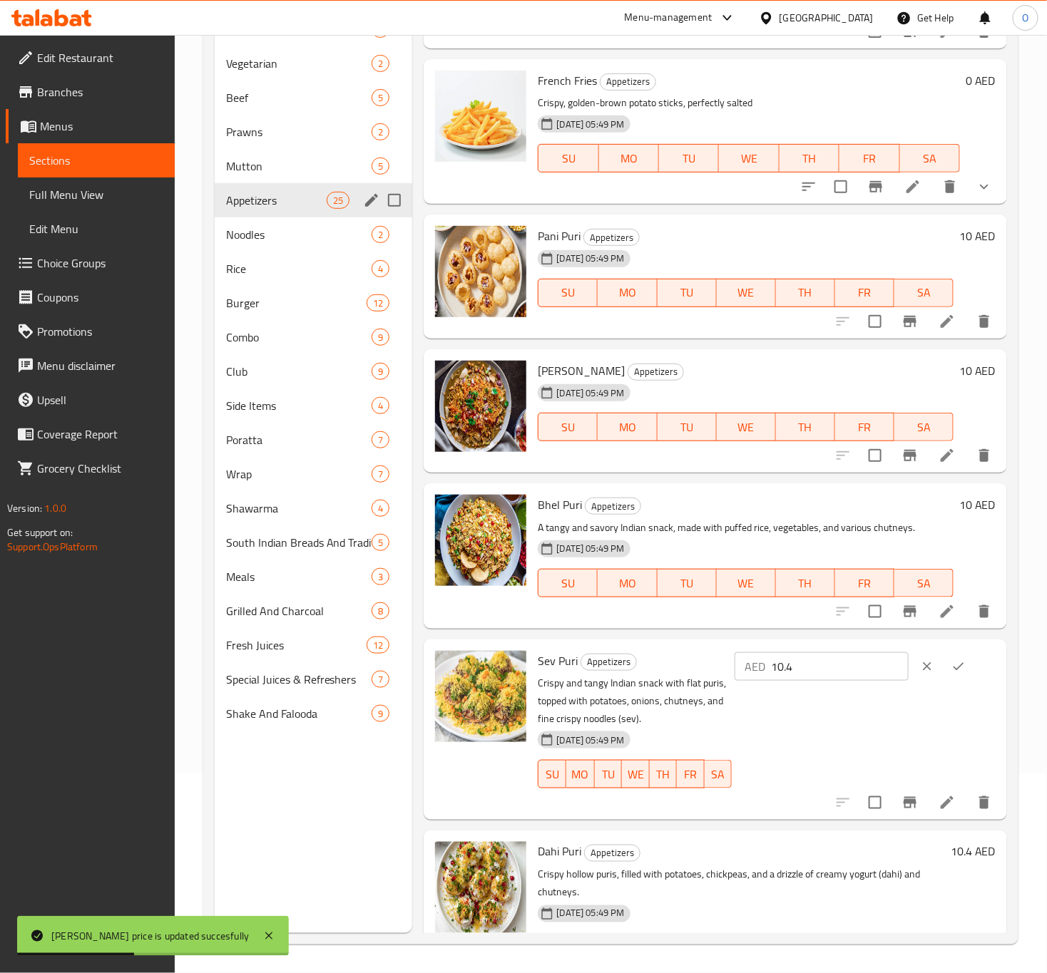
click at [790, 665] on input "10.4" at bounding box center [840, 667] width 138 height 29
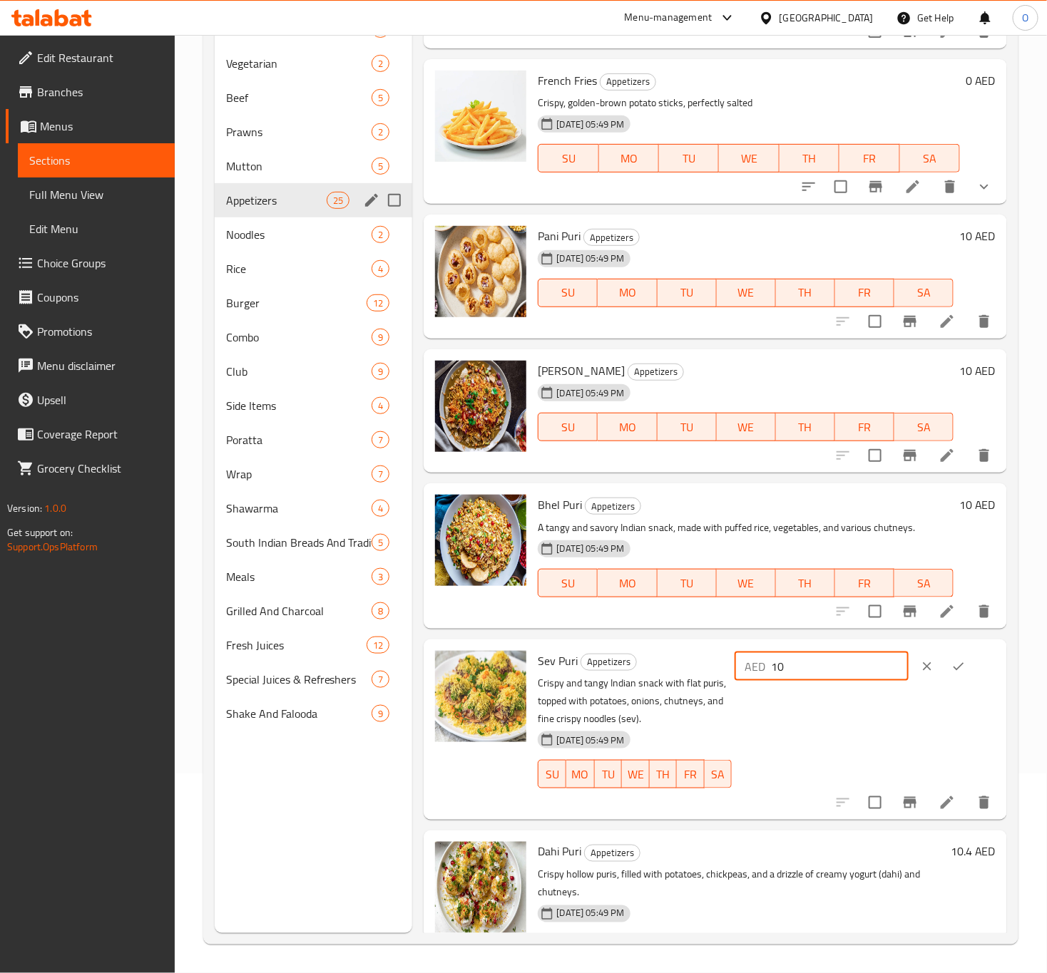
type input "10"
click at [929, 651] on div at bounding box center [942, 666] width 63 height 31
click at [951, 667] on icon "ok" at bounding box center [958, 667] width 14 height 14
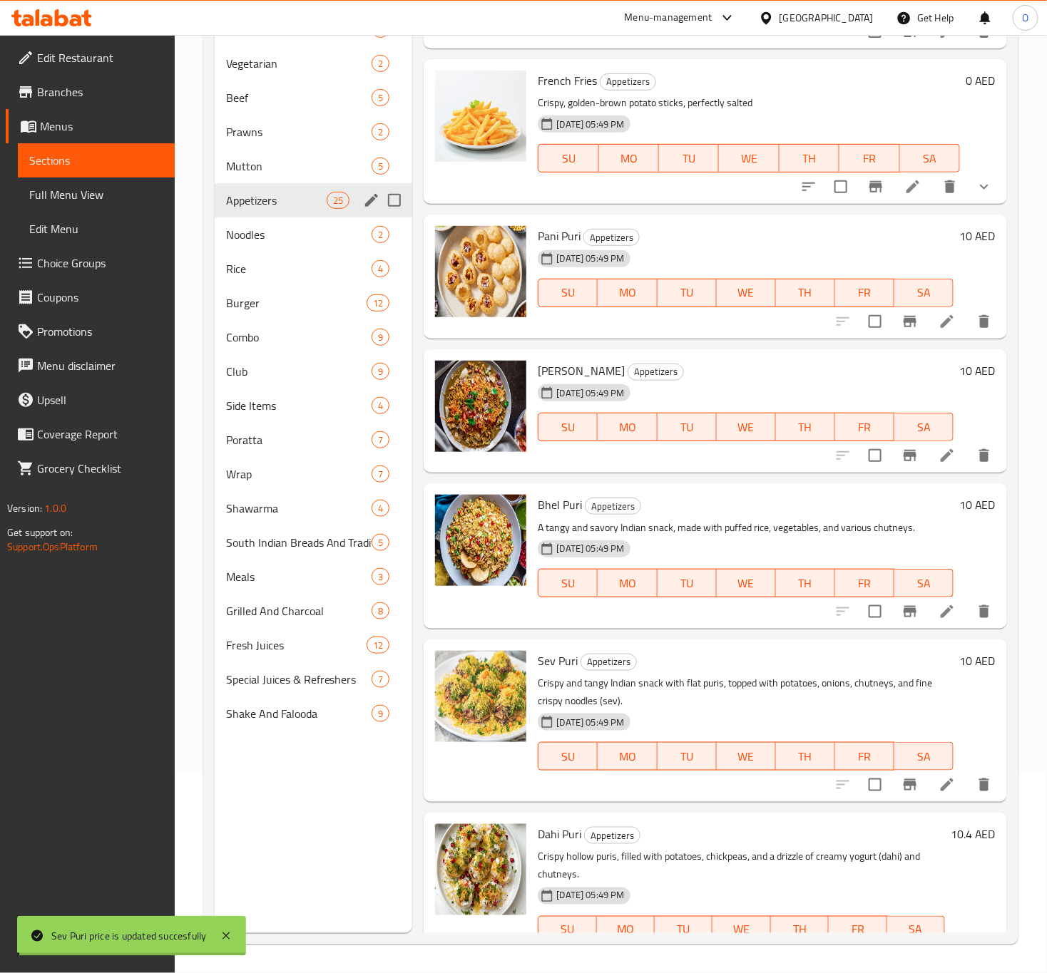
scroll to position [856, 0]
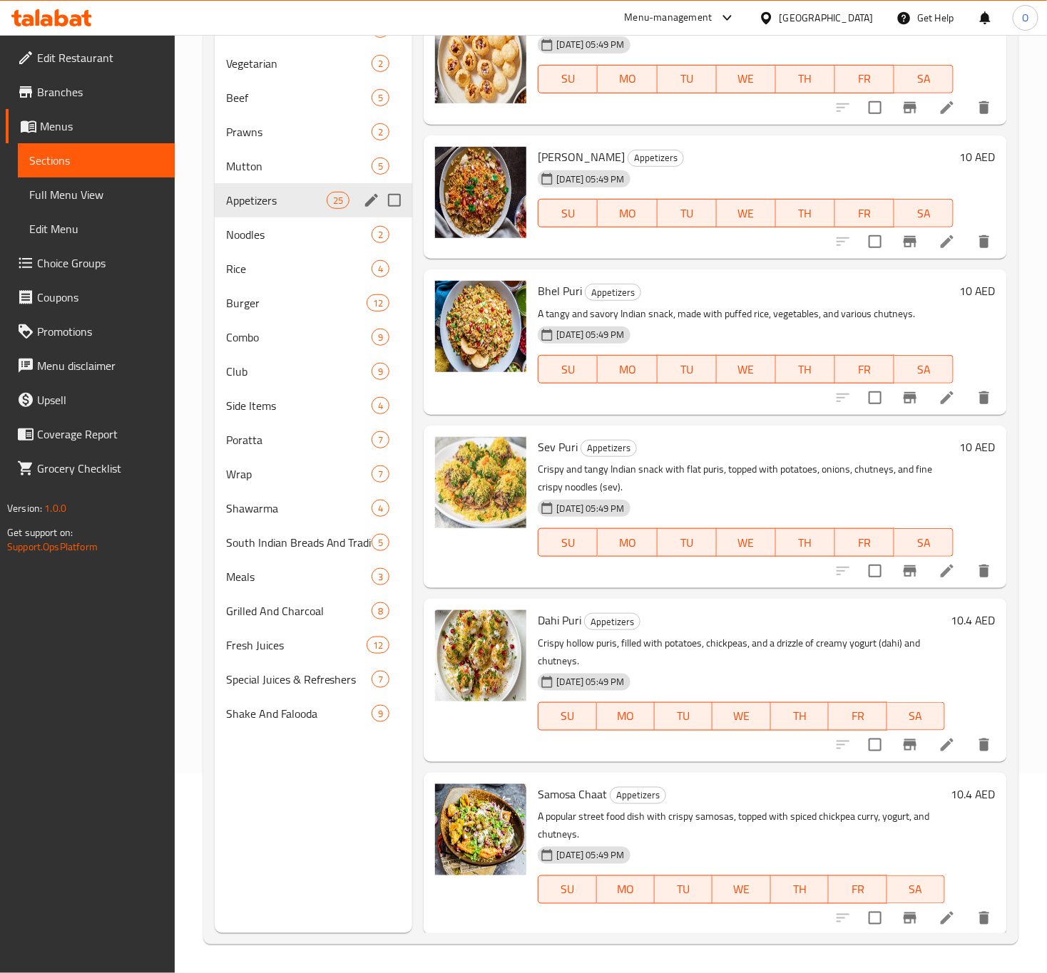
click at [944, 600] on div "Dahi Puri Appetizers Crispy hollow puris, filled with potatoes, chickpeas, and …" at bounding box center [715, 680] width 583 height 163
click at [945, 618] on div "10.4 AED" at bounding box center [970, 620] width 51 height 20
click at [951, 618] on h6 "10.4 AED" at bounding box center [973, 620] width 45 height 20
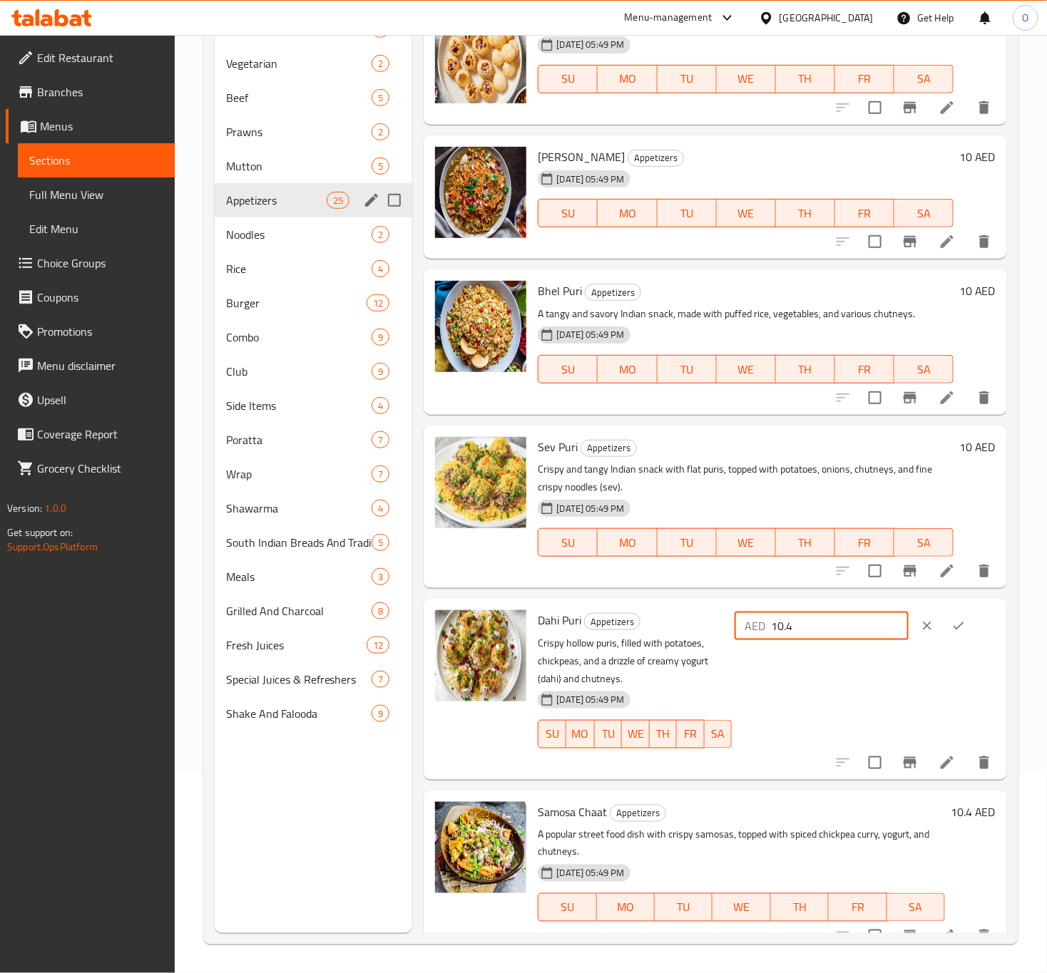
click at [811, 627] on input "10.4" at bounding box center [840, 626] width 138 height 29
type input "10"
click at [951, 630] on icon "ok" at bounding box center [958, 626] width 14 height 14
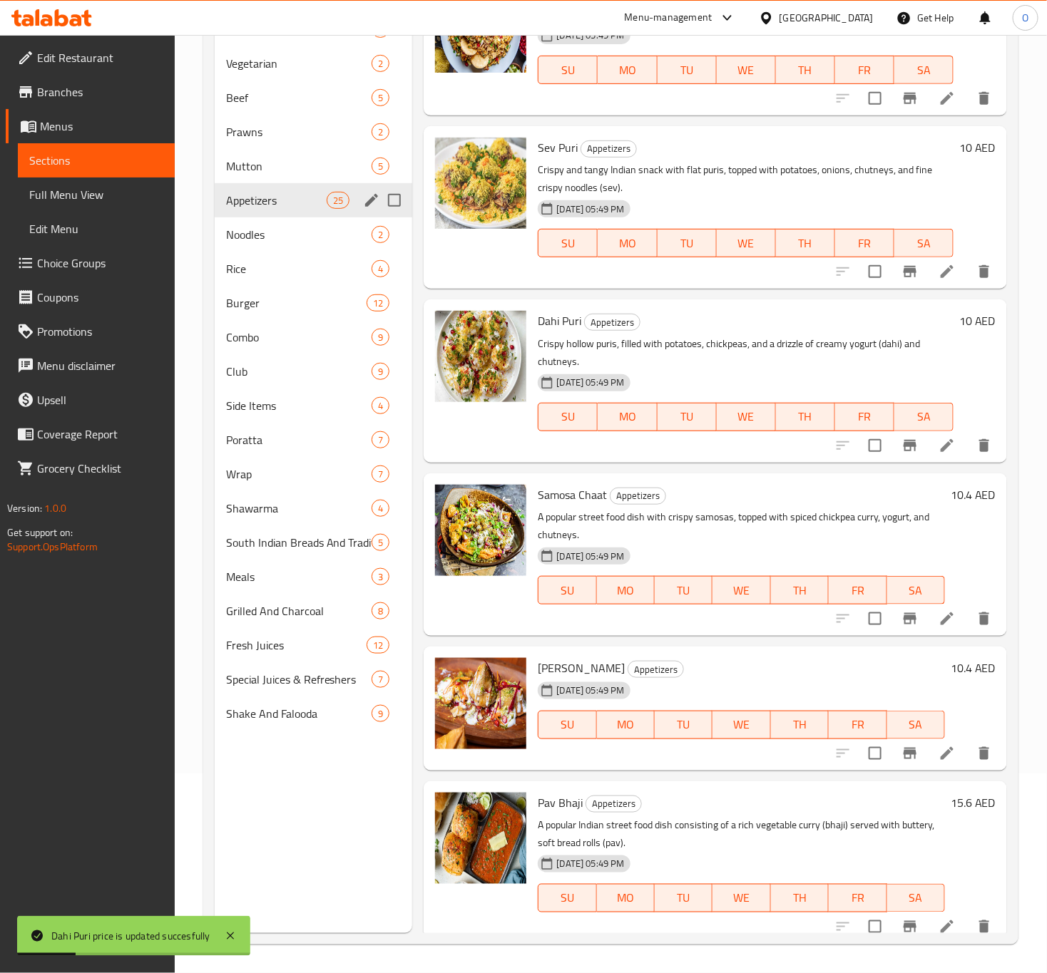
scroll to position [1177, 0]
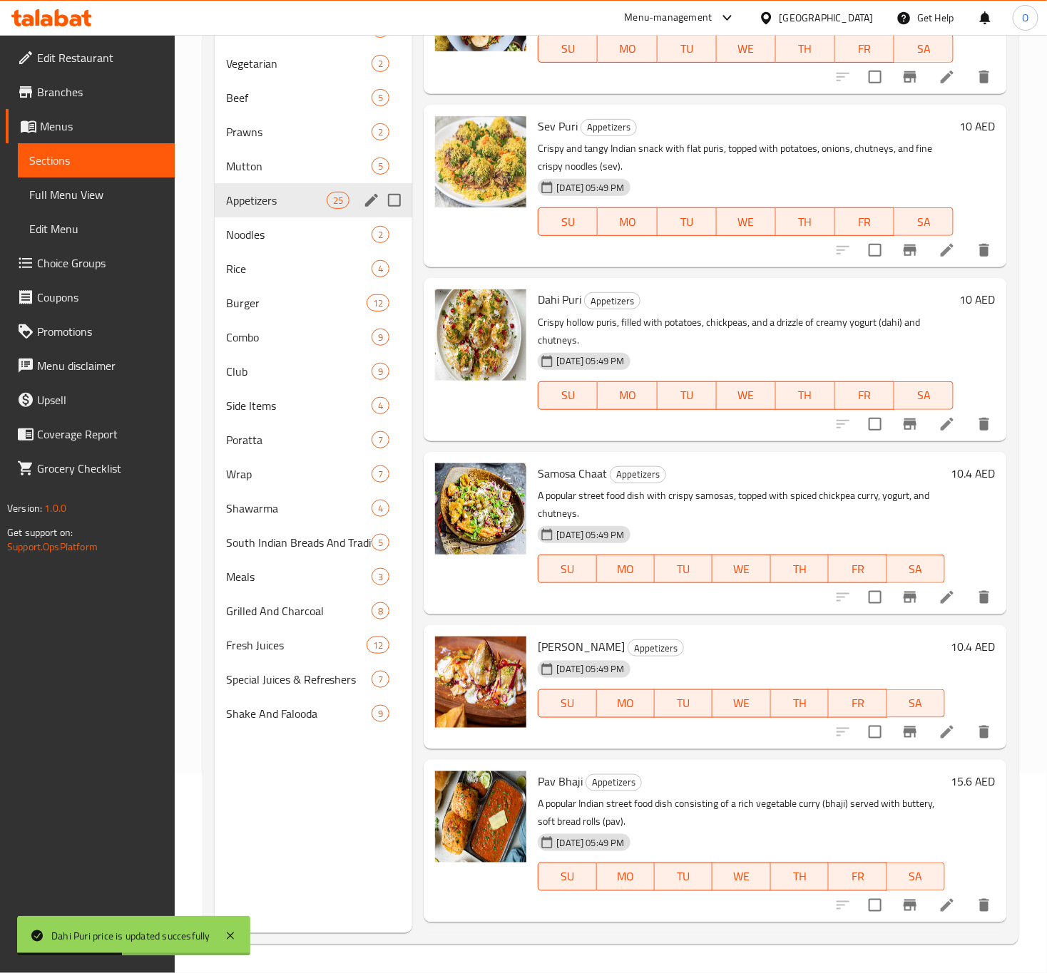
click at [951, 465] on h6 "10.4 AED" at bounding box center [973, 474] width 45 height 20
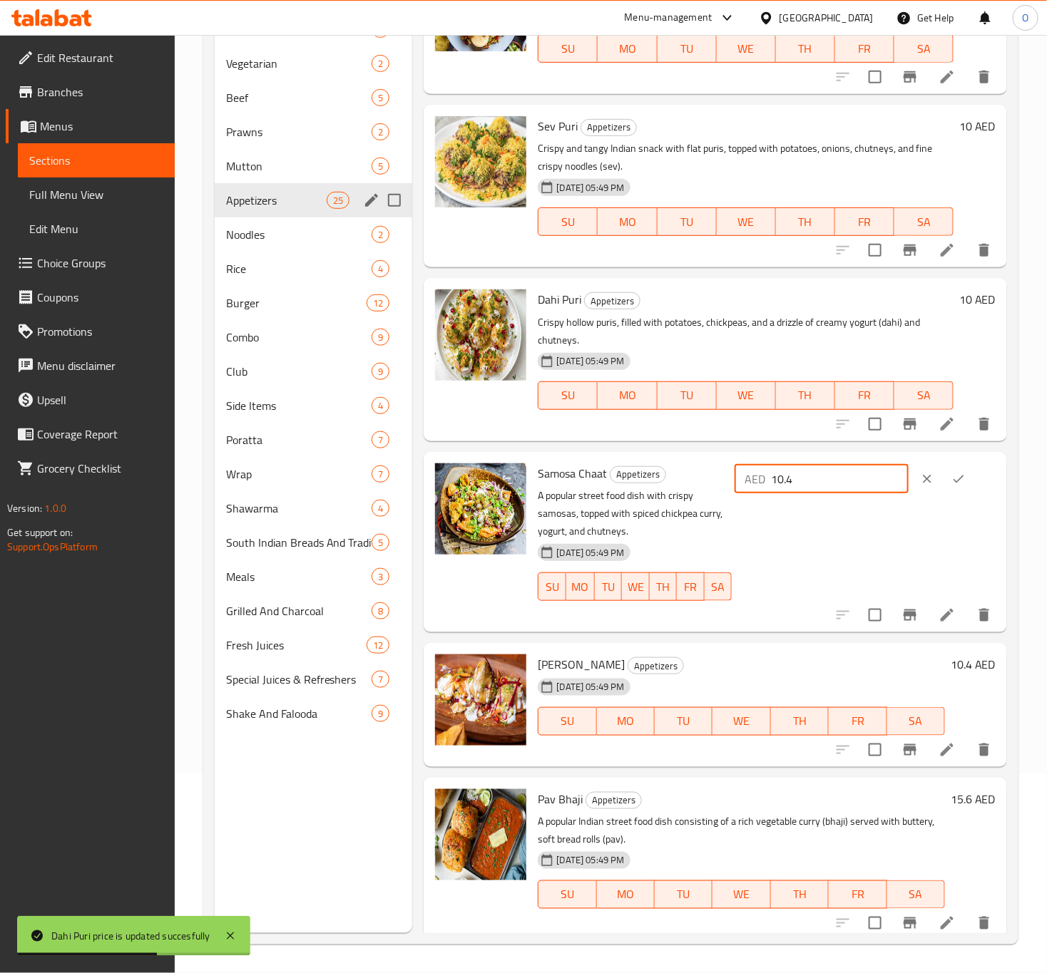
click at [822, 480] on input "10.4" at bounding box center [840, 479] width 138 height 29
type input "10"
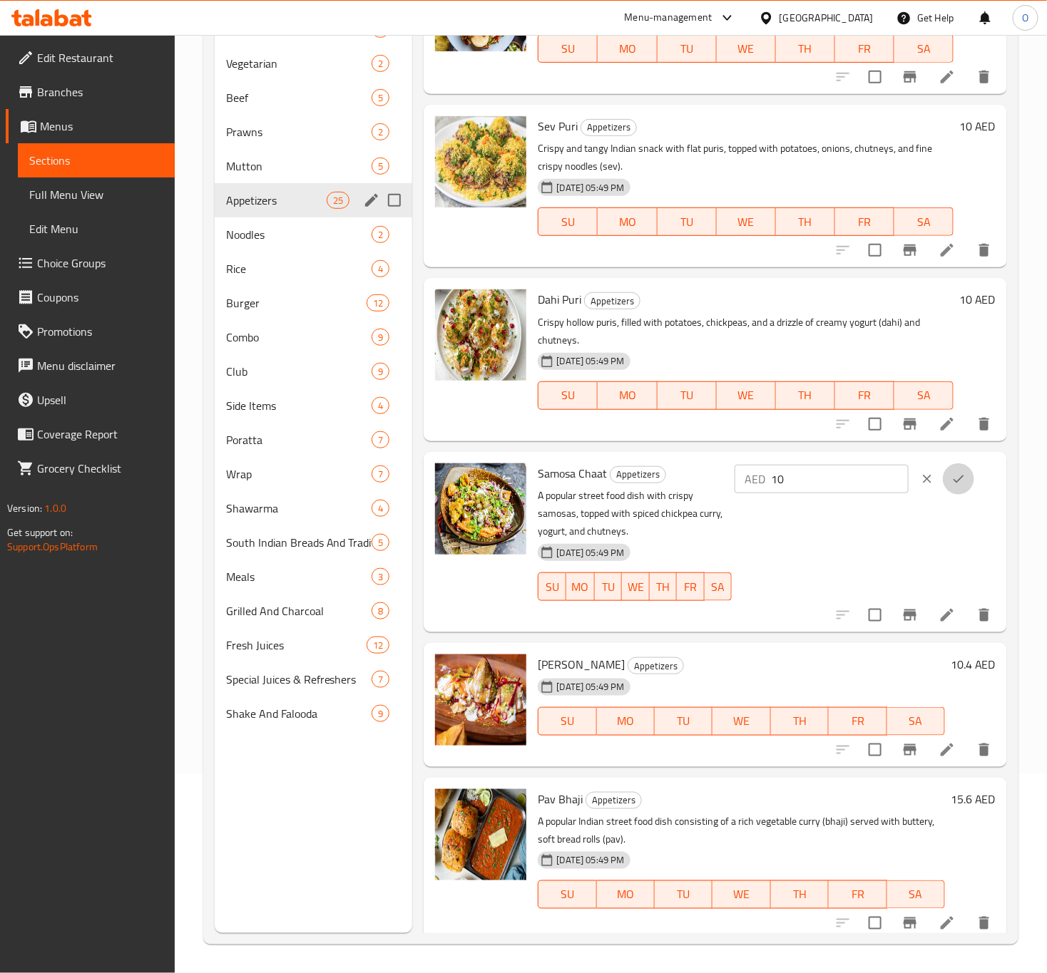
click at [957, 490] on button "ok" at bounding box center [958, 479] width 31 height 31
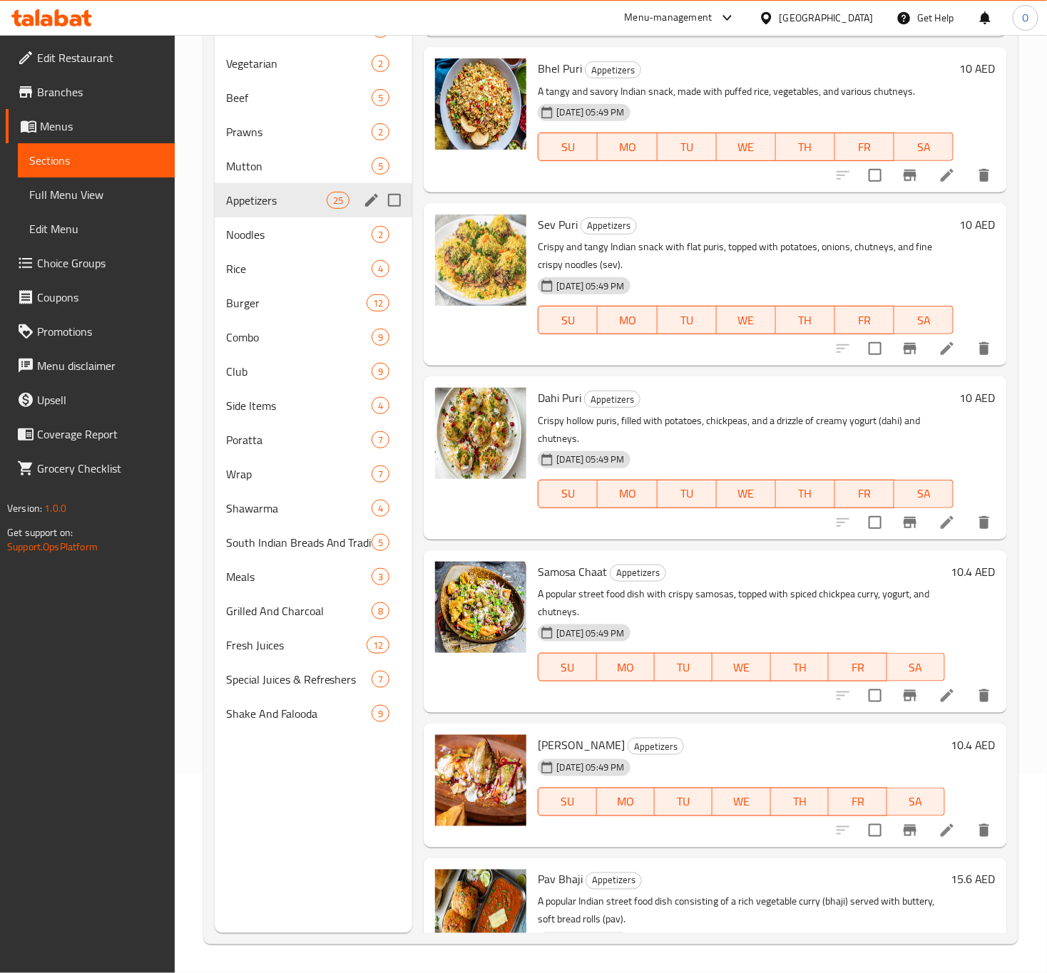
scroll to position [1070, 0]
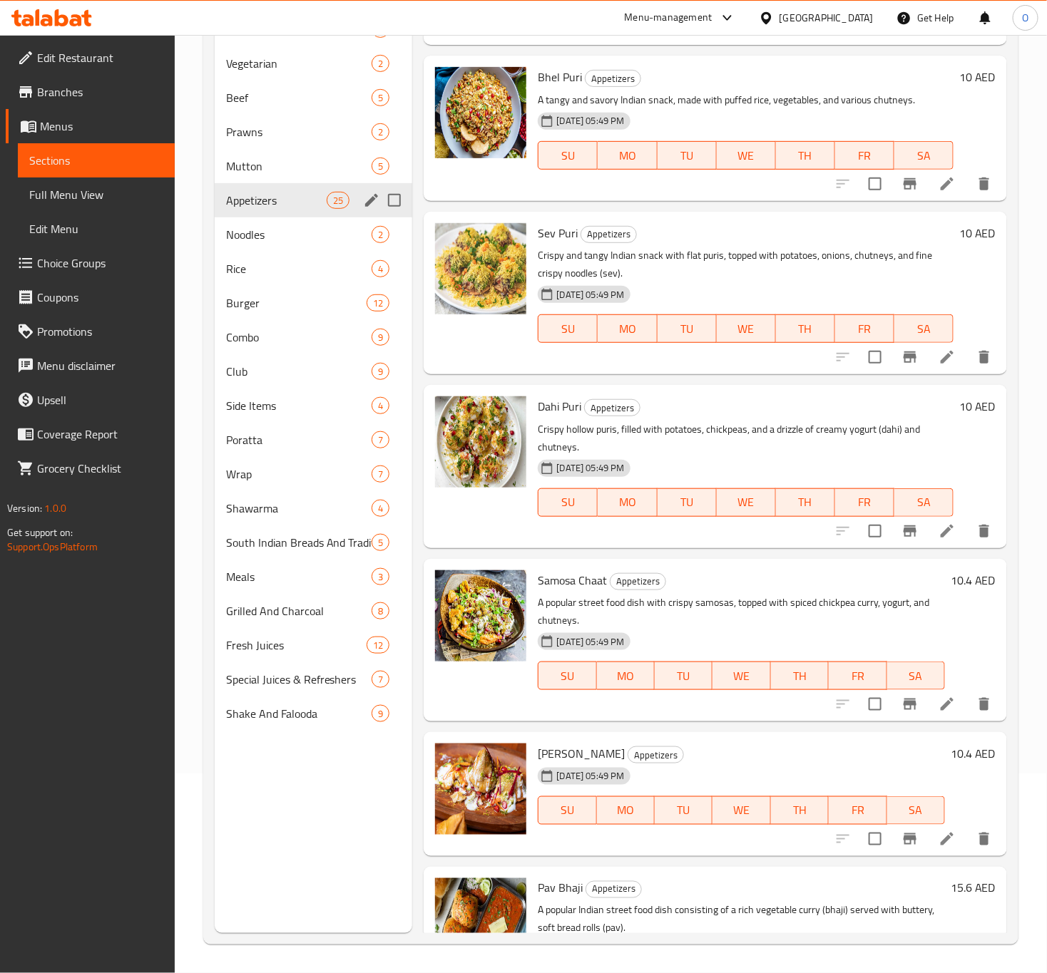
click at [951, 586] on h6 "10.4 AED" at bounding box center [973, 580] width 45 height 20
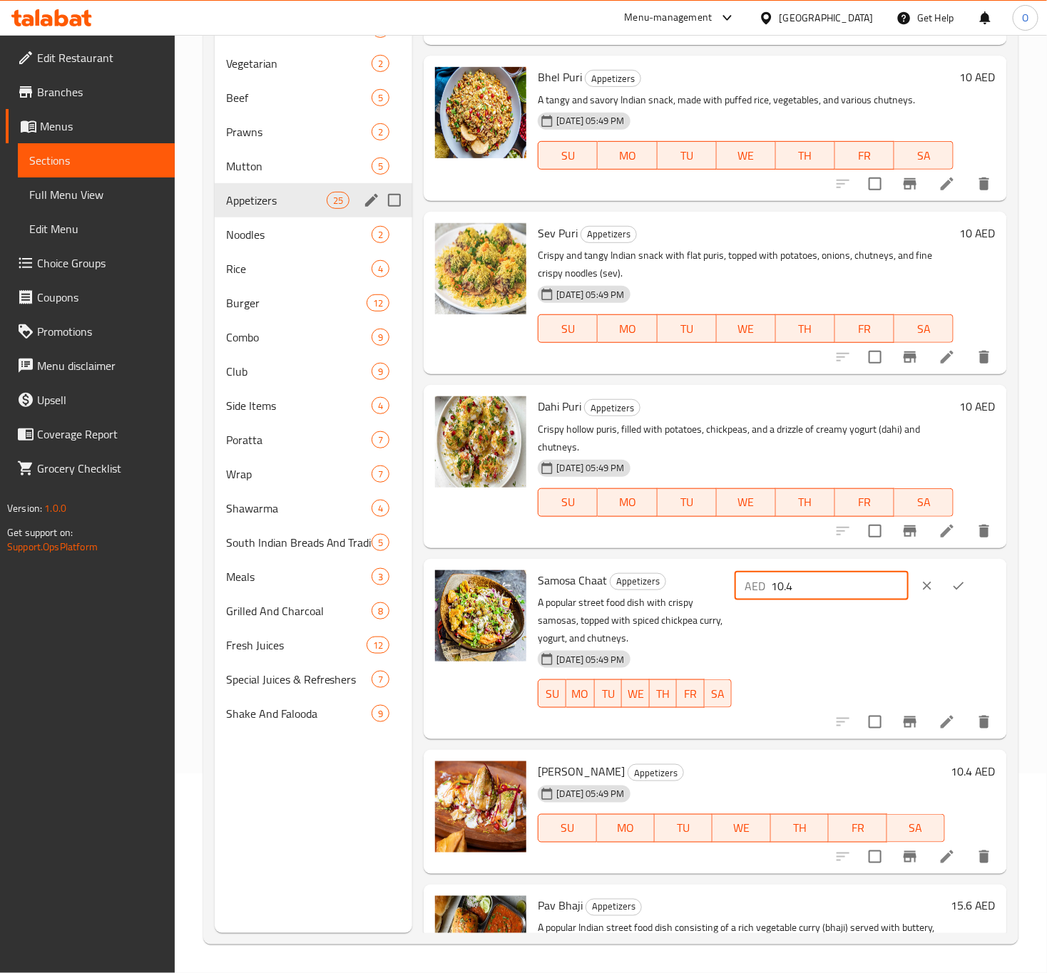
click at [805, 597] on input "10.4" at bounding box center [840, 586] width 138 height 29
type input "10"
click at [943, 590] on button "ok" at bounding box center [958, 585] width 31 height 31
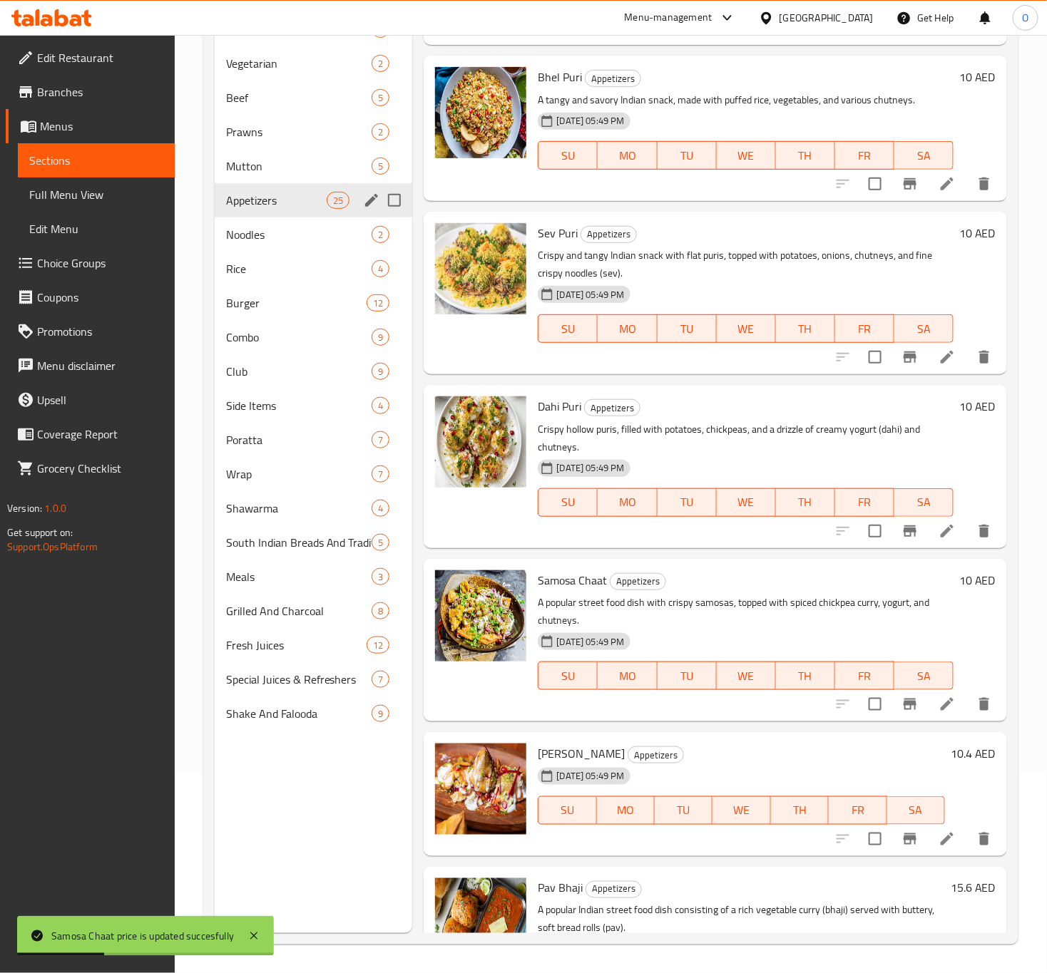
click at [951, 755] on h6 "10.4 AED" at bounding box center [973, 754] width 45 height 20
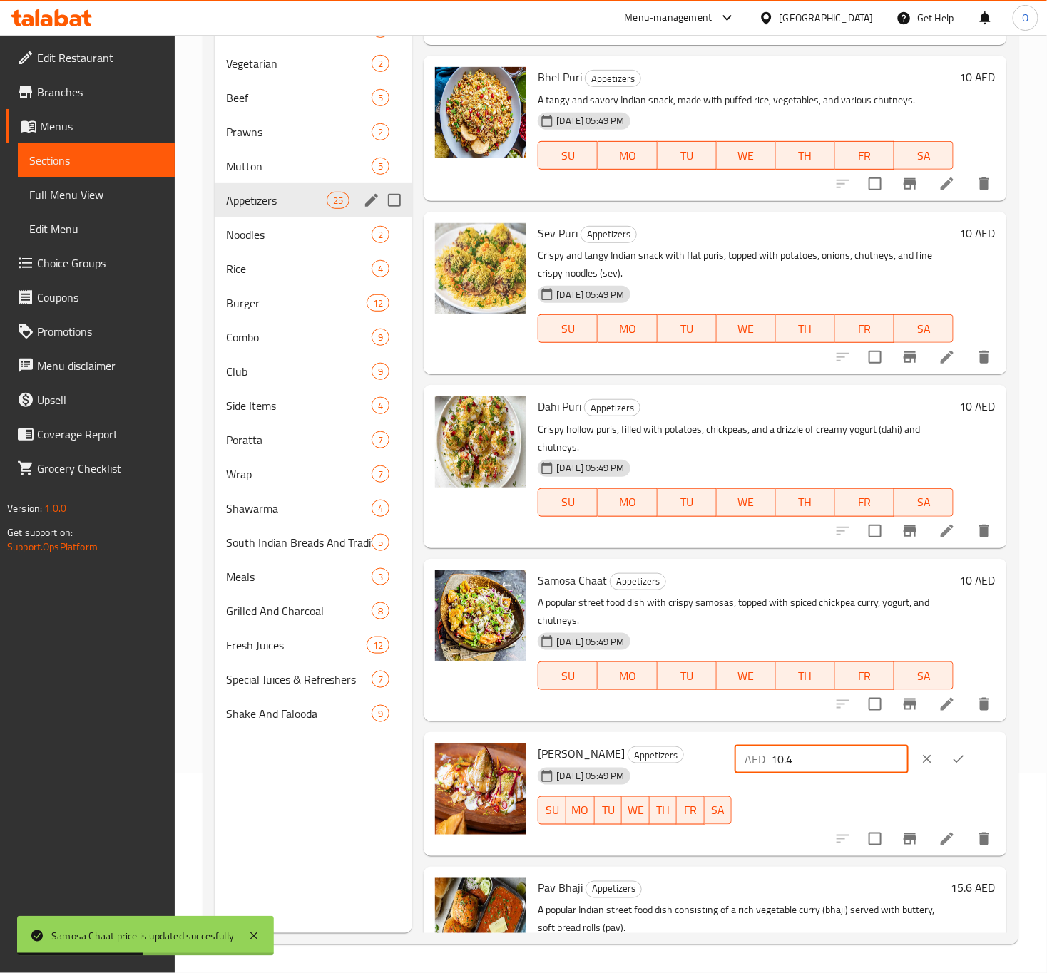
click at [836, 768] on input "10.4" at bounding box center [840, 759] width 138 height 29
type input "10"
click at [959, 769] on button "ok" at bounding box center [958, 759] width 31 height 31
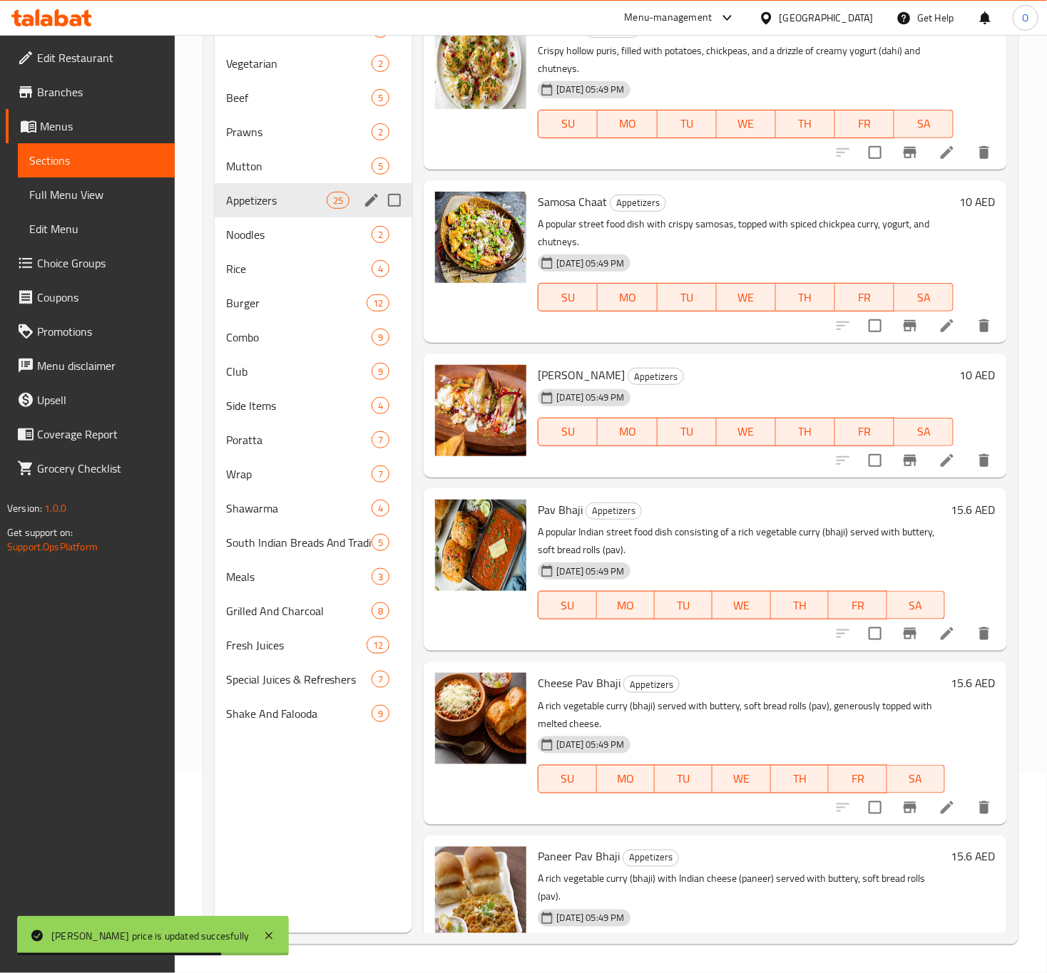
scroll to position [1498, 0]
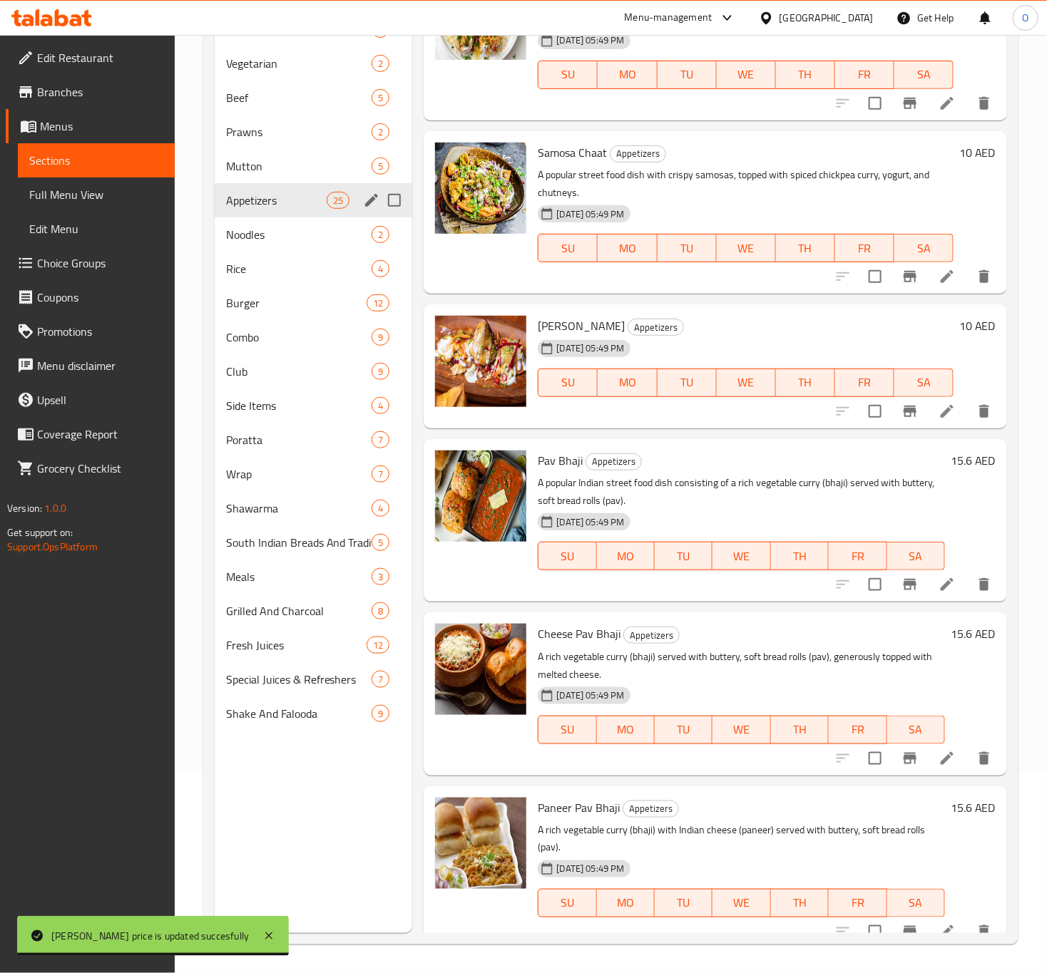
click at [951, 451] on h6 "15.6 AED" at bounding box center [973, 461] width 45 height 20
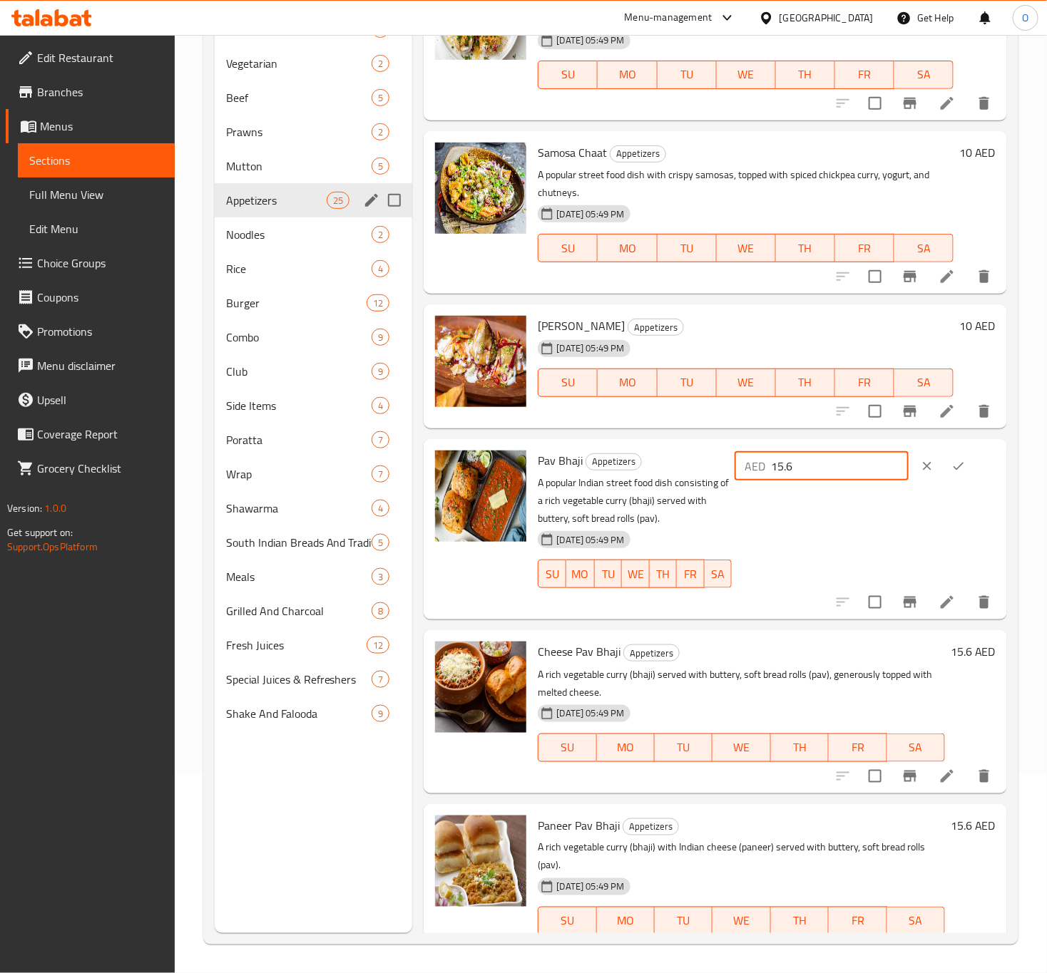
click at [822, 469] on input "15.6" at bounding box center [840, 466] width 138 height 29
click at [820, 469] on input "15.6" at bounding box center [840, 466] width 138 height 29
type input "16"
click at [950, 476] on button "ok" at bounding box center [958, 466] width 31 height 31
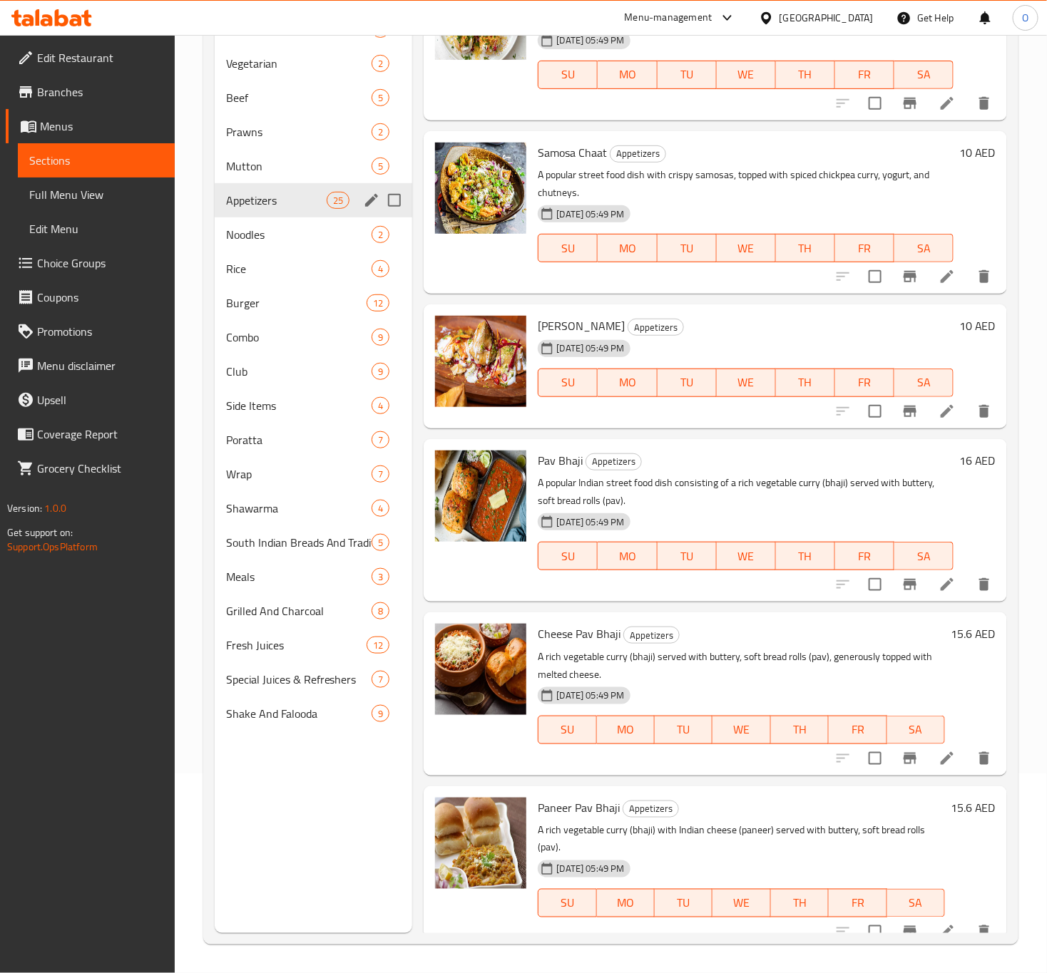
click at [953, 636] on h6 "15.6 AED" at bounding box center [973, 634] width 45 height 20
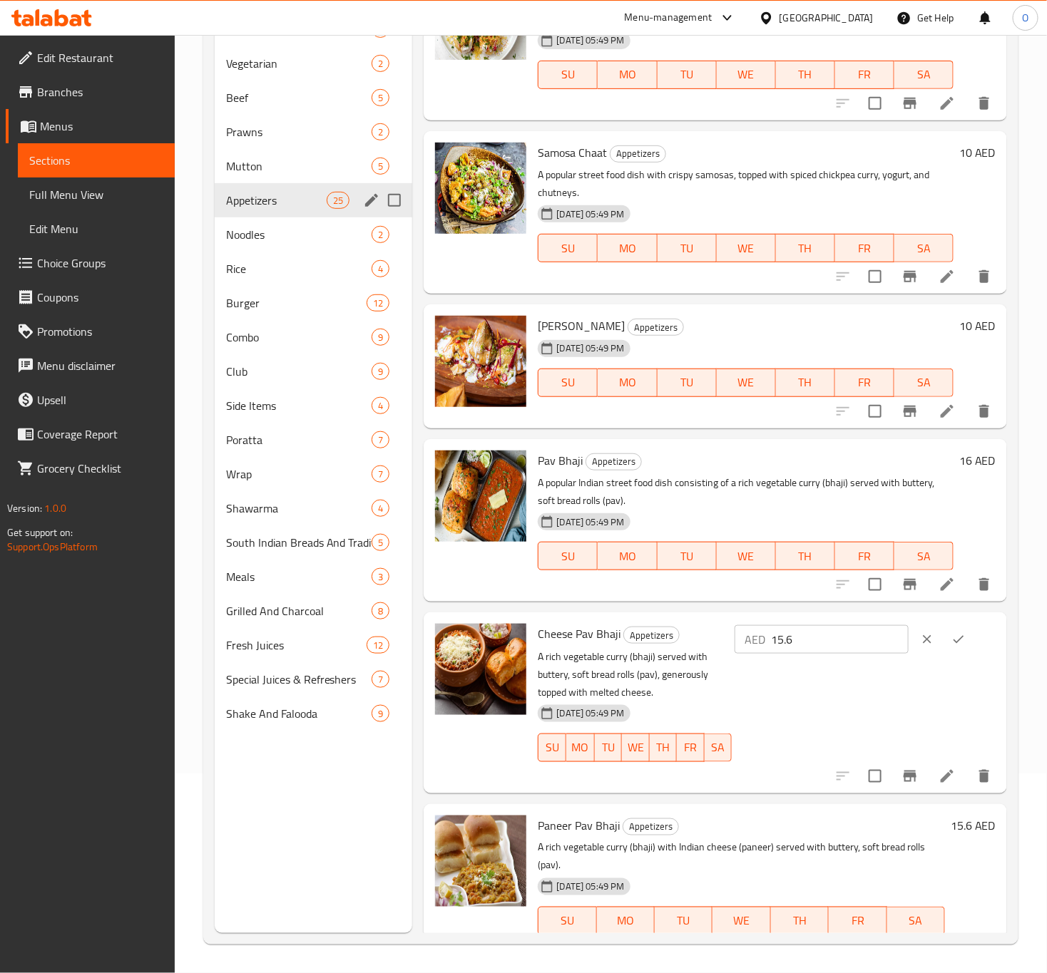
click at [789, 635] on input "15.6" at bounding box center [840, 639] width 138 height 29
type input "16"
click at [955, 635] on icon "ok" at bounding box center [958, 640] width 14 height 14
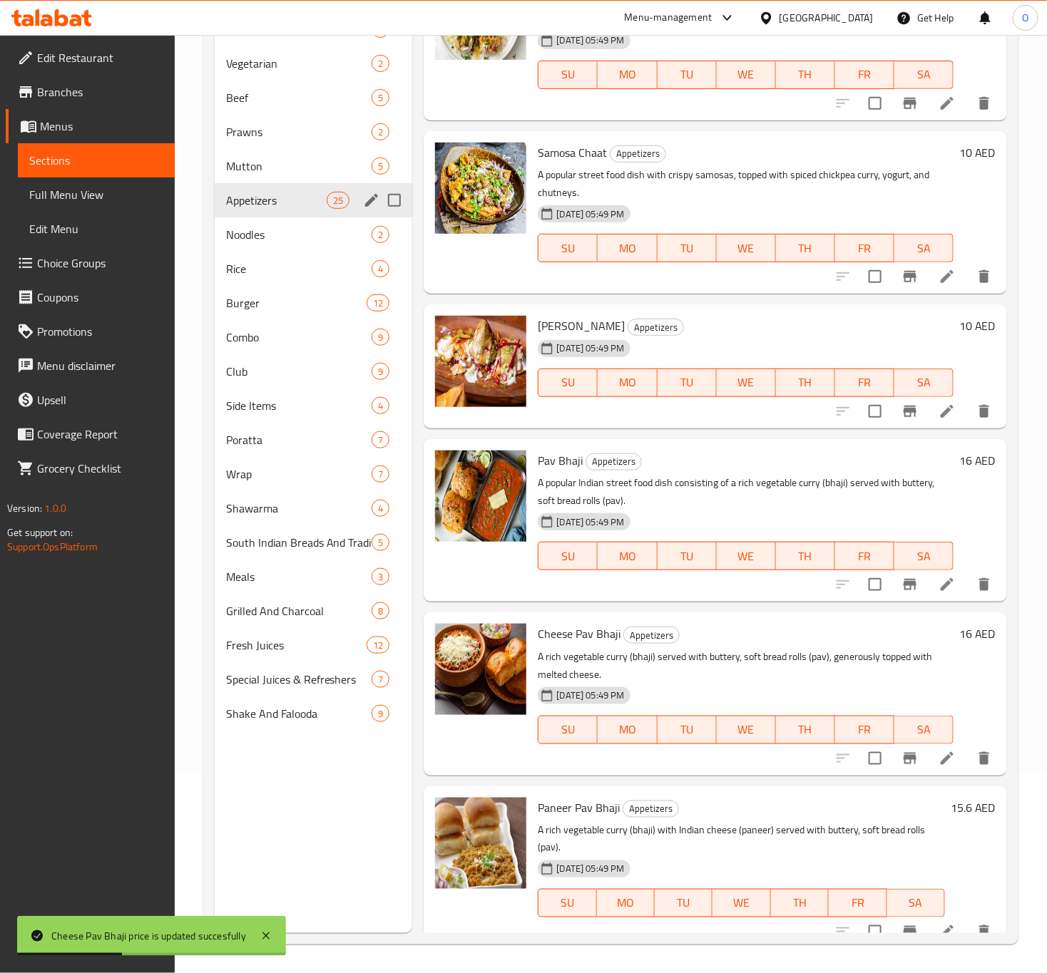
click at [969, 805] on h6 "15.6 AED" at bounding box center [973, 808] width 45 height 20
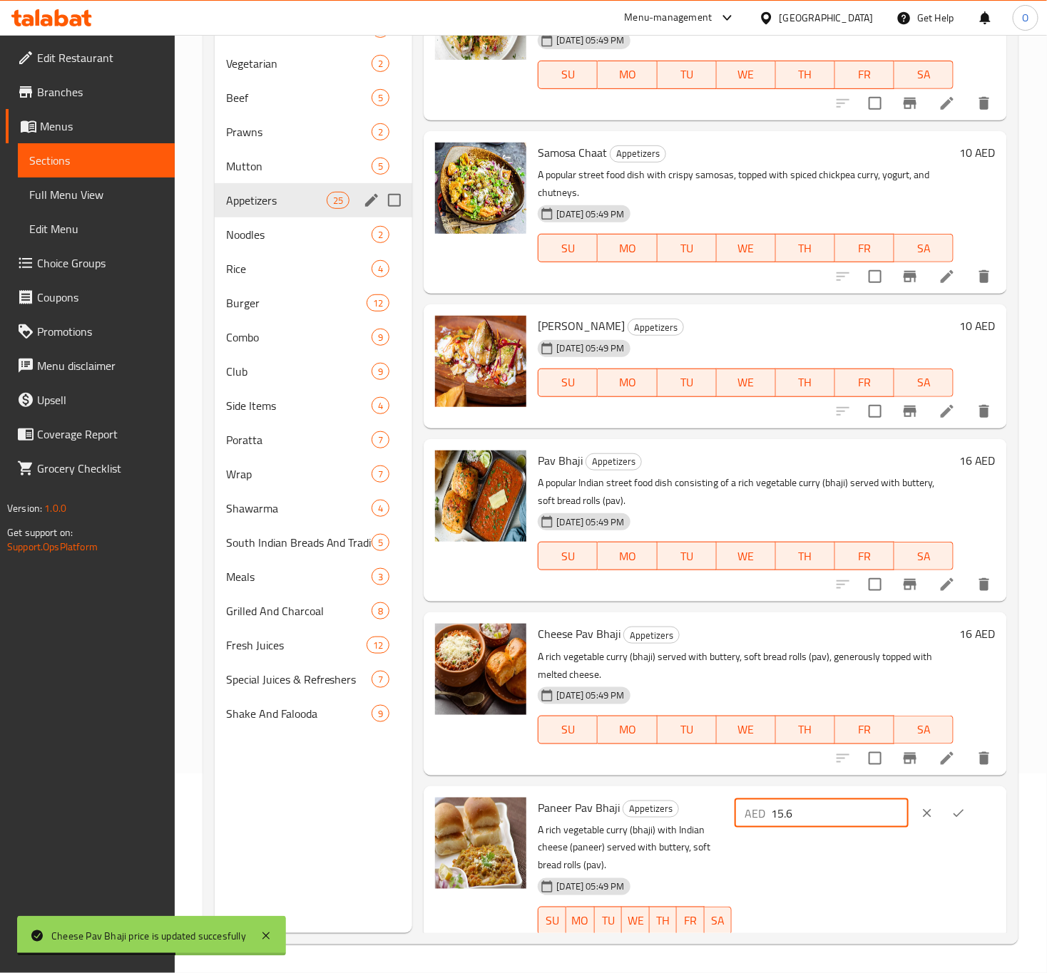
click at [867, 815] on input "15.6" at bounding box center [840, 813] width 138 height 29
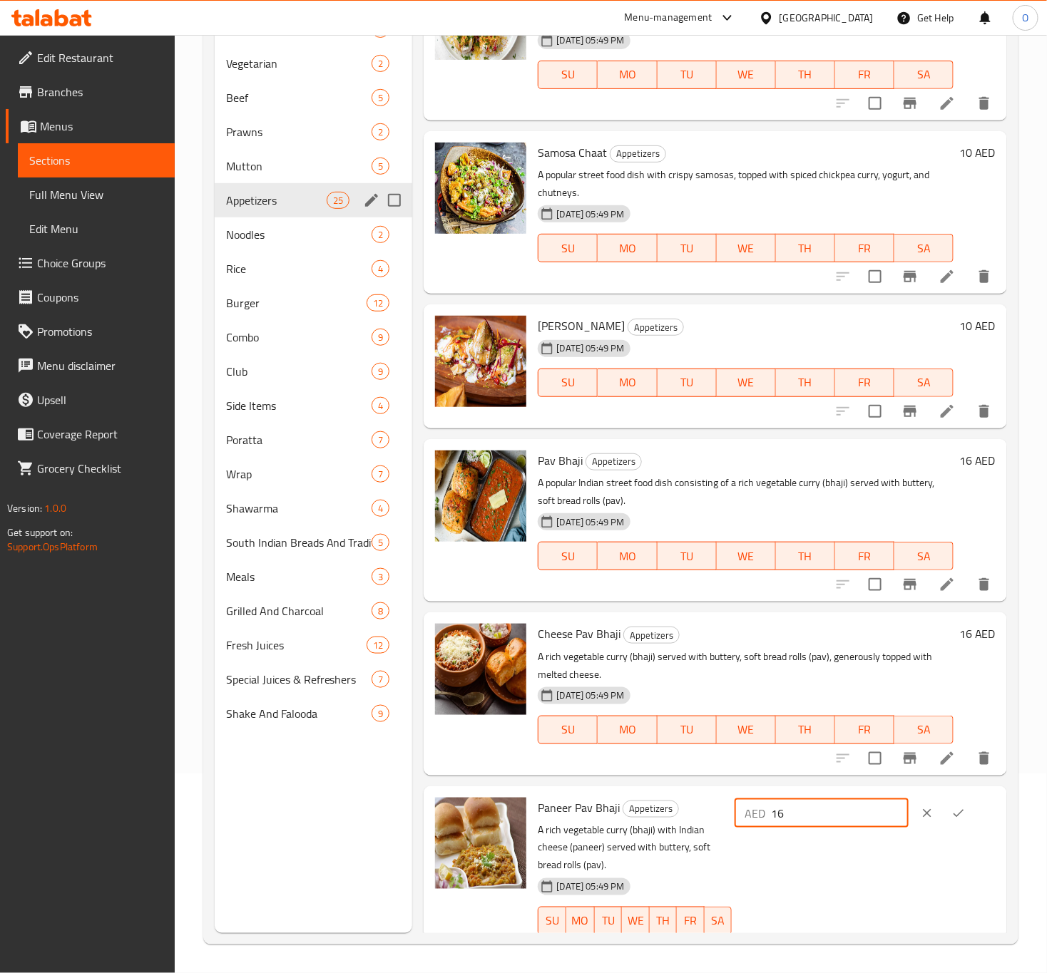
type input "16"
click at [951, 807] on icon "ok" at bounding box center [958, 814] width 14 height 14
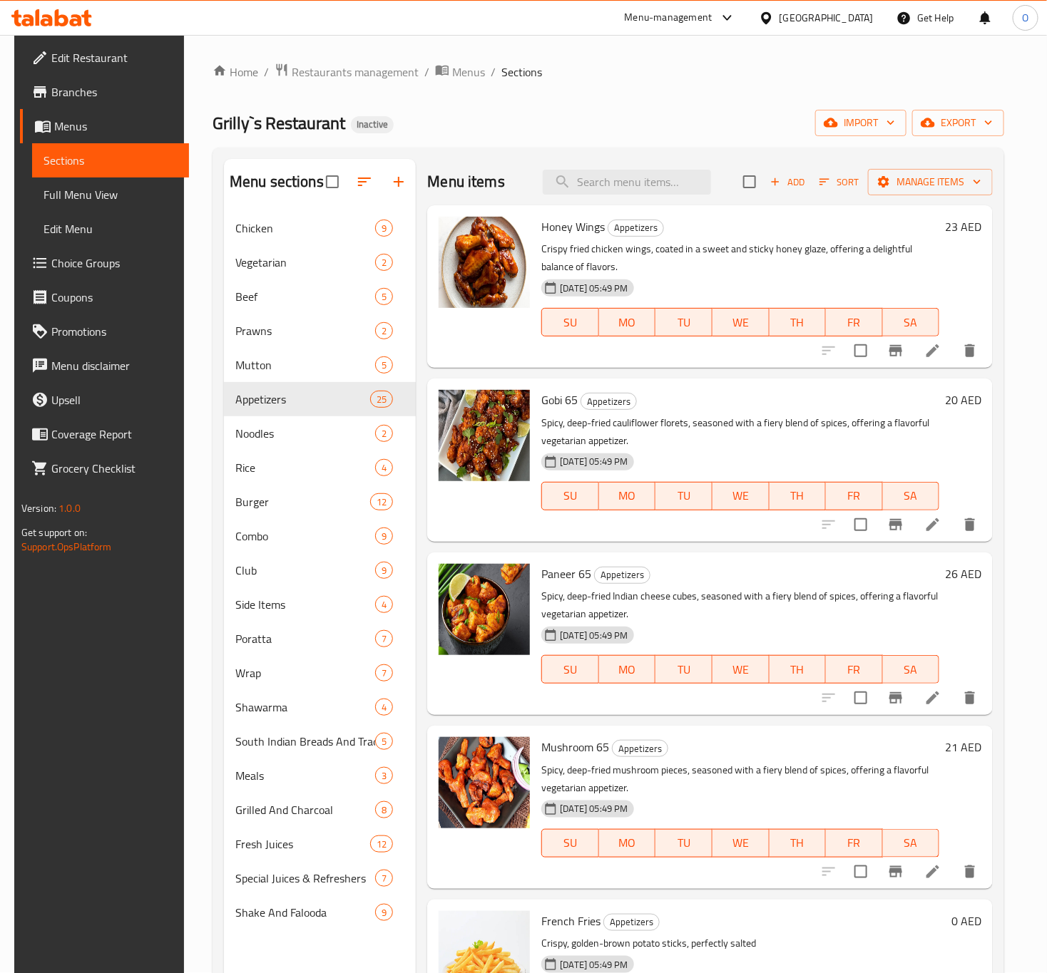
scroll to position [0, 0]
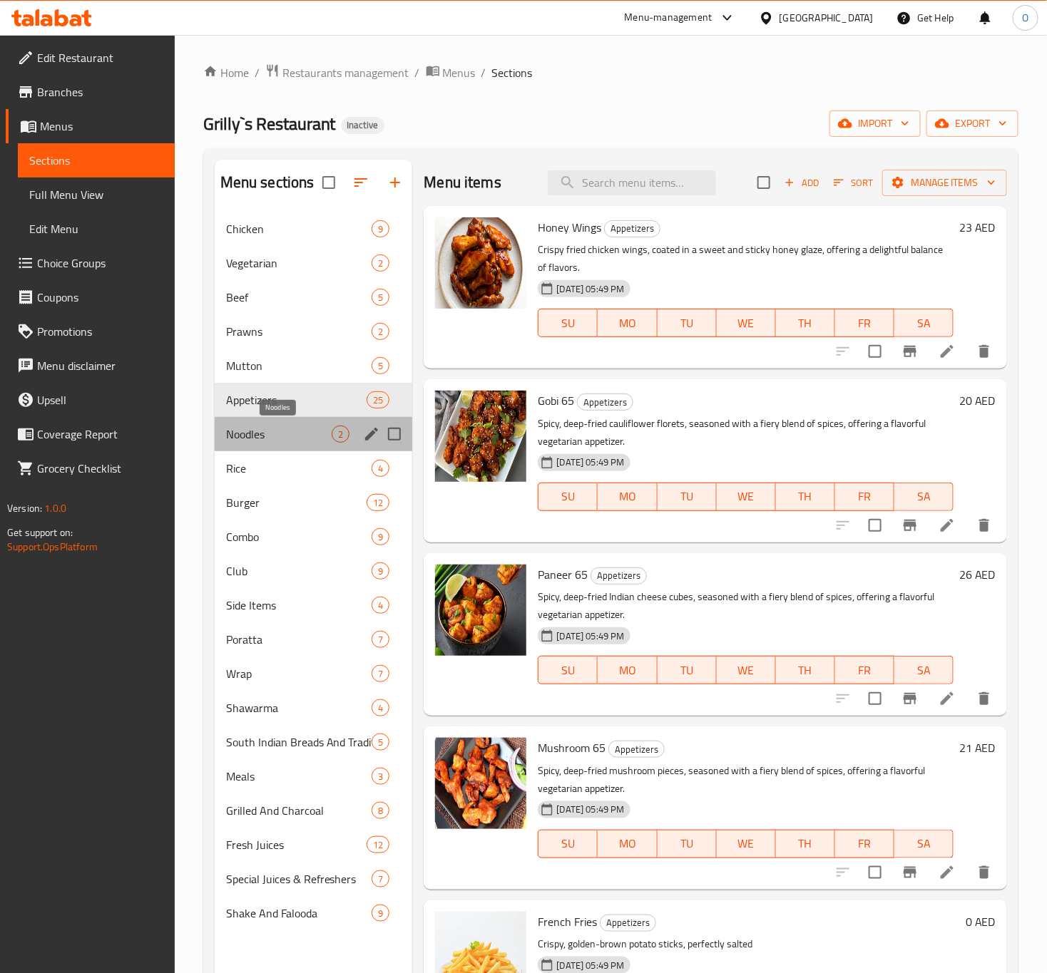
click at [330, 441] on span "Noodles" at bounding box center [279, 434] width 106 height 17
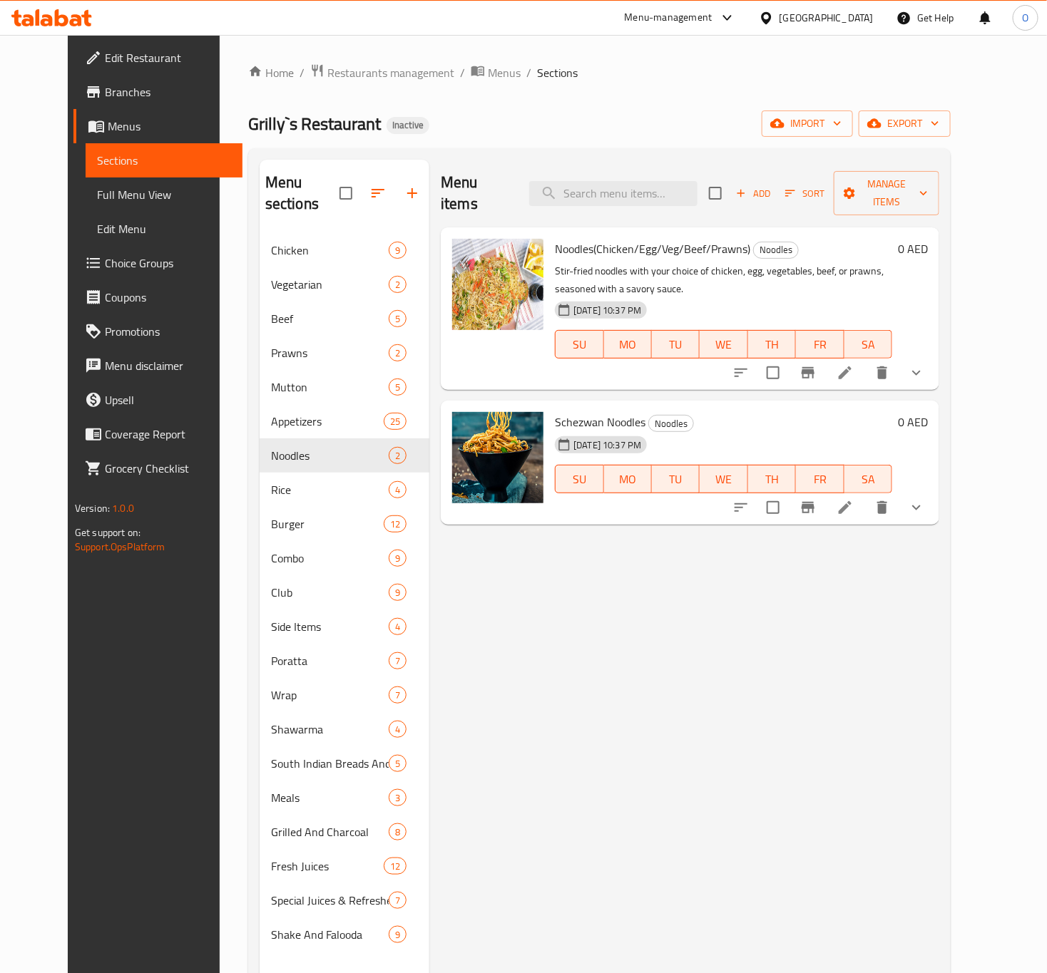
click at [608, 238] on span "Noodles(Chicken/Egg/Veg/Beef/Prawns)" at bounding box center [652, 248] width 195 height 21
copy h6 "Noodles(Chicken/Egg/Veg/Beef/Prawns)"
click at [854, 364] on icon at bounding box center [844, 372] width 17 height 17
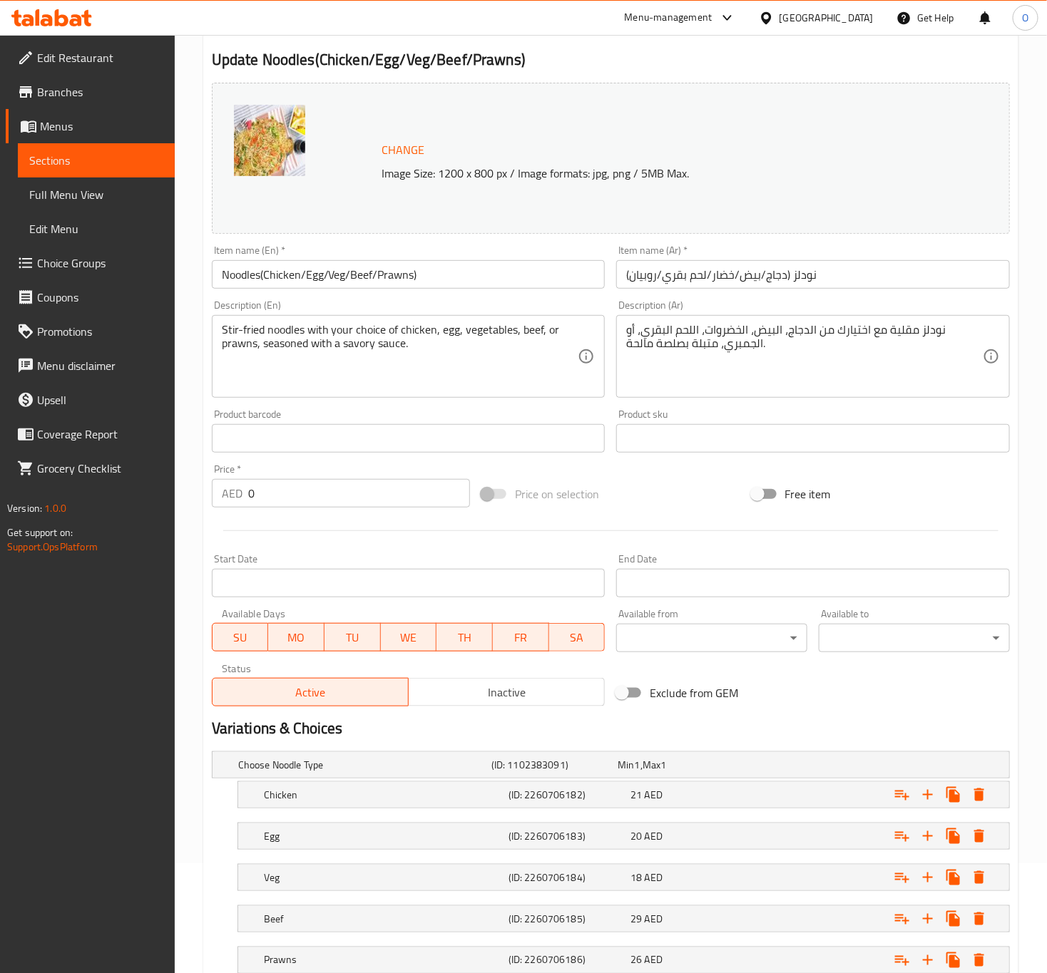
scroll to position [215, 0]
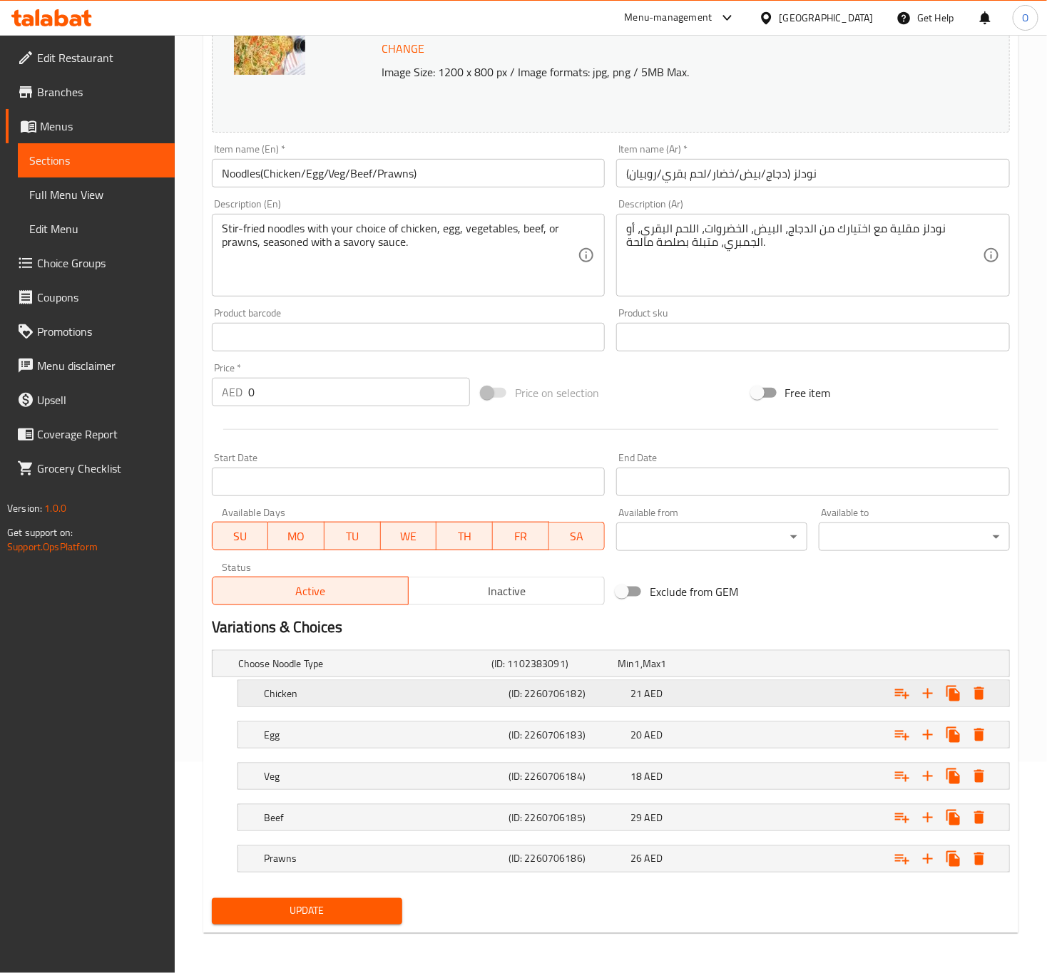
click at [580, 687] on h5 "(ID: 2260706182)" at bounding box center [566, 694] width 117 height 14
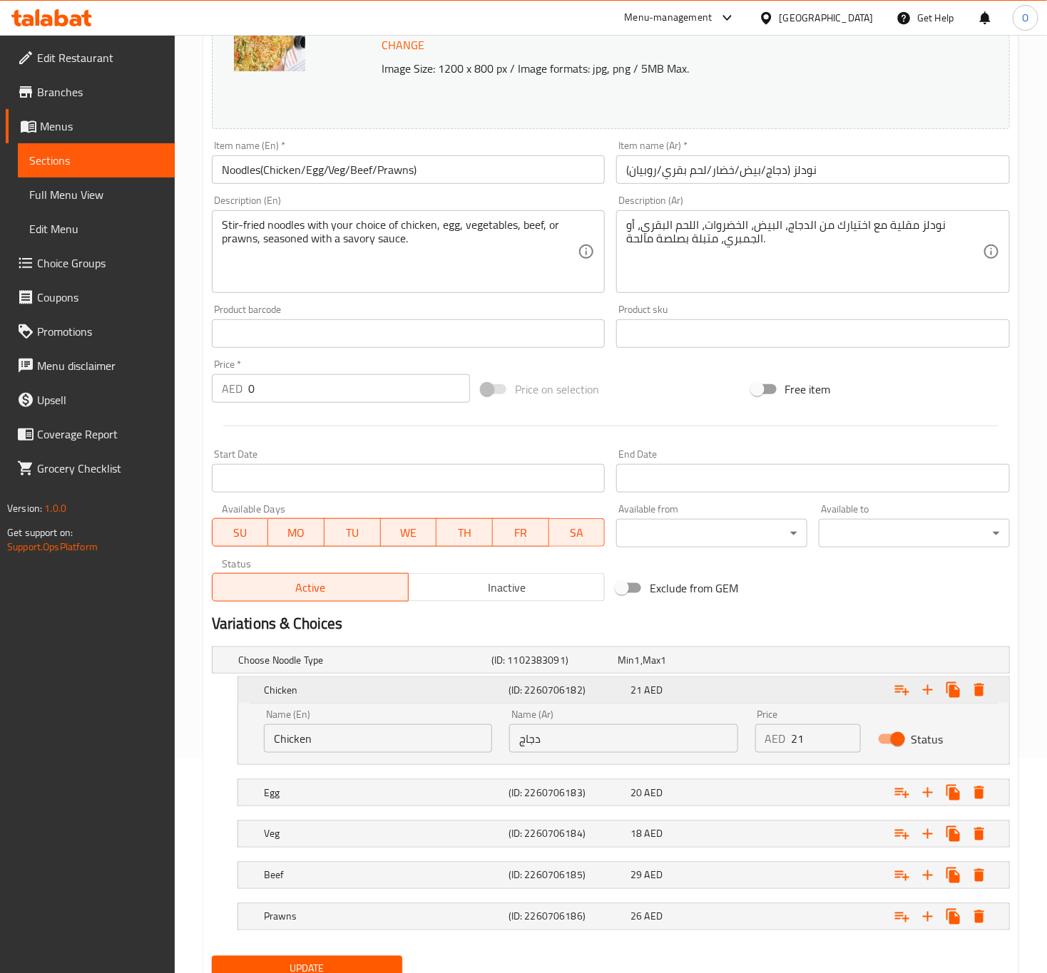
click at [580, 687] on h5 "(ID: 2260706182)" at bounding box center [566, 690] width 117 height 14
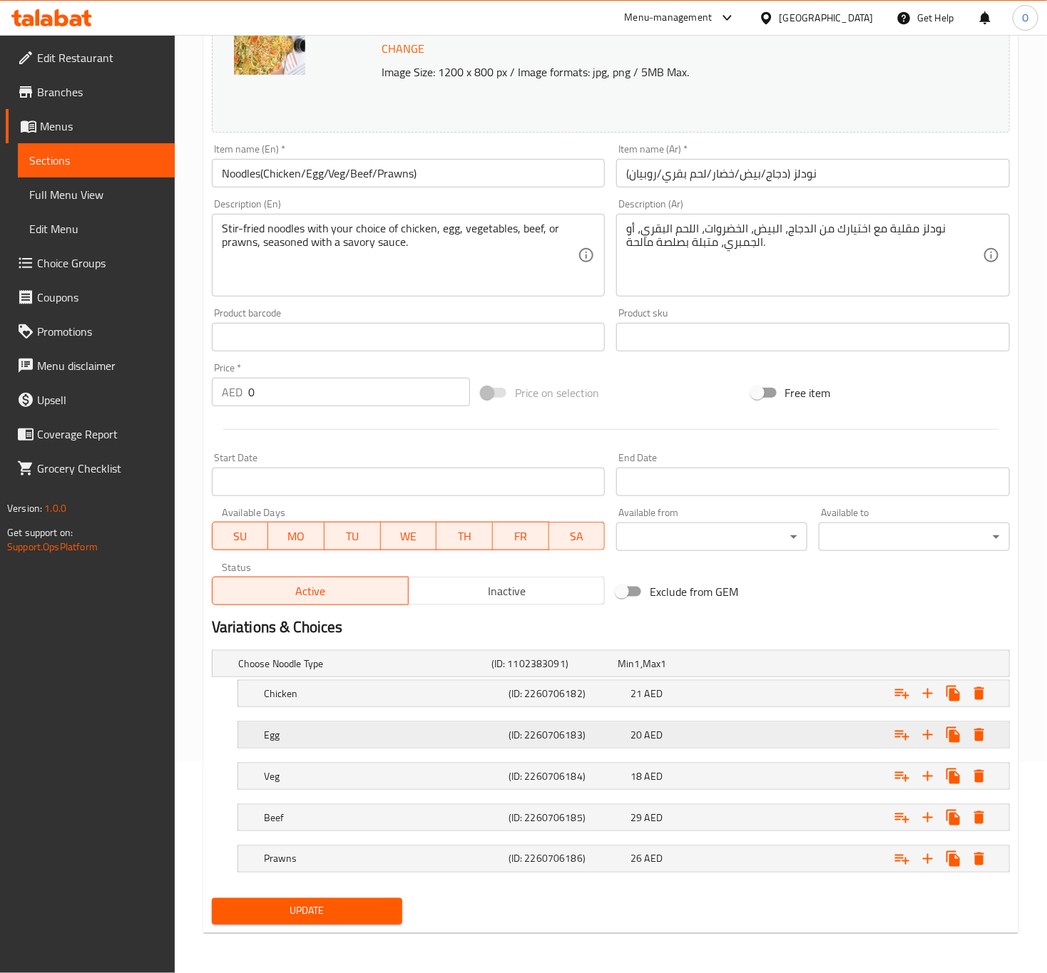
click at [613, 730] on h5 "(ID: 2260706183)" at bounding box center [566, 735] width 117 height 14
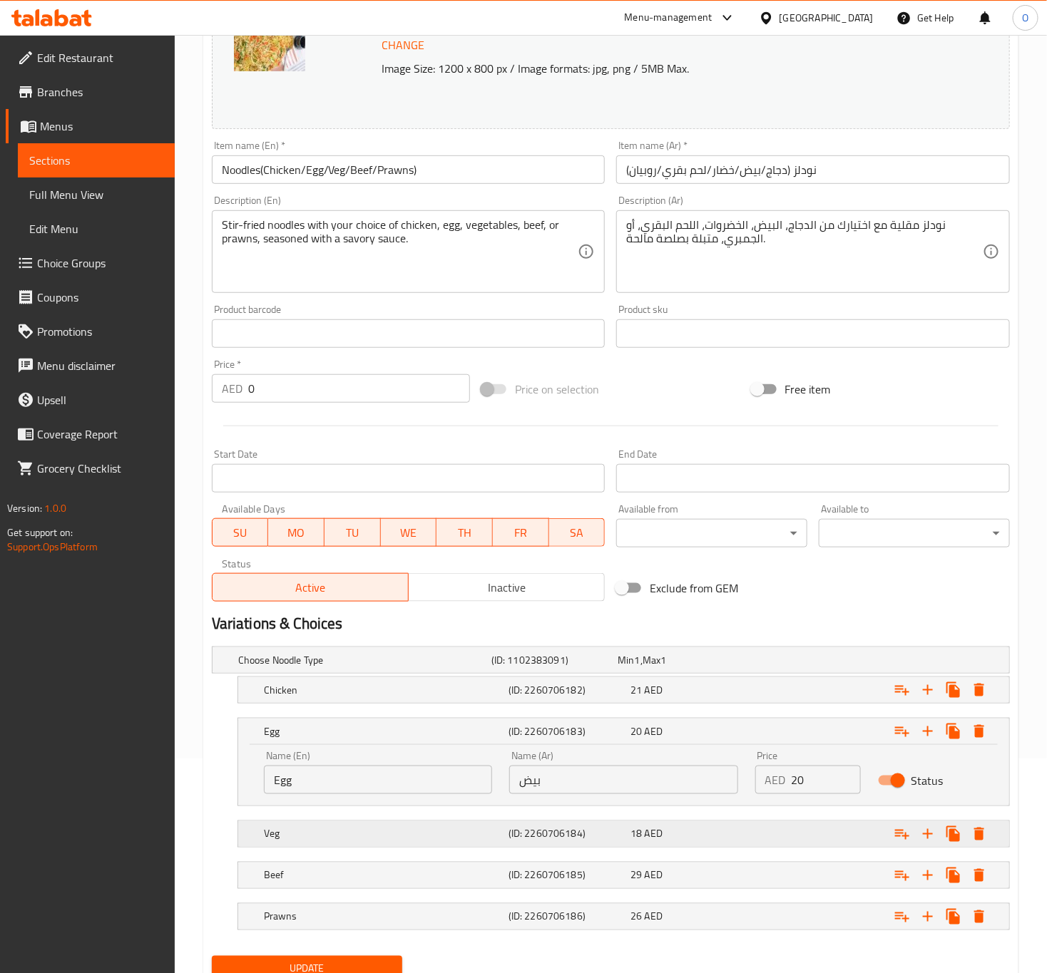
click at [610, 844] on div "(ID: 2260706184)" at bounding box center [567, 834] width 123 height 20
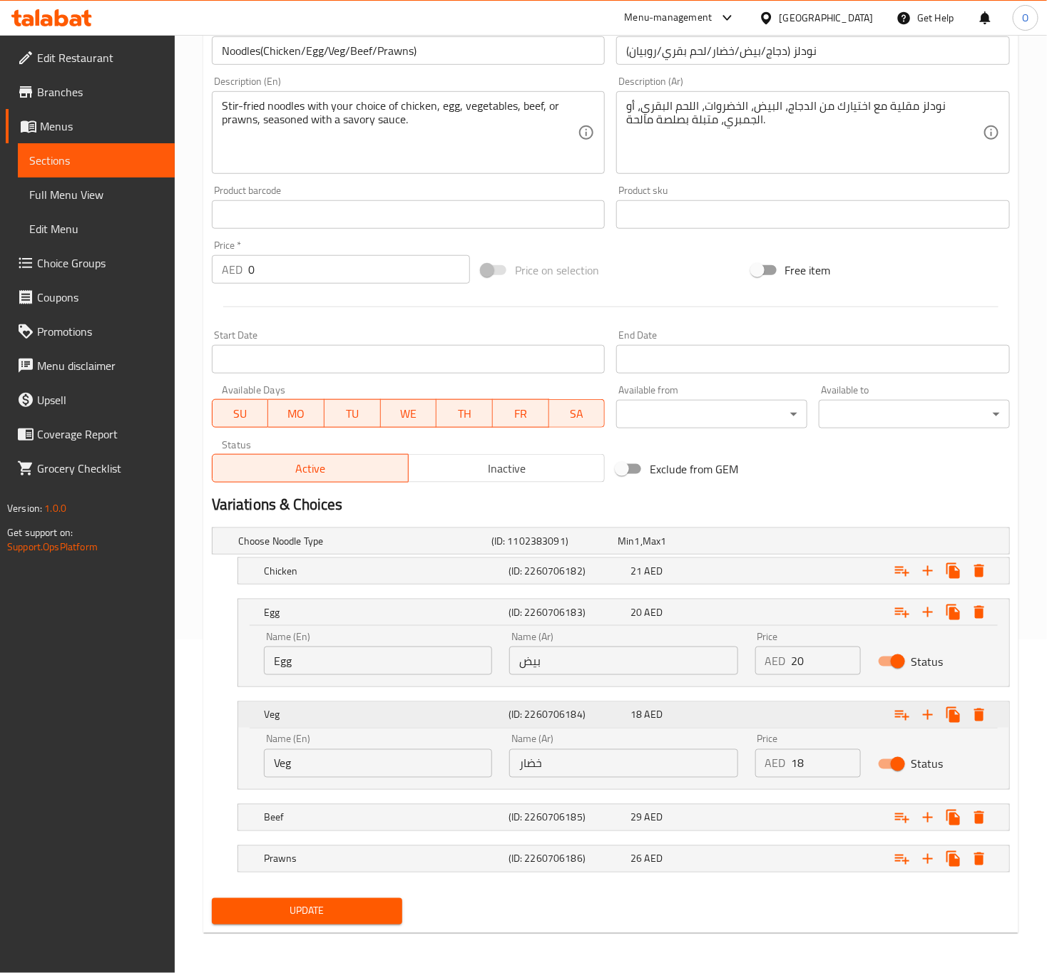
scroll to position [338, 0]
click at [613, 824] on h5 "(ID: 2260706185)" at bounding box center [566, 818] width 117 height 14
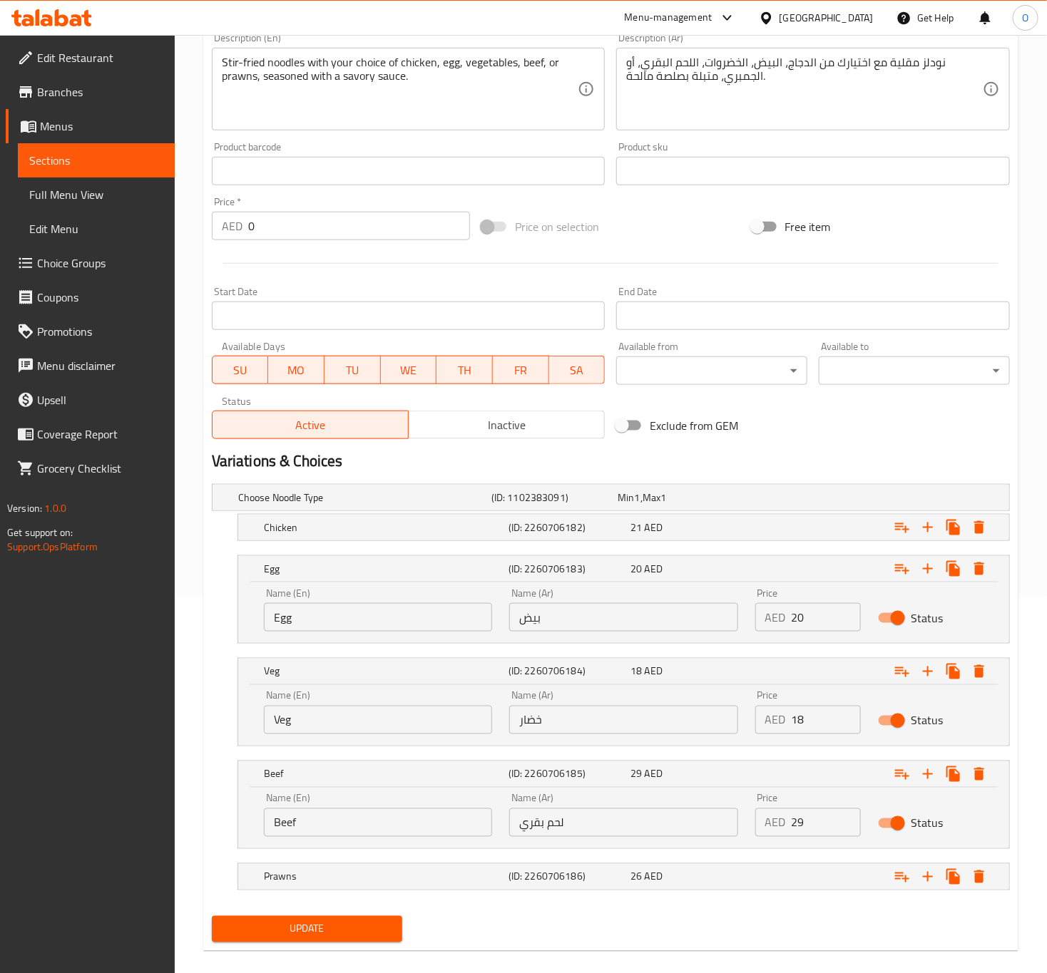
scroll to position [399, 0]
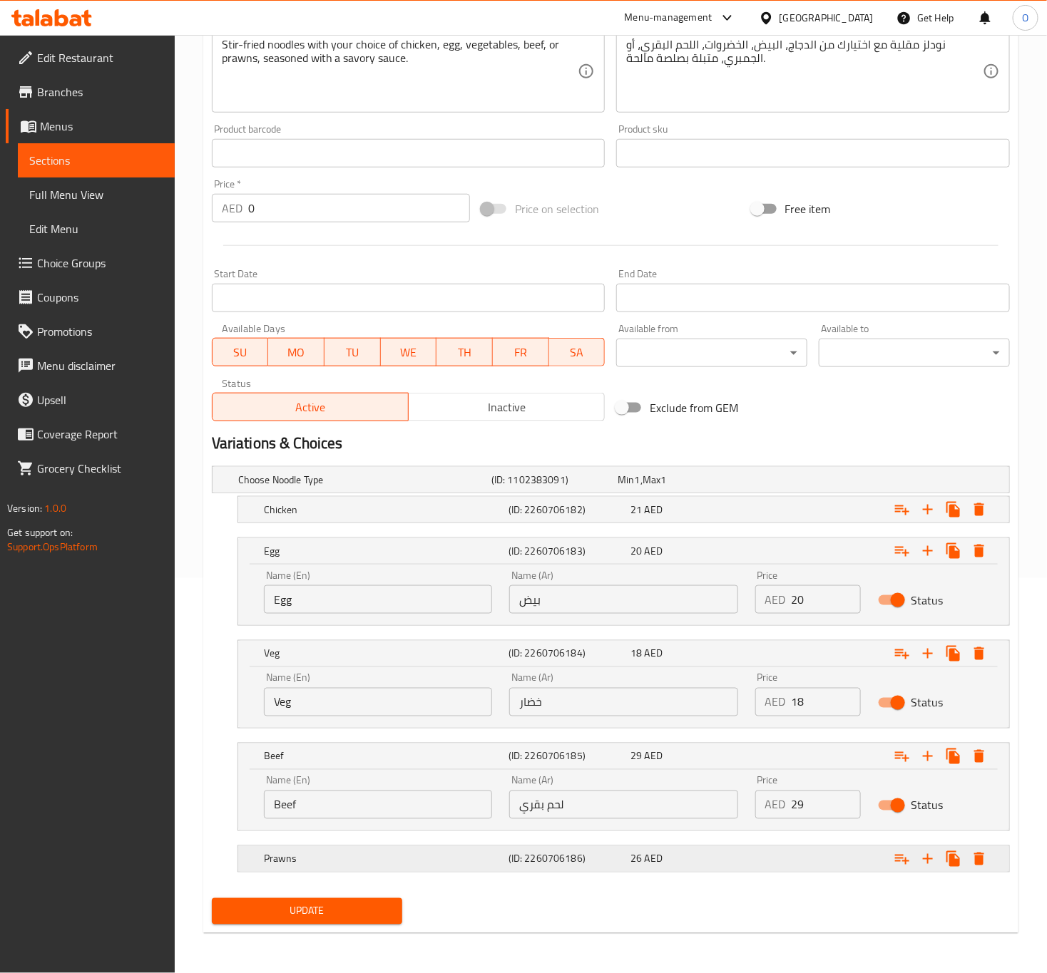
click at [576, 854] on h5 "(ID: 2260706186)" at bounding box center [566, 859] width 117 height 14
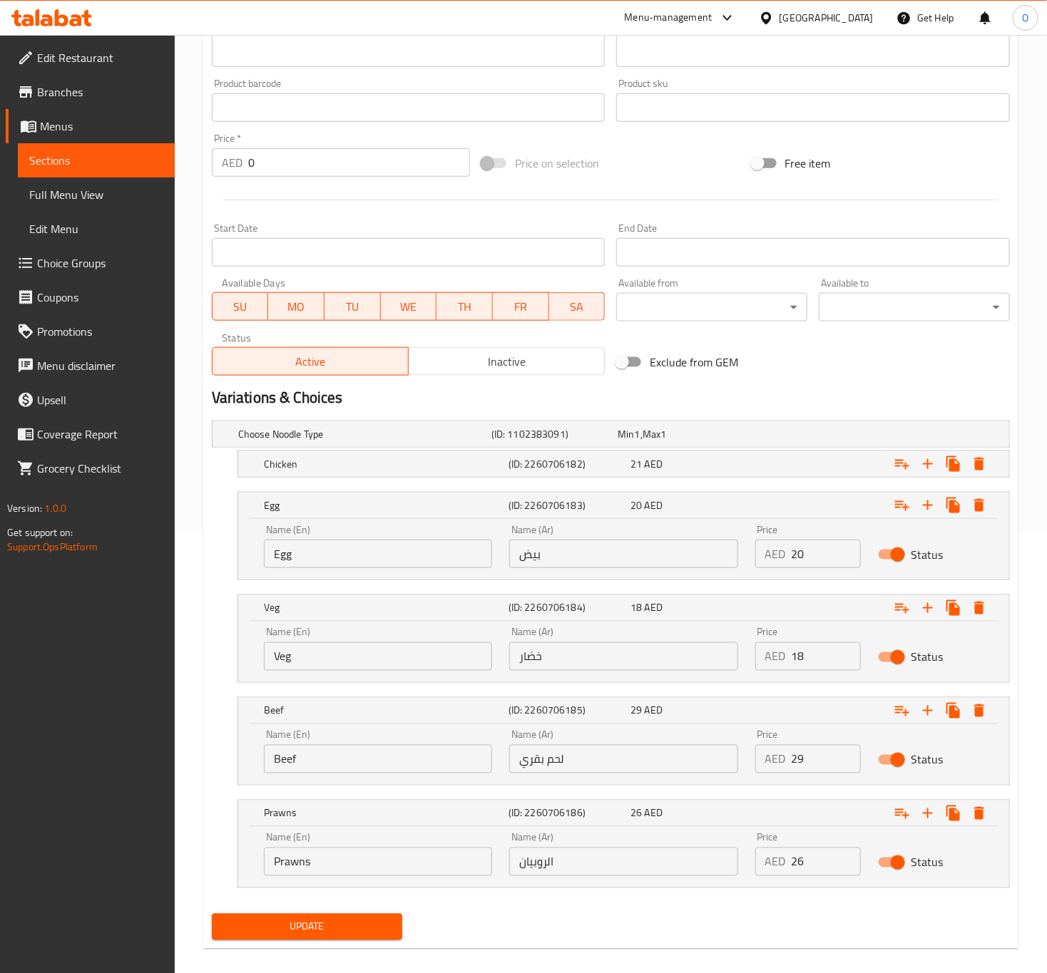
scroll to position [460, 0]
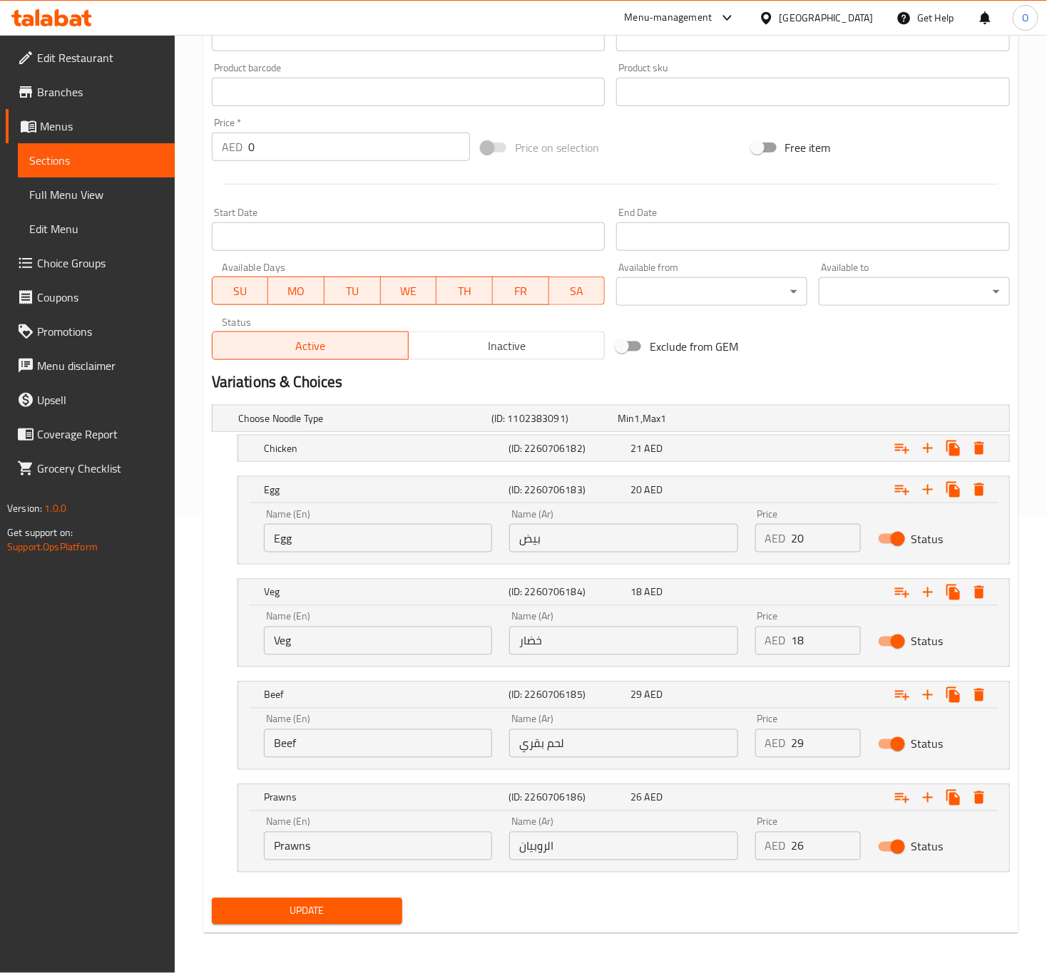
click at [328, 904] on span "Update" at bounding box center [307, 912] width 168 height 18
click at [328, 904] on div at bounding box center [523, 486] width 1047 height 973
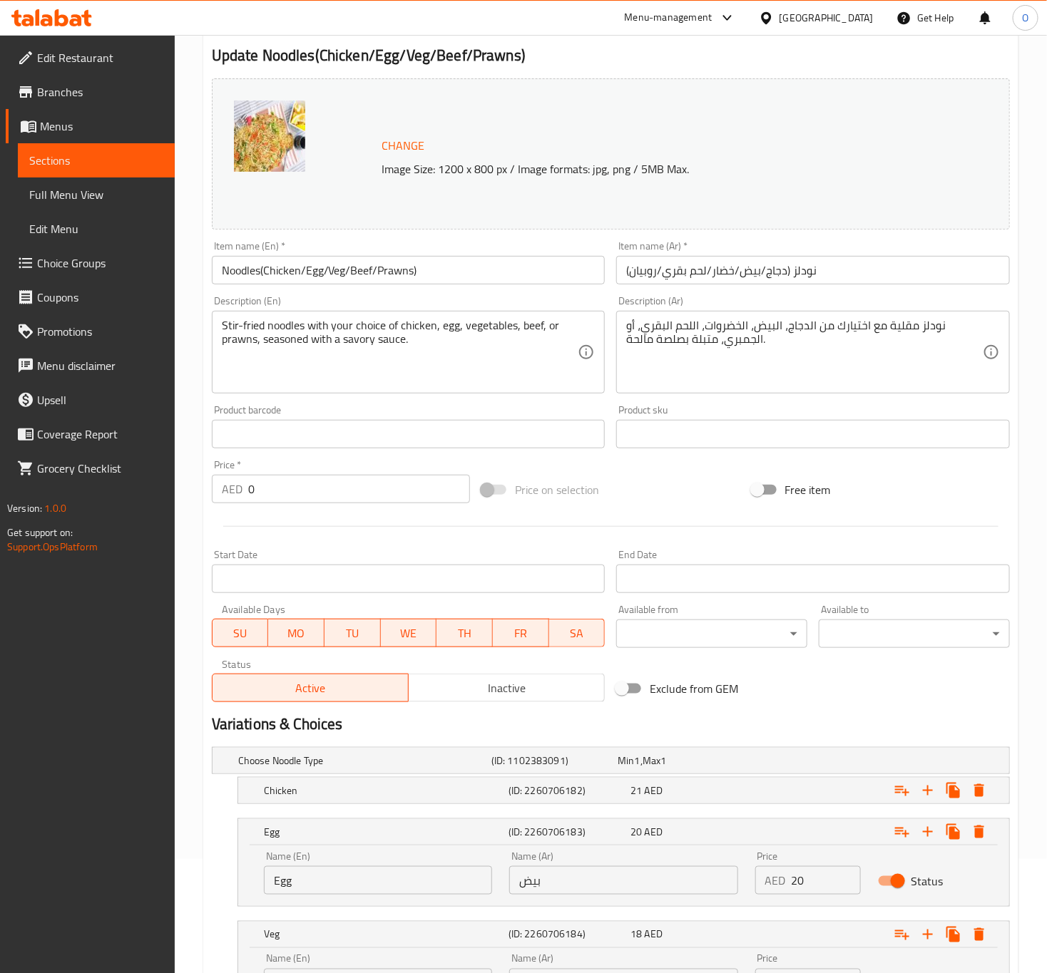
scroll to position [0, 0]
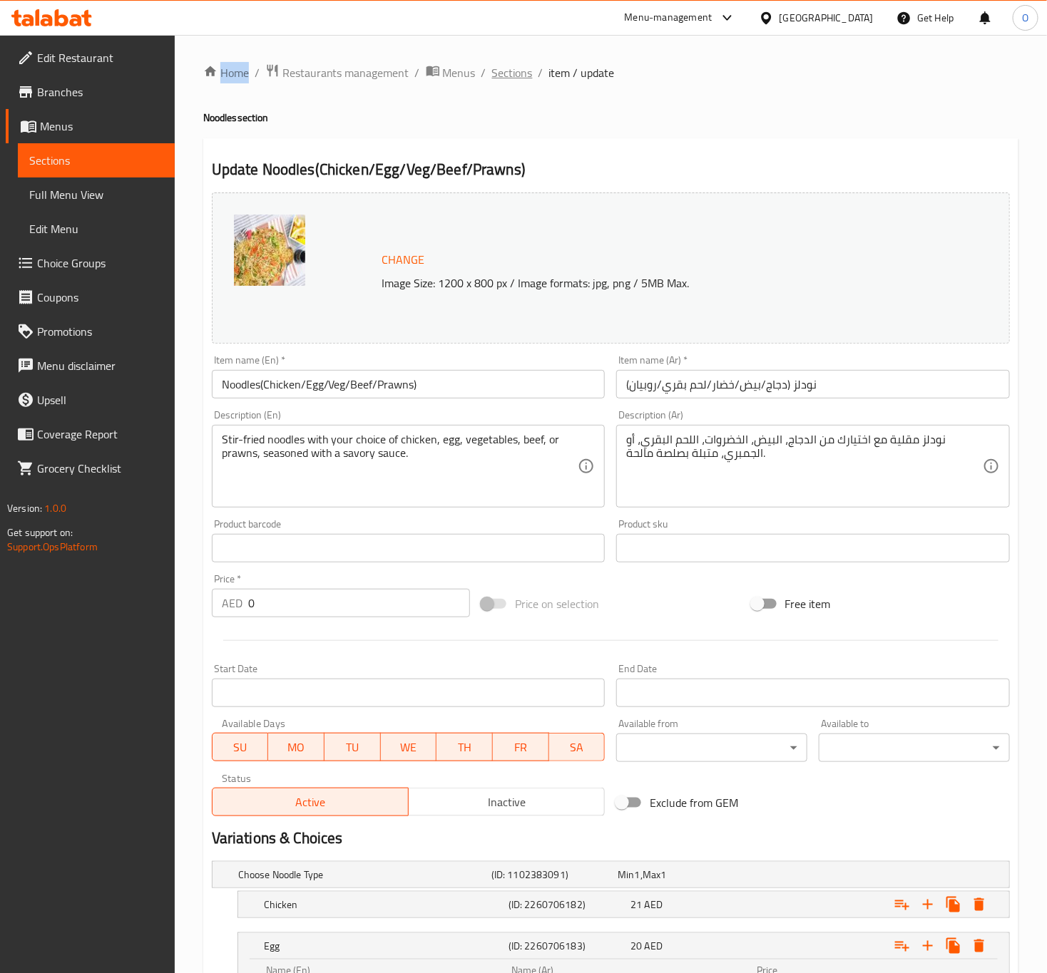
click at [525, 69] on span "Sections" at bounding box center [512, 72] width 41 height 17
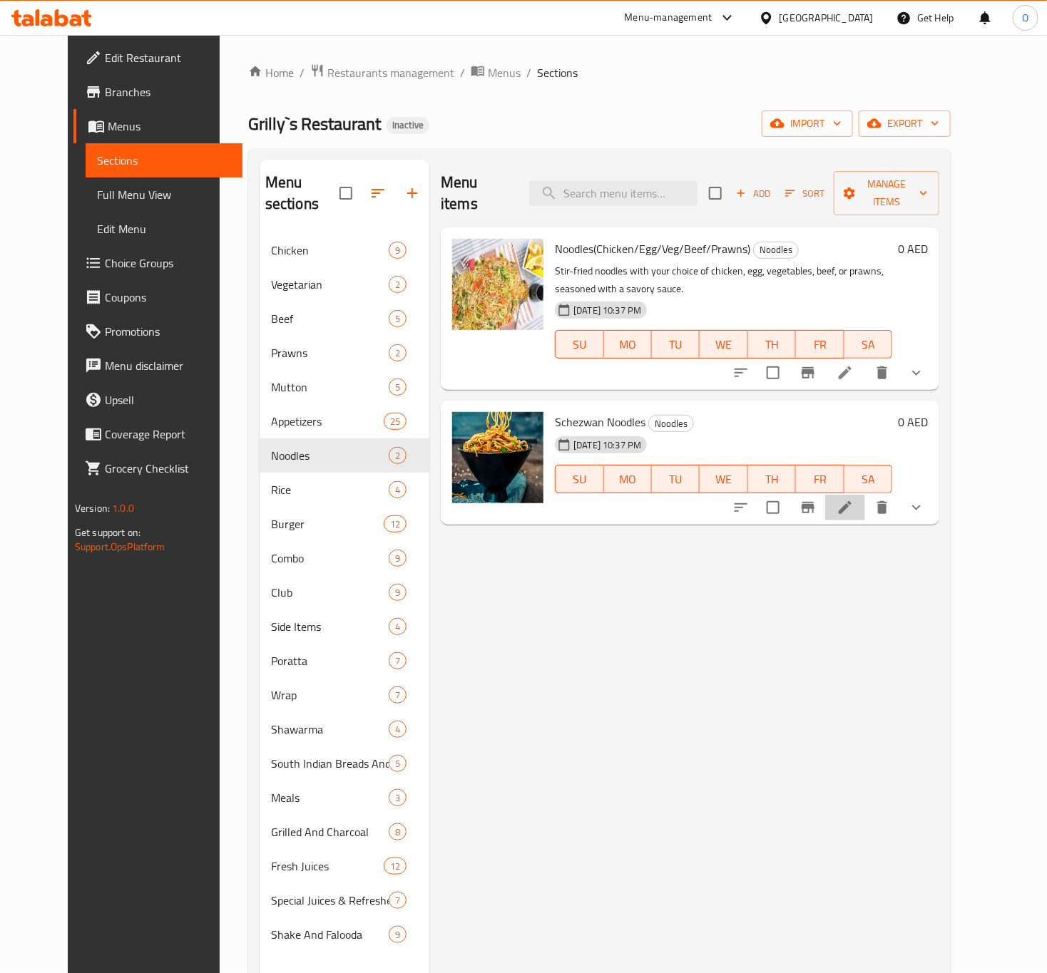
click at [865, 495] on li at bounding box center [845, 508] width 40 height 26
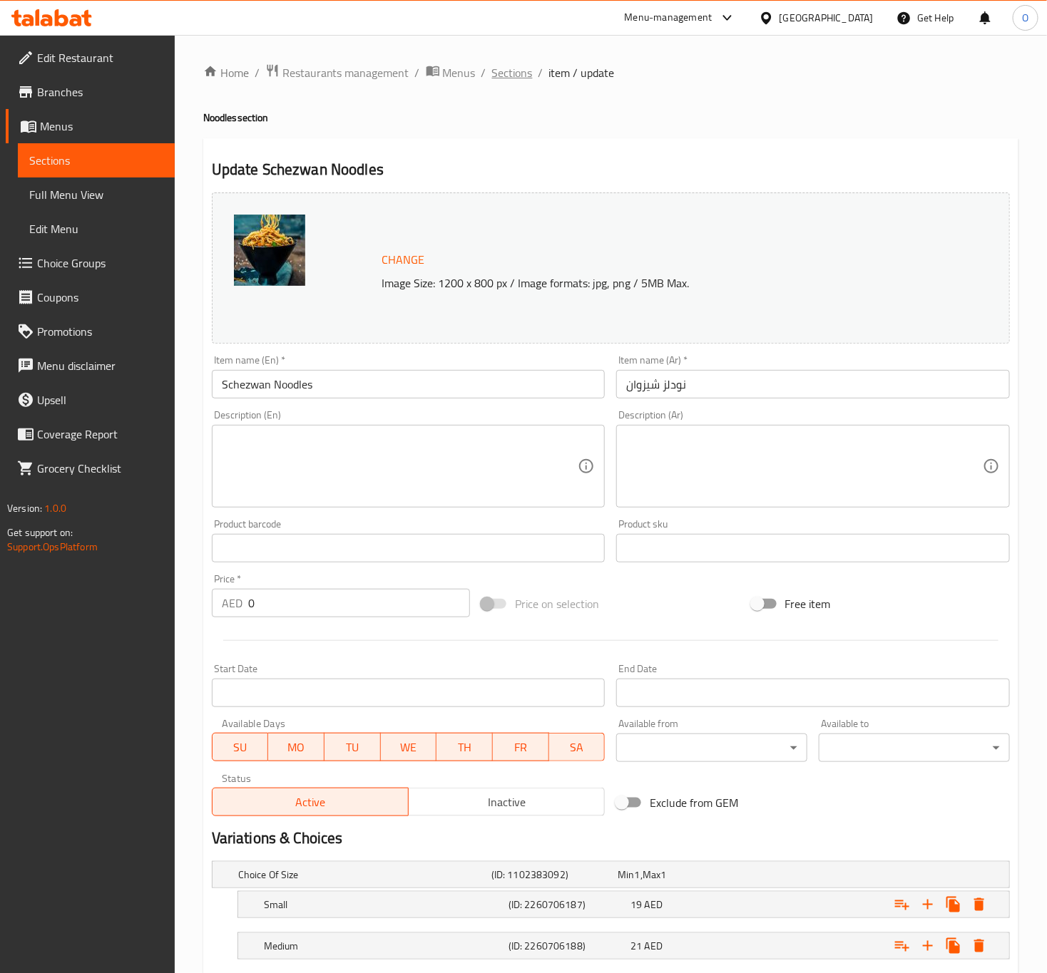
click at [511, 78] on span "Sections" at bounding box center [512, 72] width 41 height 17
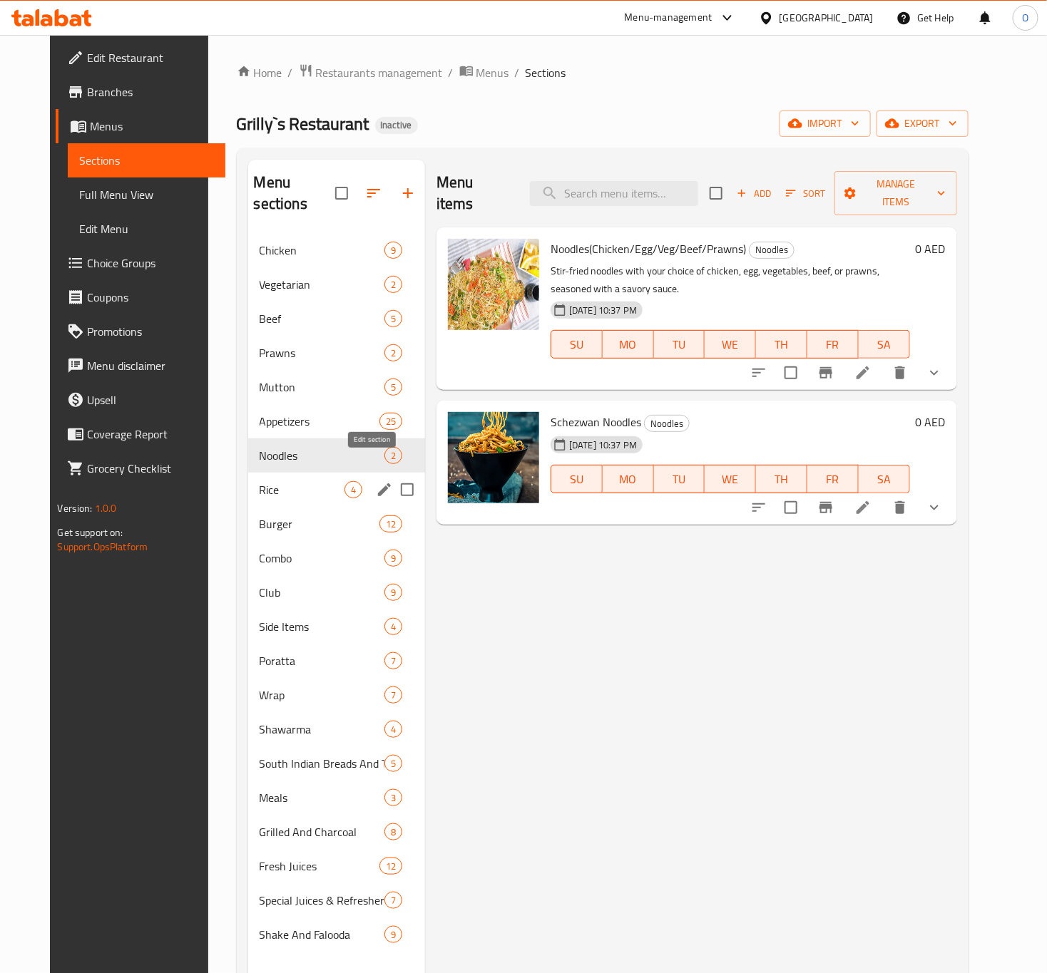
click at [376, 481] on icon "edit" at bounding box center [384, 489] width 17 height 17
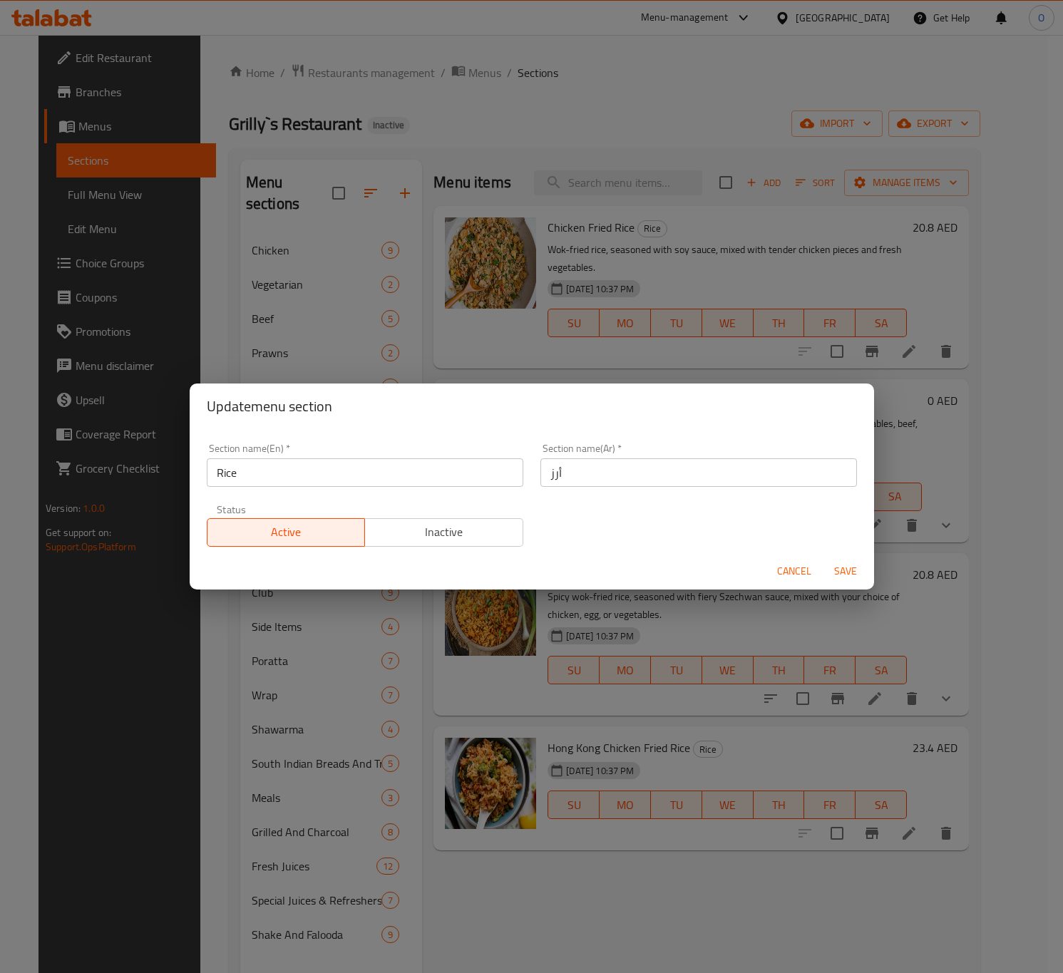
click at [790, 578] on span "Cancel" at bounding box center [794, 572] width 34 height 18
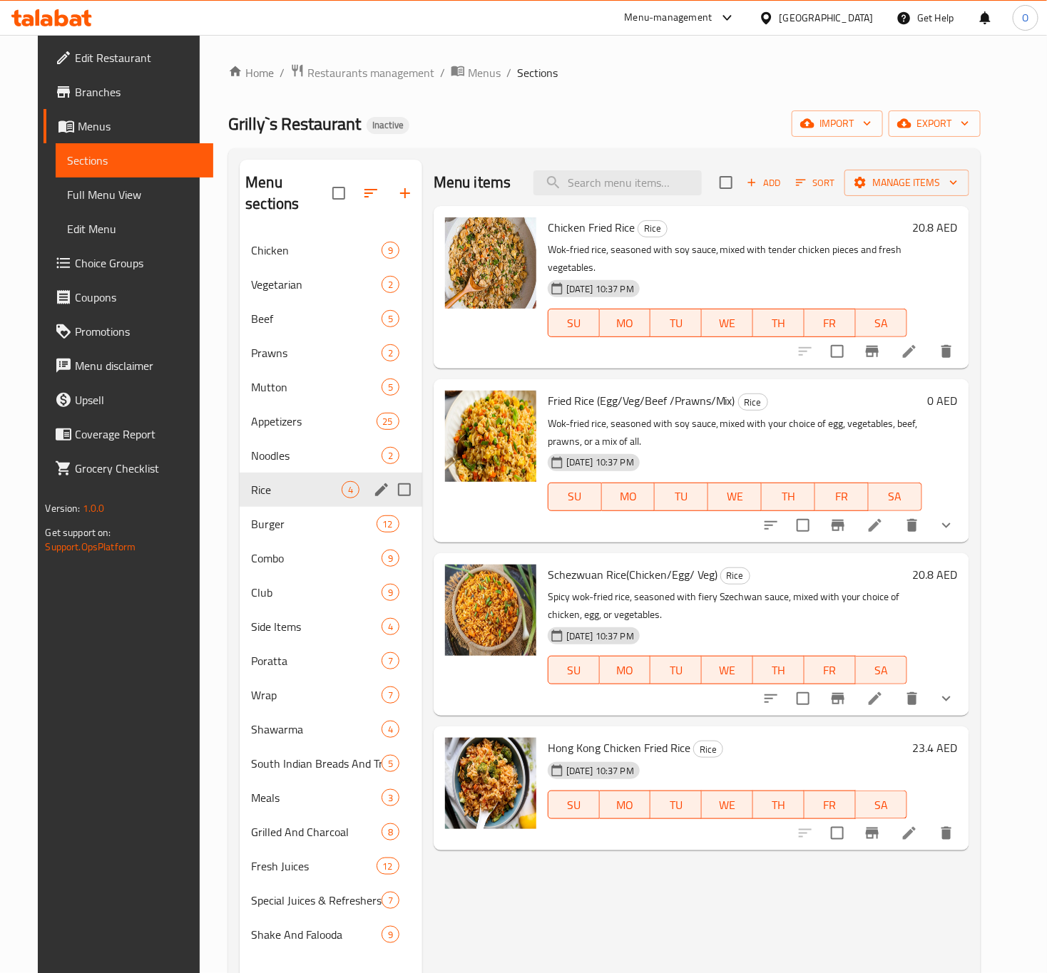
click at [291, 484] on div "Rice 4" at bounding box center [331, 490] width 183 height 34
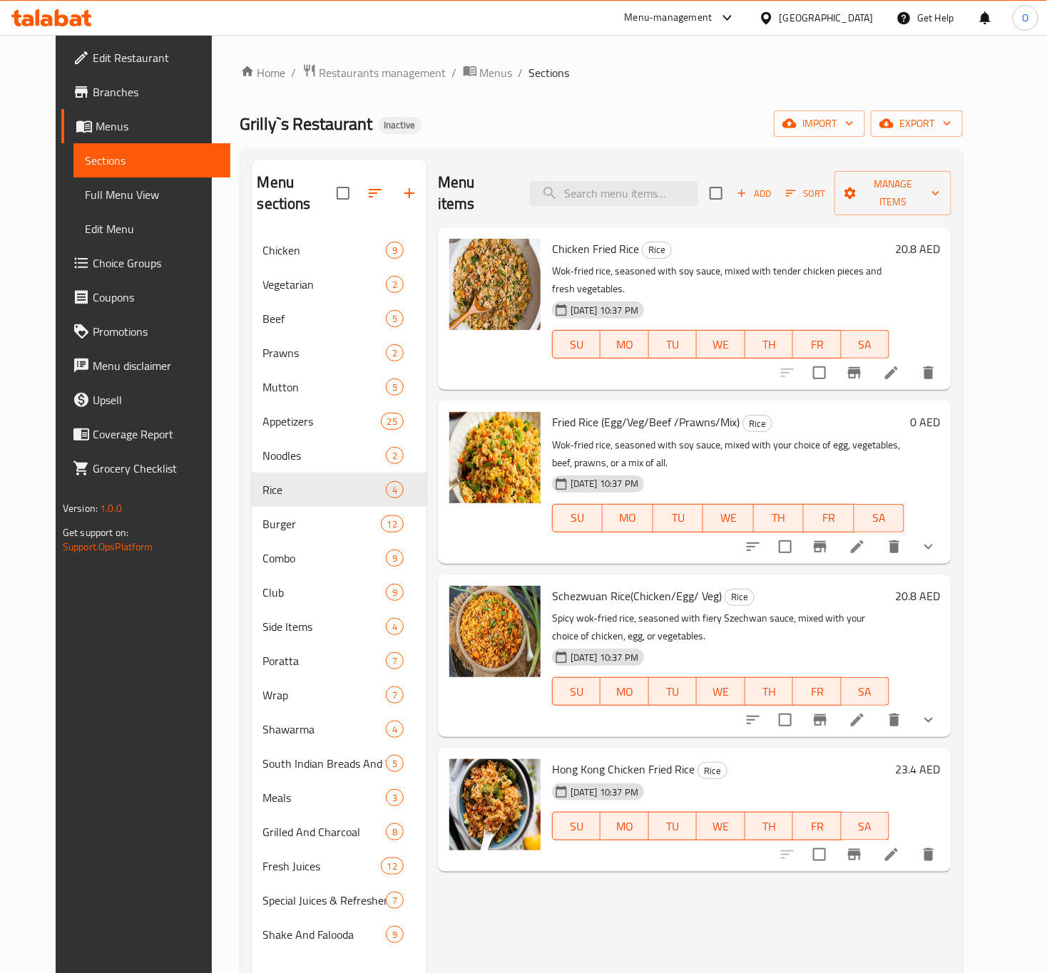
click at [940, 239] on h6 "20.8 AED" at bounding box center [917, 249] width 45 height 20
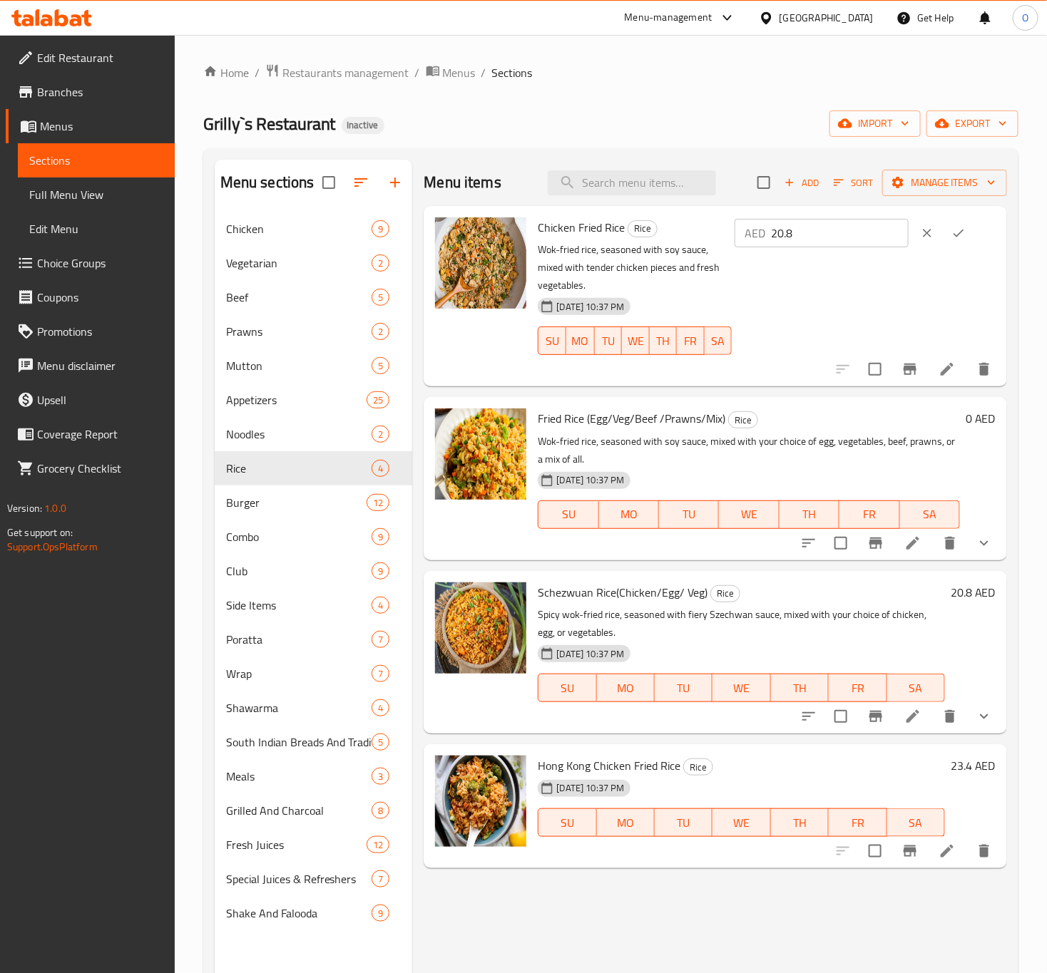
click at [852, 245] on input "20.8" at bounding box center [840, 233] width 138 height 29
type input "21"
click at [966, 233] on icon "ok" at bounding box center [958, 233] width 14 height 14
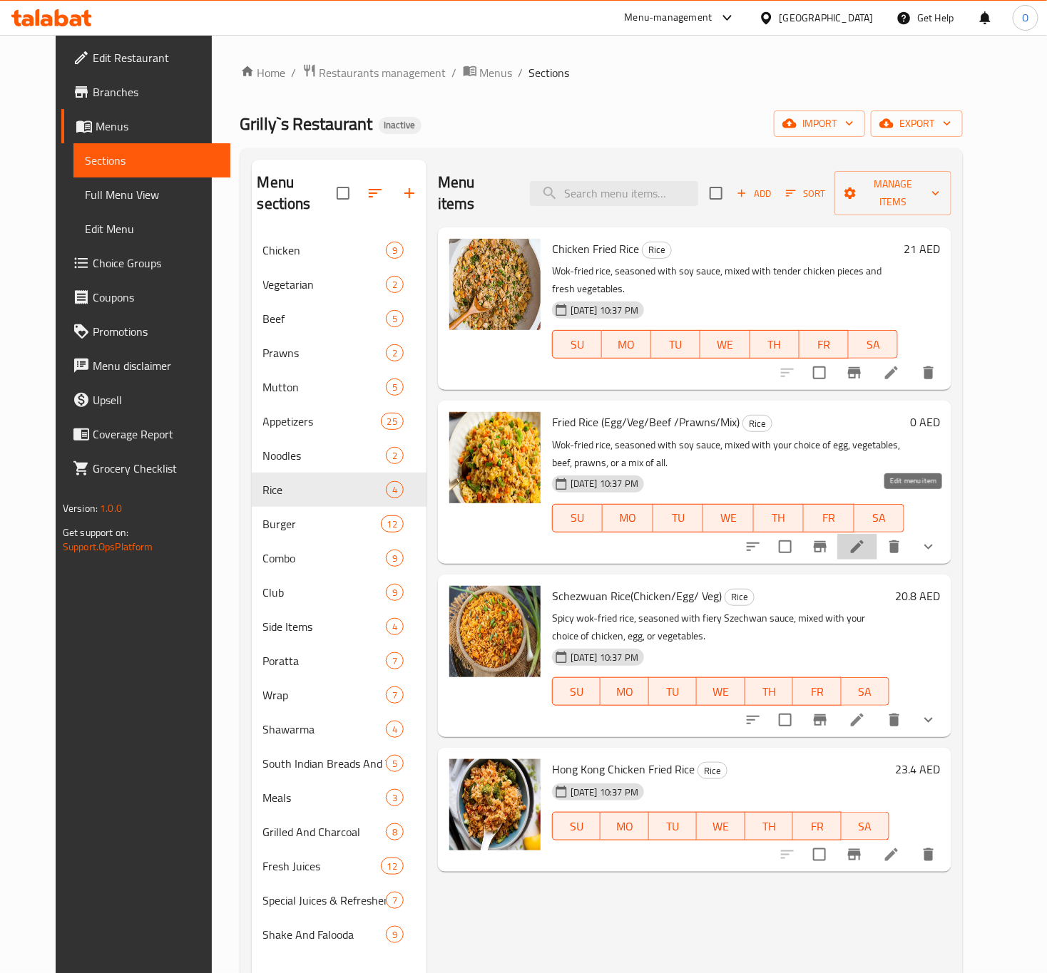
click at [864, 541] on icon at bounding box center [857, 547] width 13 height 13
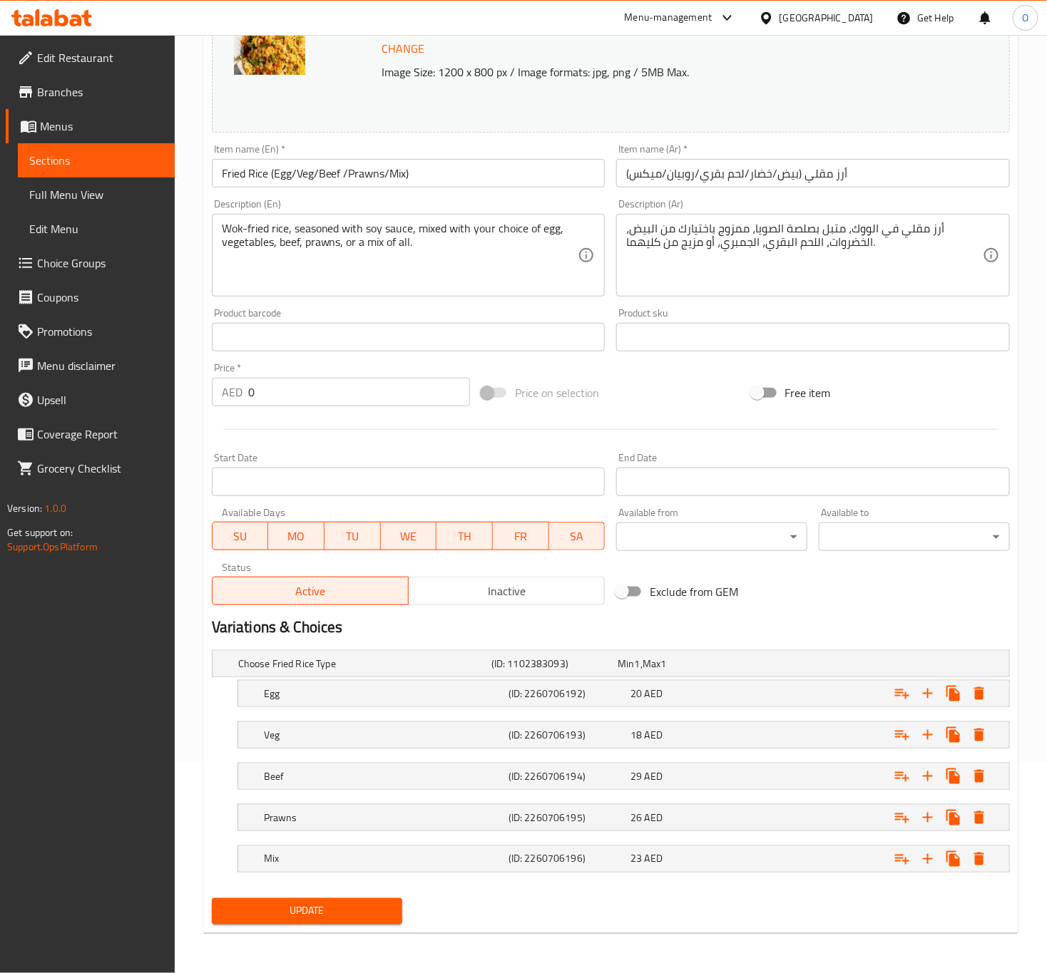
scroll to position [214, 0]
click at [381, 919] on span "Update" at bounding box center [307, 912] width 168 height 18
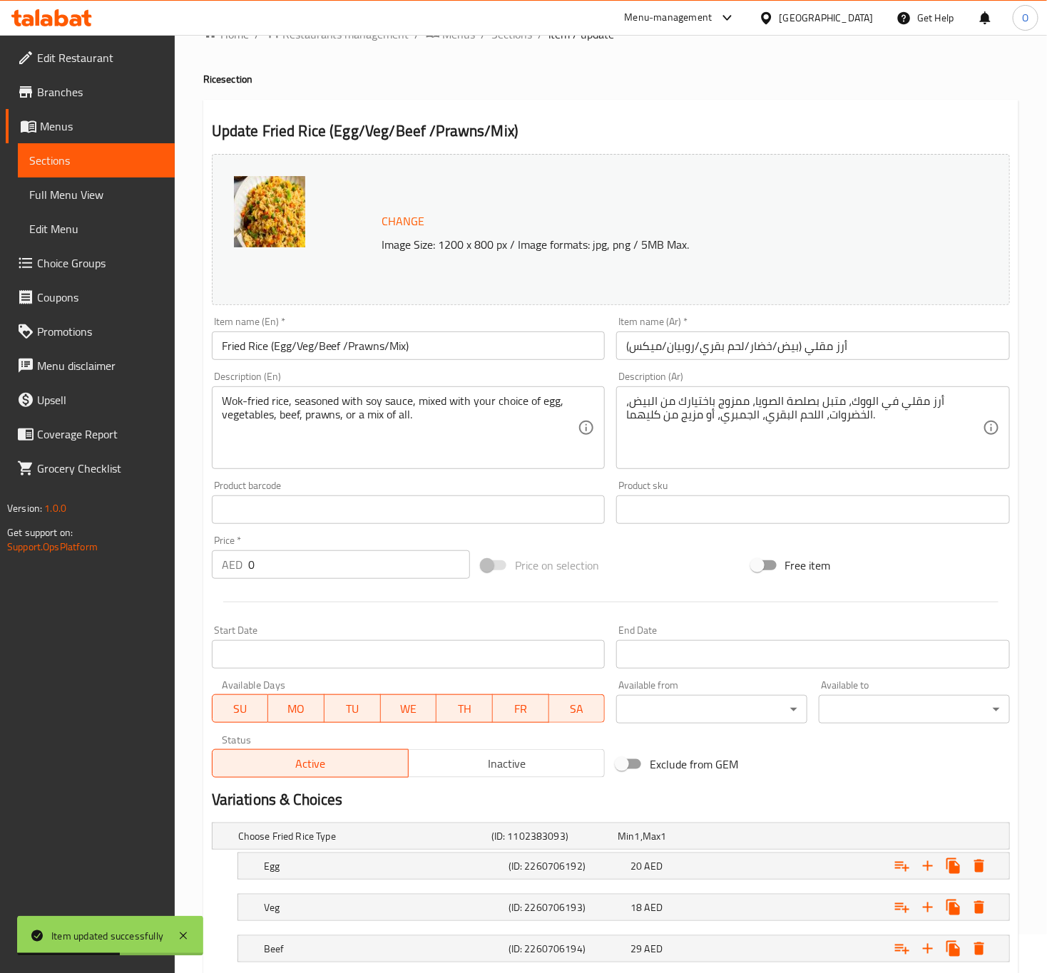
scroll to position [0, 0]
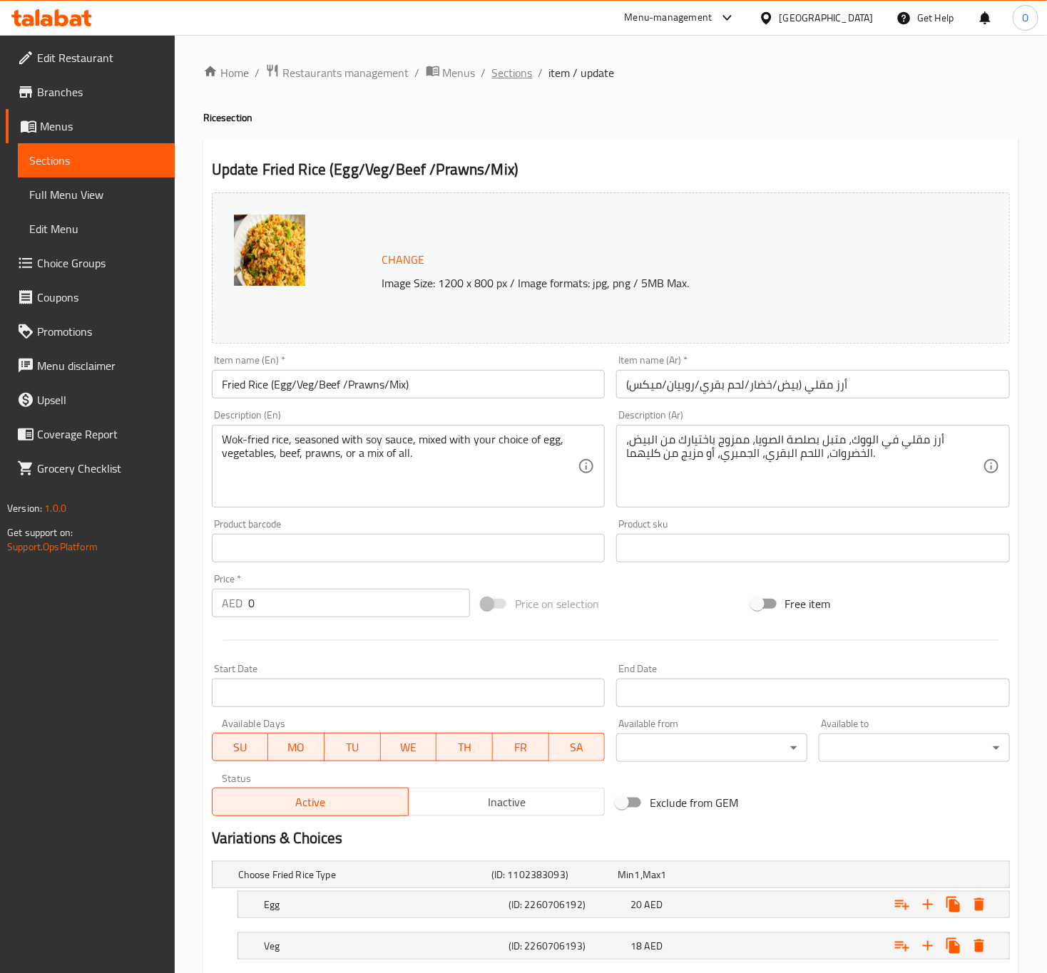
click at [509, 66] on span "Sections" at bounding box center [512, 72] width 41 height 17
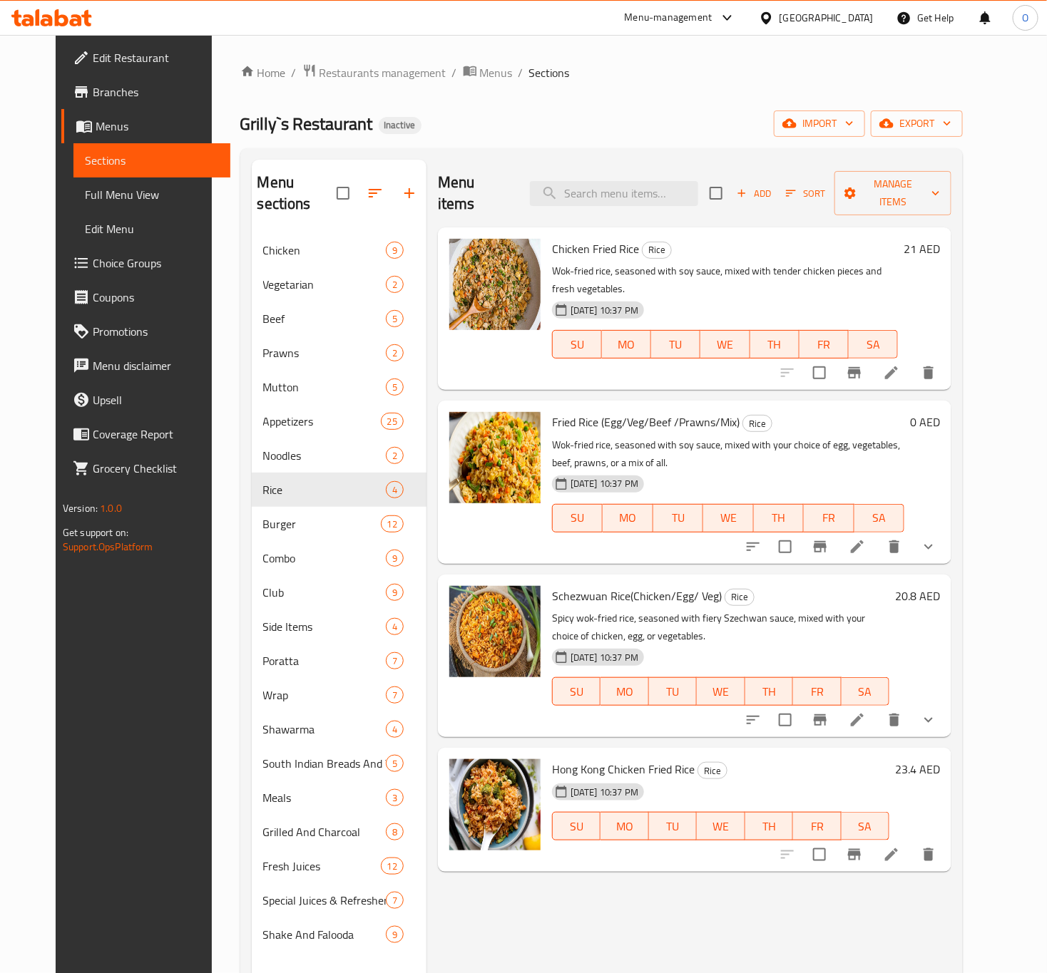
click at [940, 586] on h6 "20.8 AED" at bounding box center [917, 596] width 45 height 20
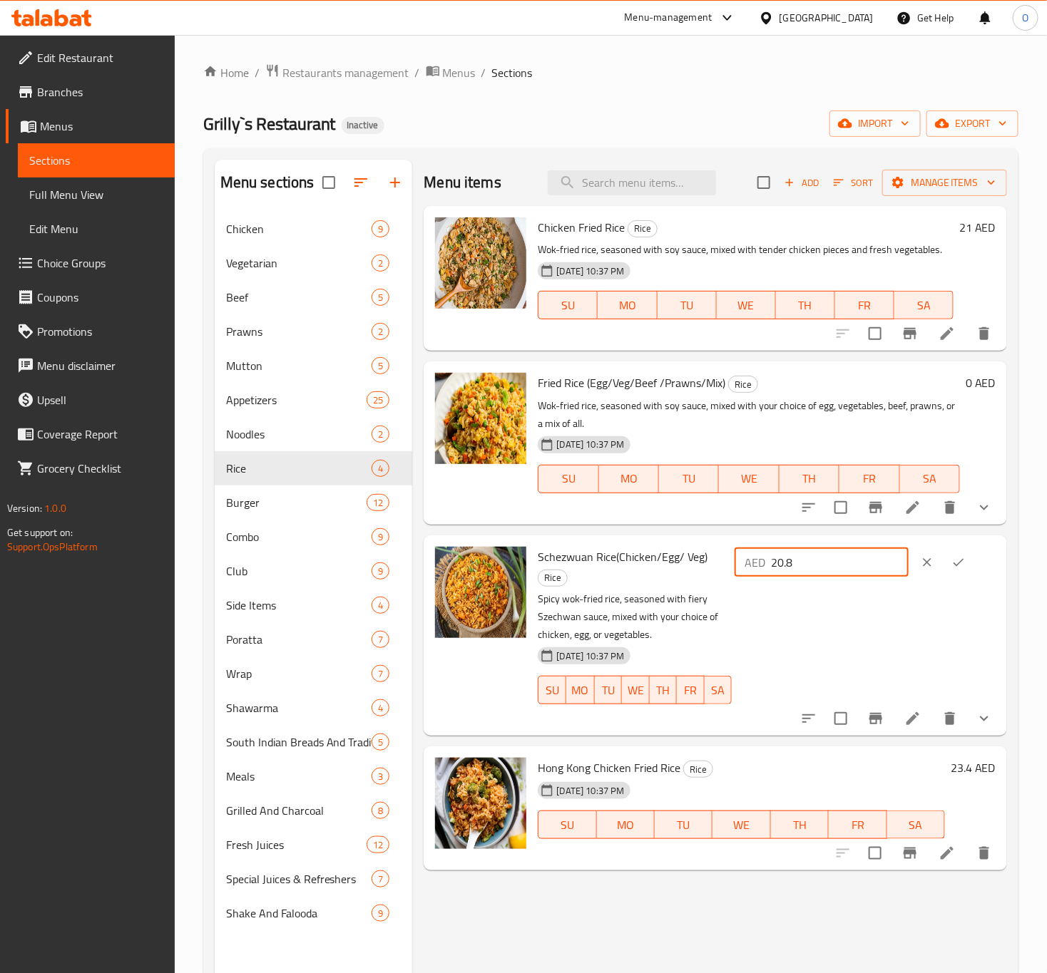
click at [807, 563] on input "20.8" at bounding box center [840, 562] width 138 height 29
type input "21"
click at [966, 569] on icon "ok" at bounding box center [958, 563] width 14 height 14
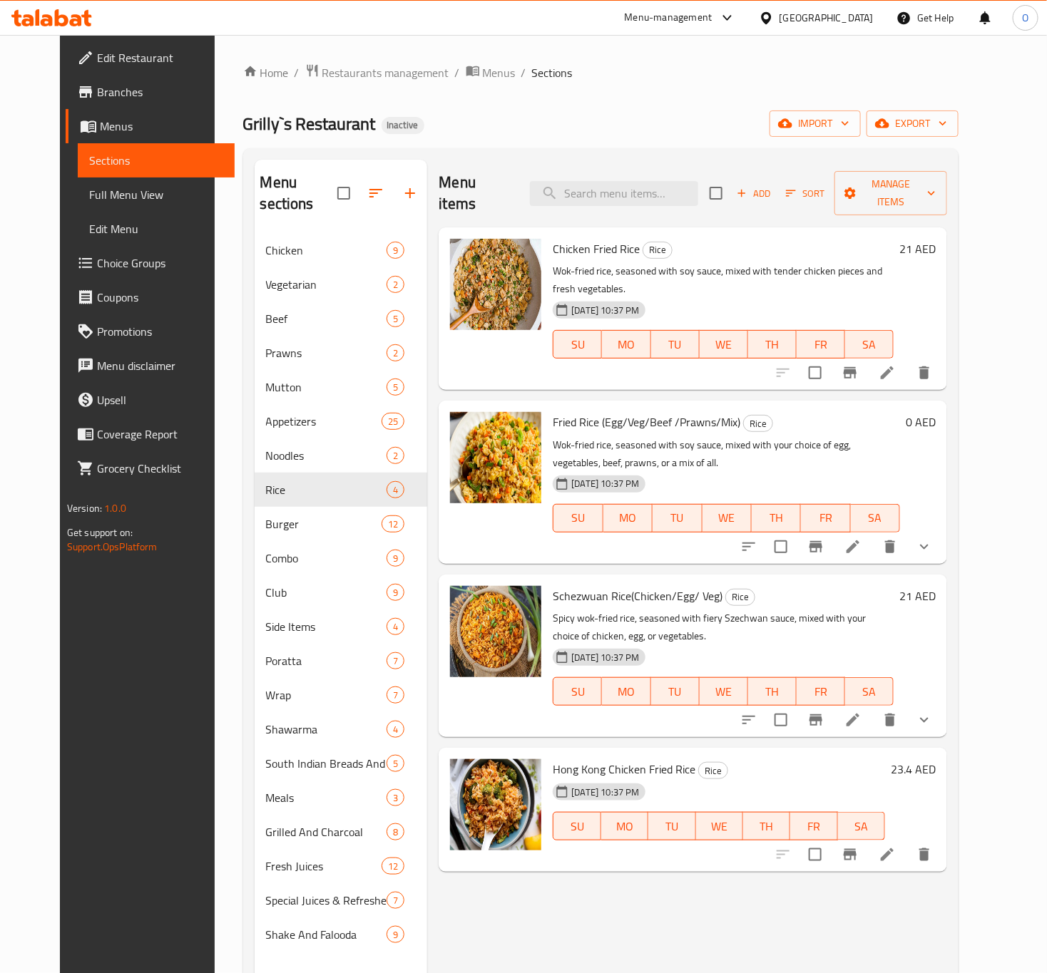
drag, startPoint x: 958, startPoint y: 711, endPoint x: 963, endPoint y: 727, distance: 17.0
click at [947, 748] on div "Hong Kong Chicken Fried Rice Rice 27-08-2025 10:37 PM SU MO TU WE TH FR SA 23.4…" at bounding box center [693, 810] width 508 height 124
click at [936, 759] on h6 "23.4 AED" at bounding box center [913, 769] width 45 height 20
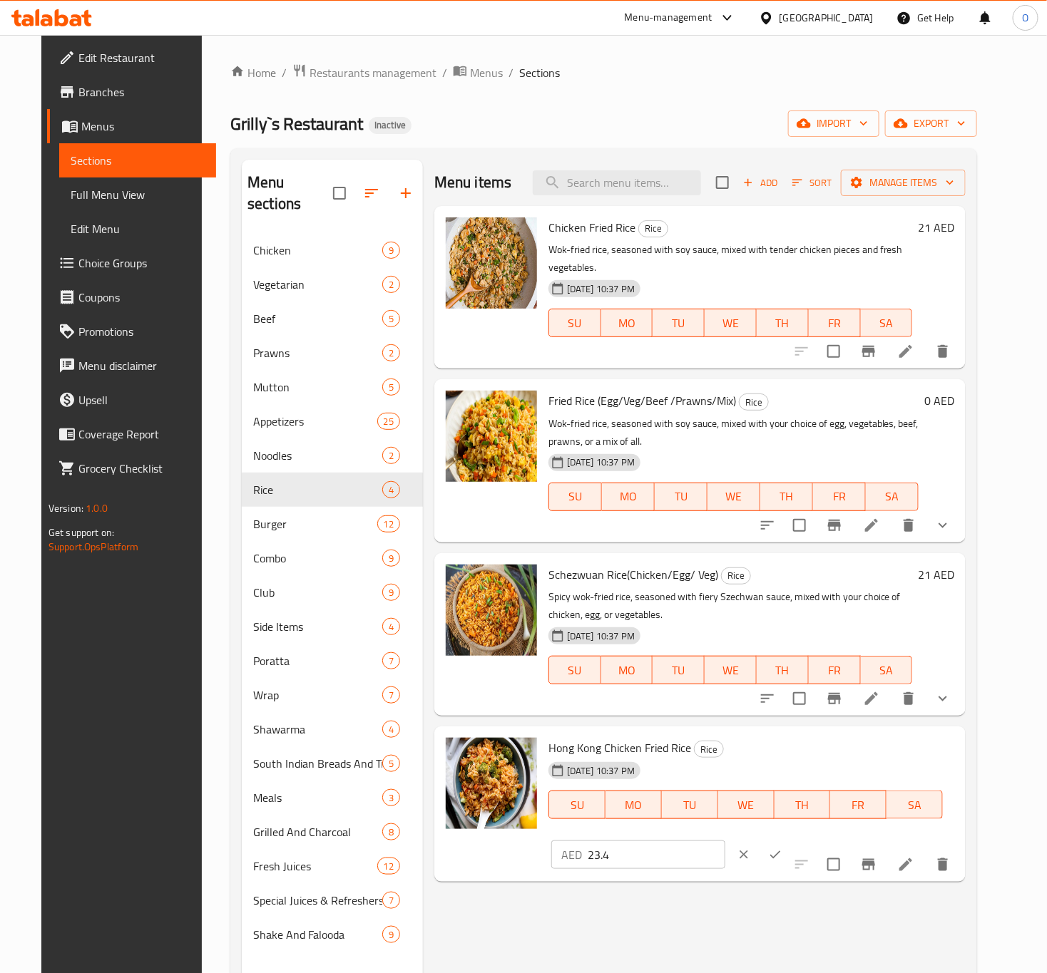
click at [725, 841] on input "23.4" at bounding box center [657, 855] width 138 height 29
type input "23"
click at [782, 848] on icon "ok" at bounding box center [775, 855] width 14 height 14
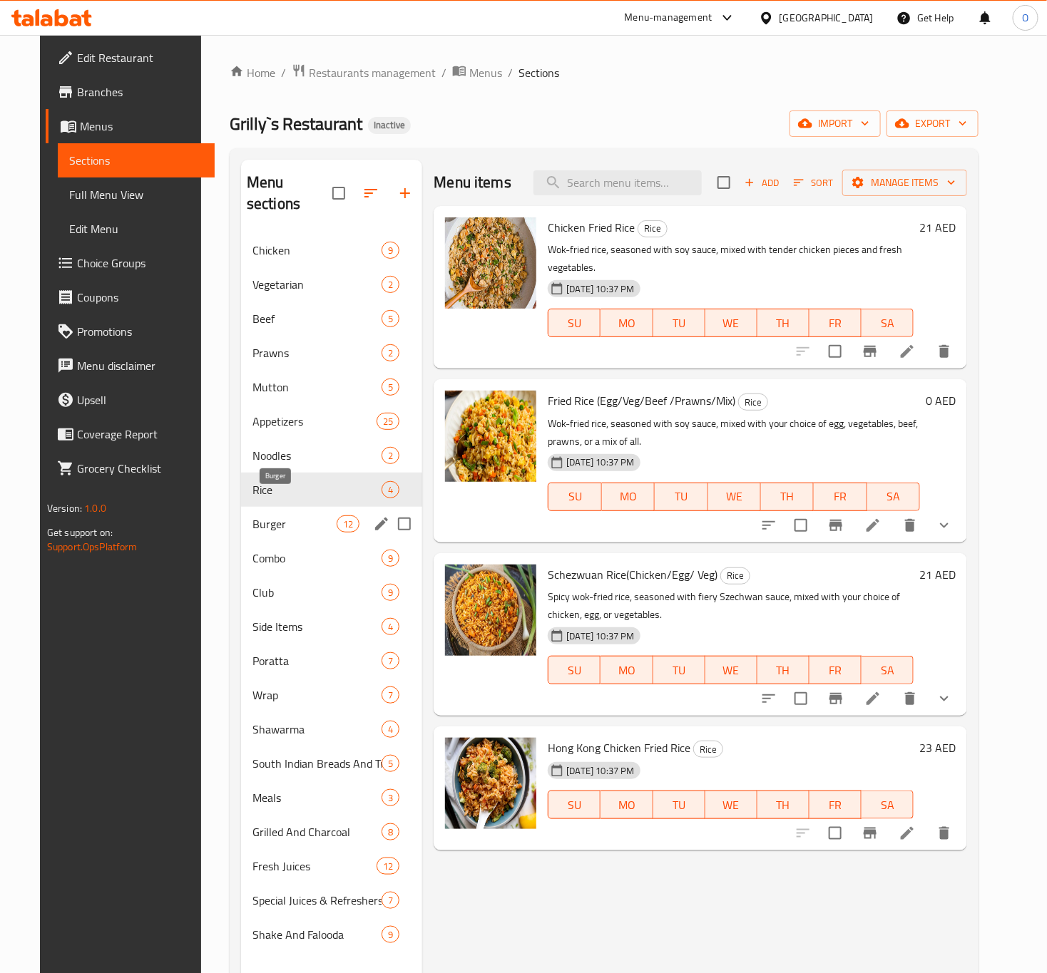
click at [298, 516] on span "Burger" at bounding box center [294, 524] width 84 height 17
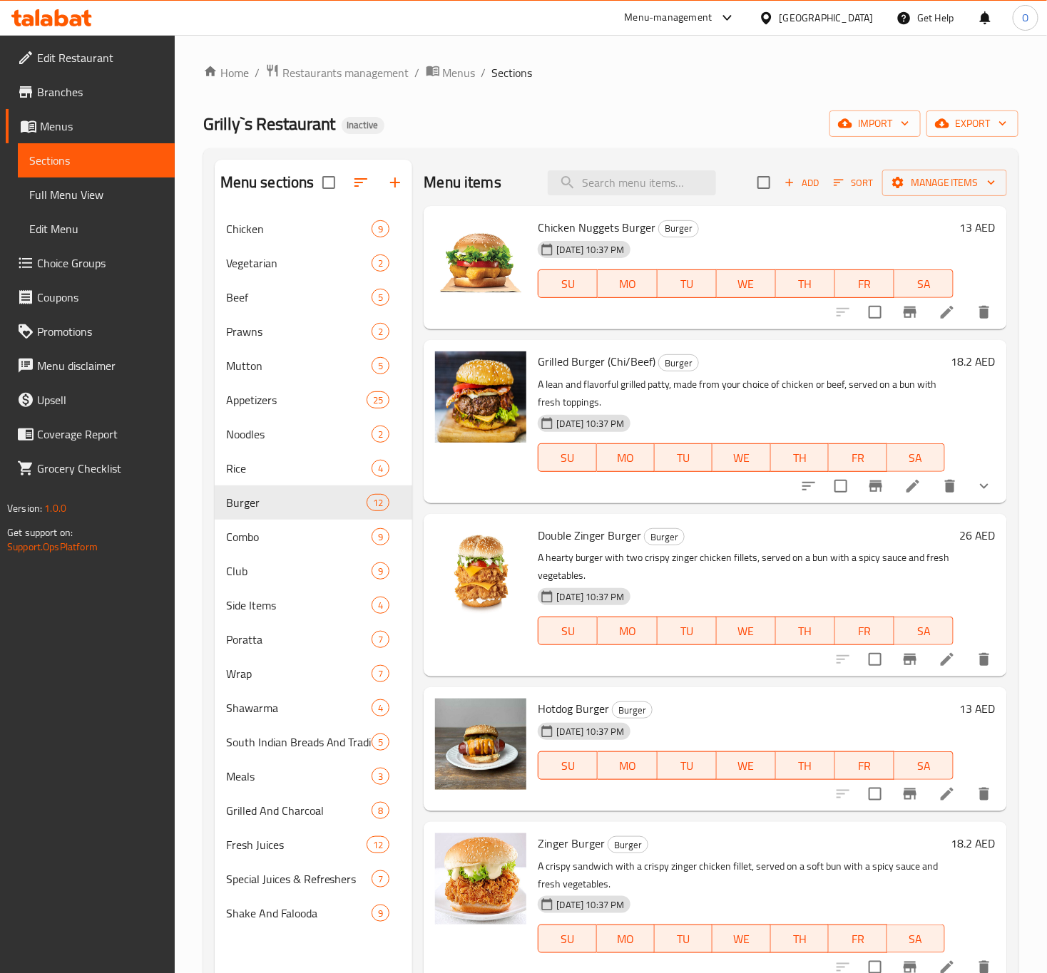
click at [951, 362] on h6 "18.2 AED" at bounding box center [973, 362] width 45 height 20
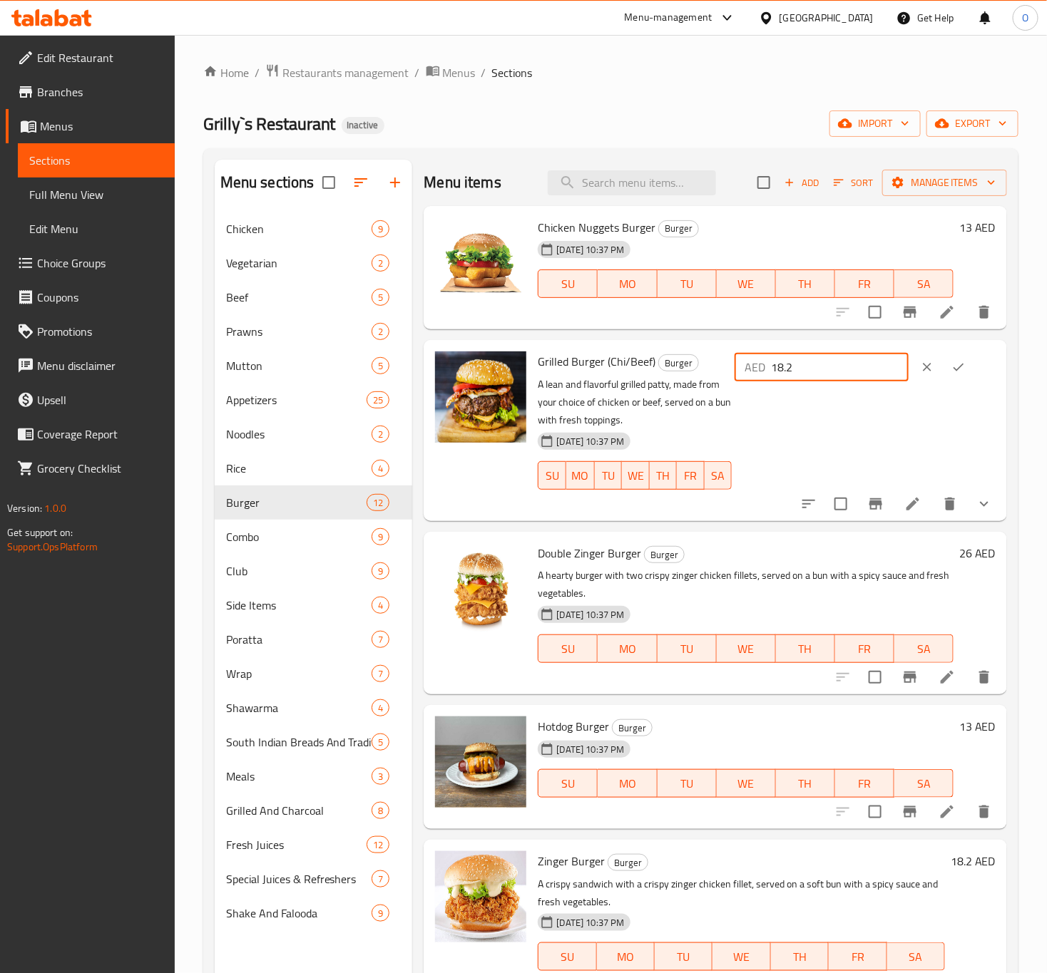
click at [839, 377] on input "18.2" at bounding box center [840, 367] width 138 height 29
click at [839, 379] on input "18.2" at bounding box center [840, 367] width 138 height 29
type input "18"
click at [952, 374] on icon "ok" at bounding box center [958, 367] width 14 height 14
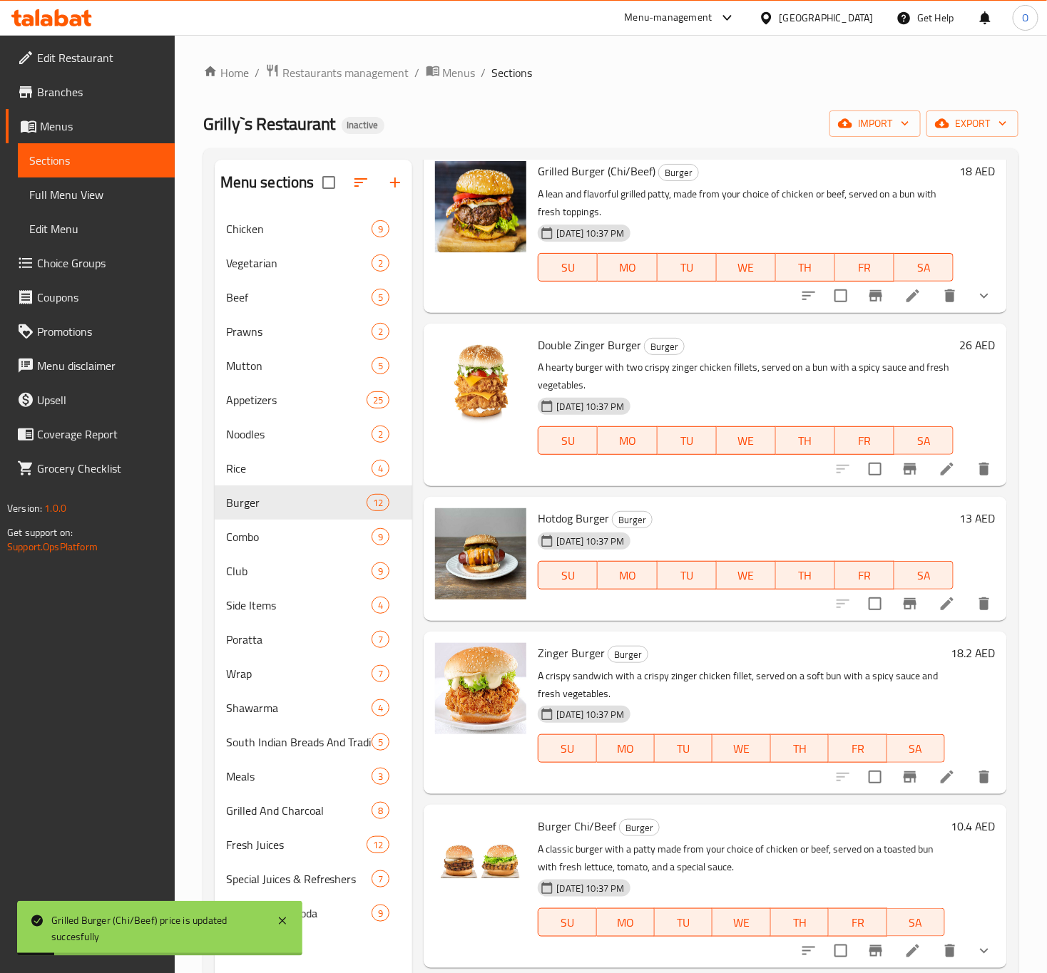
scroll to position [214, 0]
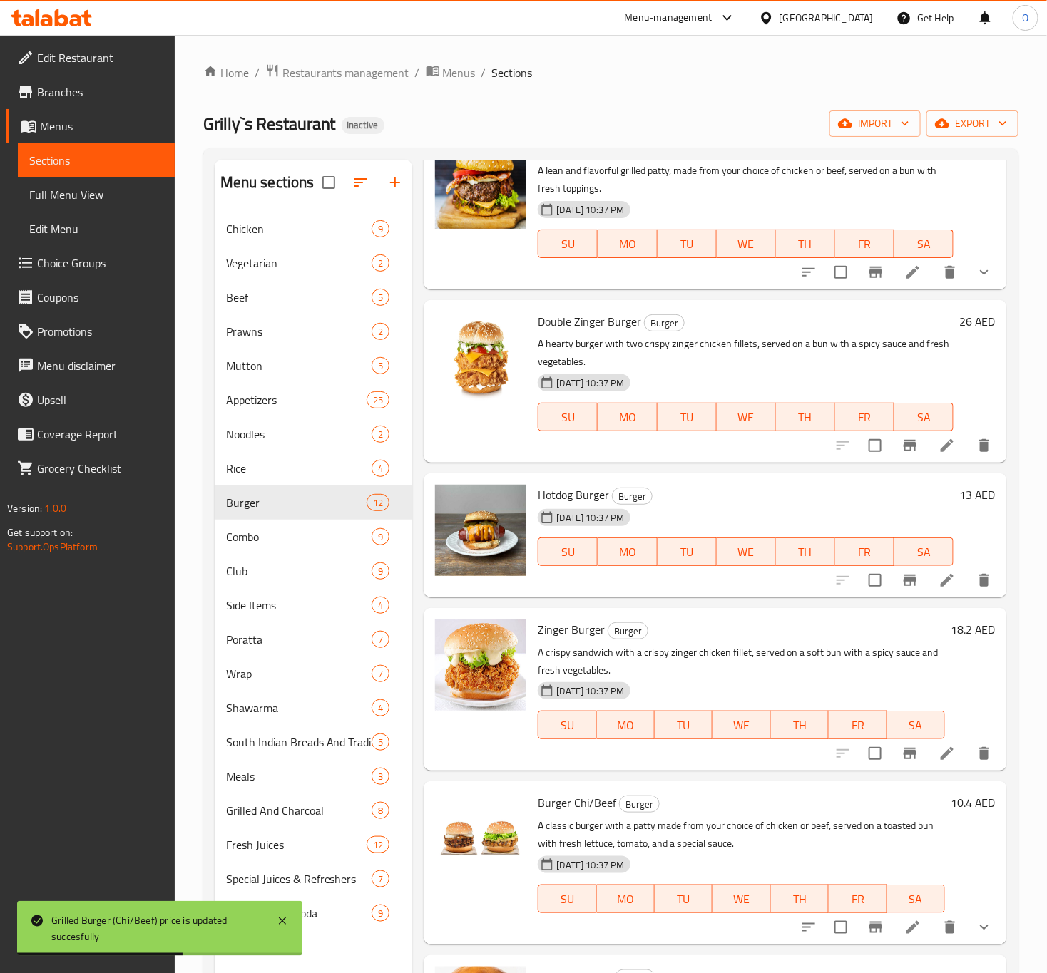
click at [968, 638] on h6 "18.2 AED" at bounding box center [973, 630] width 45 height 20
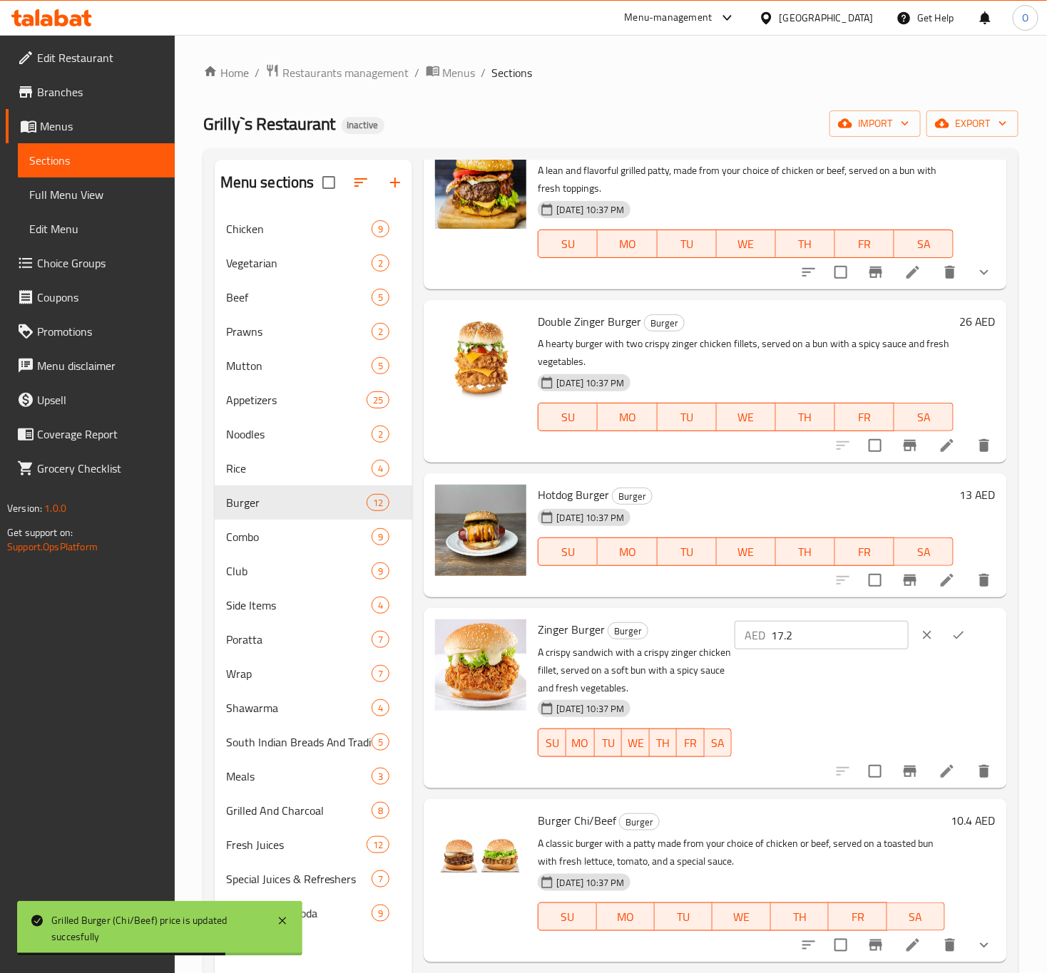
click at [884, 638] on input "17.2" at bounding box center [840, 635] width 138 height 29
click at [837, 630] on input "17.2" at bounding box center [840, 635] width 138 height 29
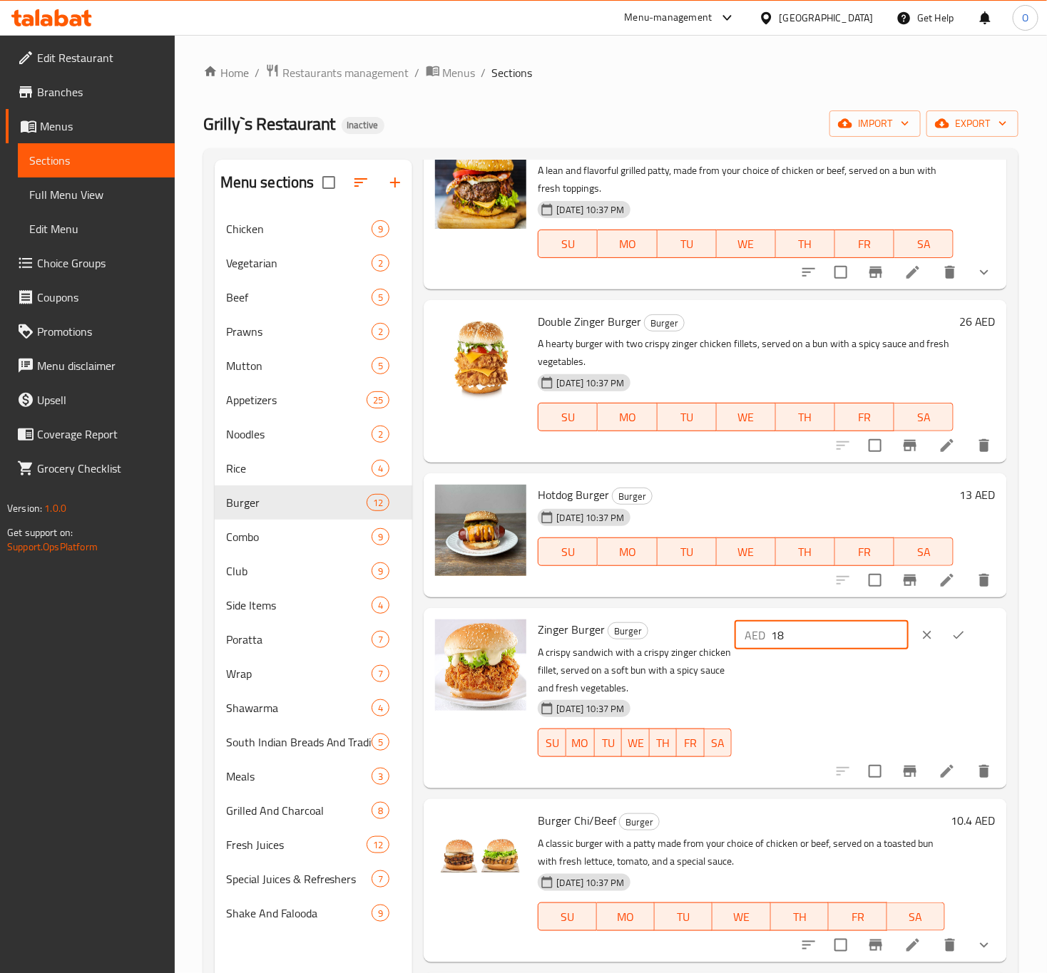
type input "18"
click at [943, 642] on button "ok" at bounding box center [958, 635] width 31 height 31
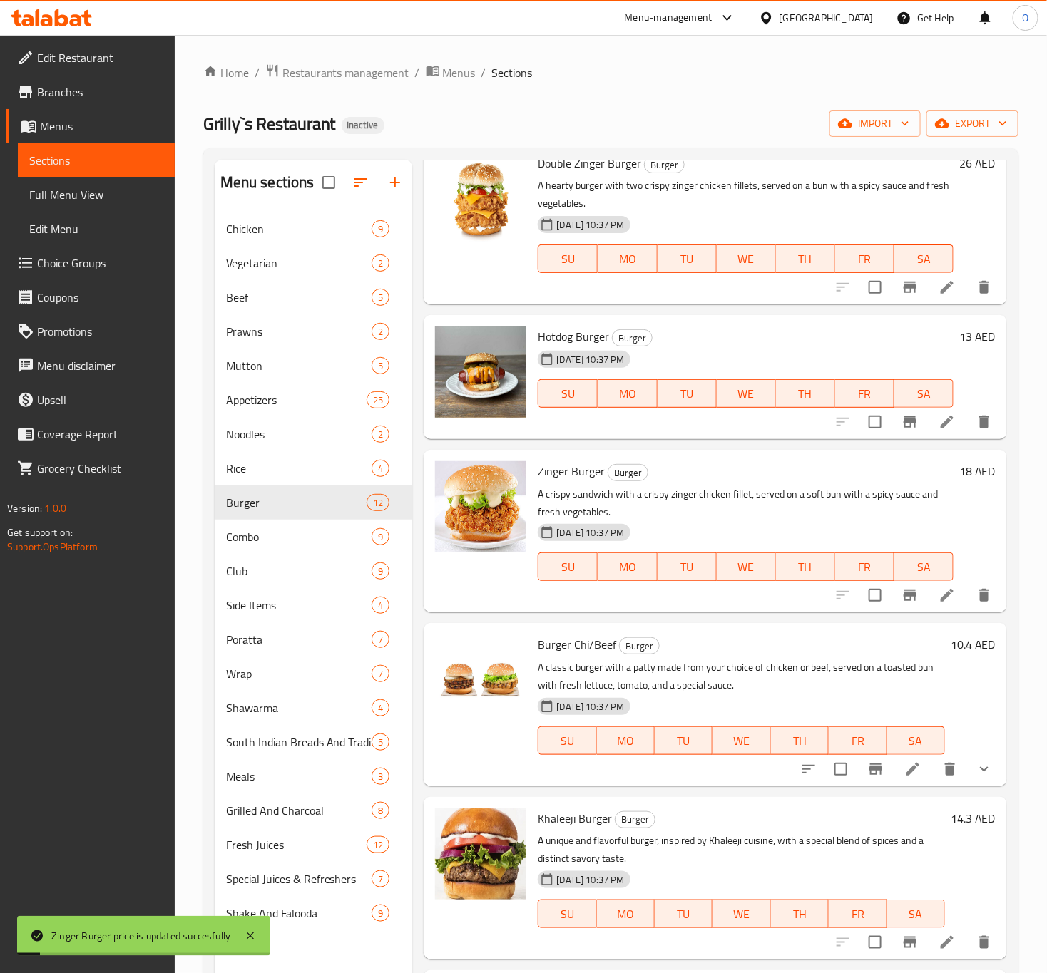
scroll to position [428, 0]
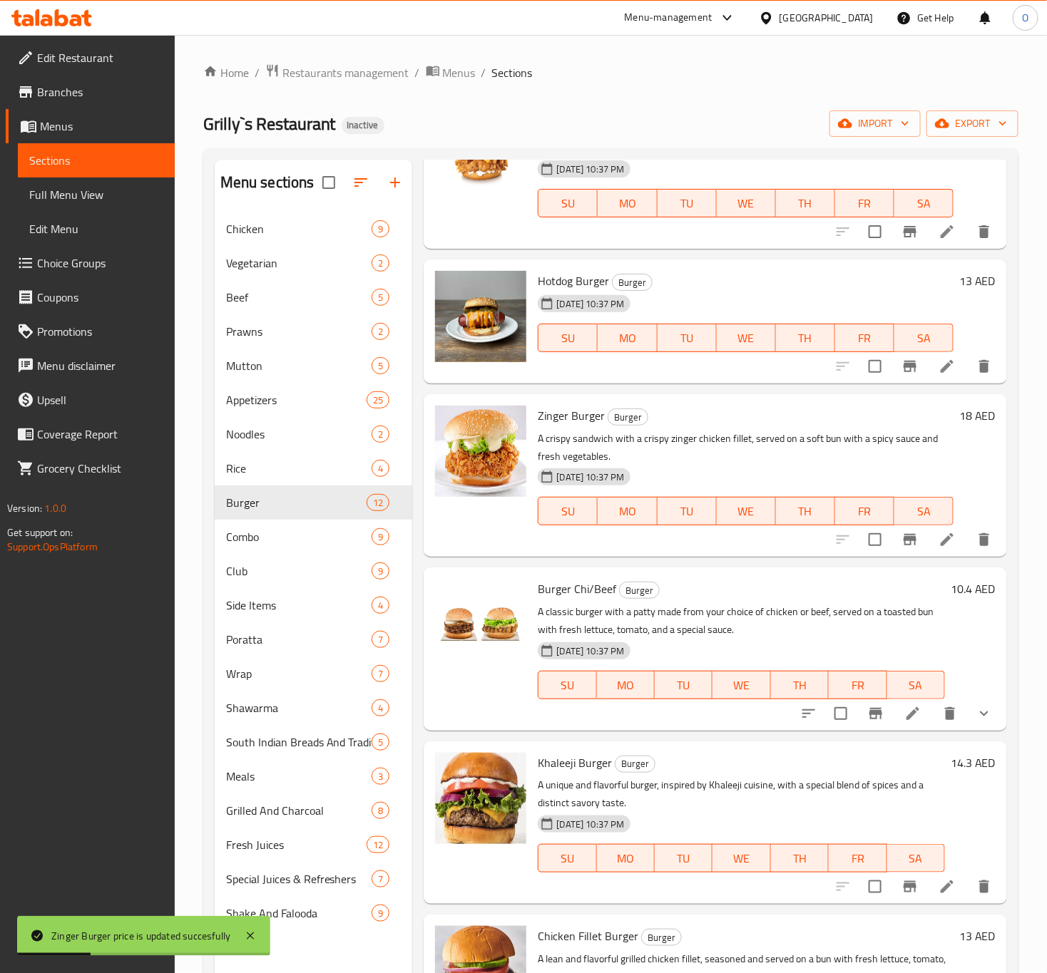
click at [951, 585] on h6 "10.4 AED" at bounding box center [973, 589] width 45 height 20
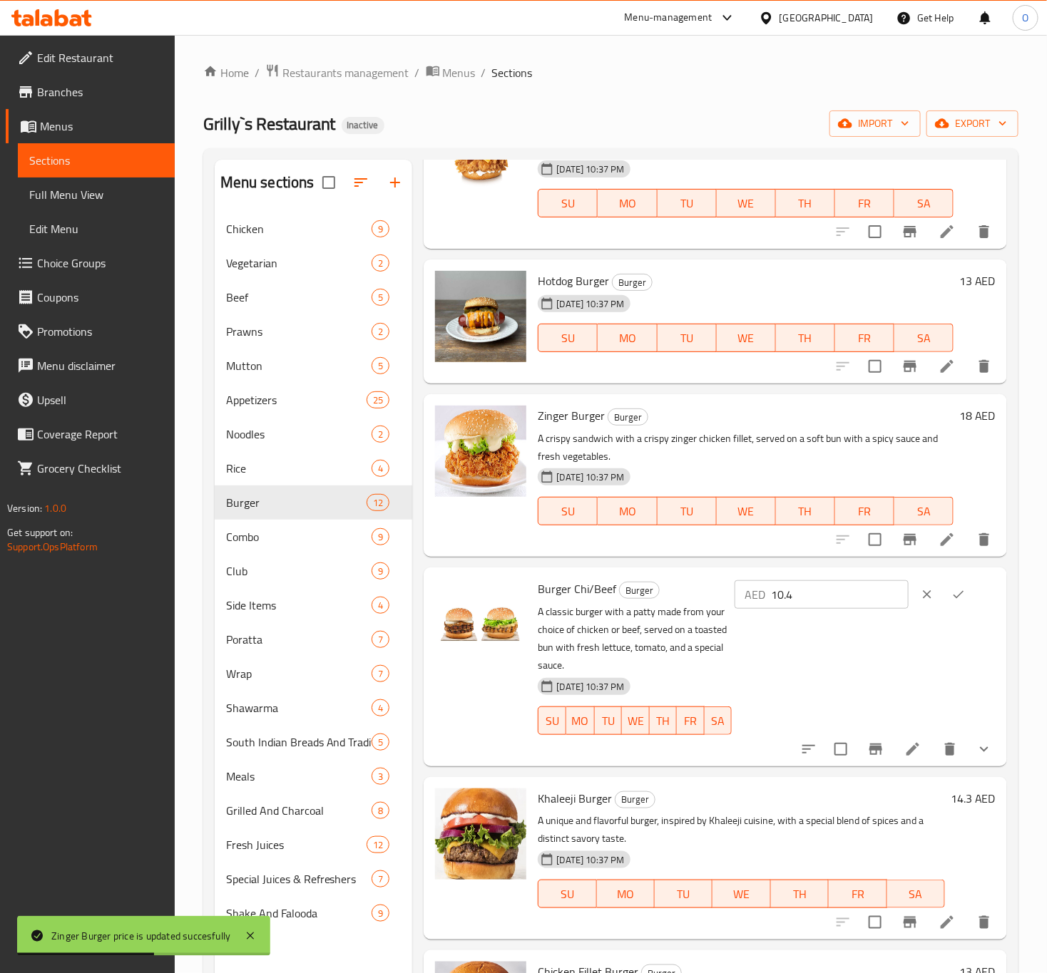
click at [844, 595] on input "10.4" at bounding box center [840, 594] width 138 height 29
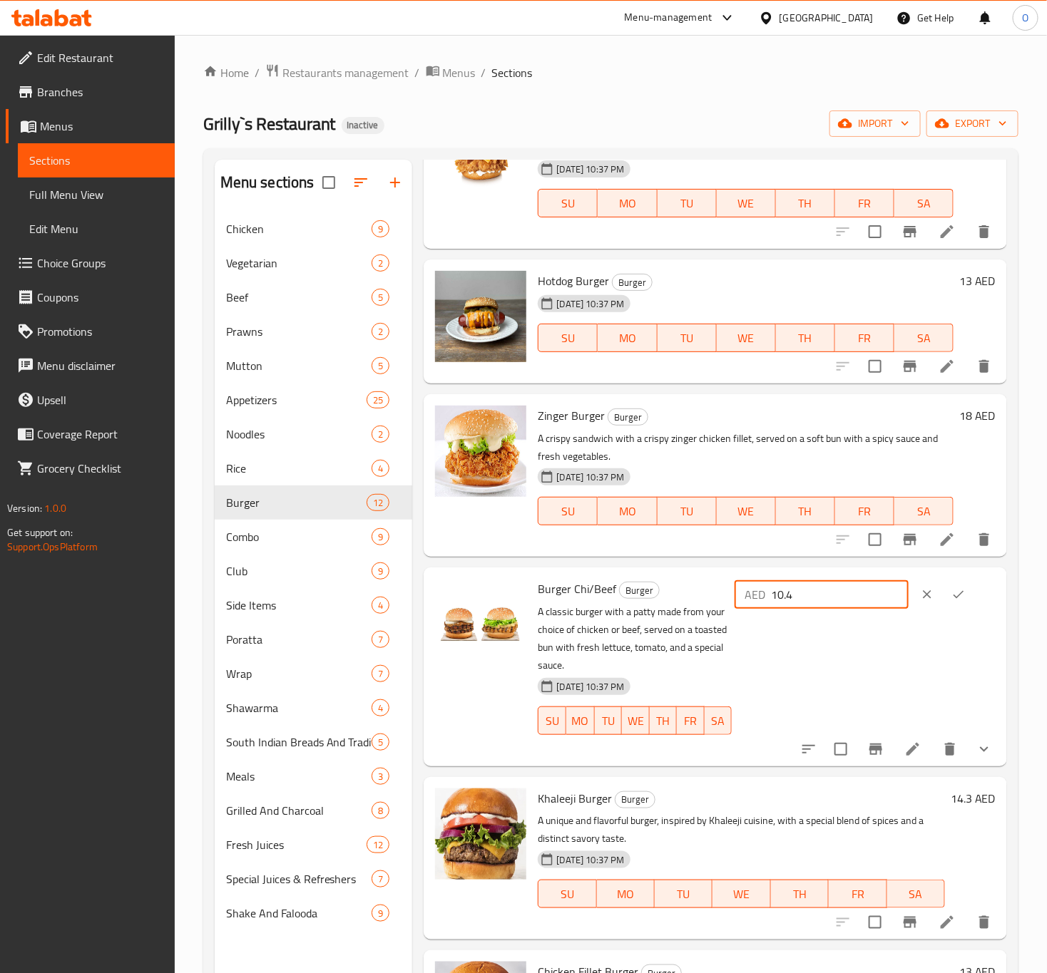
click at [809, 585] on input "10.4" at bounding box center [840, 594] width 138 height 29
type input "10"
click at [944, 603] on button "ok" at bounding box center [958, 594] width 31 height 31
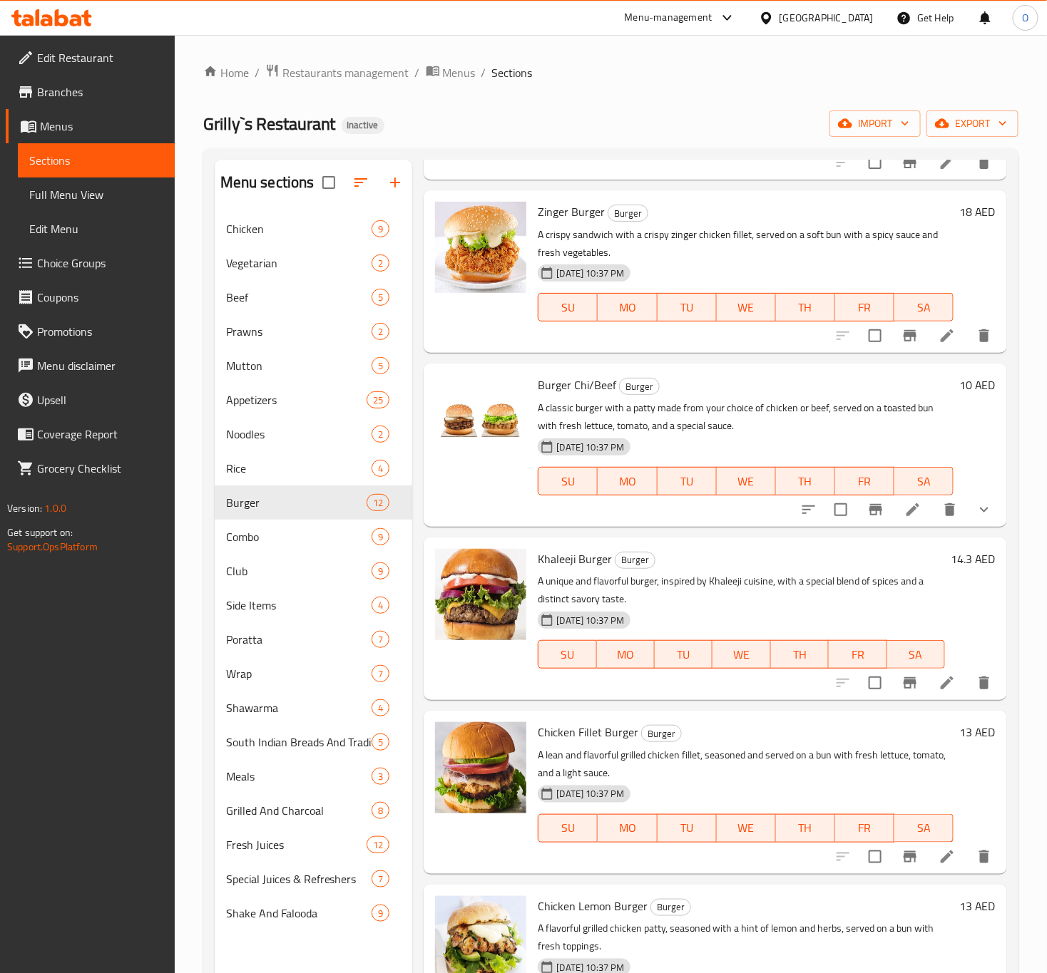
scroll to position [642, 0]
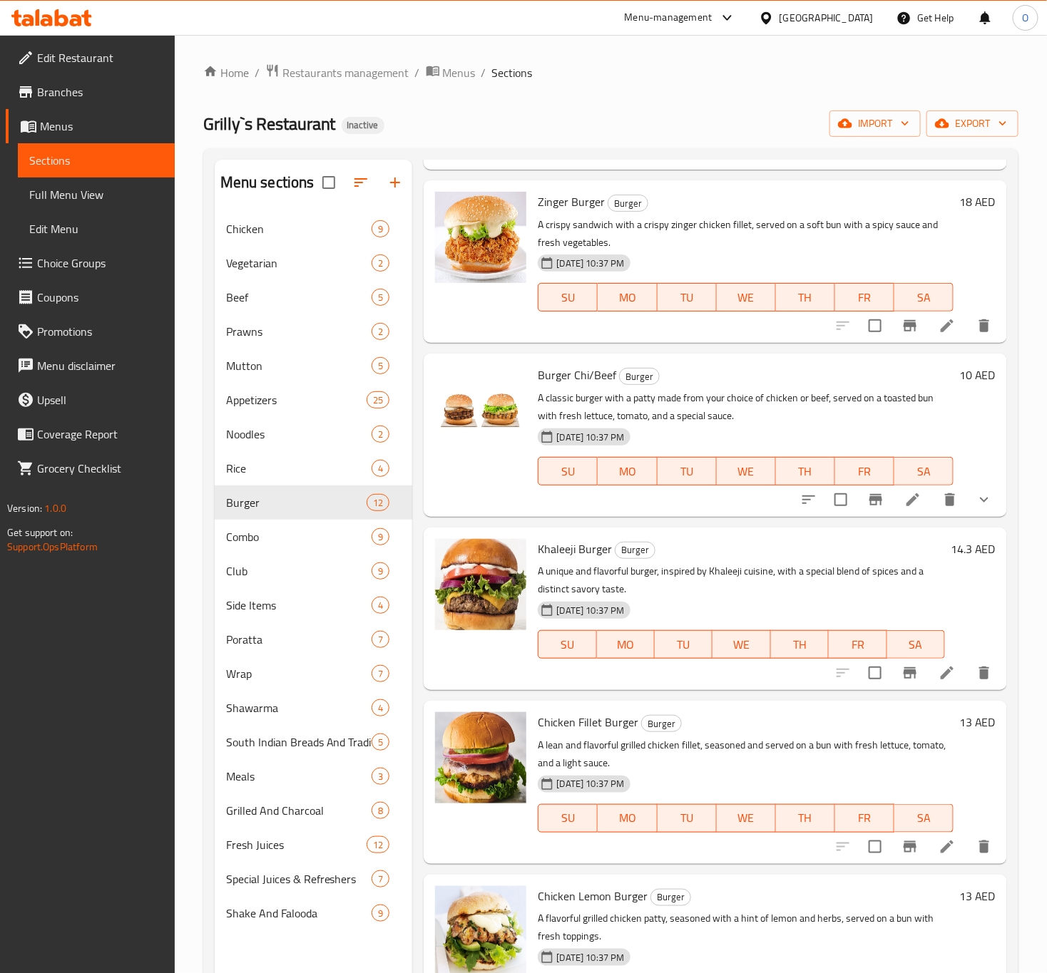
drag, startPoint x: 956, startPoint y: 573, endPoint x: 935, endPoint y: 538, distance: 41.6
click at [956, 571] on div "14.3 AED" at bounding box center [970, 609] width 51 height 140
click at [945, 539] on div "14.3 AED" at bounding box center [970, 549] width 51 height 20
drag, startPoint x: 933, startPoint y: 539, endPoint x: 961, endPoint y: 559, distance: 33.7
click at [945, 541] on div "14.3 AED" at bounding box center [970, 549] width 51 height 20
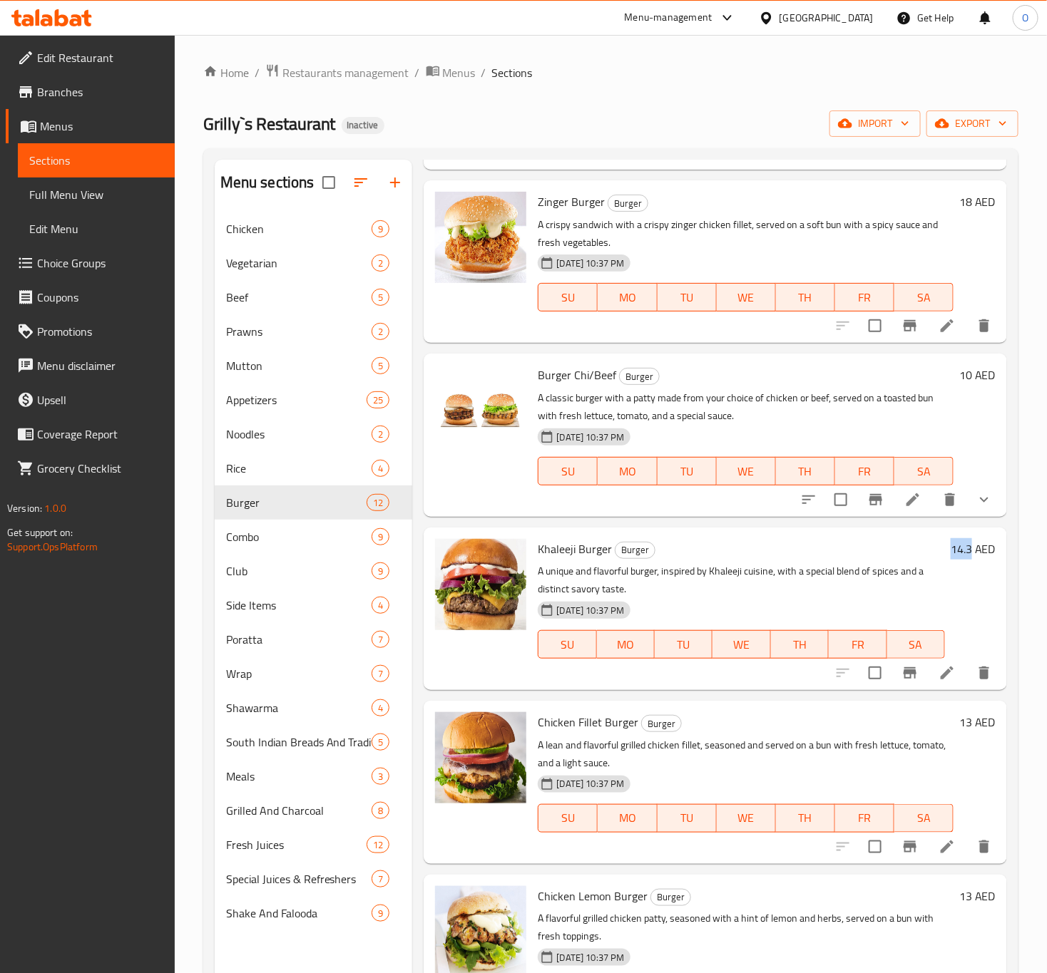
click at [951, 552] on h6 "14.3 AED" at bounding box center [973, 549] width 45 height 20
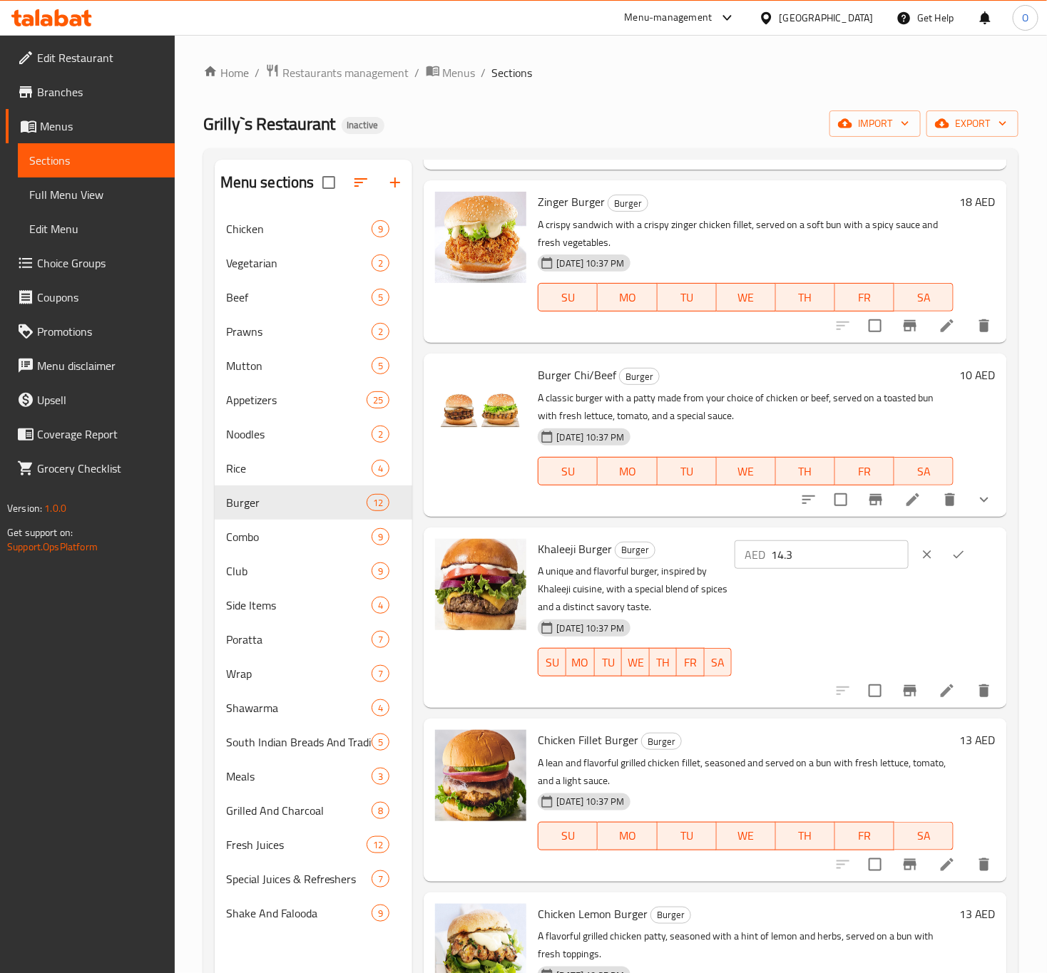
click at [799, 563] on input "14.3" at bounding box center [840, 555] width 138 height 29
drag, startPoint x: 799, startPoint y: 563, endPoint x: 799, endPoint y: 548, distance: 14.3
click at [799, 556] on input "14.3" at bounding box center [840, 555] width 138 height 29
type input "14"
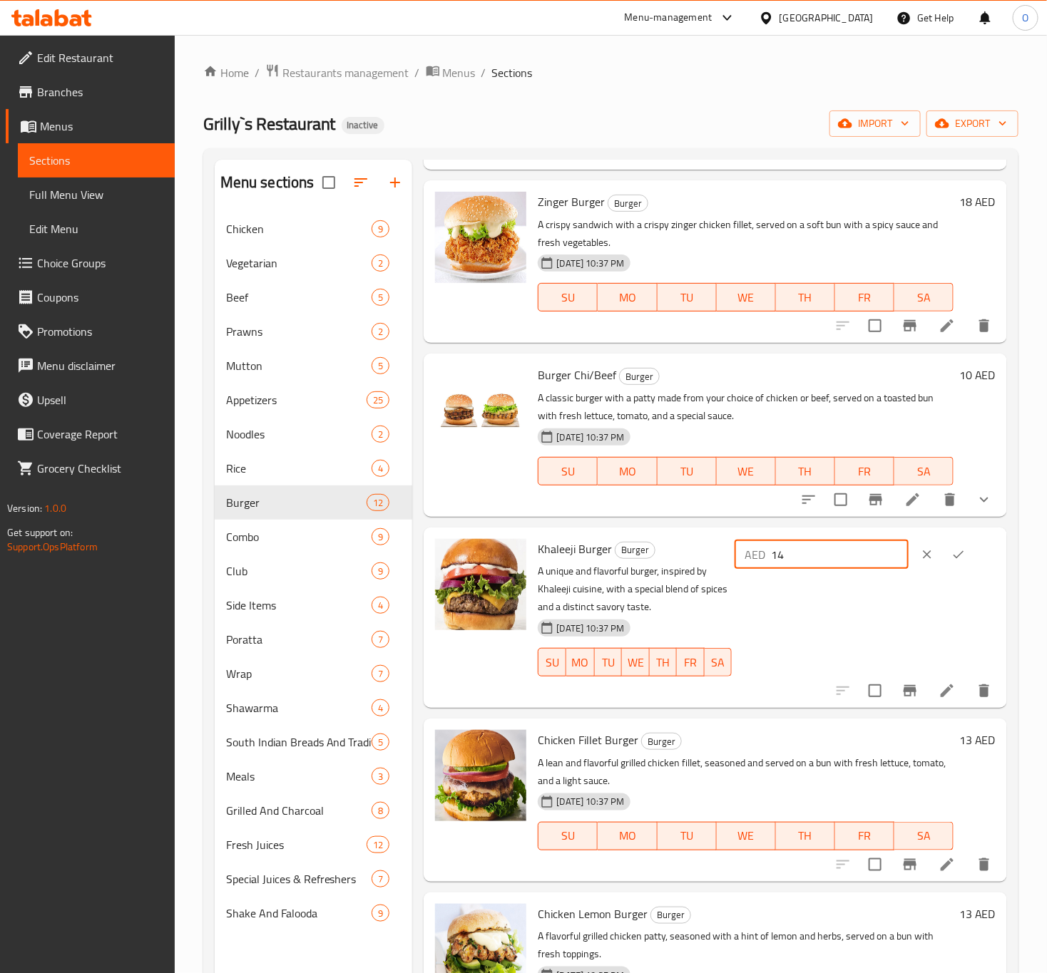
click at [959, 558] on button "ok" at bounding box center [958, 554] width 31 height 31
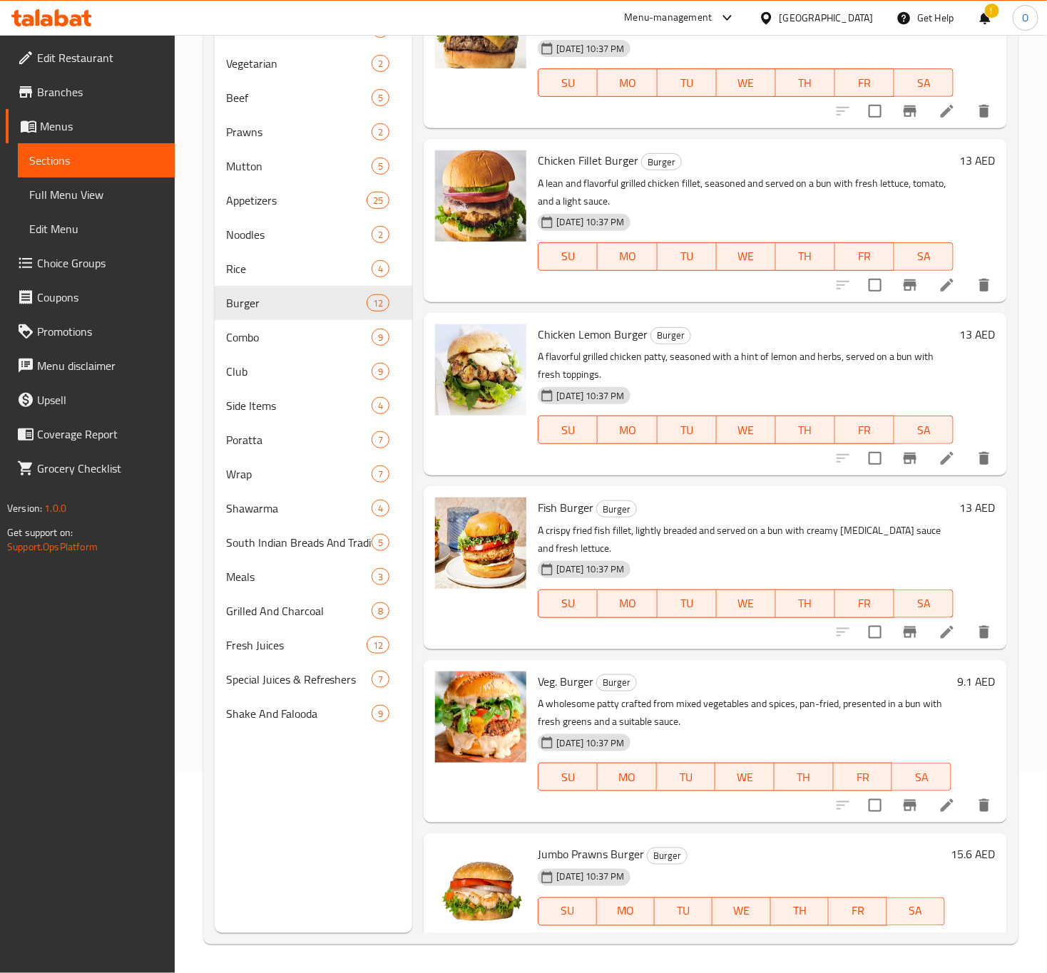
scroll to position [1027, 0]
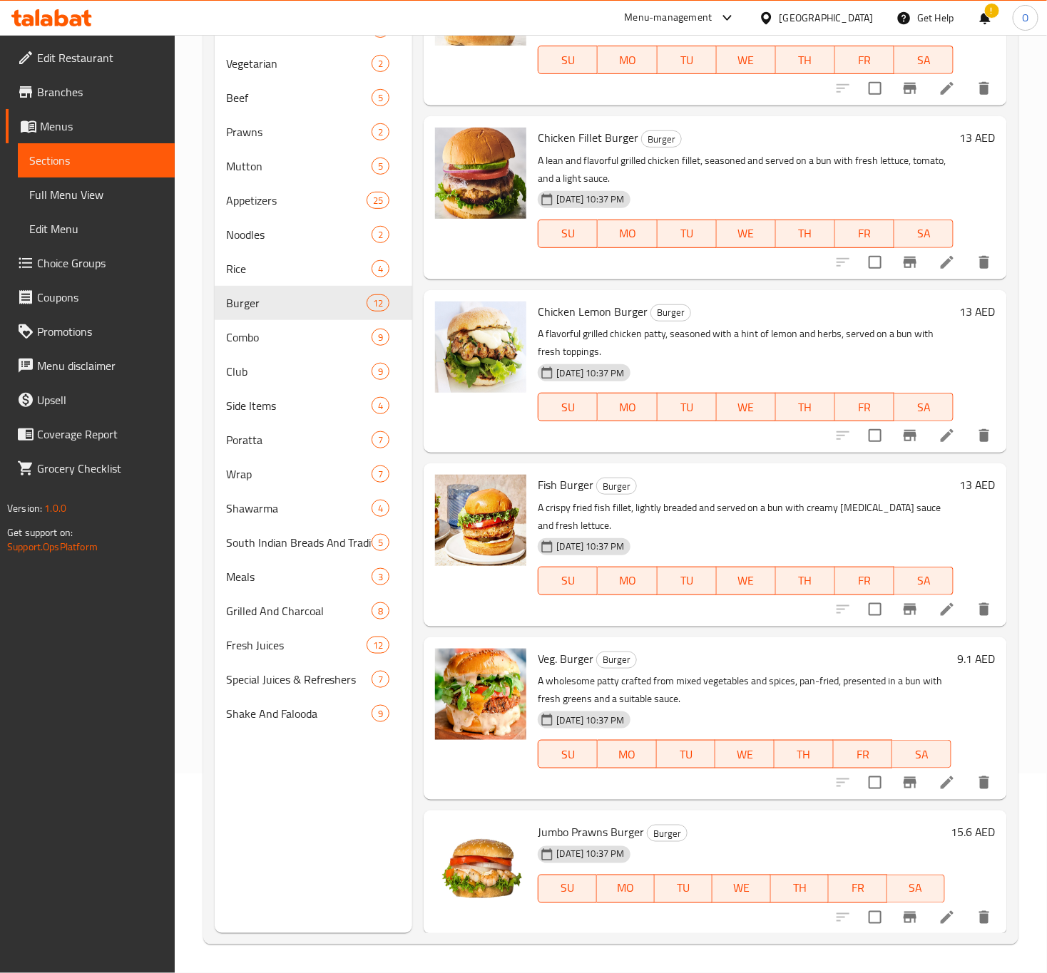
click at [957, 665] on h6 "9.1 AED" at bounding box center [976, 659] width 39 height 20
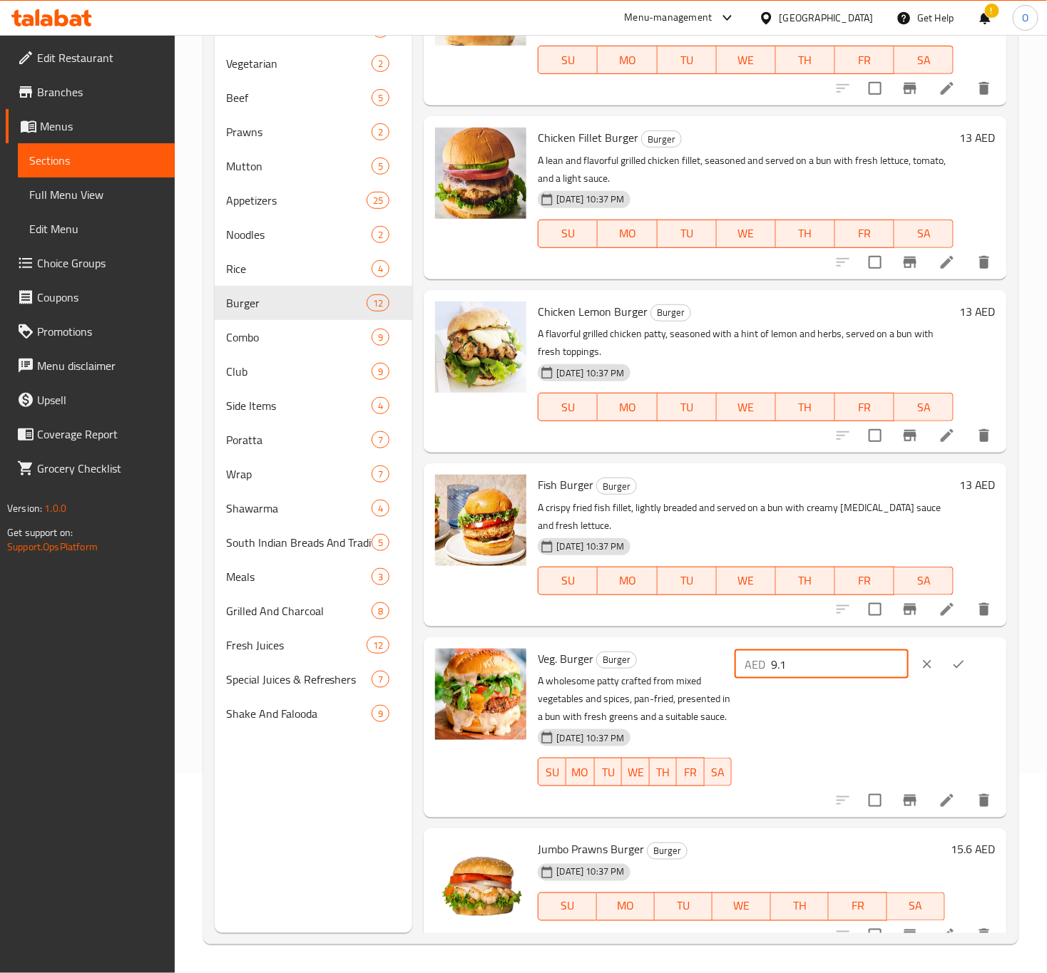
click at [804, 662] on input "9.1" at bounding box center [840, 664] width 138 height 29
type input "9"
click at [951, 670] on icon "ok" at bounding box center [958, 665] width 14 height 14
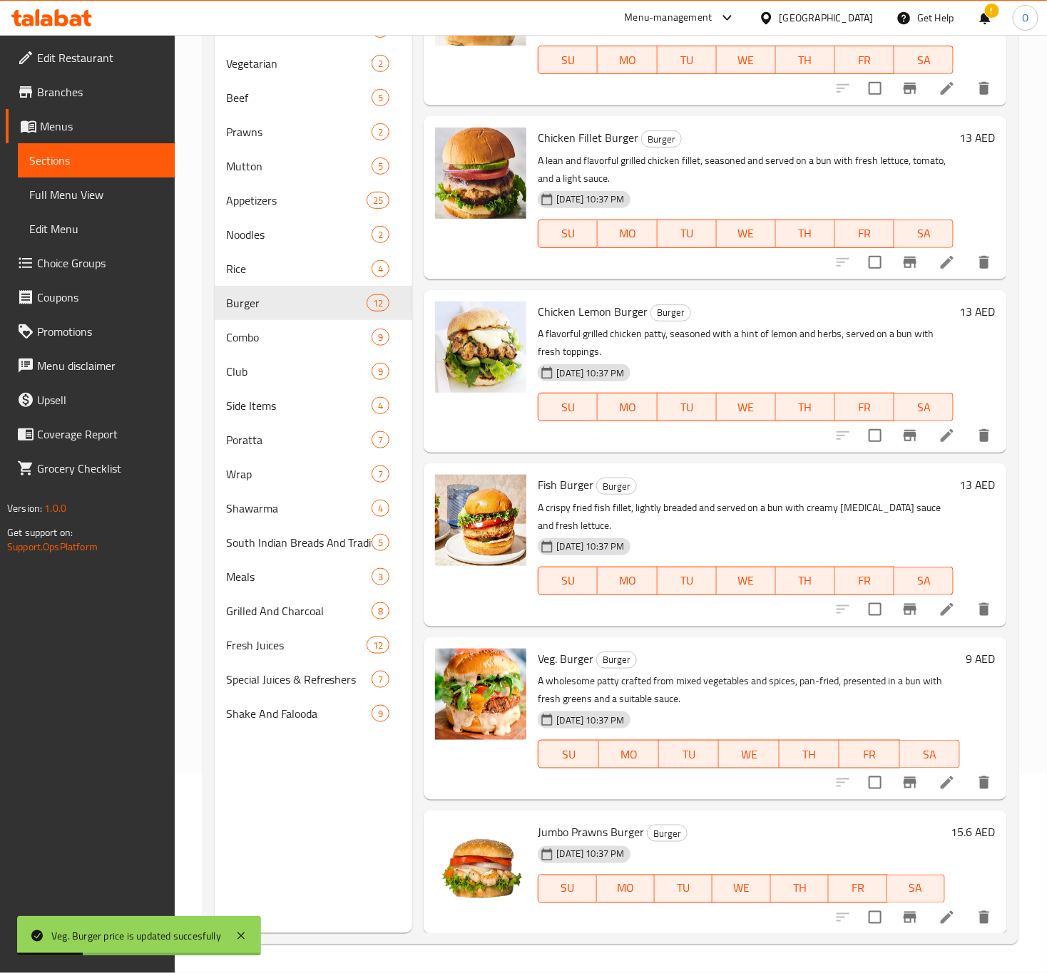
click at [951, 827] on h6 "15.6 AED" at bounding box center [973, 832] width 45 height 20
click at [804, 854] on div "AED 15.6 ​" at bounding box center [864, 872] width 264 height 101
click at [818, 836] on input "15.6" at bounding box center [840, 838] width 138 height 29
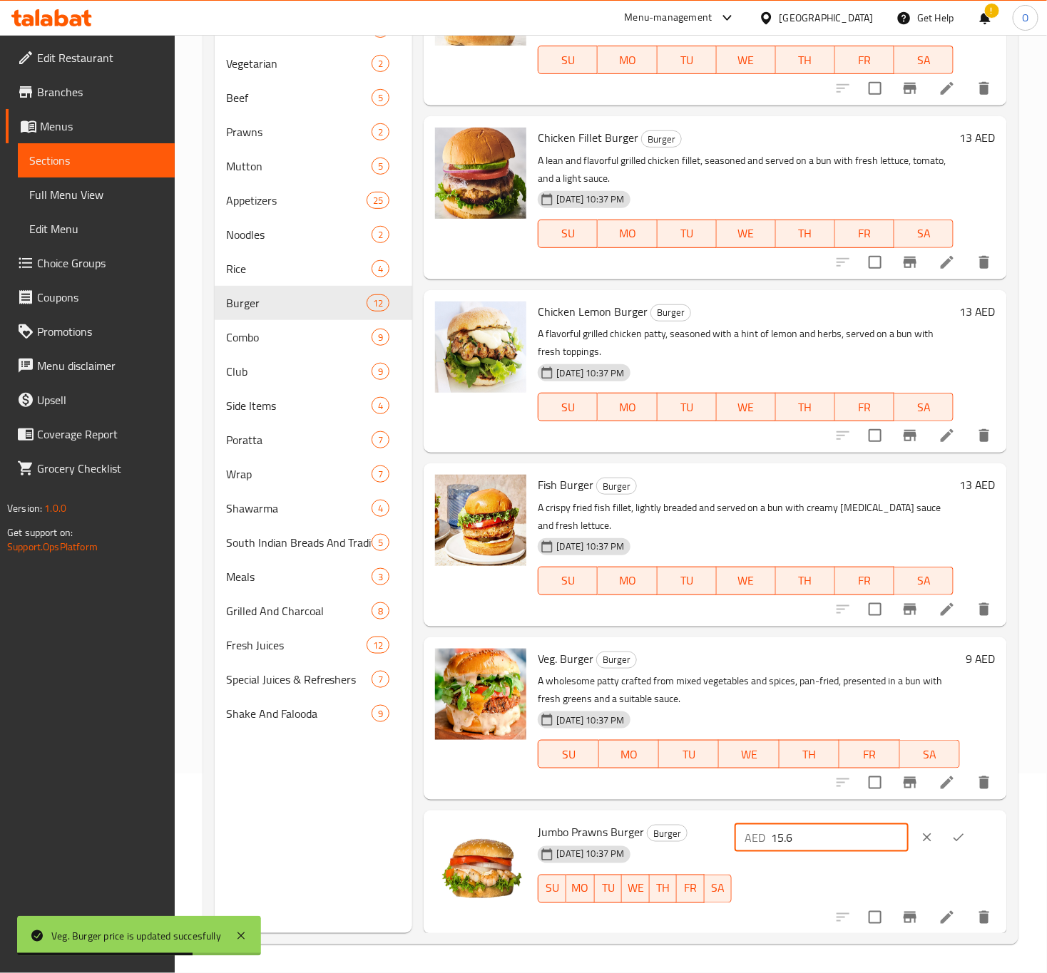
click at [818, 836] on input "15.6" at bounding box center [840, 838] width 138 height 29
type input "16"
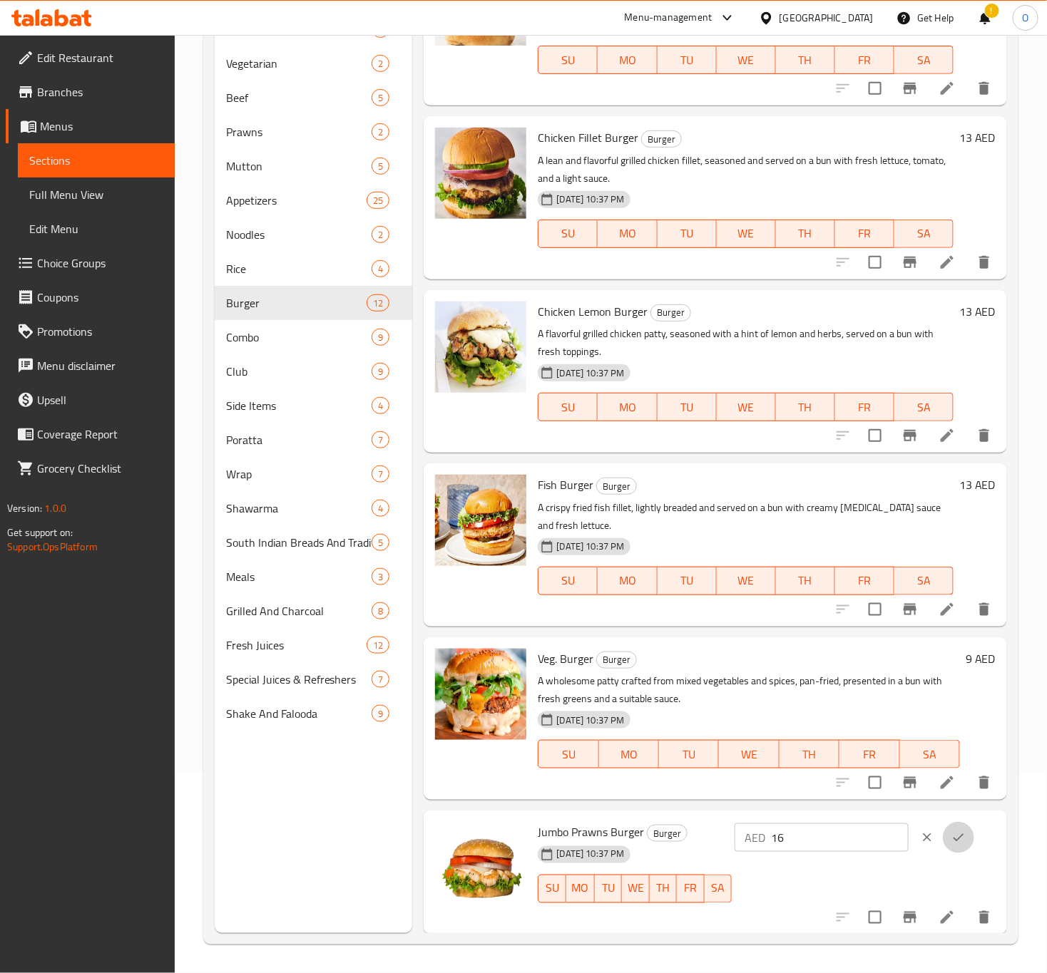
click at [943, 834] on button "ok" at bounding box center [958, 837] width 31 height 31
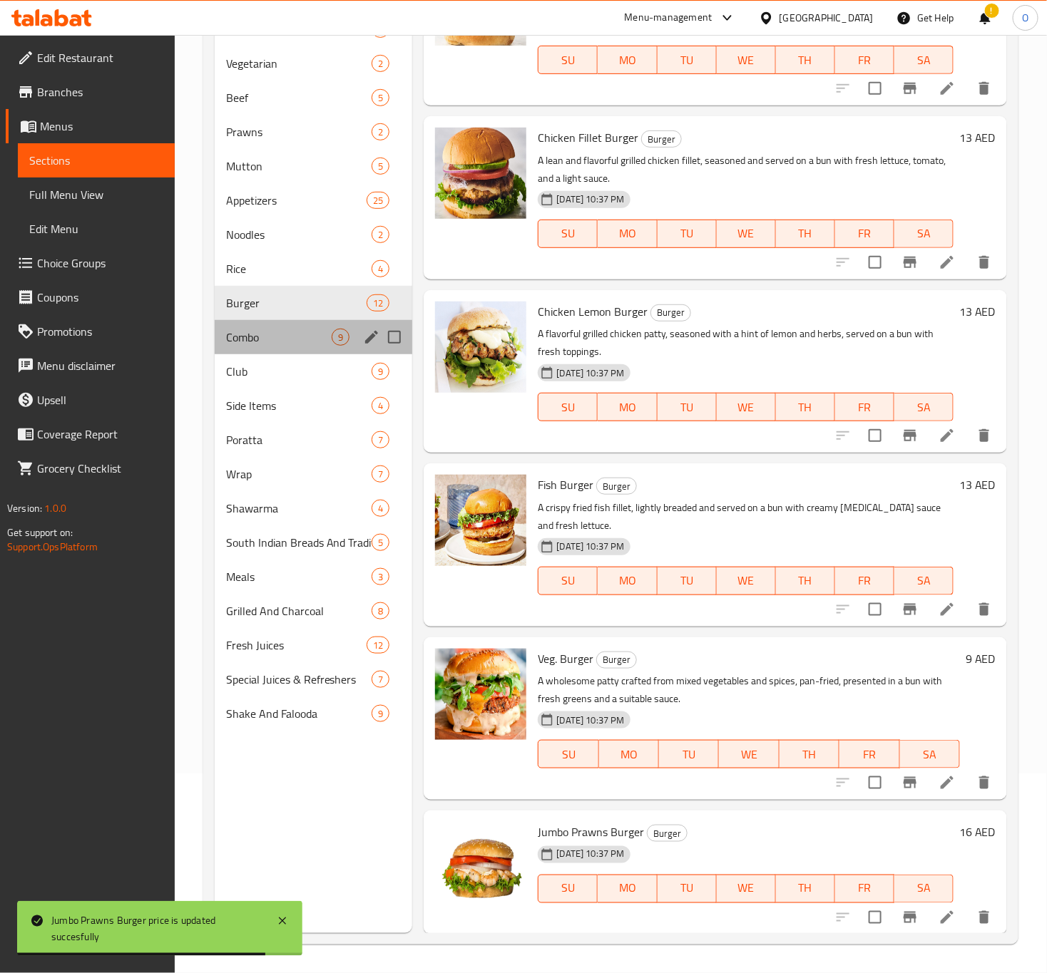
click at [313, 326] on div "Combo 9" at bounding box center [314, 337] width 198 height 34
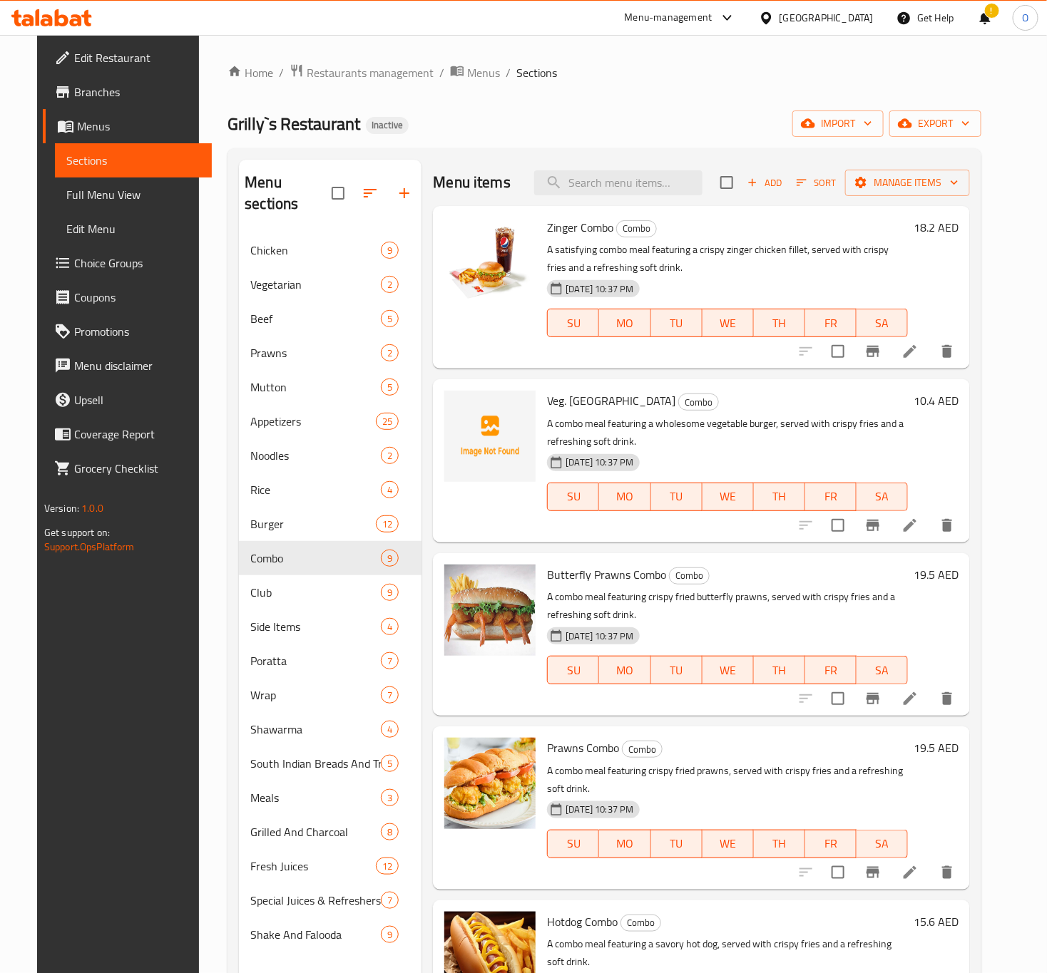
click at [958, 234] on h6 "18.2 AED" at bounding box center [936, 228] width 45 height 20
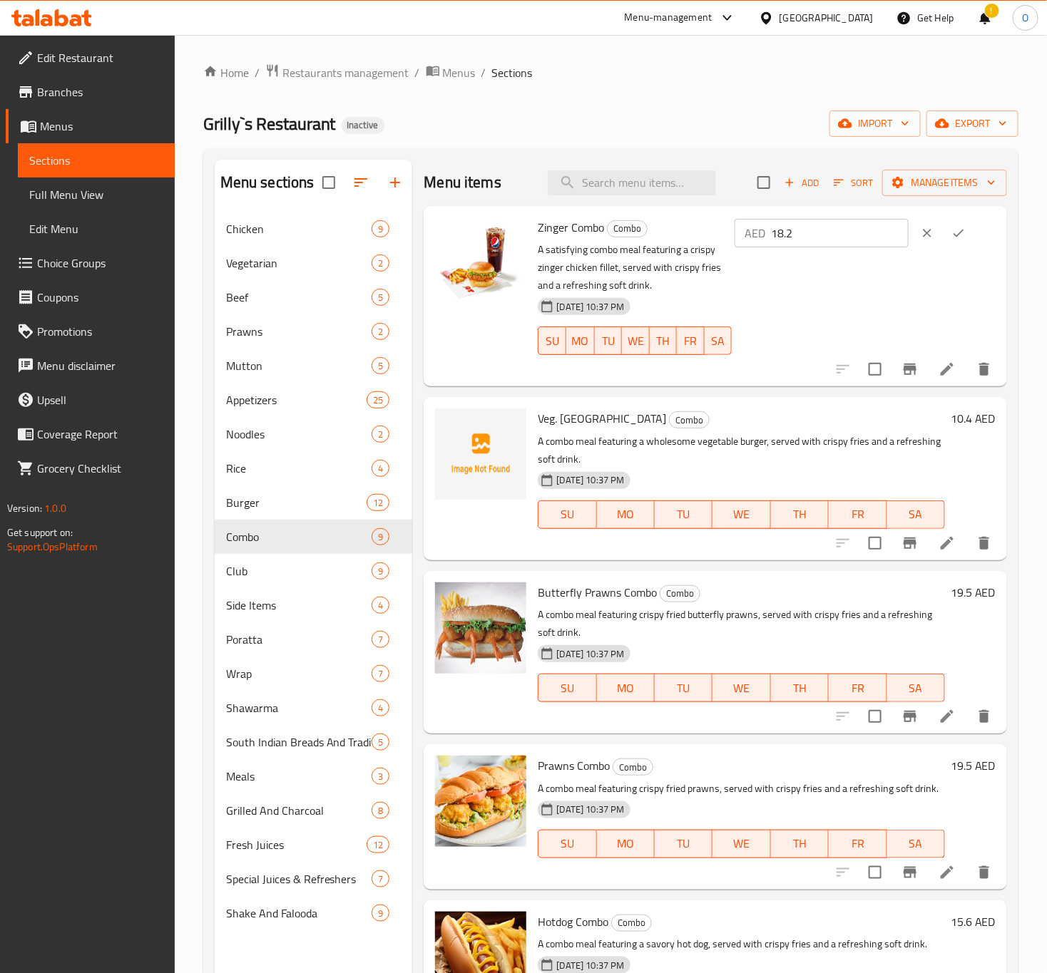
click at [822, 233] on input "18.2" at bounding box center [840, 233] width 138 height 29
type input "18"
click at [944, 222] on button "ok" at bounding box center [958, 233] width 31 height 31
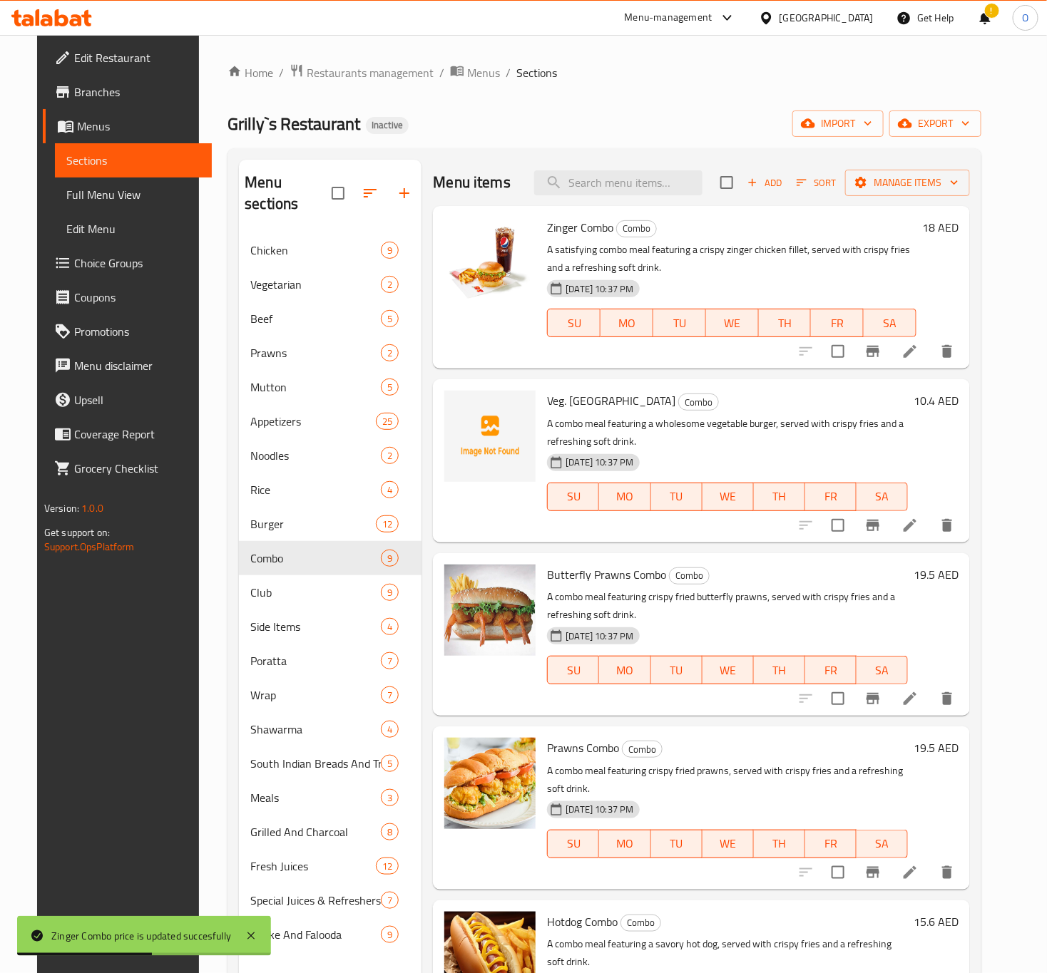
click at [953, 409] on h6 "10.4 AED" at bounding box center [936, 401] width 45 height 20
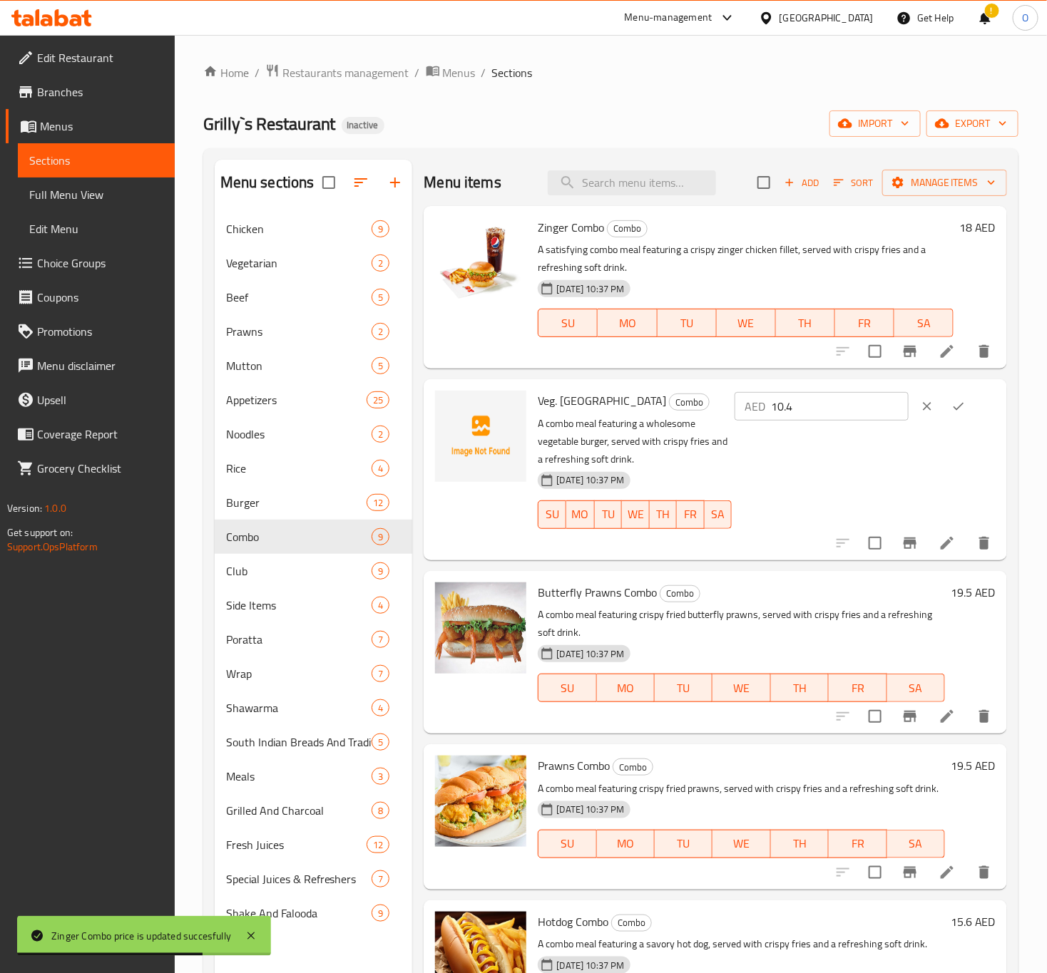
click at [835, 404] on input "10.4" at bounding box center [840, 406] width 138 height 29
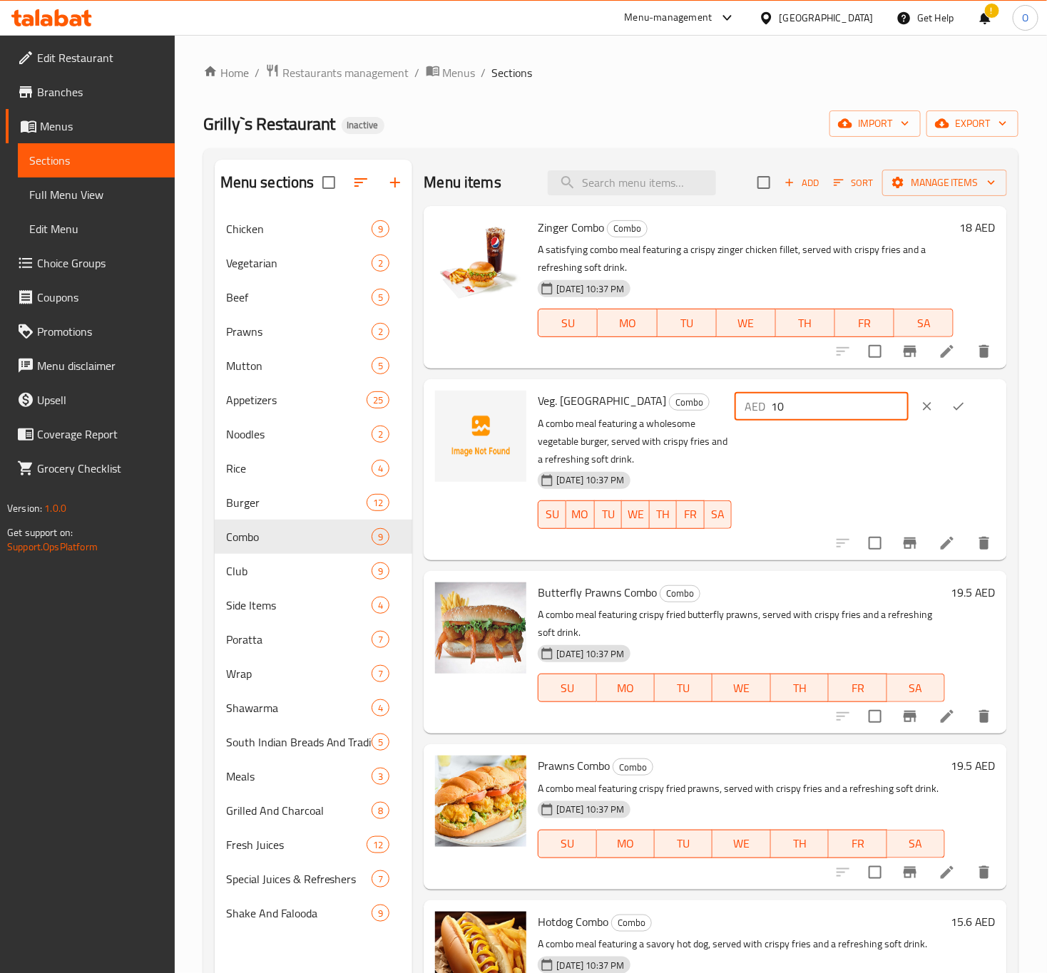
type input "10"
click at [943, 407] on button "ok" at bounding box center [958, 406] width 31 height 31
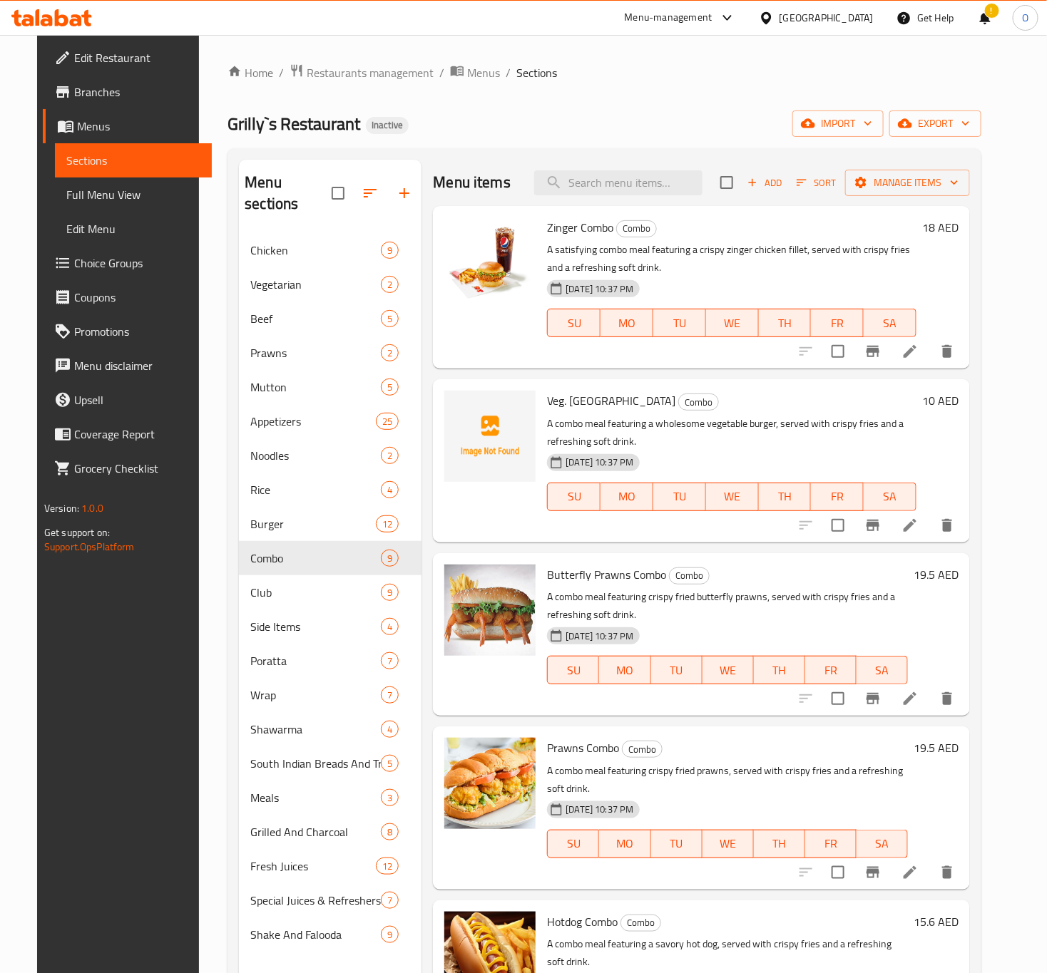
click at [940, 571] on h6 "19.5 AED" at bounding box center [936, 575] width 45 height 20
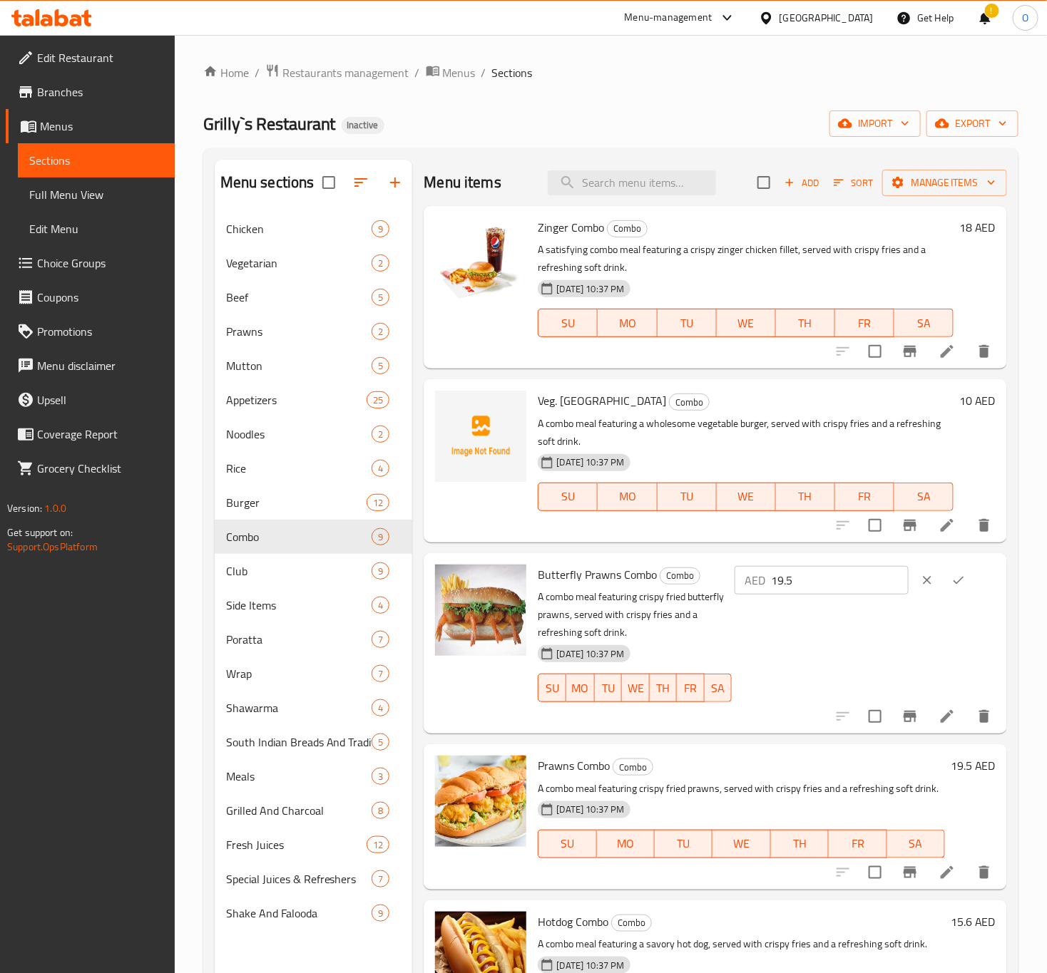
click at [822, 582] on input "19.5" at bounding box center [840, 580] width 138 height 29
type input "20"
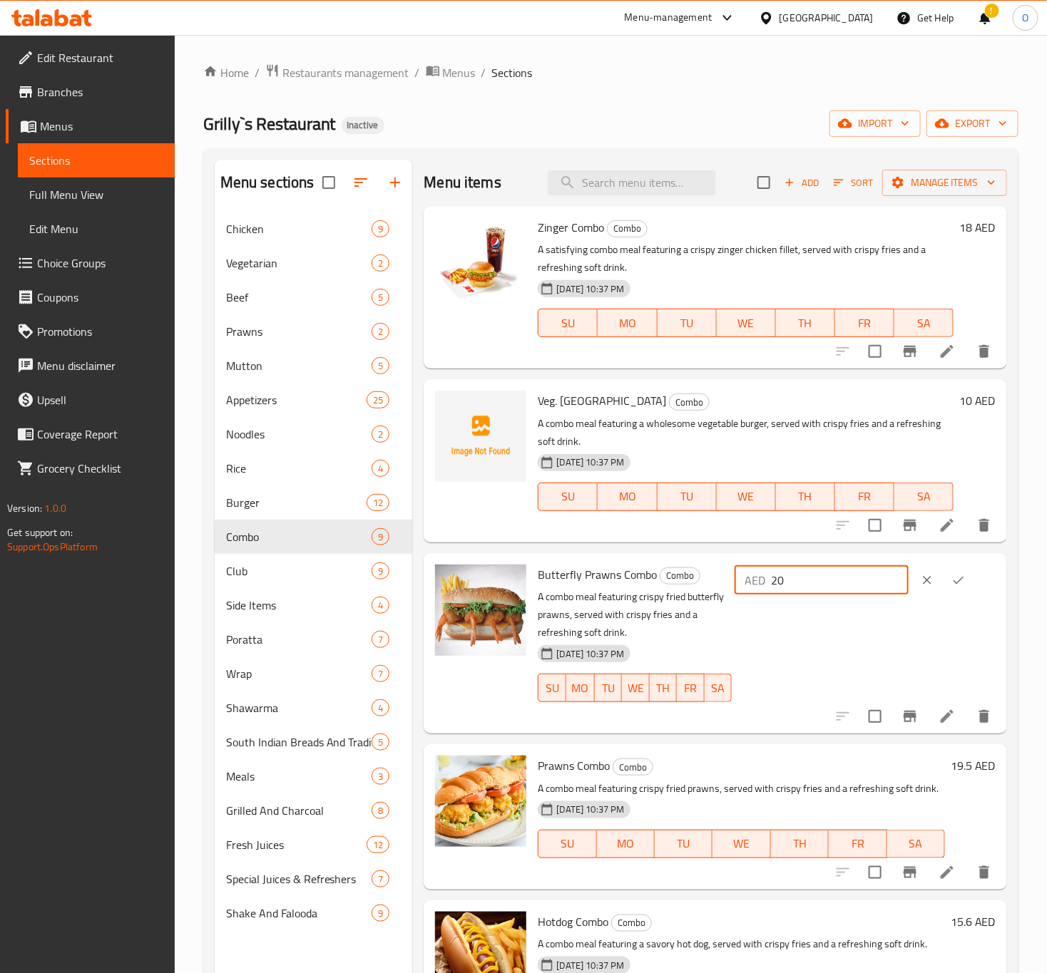
click at [943, 569] on button "ok" at bounding box center [958, 580] width 31 height 31
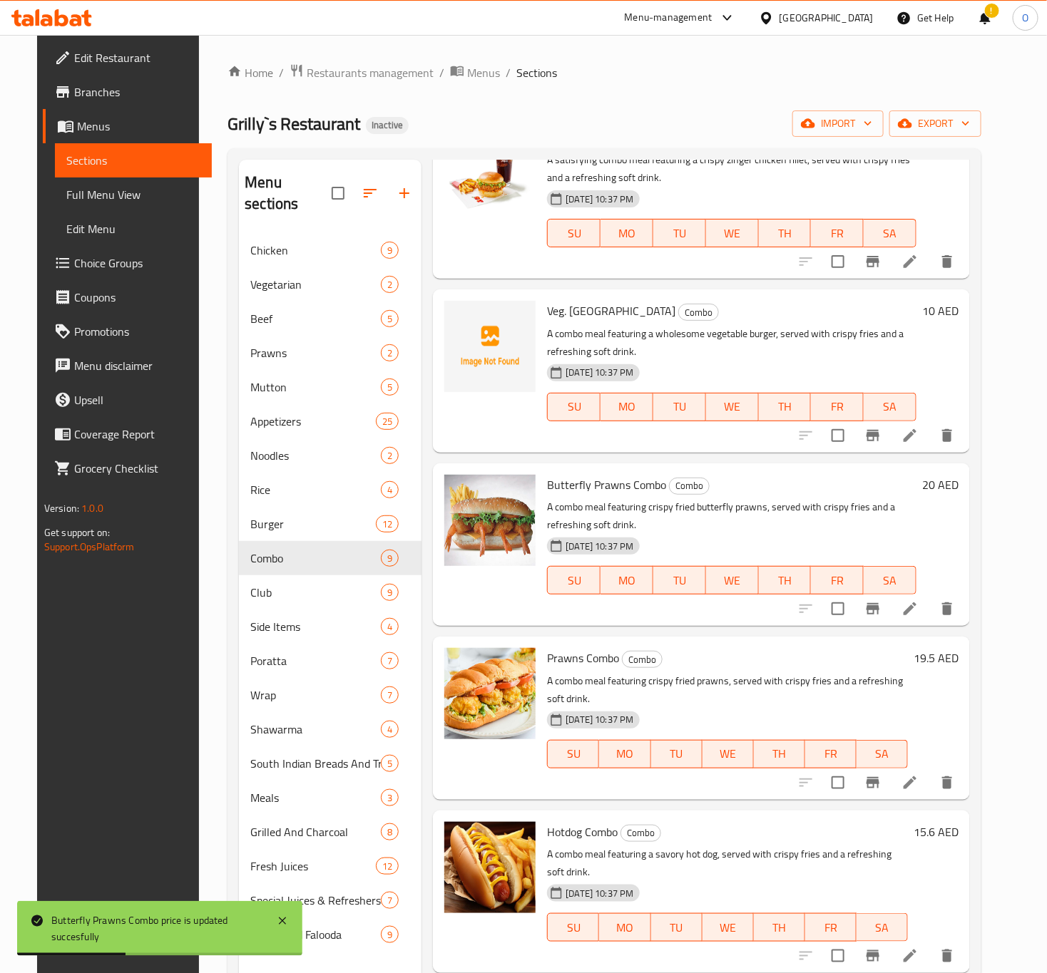
scroll to position [214, 0]
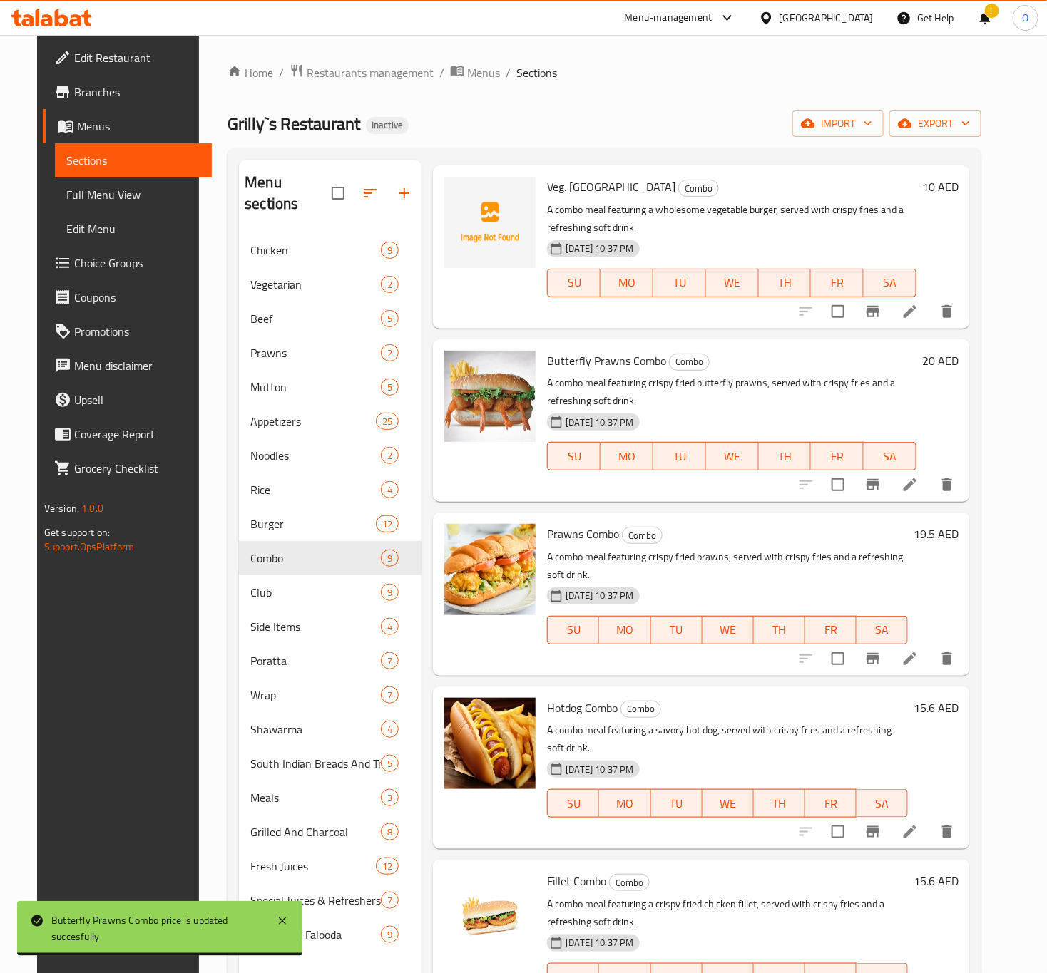
click at [948, 542] on h6 "19.5 AED" at bounding box center [936, 534] width 45 height 20
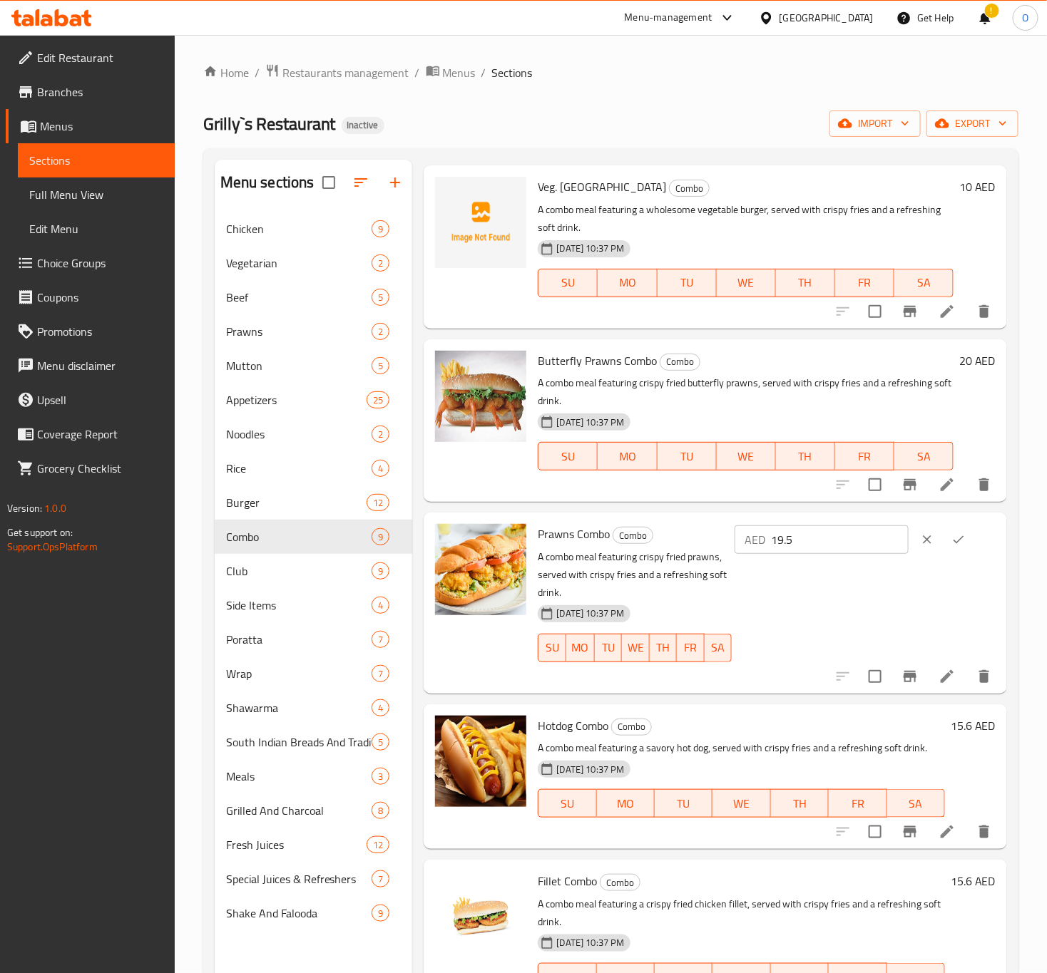
click at [817, 533] on input "19.5" at bounding box center [840, 540] width 138 height 29
type input "20"
click at [951, 538] on icon "ok" at bounding box center [958, 540] width 14 height 14
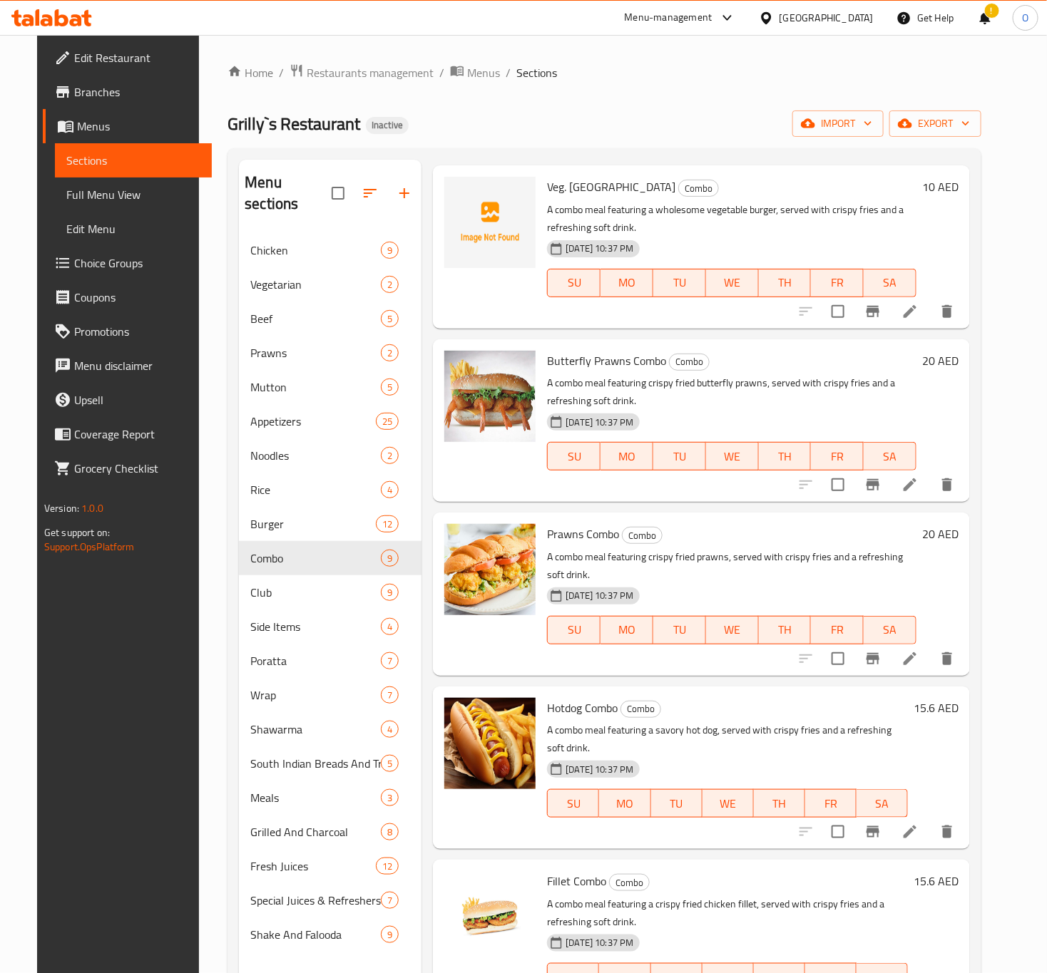
click at [956, 698] on h6 "15.6 AED" at bounding box center [936, 708] width 45 height 20
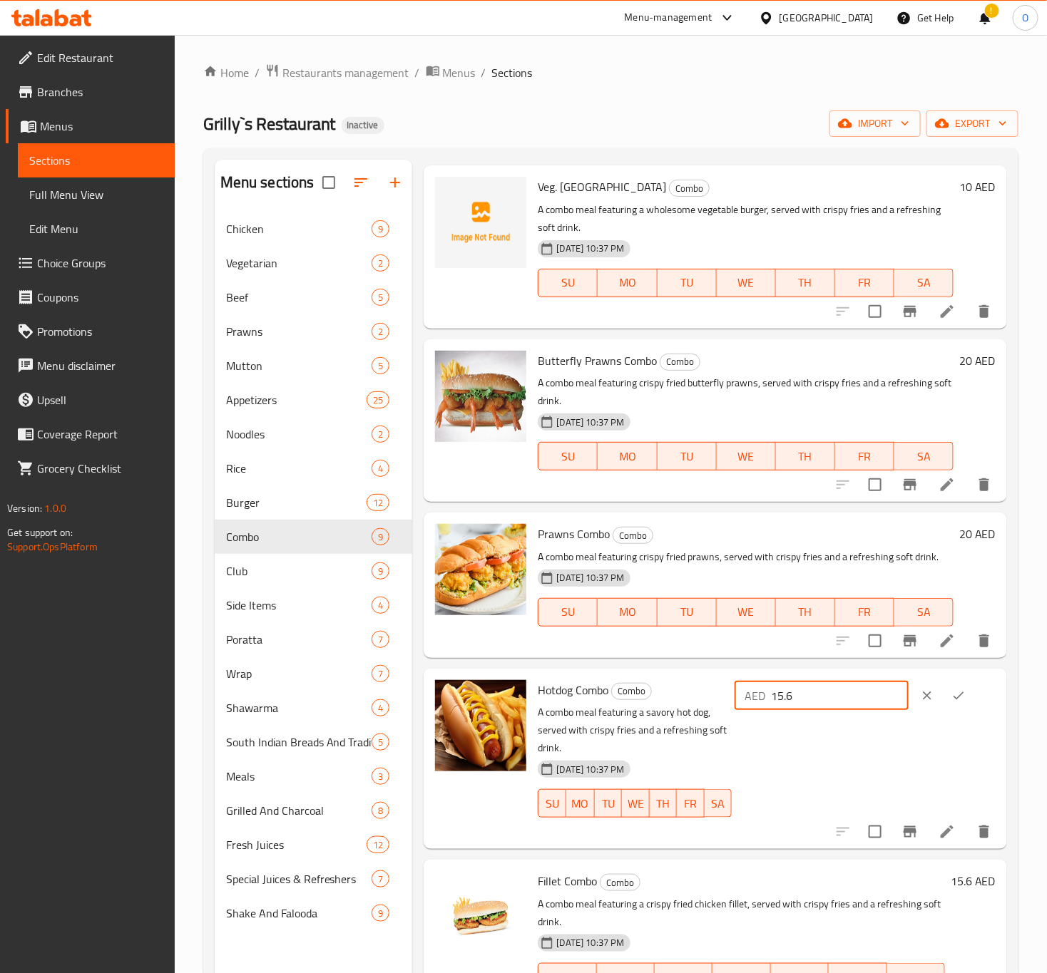
click at [786, 710] on input "15.6" at bounding box center [840, 696] width 138 height 29
type input "16"
click at [958, 708] on button "ok" at bounding box center [958, 695] width 31 height 31
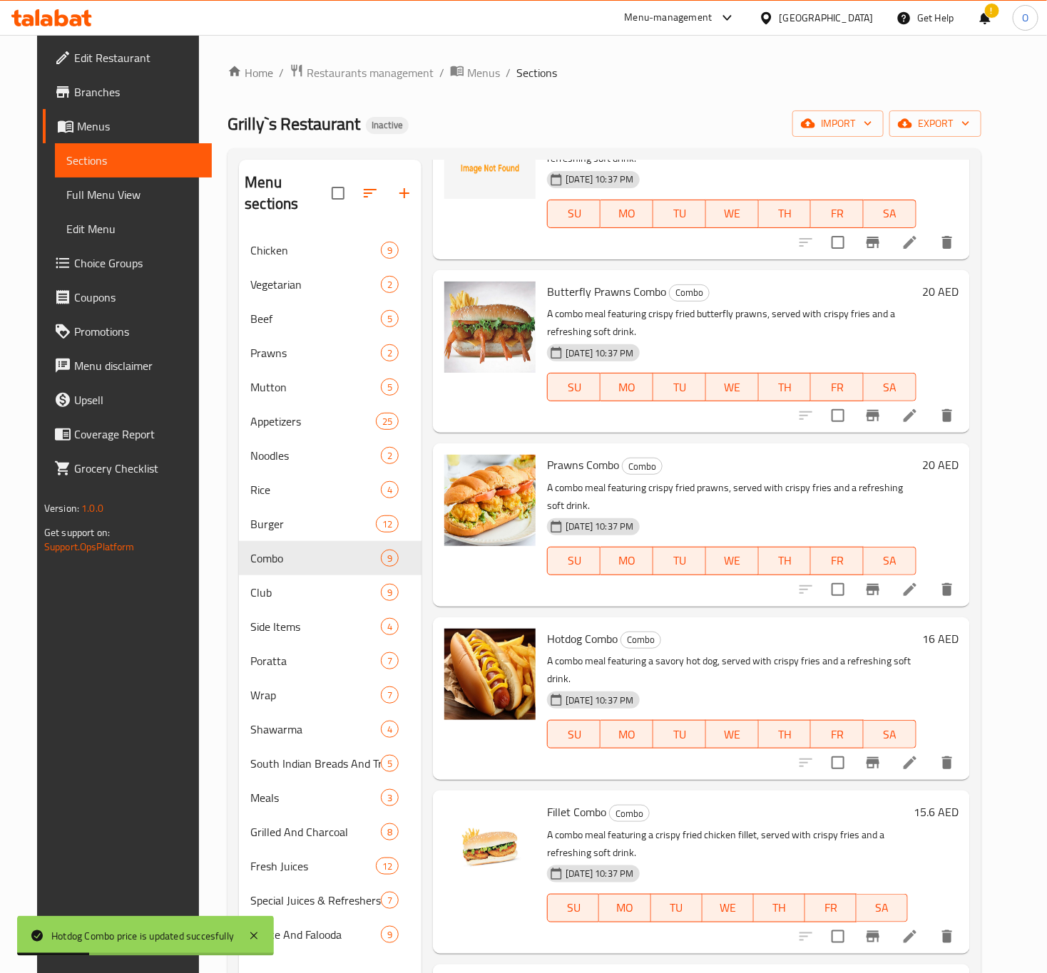
scroll to position [428, 0]
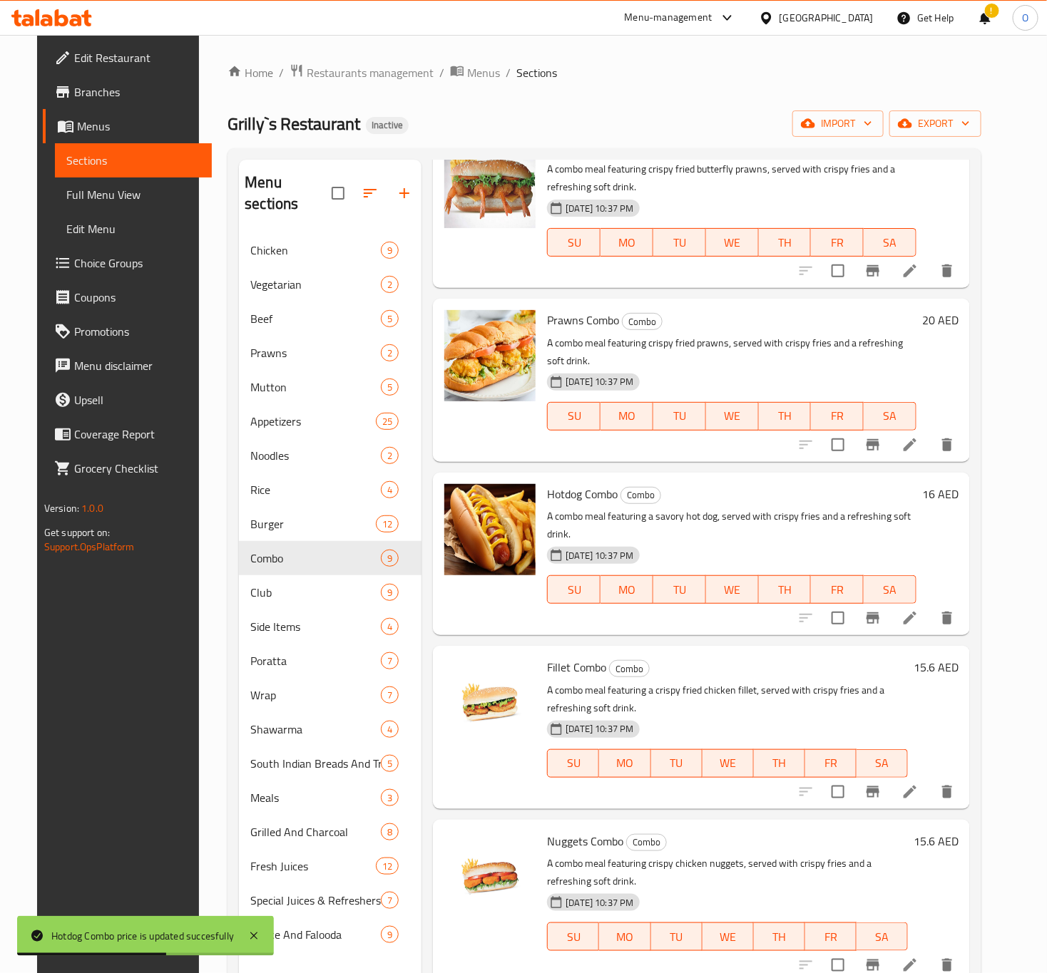
click at [946, 658] on h6 "15.6 AED" at bounding box center [936, 668] width 45 height 20
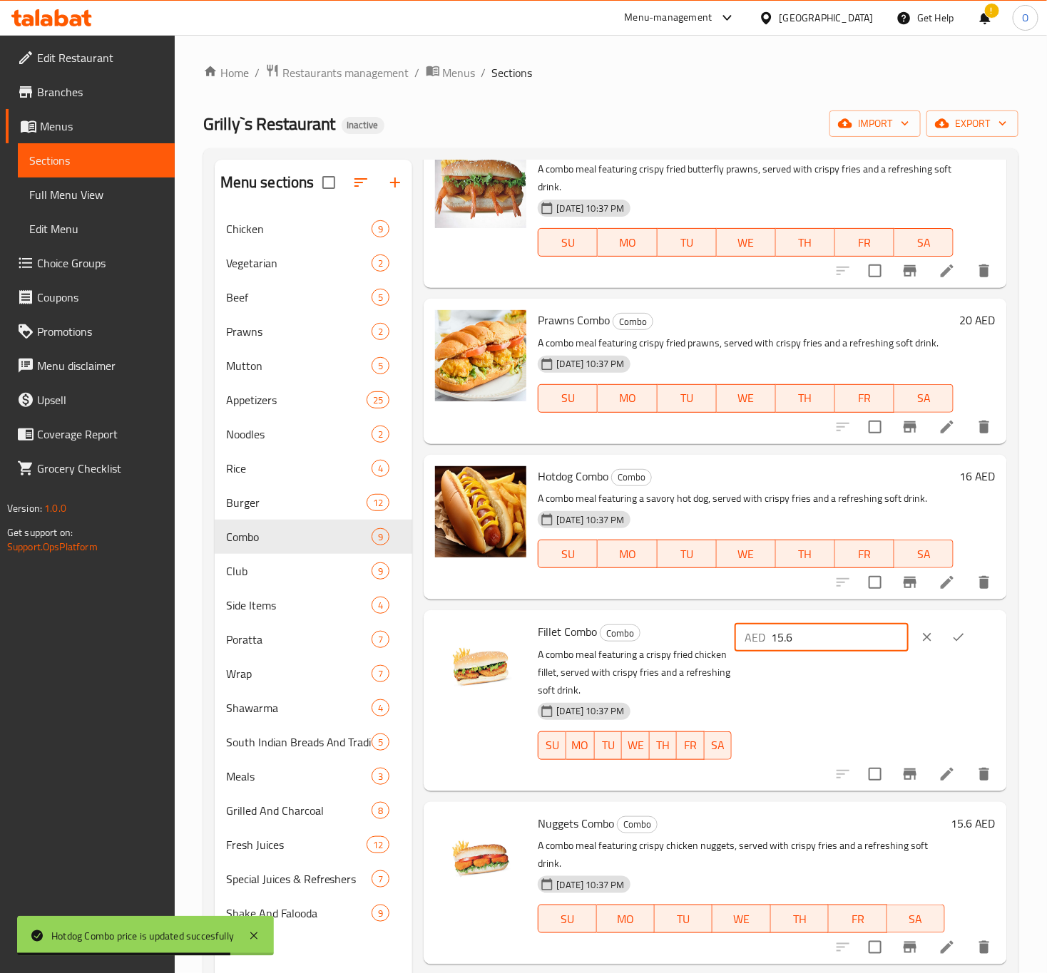
click at [807, 640] on input "15.6" at bounding box center [840, 637] width 138 height 29
type input "16"
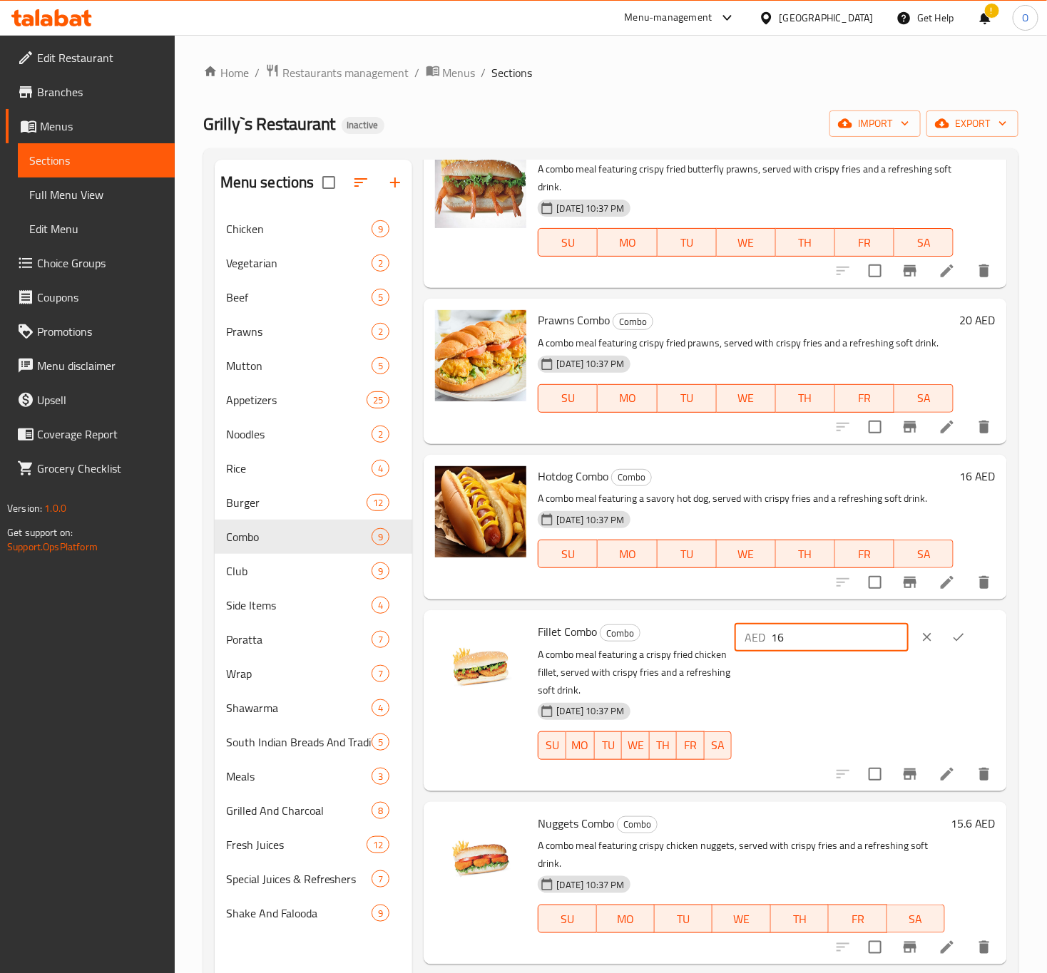
click at [951, 640] on icon "ok" at bounding box center [958, 637] width 14 height 14
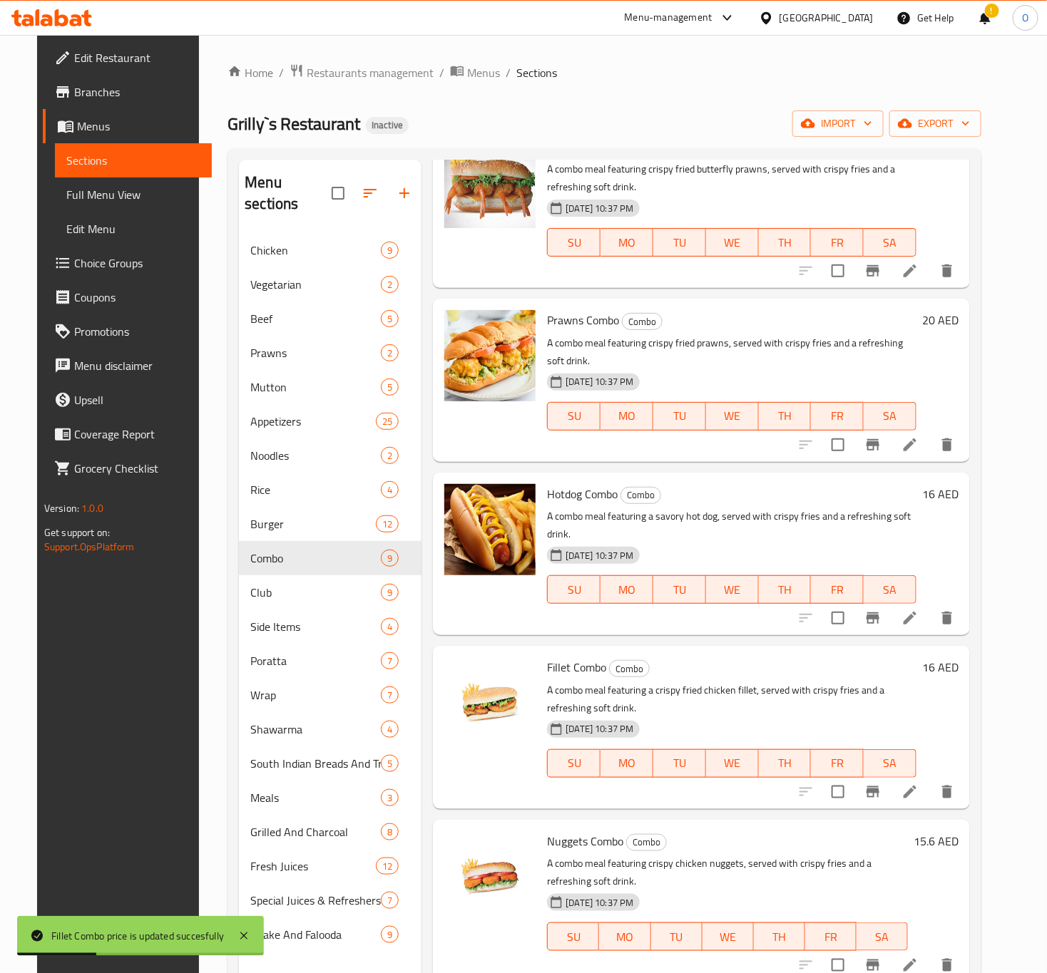
scroll to position [535, 0]
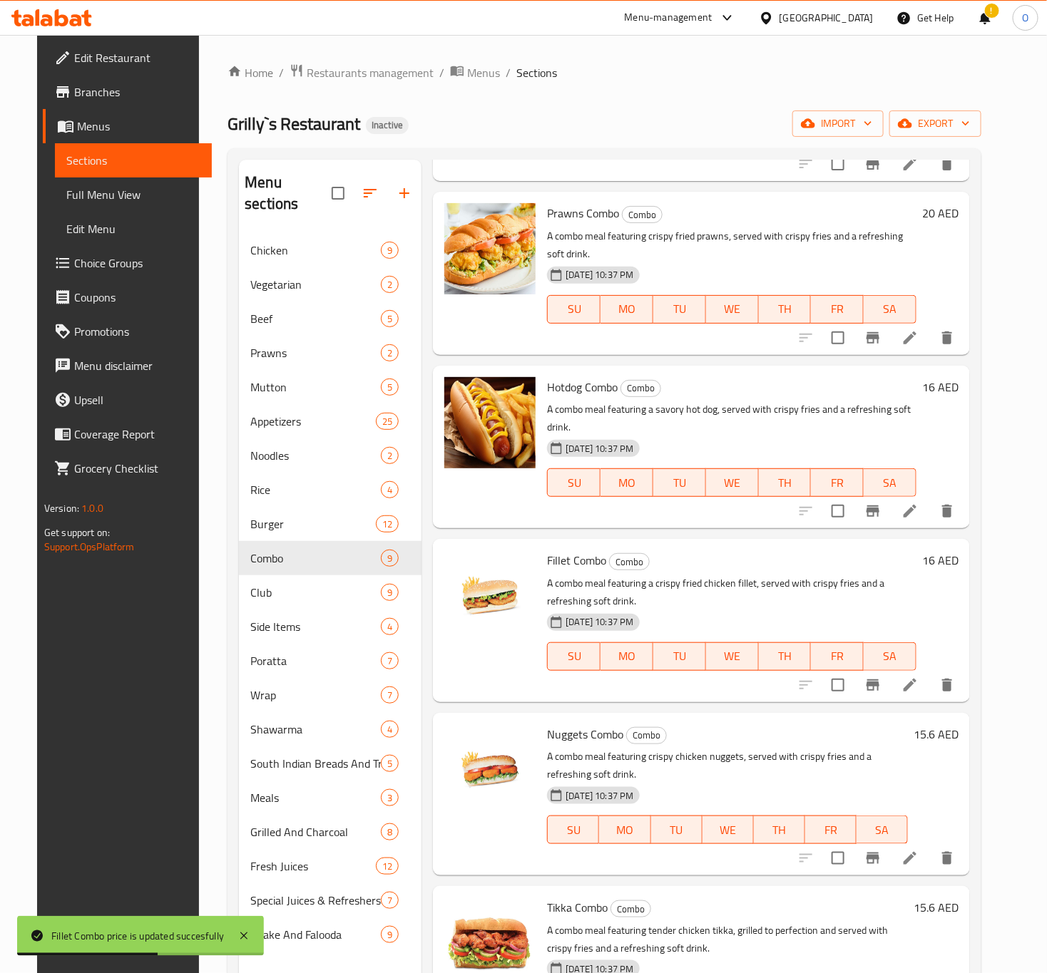
click at [942, 725] on h6 "15.6 AED" at bounding box center [936, 735] width 45 height 20
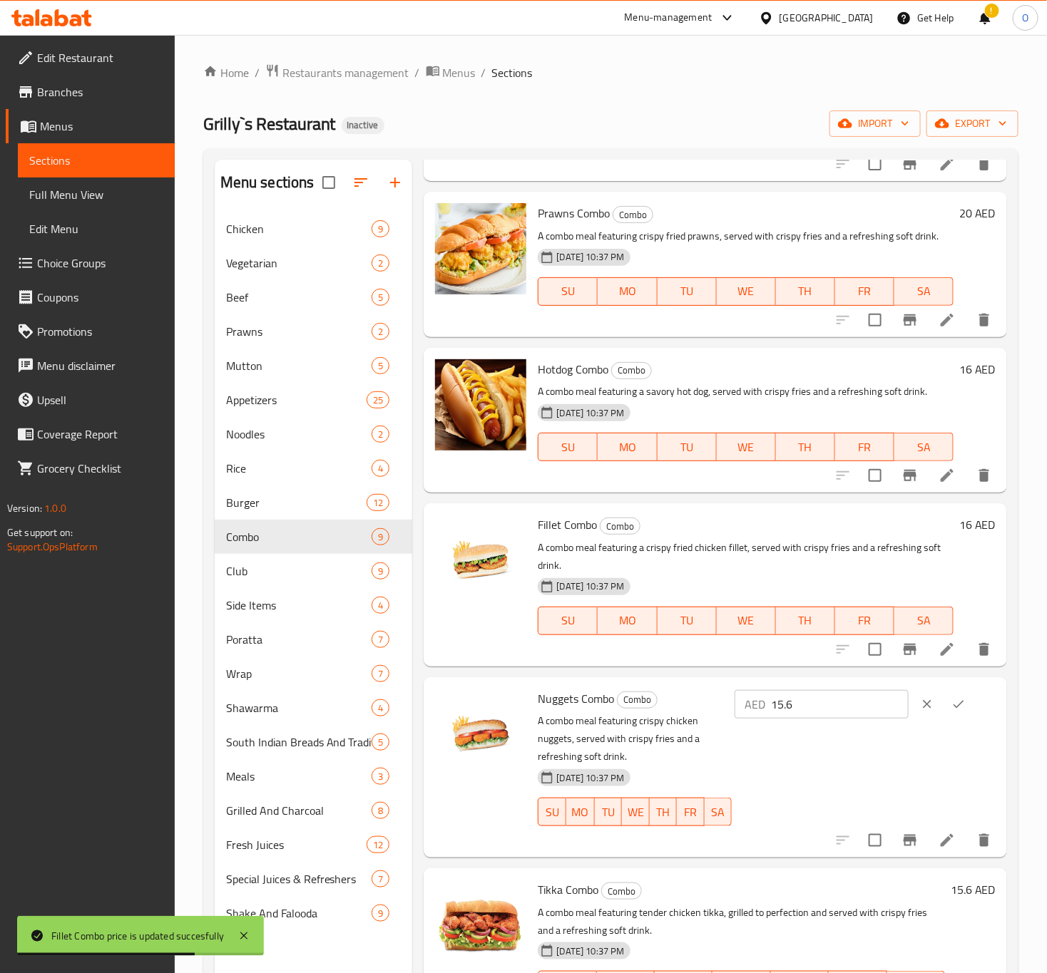
click at [833, 692] on input "15.6" at bounding box center [840, 704] width 138 height 29
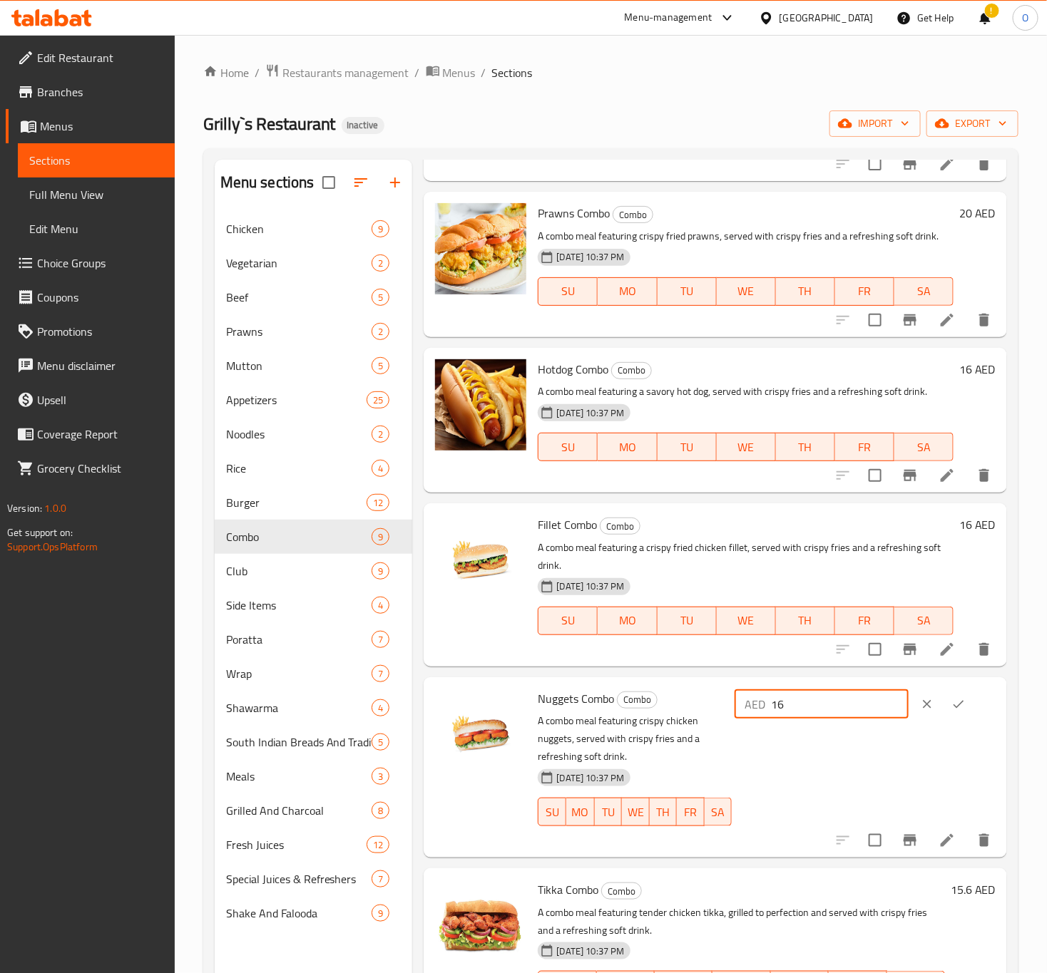
type input "16"
click at [951, 697] on icon "ok" at bounding box center [958, 704] width 14 height 14
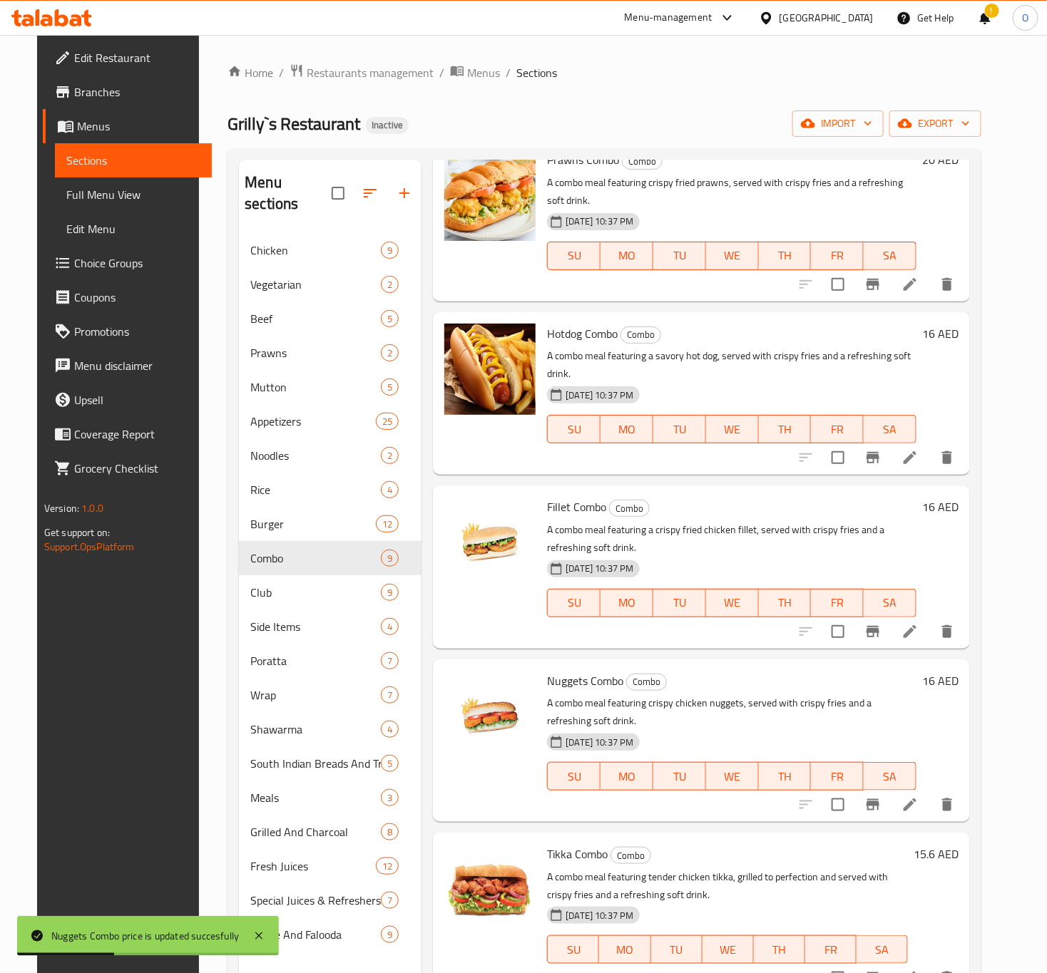
scroll to position [200, 0]
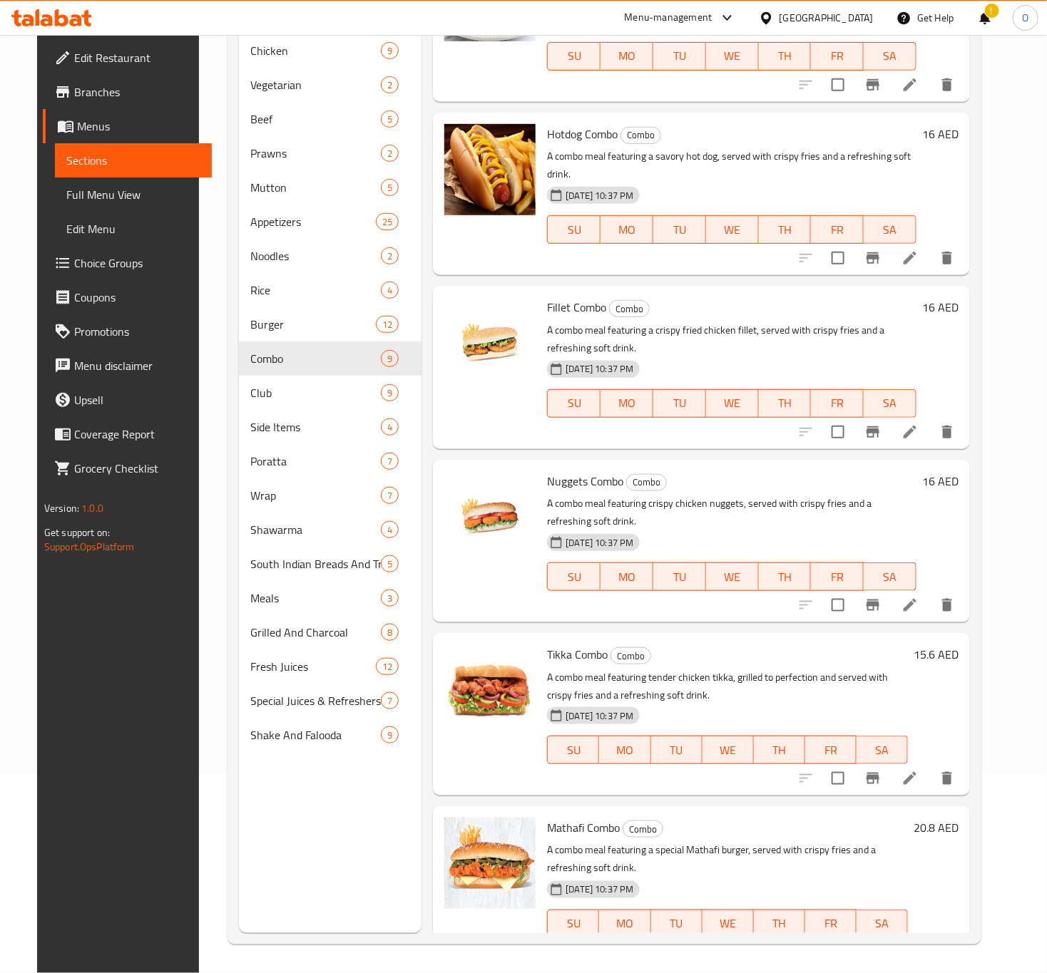
click at [952, 645] on h6 "15.6 AED" at bounding box center [936, 655] width 45 height 20
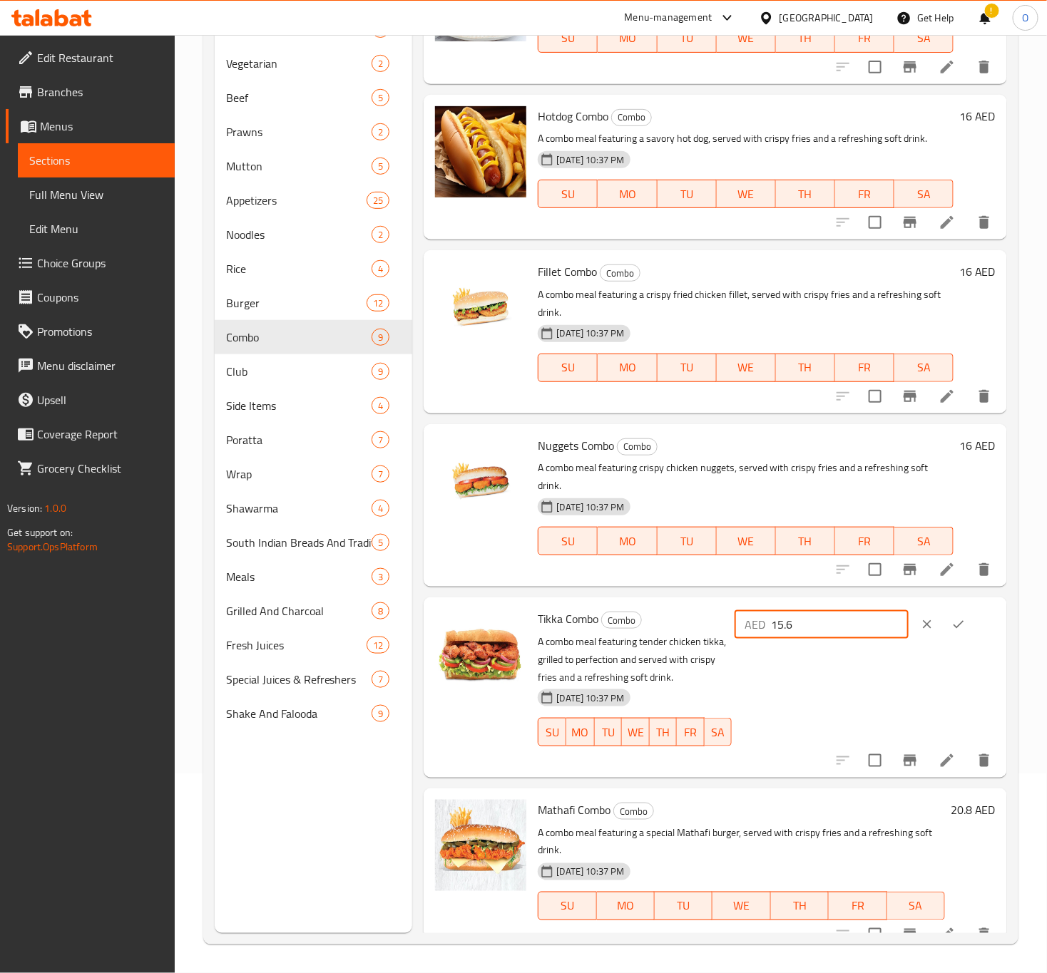
click at [794, 618] on input "15.6" at bounding box center [840, 624] width 138 height 29
type input "16"
click at [955, 621] on icon "ok" at bounding box center [958, 625] width 11 height 8
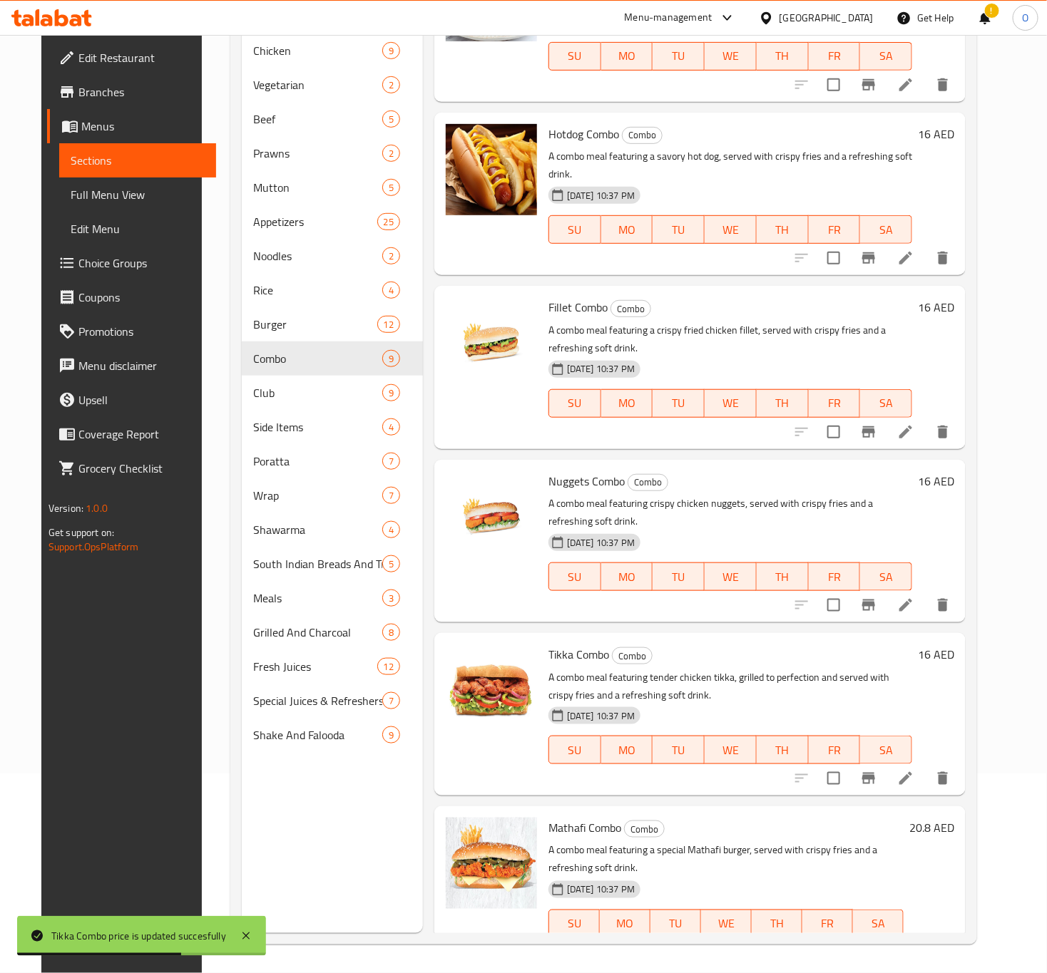
click at [946, 818] on h6 "20.8 AED" at bounding box center [931, 828] width 45 height 20
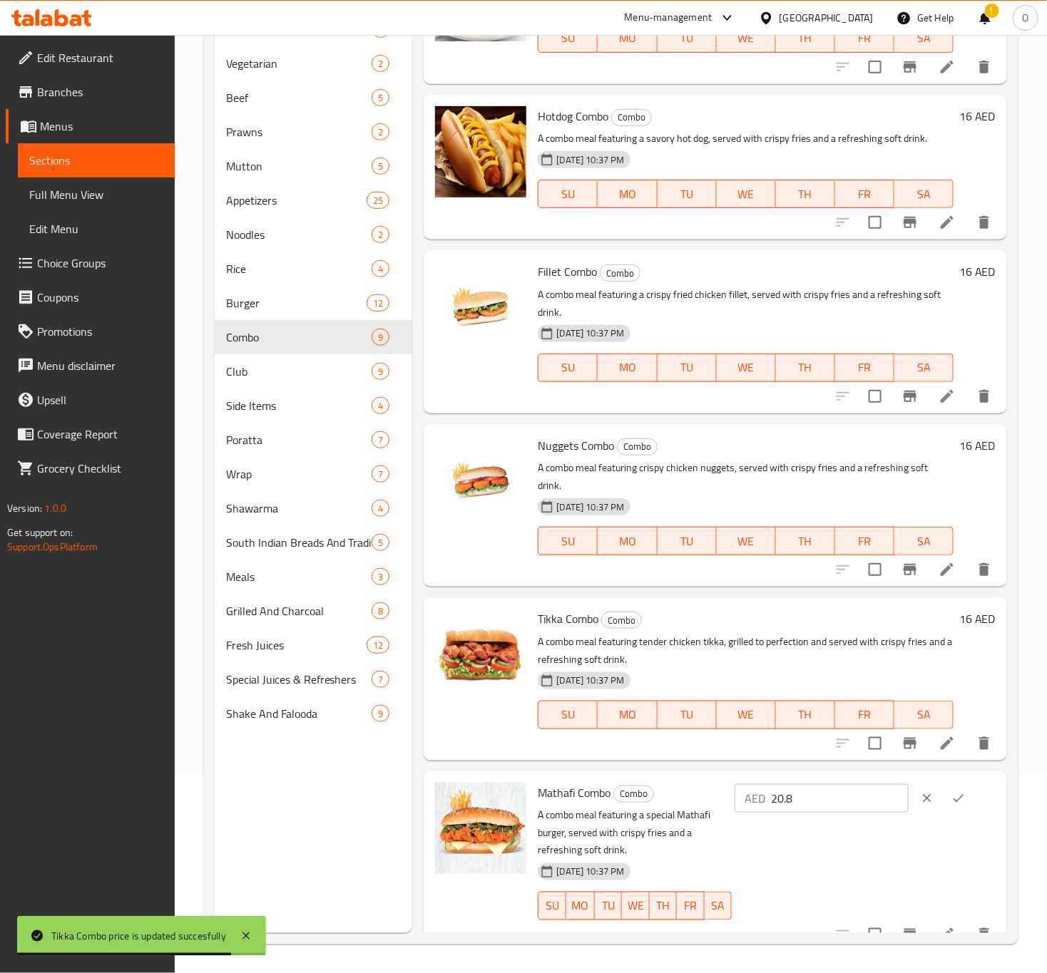
click at [794, 796] on input "20.8" at bounding box center [840, 798] width 138 height 29
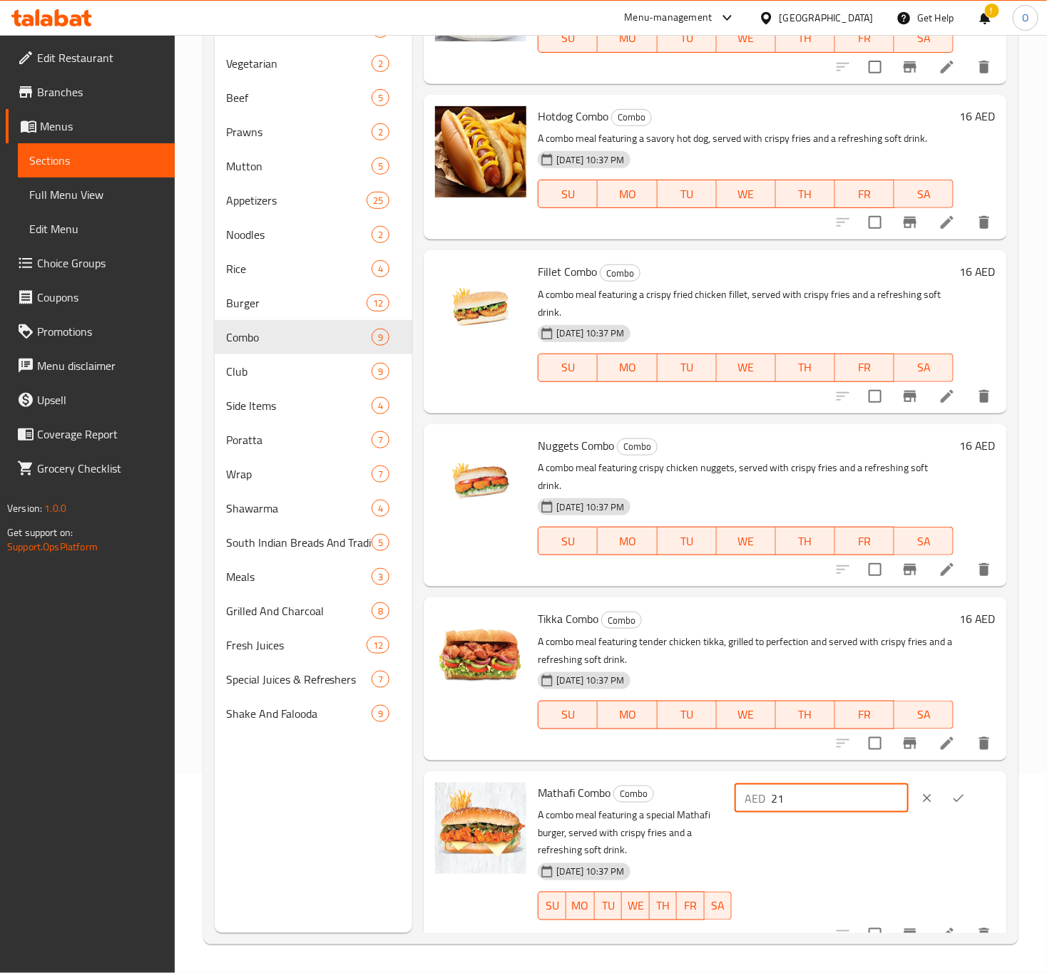
type input "21"
click at [943, 804] on button "ok" at bounding box center [958, 798] width 31 height 31
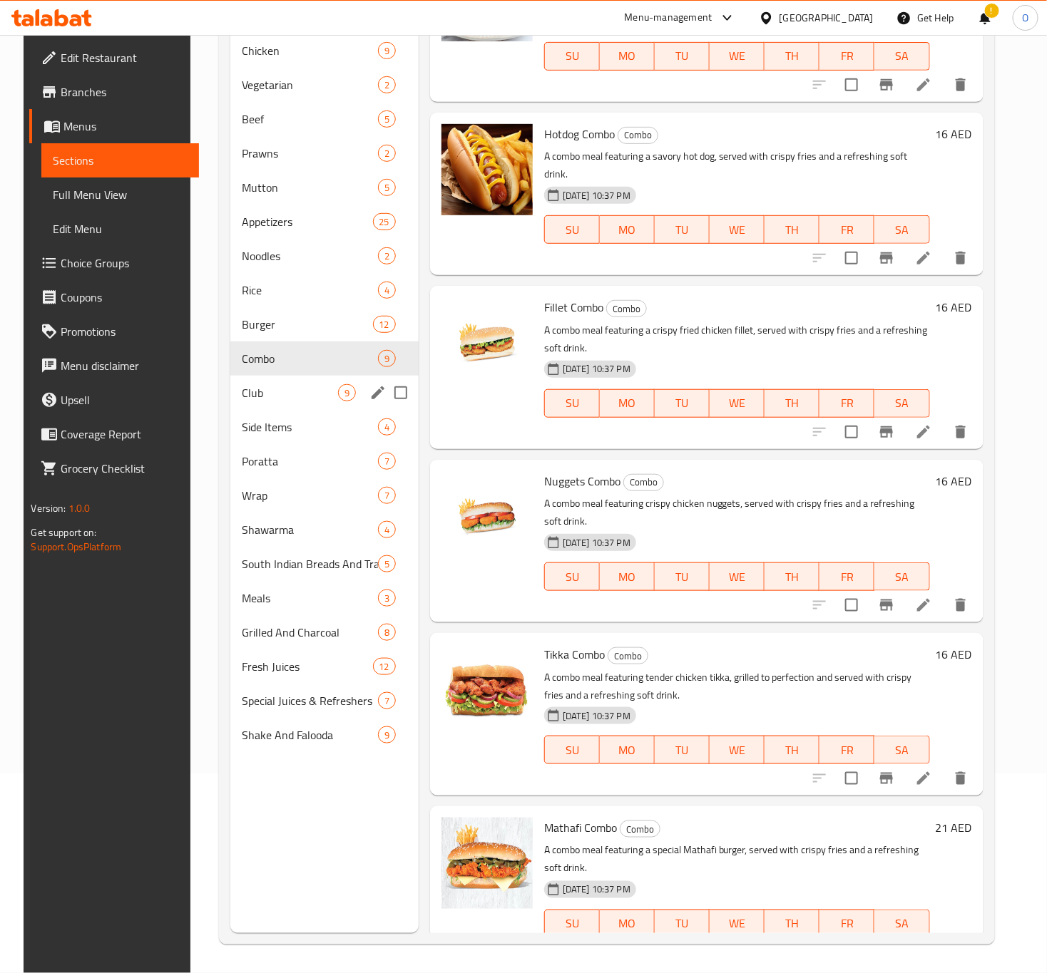
click at [317, 386] on div "Club 9" at bounding box center [324, 393] width 188 height 34
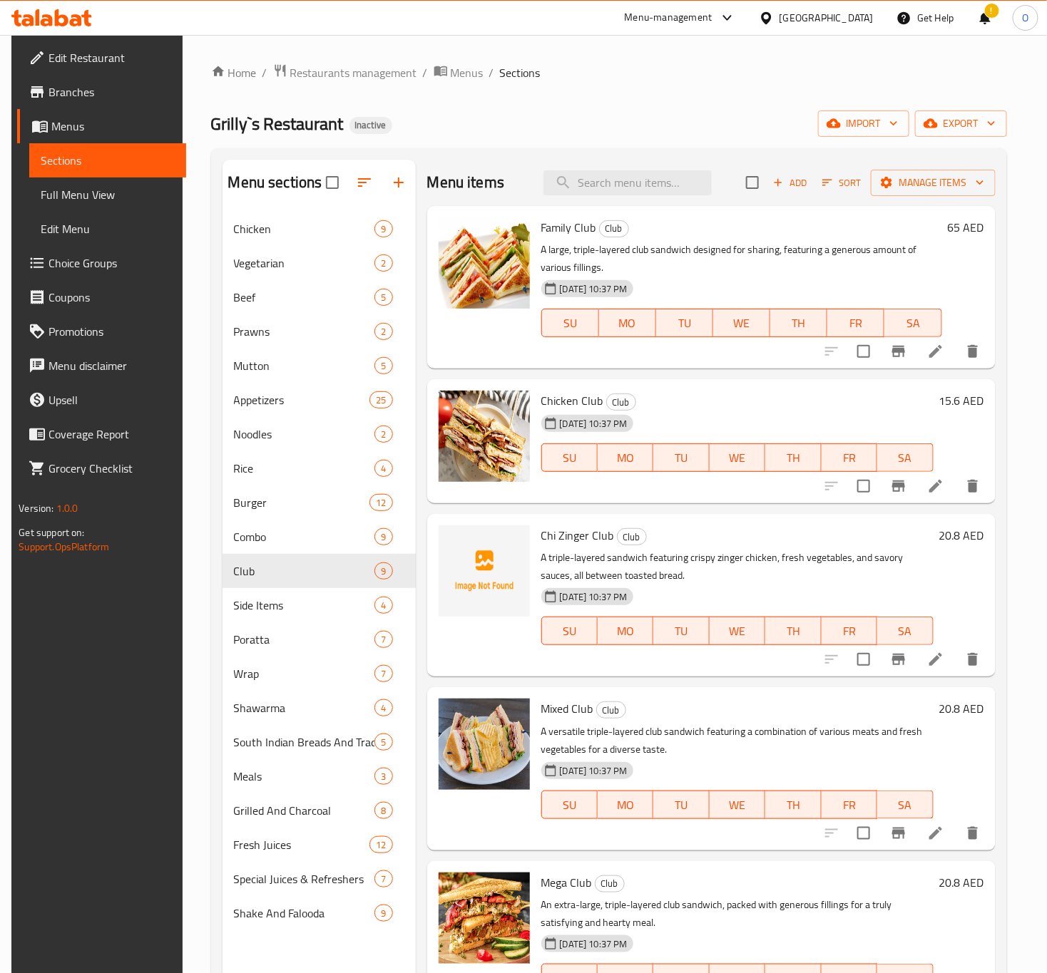
click at [965, 399] on h6 "15.6 AED" at bounding box center [961, 401] width 45 height 20
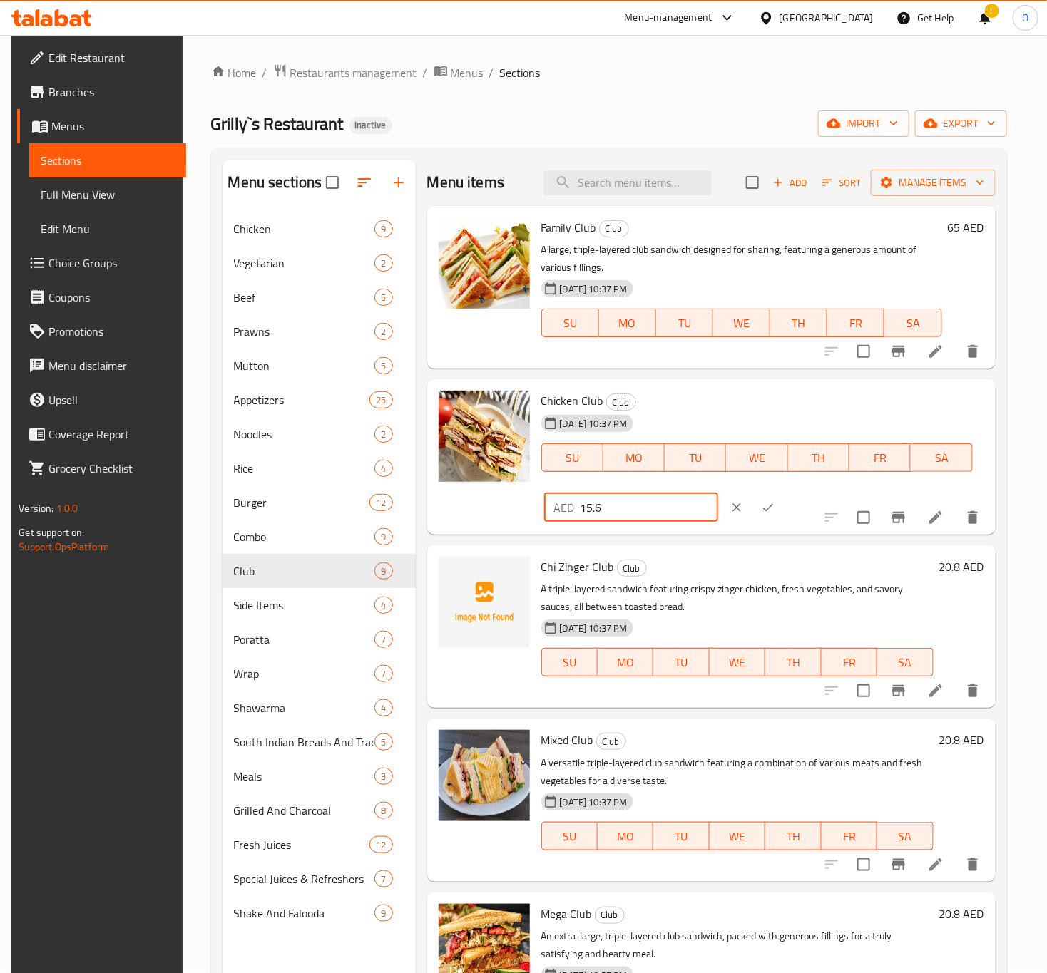
click at [718, 493] on input "15.6" at bounding box center [649, 507] width 138 height 29
type input "16"
click at [784, 492] on button "ok" at bounding box center [767, 507] width 31 height 31
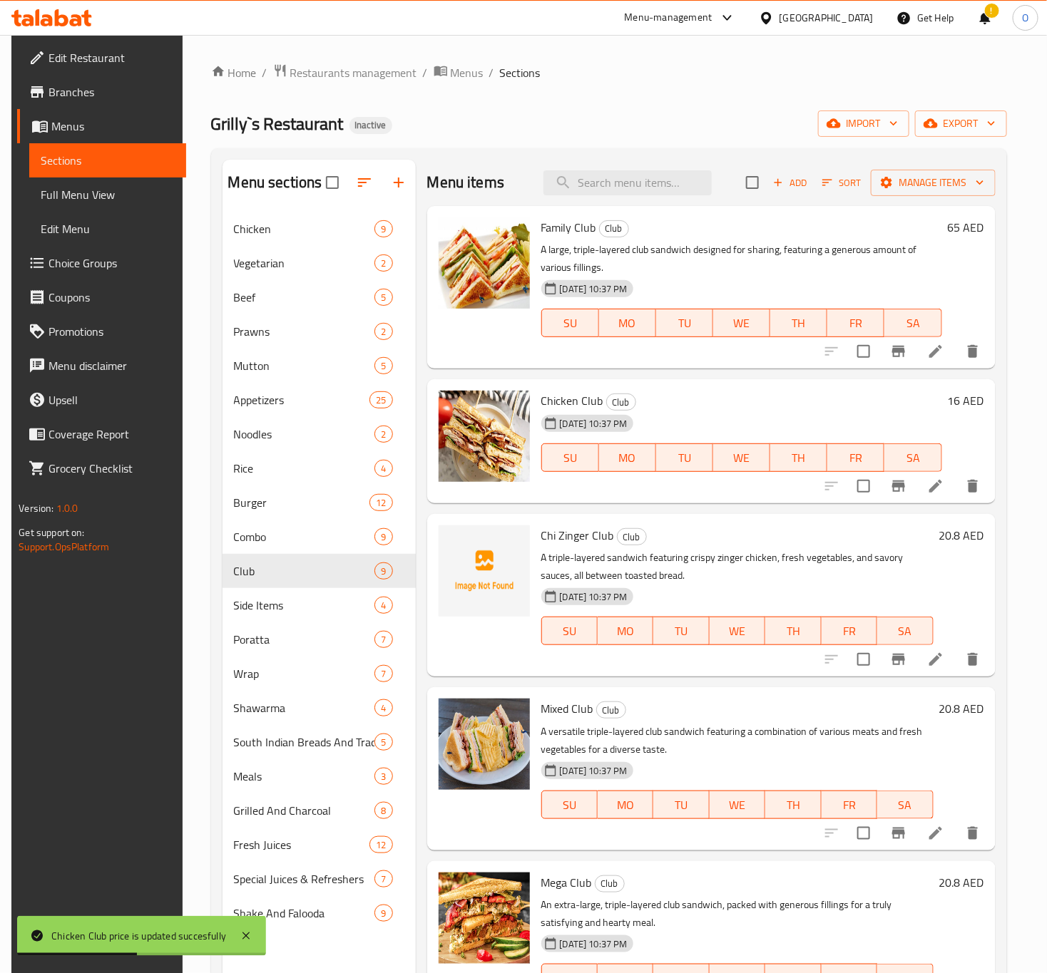
click at [939, 537] on h6 "20.8 AED" at bounding box center [961, 536] width 45 height 20
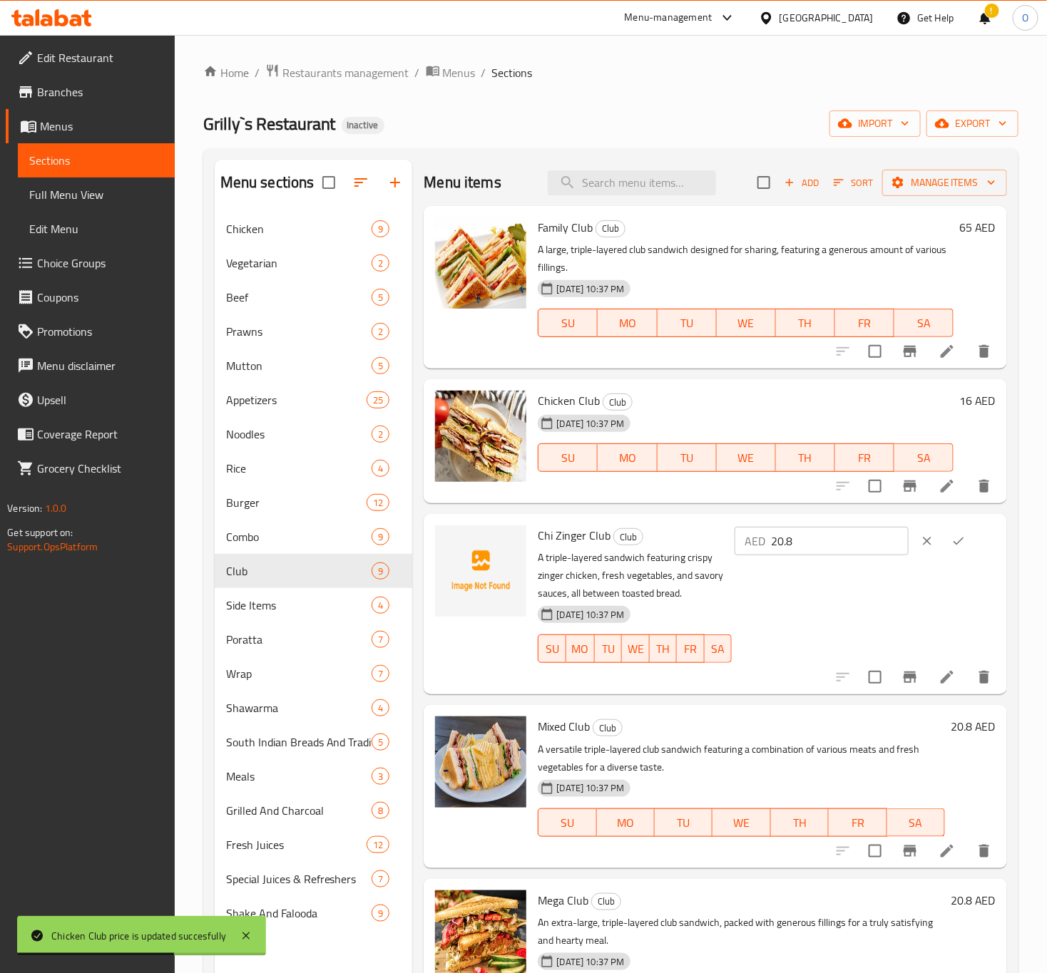
click at [816, 548] on input "20.8" at bounding box center [840, 541] width 138 height 29
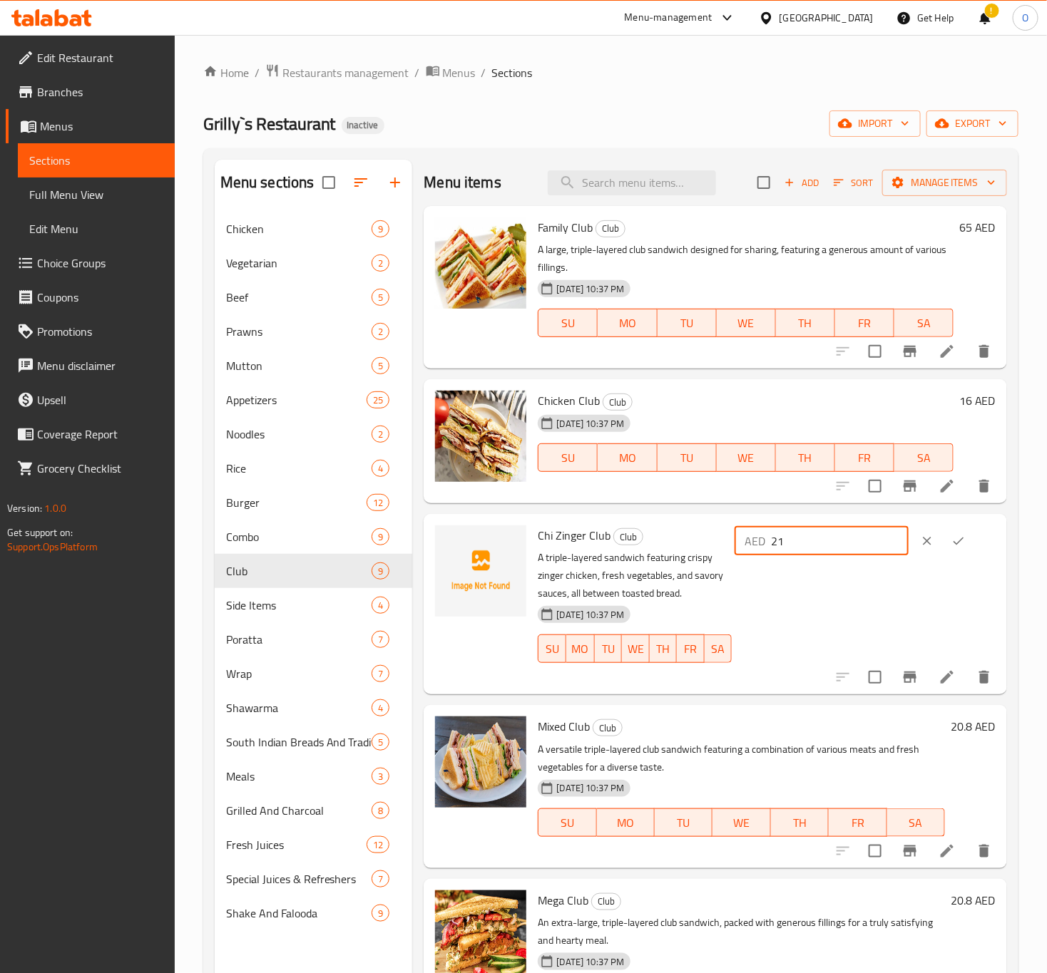
type input "21"
click at [956, 550] on button "ok" at bounding box center [958, 541] width 31 height 31
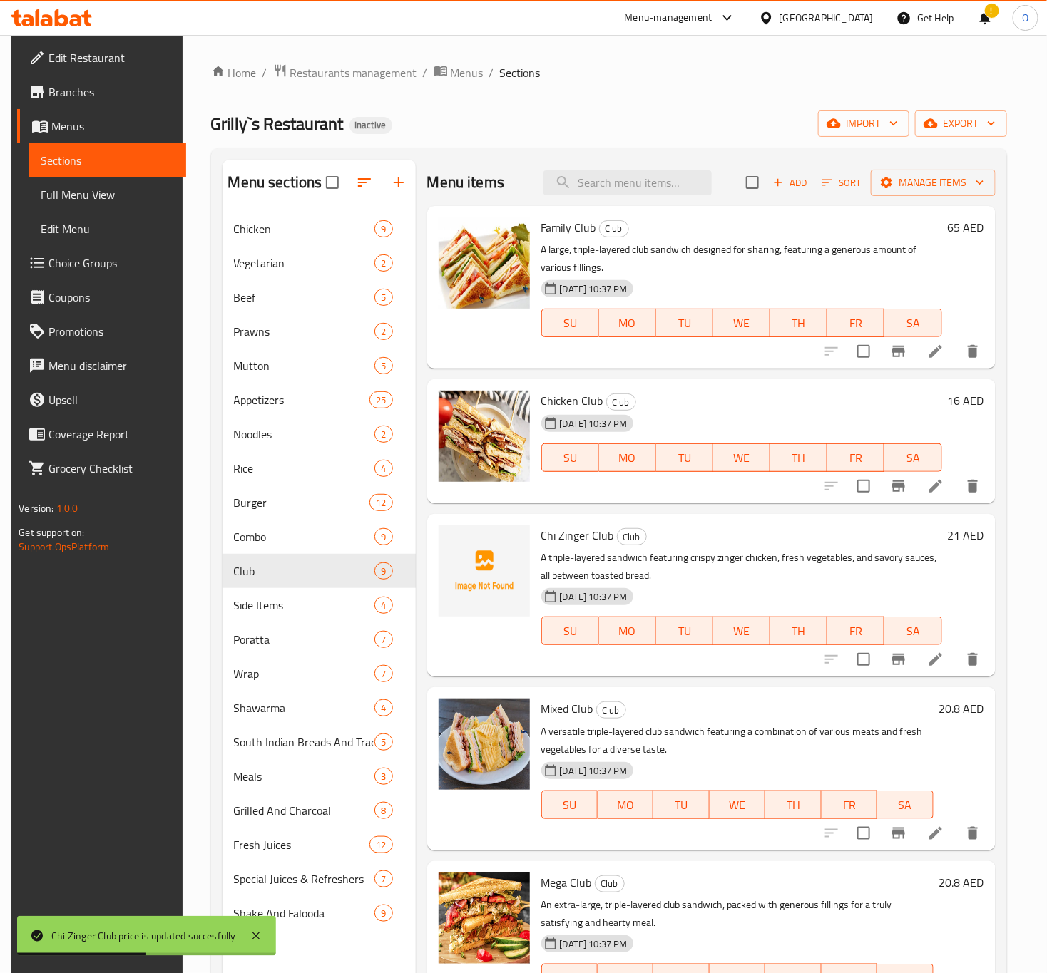
scroll to position [107, 0]
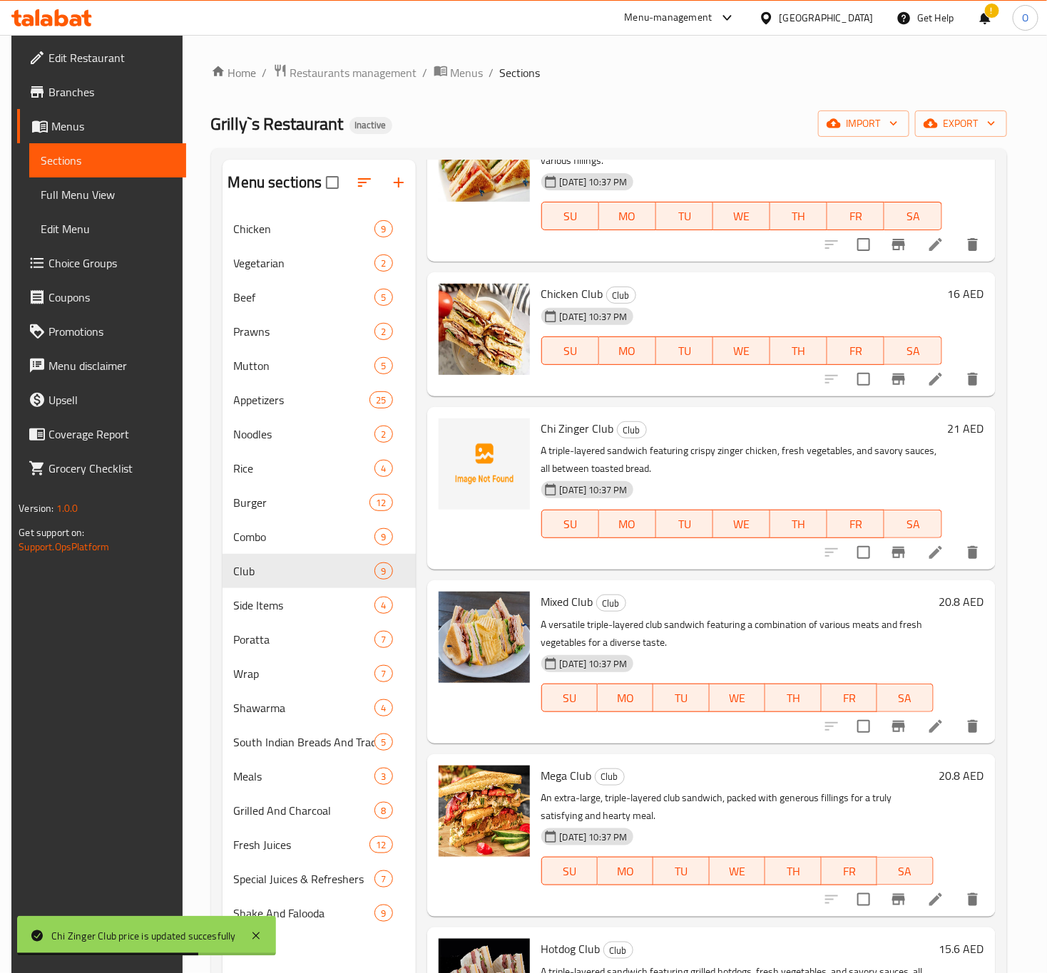
click at [954, 608] on h6 "20.8 AED" at bounding box center [961, 602] width 45 height 20
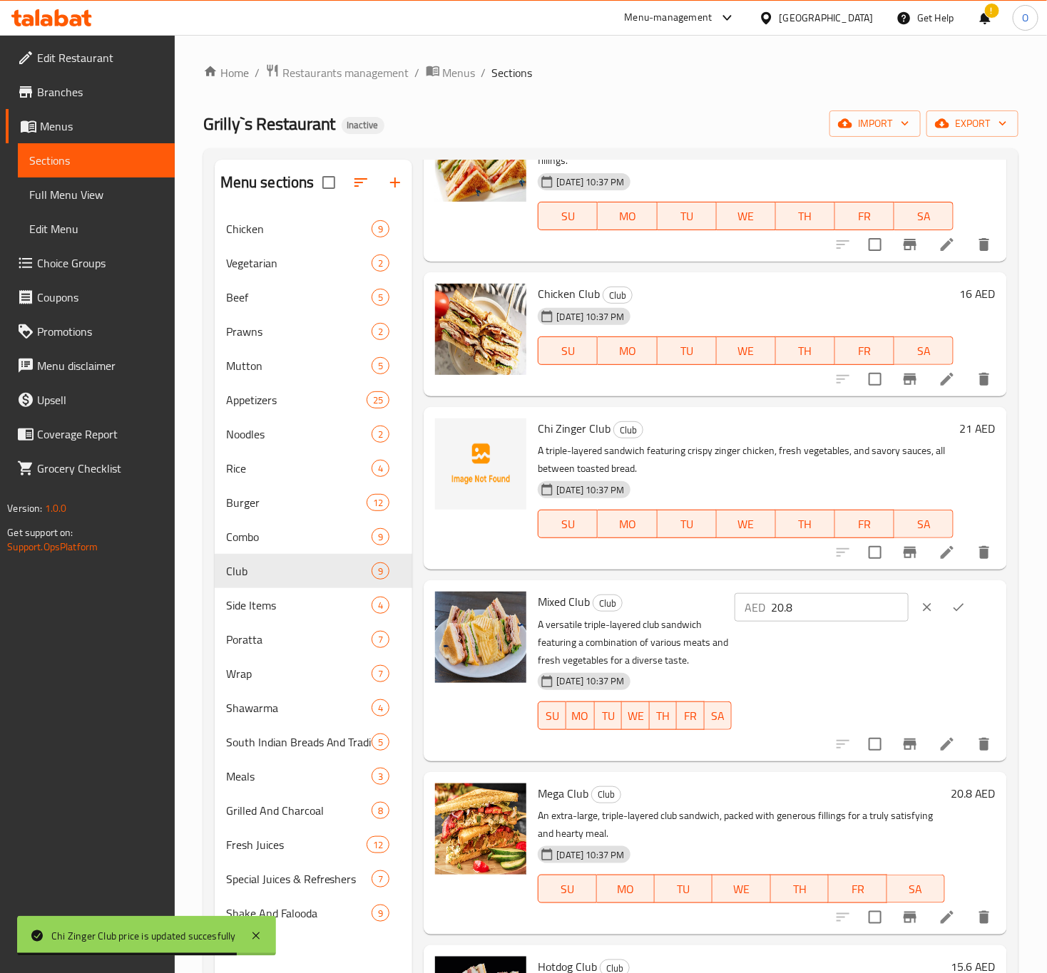
click at [876, 603] on input "20.8" at bounding box center [840, 607] width 138 height 29
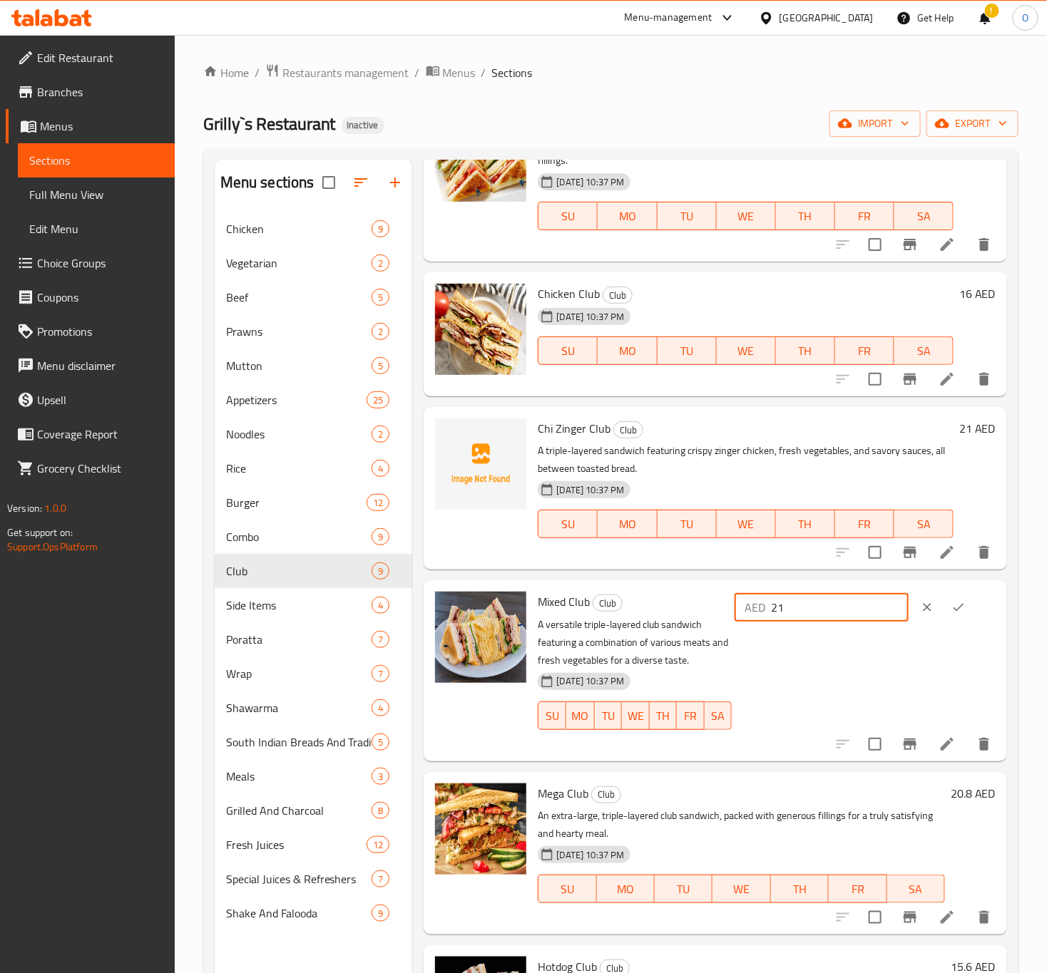
type input "21"
click at [951, 608] on icon "ok" at bounding box center [958, 607] width 14 height 14
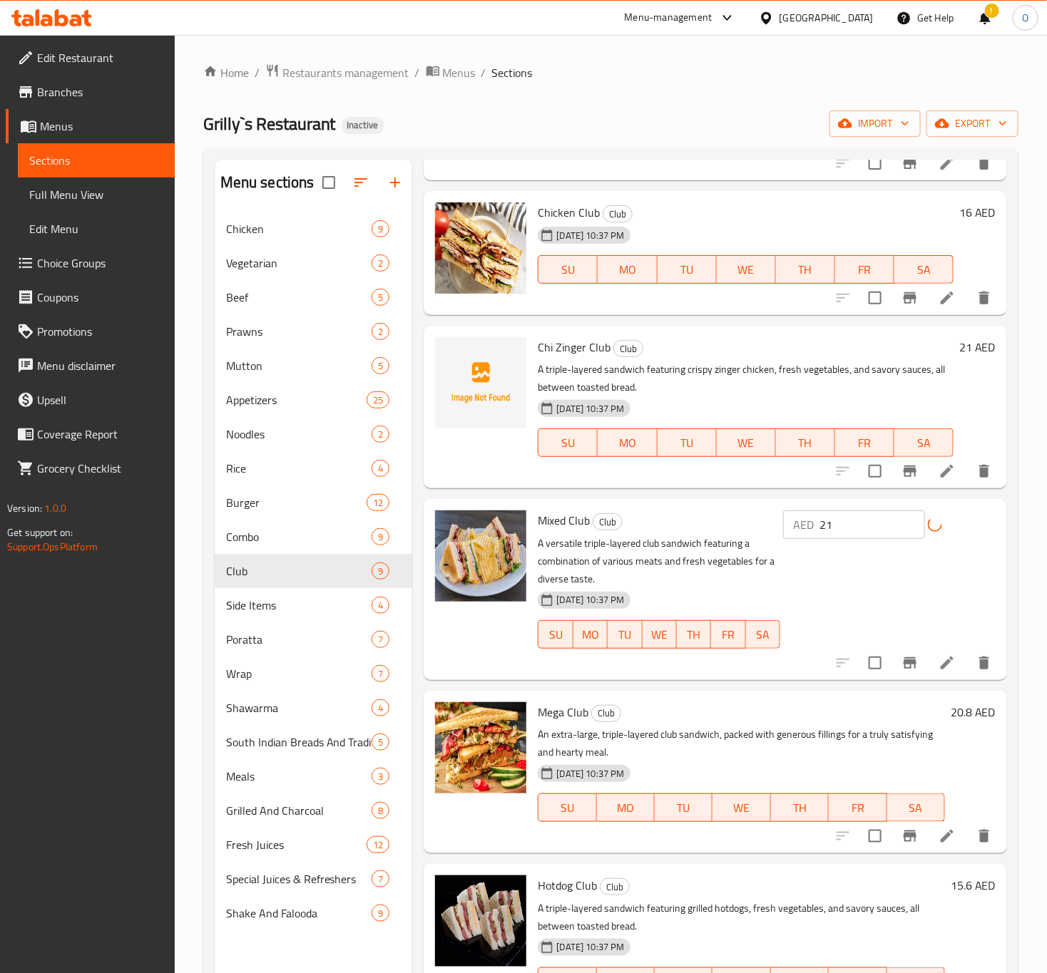
scroll to position [321, 0]
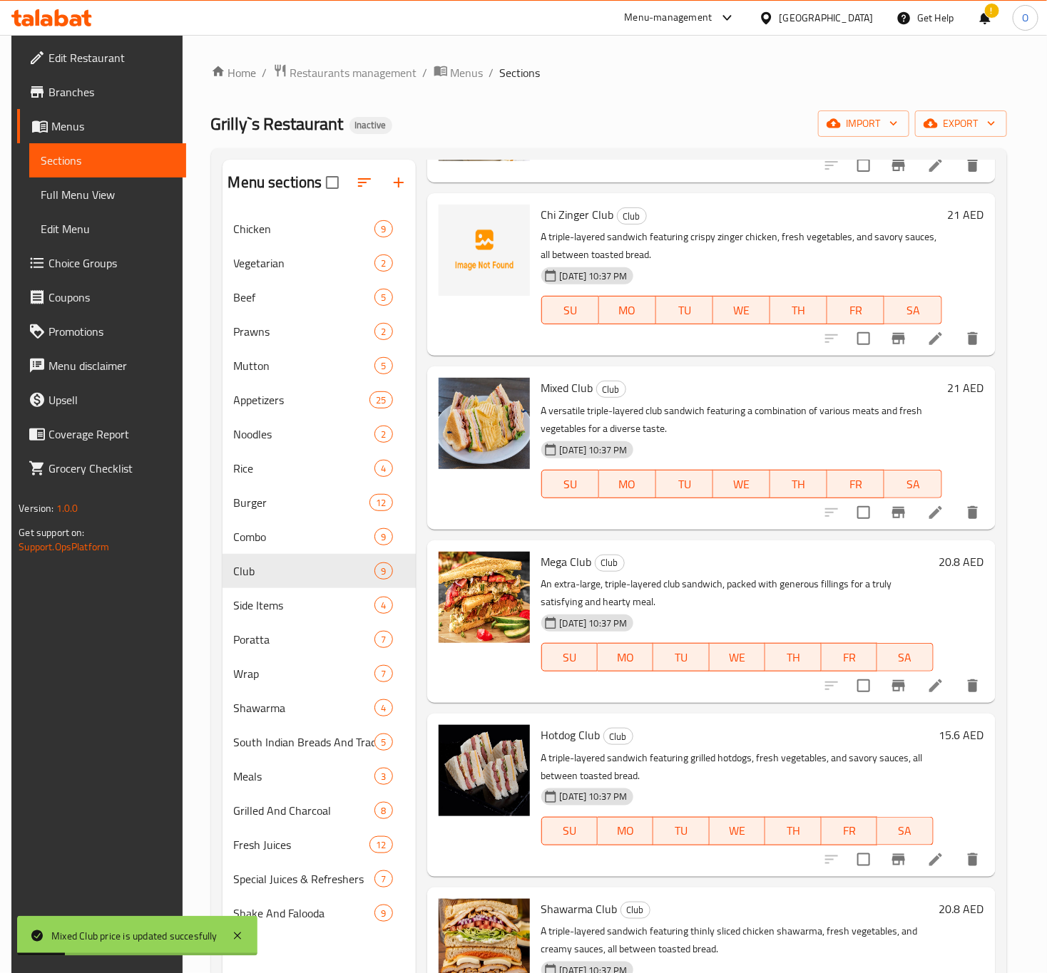
click at [946, 565] on h6 "20.8 AED" at bounding box center [961, 562] width 45 height 20
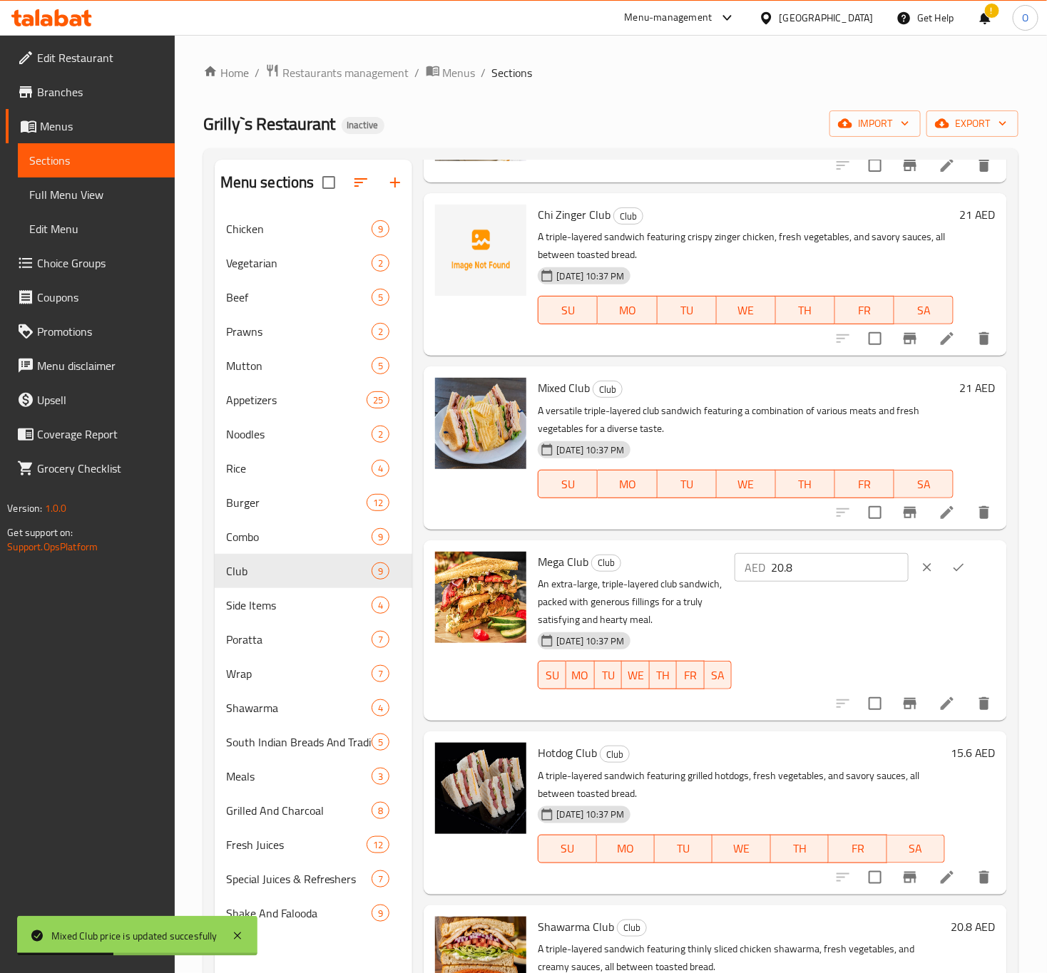
click at [831, 559] on input "20.8" at bounding box center [840, 567] width 138 height 29
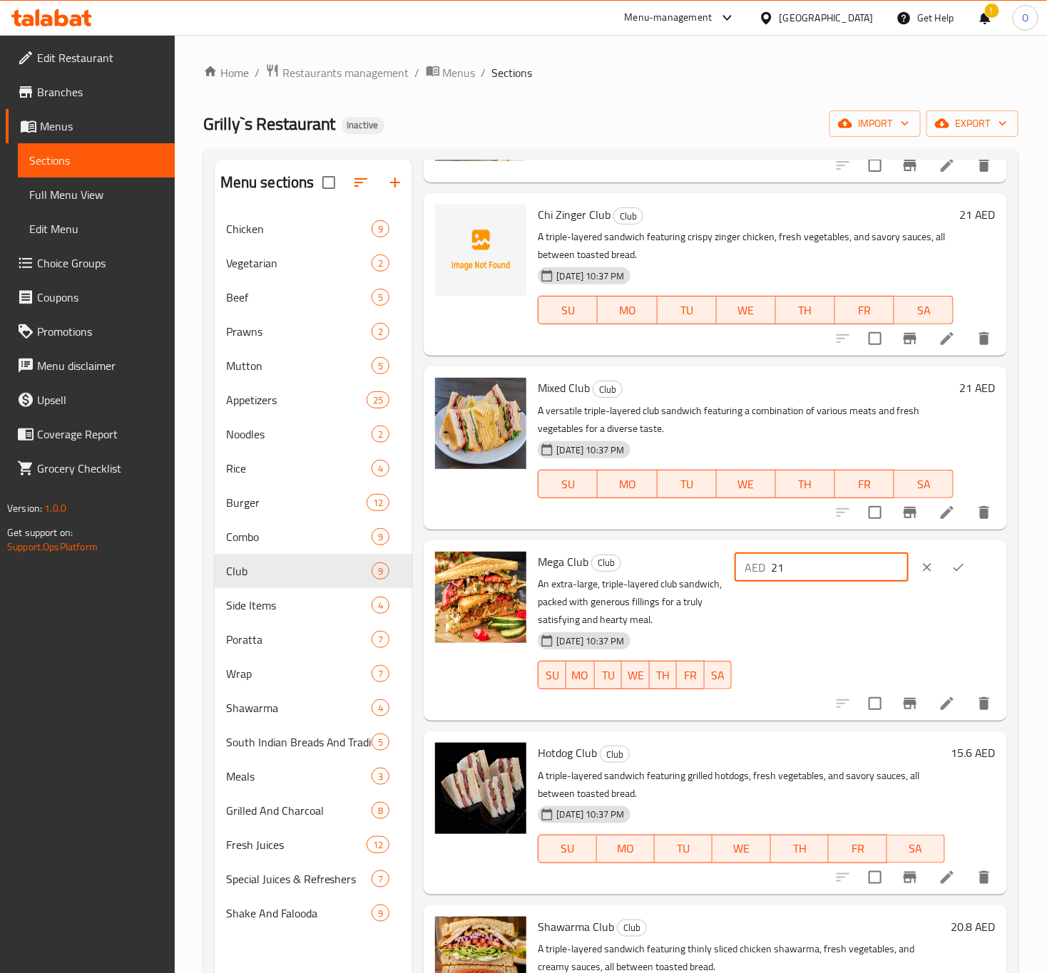
type input "21"
click at [948, 557] on button "ok" at bounding box center [958, 567] width 31 height 31
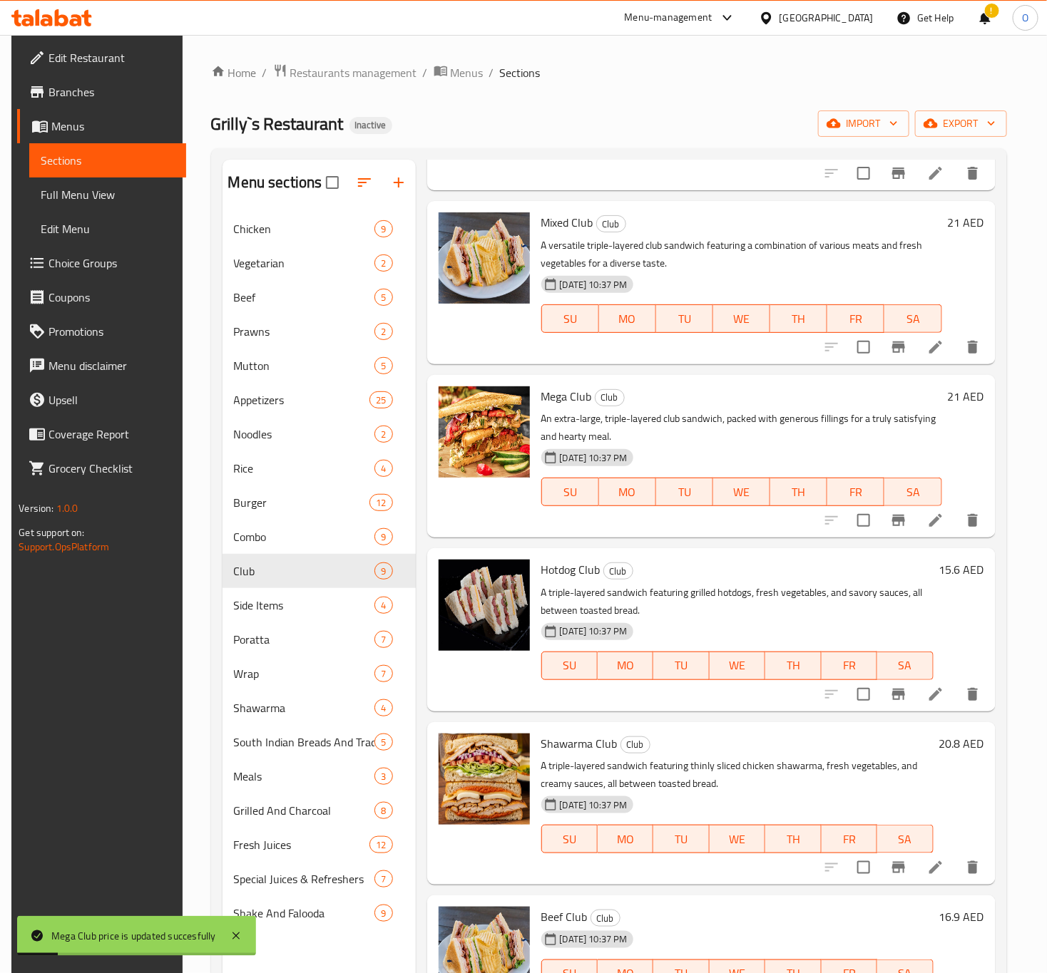
scroll to position [535, 0]
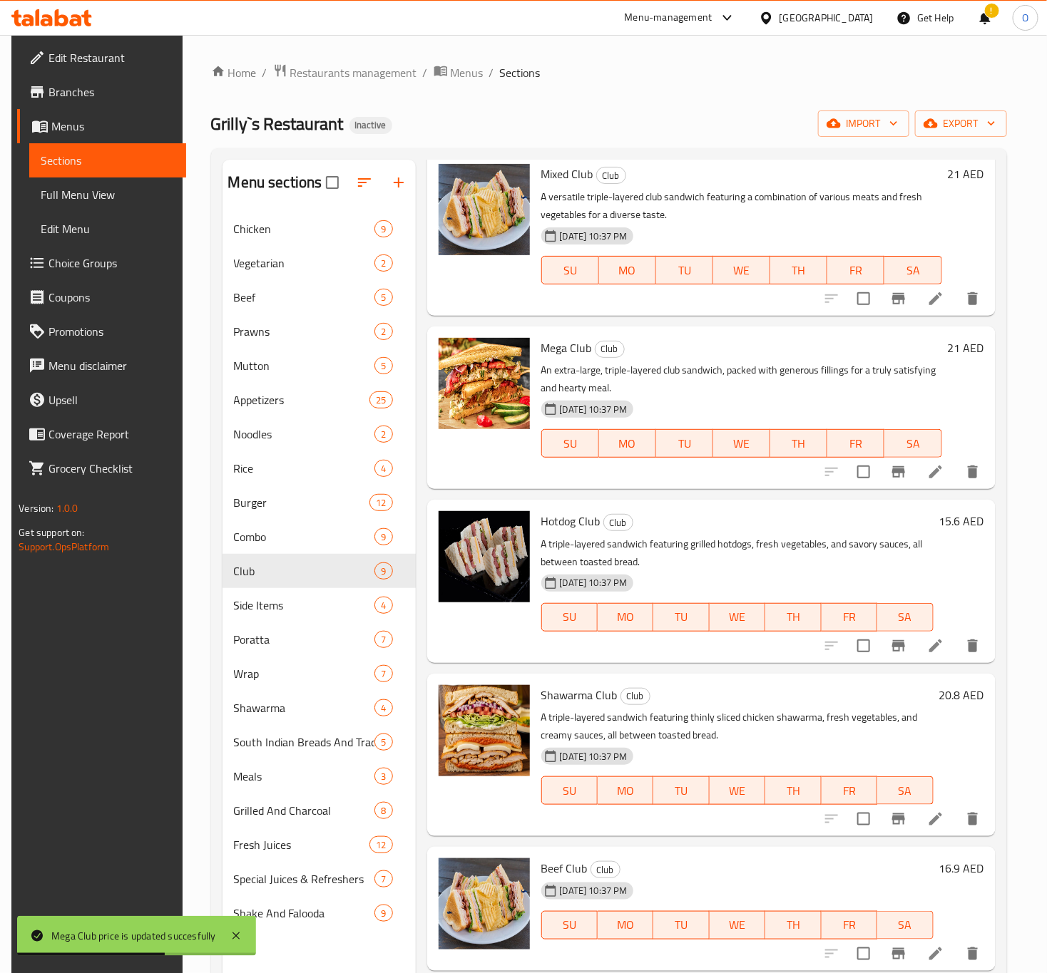
click at [953, 523] on h6 "15.6 AED" at bounding box center [961, 521] width 45 height 20
click at [939, 531] on h6 "15.6 AED" at bounding box center [961, 521] width 45 height 20
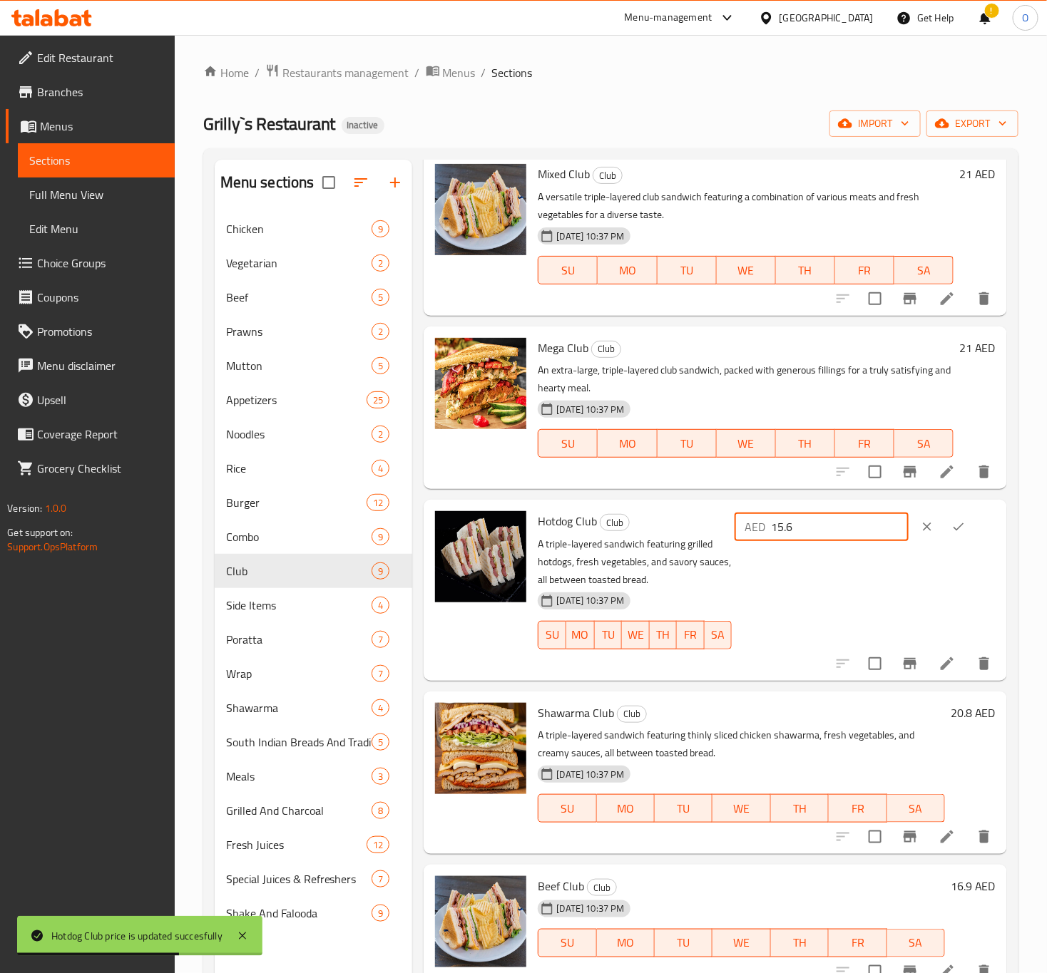
click at [833, 522] on input "15.6" at bounding box center [840, 527] width 138 height 29
type input "16"
click at [952, 531] on icon "ok" at bounding box center [958, 527] width 14 height 14
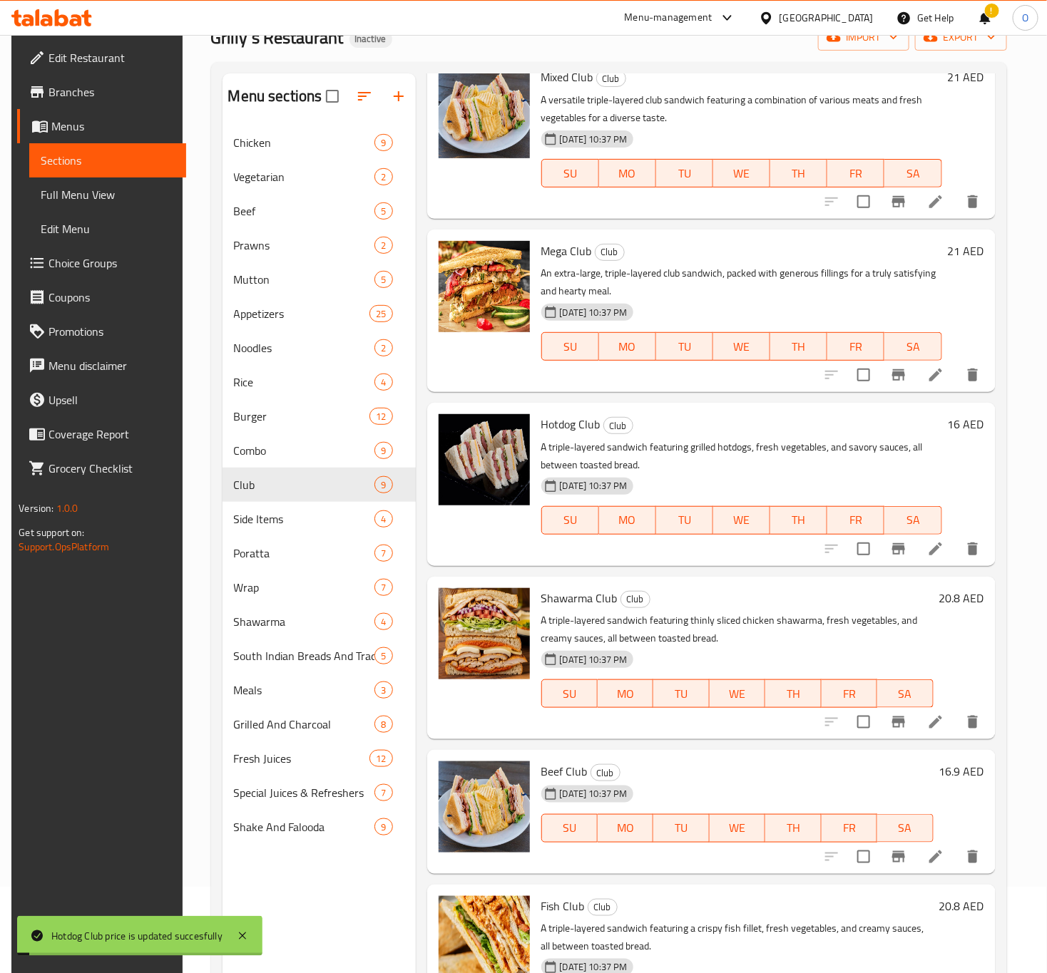
scroll to position [200, 0]
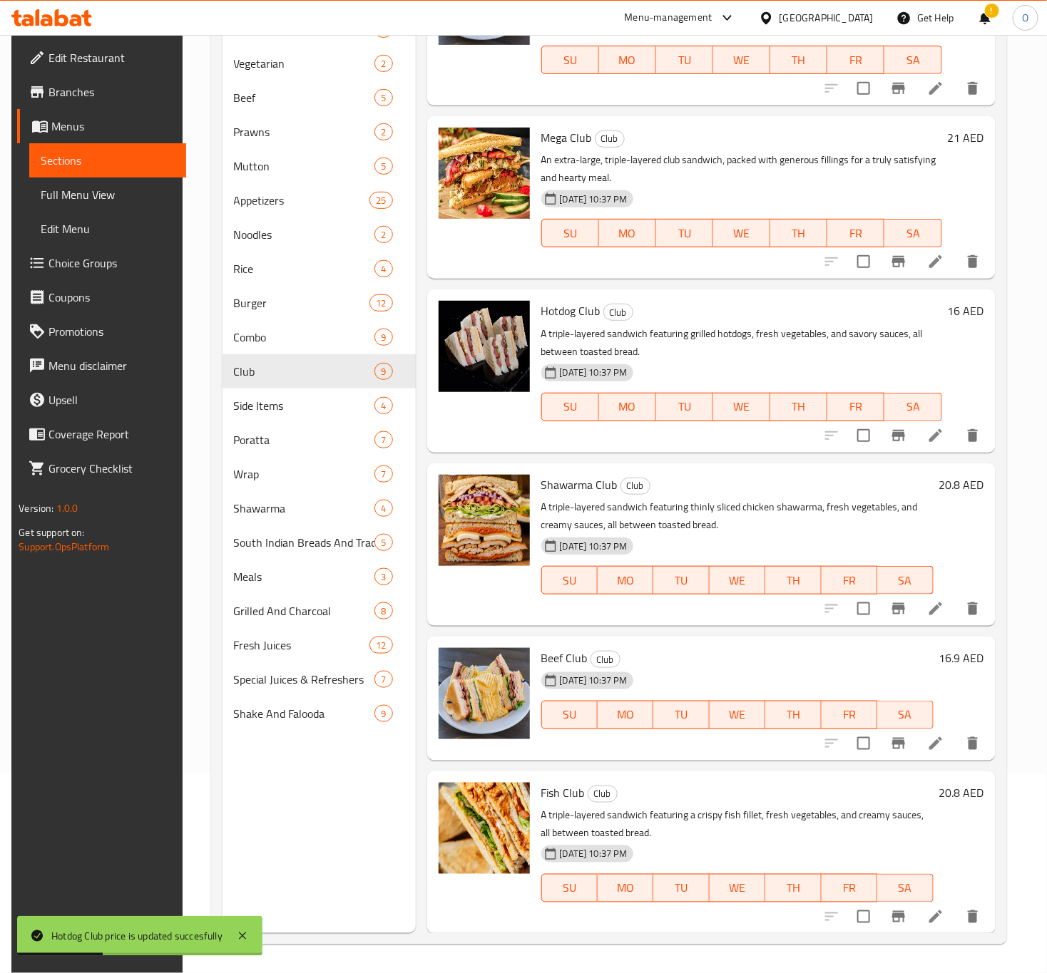
click at [956, 499] on div "20.8 AED" at bounding box center [958, 545] width 51 height 140
click at [939, 491] on h6 "20.8 AED" at bounding box center [961, 485] width 45 height 20
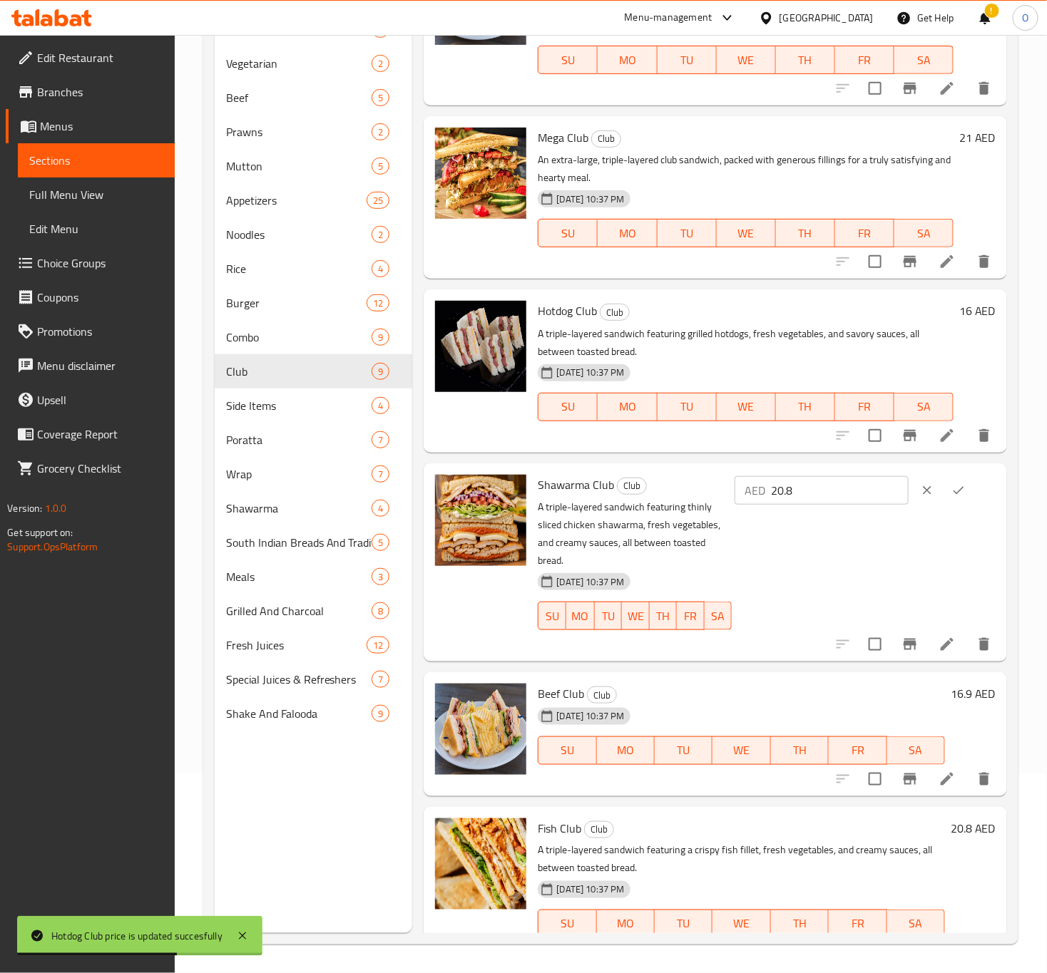
click at [817, 480] on input "20.8" at bounding box center [840, 490] width 138 height 29
click at [814, 481] on input "20.8" at bounding box center [840, 490] width 138 height 29
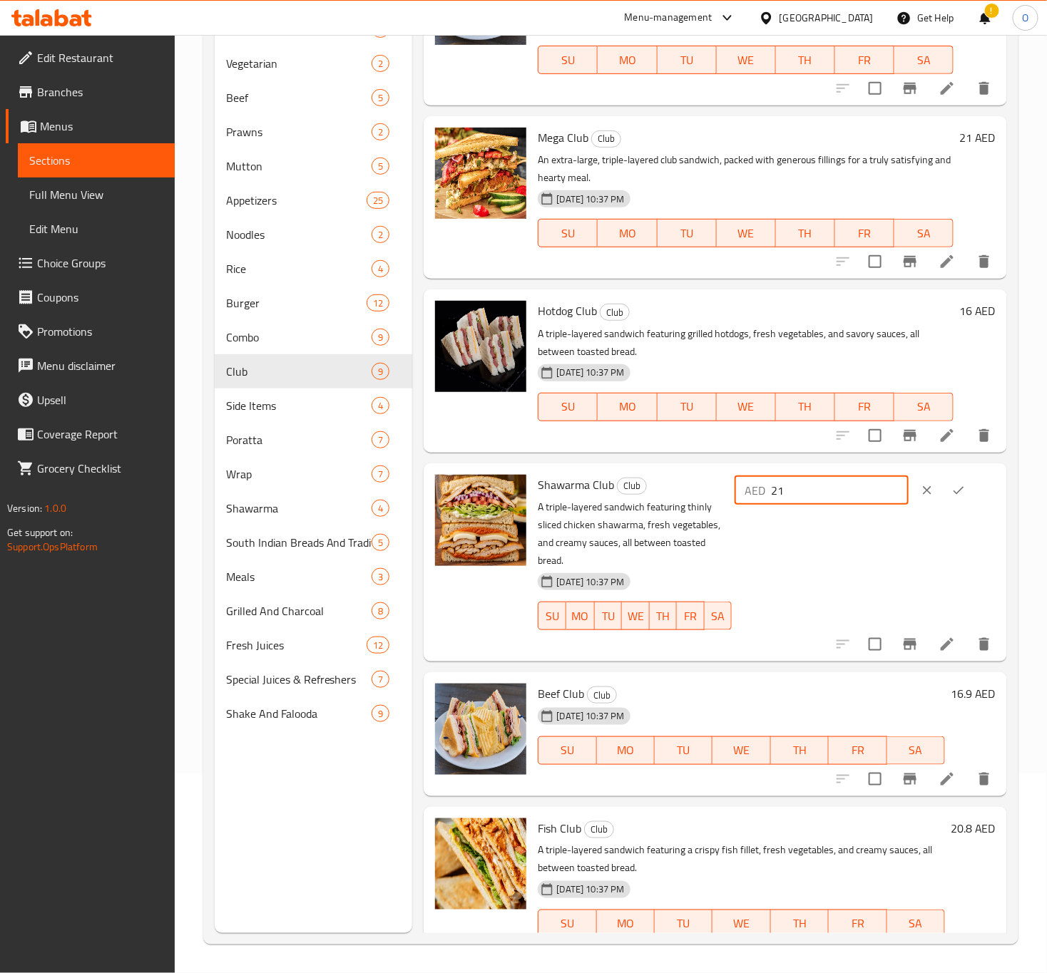
type input "21"
click at [951, 496] on icon "ok" at bounding box center [958, 490] width 14 height 14
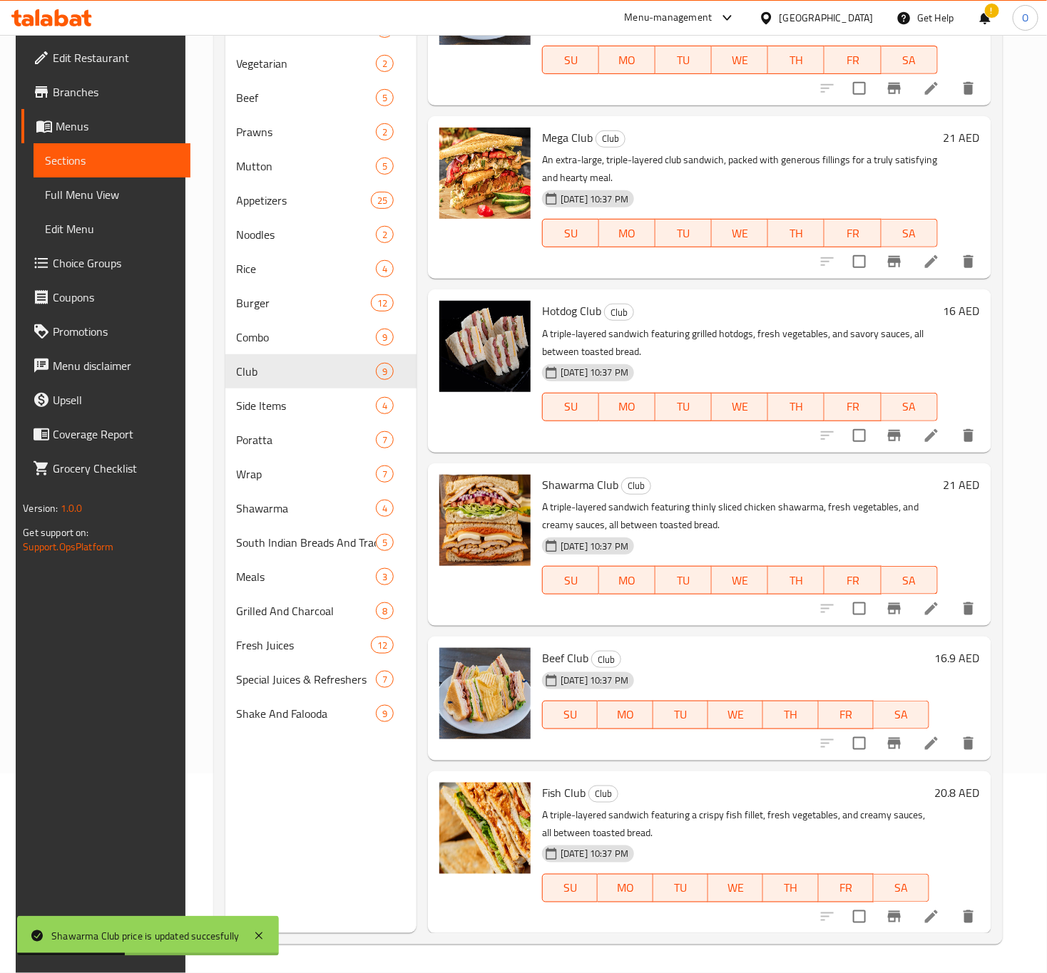
click at [946, 661] on h6 "16.9 AED" at bounding box center [957, 658] width 45 height 20
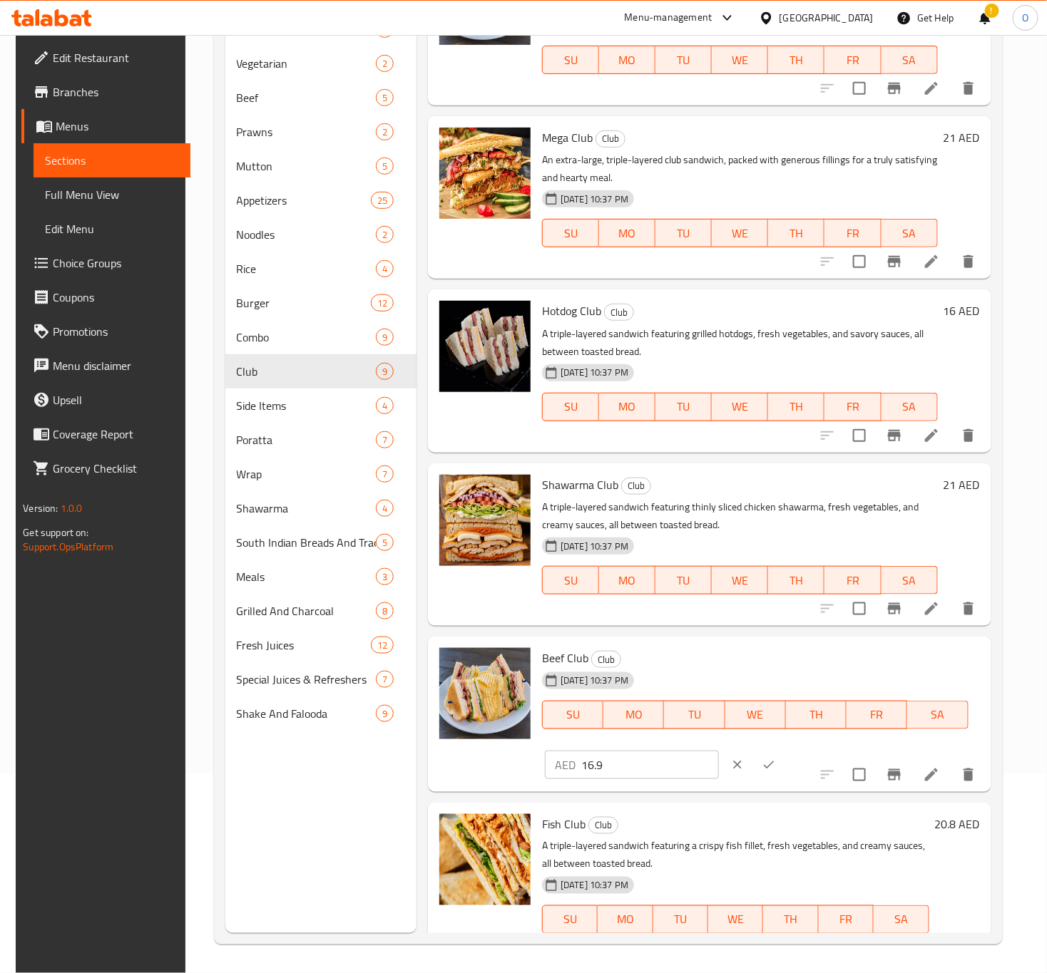
click at [719, 751] on input "16.9" at bounding box center [650, 765] width 138 height 29
type input "17"
click at [784, 749] on button "ok" at bounding box center [768, 764] width 31 height 31
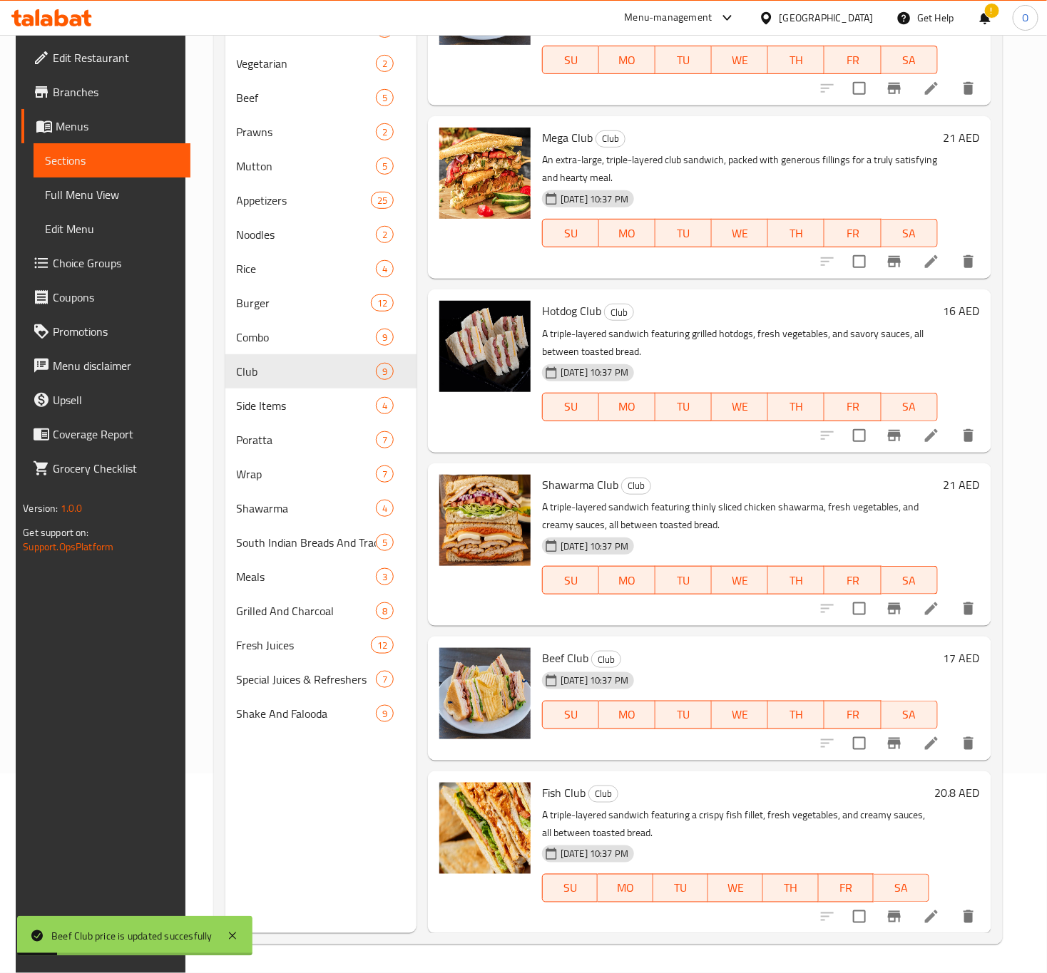
click at [926, 794] on h6 "Fish Club Club" at bounding box center [735, 793] width 387 height 20
click at [946, 787] on h6 "20.8 AED" at bounding box center [957, 793] width 45 height 20
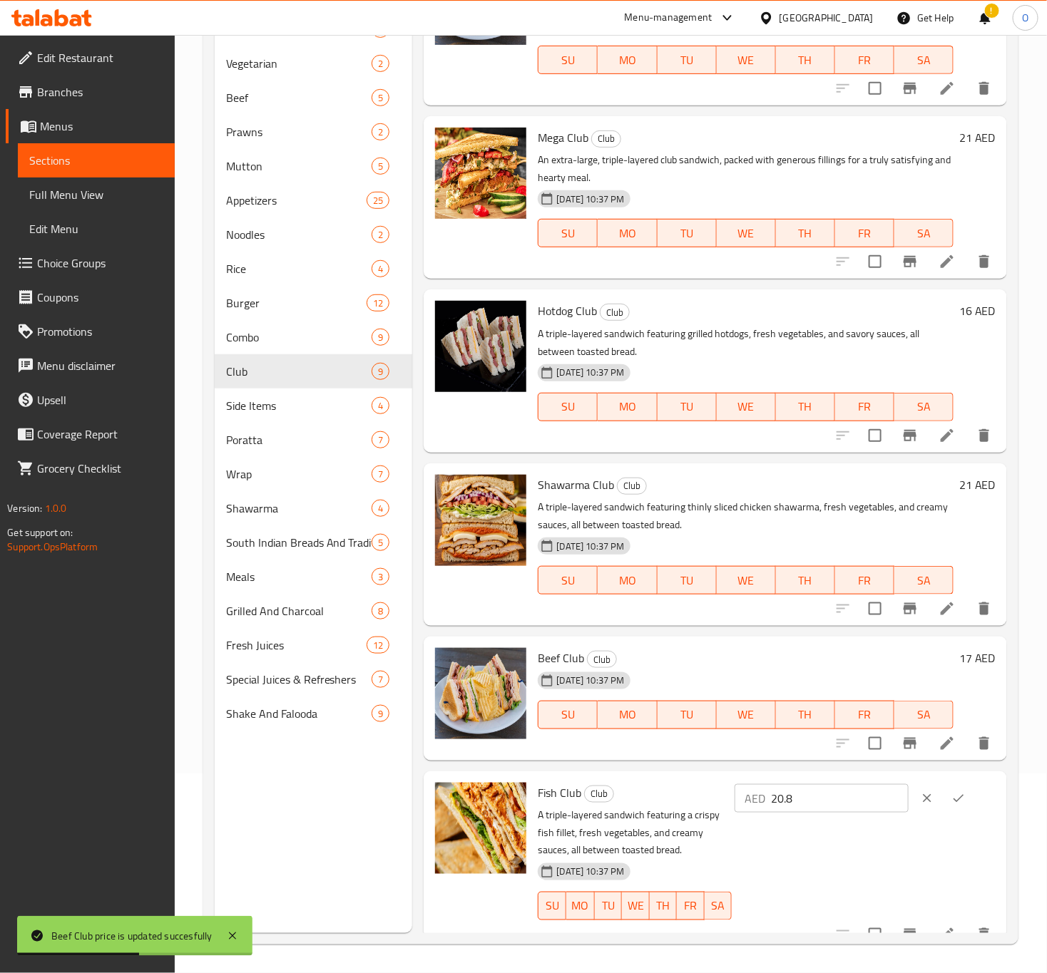
click at [820, 792] on input "20.8" at bounding box center [840, 798] width 138 height 29
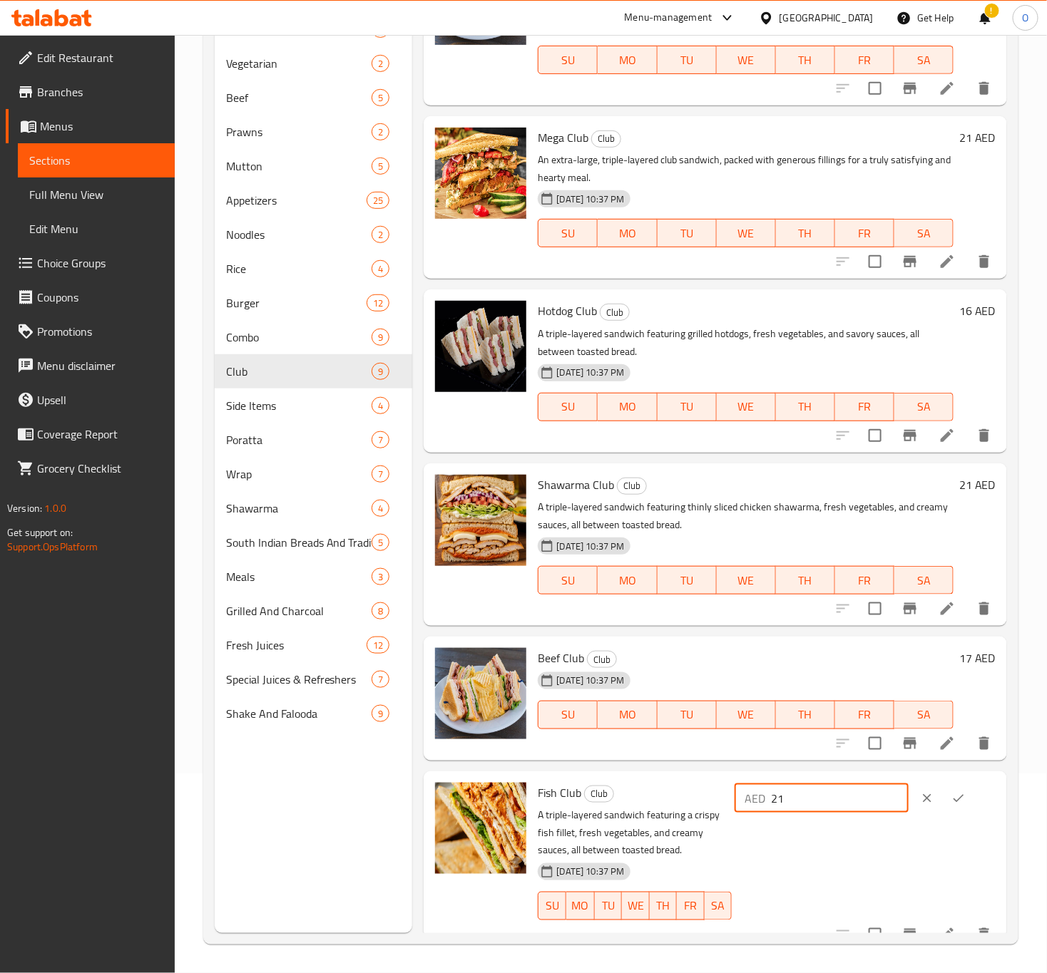
type input "21"
click at [955, 801] on icon "ok" at bounding box center [958, 799] width 14 height 14
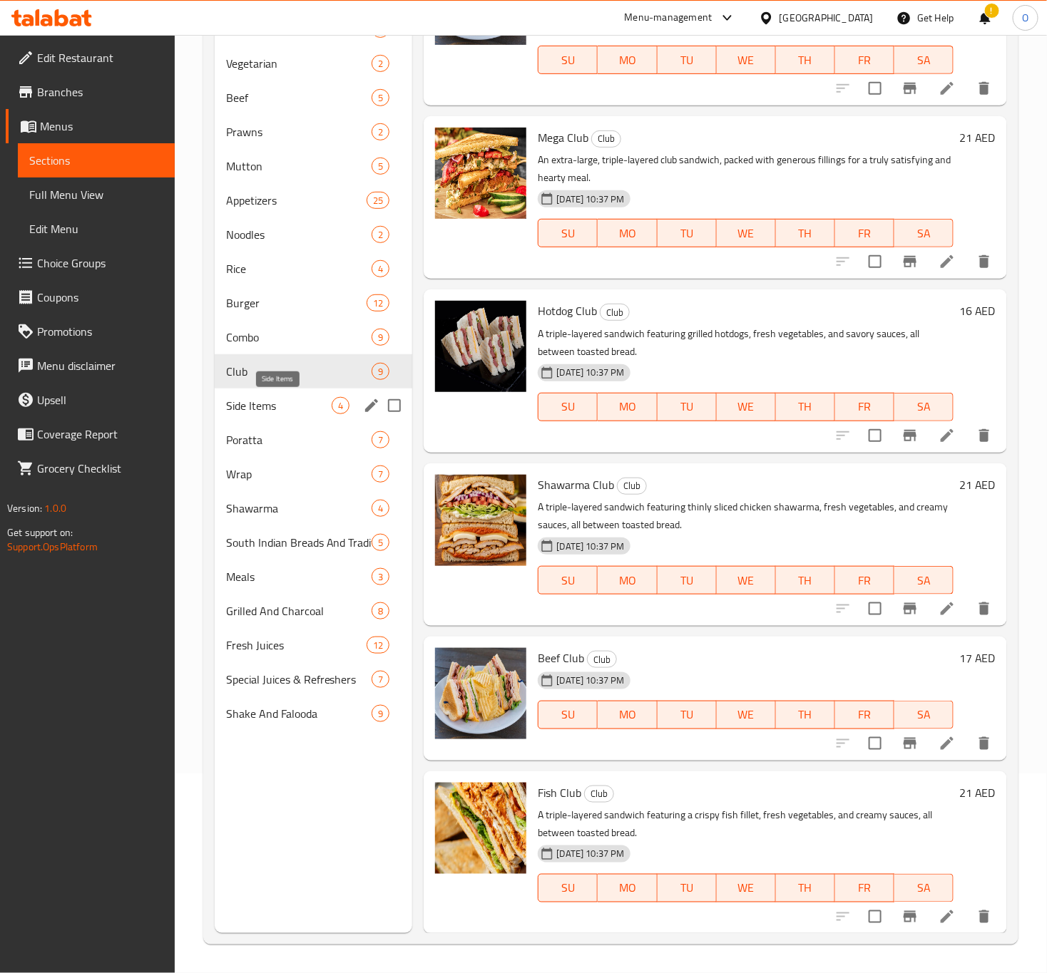
click at [285, 413] on span "Side Items" at bounding box center [279, 405] width 106 height 17
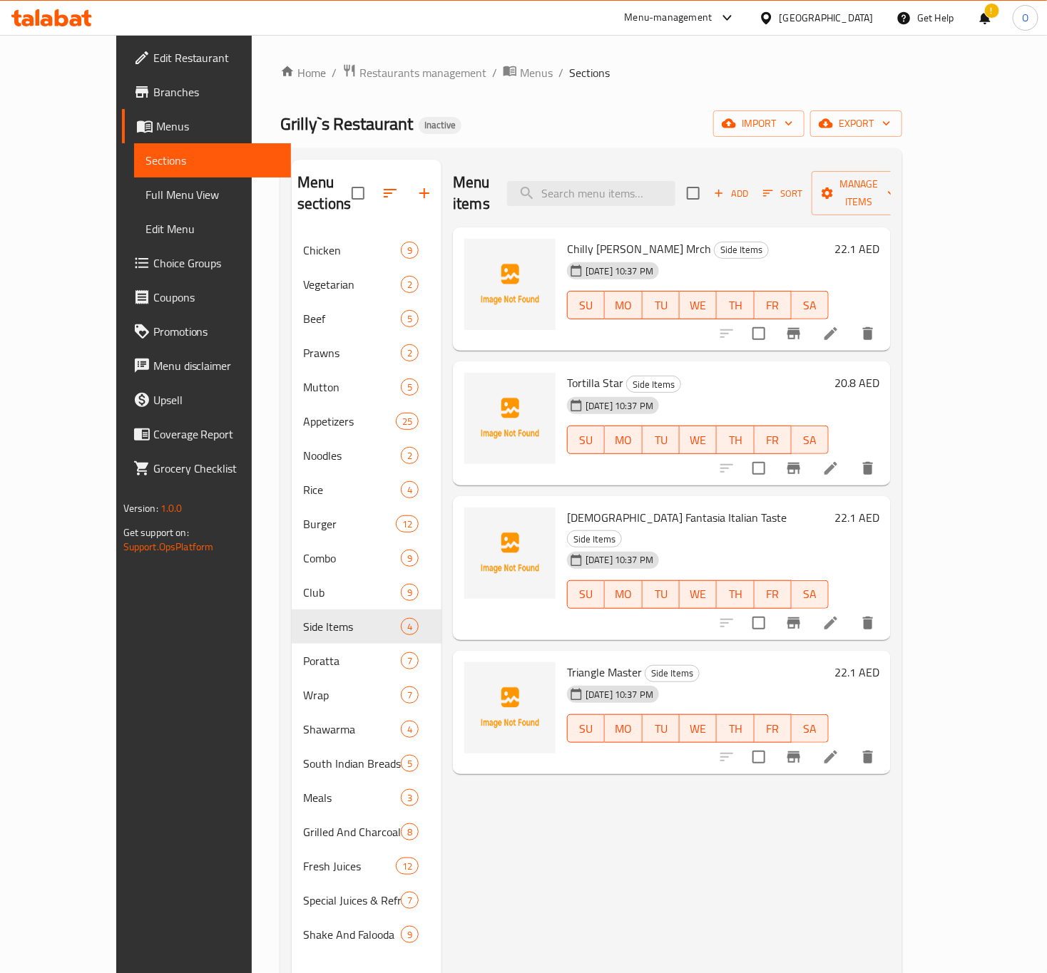
click at [879, 239] on h6 "22.1 AED" at bounding box center [856, 249] width 45 height 20
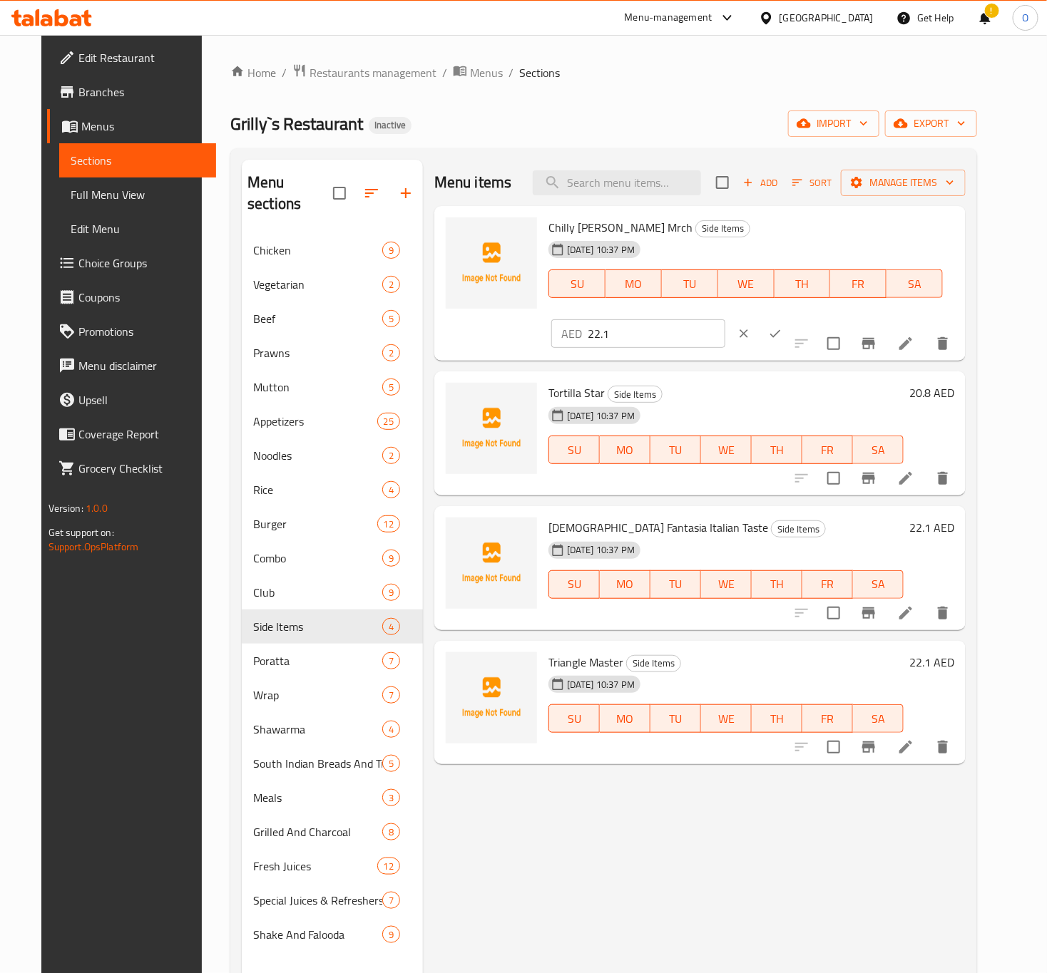
click at [725, 319] on input "22.1" at bounding box center [657, 333] width 138 height 29
type input "22"
click at [791, 318] on button "ok" at bounding box center [774, 333] width 31 height 31
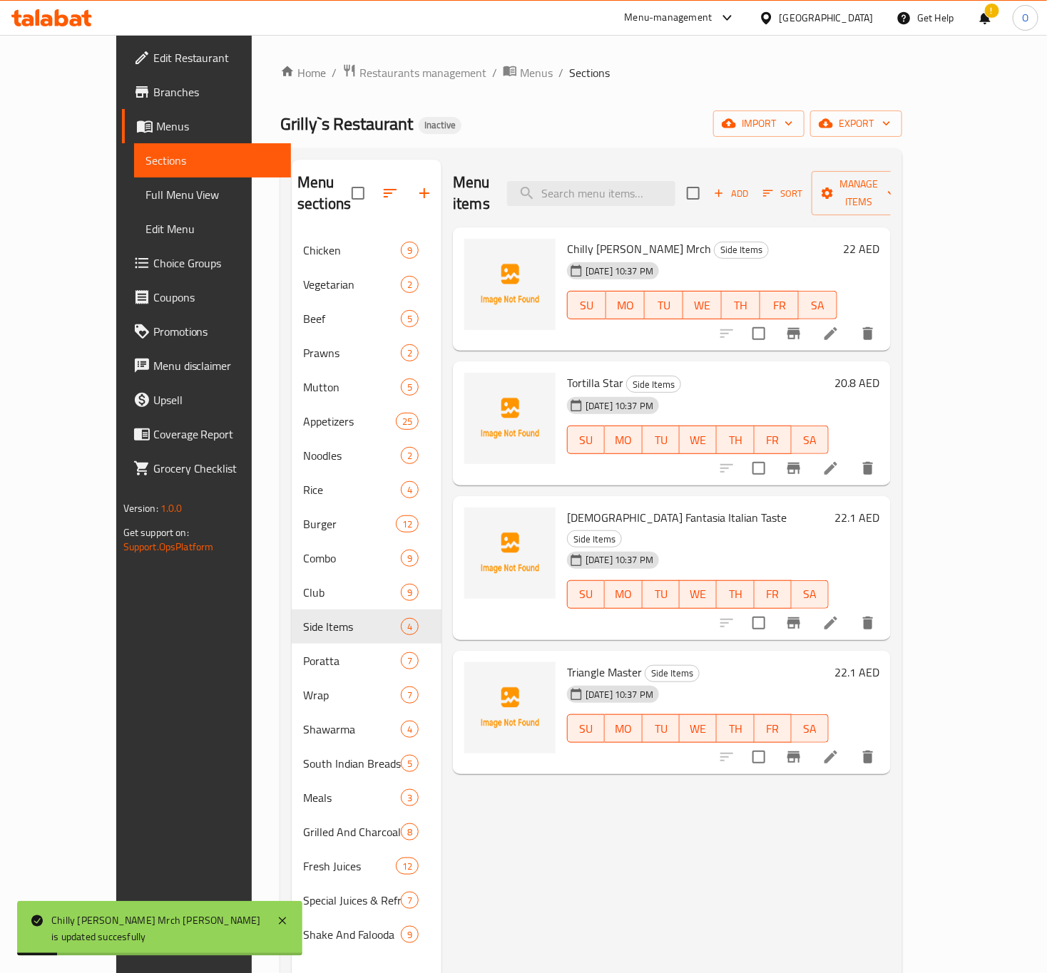
click at [879, 373] on h6 "20.8 AED" at bounding box center [856, 383] width 45 height 20
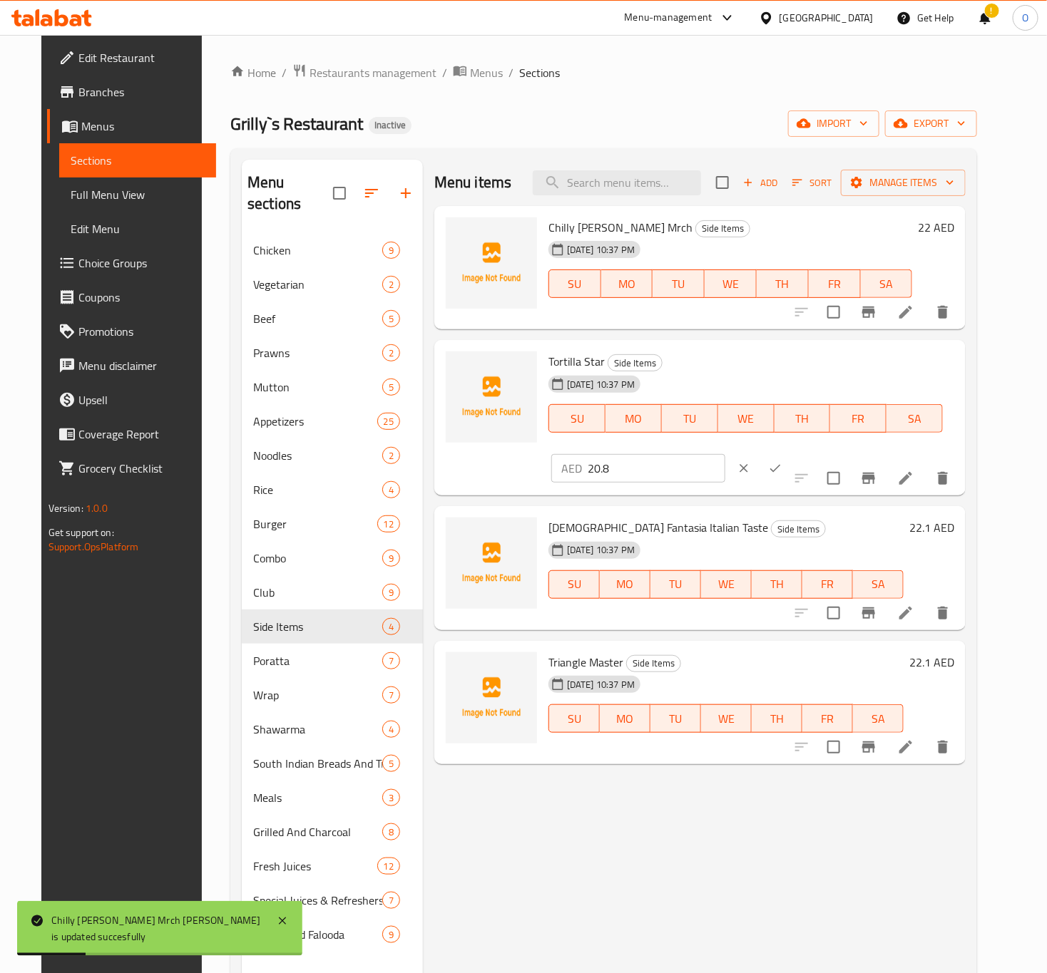
click at [725, 454] on input "20.8" at bounding box center [657, 468] width 138 height 29
type input "21"
click at [782, 461] on icon "ok" at bounding box center [775, 468] width 14 height 14
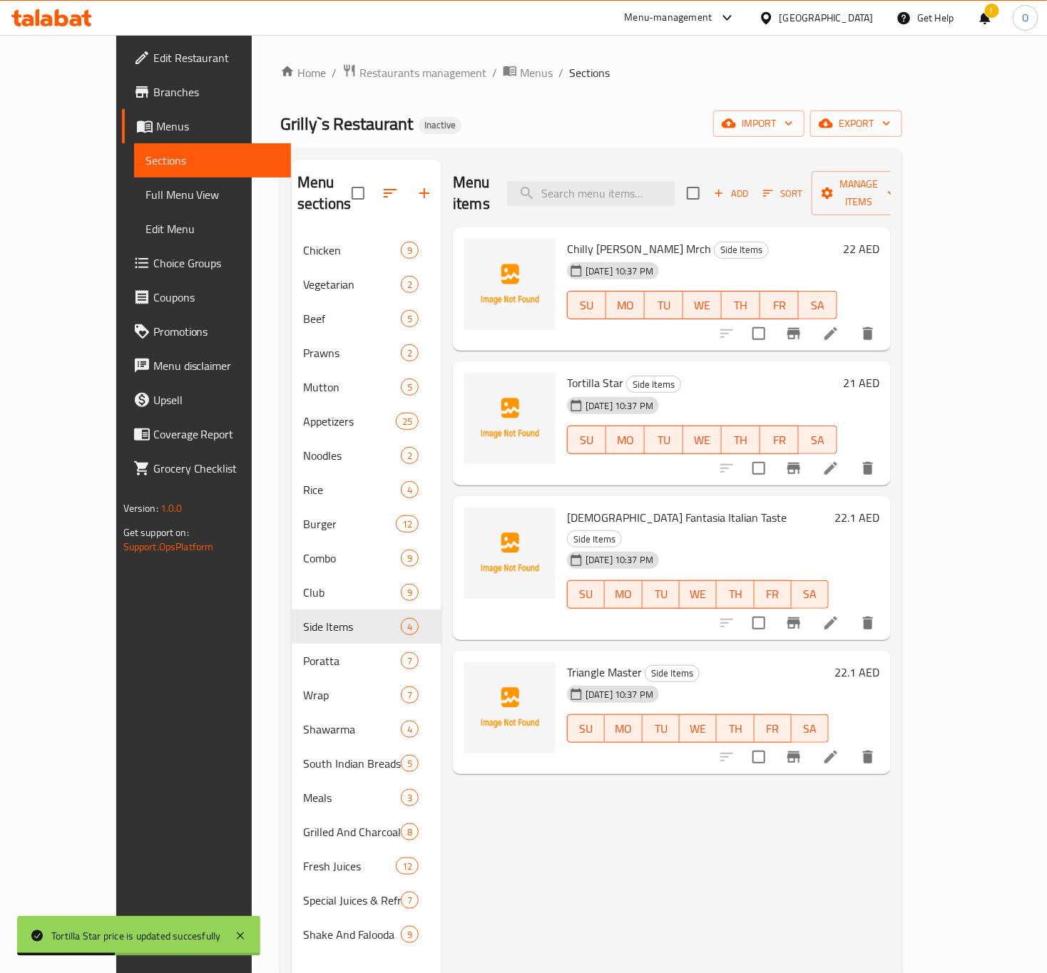
click at [879, 508] on h6 "22.1 AED" at bounding box center [856, 518] width 45 height 20
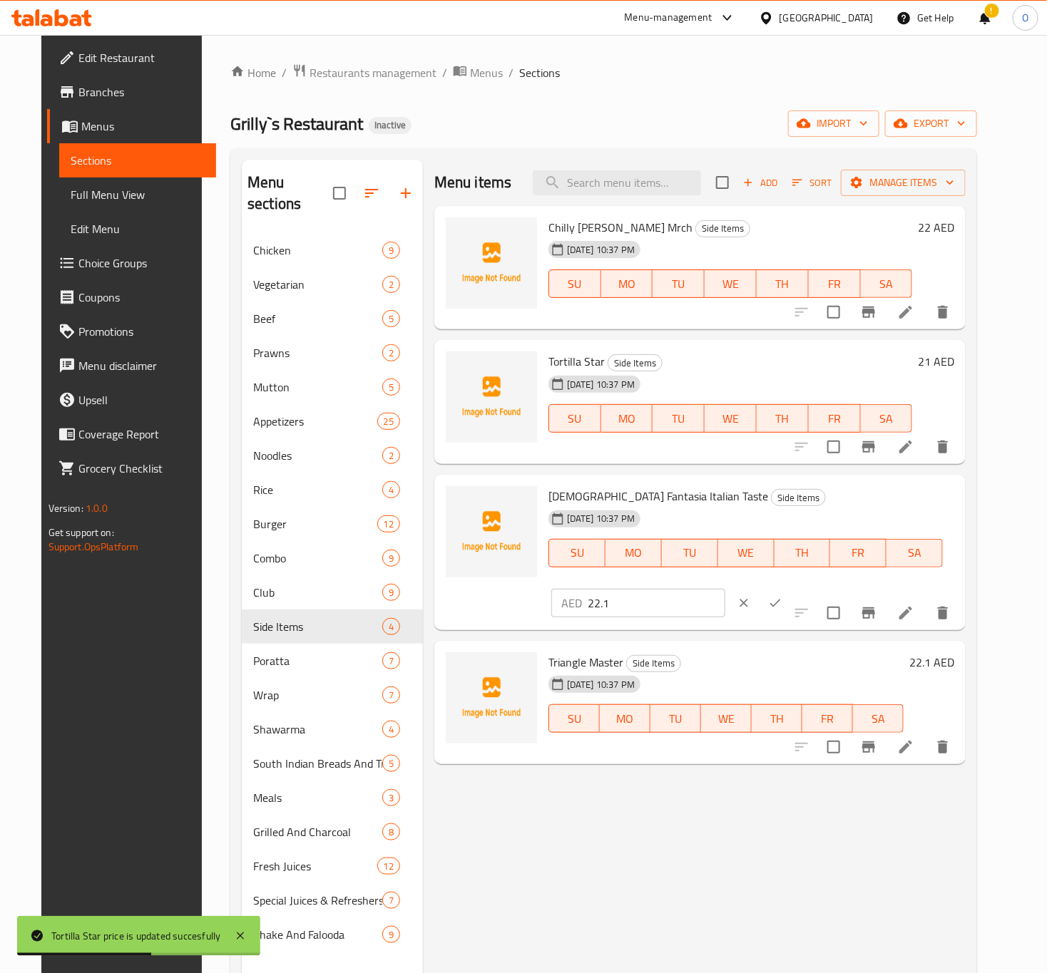
click at [725, 589] on input "22.1" at bounding box center [657, 603] width 138 height 29
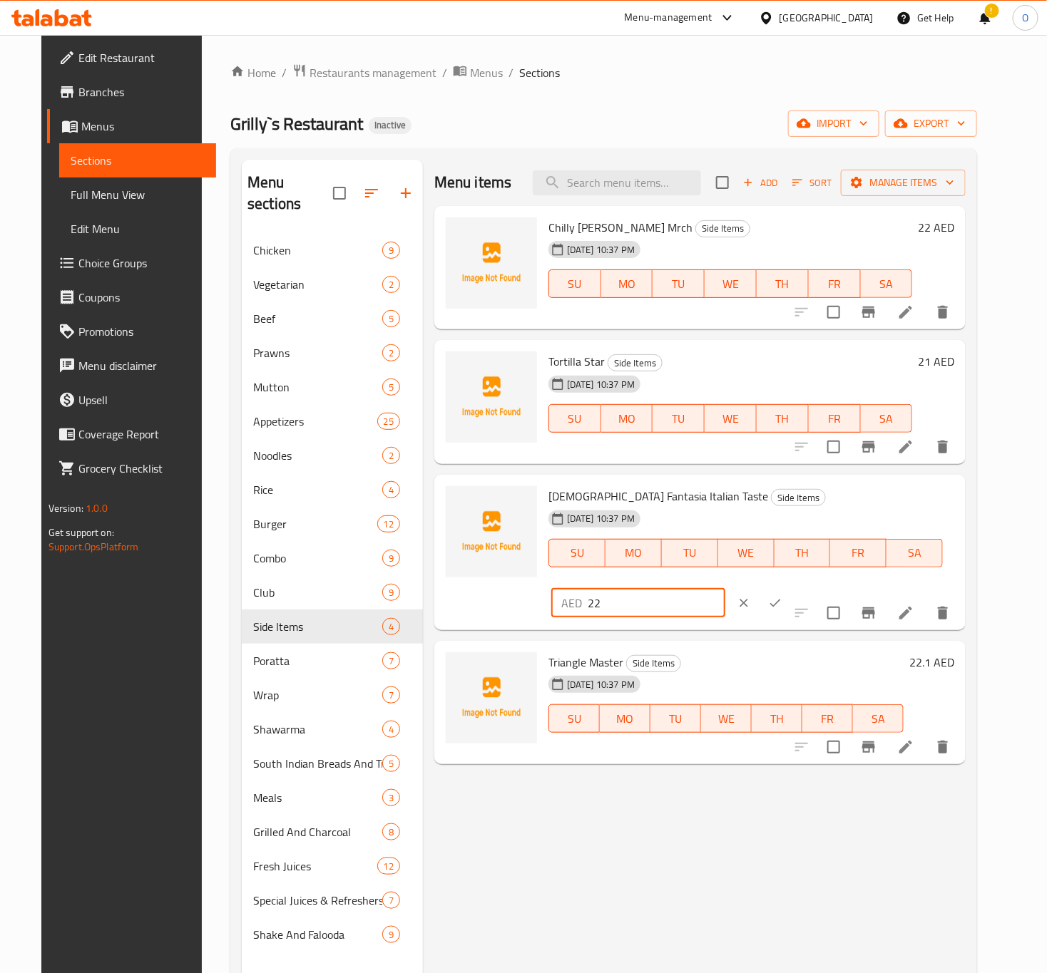
type input "22"
click at [782, 596] on icon "ok" at bounding box center [775, 603] width 14 height 14
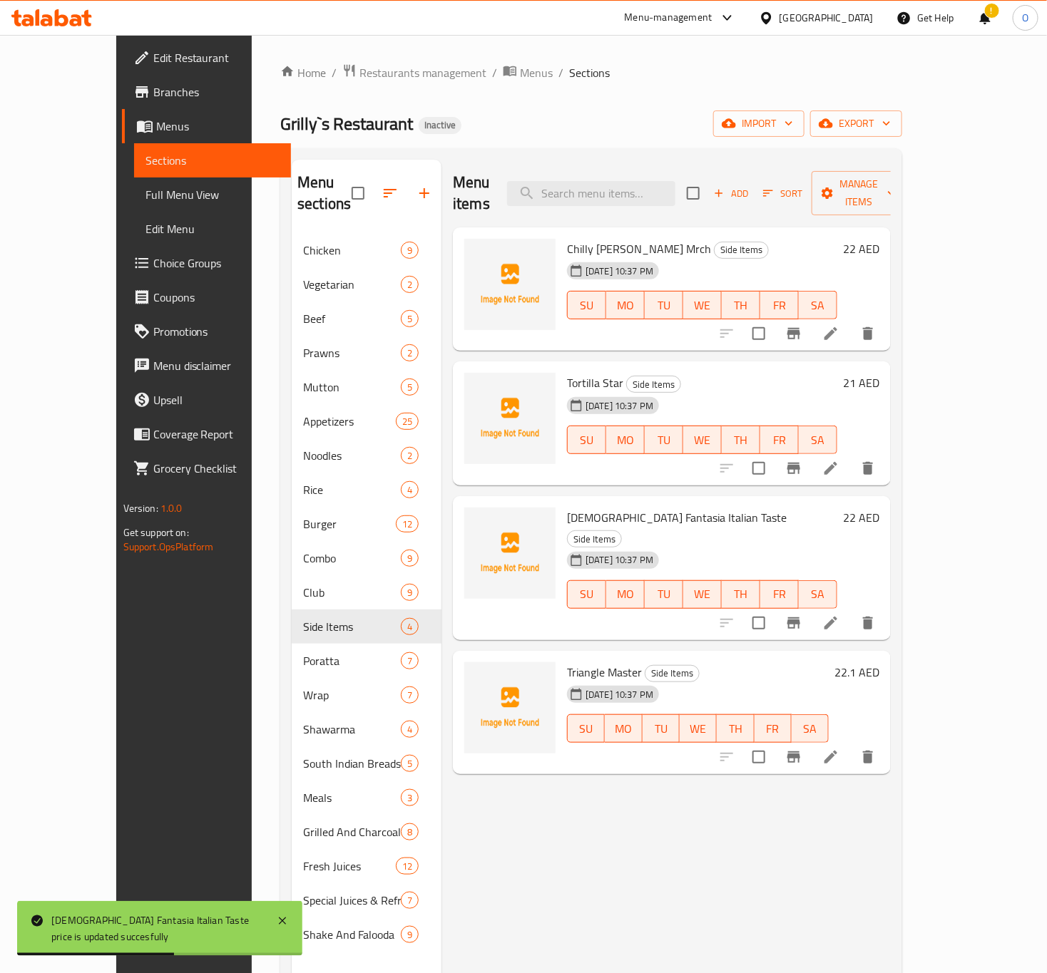
click at [879, 662] on h6 "22.1 AED" at bounding box center [856, 672] width 45 height 20
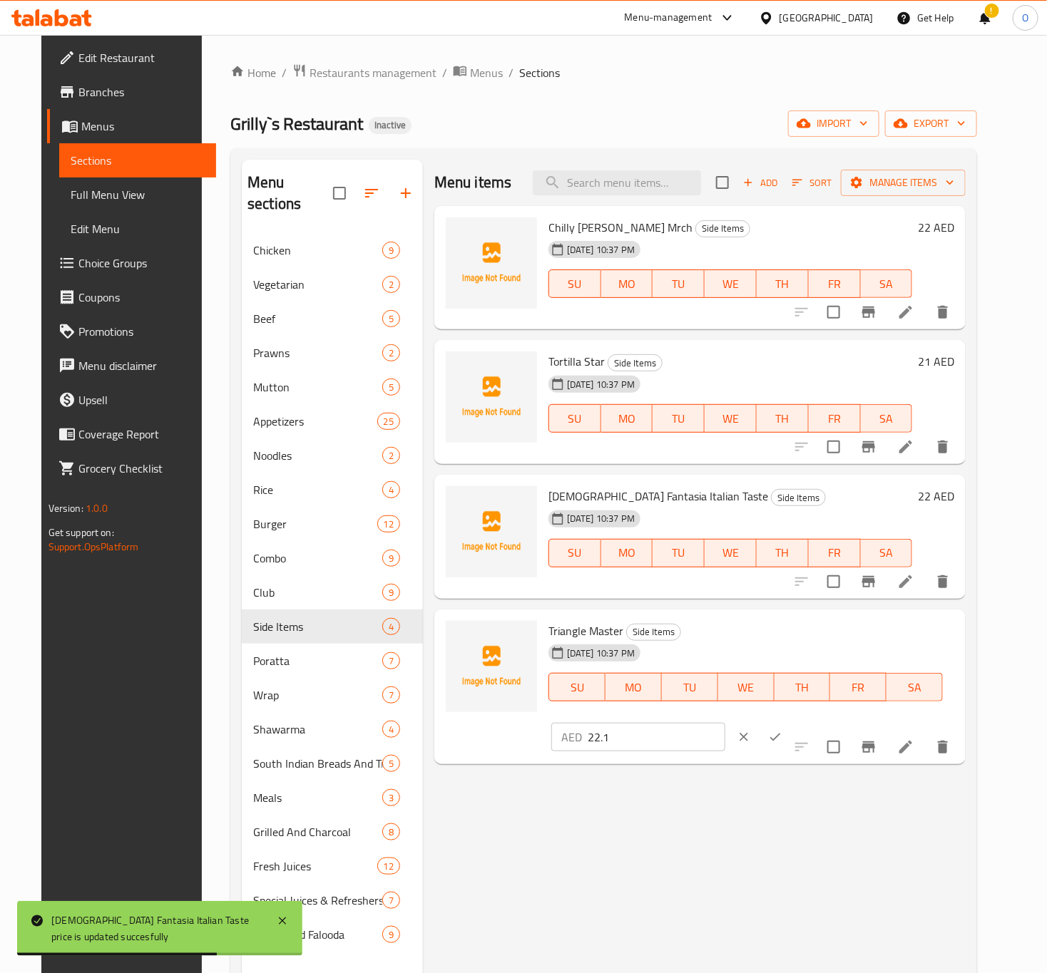
click at [725, 723] on input "22.1" at bounding box center [657, 737] width 138 height 29
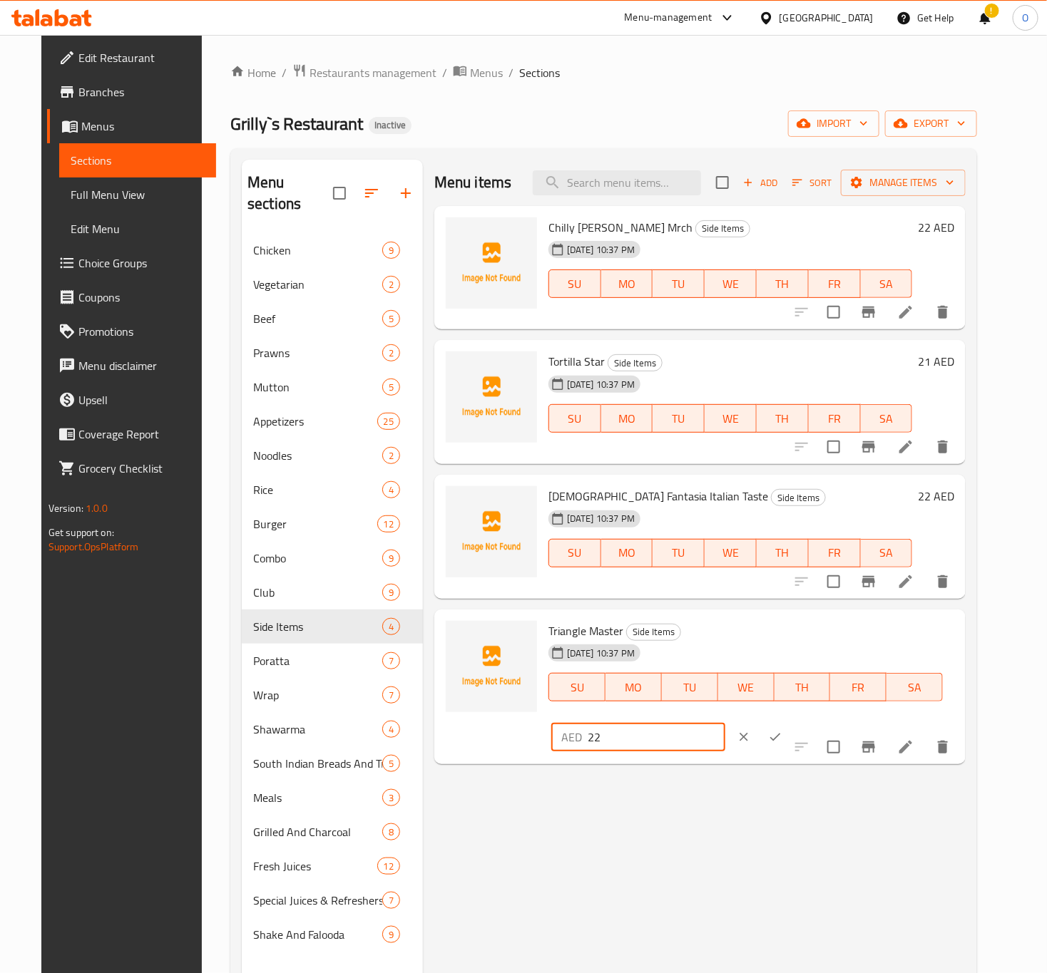
type input "22"
click at [782, 730] on icon "ok" at bounding box center [775, 737] width 14 height 14
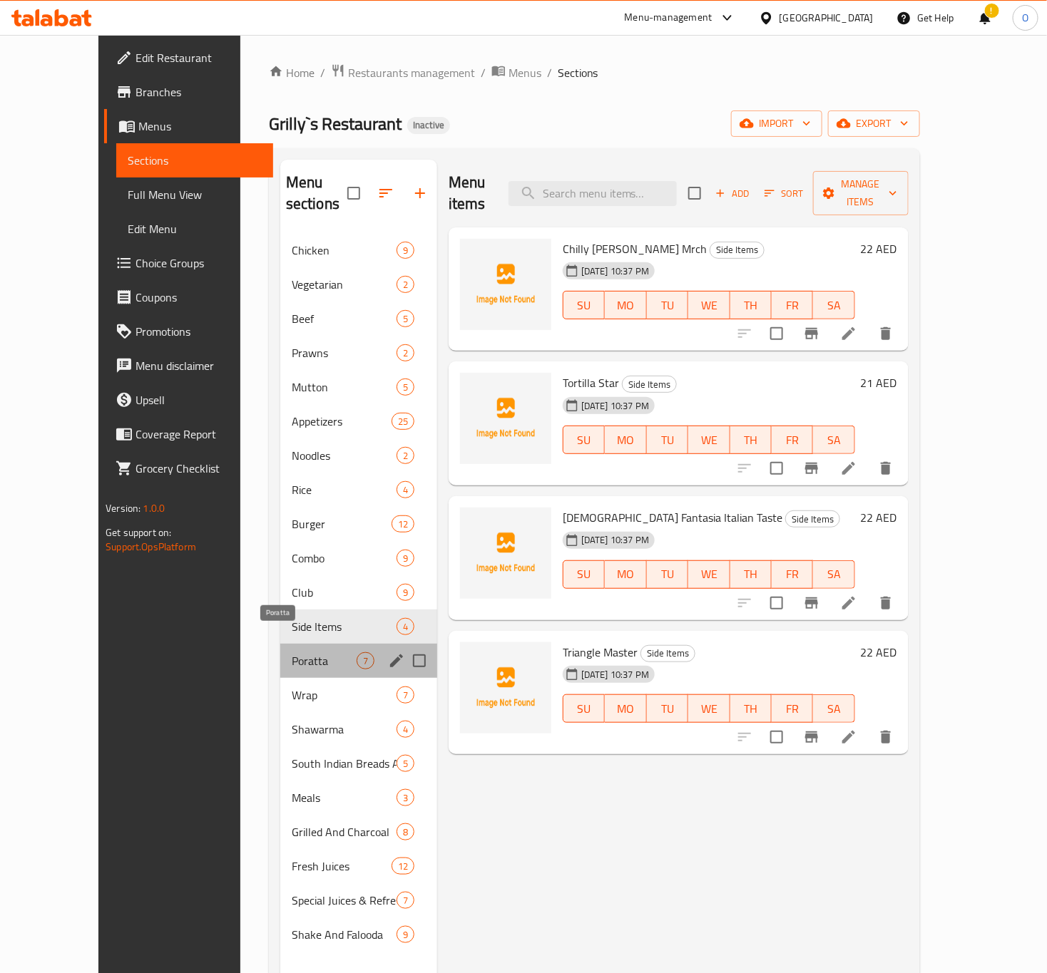
click at [302, 653] on span "Poratta" at bounding box center [324, 661] width 65 height 17
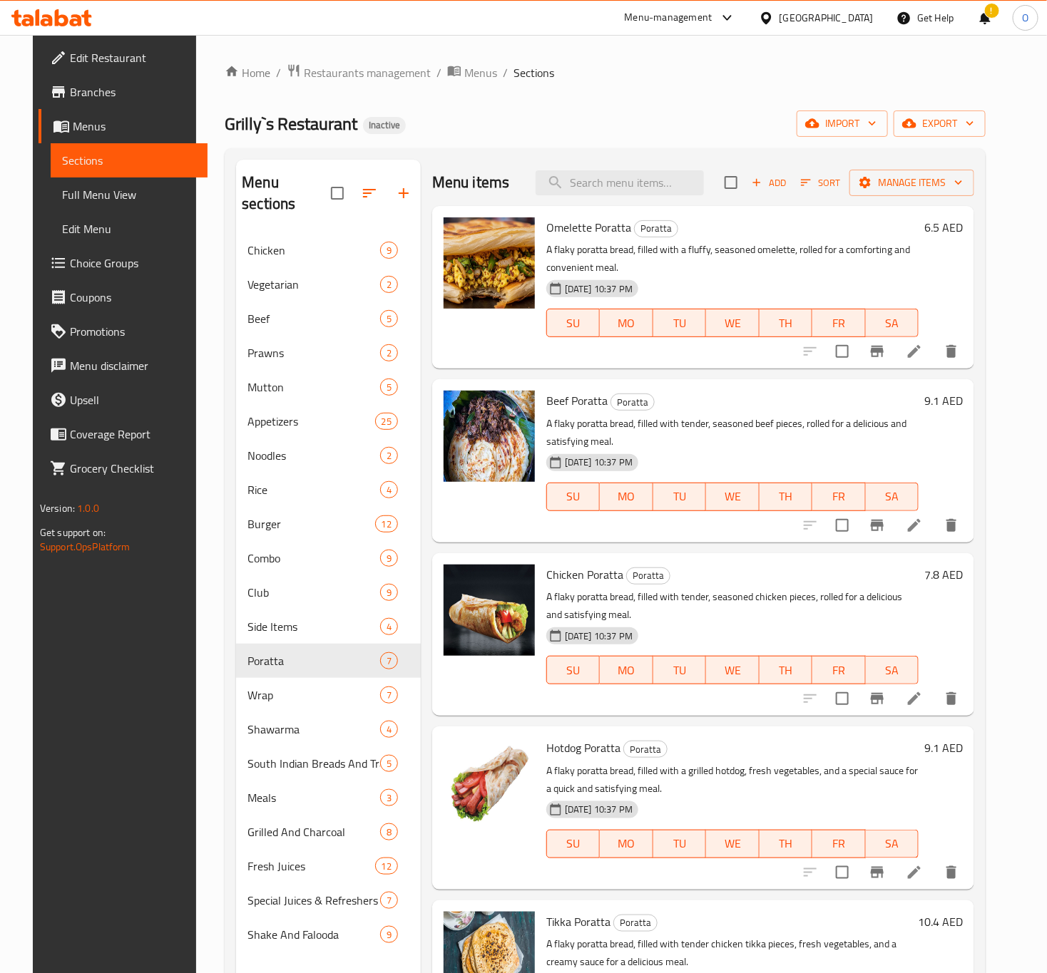
click at [941, 237] on h6 "6.5 AED" at bounding box center [943, 228] width 39 height 20
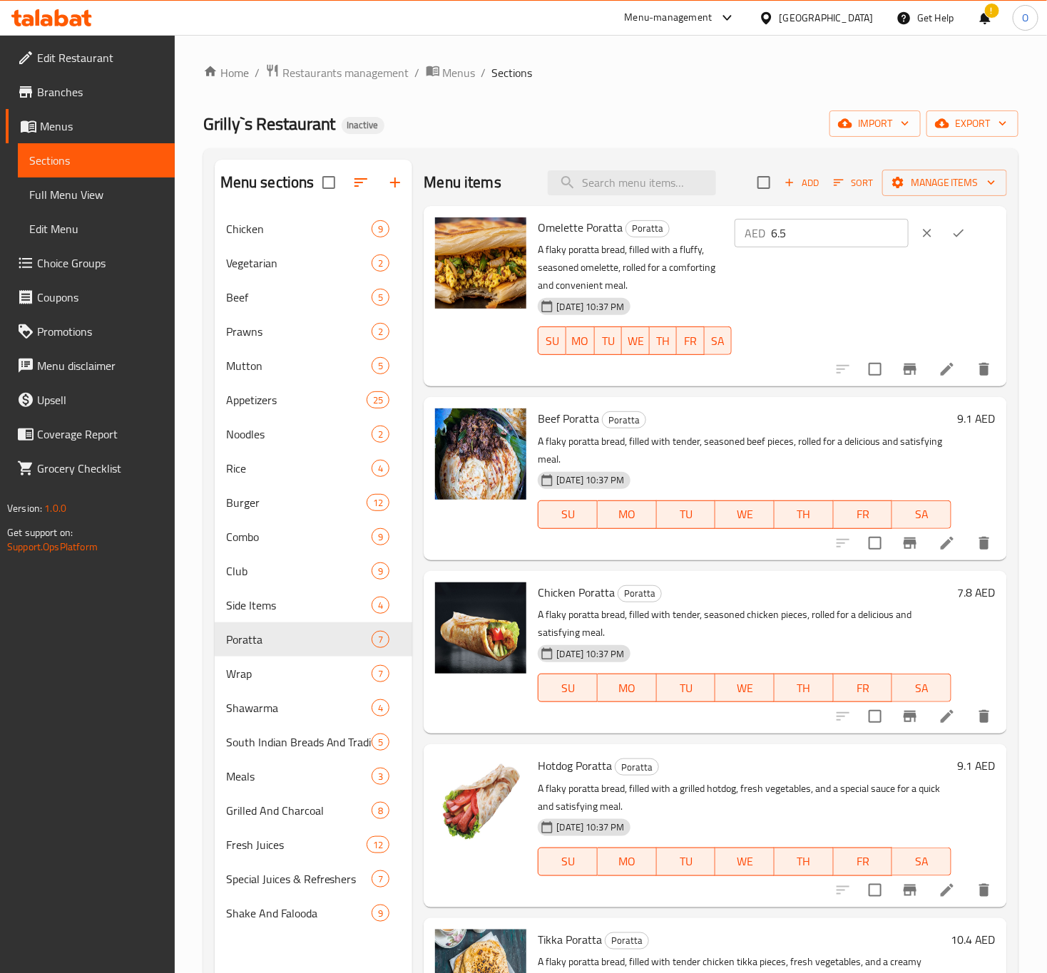
click at [782, 227] on input "6.5" at bounding box center [840, 233] width 138 height 29
type input "7"
click at [951, 229] on icon "ok" at bounding box center [958, 233] width 14 height 14
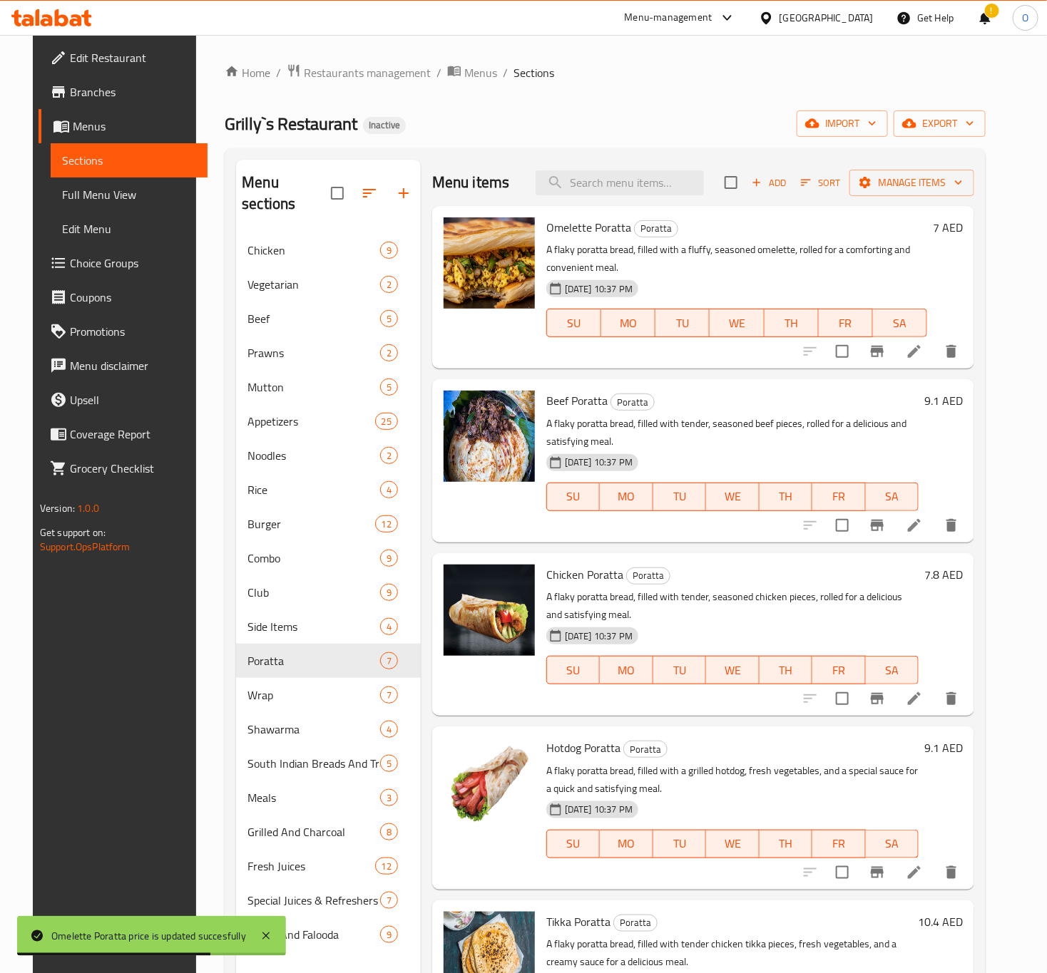
click at [957, 402] on h6 "9.1 AED" at bounding box center [943, 401] width 39 height 20
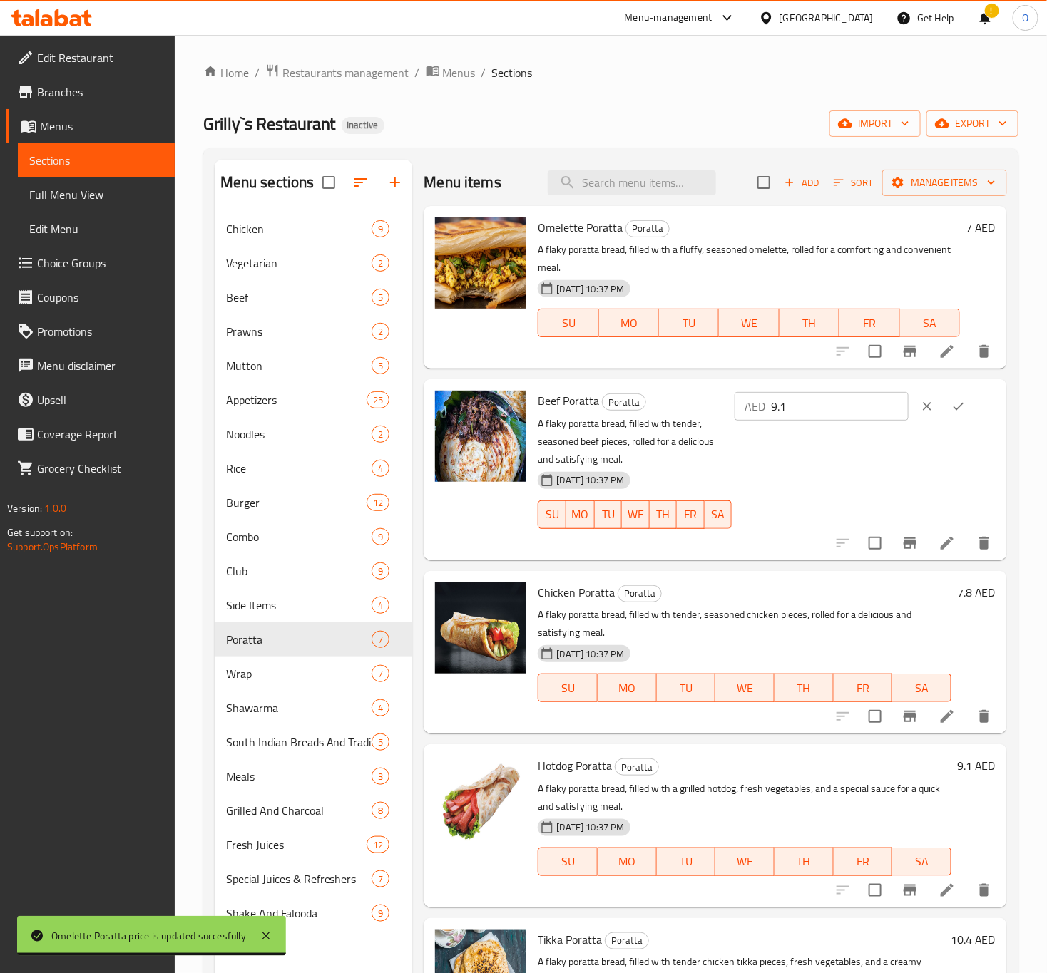
click at [796, 405] on input "9.1" at bounding box center [840, 406] width 138 height 29
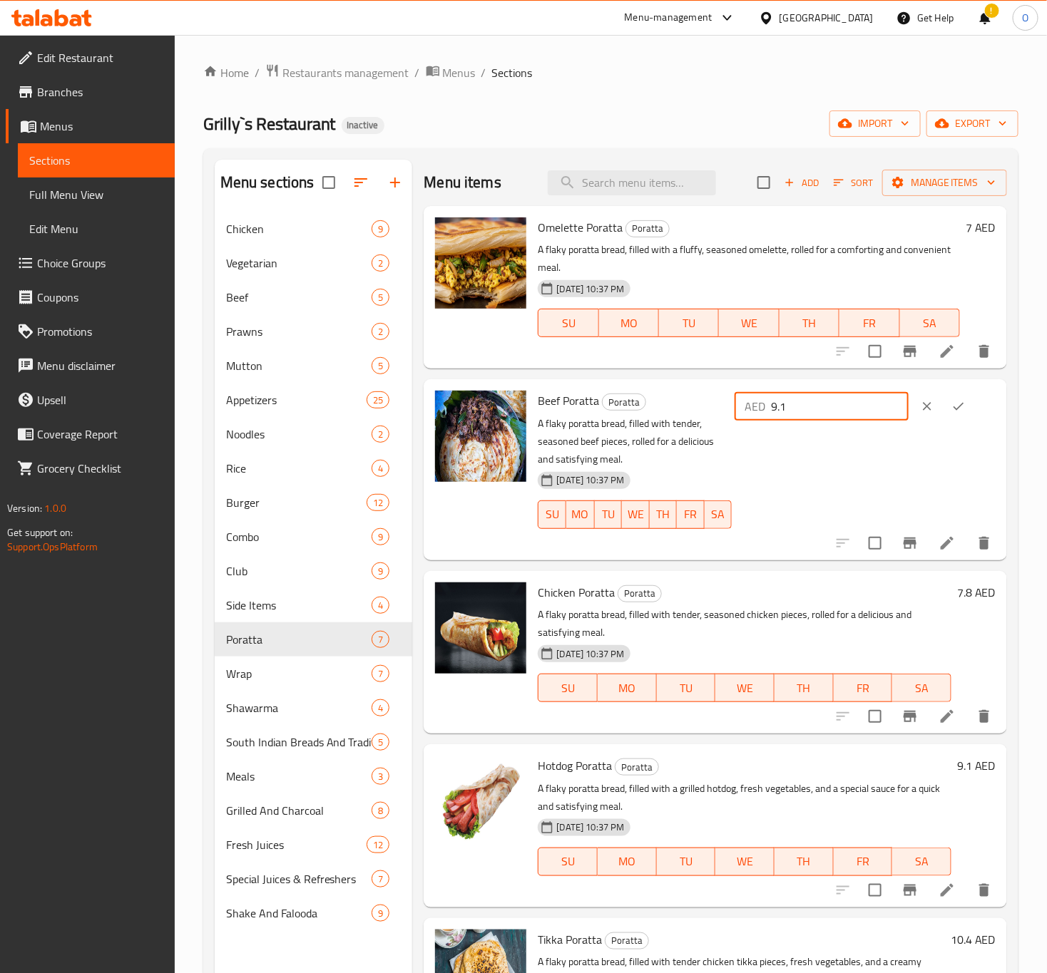
click at [796, 405] on input "9.1" at bounding box center [840, 406] width 138 height 29
type input "9"
click at [943, 407] on button "ok" at bounding box center [958, 406] width 31 height 31
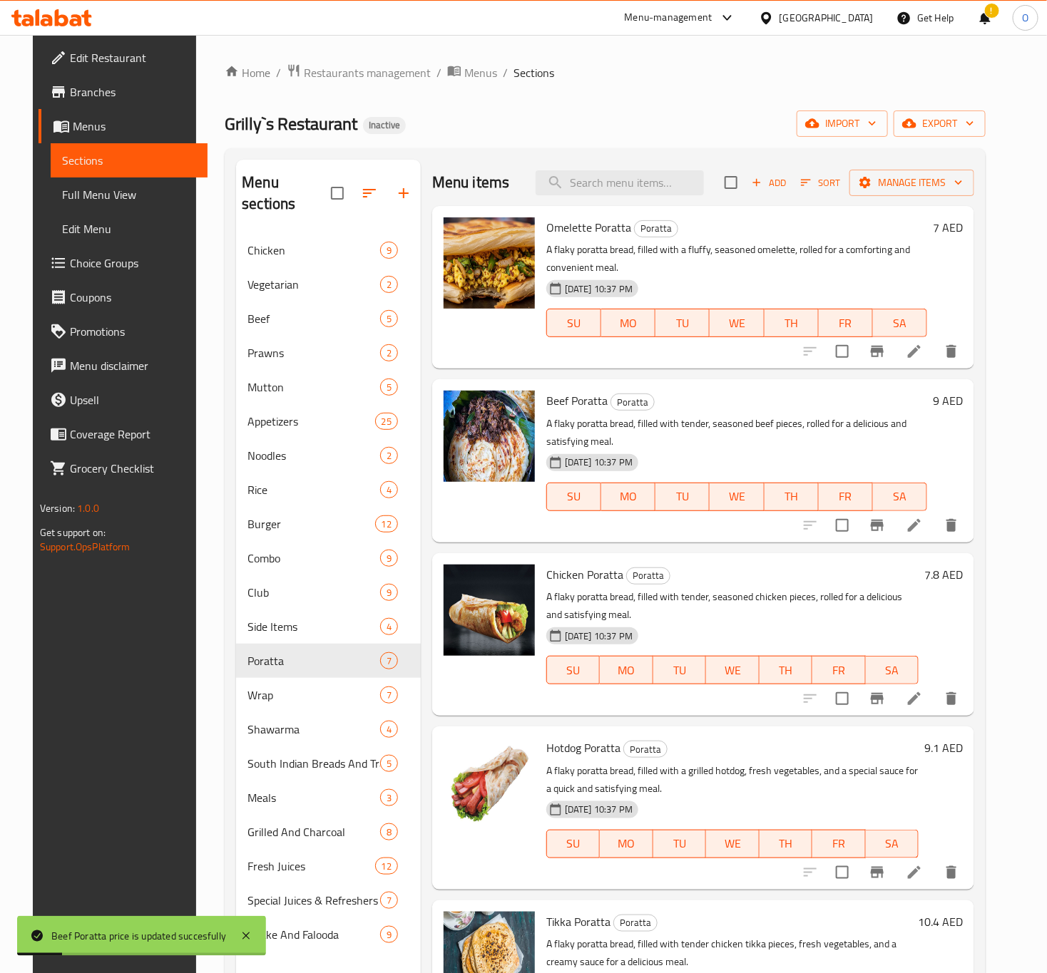
click at [961, 582] on h6 "7.8 AED" at bounding box center [943, 575] width 39 height 20
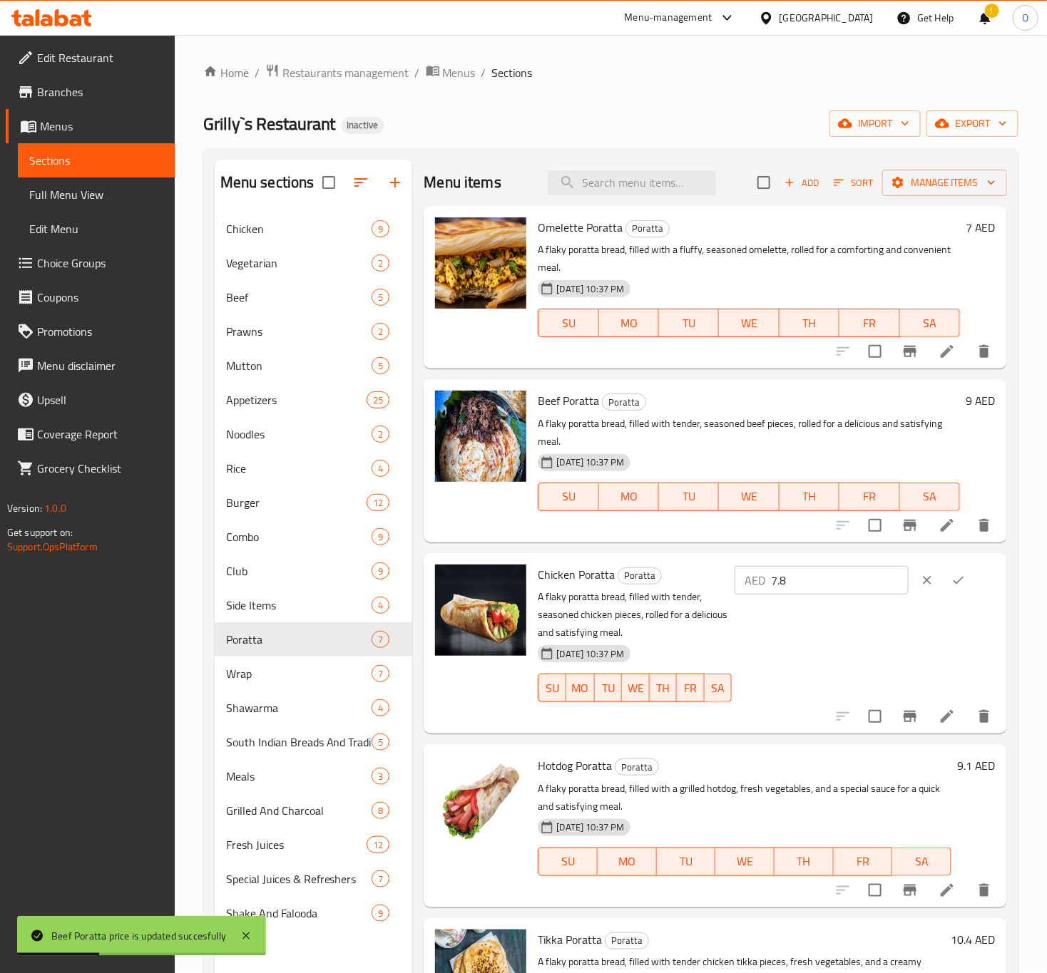
click at [789, 585] on input "7.8" at bounding box center [840, 580] width 138 height 29
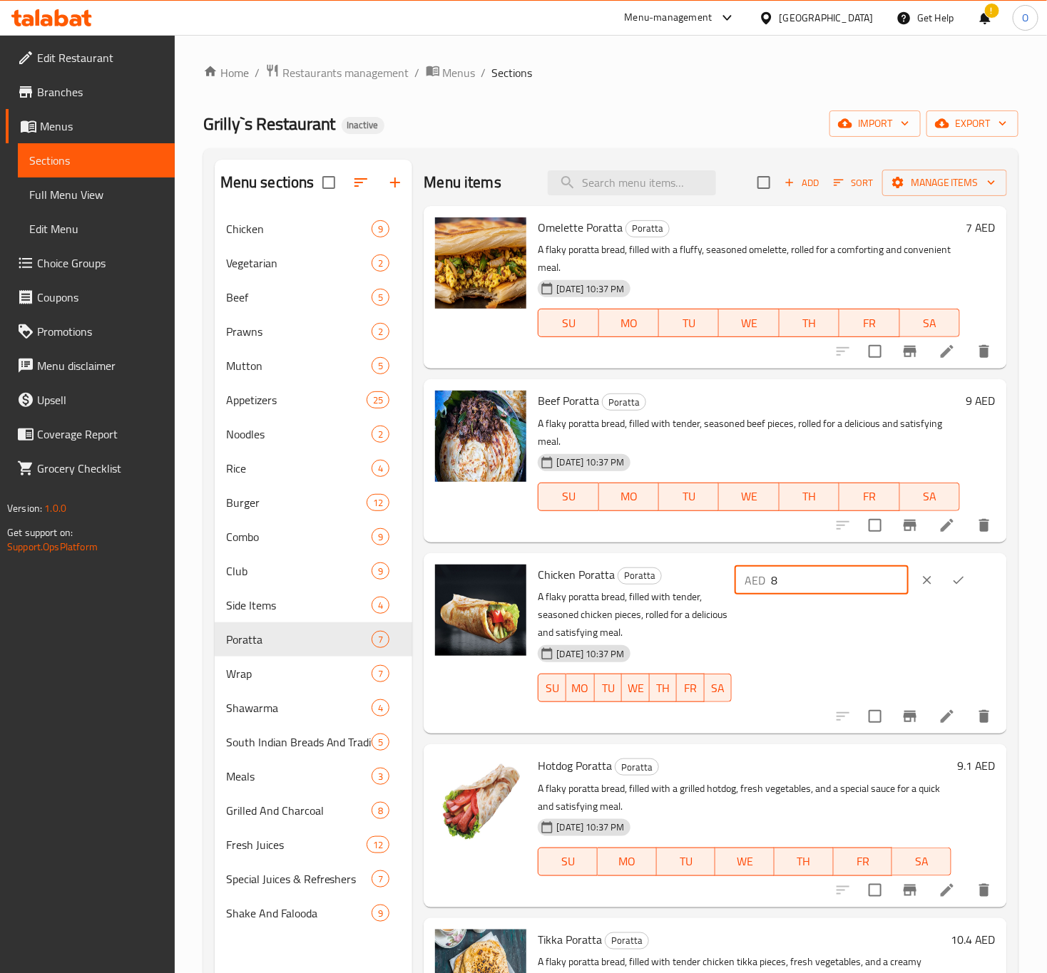
type input "8"
click at [951, 575] on icon "ok" at bounding box center [958, 580] width 14 height 14
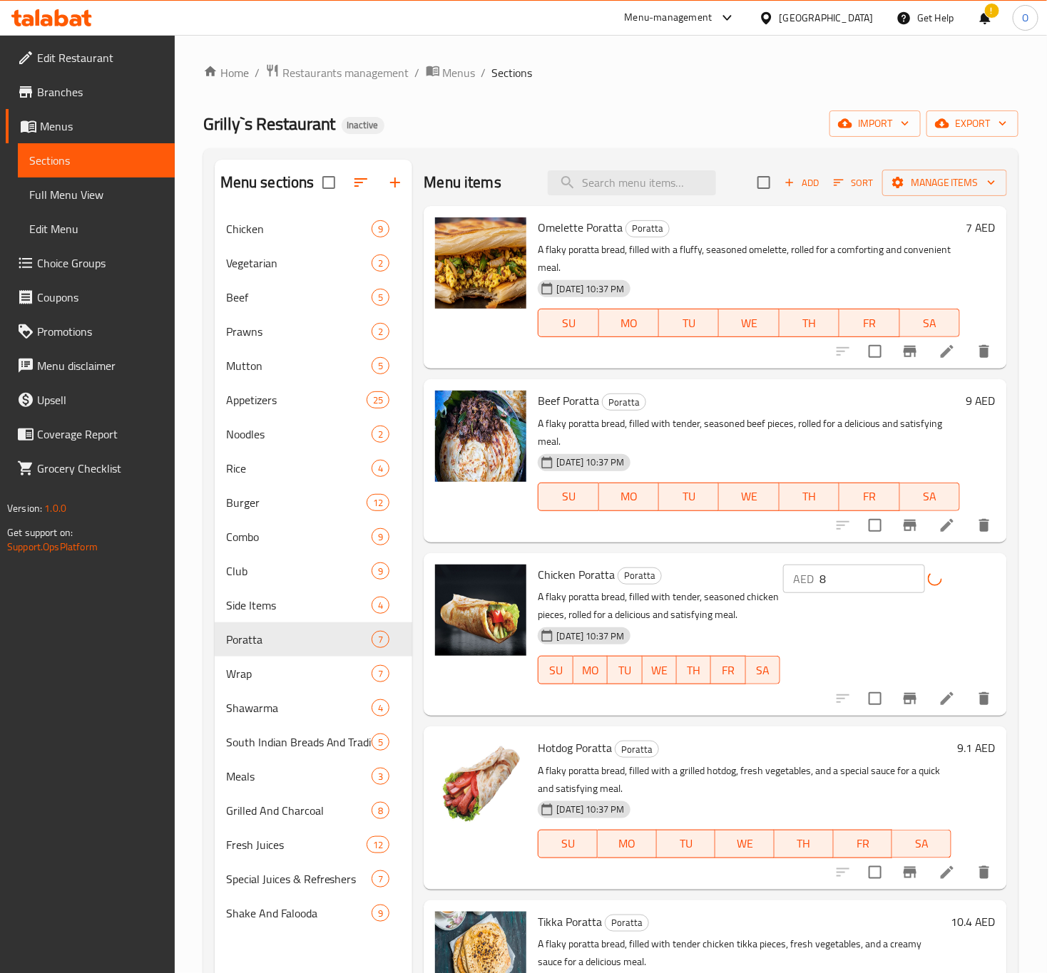
scroll to position [107, 0]
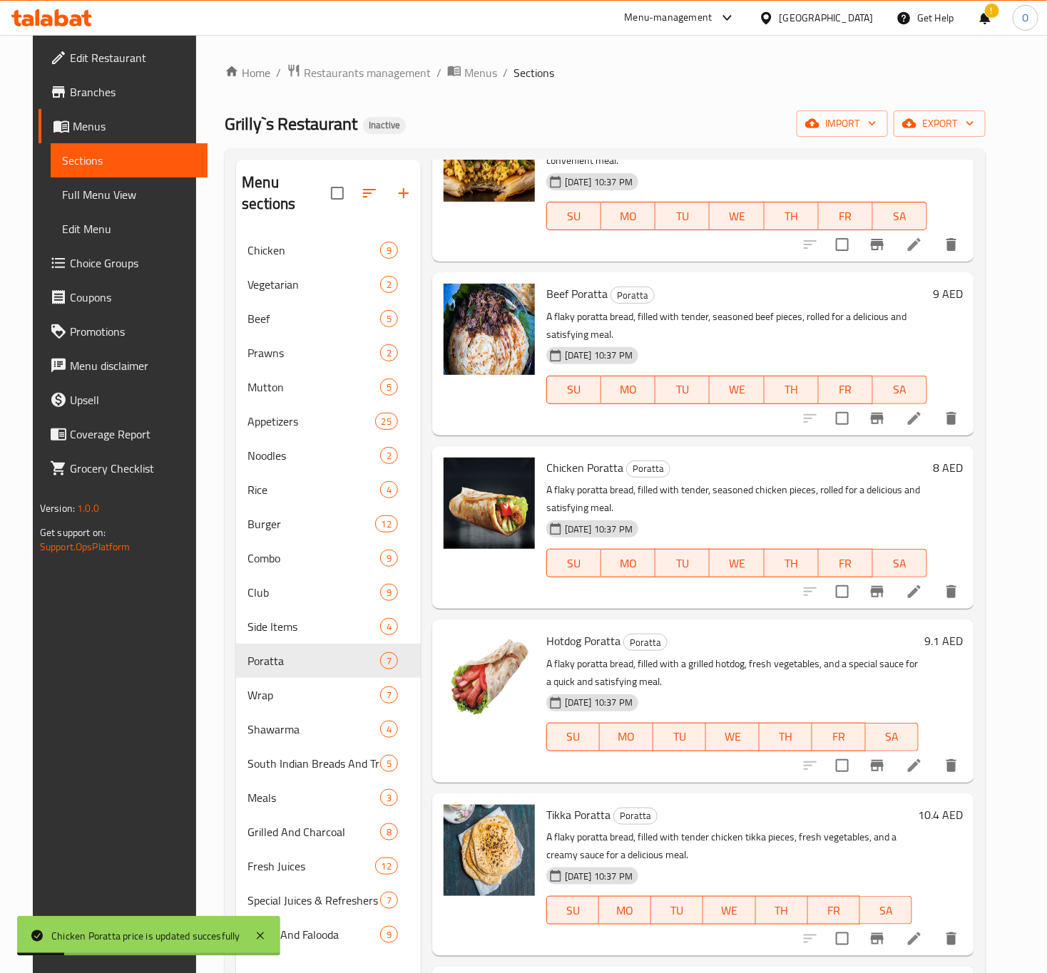
click at [948, 651] on h6 "9.1 AED" at bounding box center [943, 641] width 39 height 20
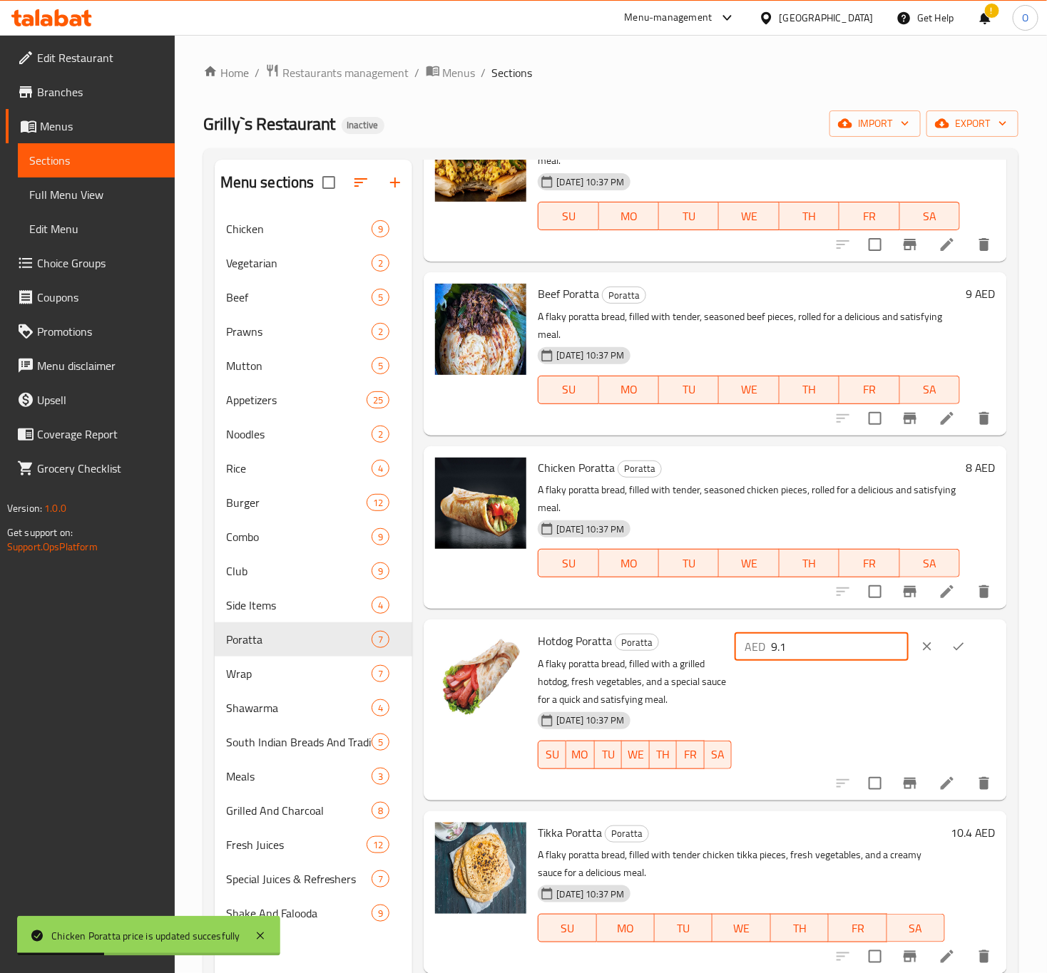
click at [844, 653] on input "9.1" at bounding box center [840, 647] width 138 height 29
click at [843, 655] on input "9.1" at bounding box center [840, 647] width 138 height 29
type input "6"
type input "9"
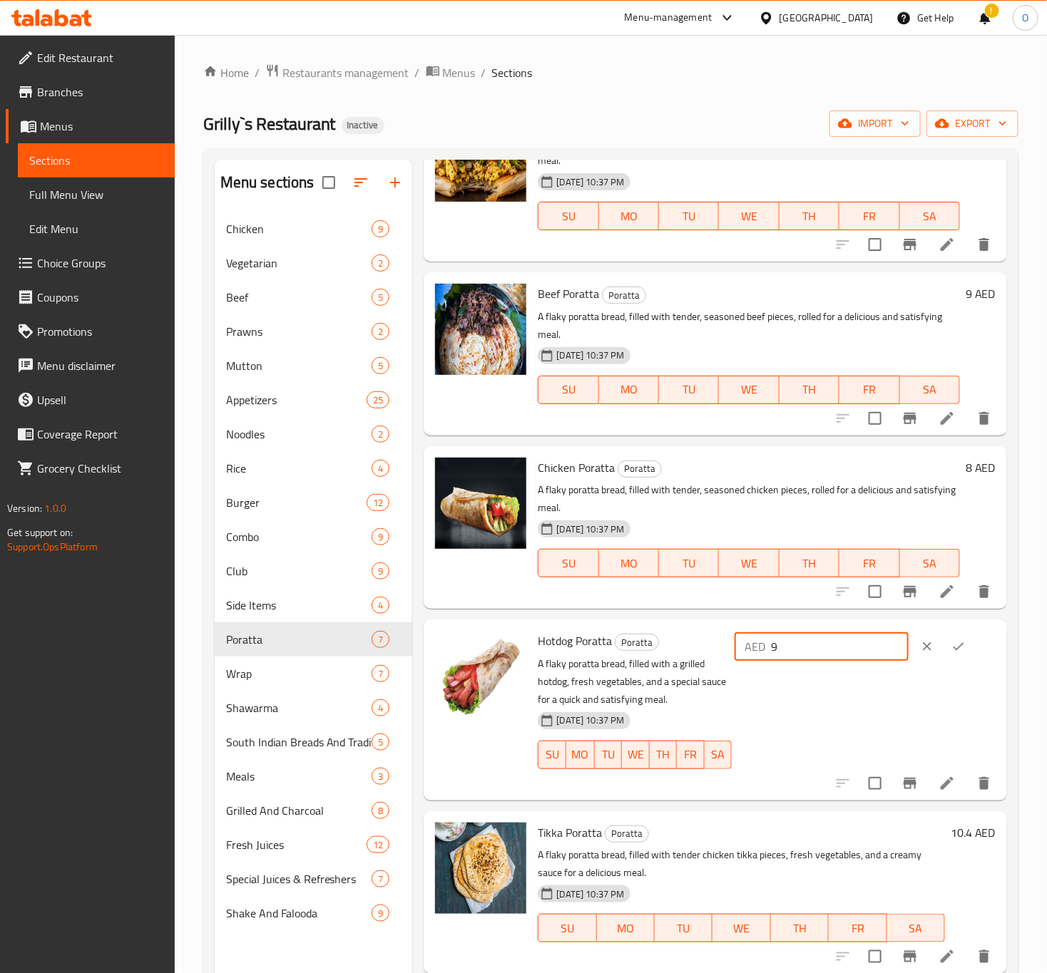
click at [963, 645] on button "ok" at bounding box center [958, 646] width 31 height 31
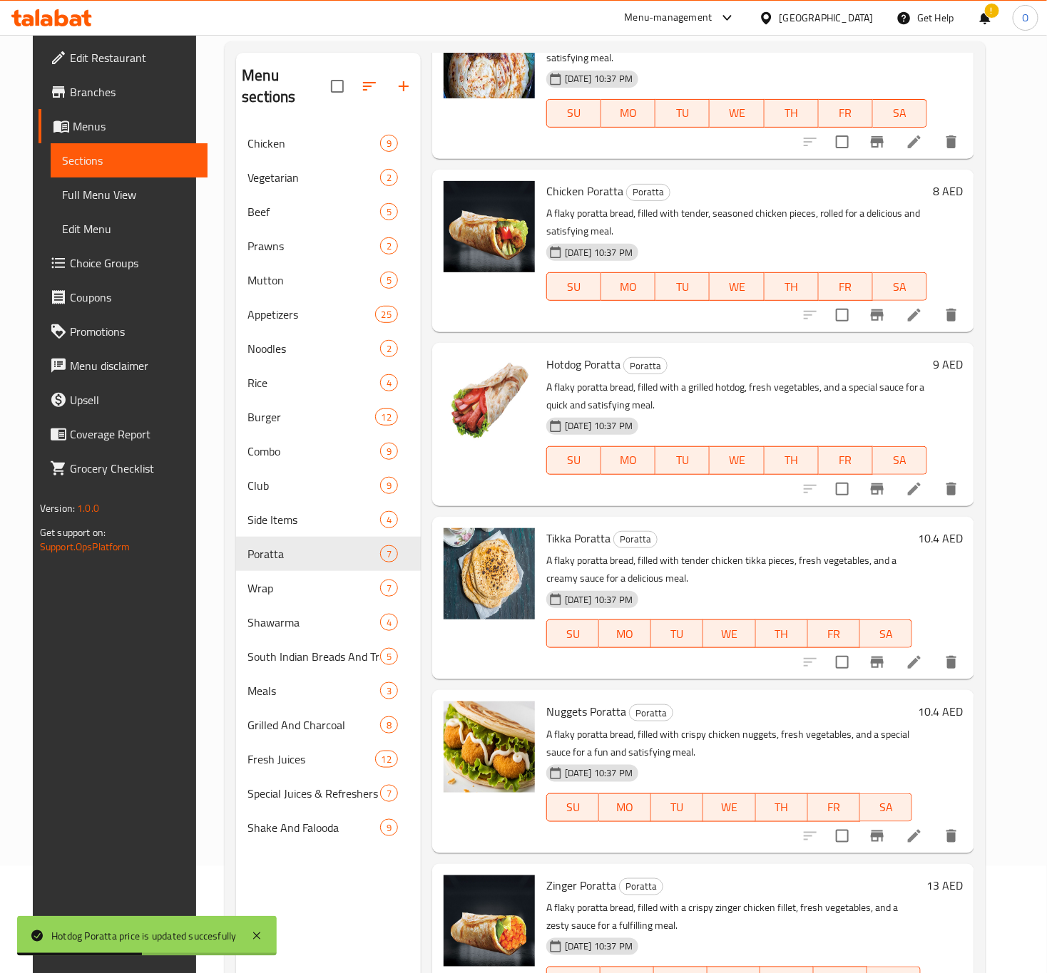
click at [938, 531] on h6 "10.4 AED" at bounding box center [940, 538] width 45 height 20
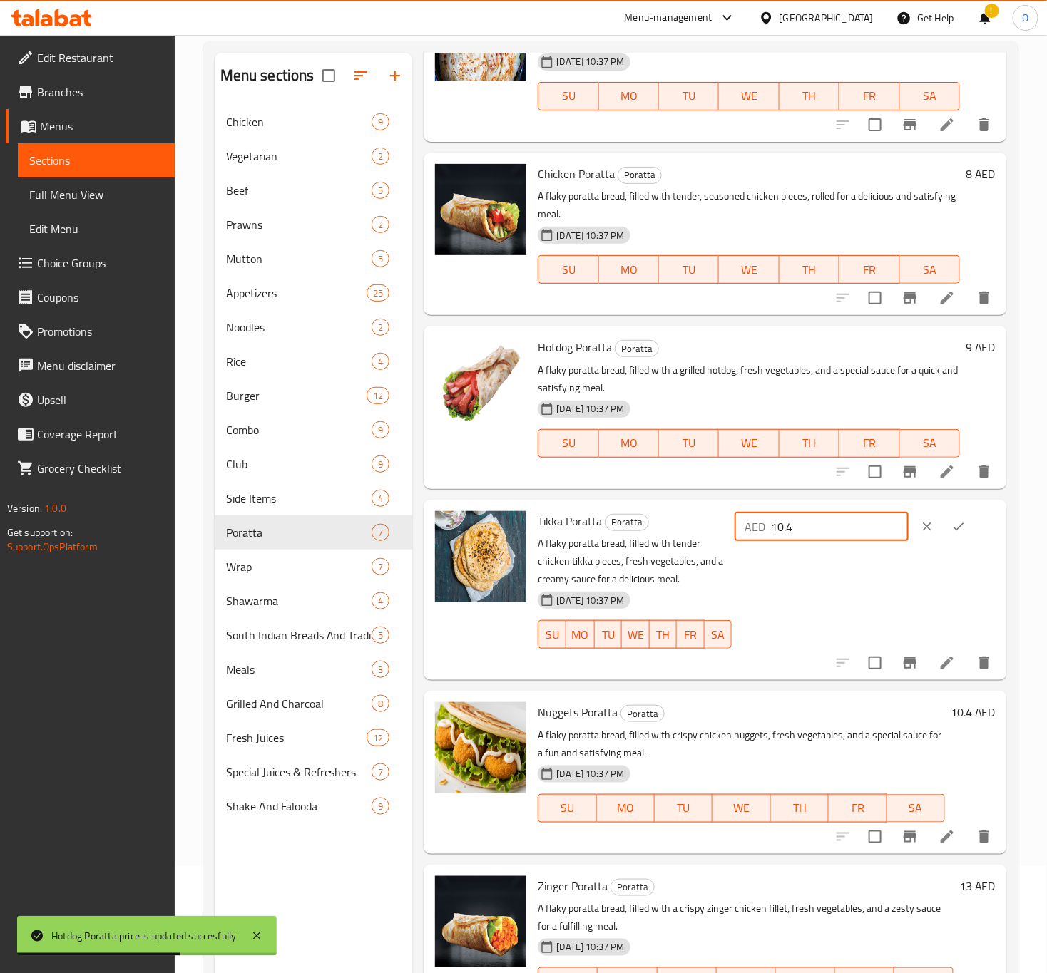
click at [801, 524] on input "10.4" at bounding box center [840, 527] width 138 height 29
type input "10"
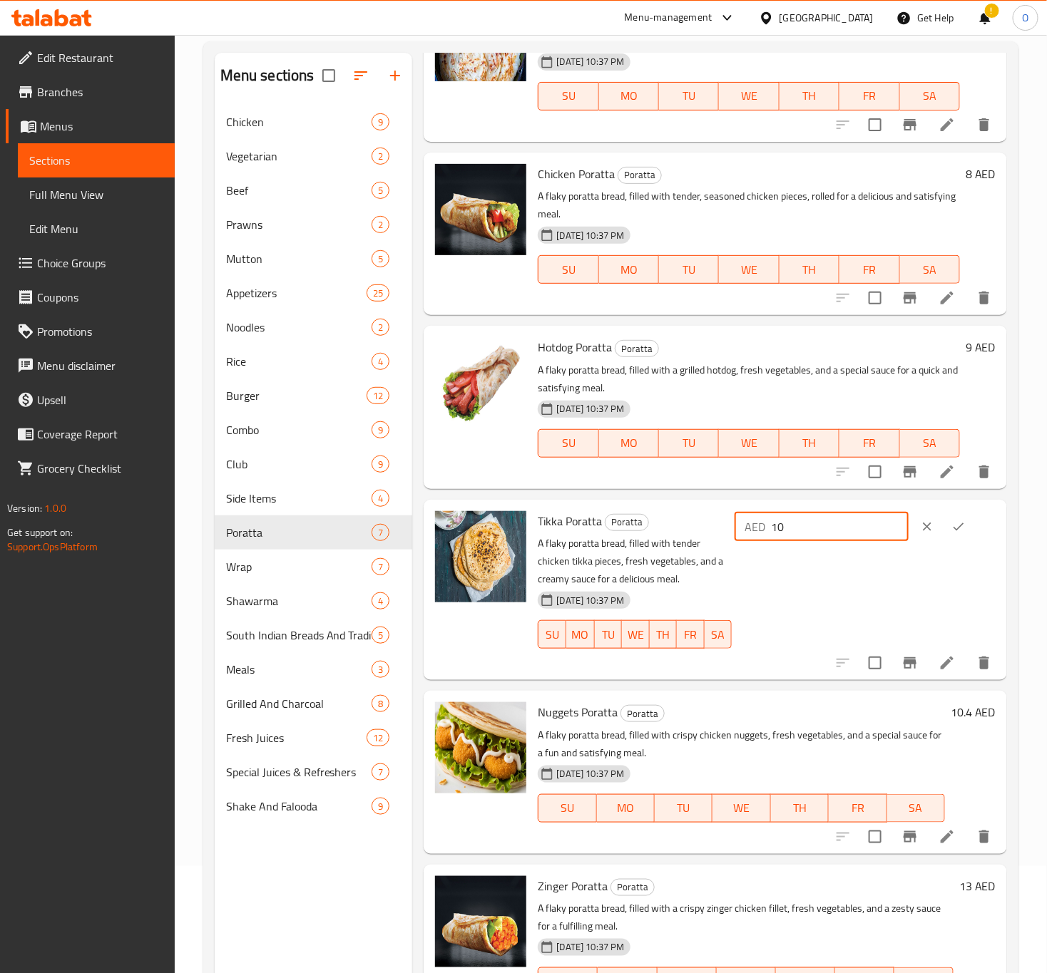
click at [966, 523] on button "ok" at bounding box center [958, 526] width 31 height 31
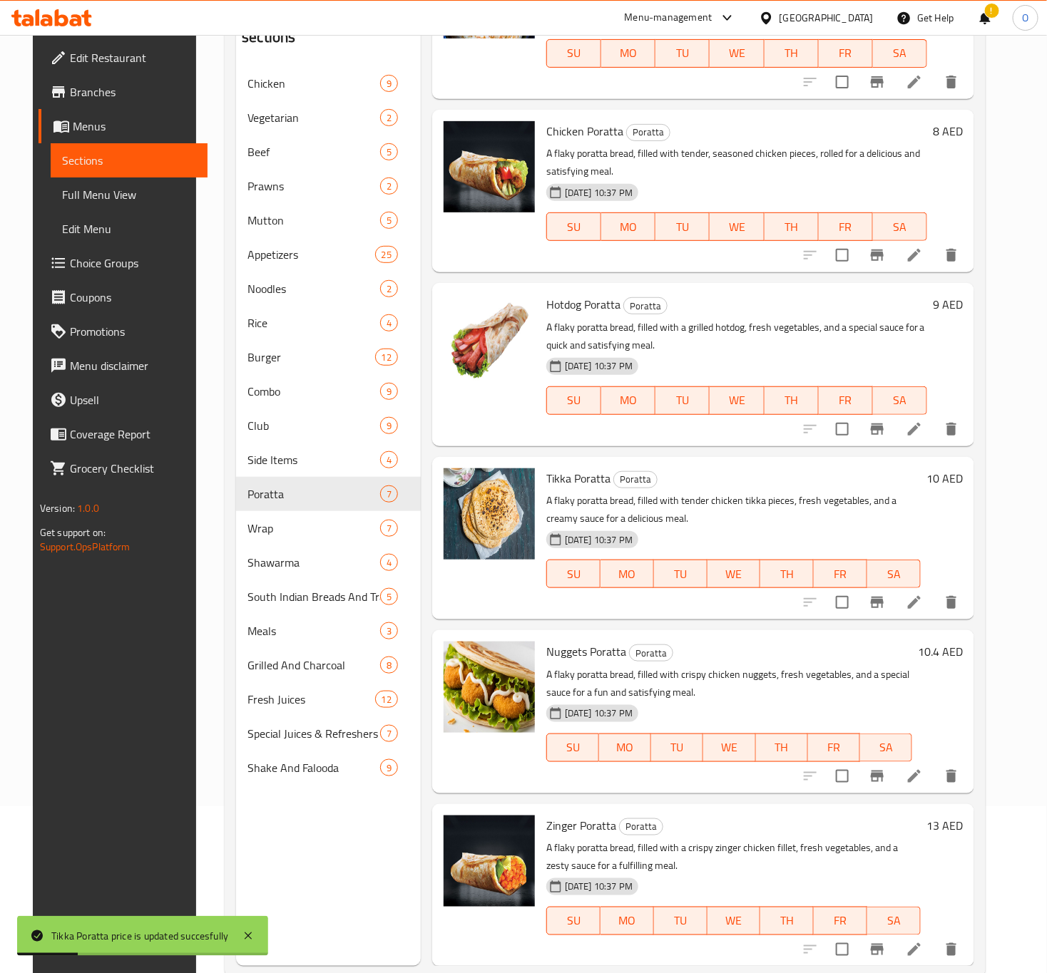
scroll to position [200, 0]
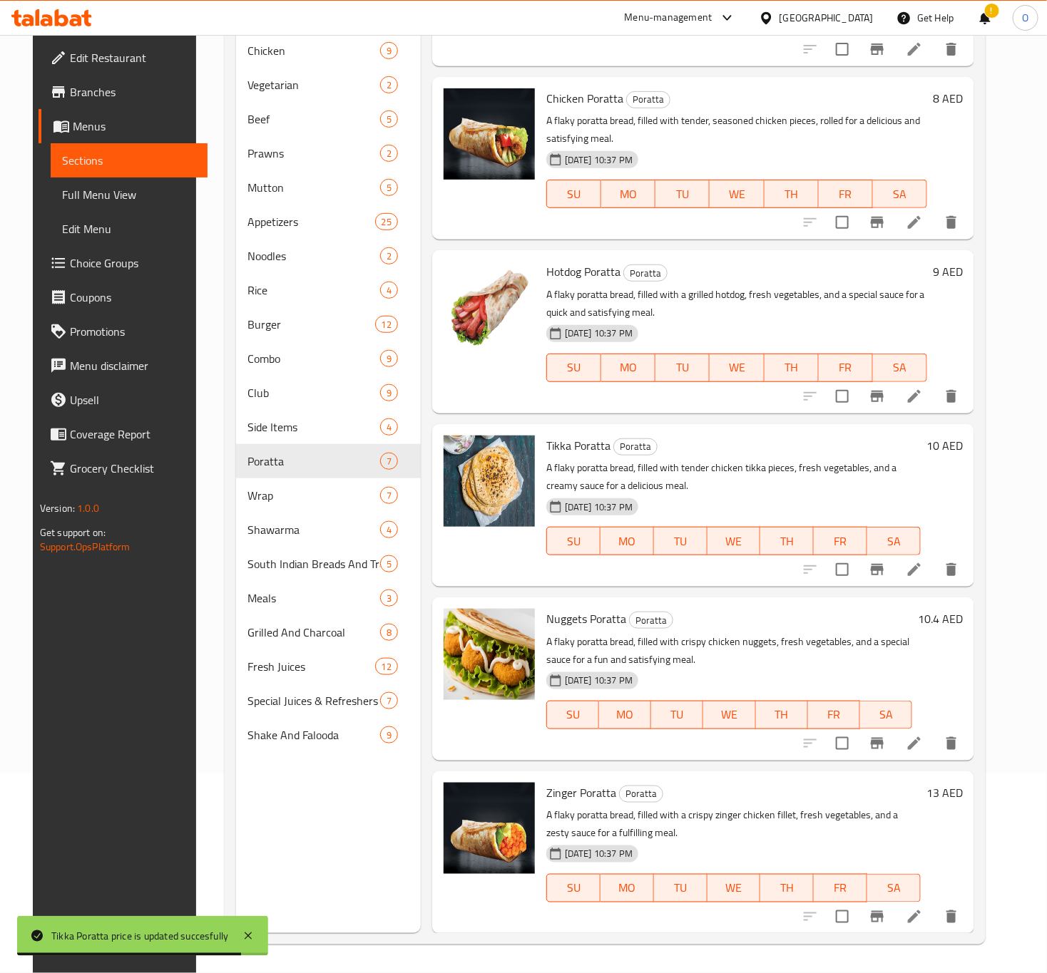
click at [961, 613] on h6 "10.4 AED" at bounding box center [940, 619] width 45 height 20
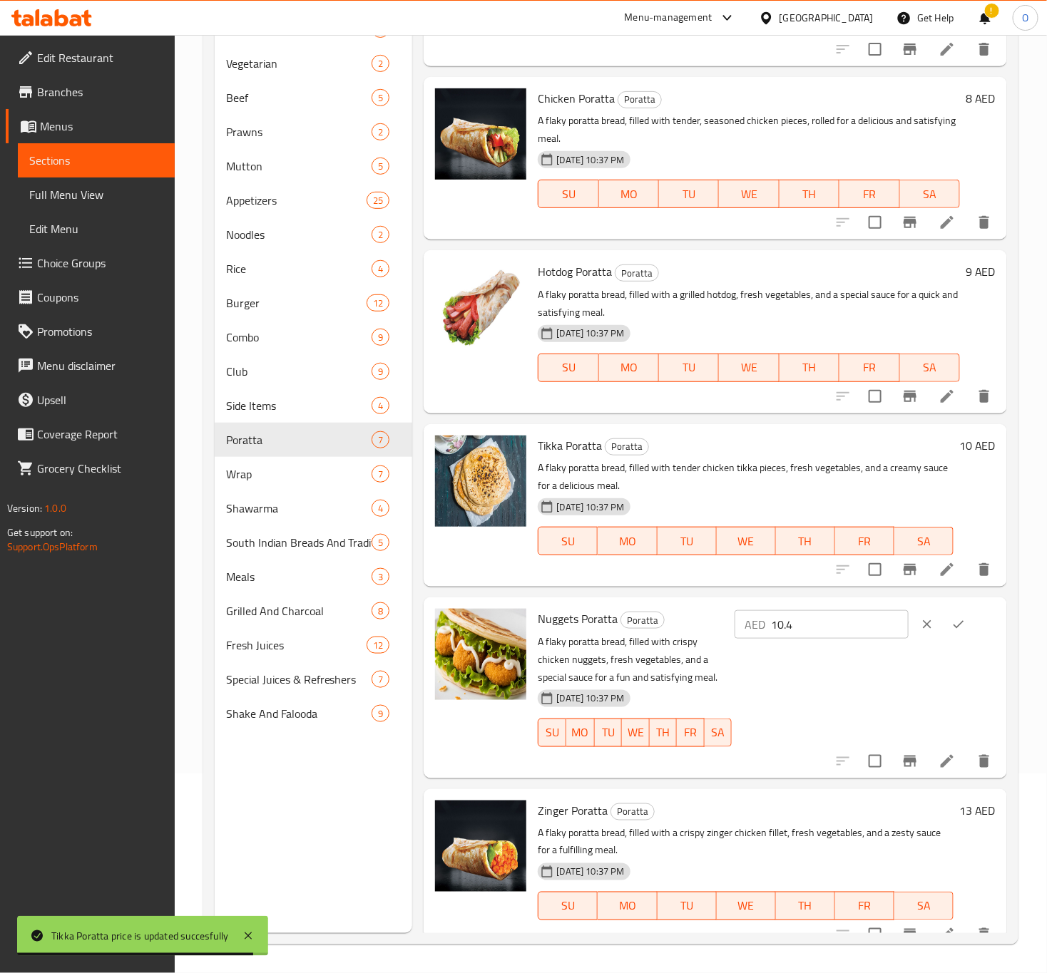
scroll to position [294, 0]
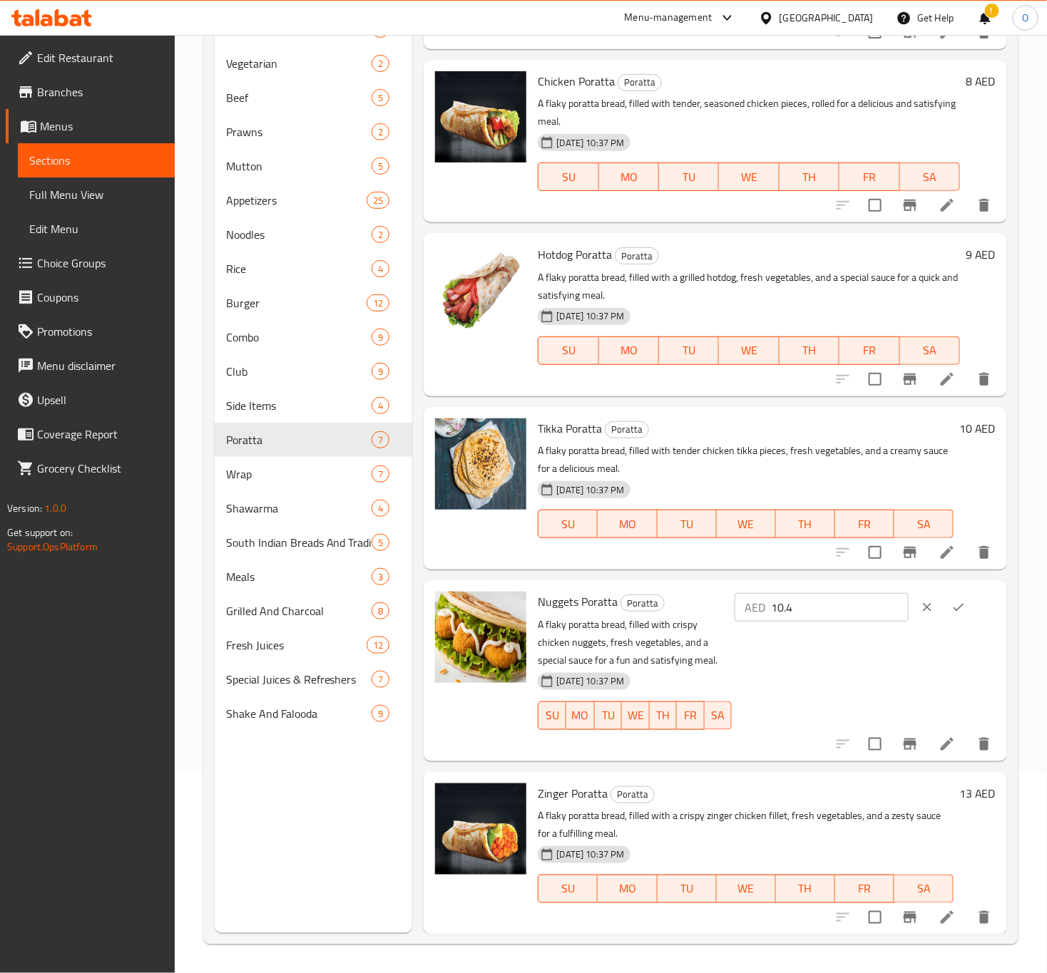
click at [835, 608] on input "10.4" at bounding box center [840, 607] width 138 height 29
drag, startPoint x: 835, startPoint y: 608, endPoint x: 856, endPoint y: 587, distance: 30.3
click at [836, 605] on input "10.4" at bounding box center [840, 607] width 138 height 29
type input "10"
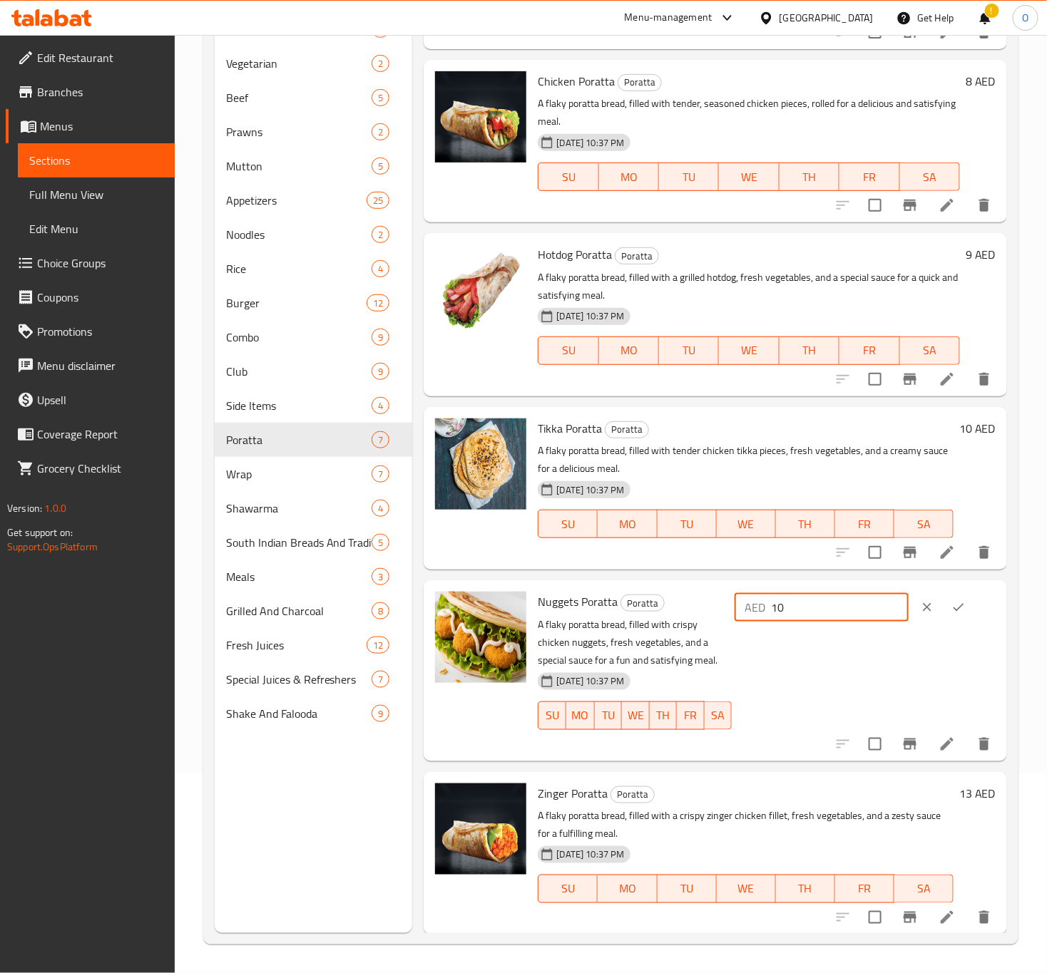
click at [963, 606] on button "ok" at bounding box center [958, 607] width 31 height 31
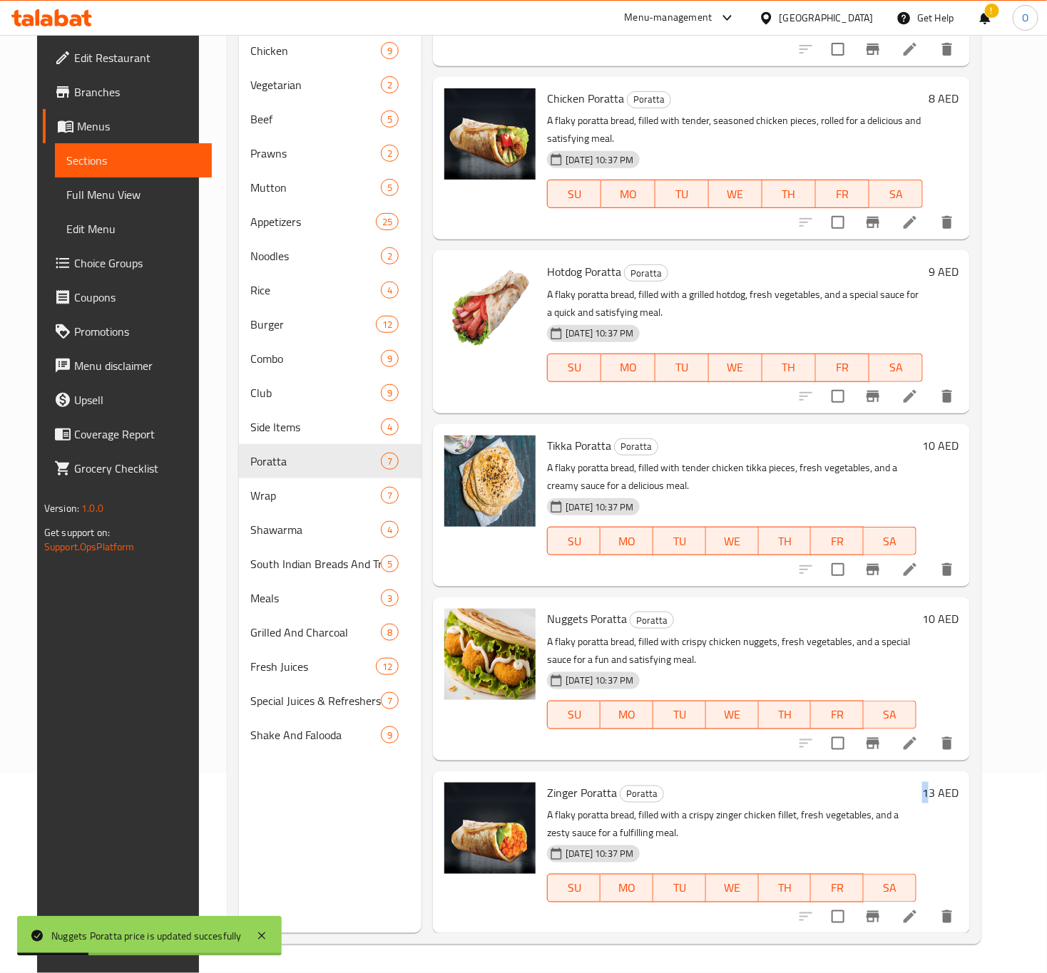
click at [948, 801] on h6 "13 AED" at bounding box center [940, 793] width 36 height 20
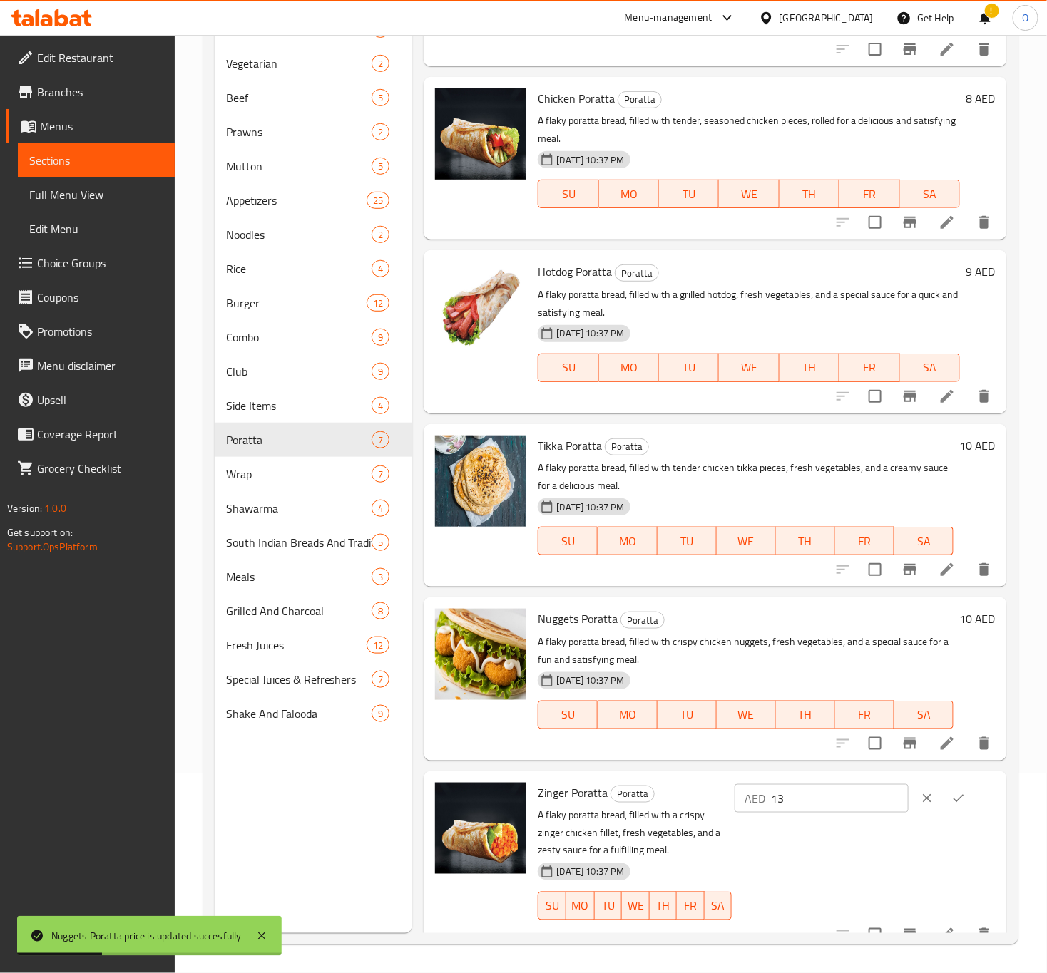
scroll to position [294, 0]
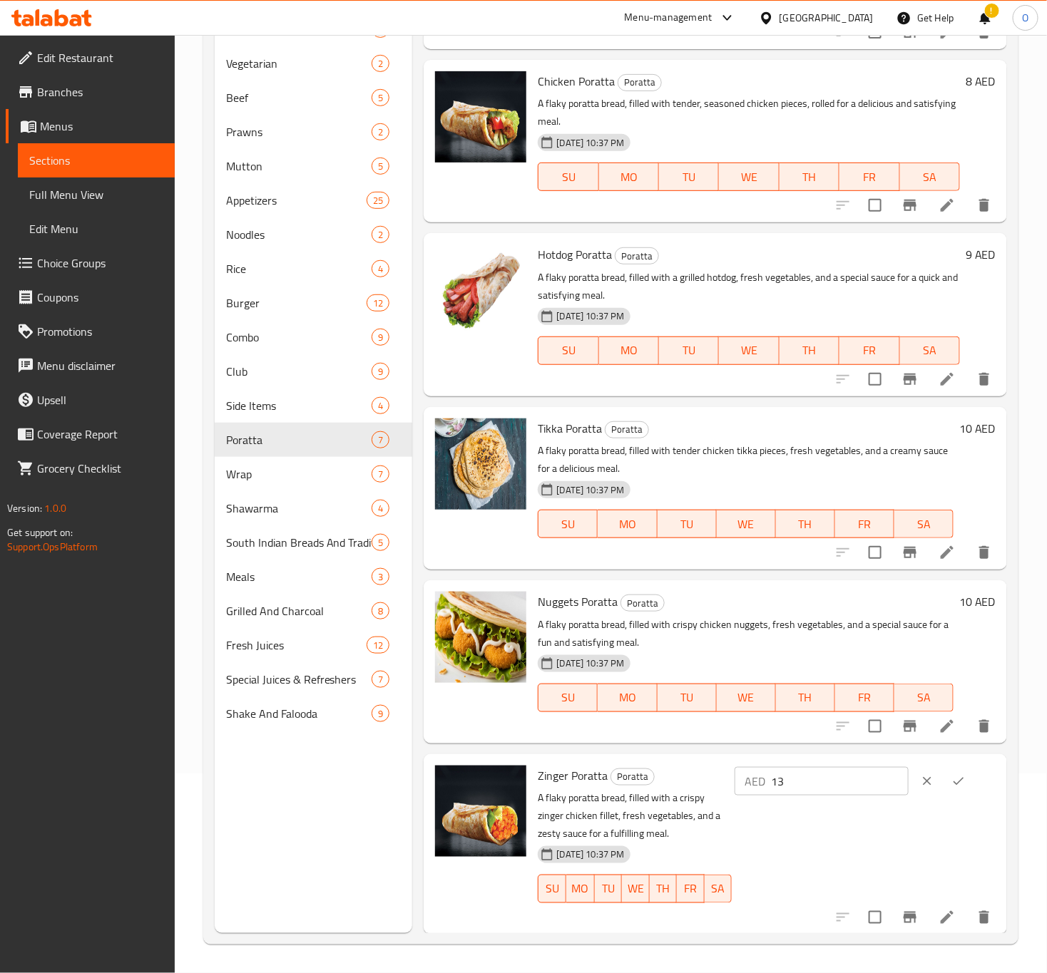
click at [920, 785] on icon "clear" at bounding box center [927, 781] width 14 height 14
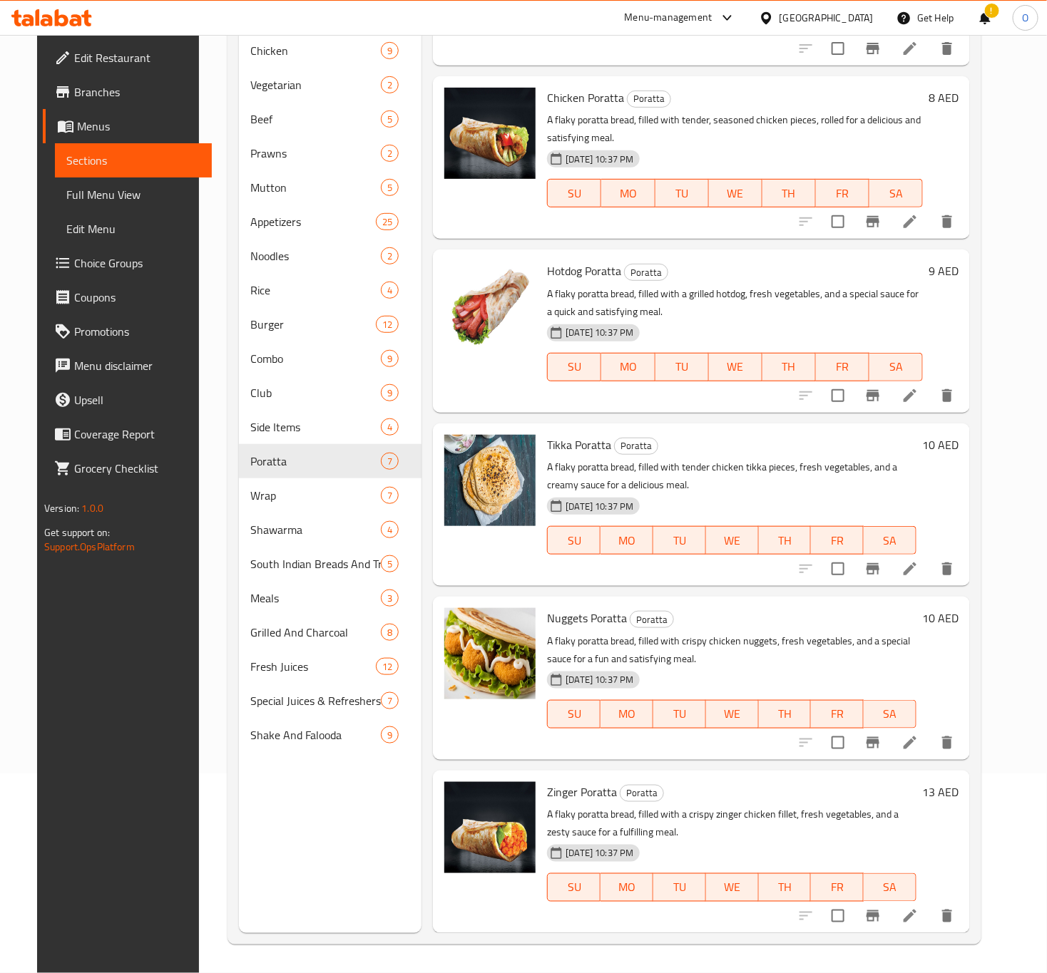
scroll to position [277, 0]
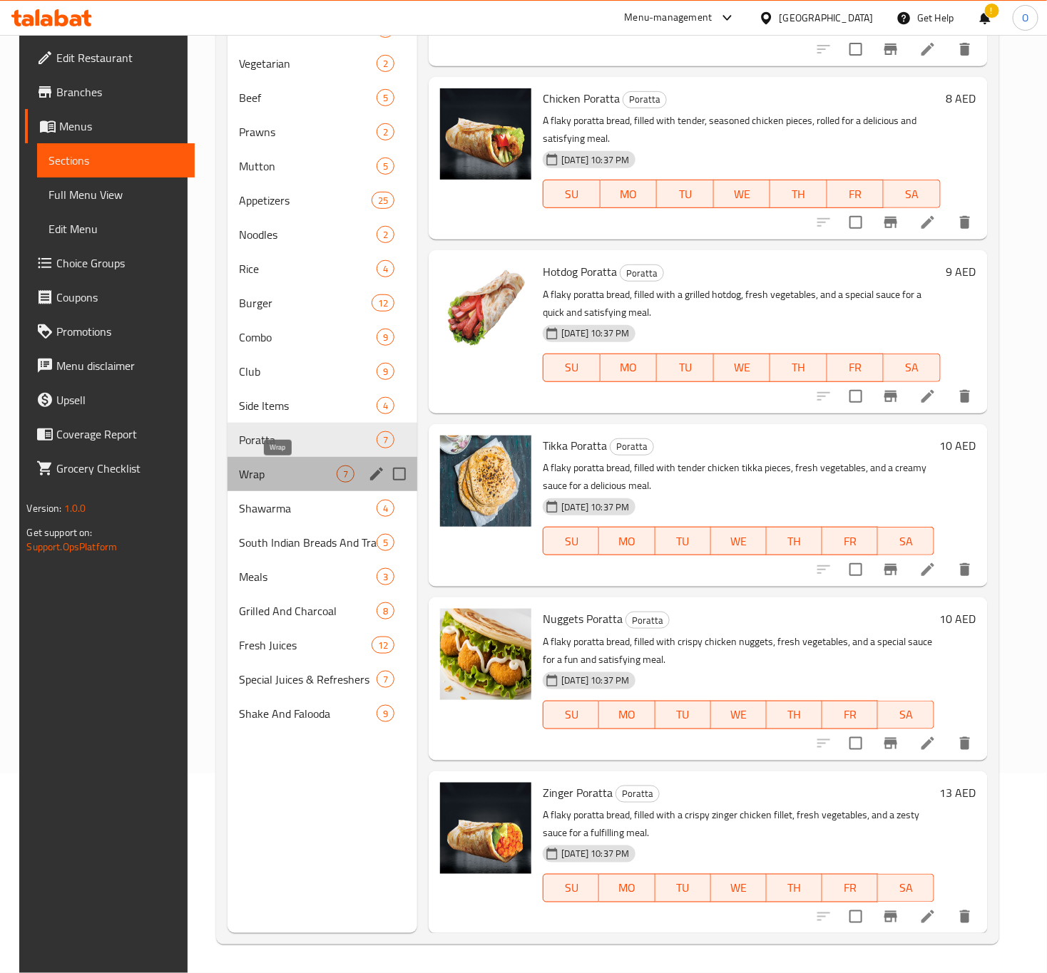
click at [292, 478] on span "Wrap" at bounding box center [288, 474] width 98 height 17
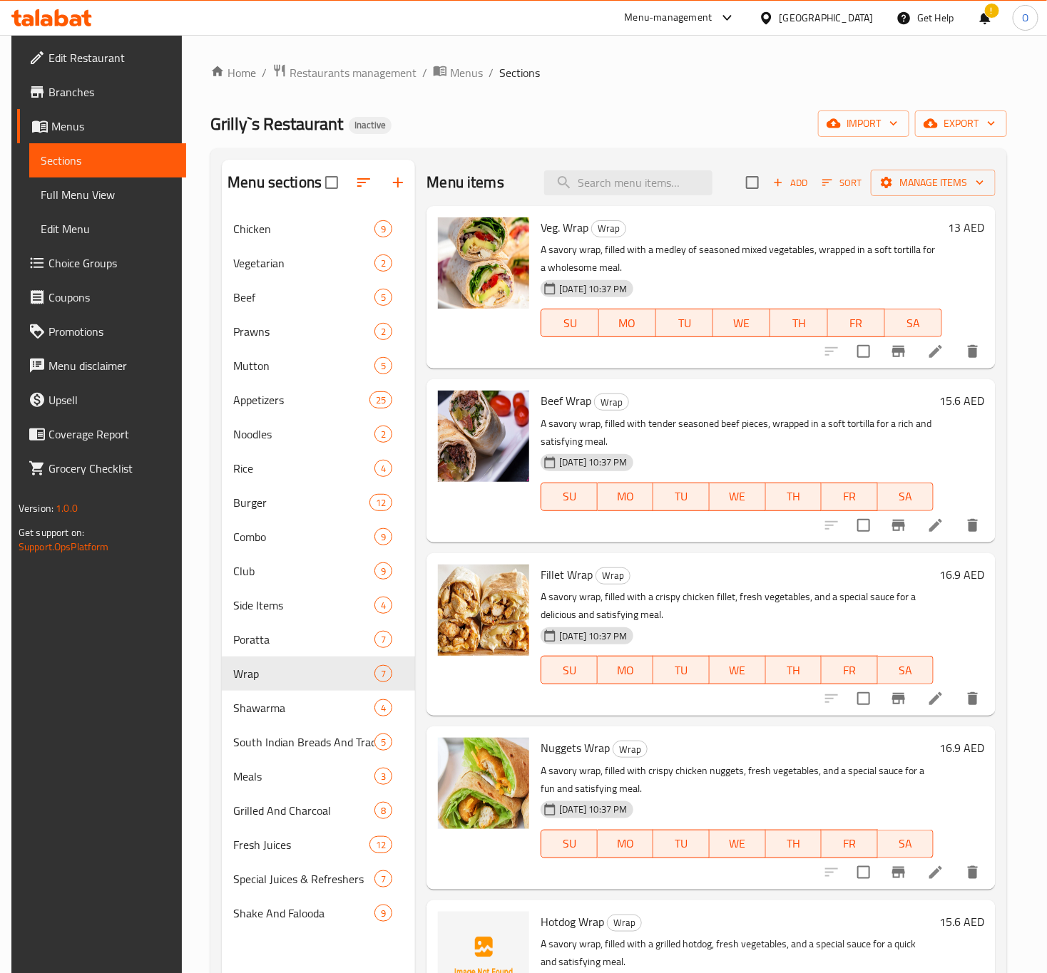
click at [944, 396] on h6 "15.6 AED" at bounding box center [961, 401] width 45 height 20
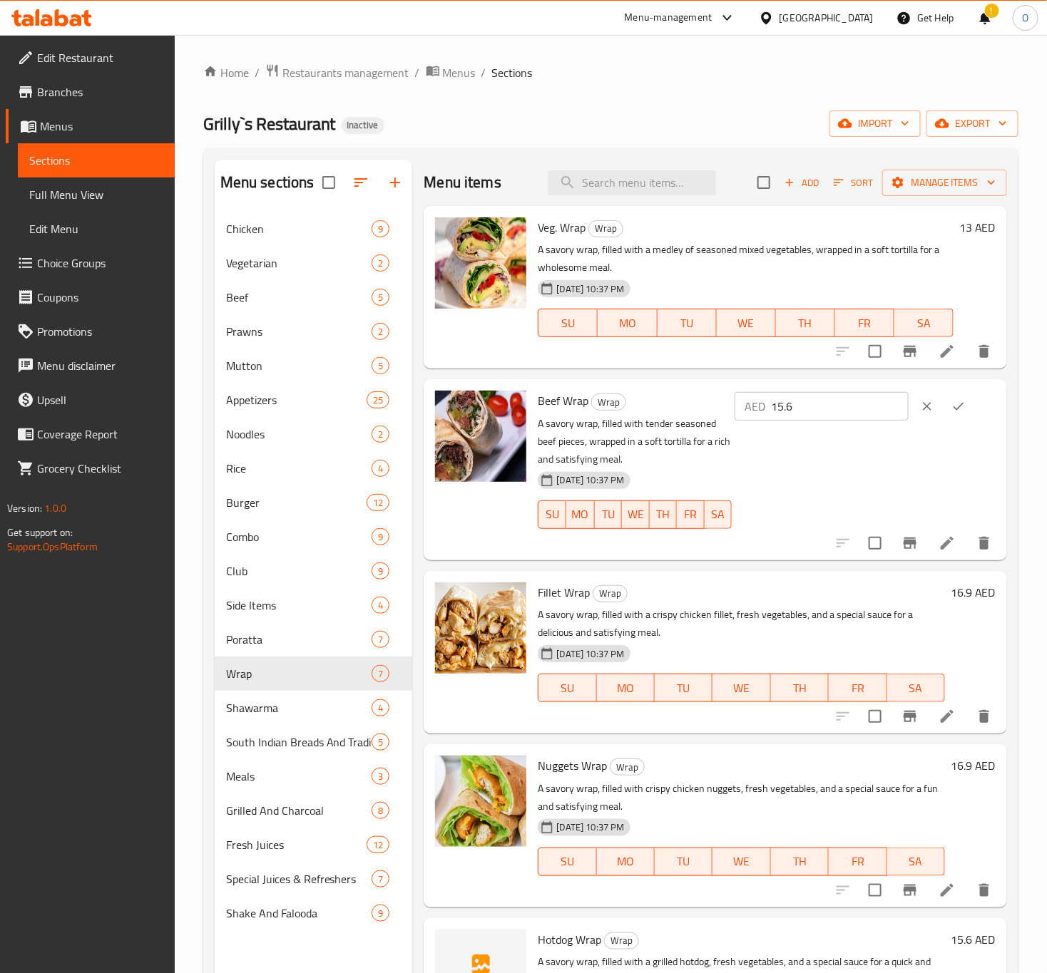
click at [784, 400] on input "15.6" at bounding box center [840, 406] width 138 height 29
type input "16"
click at [951, 403] on icon "ok" at bounding box center [958, 406] width 14 height 14
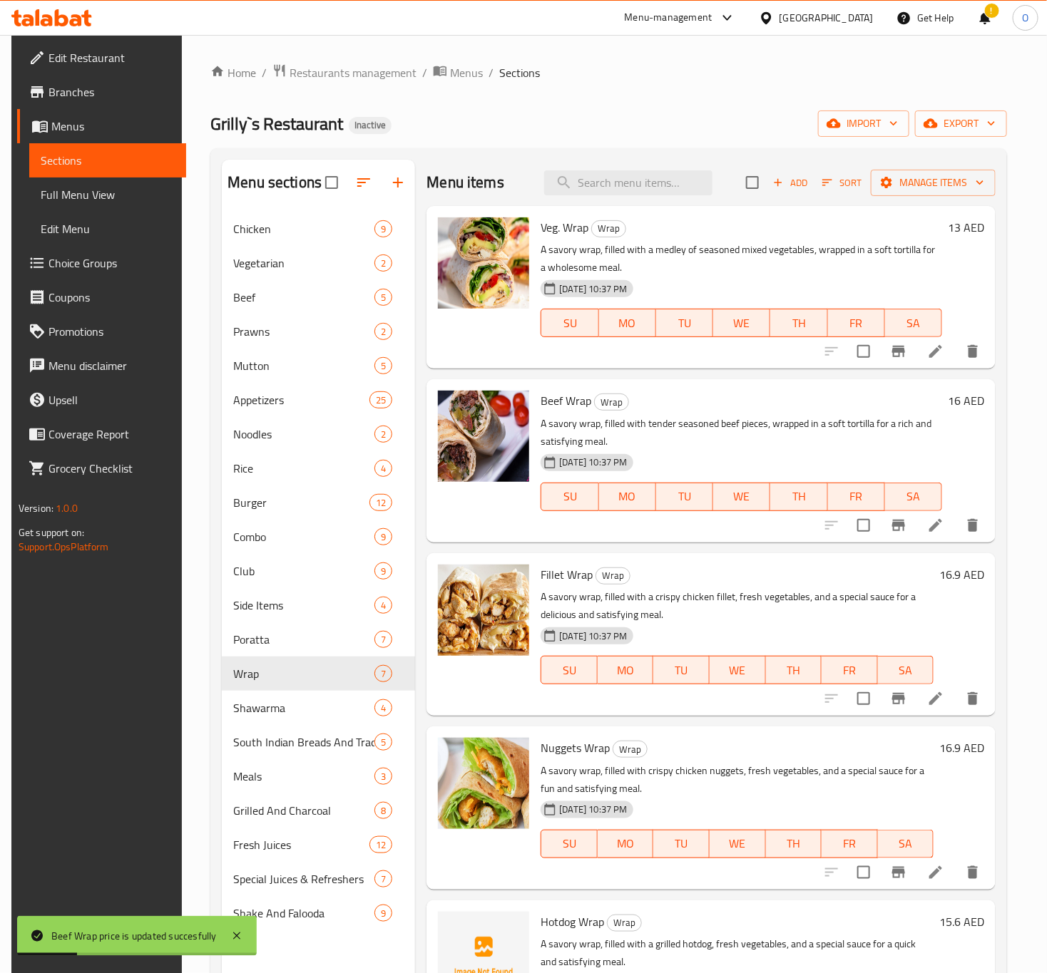
click at [939, 571] on h6 "16.9 AED" at bounding box center [961, 575] width 45 height 20
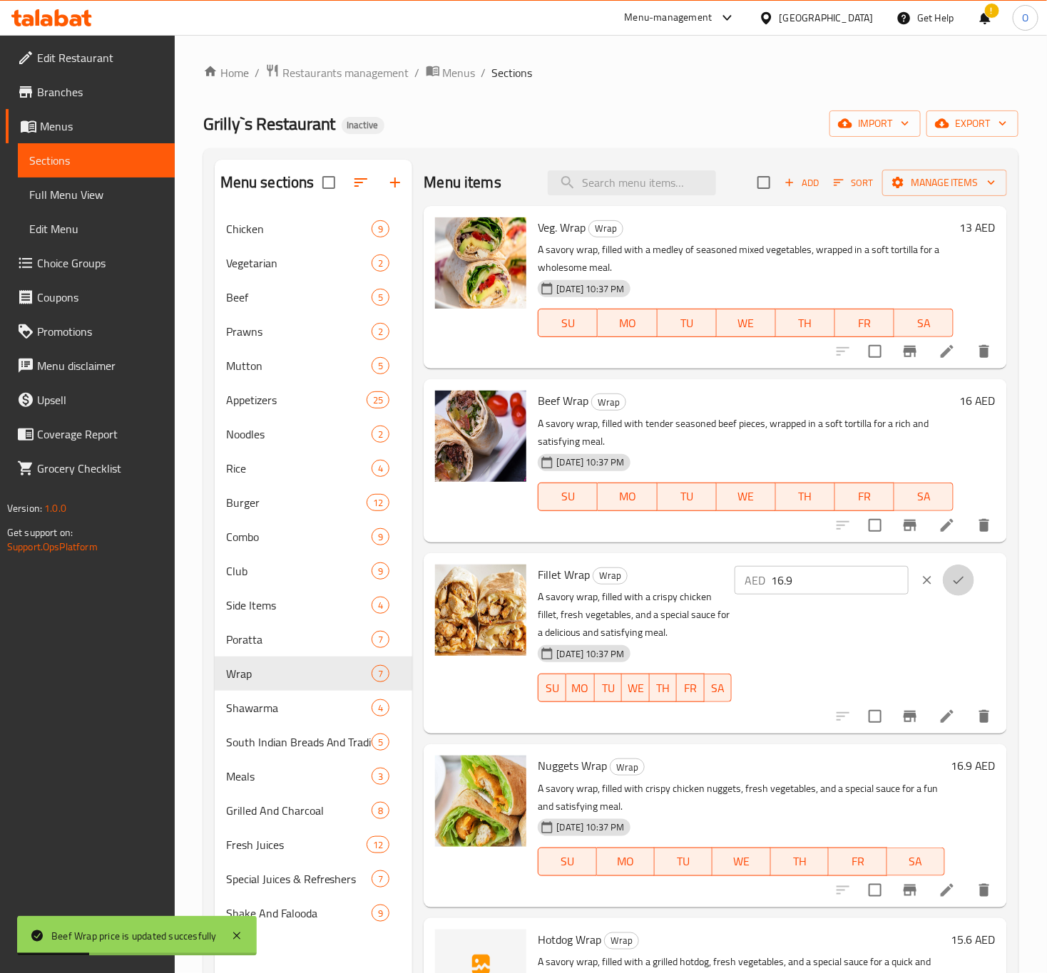
click at [943, 571] on button "ok" at bounding box center [958, 580] width 31 height 31
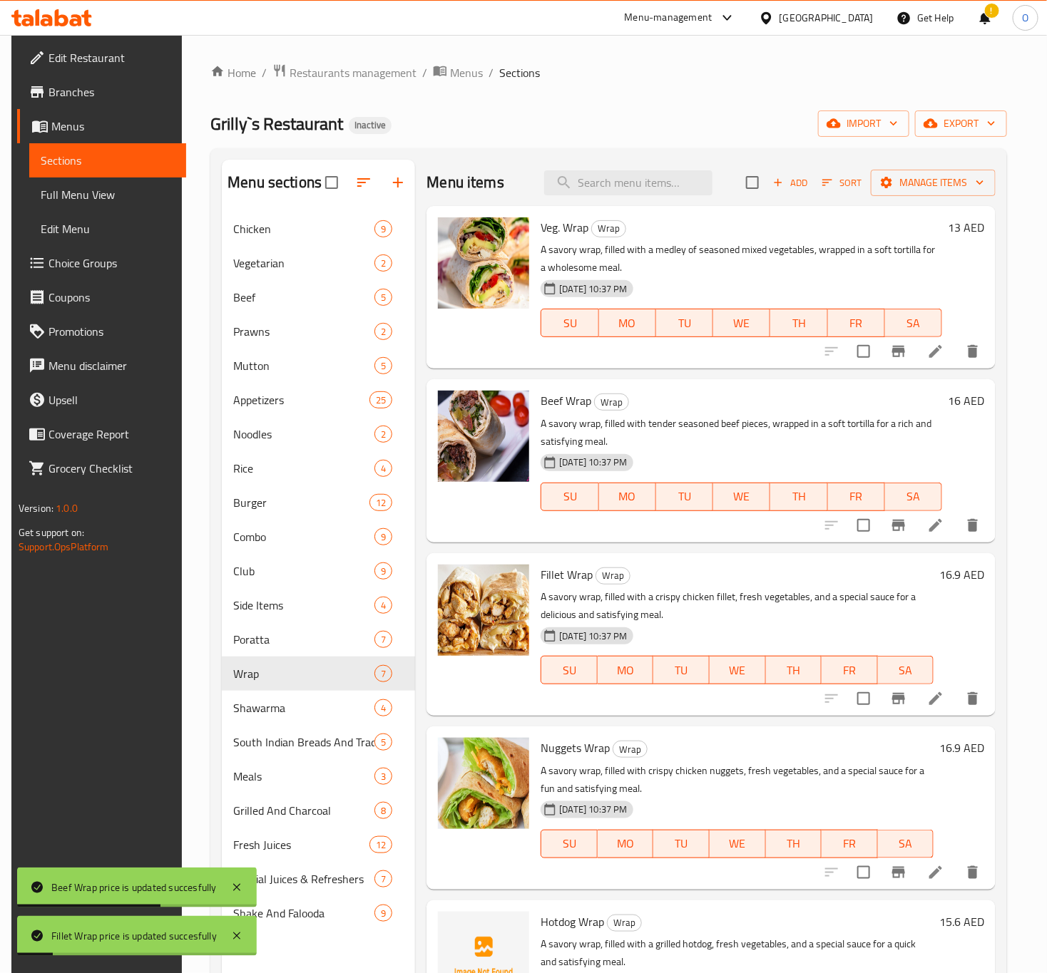
click at [971, 580] on h6 "16.9 AED" at bounding box center [961, 575] width 45 height 20
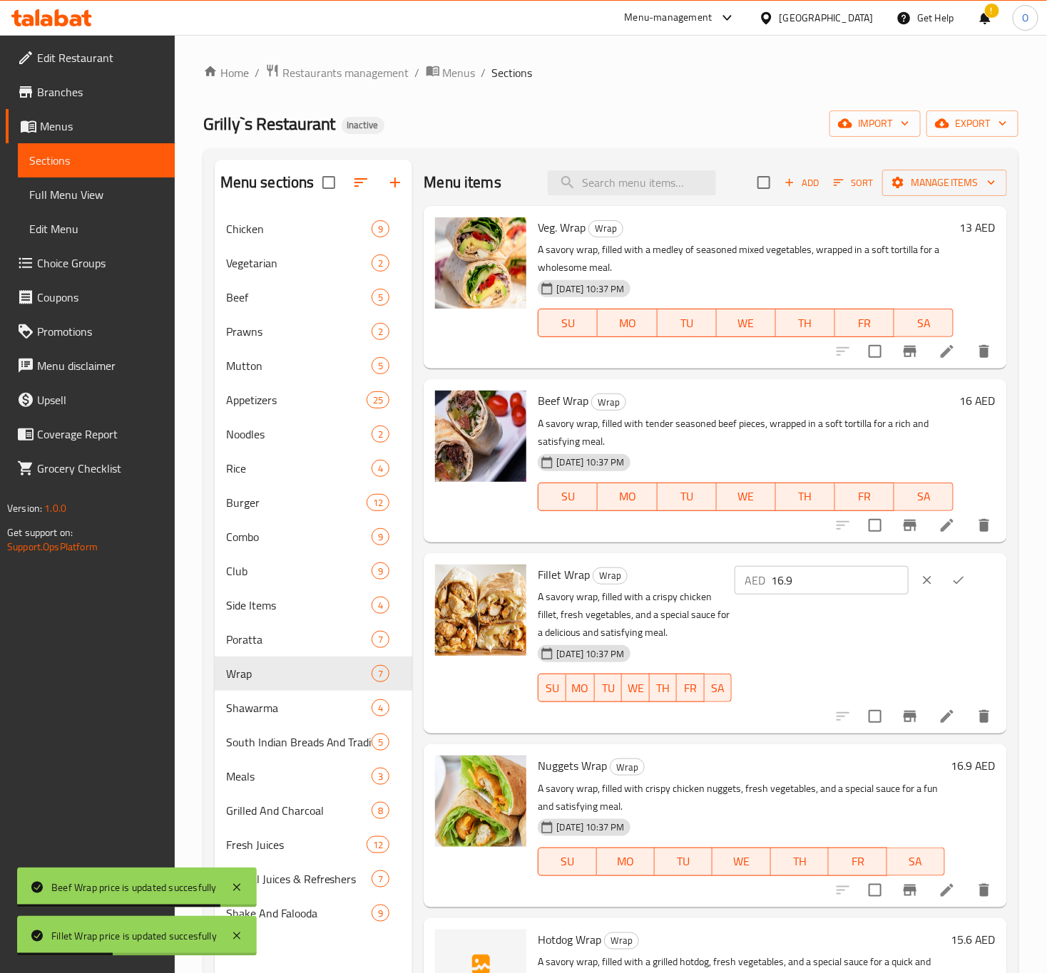
click at [856, 571] on input "16.9" at bounding box center [840, 580] width 138 height 29
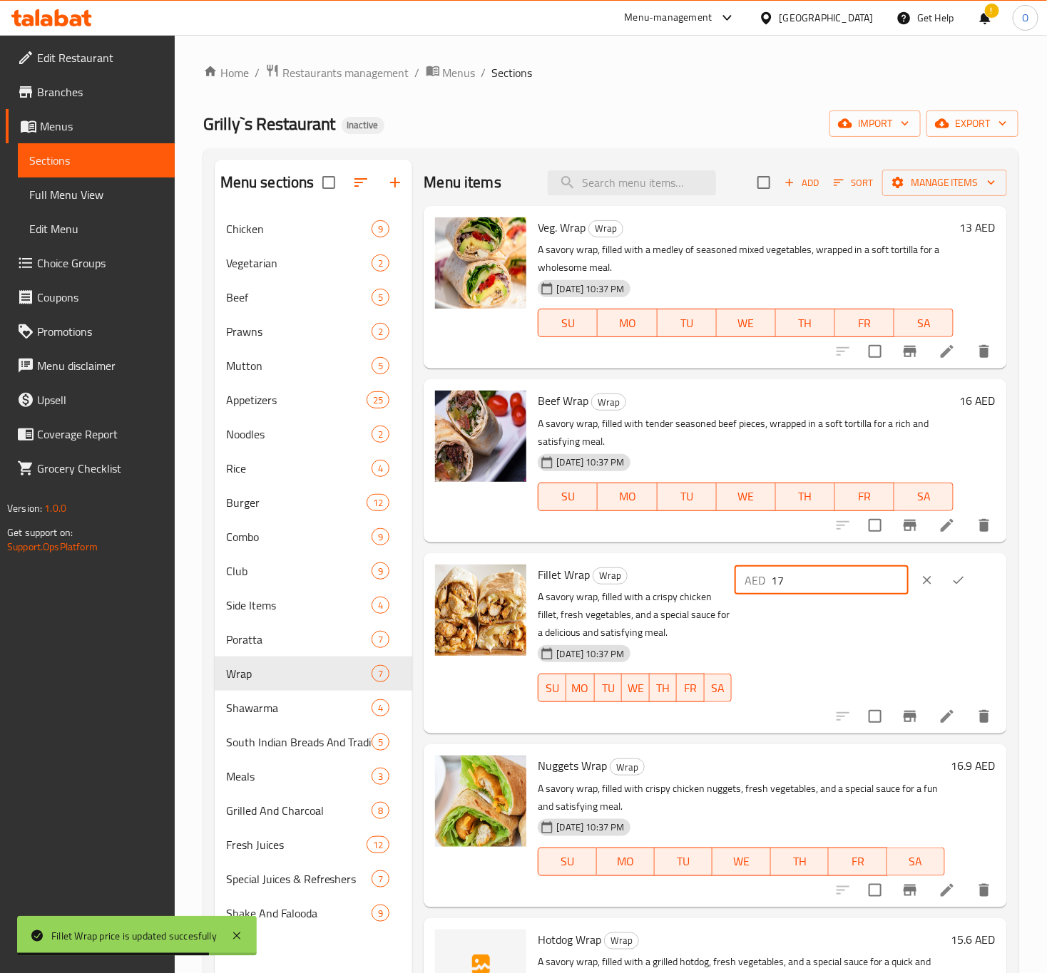
type input "17"
click at [951, 589] on button "ok" at bounding box center [958, 580] width 31 height 31
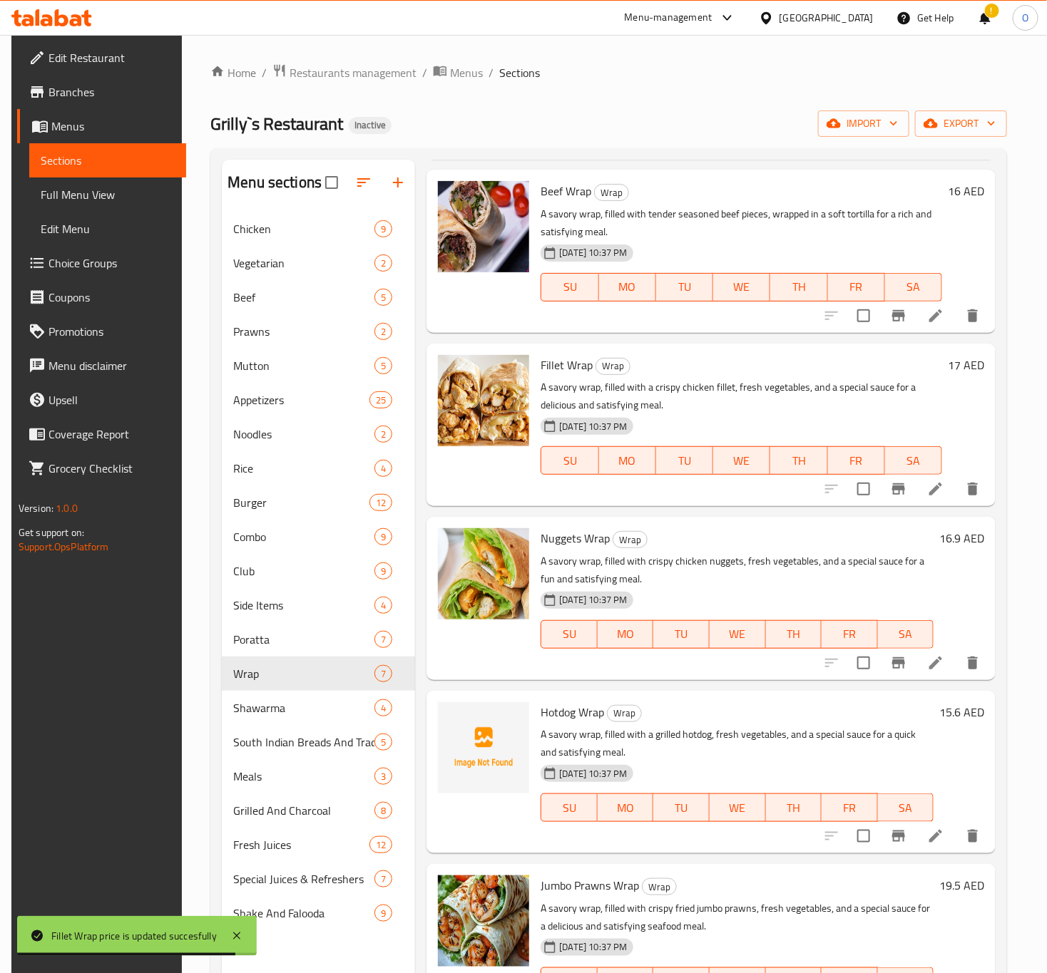
scroll to position [214, 0]
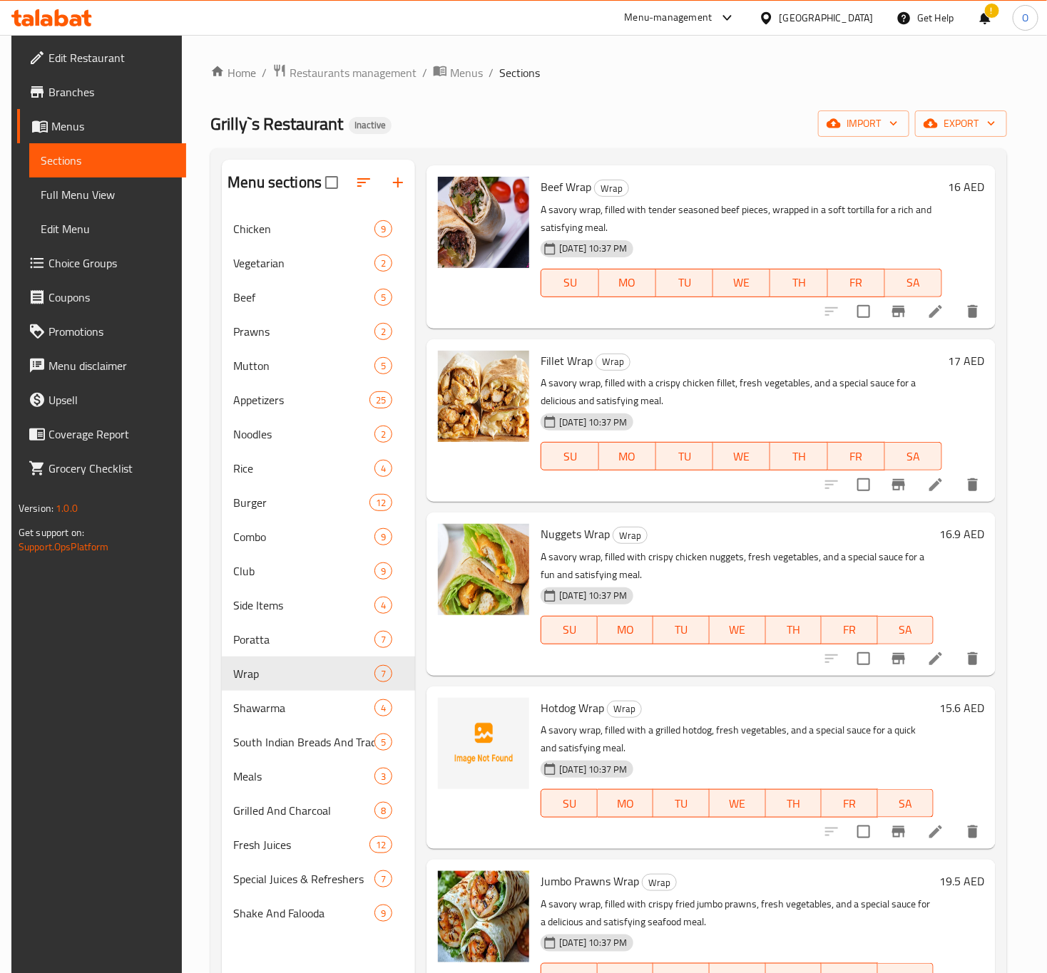
click at [951, 529] on h6 "16.9 AED" at bounding box center [961, 534] width 45 height 20
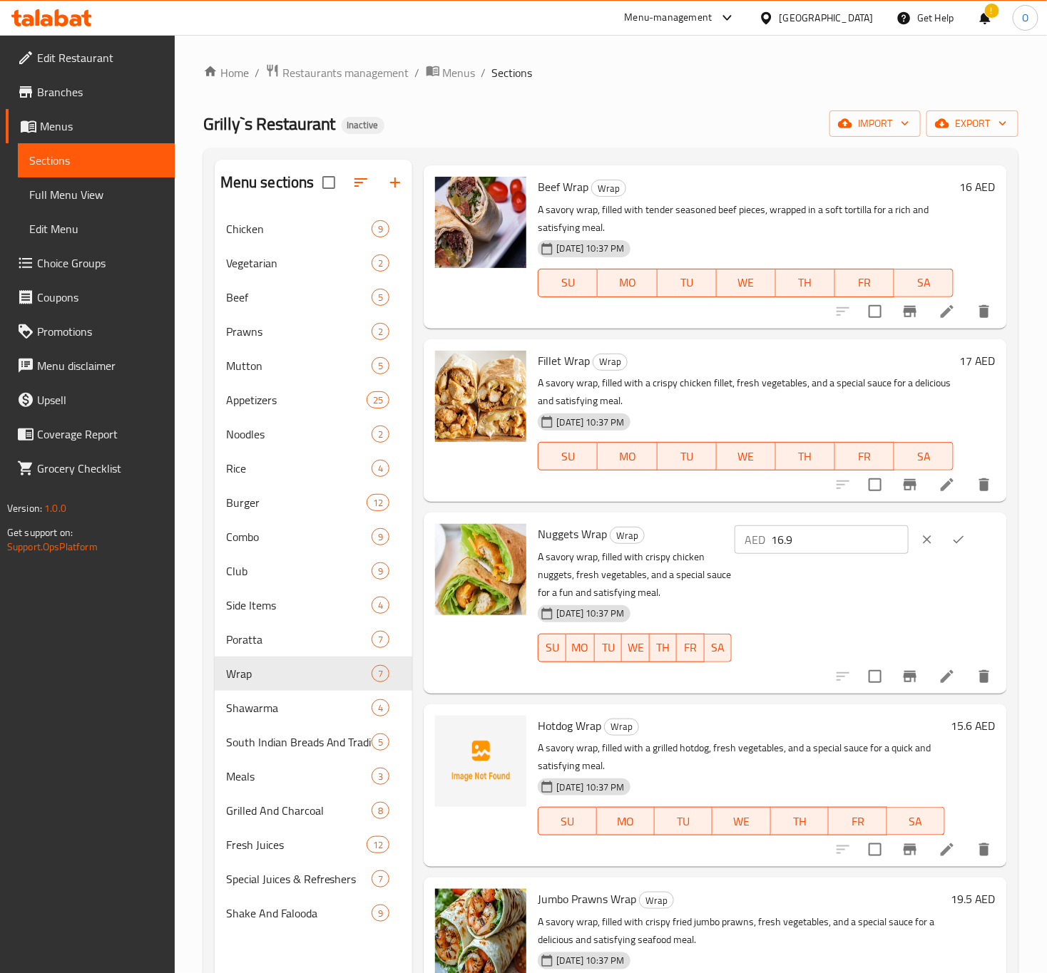
click at [871, 553] on input "16.9" at bounding box center [840, 540] width 138 height 29
type input "17"
drag, startPoint x: 959, startPoint y: 543, endPoint x: 954, endPoint y: 537, distance: 8.1
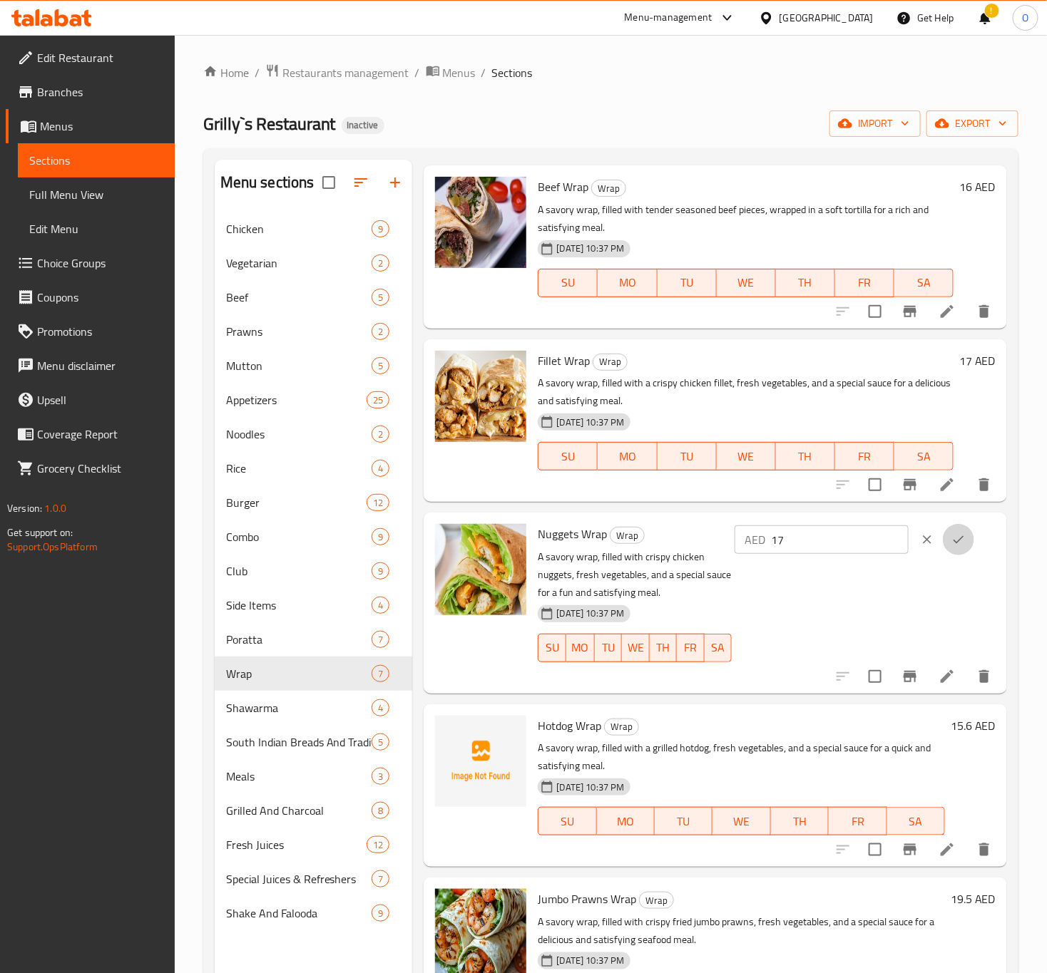
click at [954, 538] on button "ok" at bounding box center [958, 539] width 31 height 31
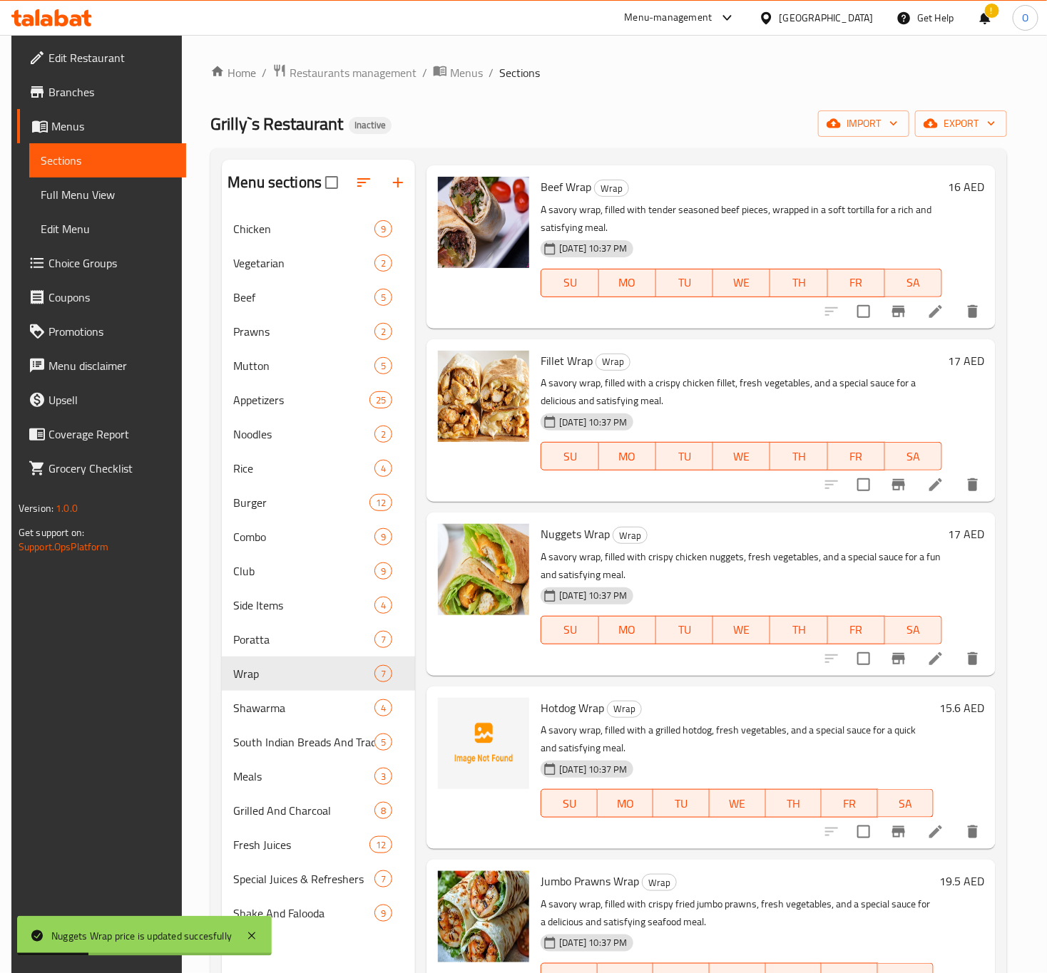
click at [933, 719] on div "15.6 AED" at bounding box center [958, 768] width 51 height 140
click at [942, 712] on h6 "15.6 AED" at bounding box center [961, 708] width 45 height 20
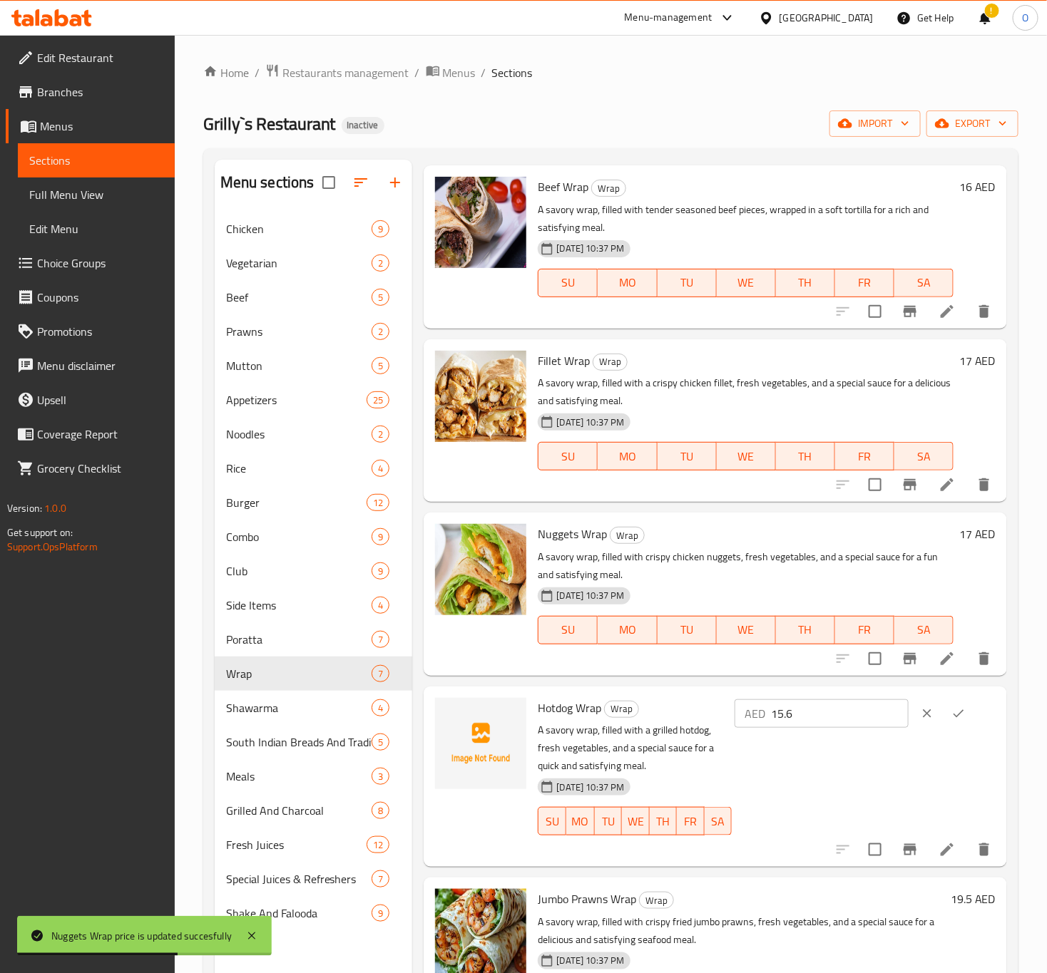
click at [859, 720] on input "15.6" at bounding box center [840, 714] width 138 height 29
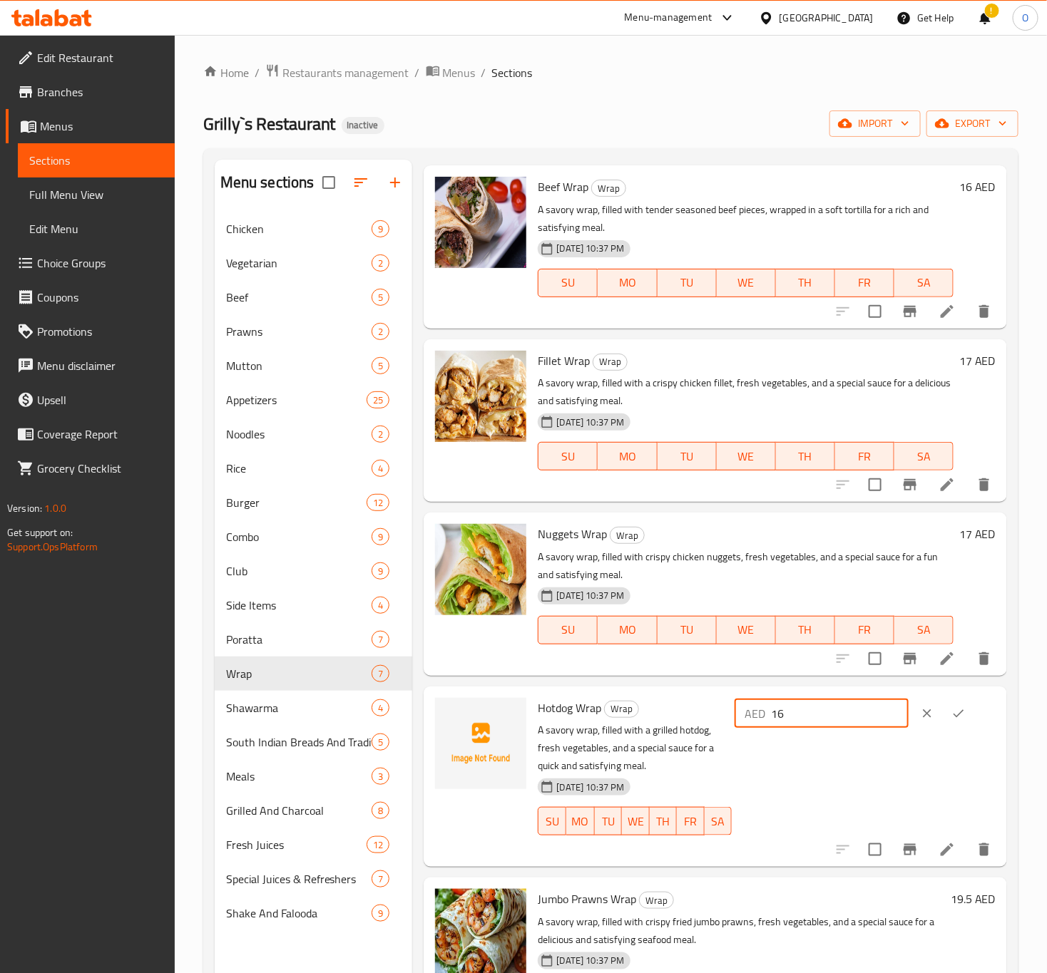
type input "16"
click at [953, 715] on icon "ok" at bounding box center [958, 714] width 11 height 8
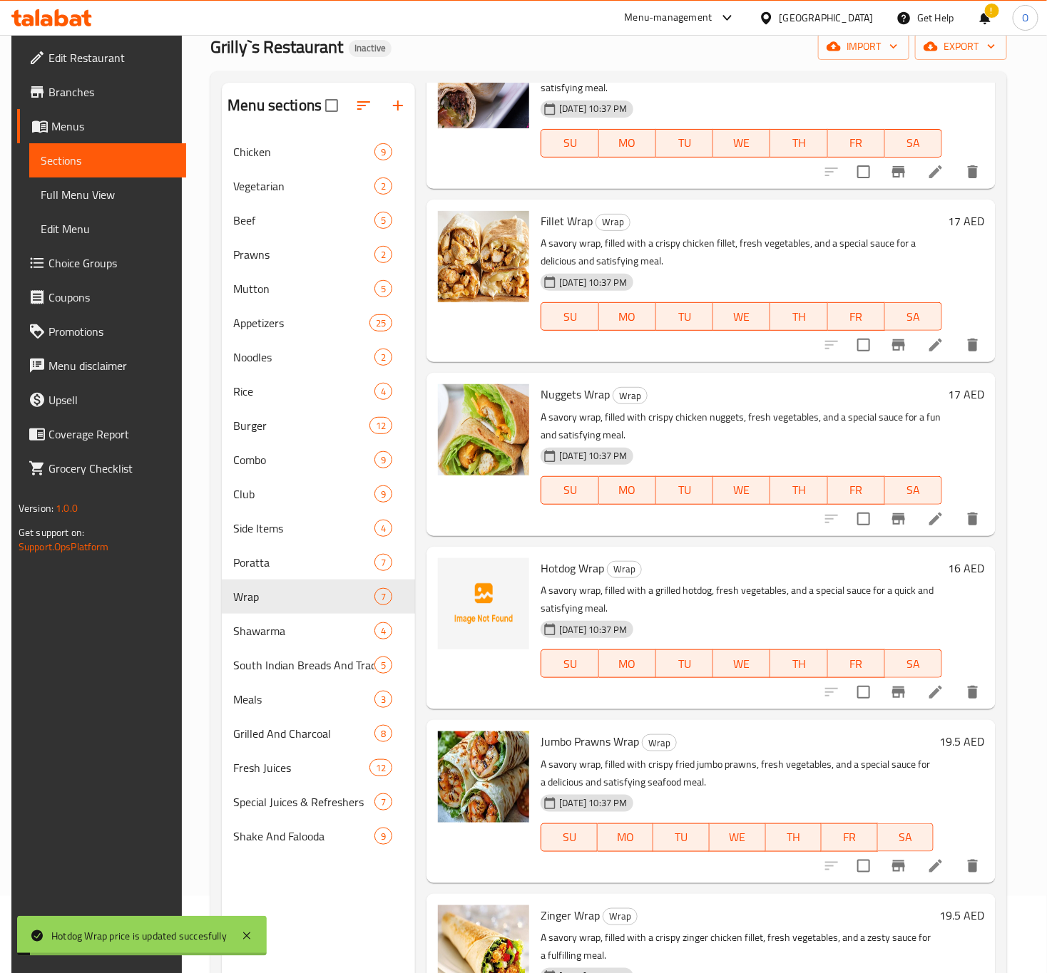
scroll to position [200, 0]
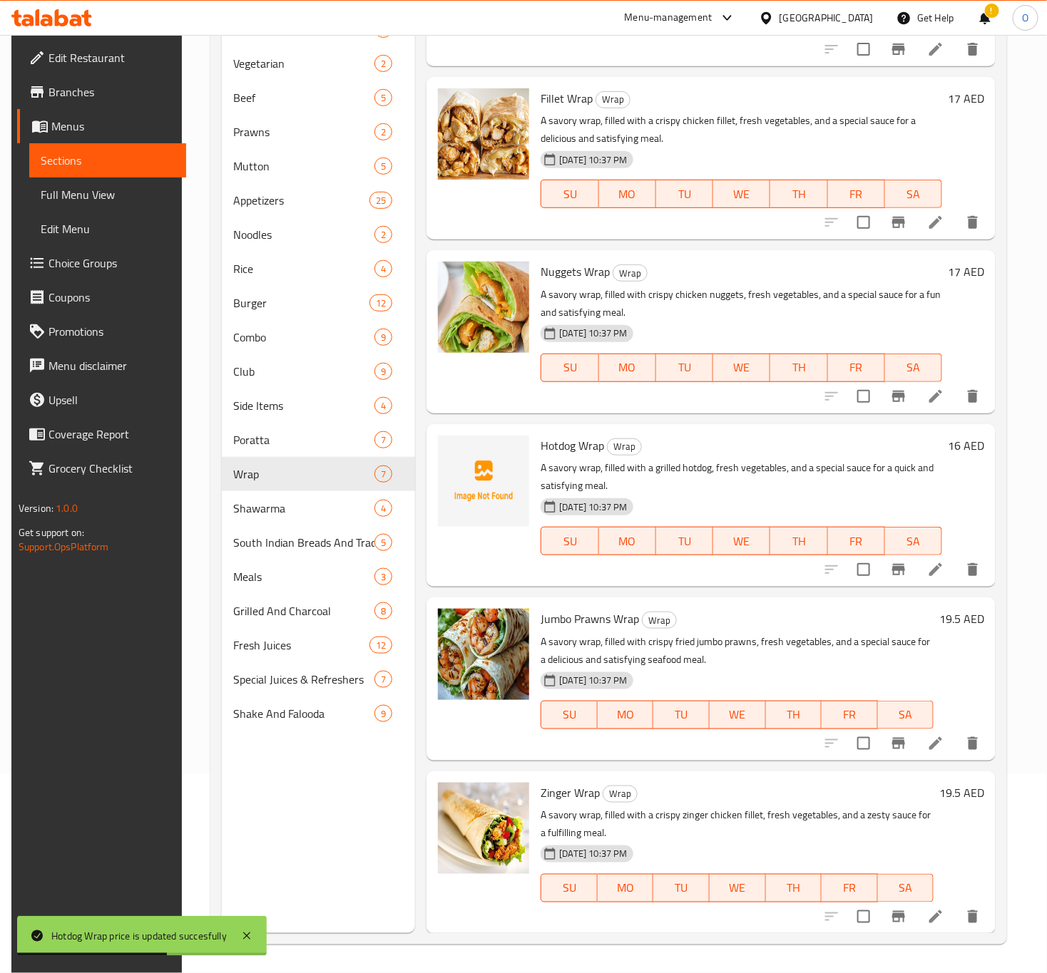
click at [933, 625] on div "19.5 AED" at bounding box center [958, 619] width 51 height 20
drag, startPoint x: 956, startPoint y: 608, endPoint x: 946, endPoint y: 610, distance: 10.9
click at [946, 610] on h6 "19.5 AED" at bounding box center [961, 619] width 45 height 20
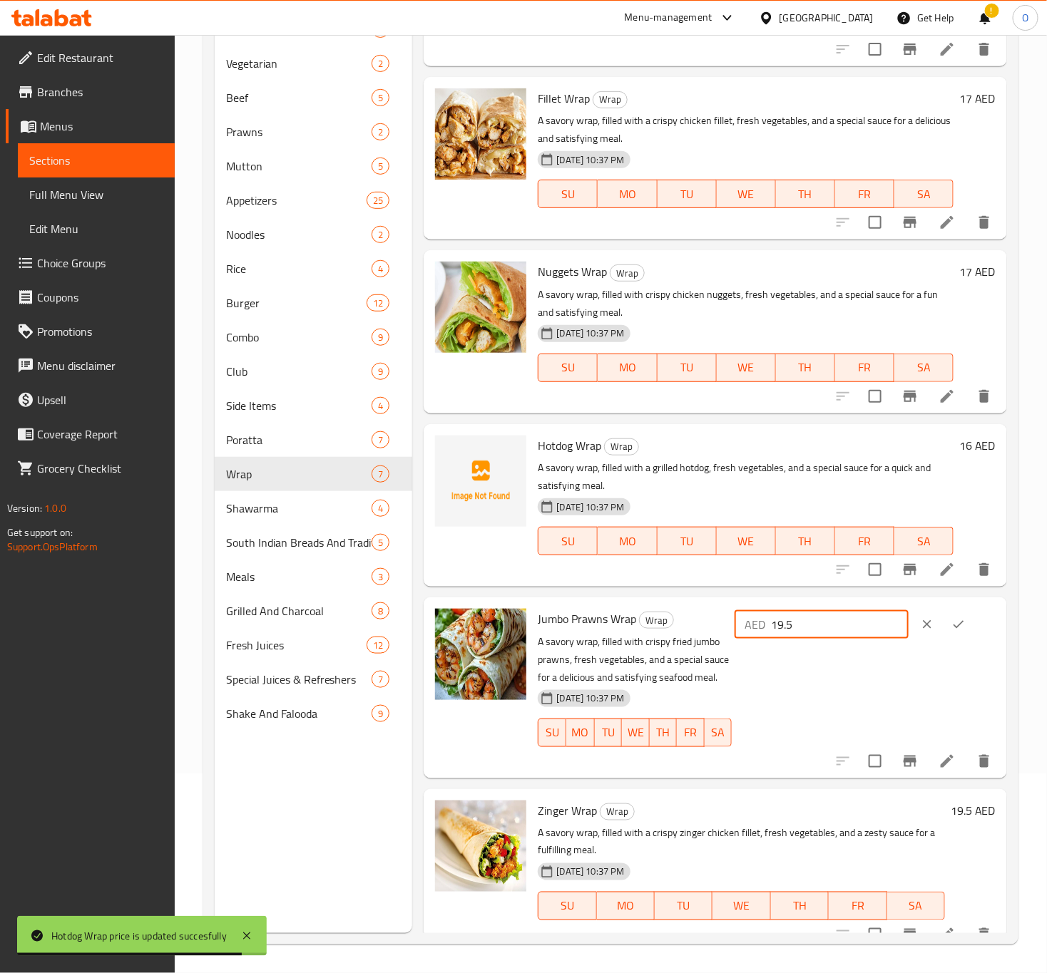
click at [824, 633] on input "19.5" at bounding box center [840, 624] width 138 height 29
type input "20"
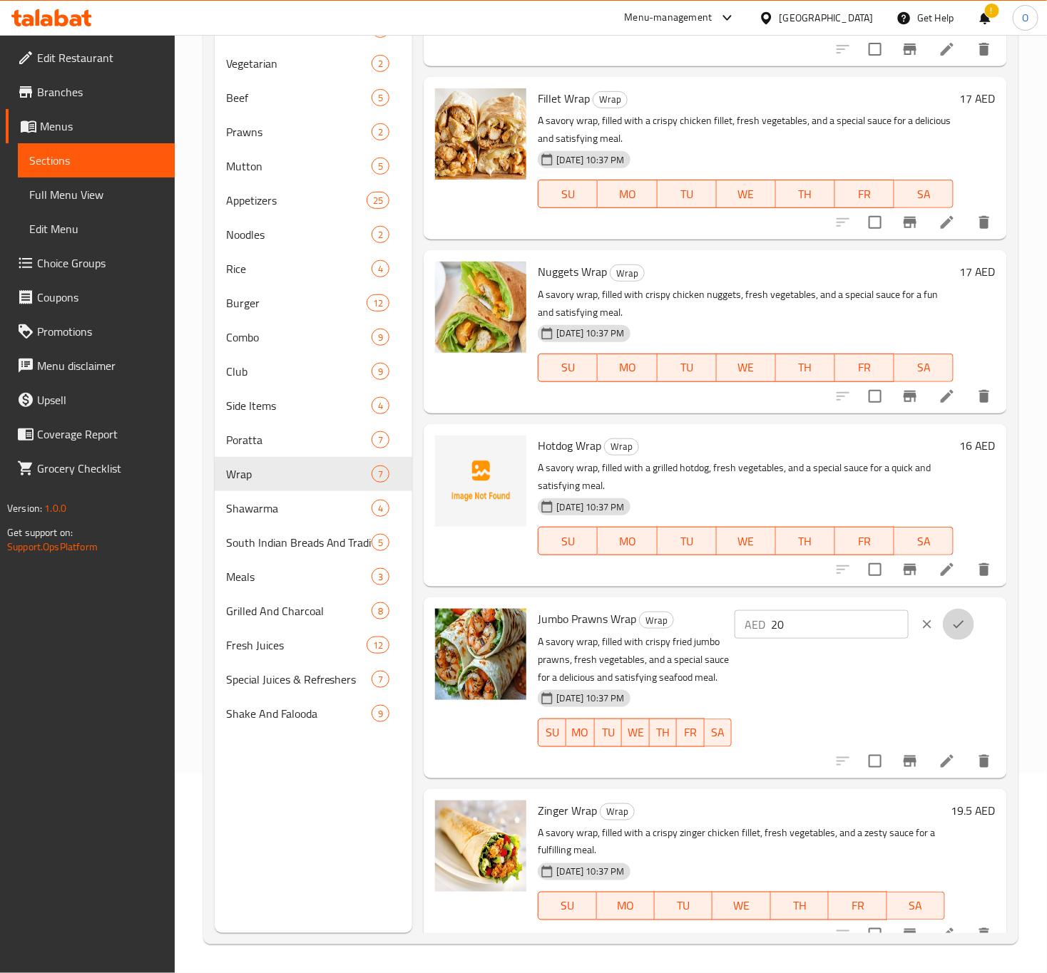
click at [961, 617] on button "ok" at bounding box center [958, 624] width 31 height 31
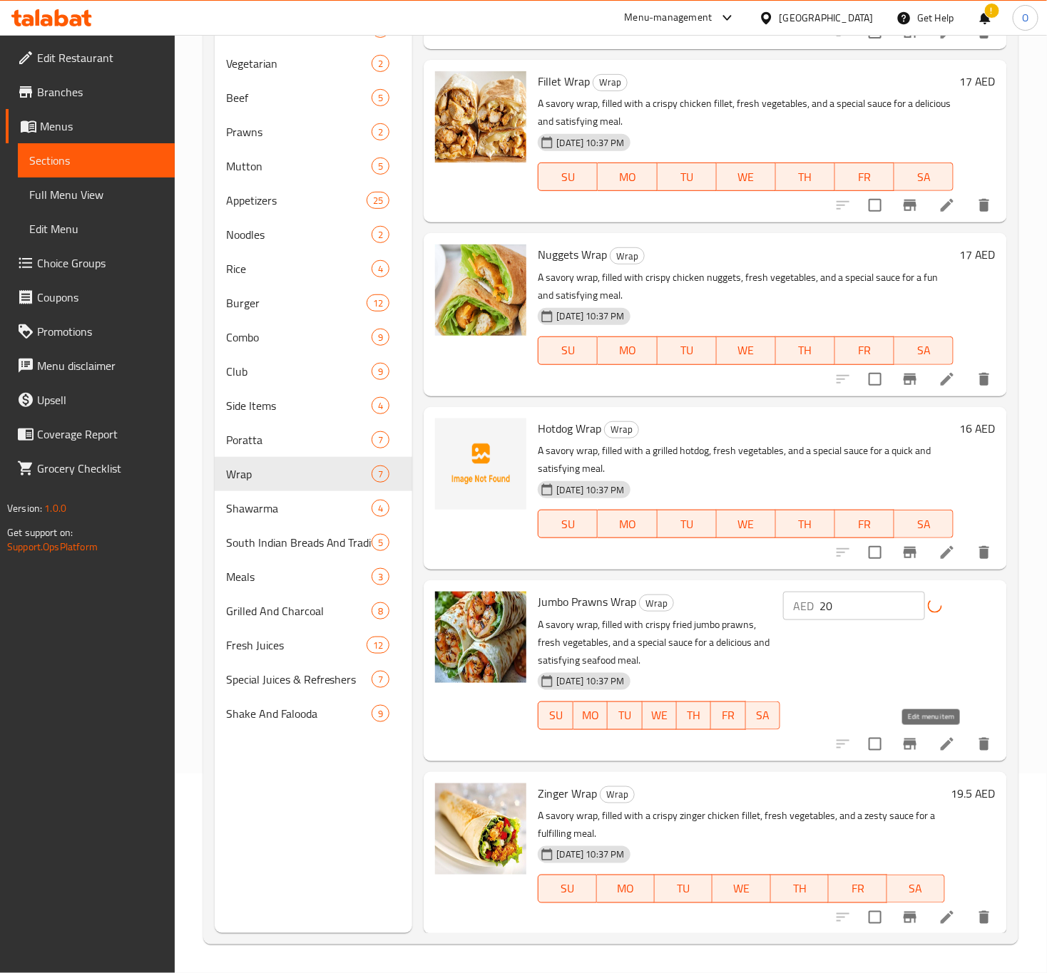
scroll to position [277, 0]
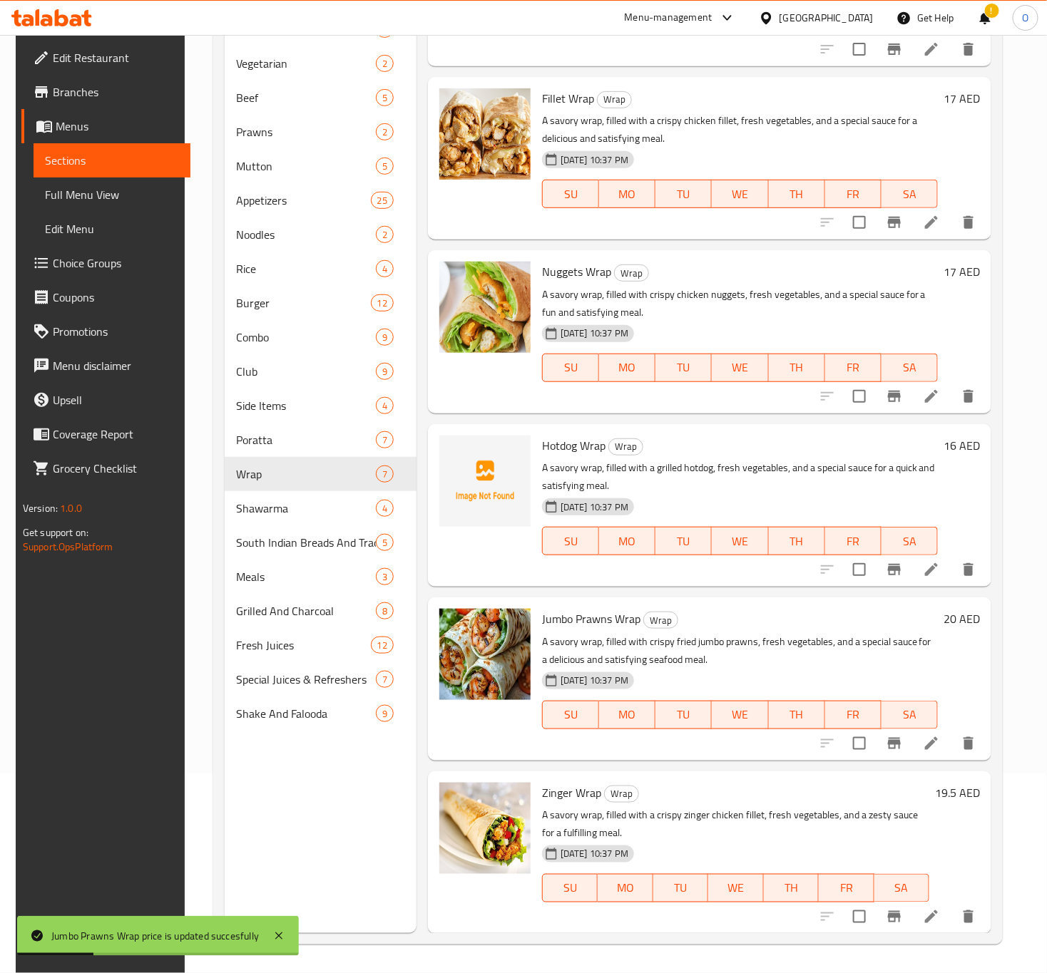
click at [955, 798] on h6 "19.5 AED" at bounding box center [957, 793] width 45 height 20
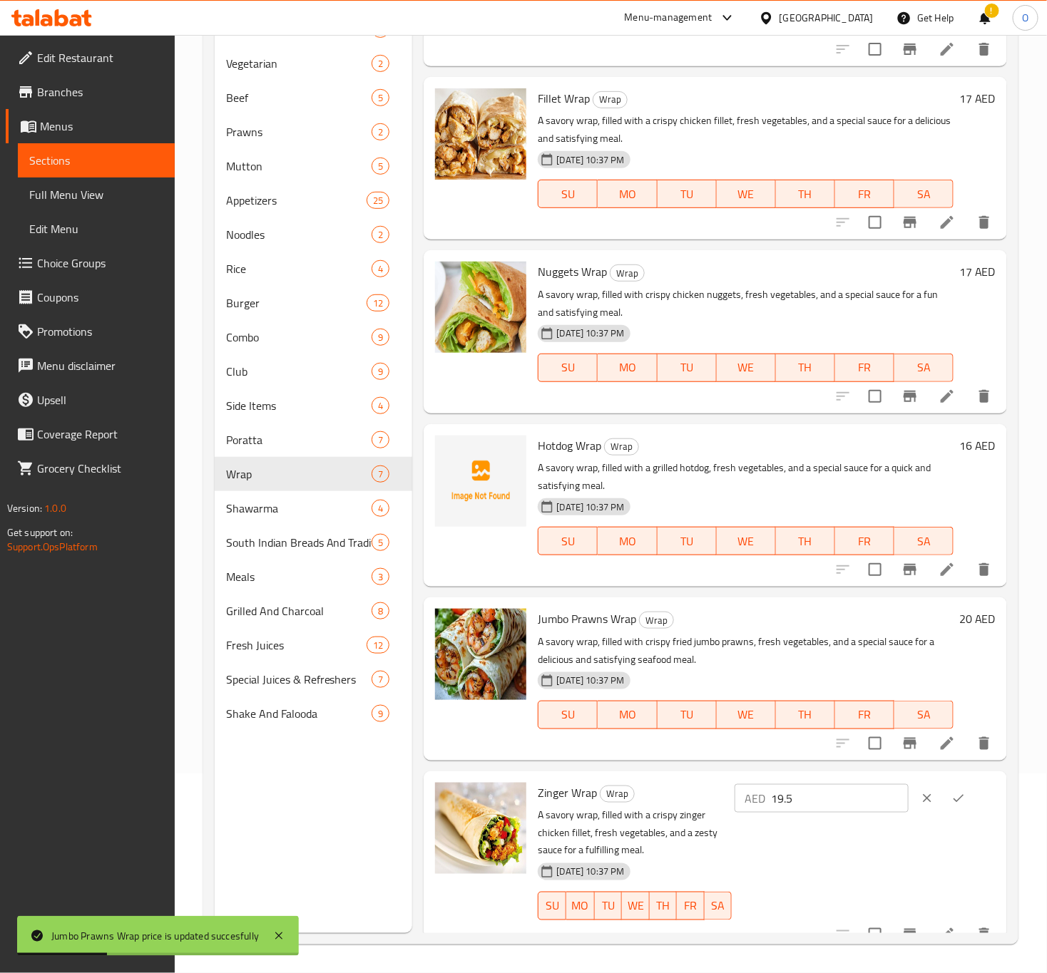
scroll to position [294, 0]
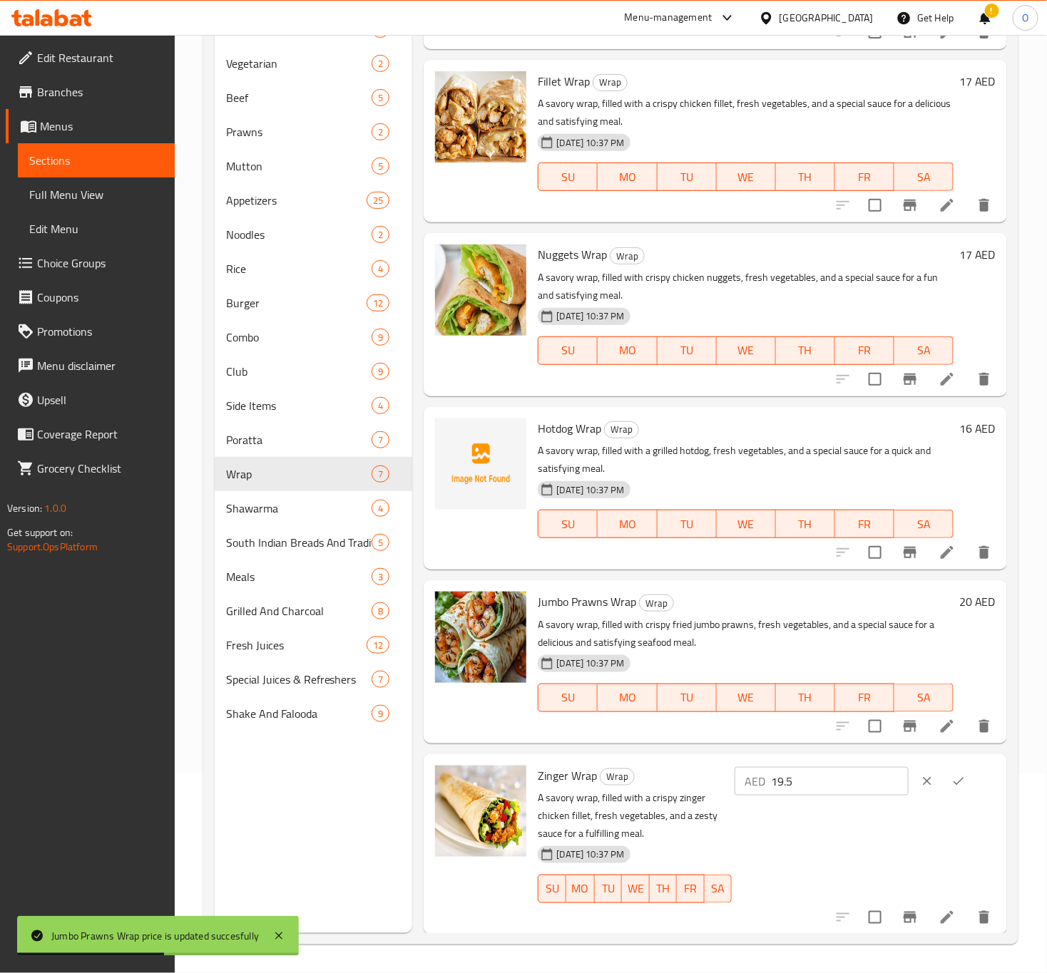
click at [860, 790] on input "19.5" at bounding box center [840, 781] width 138 height 29
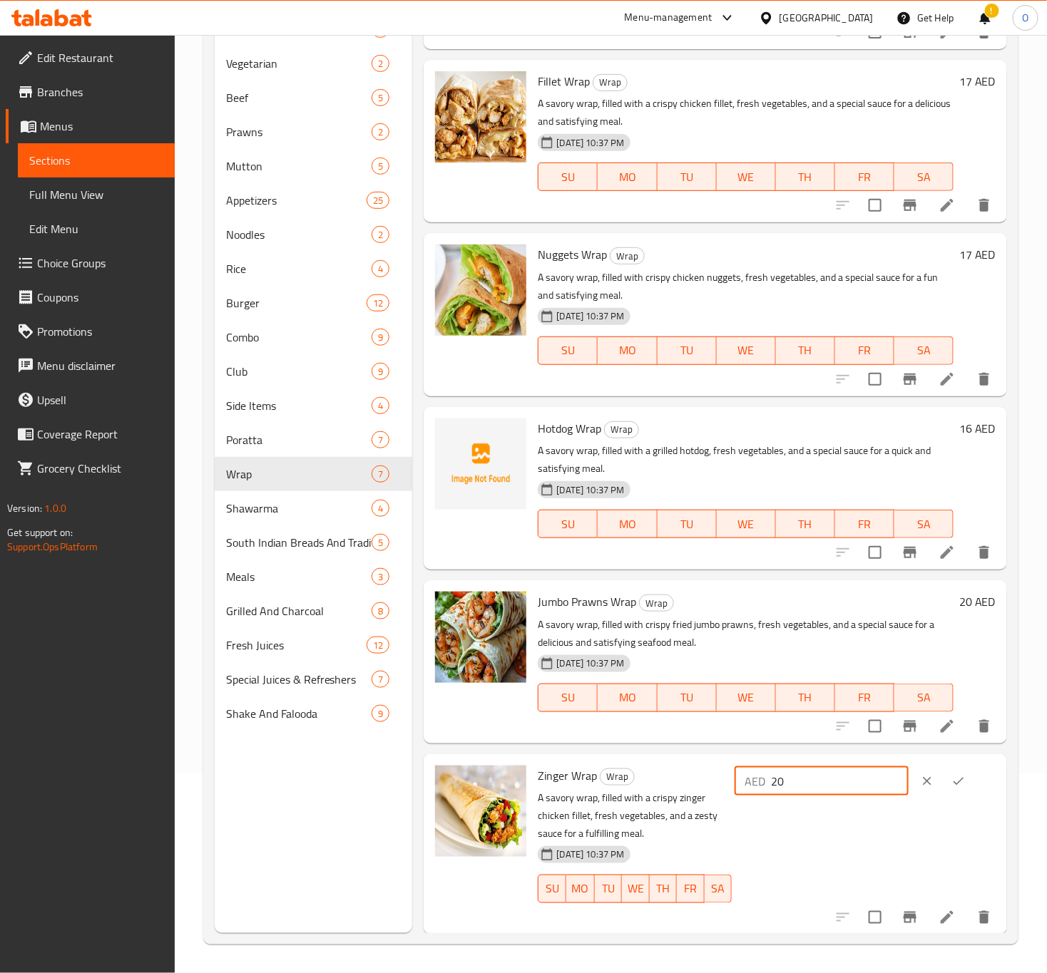
type input "20"
click at [943, 782] on button "ok" at bounding box center [958, 781] width 31 height 31
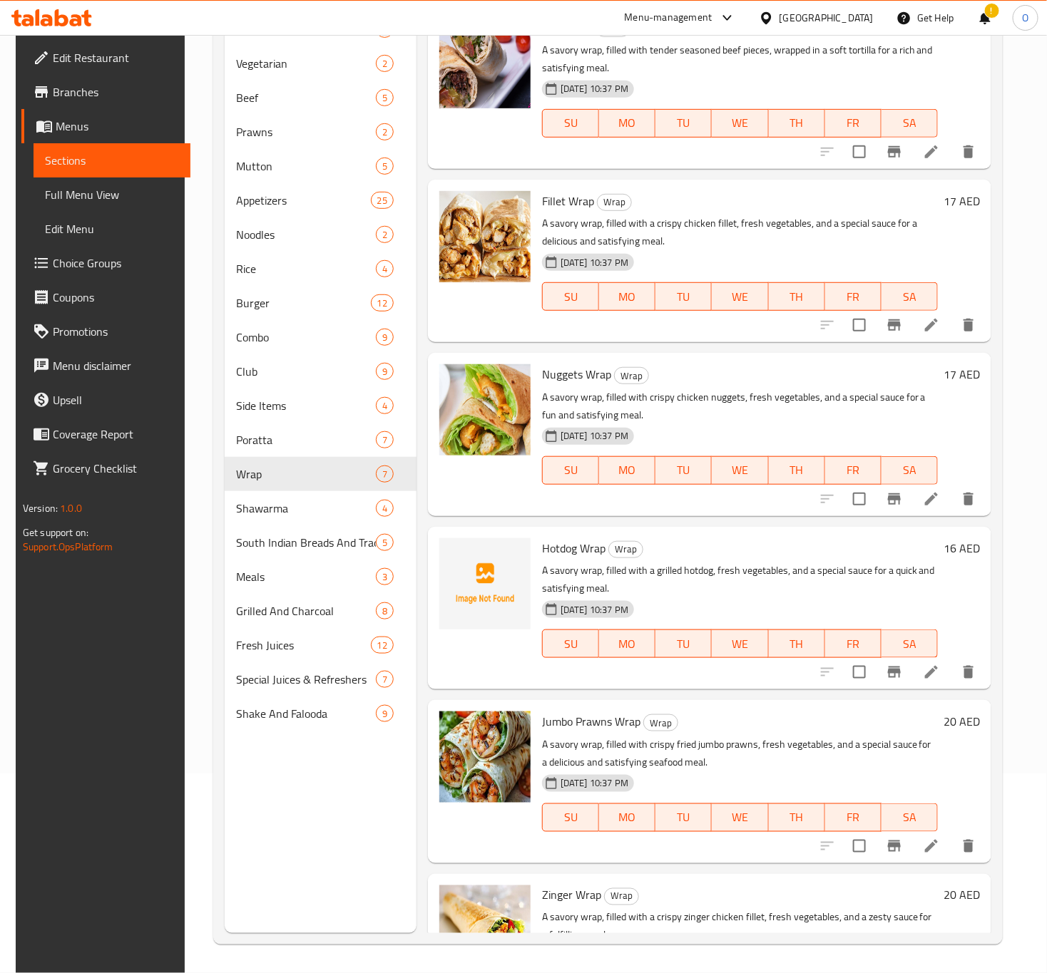
scroll to position [277, 0]
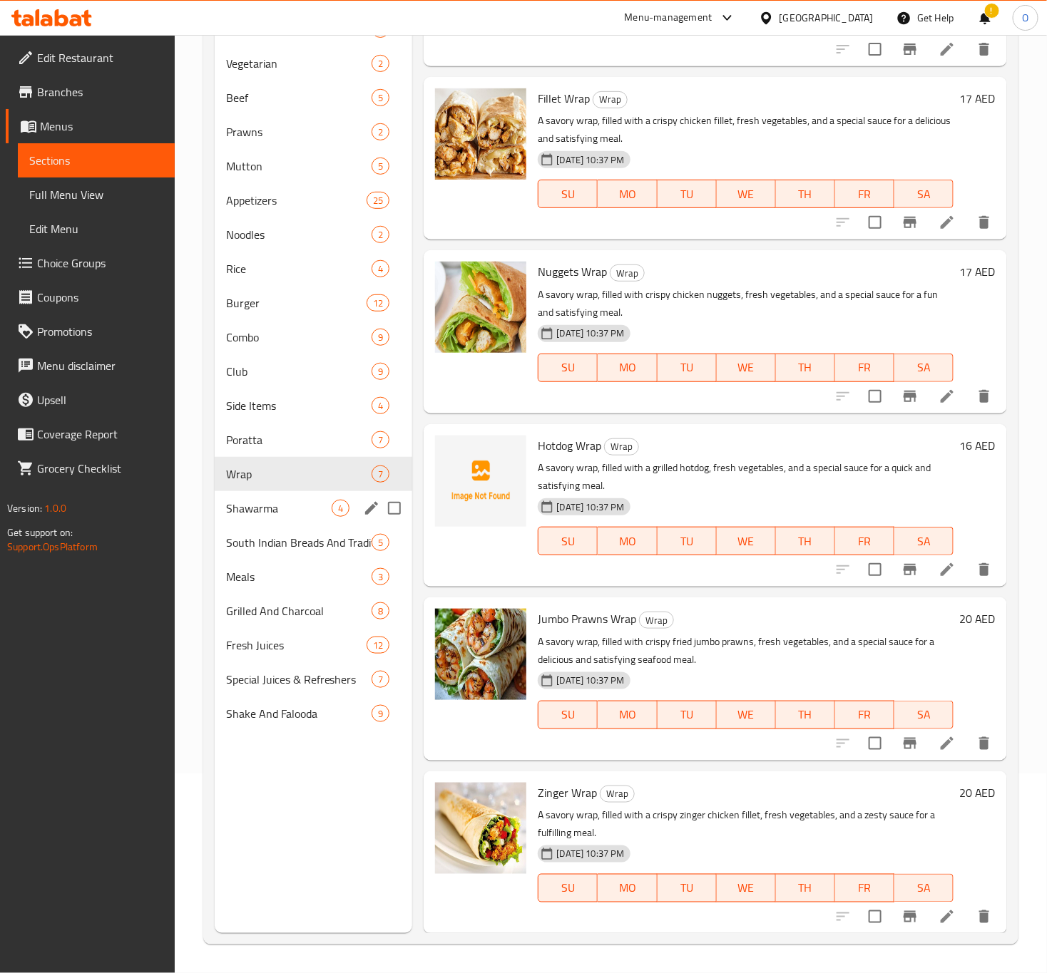
click at [221, 509] on div "Shawarma 4" at bounding box center [314, 508] width 198 height 34
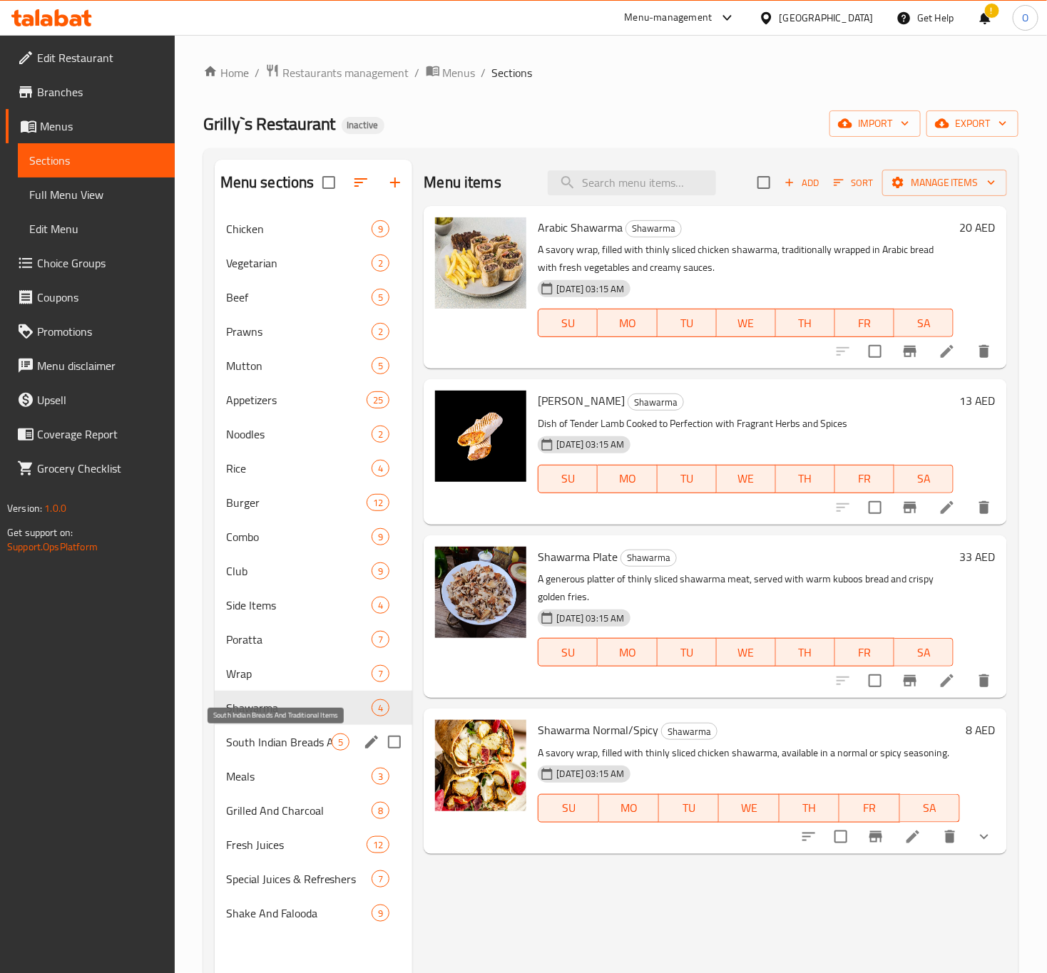
drag, startPoint x: 257, startPoint y: 749, endPoint x: 278, endPoint y: 754, distance: 21.8
click at [257, 749] on span "South Indian Breads And Traditional Items" at bounding box center [279, 742] width 106 height 17
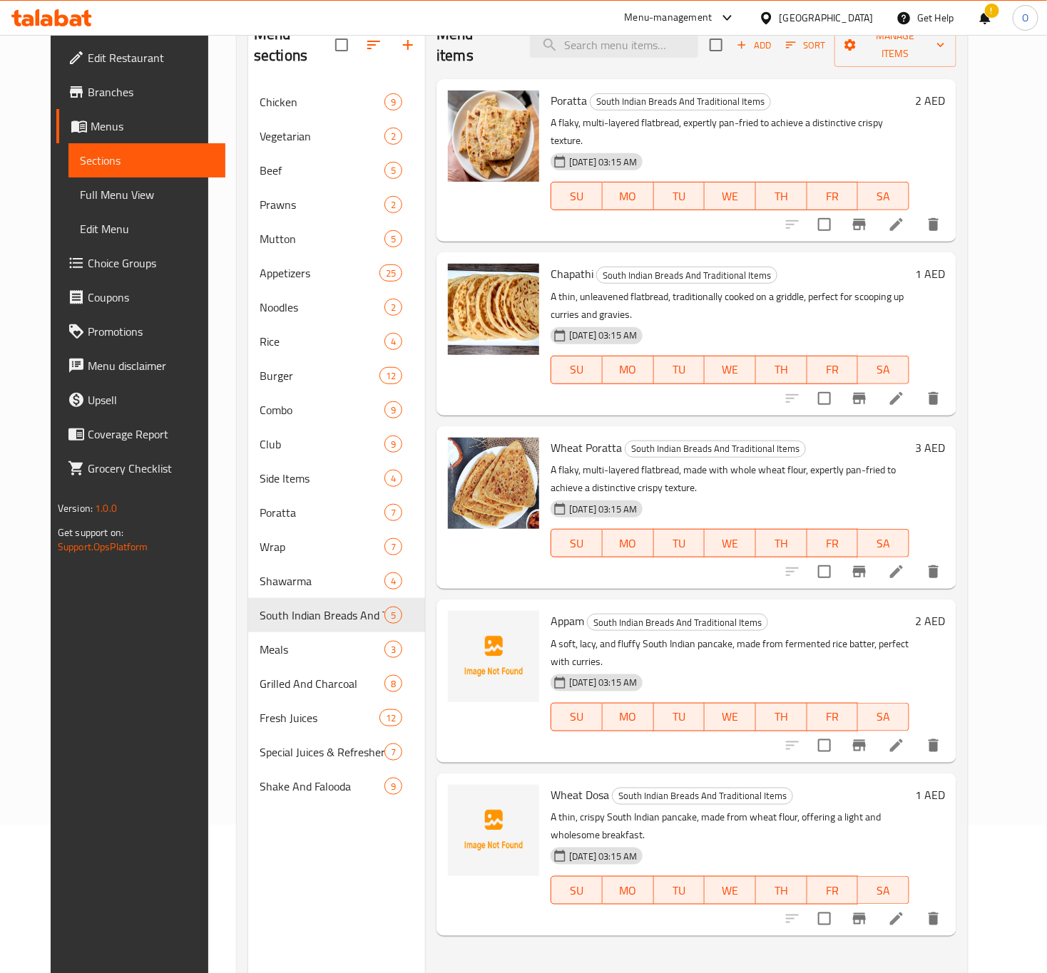
scroll to position [200, 0]
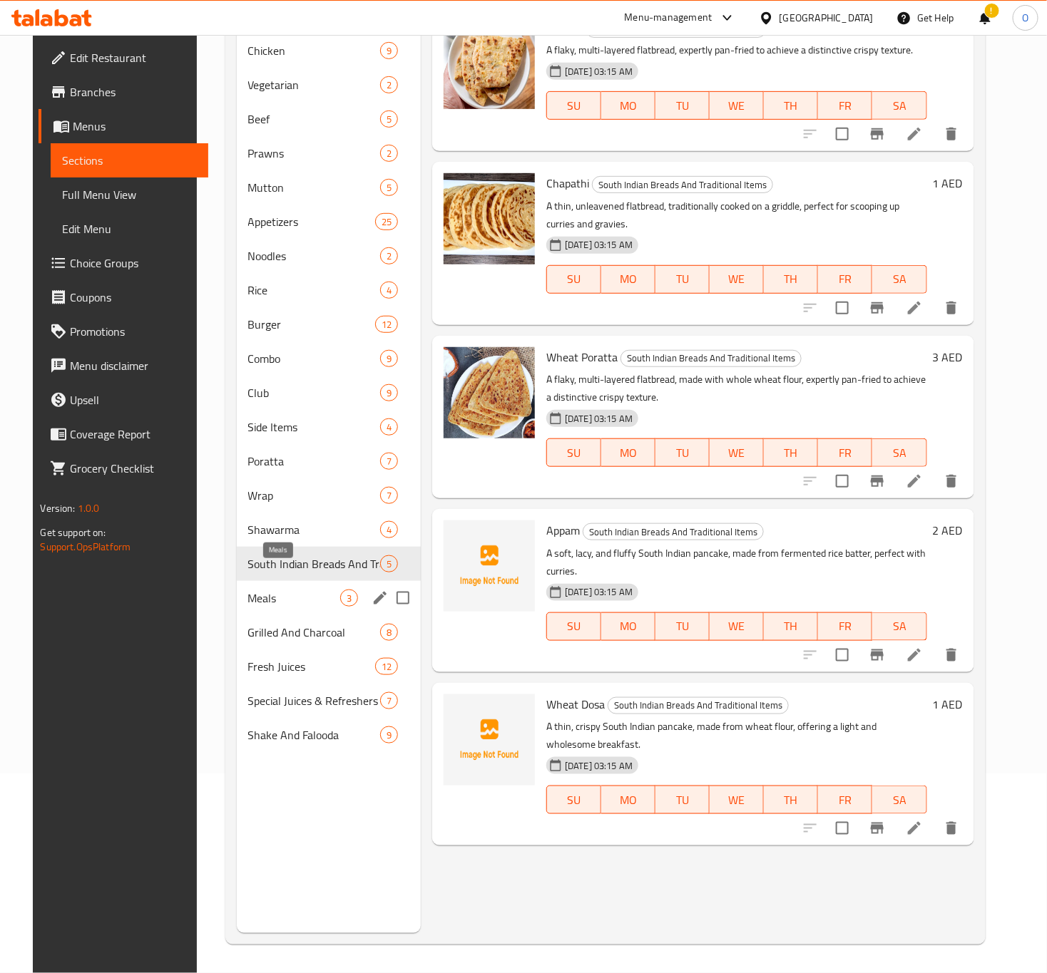
click at [282, 590] on span "Meals" at bounding box center [294, 598] width 92 height 17
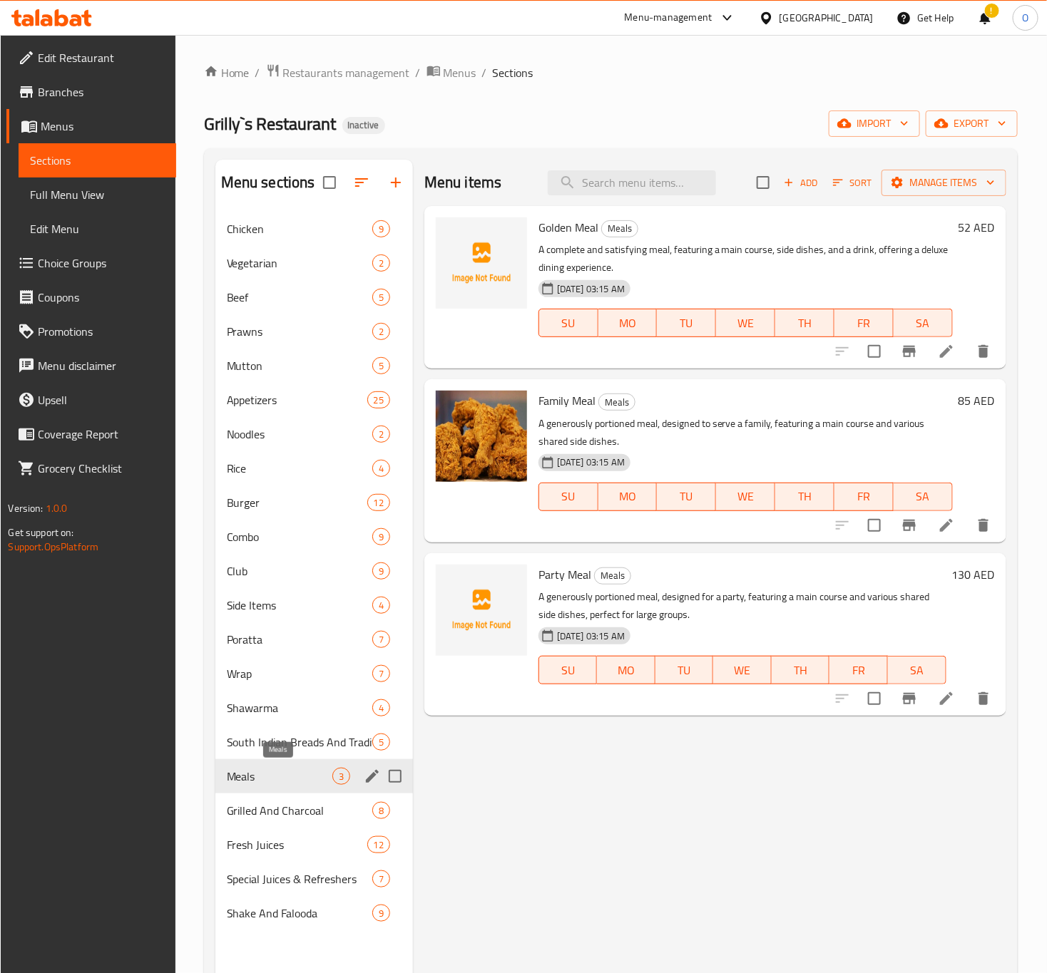
scroll to position [107, 0]
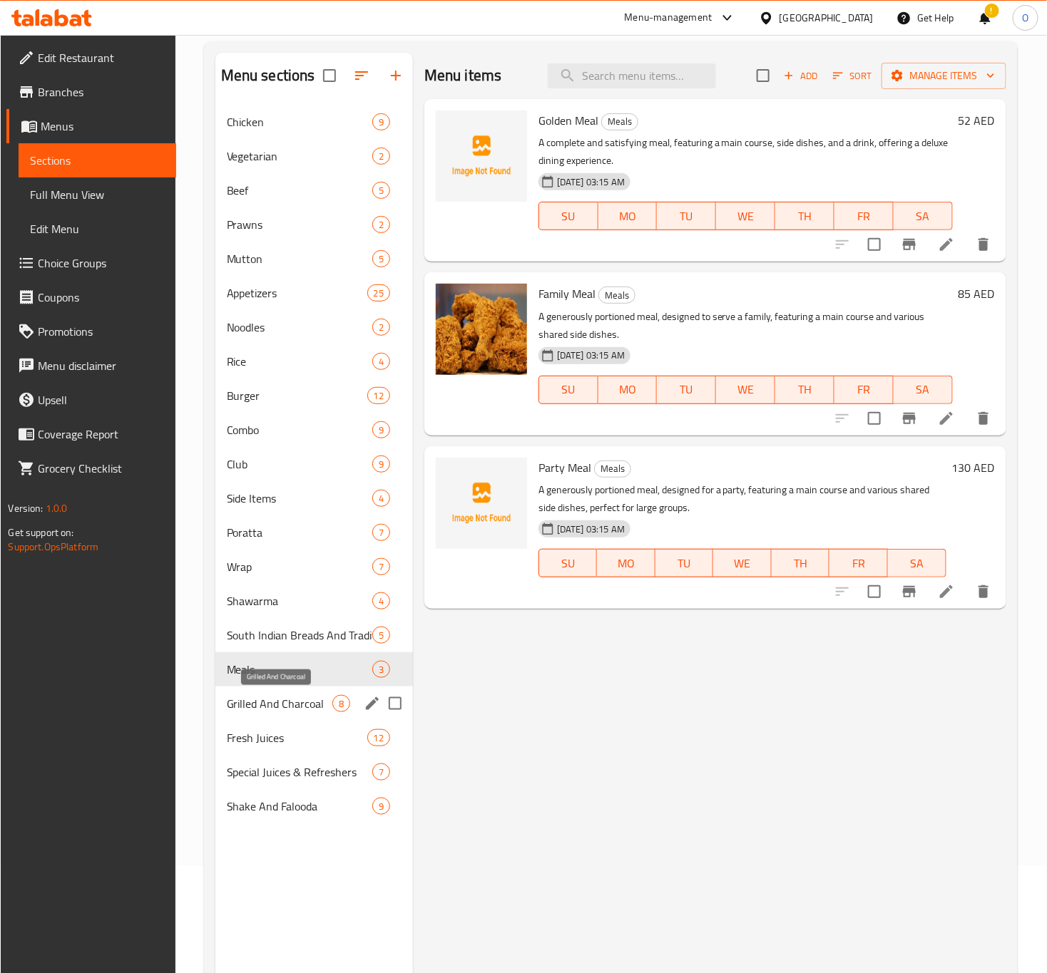
click at [260, 710] on span "Grilled And Charcoal" at bounding box center [280, 703] width 106 height 17
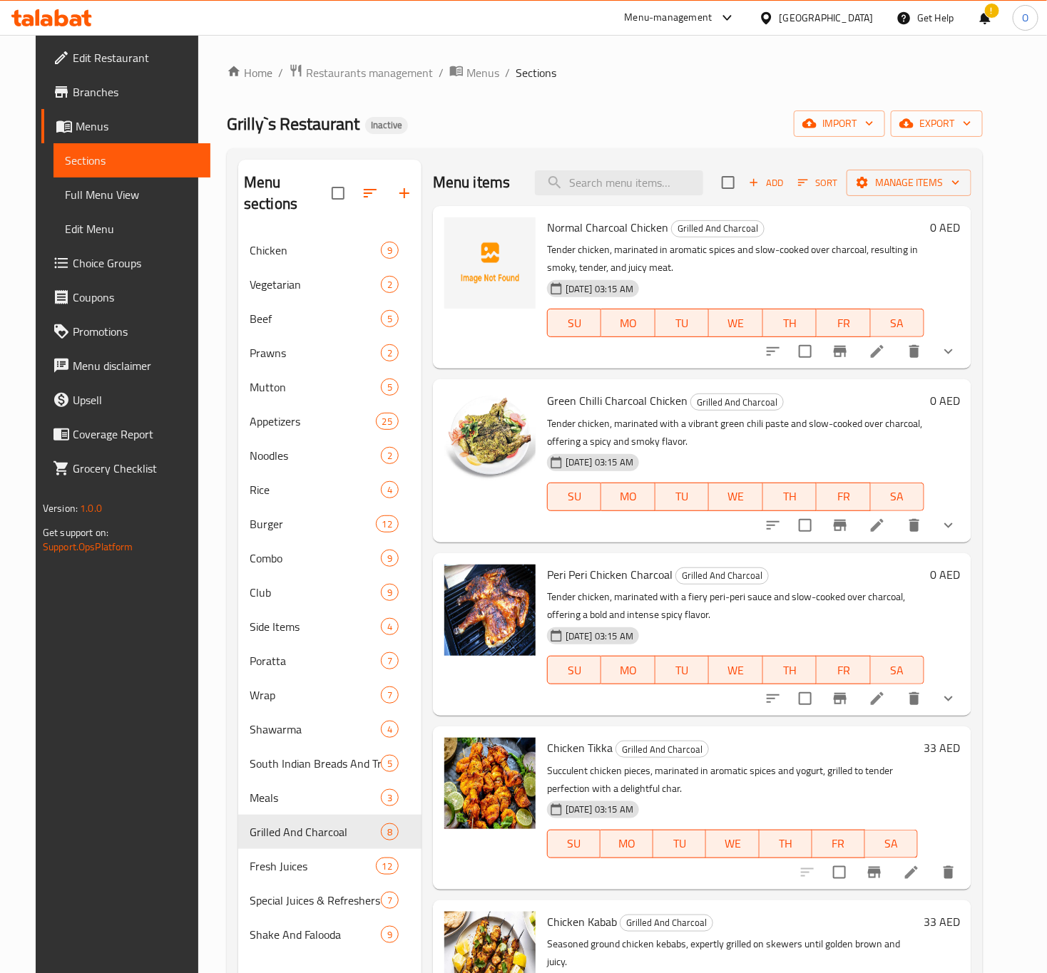
click at [893, 364] on li at bounding box center [877, 352] width 40 height 26
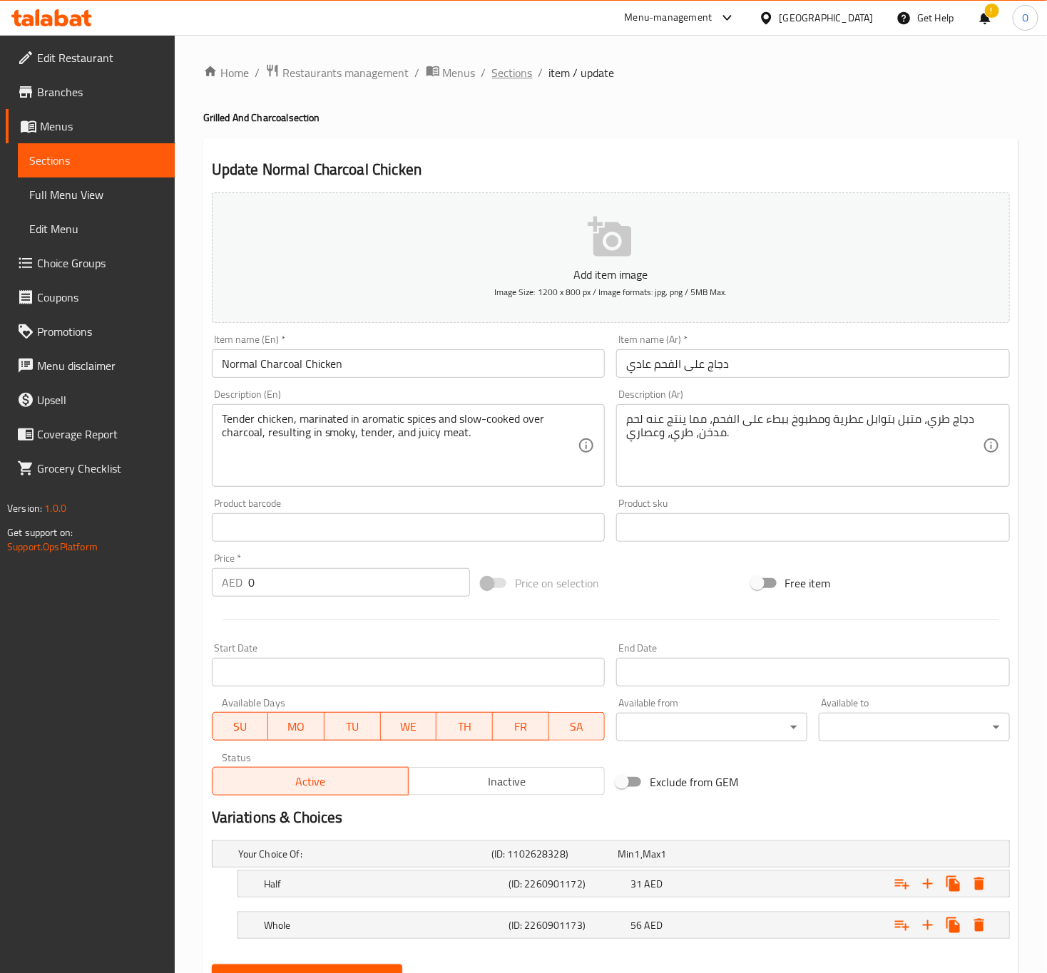
click at [498, 67] on span "Sections" at bounding box center [512, 72] width 41 height 17
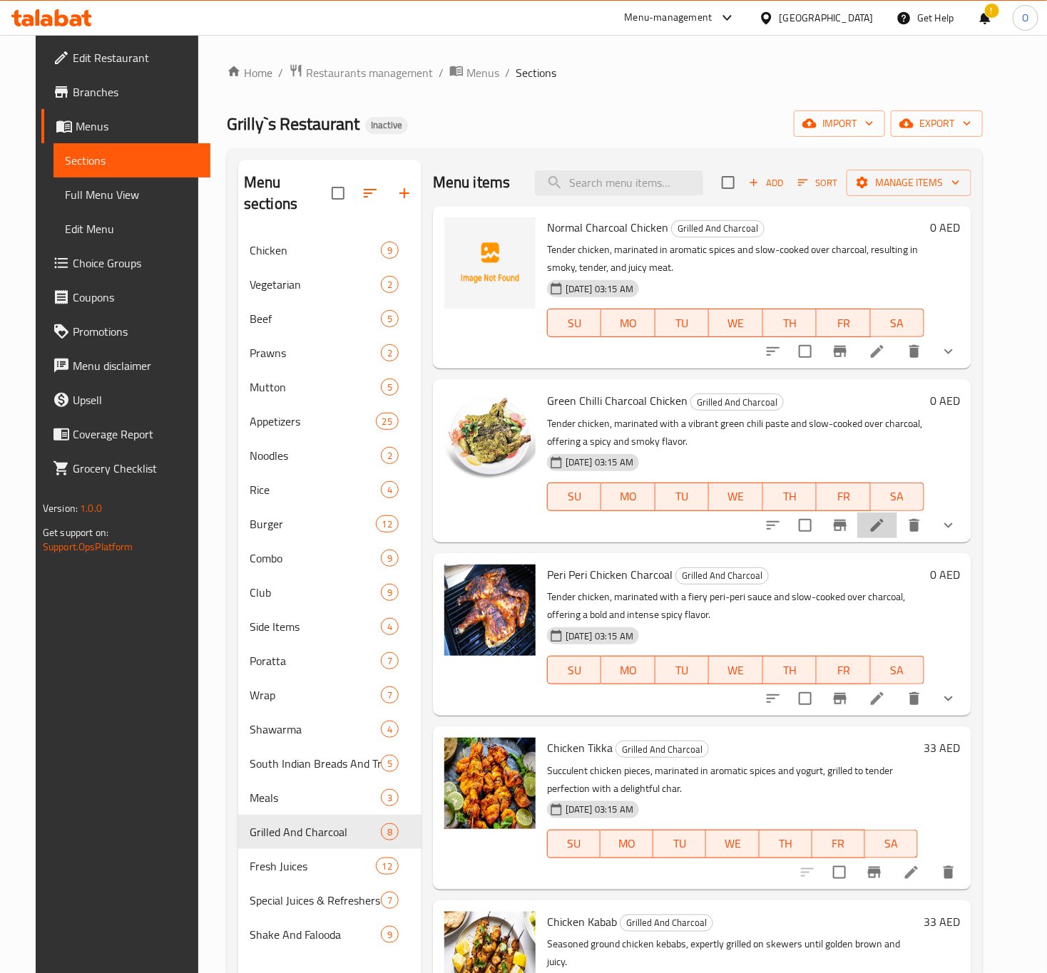
click at [897, 518] on li at bounding box center [877, 526] width 40 height 26
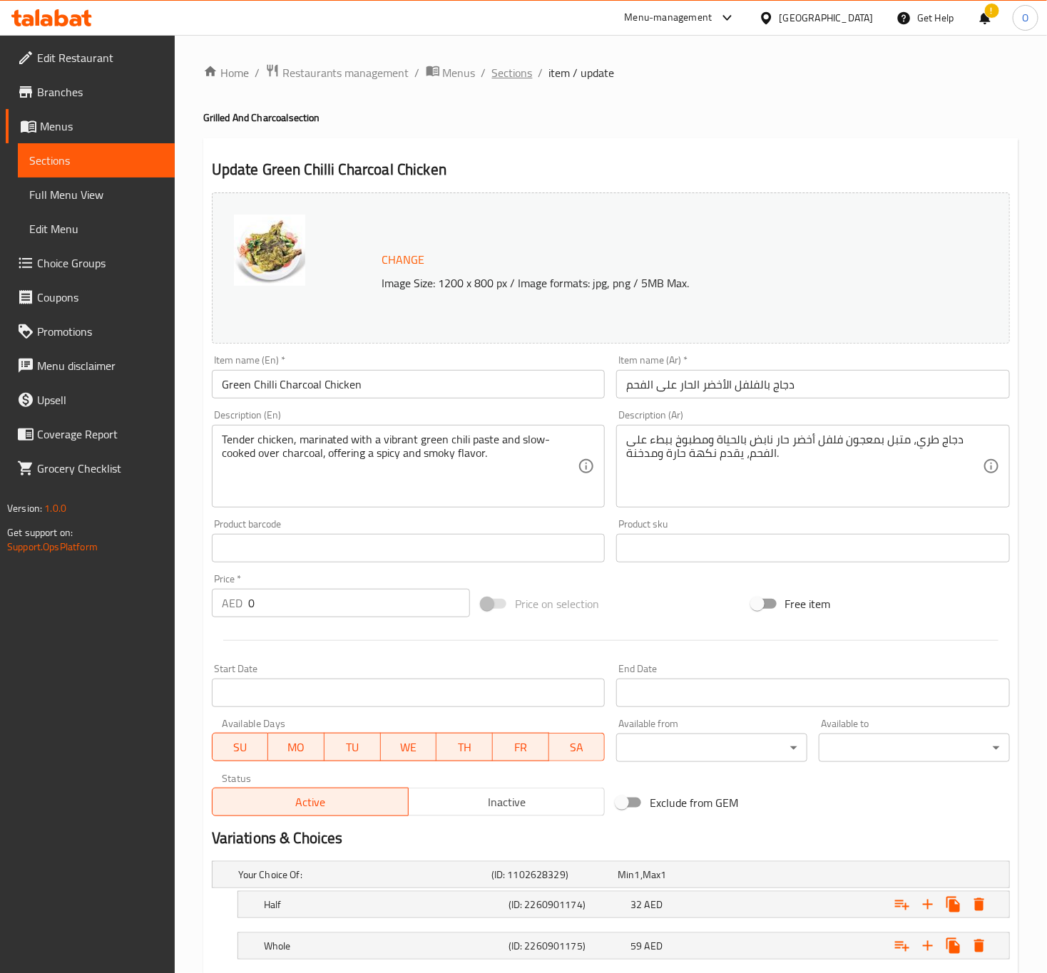
click at [528, 80] on span "Sections" at bounding box center [512, 72] width 41 height 17
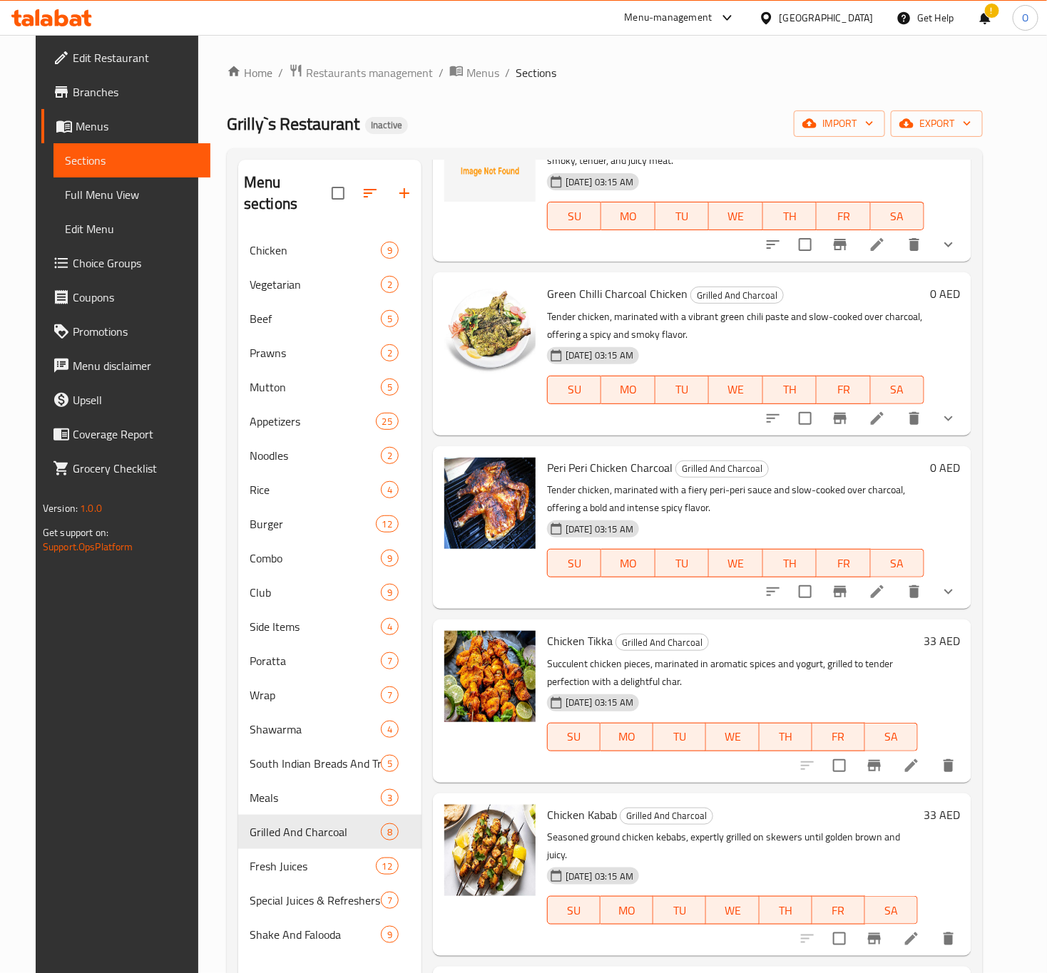
scroll to position [214, 0]
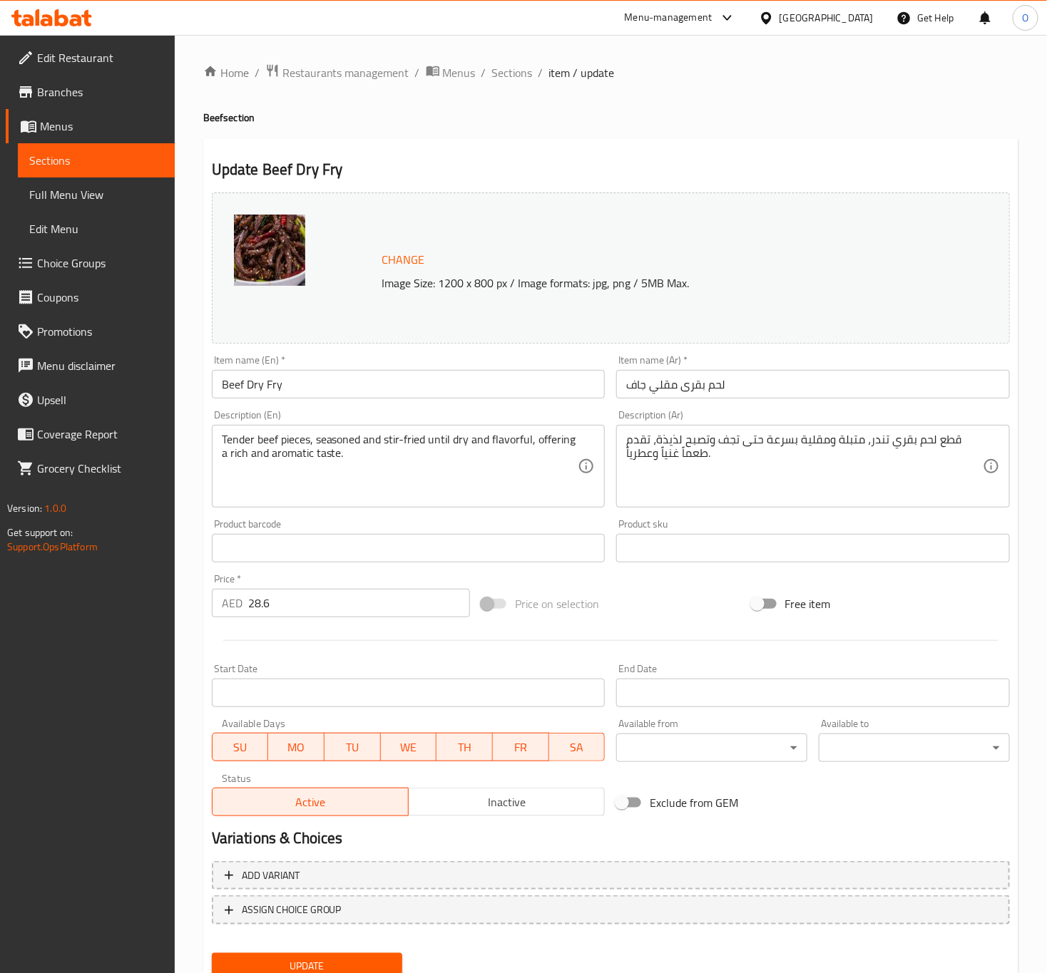
click at [270, 612] on input "28.6" at bounding box center [359, 603] width 222 height 29
type input "29"
click at [212, 953] on button "Update" at bounding box center [307, 966] width 191 height 26
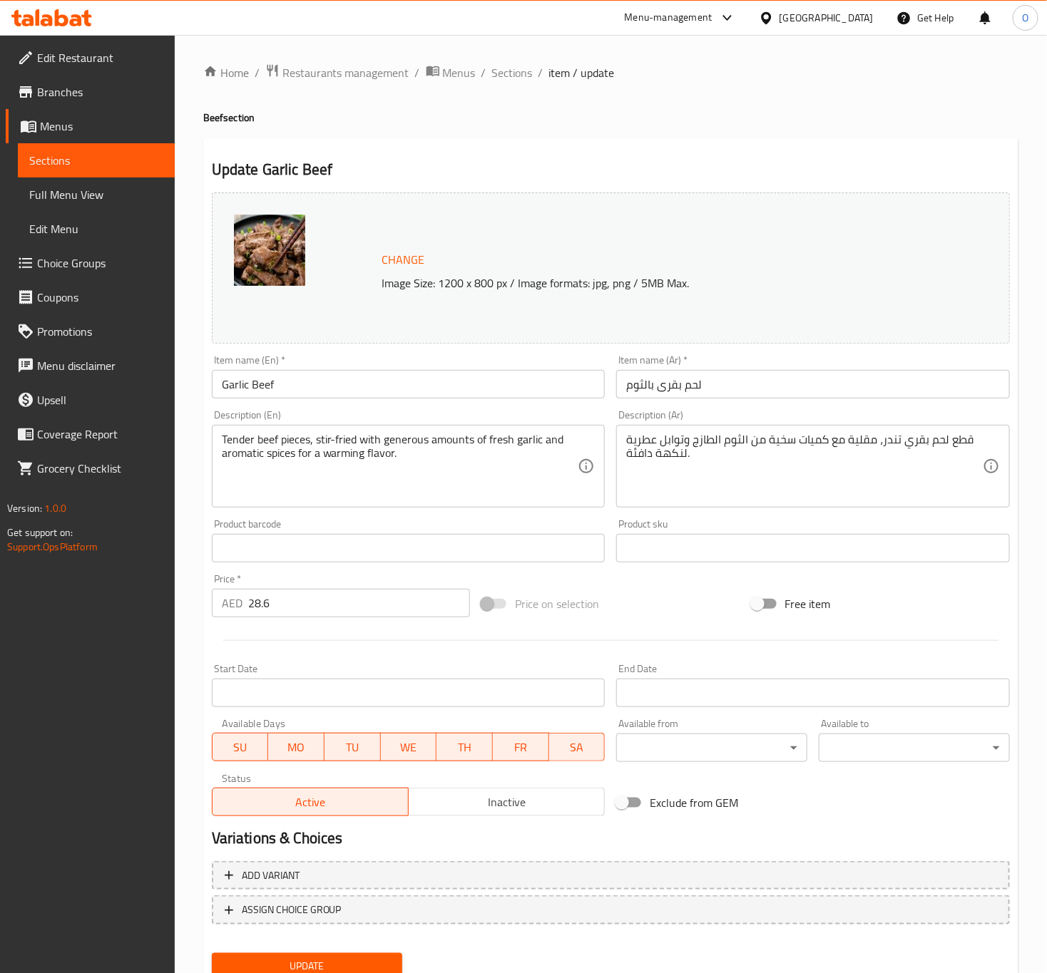
click at [334, 600] on input "28.6" at bounding box center [359, 603] width 222 height 29
type input "29"
click at [454, 593] on input "29" at bounding box center [359, 603] width 222 height 29
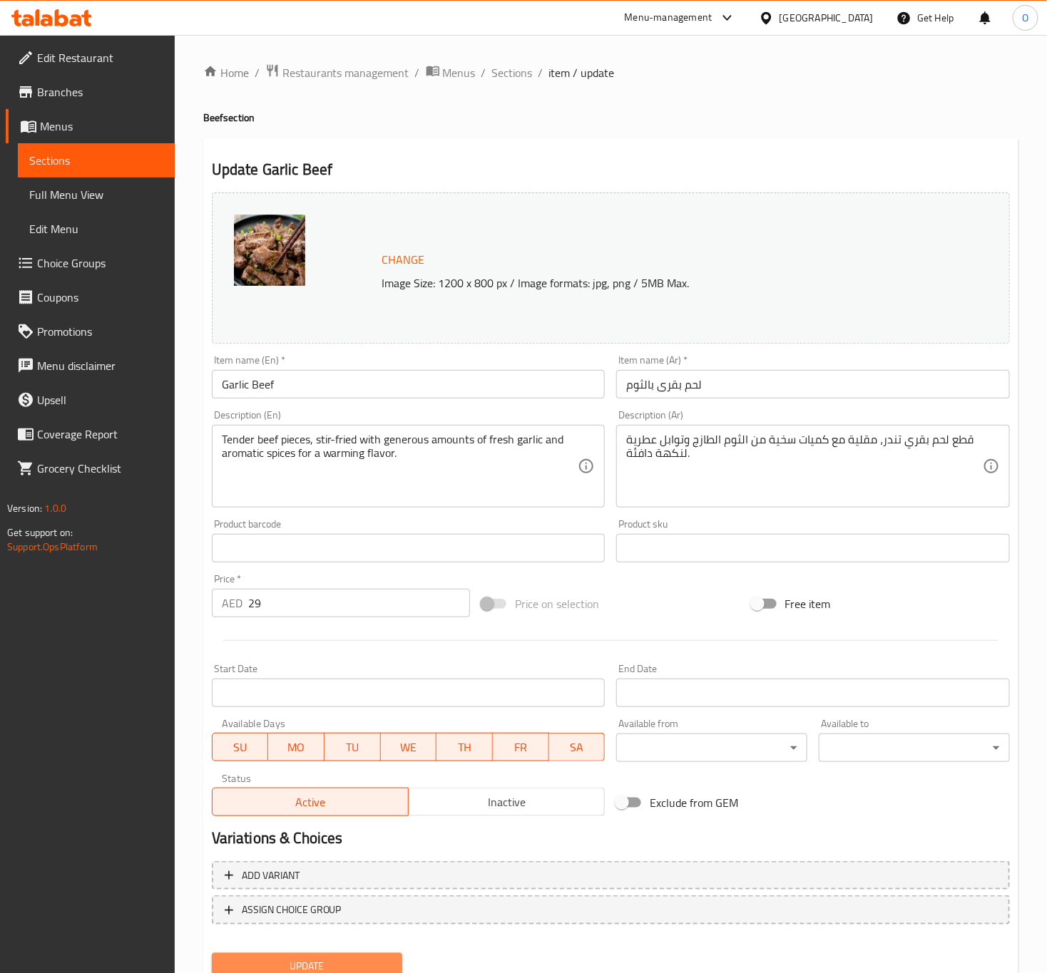
click at [341, 961] on span "Update" at bounding box center [307, 967] width 168 height 18
click at [279, 390] on input "Garlic Beef" at bounding box center [409, 384] width 394 height 29
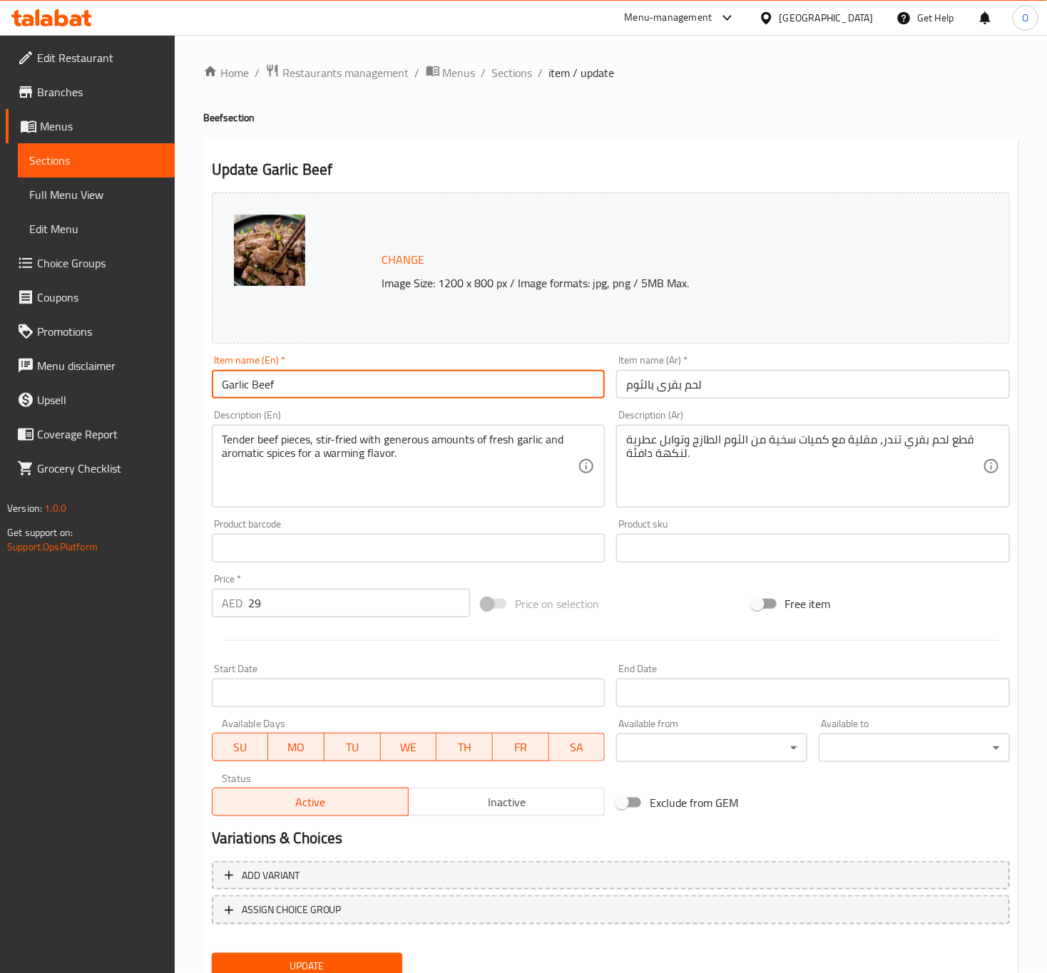
click at [279, 390] on input "Garlic Beef" at bounding box center [409, 384] width 394 height 29
click at [310, 388] on input "Garlic Beef" at bounding box center [409, 384] width 394 height 29
click at [212, 953] on button "Update" at bounding box center [307, 966] width 191 height 26
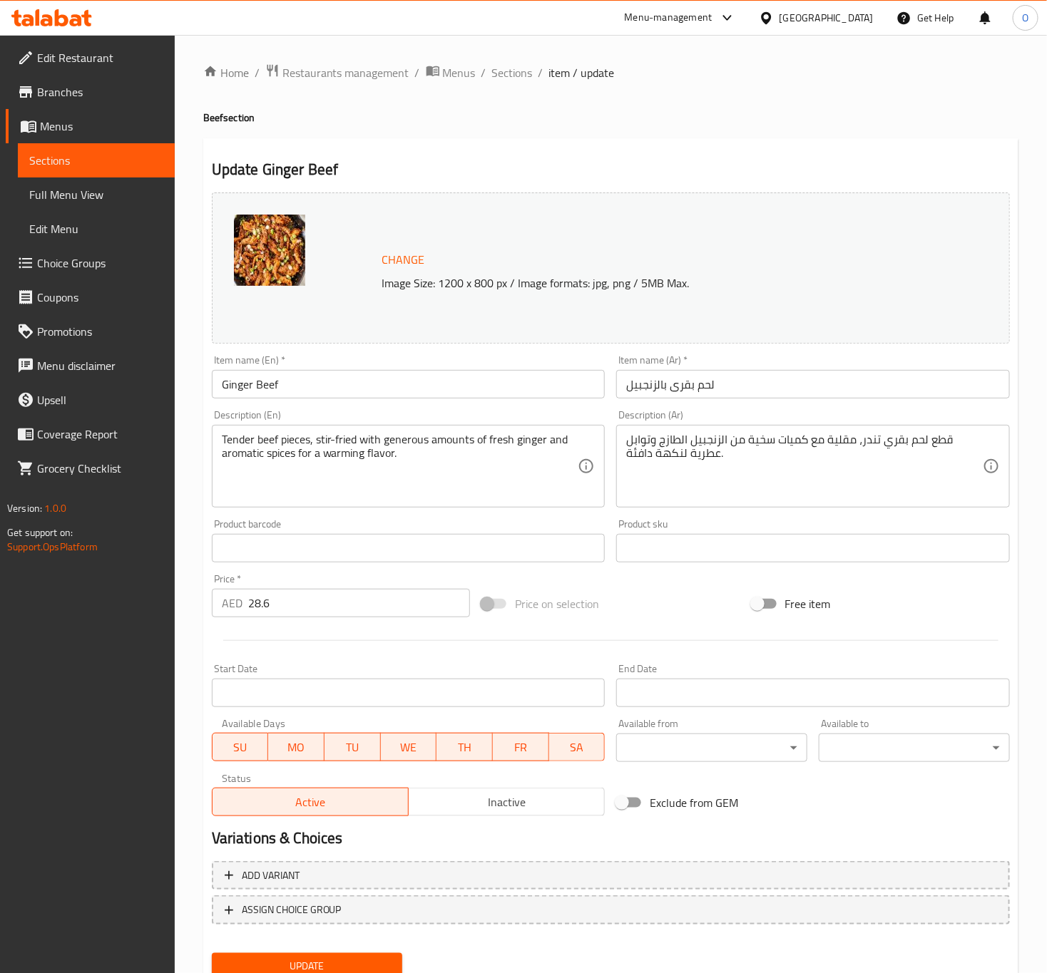
click at [272, 604] on input "28.6" at bounding box center [359, 603] width 222 height 29
click at [362, 613] on input "2" at bounding box center [359, 603] width 222 height 29
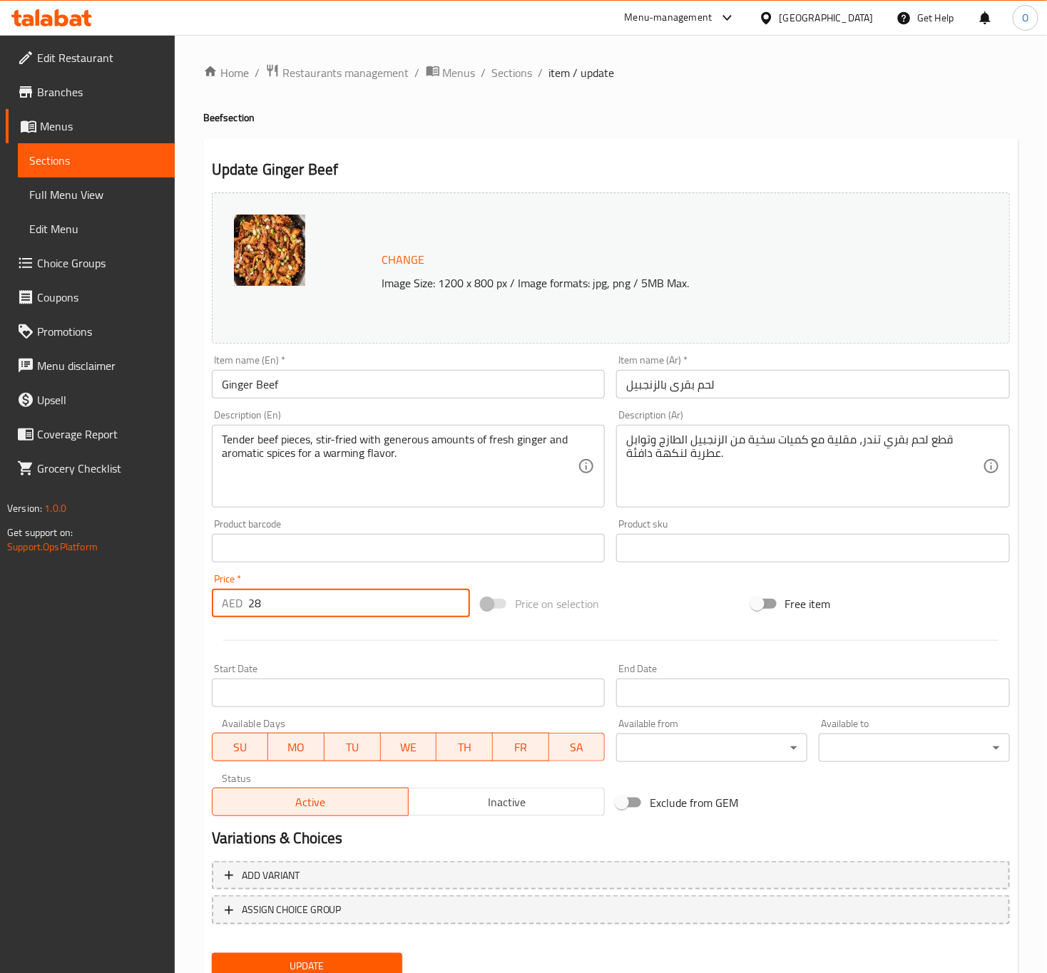
type input "29"
click at [212, 953] on button "Update" at bounding box center [307, 966] width 191 height 26
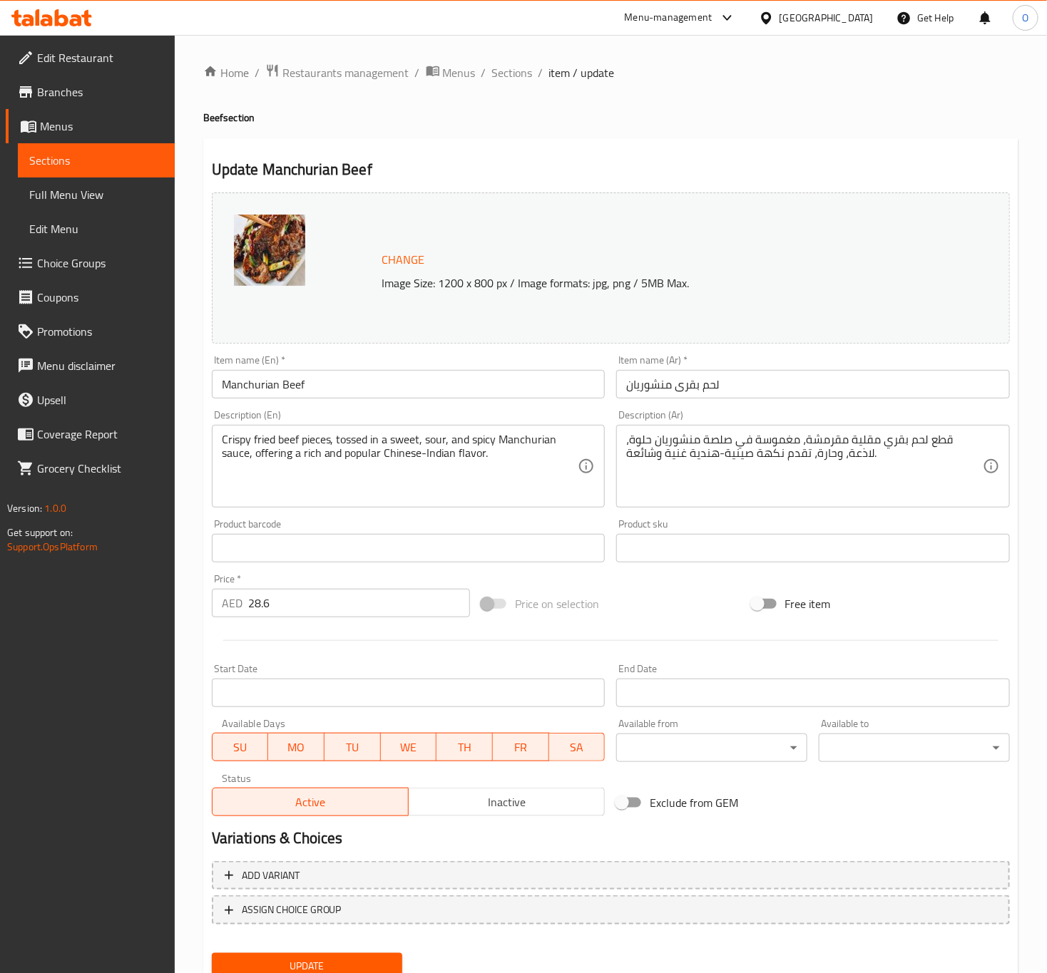
click at [324, 377] on input "Manchurian Beef" at bounding box center [409, 384] width 394 height 29
click at [291, 610] on input "28.6" at bounding box center [359, 603] width 222 height 29
type input "29"
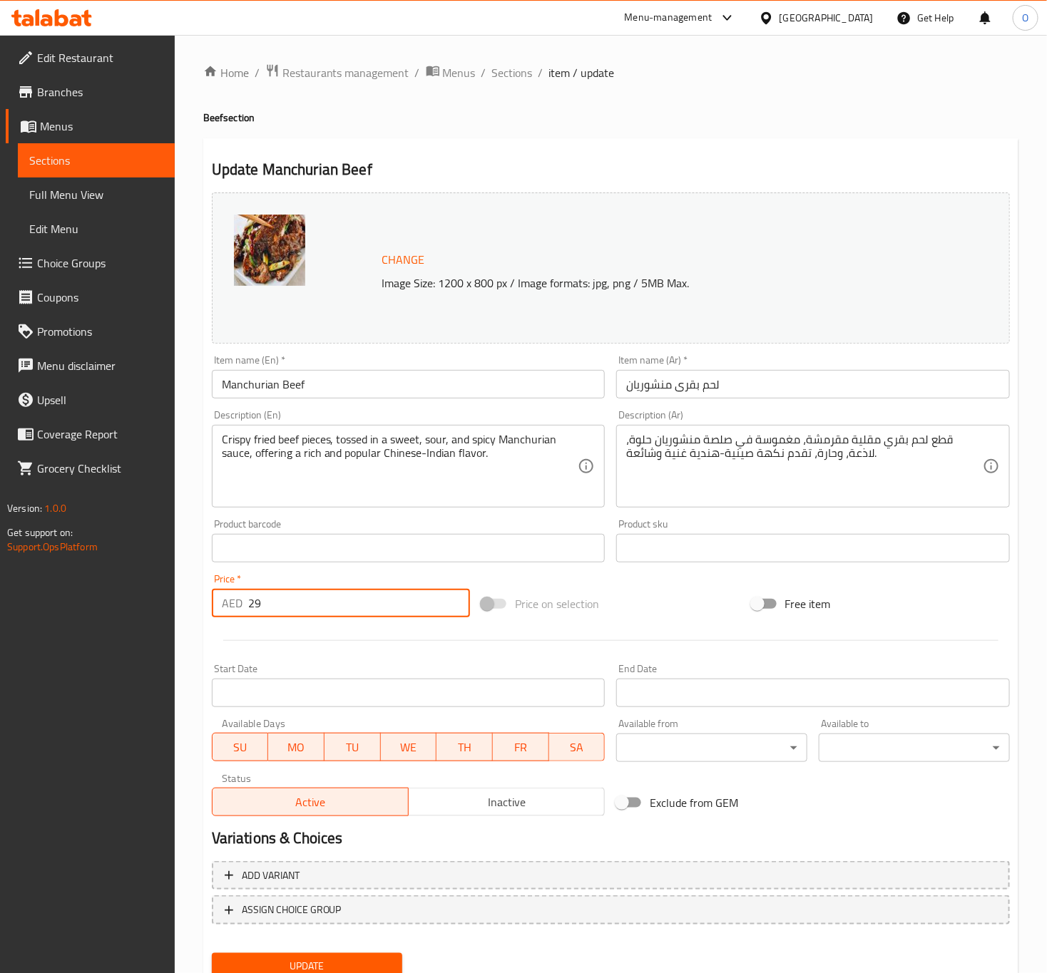
click at [212, 953] on button "Update" at bounding box center [307, 966] width 191 height 26
click at [291, 606] on input "32.5" at bounding box center [359, 603] width 222 height 29
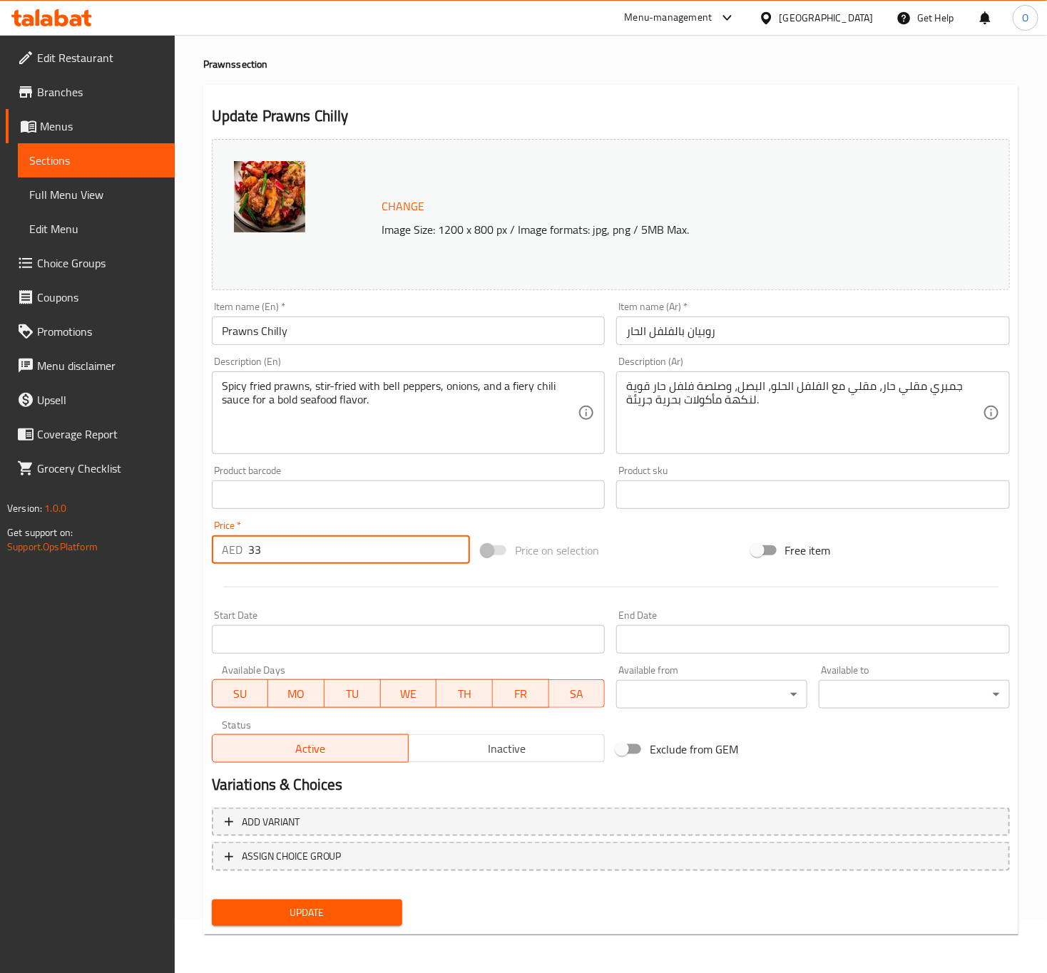
type input "33"
click at [212, 900] on button "Update" at bounding box center [307, 913] width 191 height 26
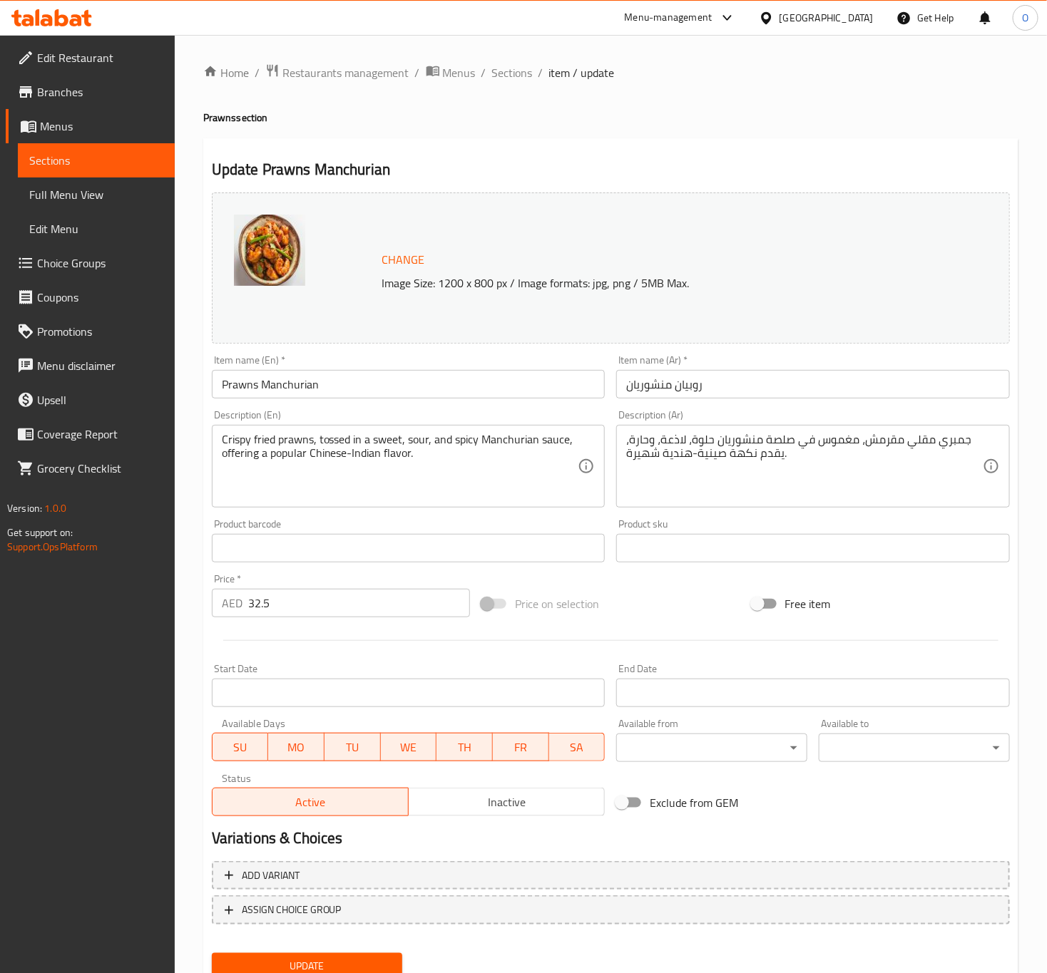
click at [309, 599] on input "32.5" at bounding box center [359, 603] width 222 height 29
type input "33"
click at [212, 953] on button "Update" at bounding box center [307, 966] width 191 height 26
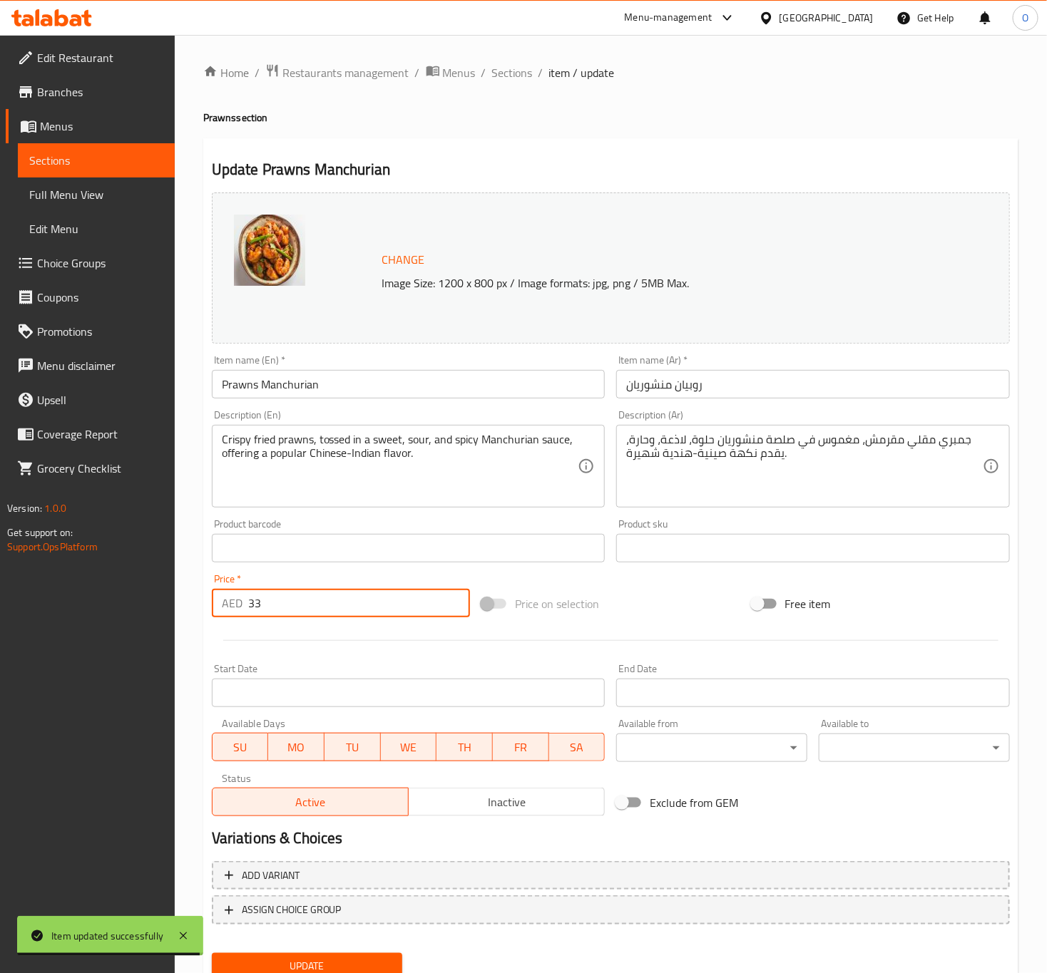
click at [156, 590] on div "Edit Restaurant Branches Menus Sections Full Menu View Edit Menu Choice Groups …" at bounding box center [87, 521] width 175 height 973
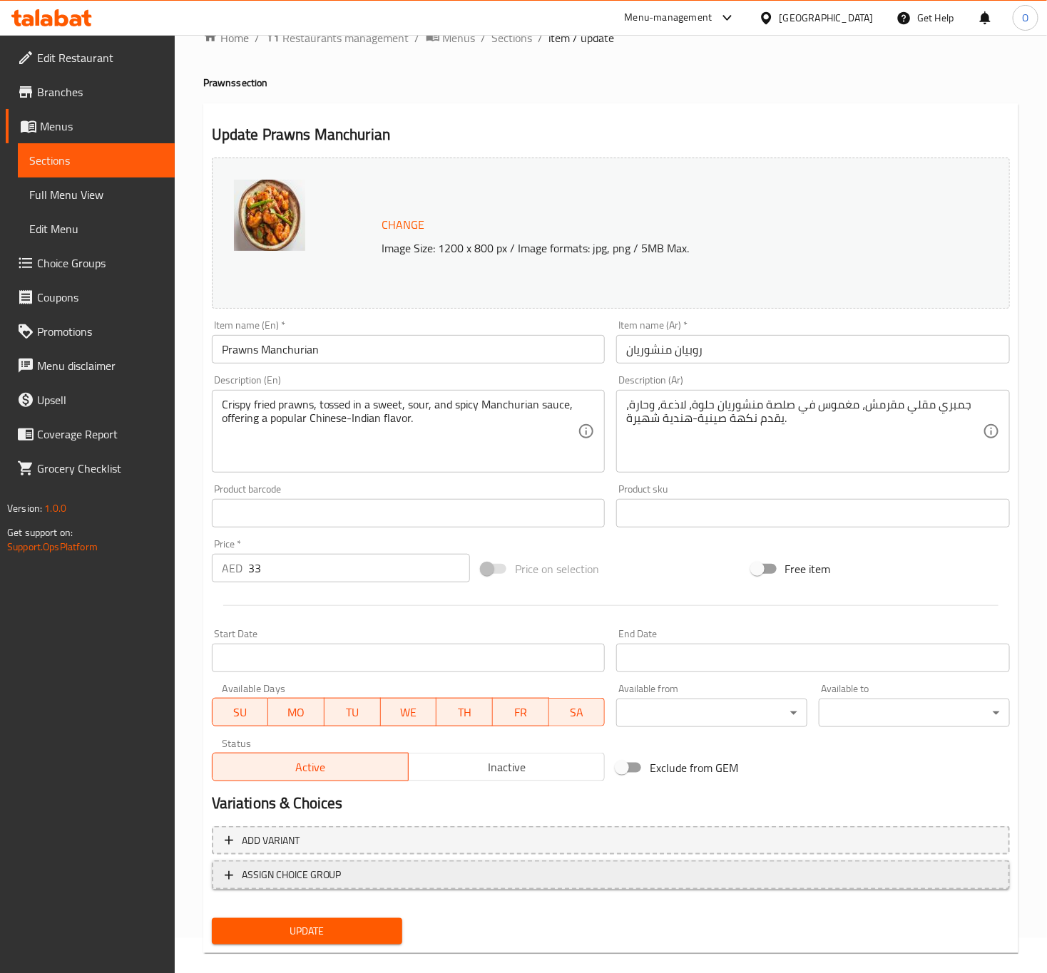
scroll to position [53, 0]
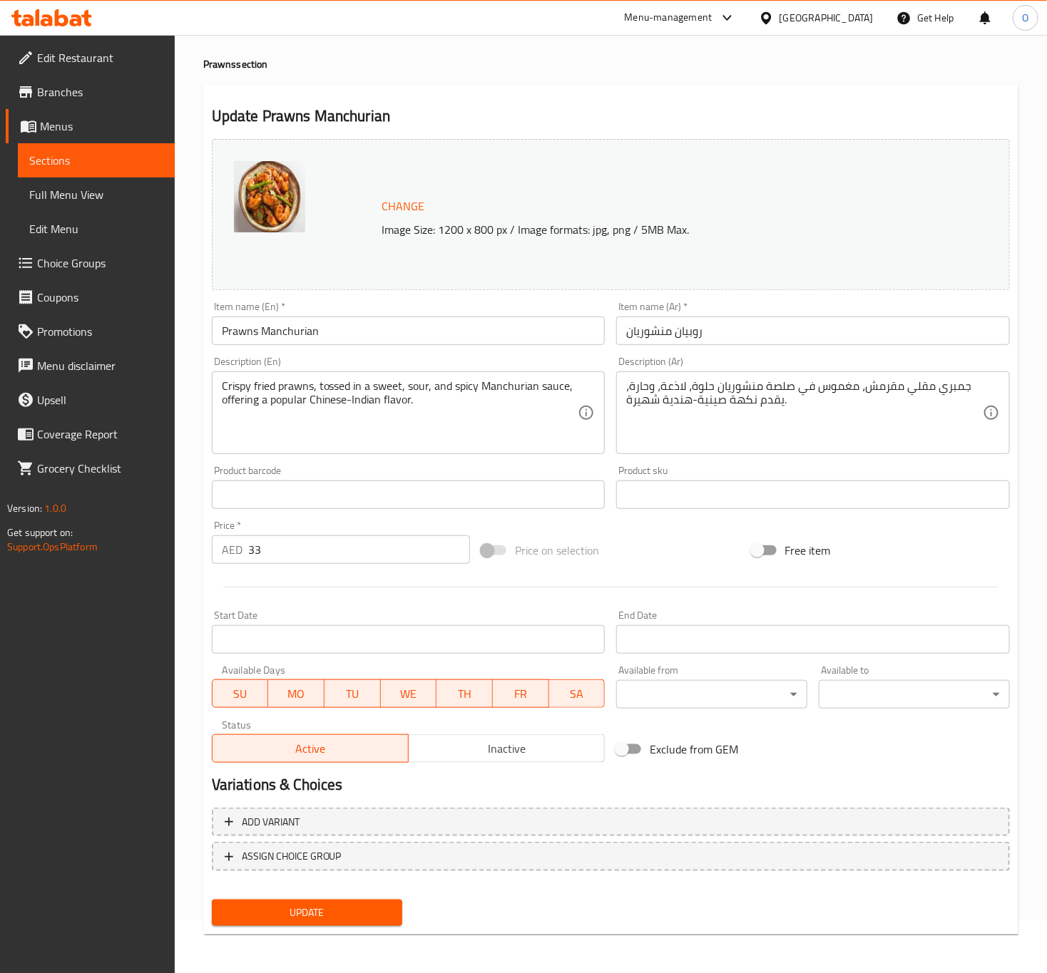
click at [324, 922] on button "Update" at bounding box center [307, 913] width 191 height 26
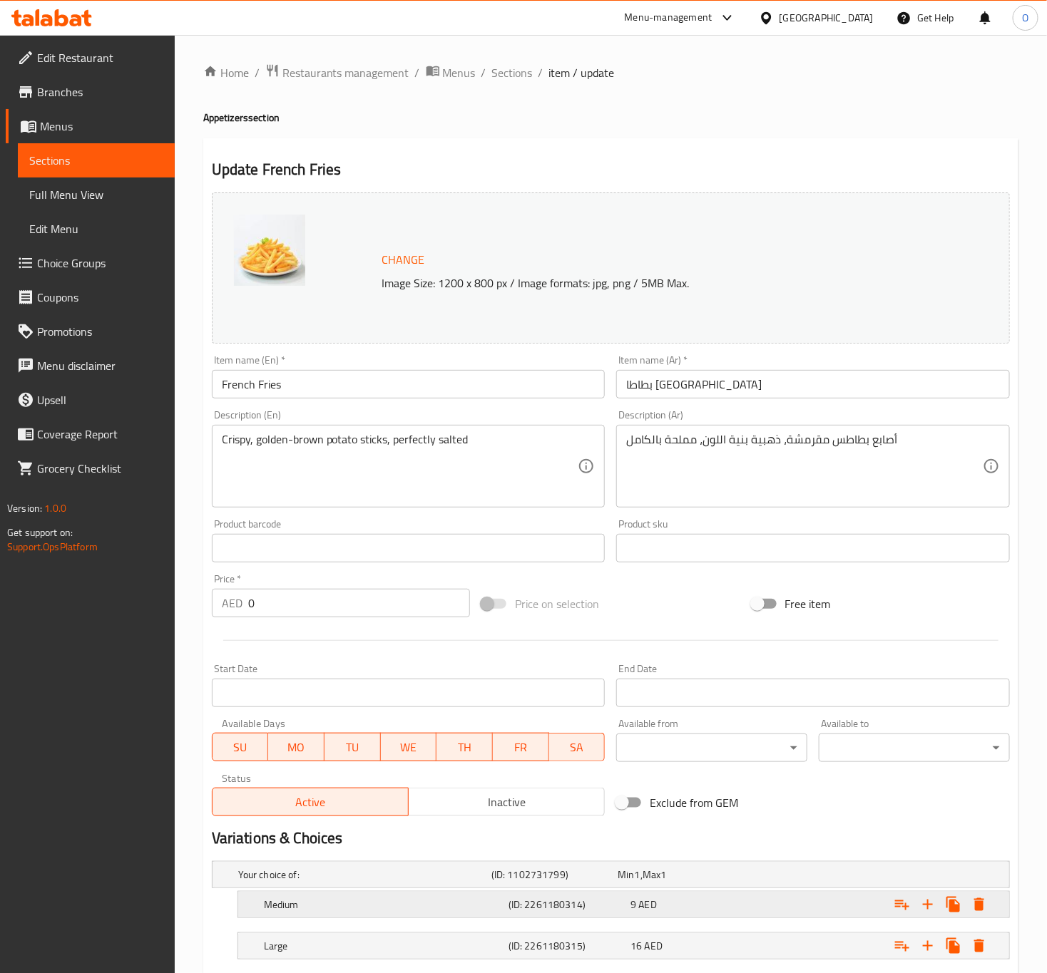
click at [713, 918] on div "Medium (ID: 2261180314) 9 AED" at bounding box center [628, 904] width 734 height 31
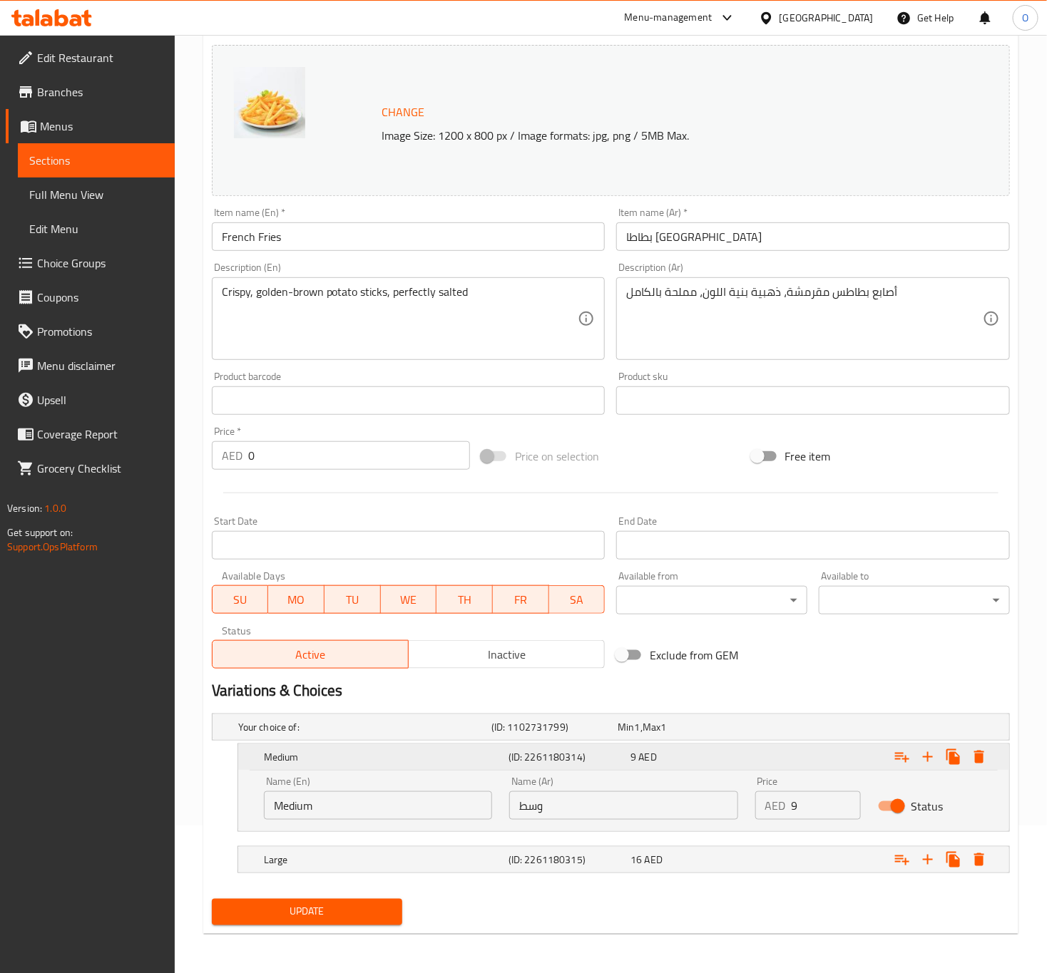
scroll to position [150, 0]
click at [707, 863] on div "16 AED" at bounding box center [688, 859] width 117 height 14
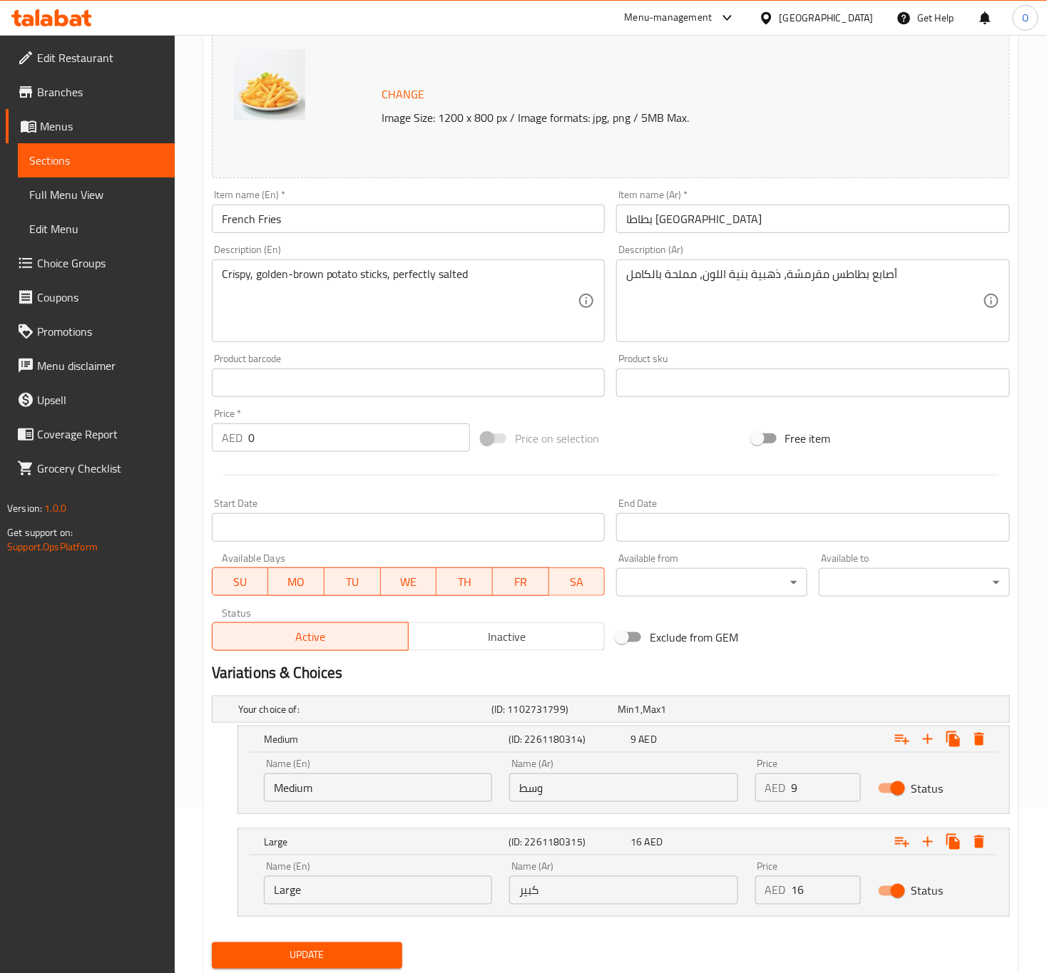
scroll to position [212, 0]
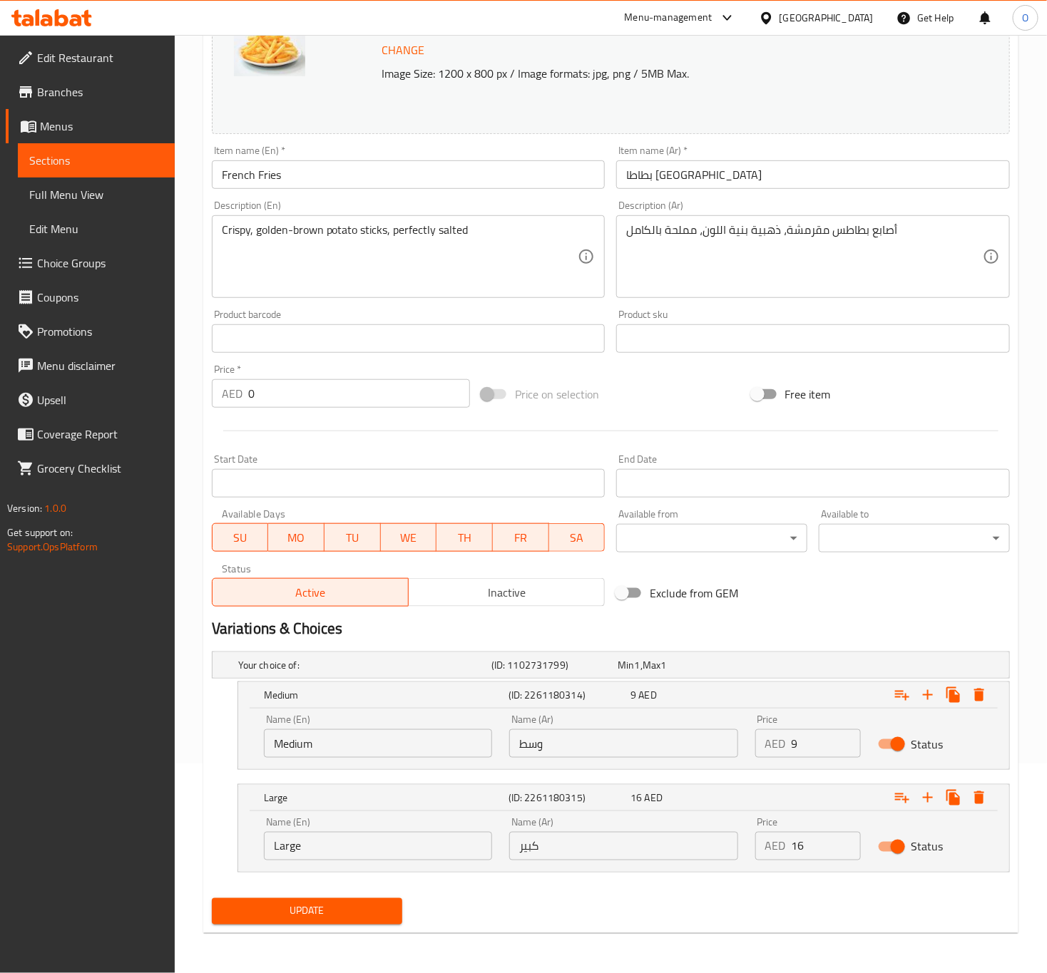
click at [392, 926] on div "Update" at bounding box center [307, 912] width 203 height 38
click at [370, 908] on span "Update" at bounding box center [307, 912] width 168 height 18
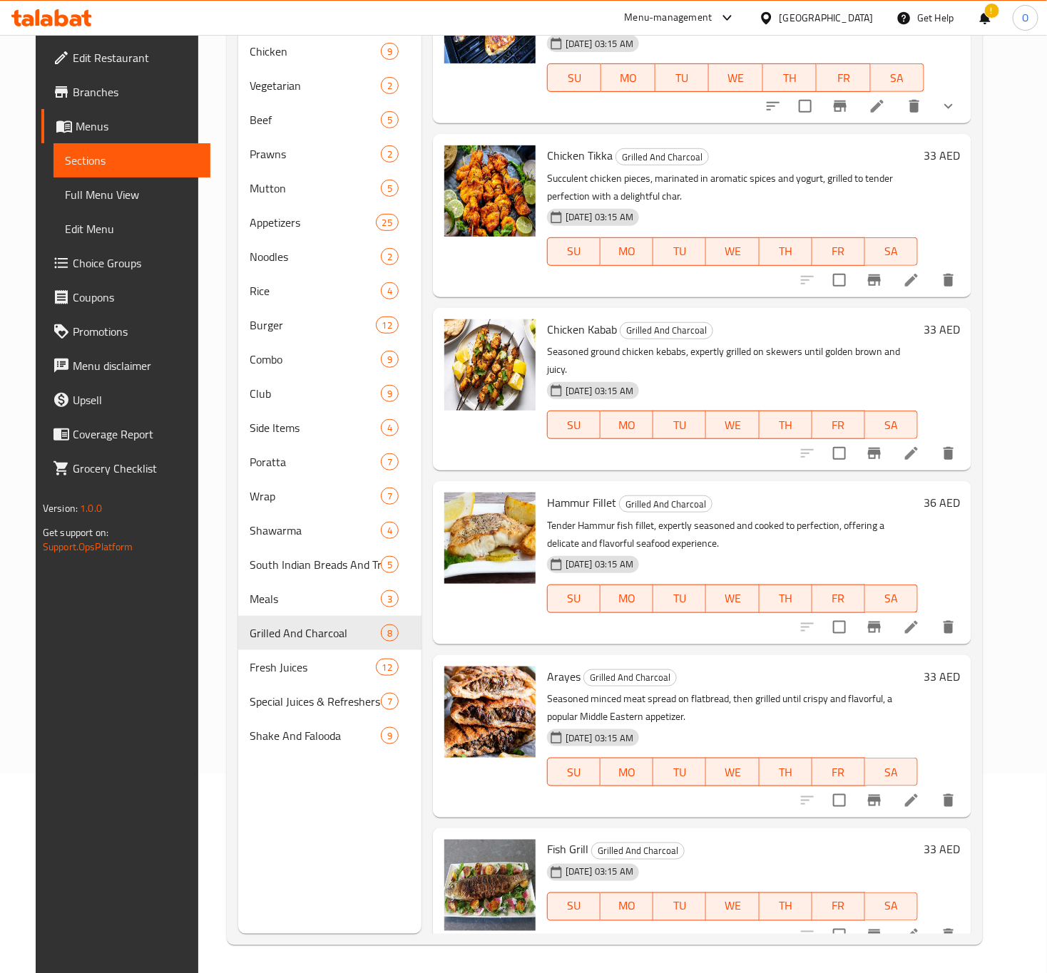
scroll to position [200, 0]
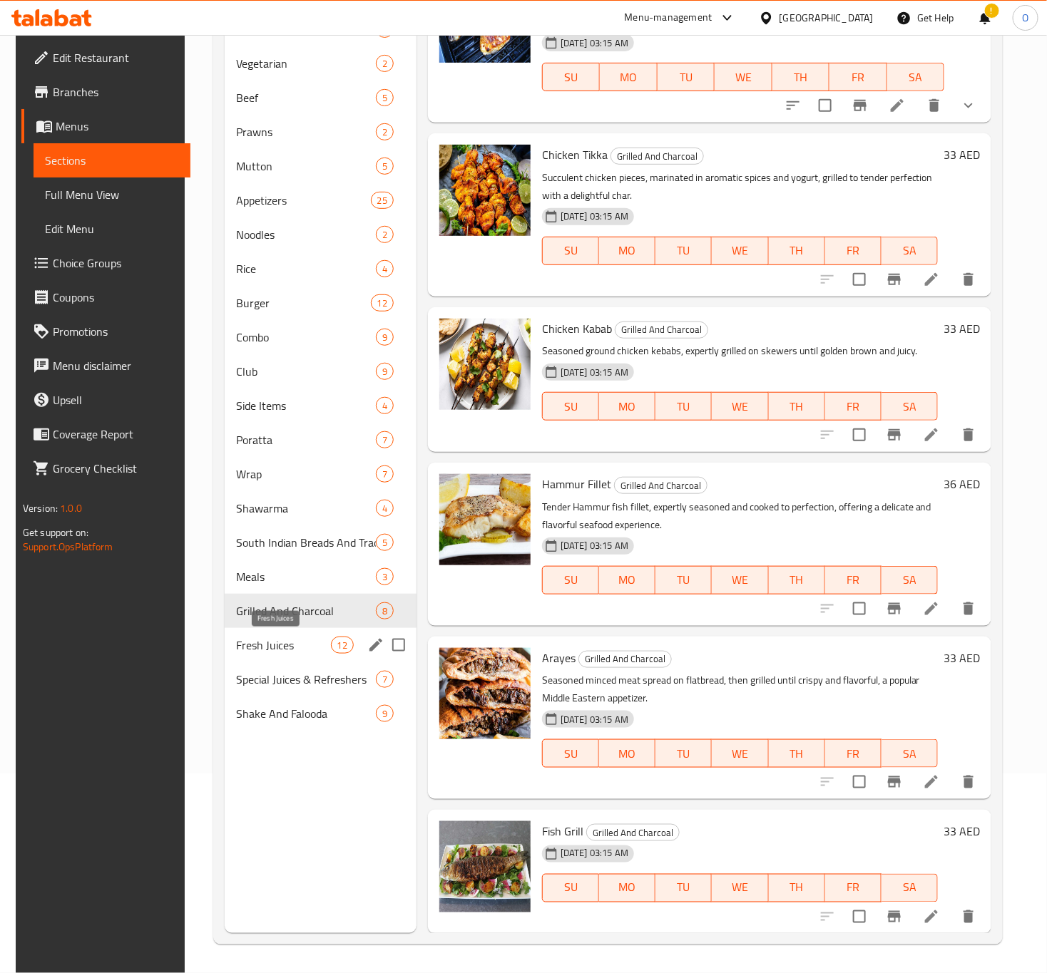
drag, startPoint x: 290, startPoint y: 640, endPoint x: 275, endPoint y: 643, distance: 15.1
click at [290, 642] on span "Fresh Juices" at bounding box center [283, 645] width 94 height 17
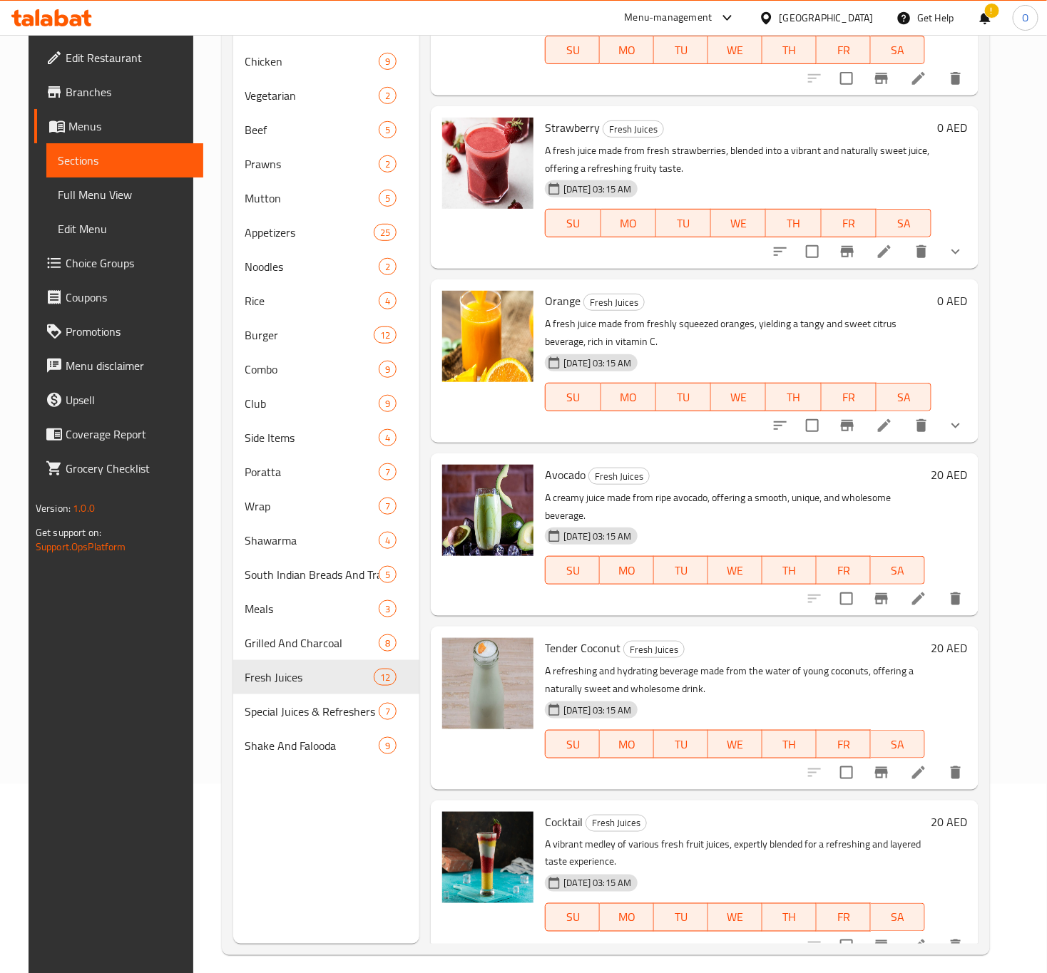
scroll to position [200, 0]
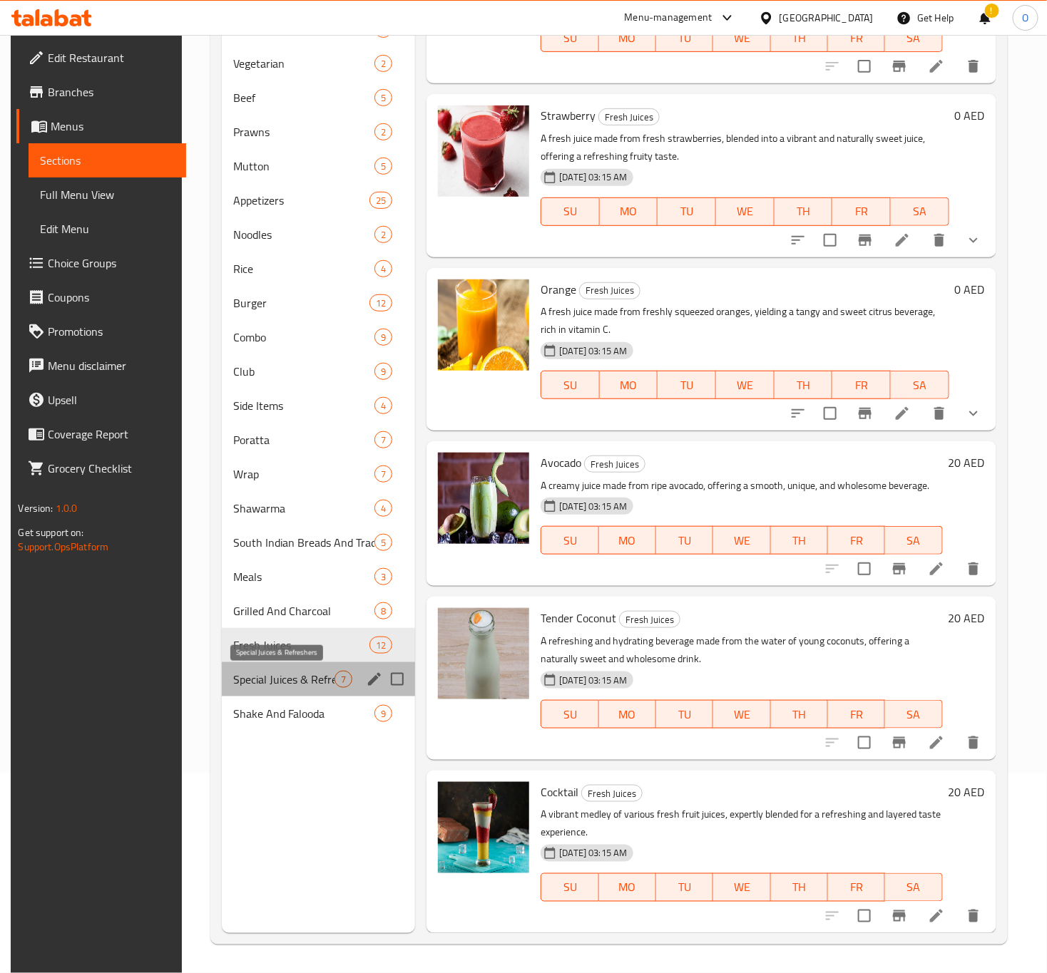
click at [267, 677] on span "Special Juices & Refreshers" at bounding box center [283, 679] width 101 height 17
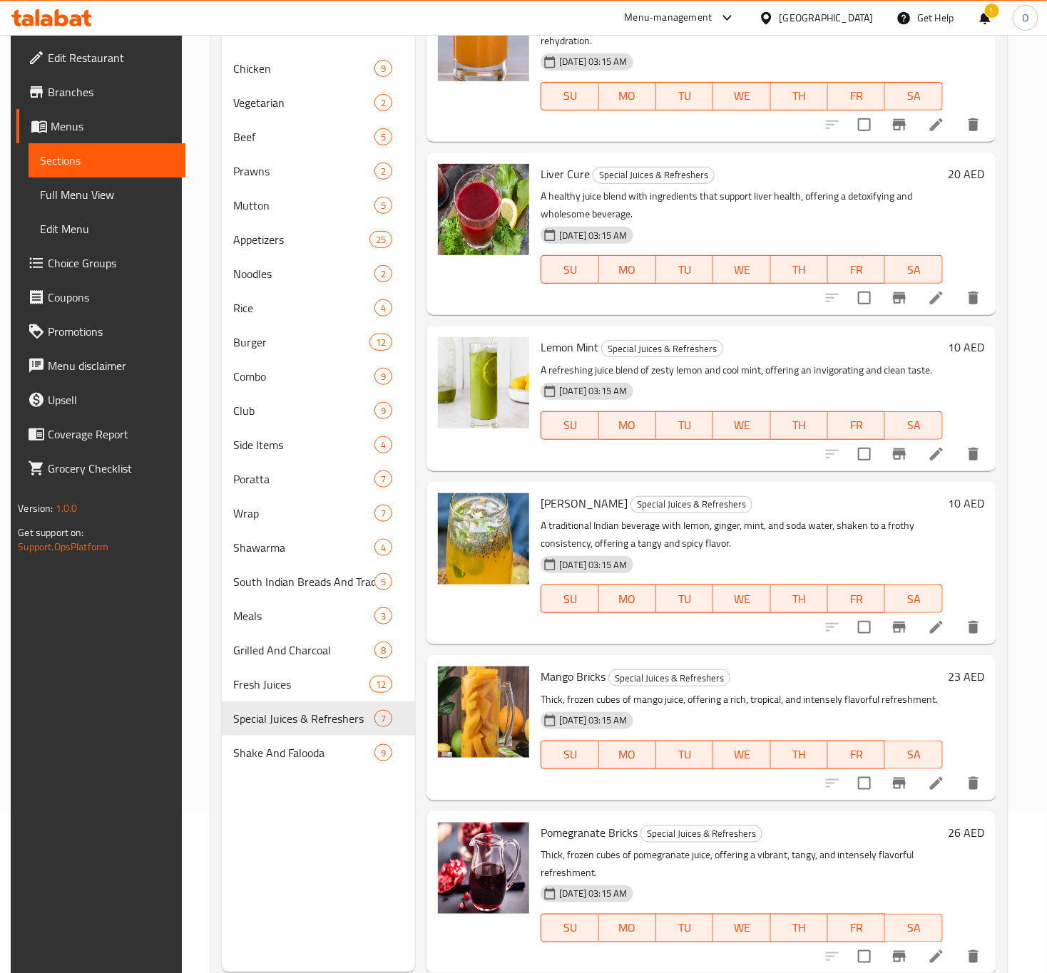
scroll to position [200, 0]
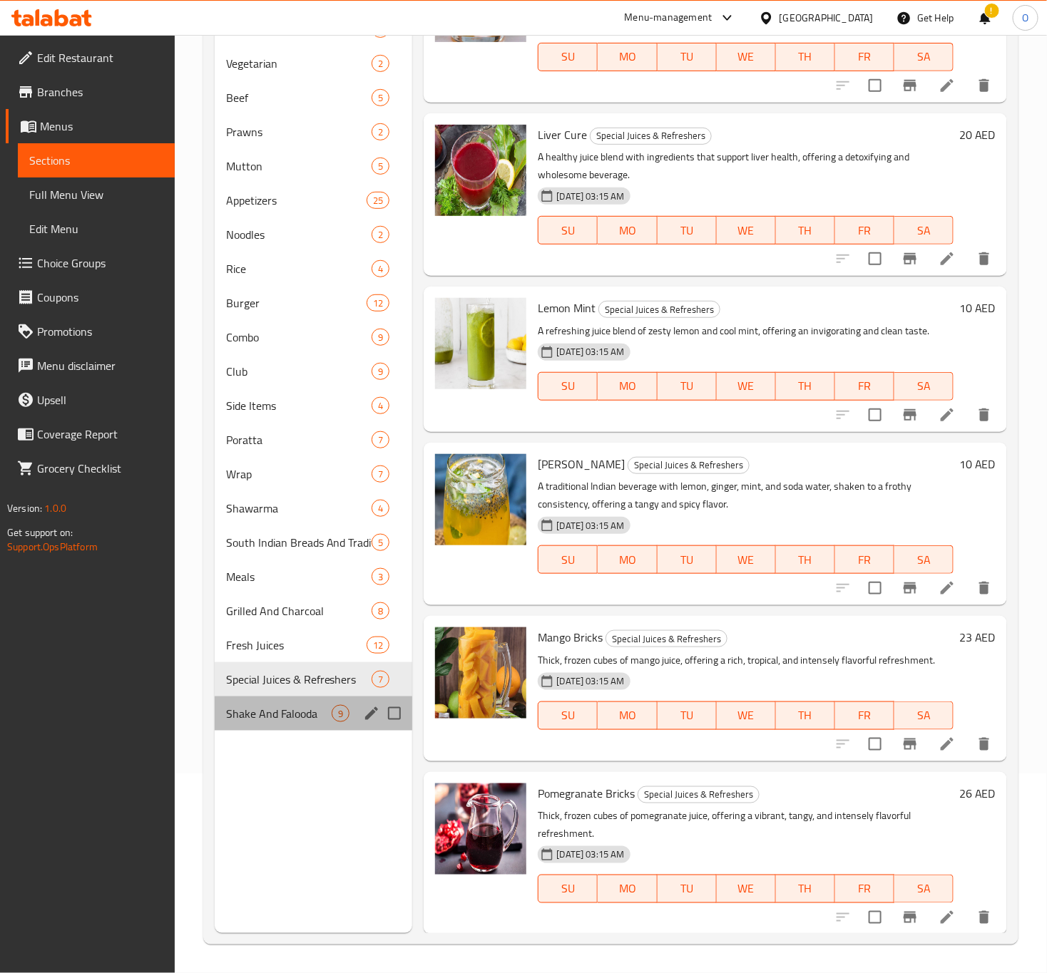
click at [274, 728] on div "Shake And Falooda 9" at bounding box center [314, 714] width 198 height 34
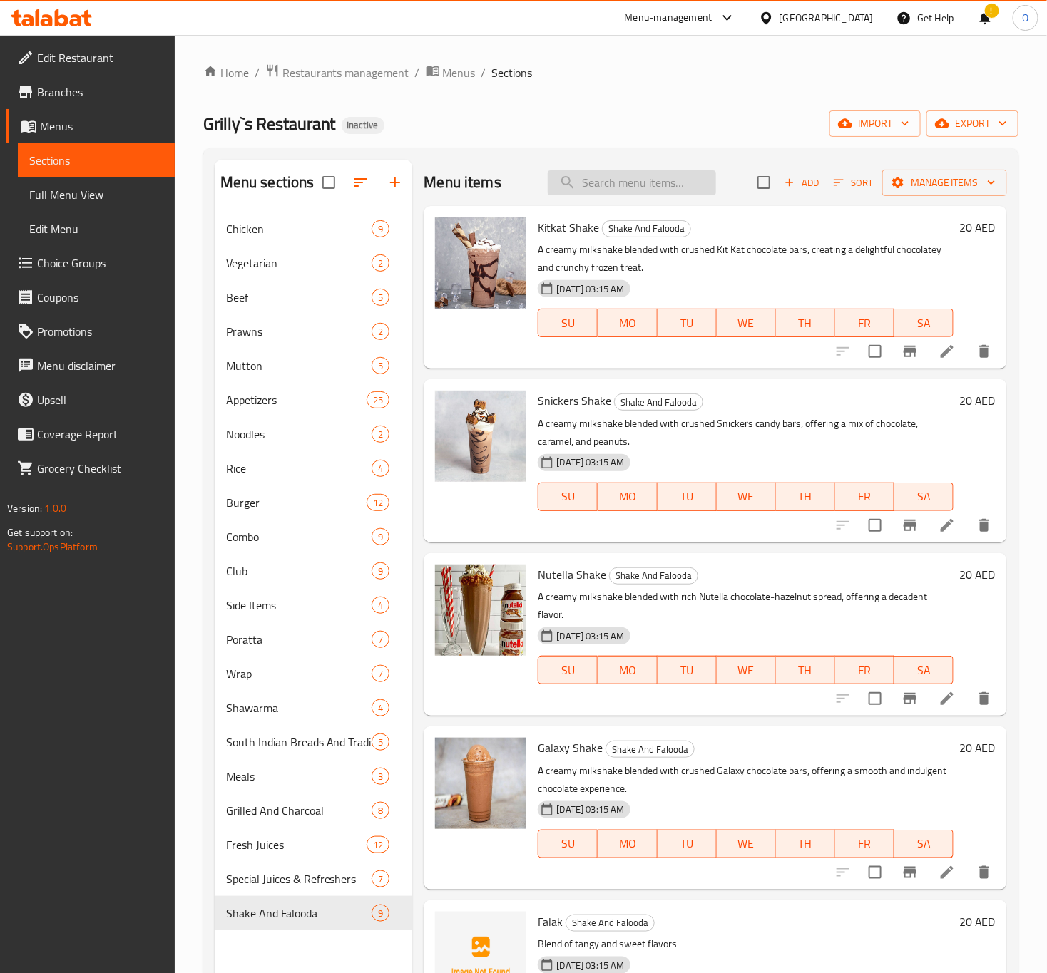
click at [606, 180] on input "search" at bounding box center [632, 182] width 168 height 25
paste input "Pappadi Chaat"
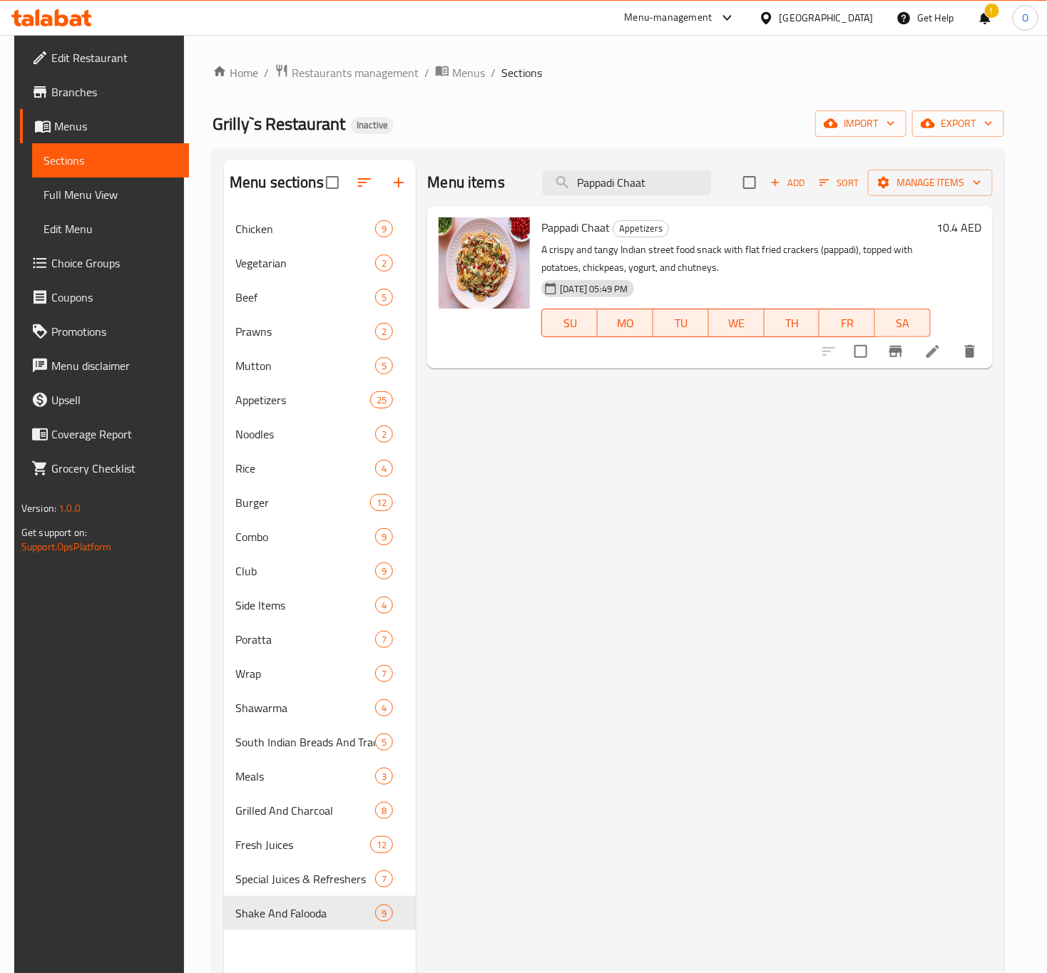
type input "Pappadi Chaat"
click at [969, 233] on h6 "10.4 AED" at bounding box center [958, 228] width 45 height 20
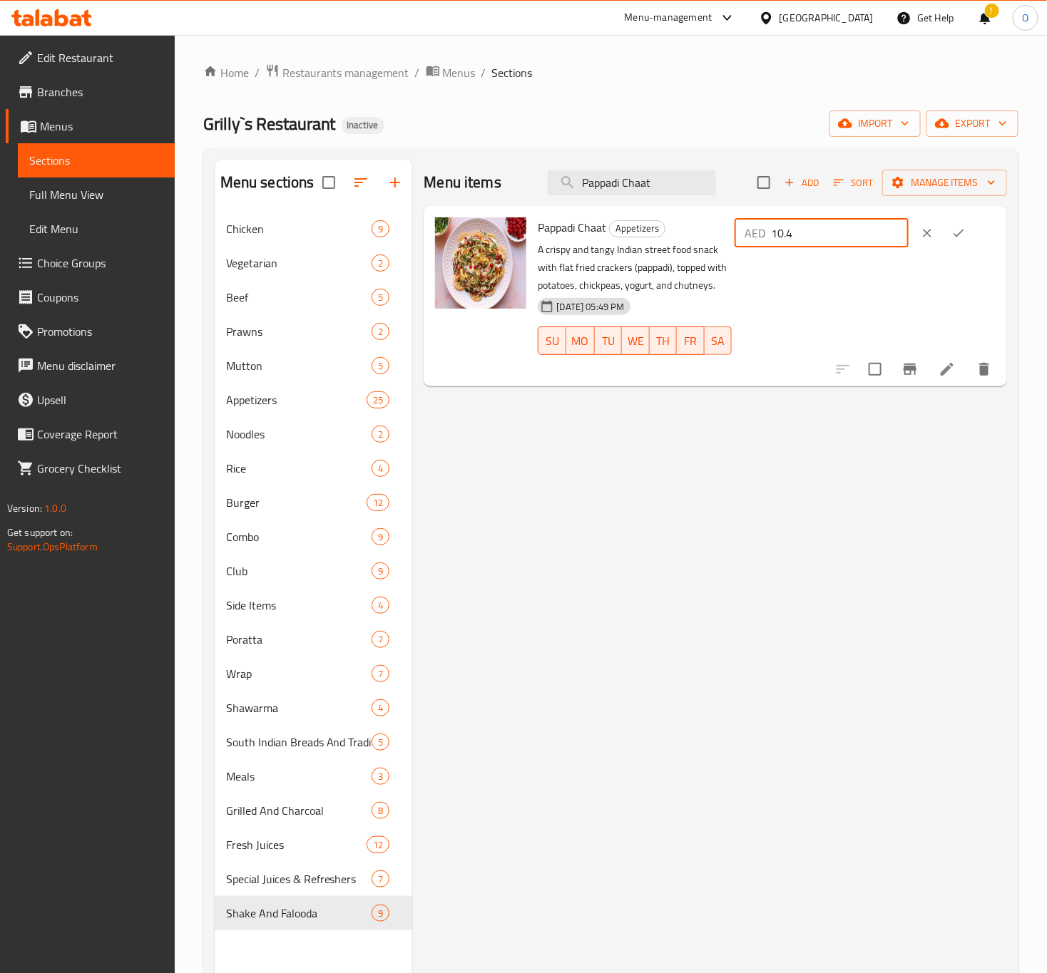
click at [833, 230] on input "10.4" at bounding box center [840, 233] width 138 height 29
type input "10"
click at [966, 235] on icon "ok" at bounding box center [958, 233] width 14 height 14
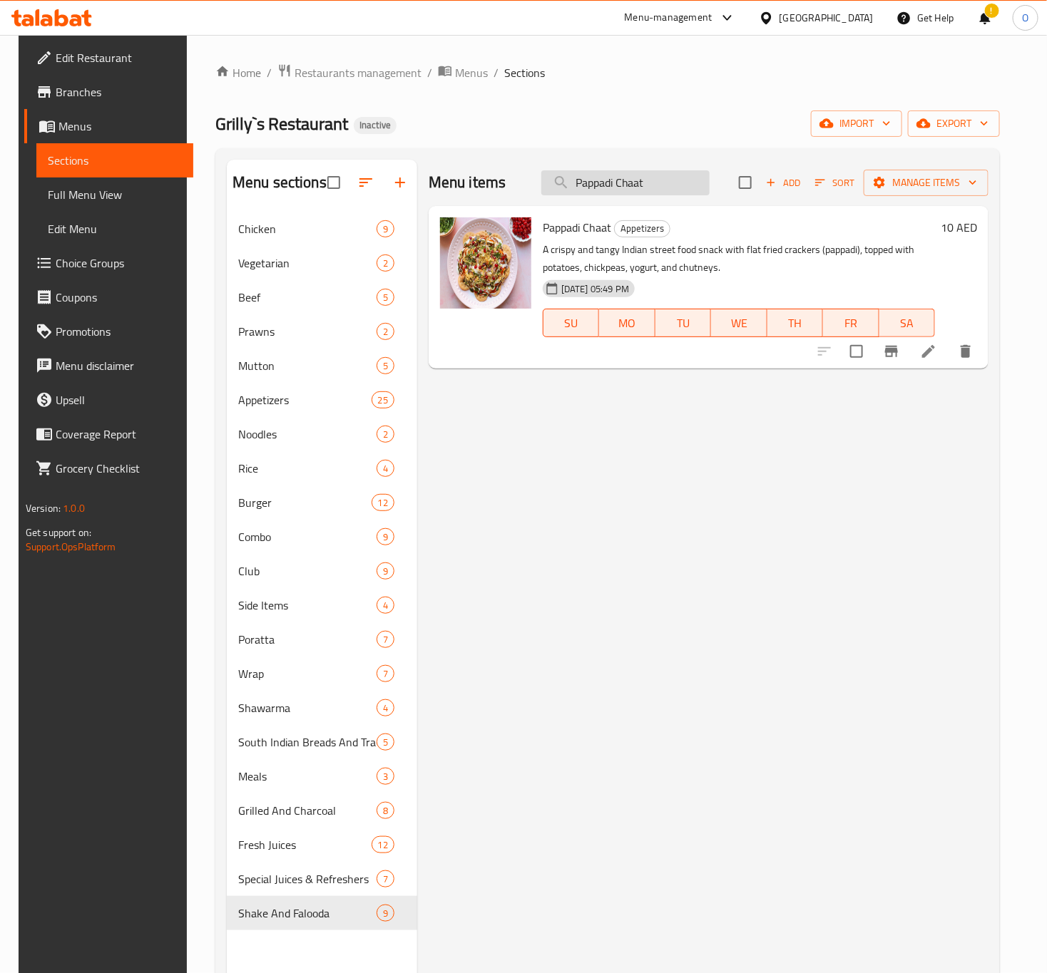
click at [604, 184] on input "Pappadi Chaat" at bounding box center [625, 182] width 168 height 25
paste input "Egg Curry"
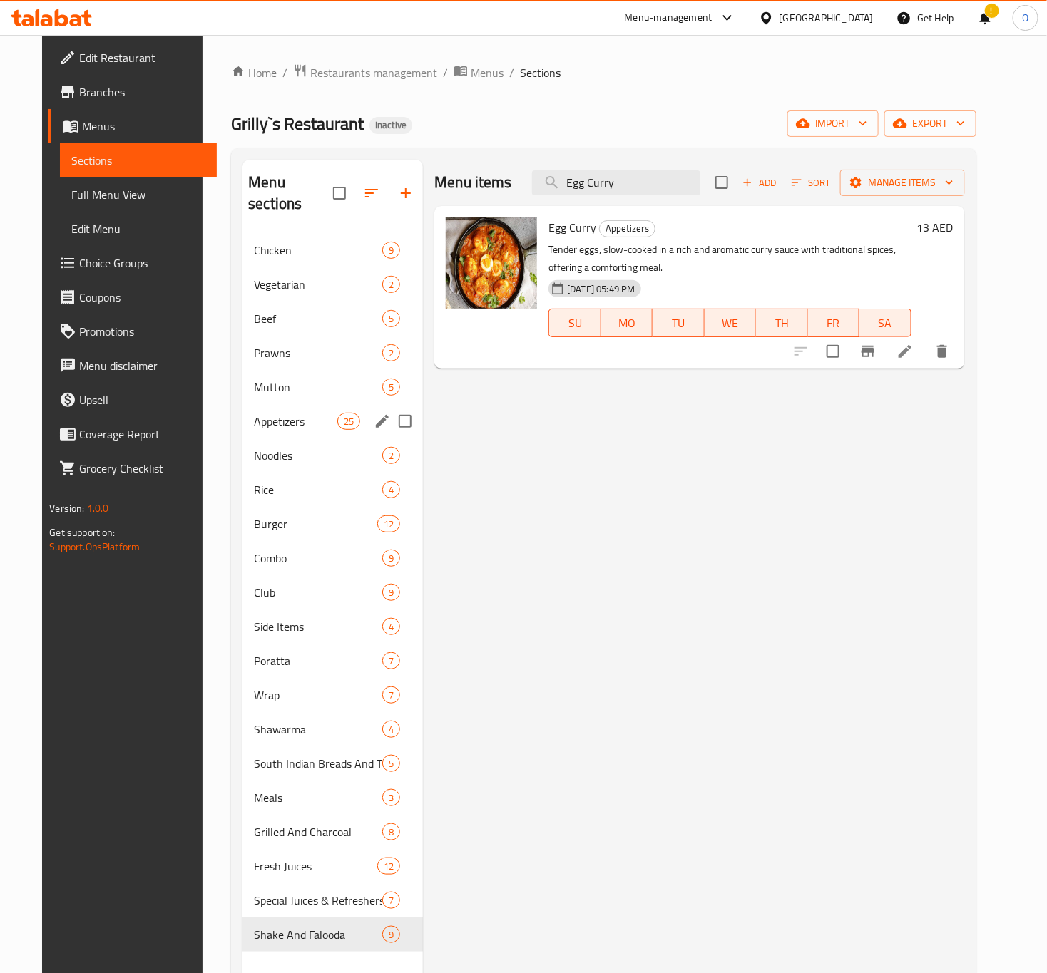
type input "Egg Curry"
click at [319, 411] on div "Appetizers 25" at bounding box center [332, 421] width 180 height 34
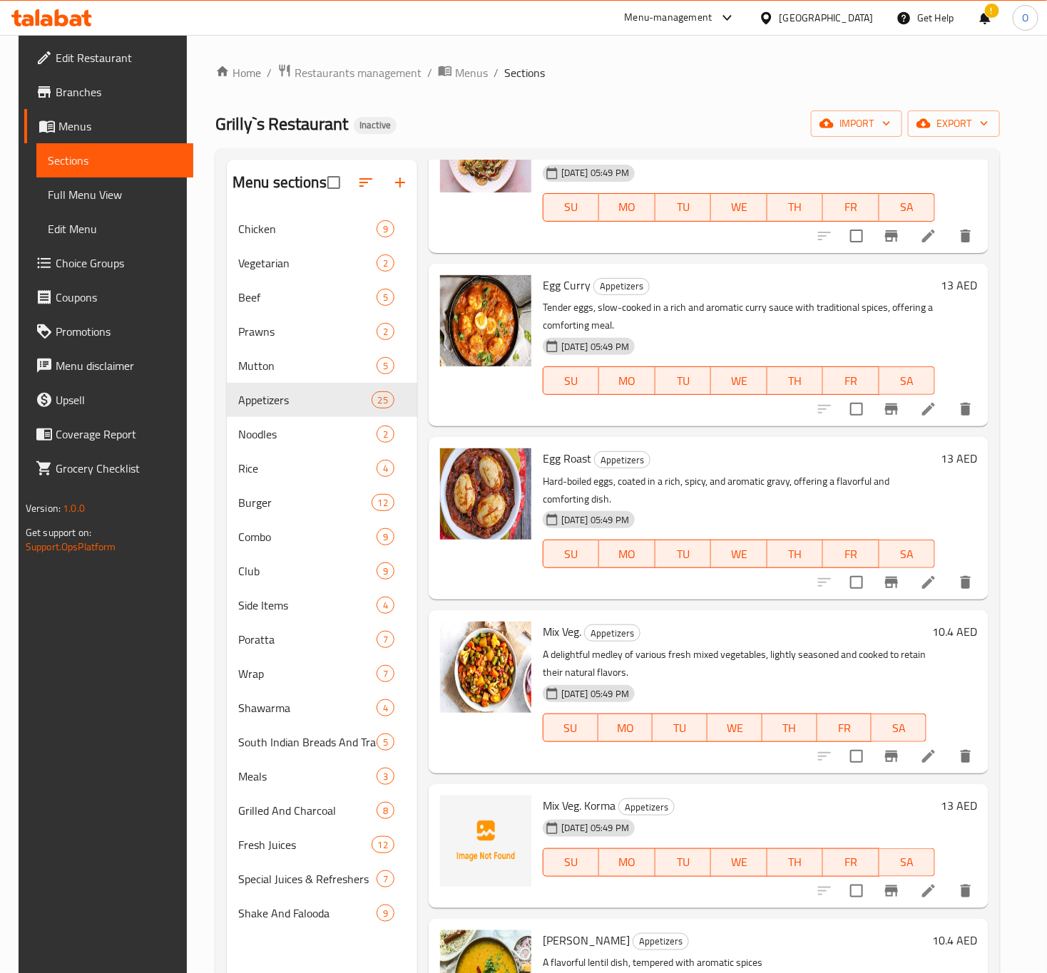
scroll to position [2674, 0]
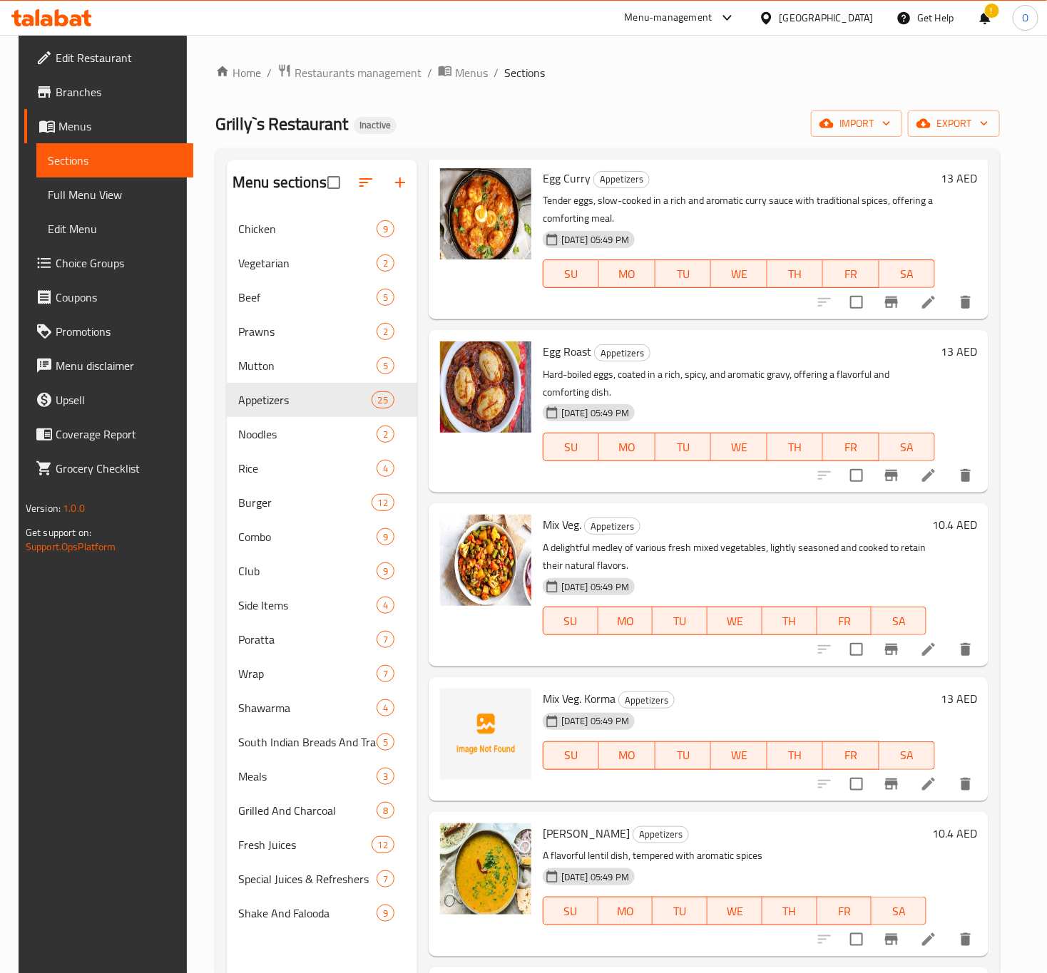
click at [948, 527] on h6 "10.4 AED" at bounding box center [954, 525] width 45 height 20
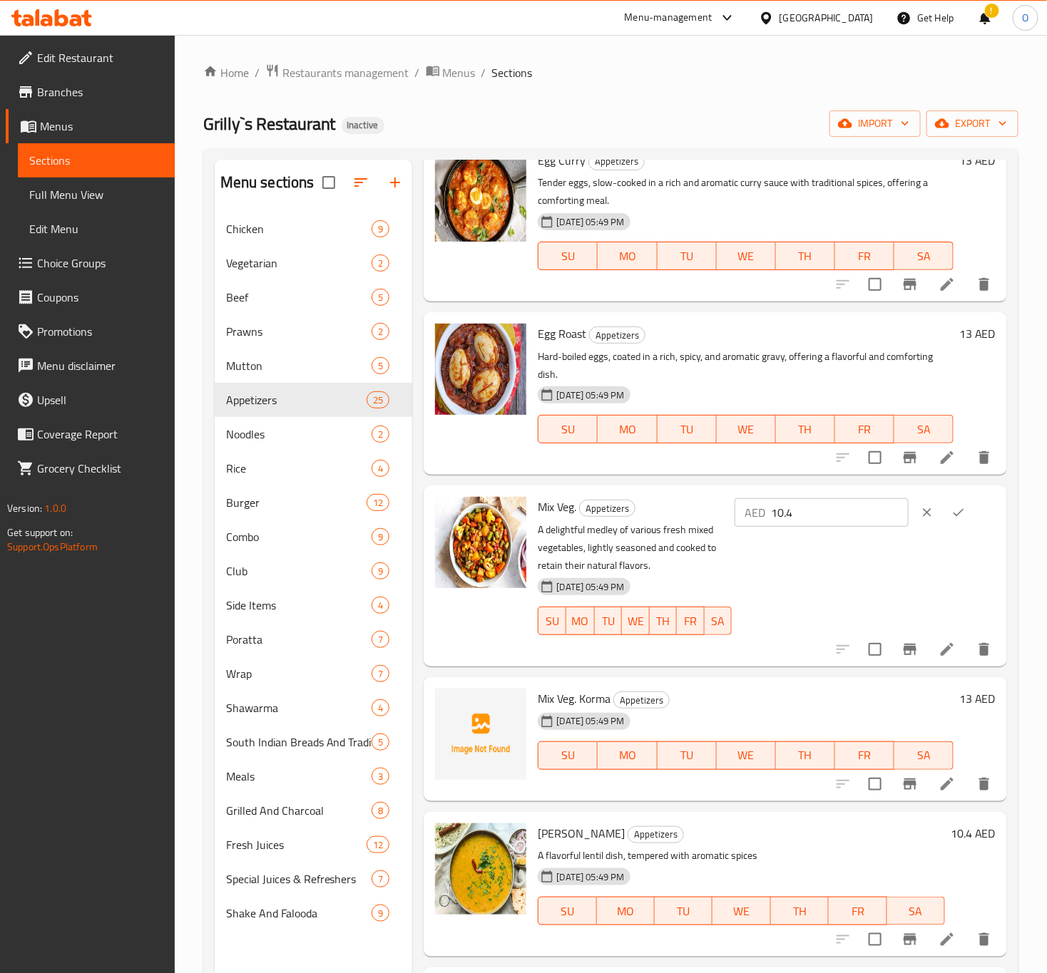
click at [828, 527] on input "10.4" at bounding box center [840, 512] width 138 height 29
type input "10"
click at [952, 528] on button "ok" at bounding box center [958, 512] width 31 height 31
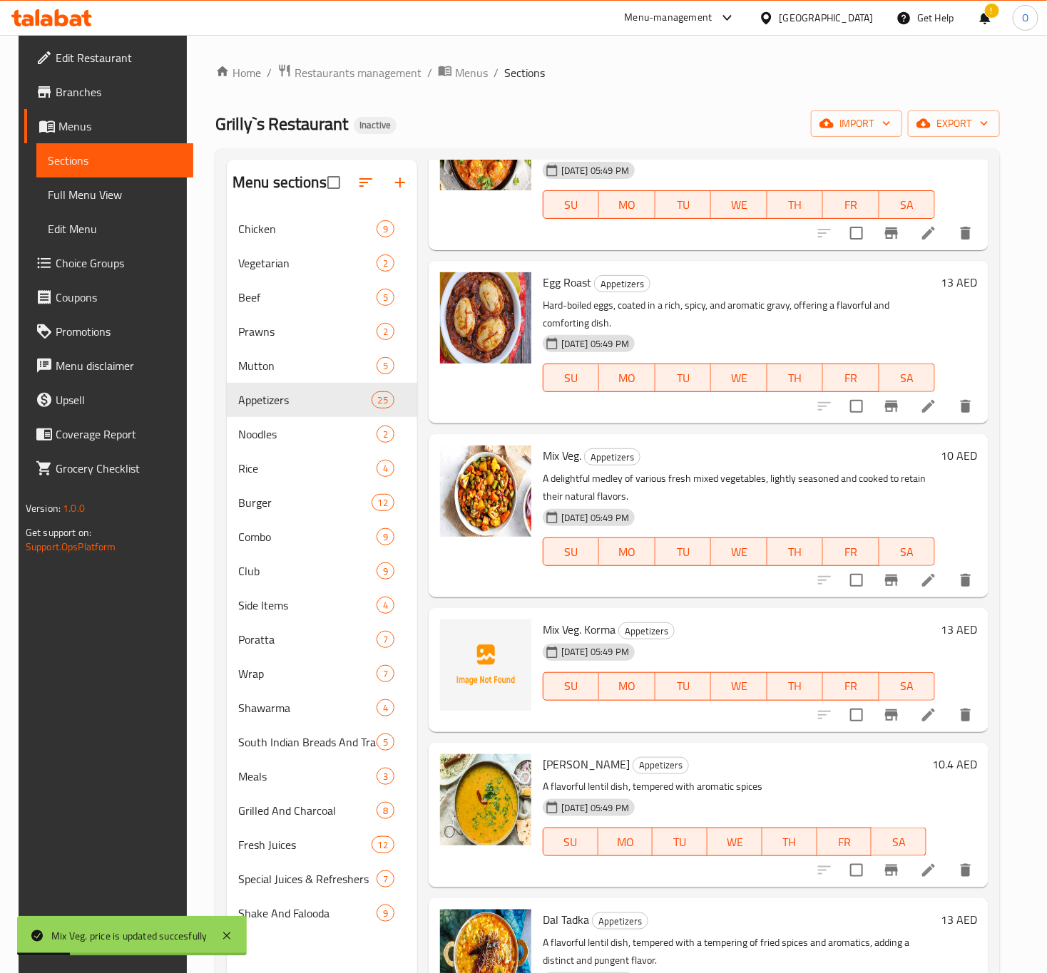
scroll to position [2781, 0]
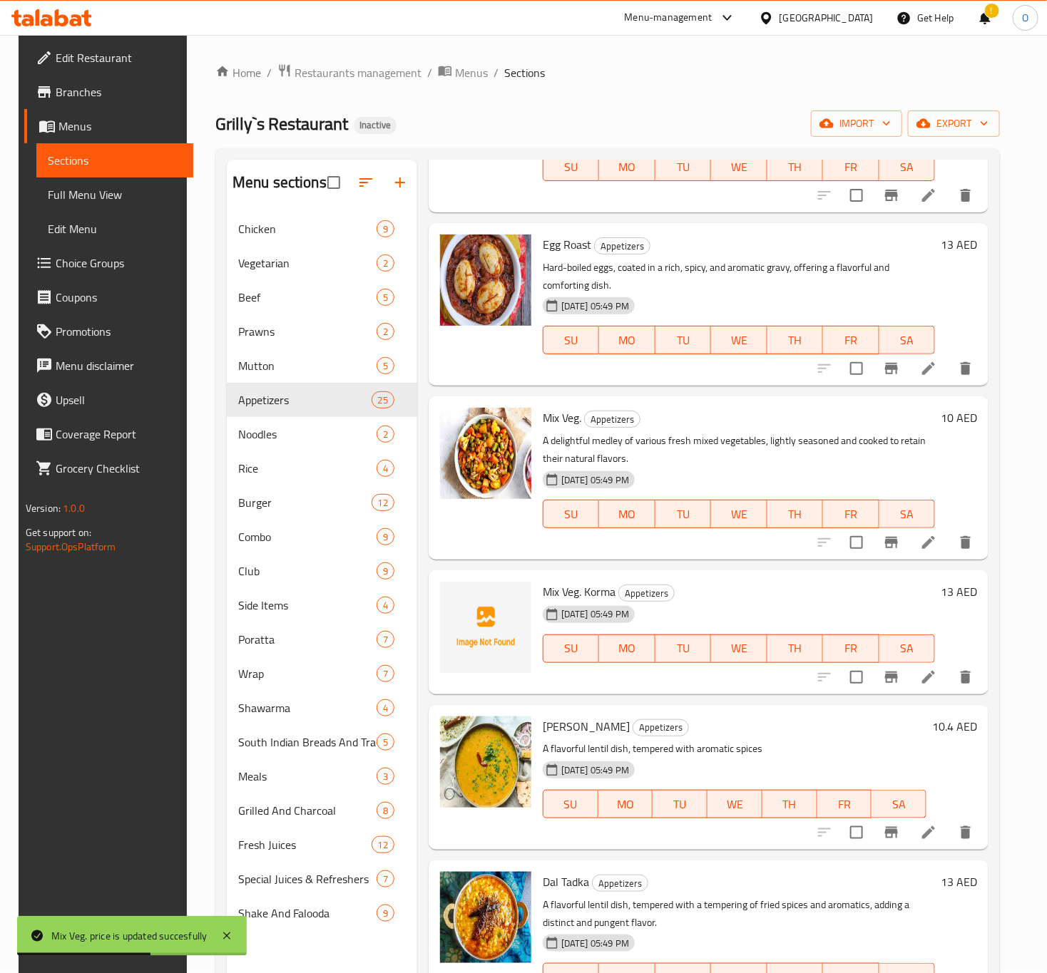
click at [941, 721] on h6 "10.4 AED" at bounding box center [954, 727] width 45 height 20
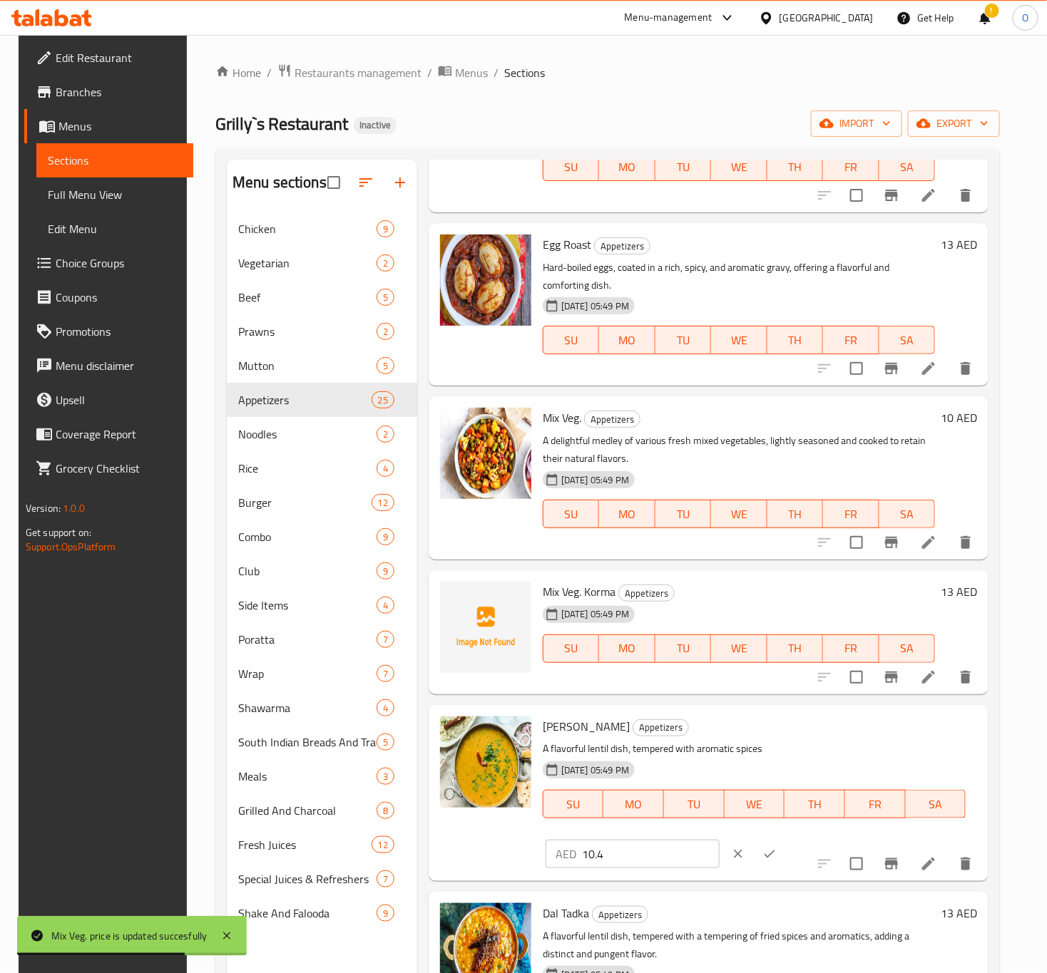
click at [720, 840] on input "10.4" at bounding box center [651, 854] width 138 height 29
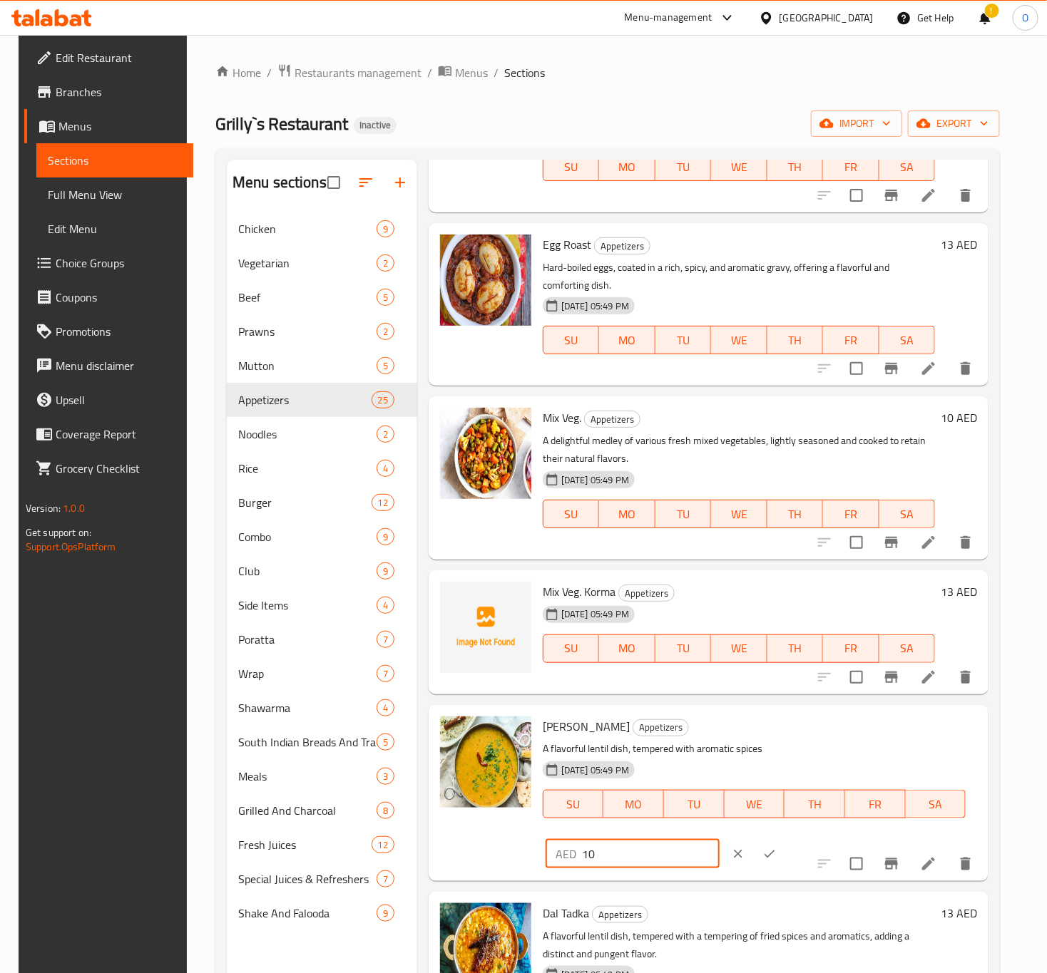
type input "10"
click at [777, 847] on icon "ok" at bounding box center [769, 854] width 14 height 14
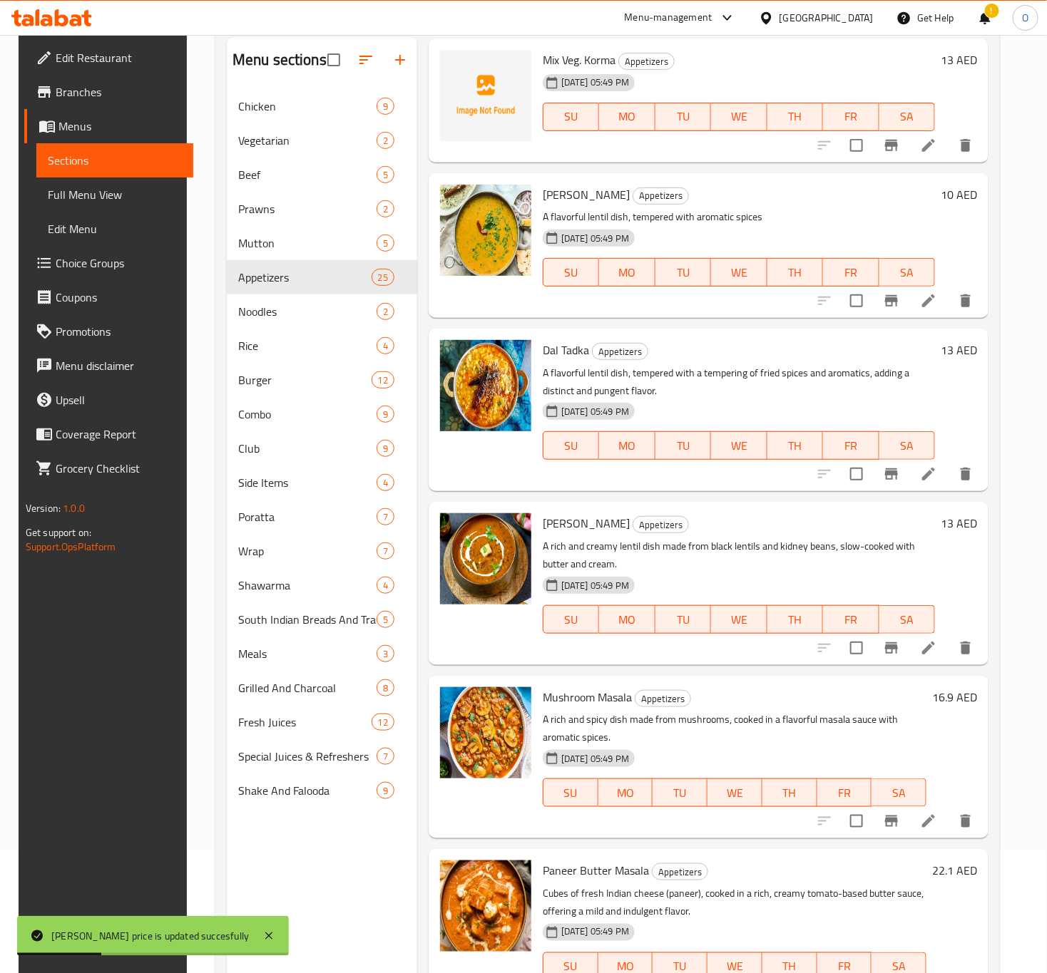
scroll to position [200, 0]
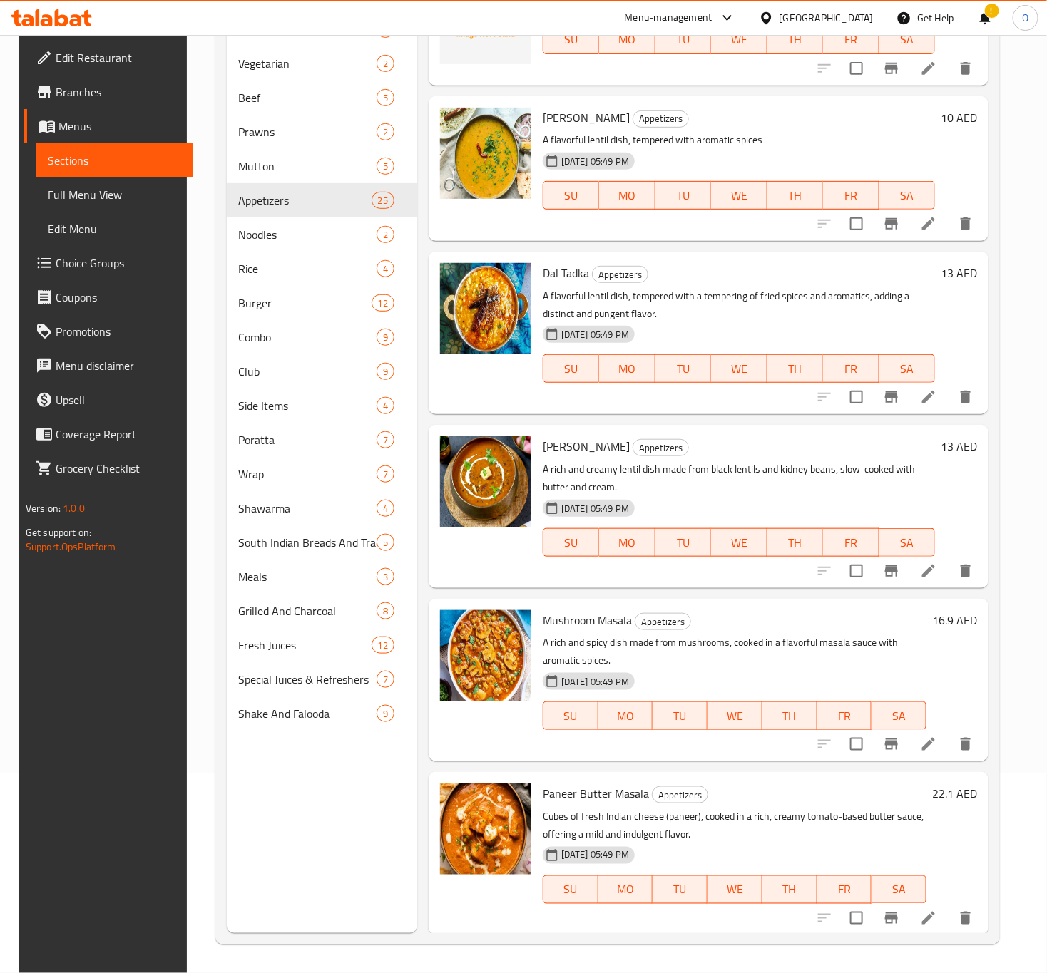
click at [939, 619] on h6 "16.9 AED" at bounding box center [954, 620] width 45 height 20
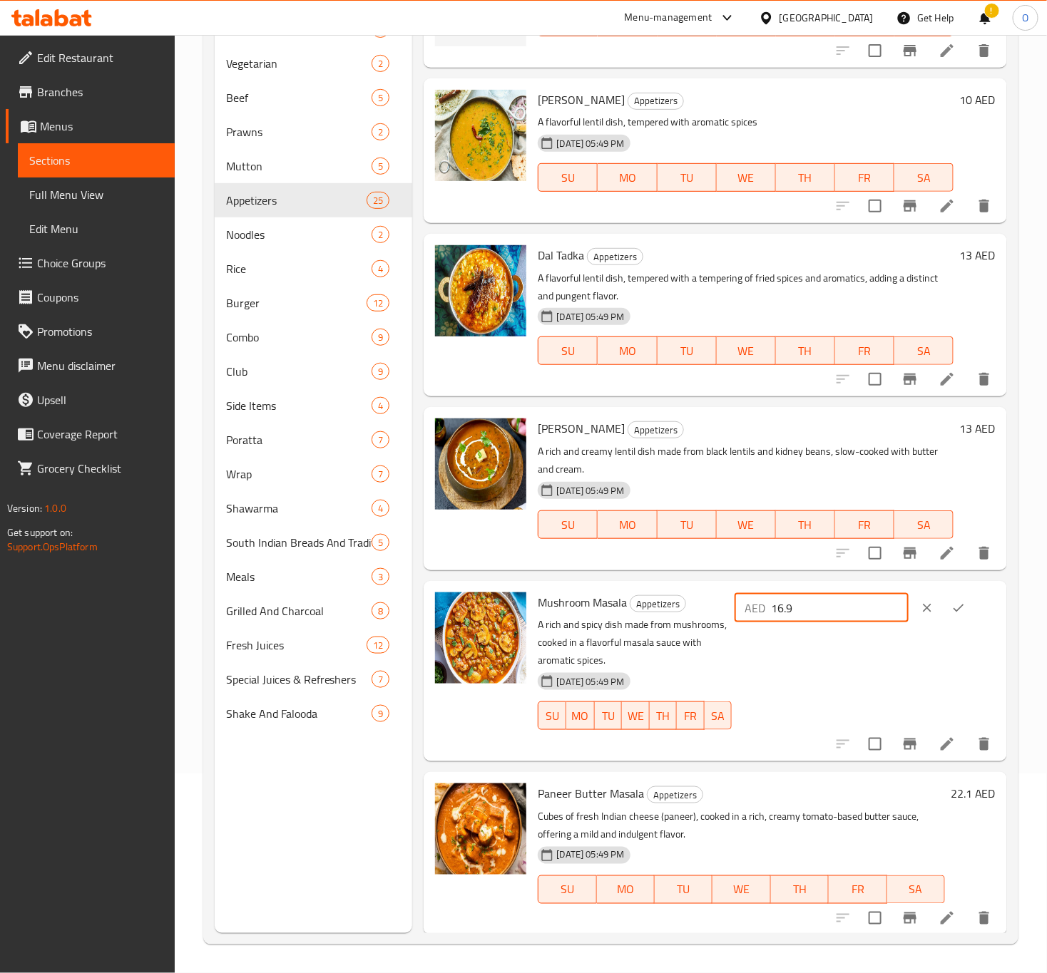
click at [824, 623] on input "16.9" at bounding box center [840, 608] width 138 height 29
type input "17"
click at [956, 615] on icon "ok" at bounding box center [958, 608] width 14 height 14
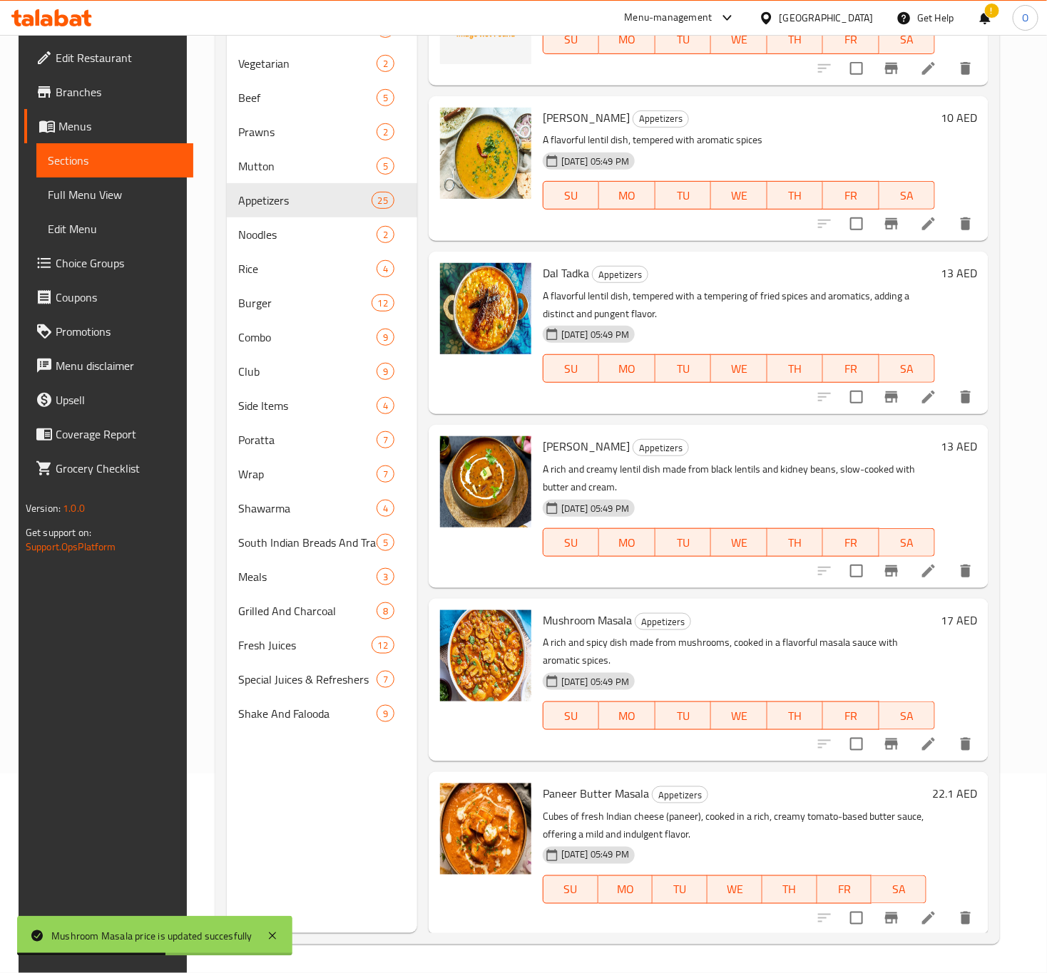
click at [957, 798] on h6 "22.1 AED" at bounding box center [954, 794] width 45 height 20
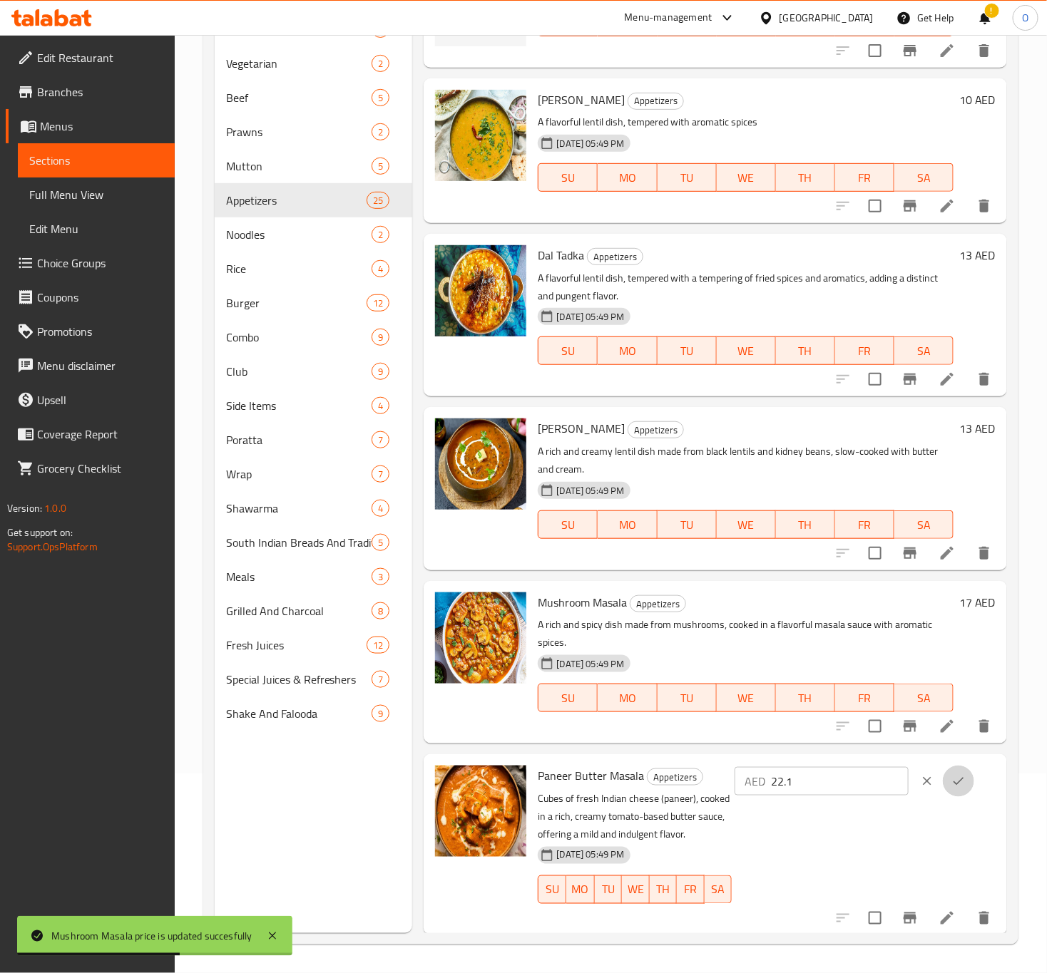
click at [957, 789] on icon "ok" at bounding box center [958, 781] width 14 height 14
click at [779, 786] on h6 "Paneer Butter Masala Appetizers" at bounding box center [659, 776] width 242 height 20
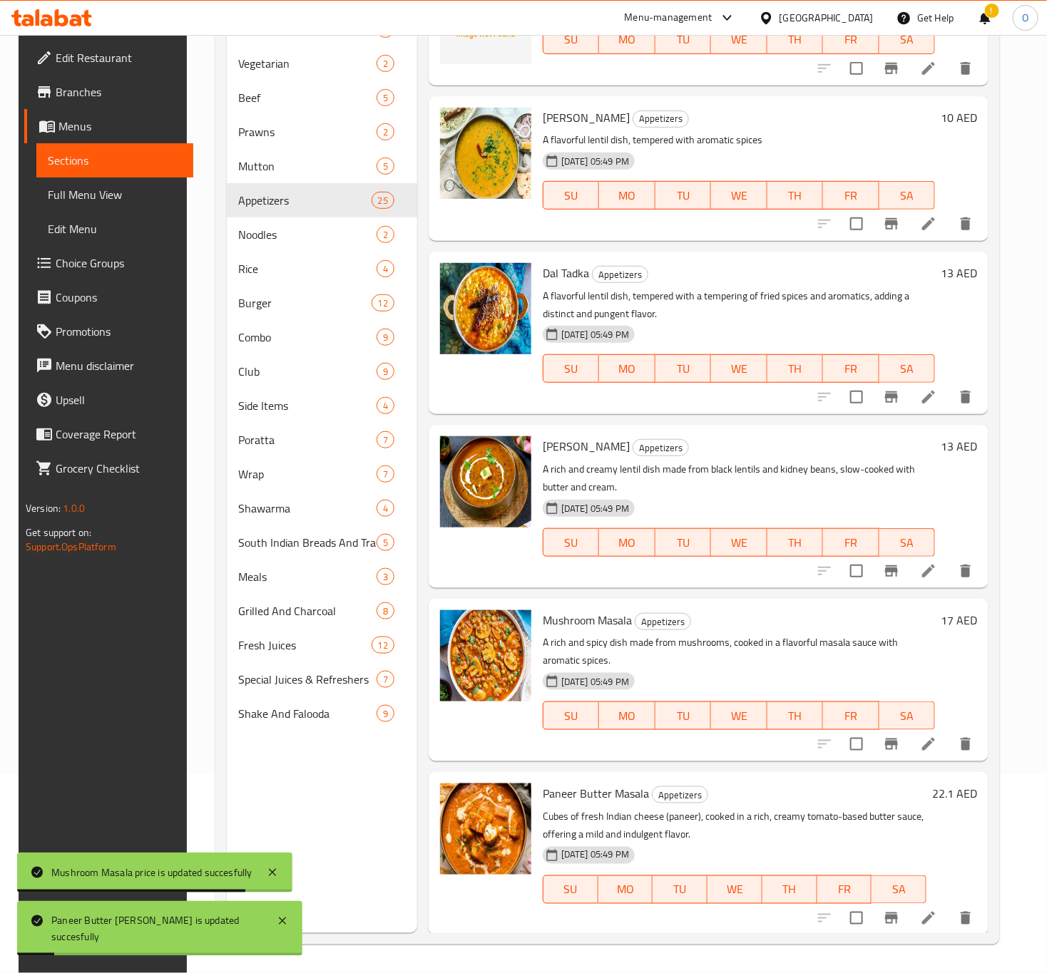
click at [931, 794] on div "22.1 AED" at bounding box center [951, 794] width 51 height 20
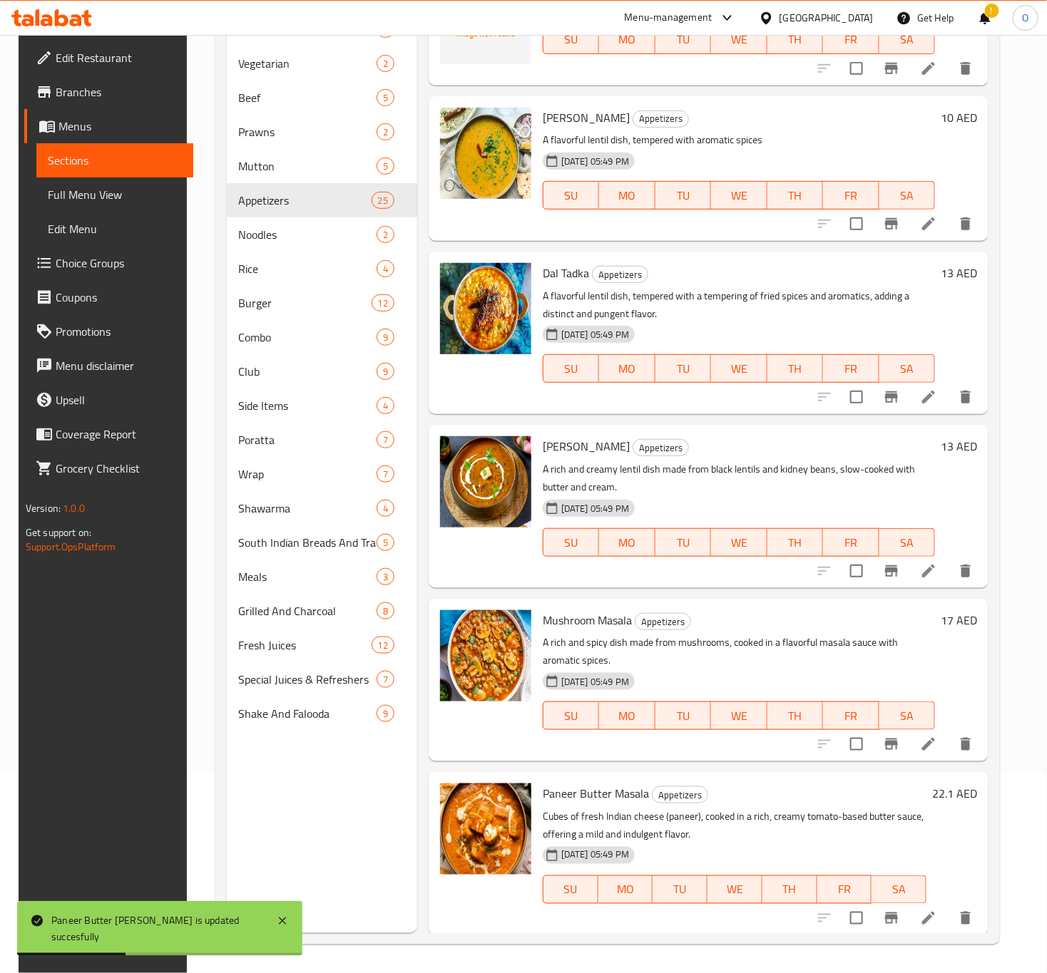
click at [948, 785] on h6 "22.1 AED" at bounding box center [954, 794] width 45 height 20
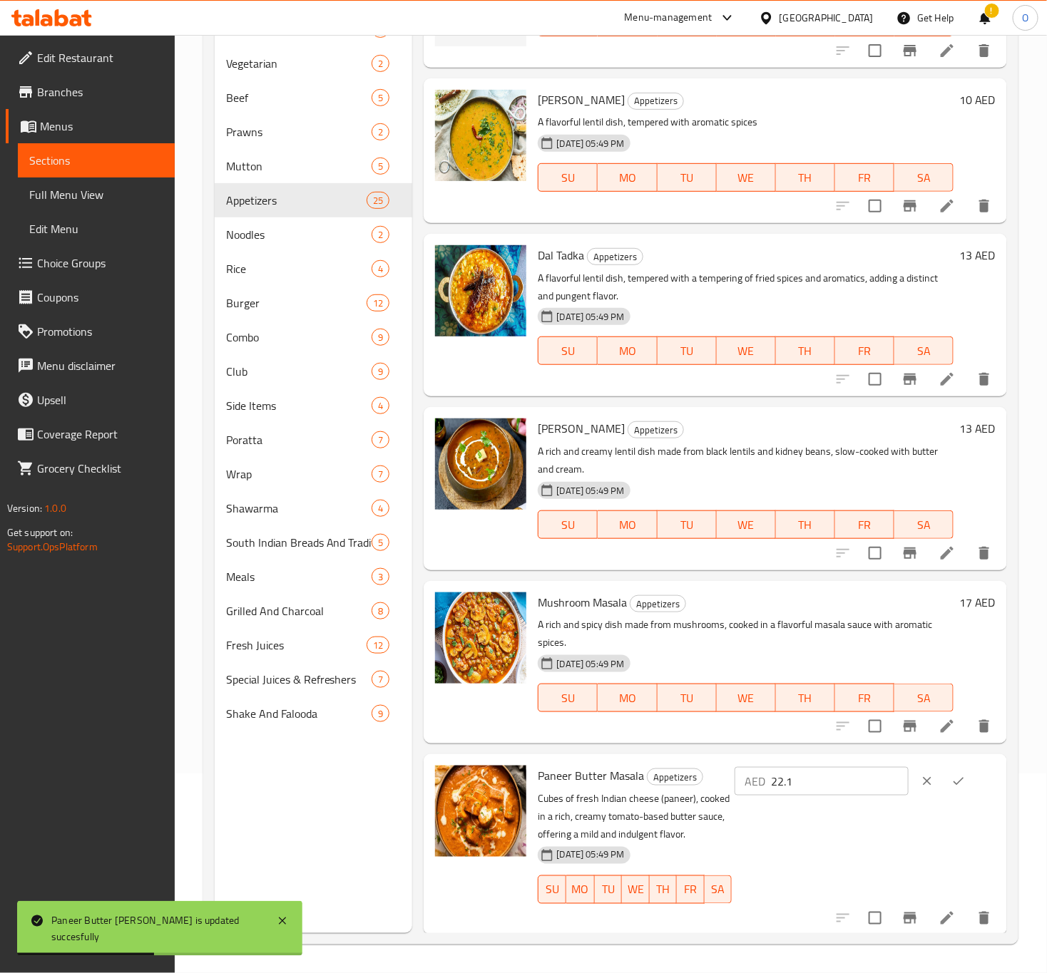
click at [777, 789] on div "AED 22.1 ​" at bounding box center [822, 781] width 174 height 29
click at [787, 794] on input "22.1" at bounding box center [840, 781] width 138 height 29
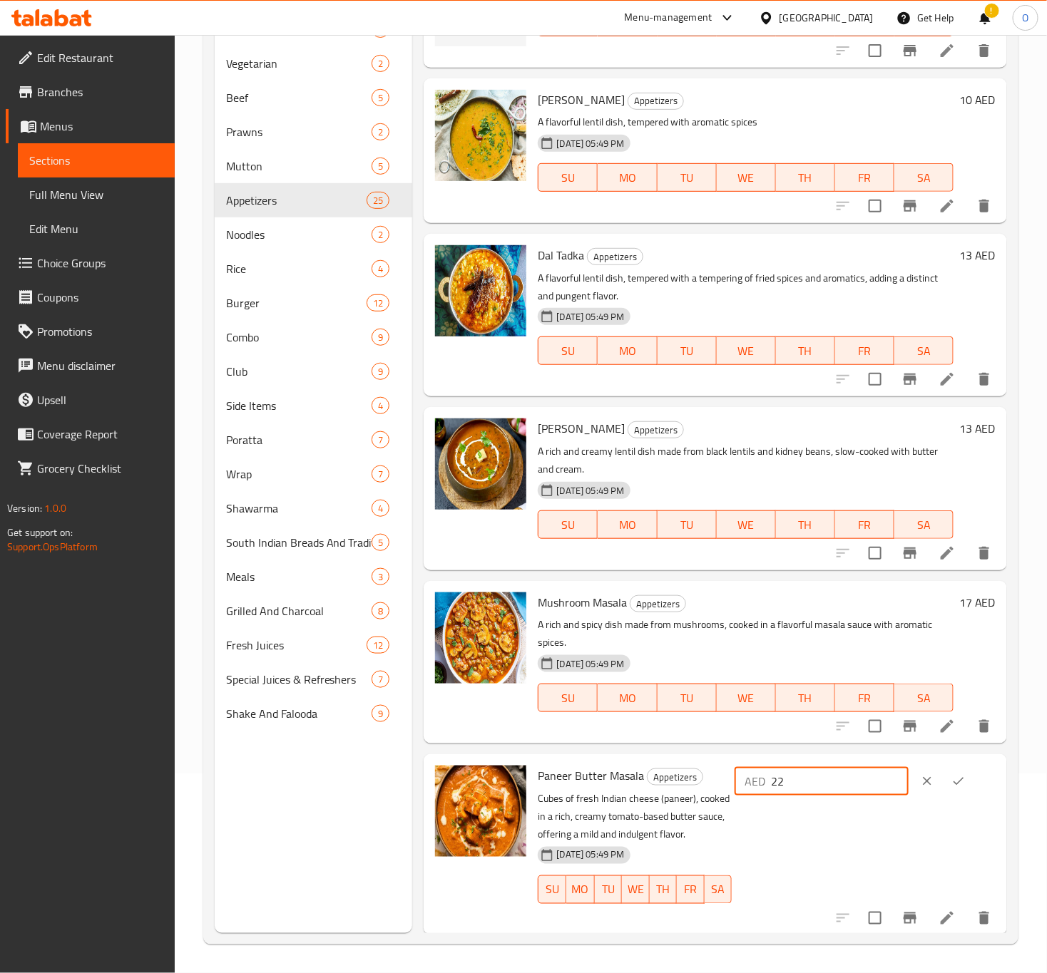
type input "22"
click at [951, 789] on icon "ok" at bounding box center [958, 781] width 14 height 14
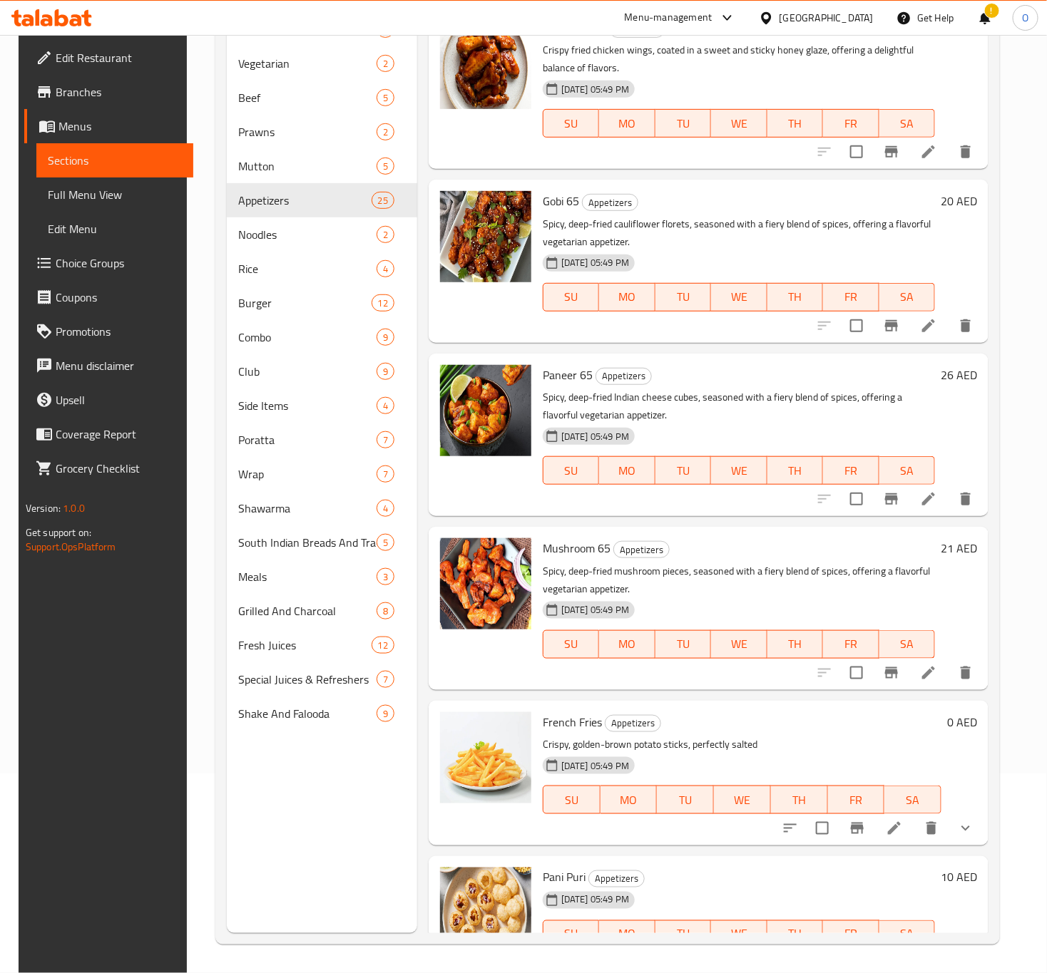
scroll to position [0, 0]
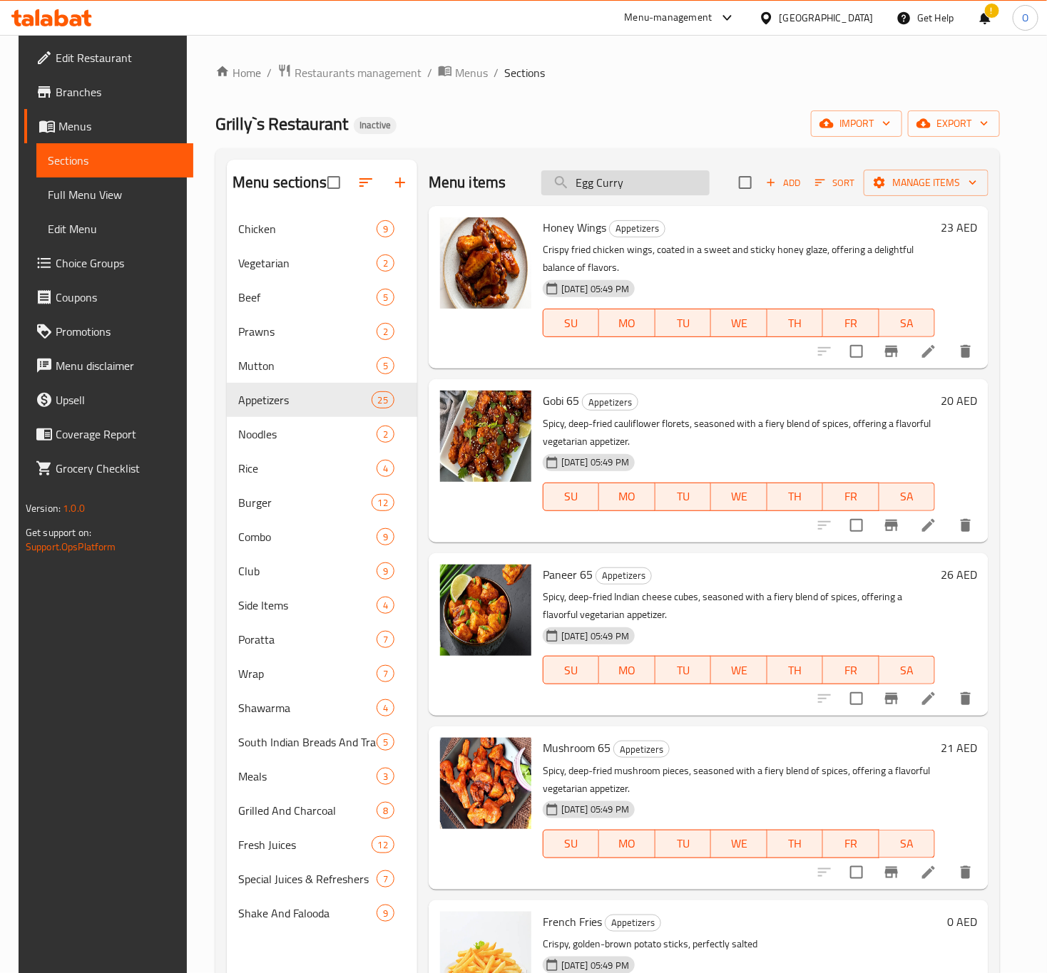
click at [625, 188] on input "Egg Curry" at bounding box center [625, 182] width 168 height 25
paste input "Chicken Nuggets Burger"
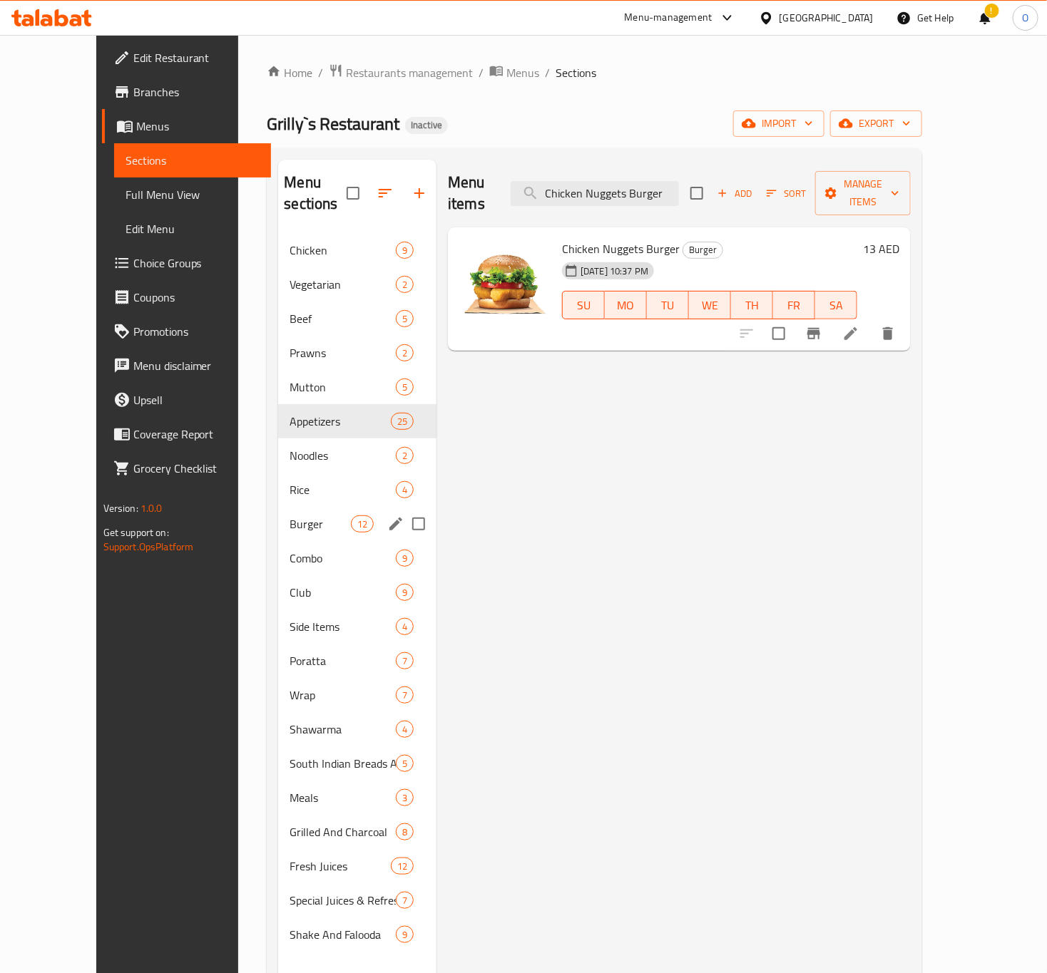
click at [290, 516] on span "Burger" at bounding box center [320, 524] width 61 height 17
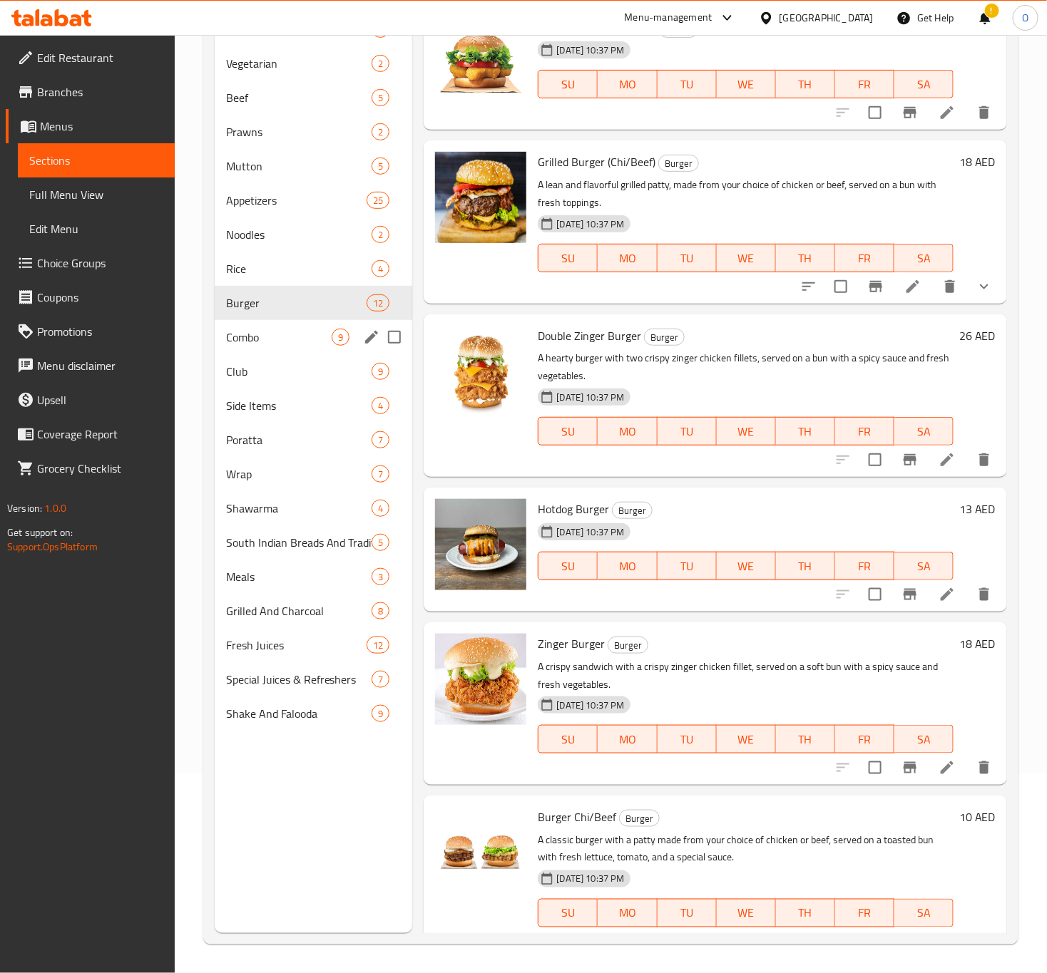
click at [287, 349] on div "Combo 9" at bounding box center [314, 337] width 198 height 34
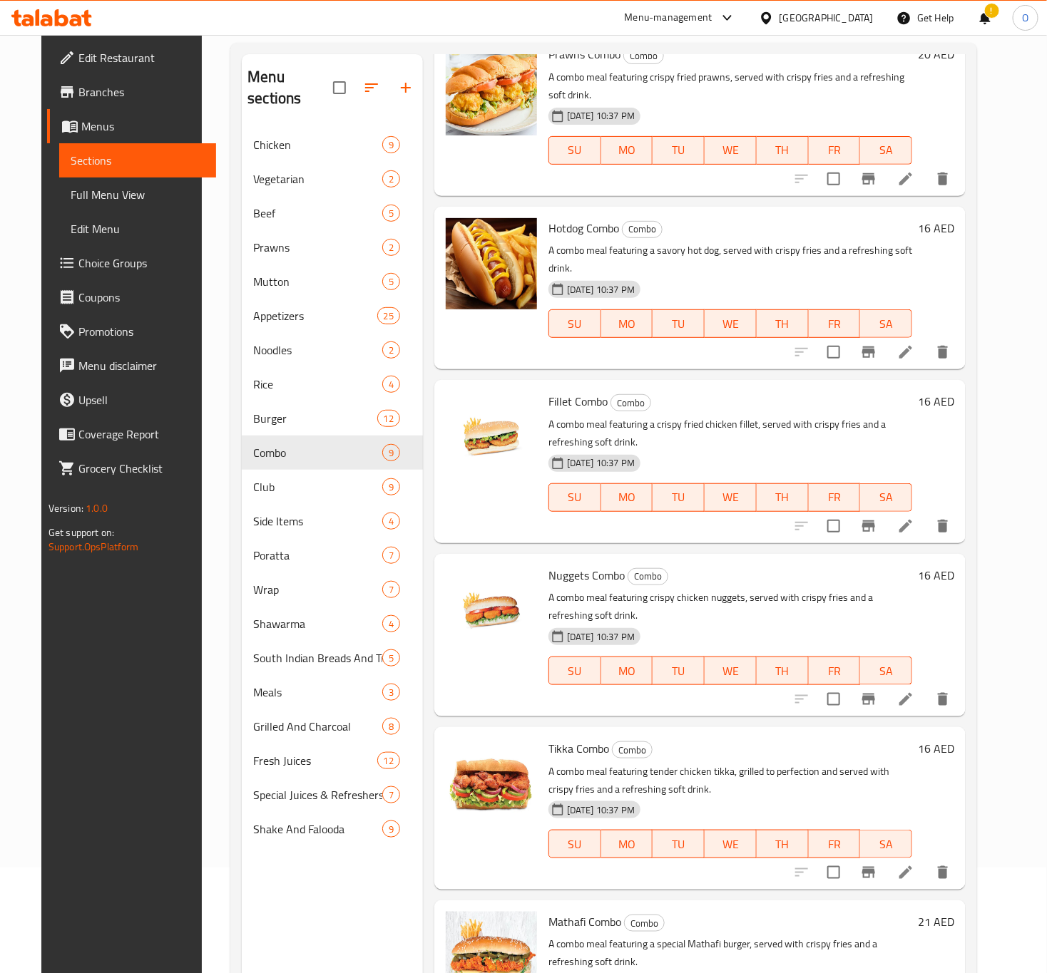
scroll to position [200, 0]
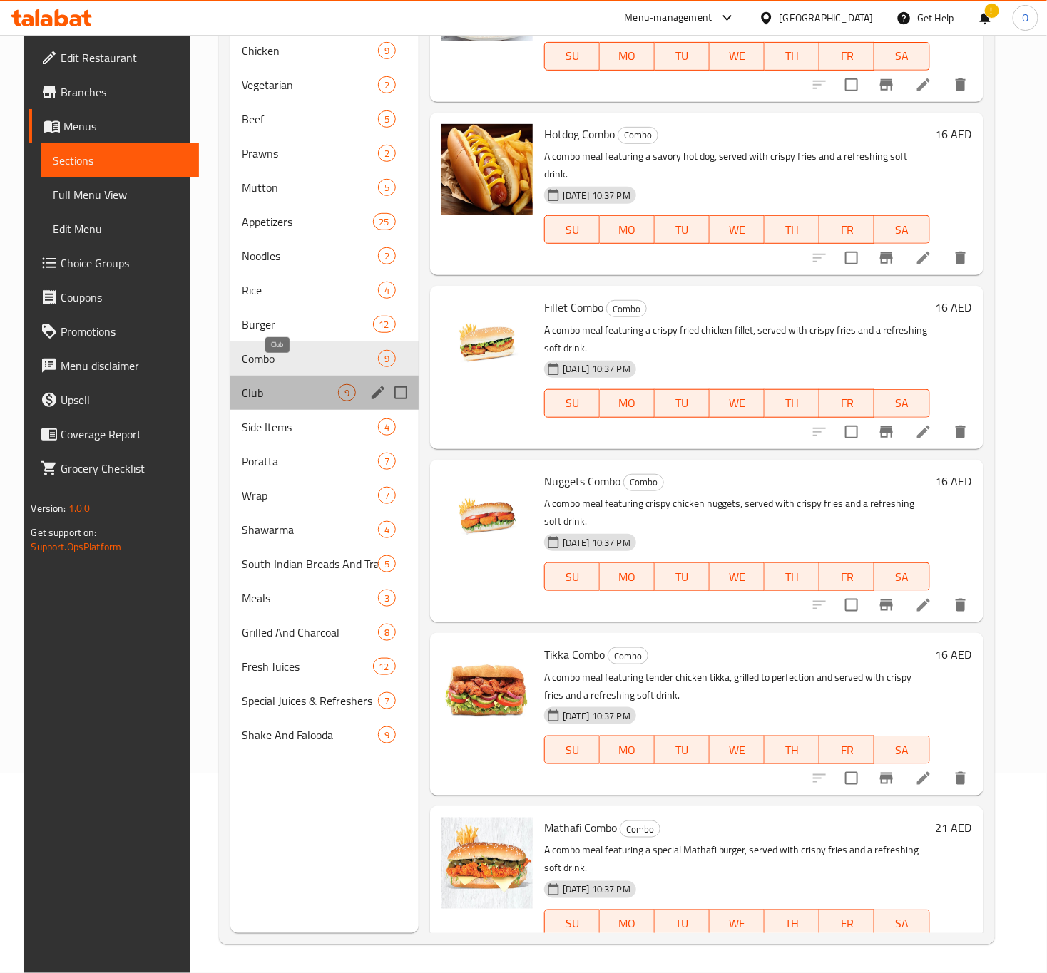
click at [242, 384] on span "Club" at bounding box center [290, 392] width 96 height 17
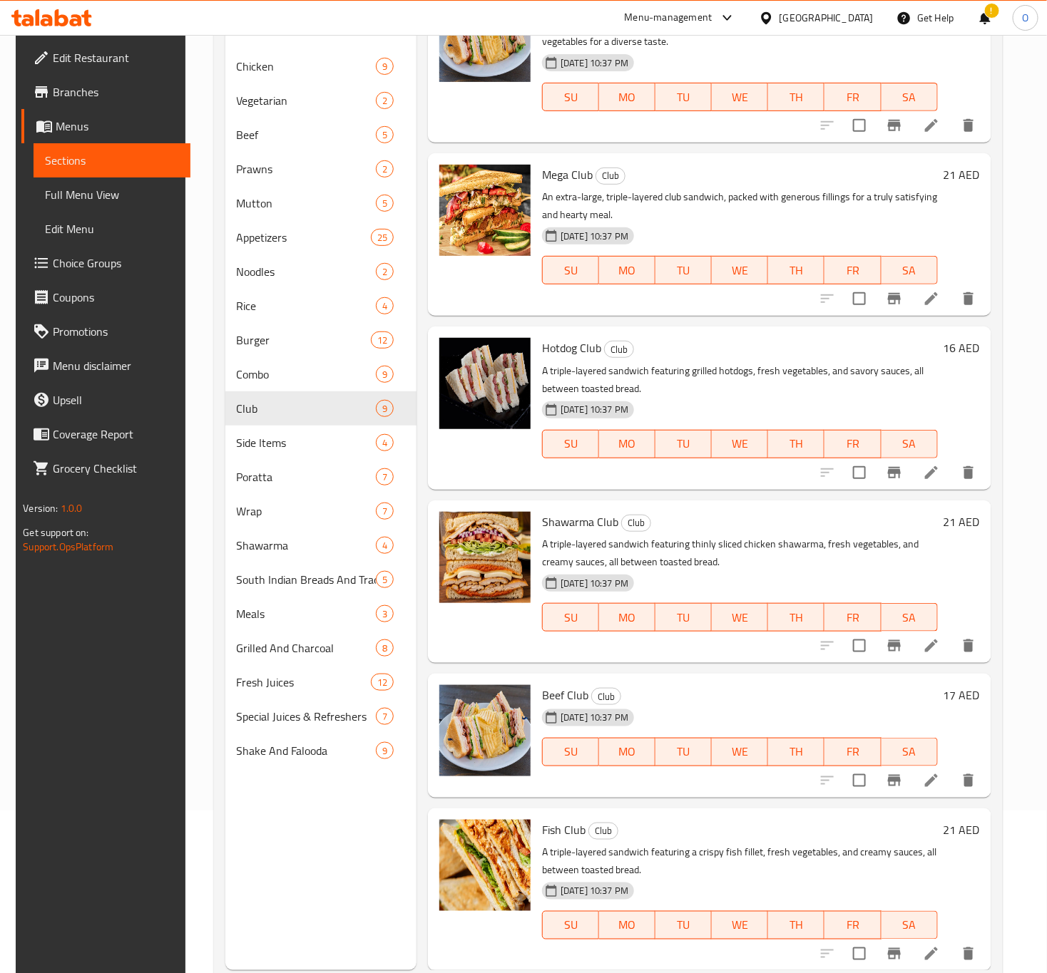
scroll to position [200, 0]
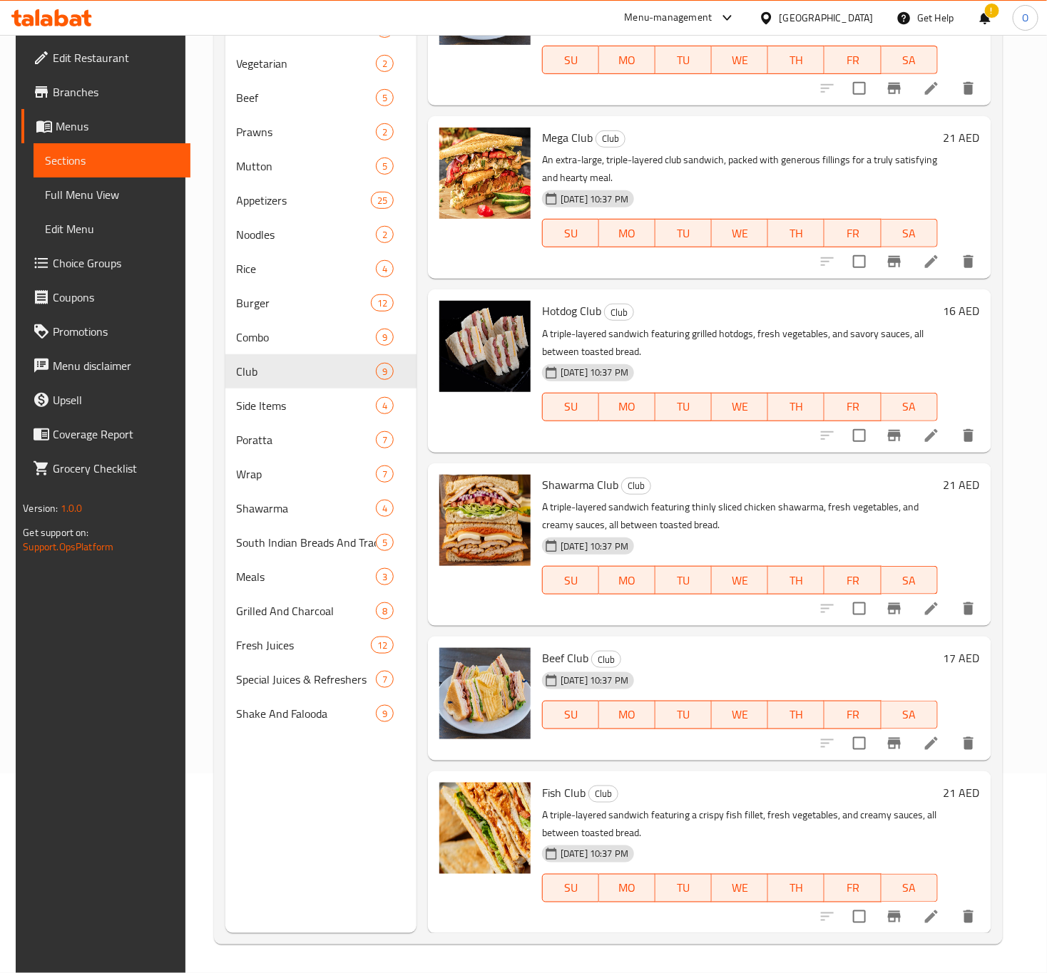
click at [214, 732] on div "Menu sections Chicken 9 Vegetarian 2 Beef 5 Prawns 2 Mutton 5 Appetizers 25 Noo…" at bounding box center [608, 447] width 789 height 996
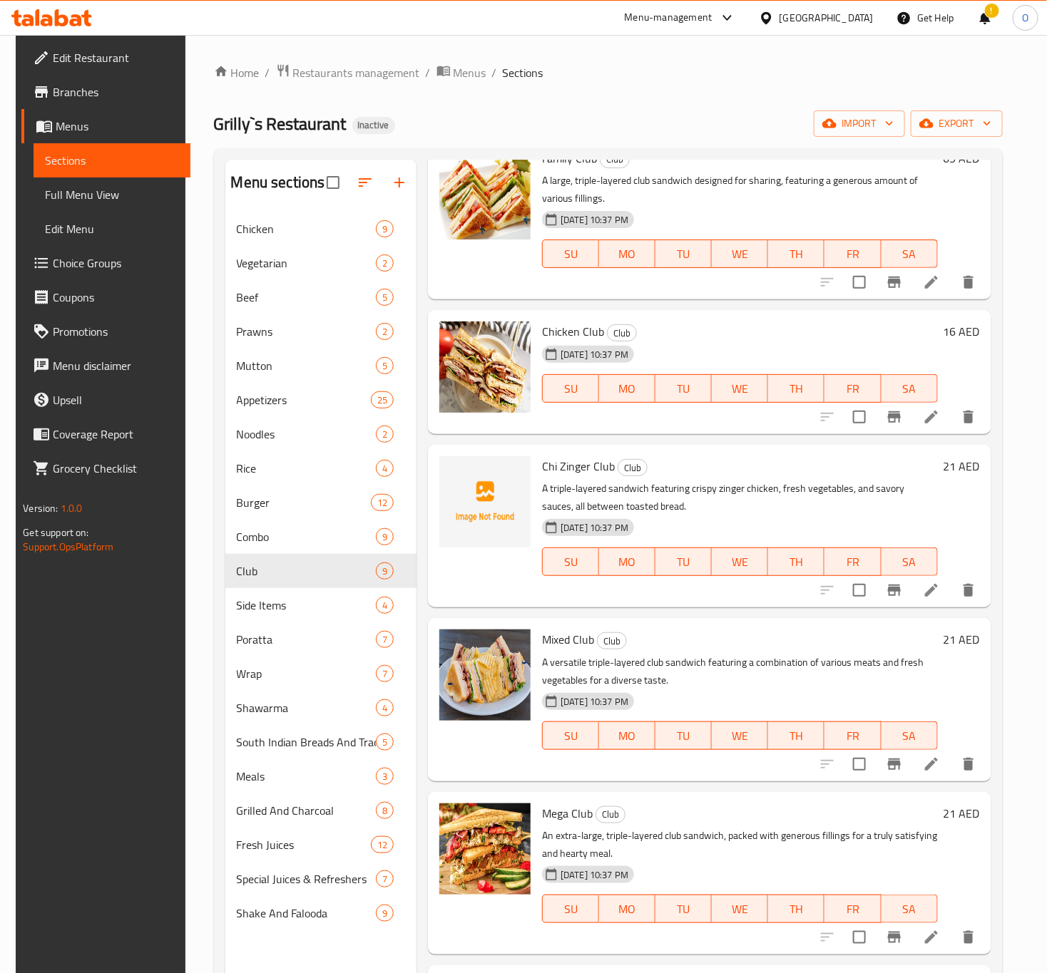
scroll to position [0, 0]
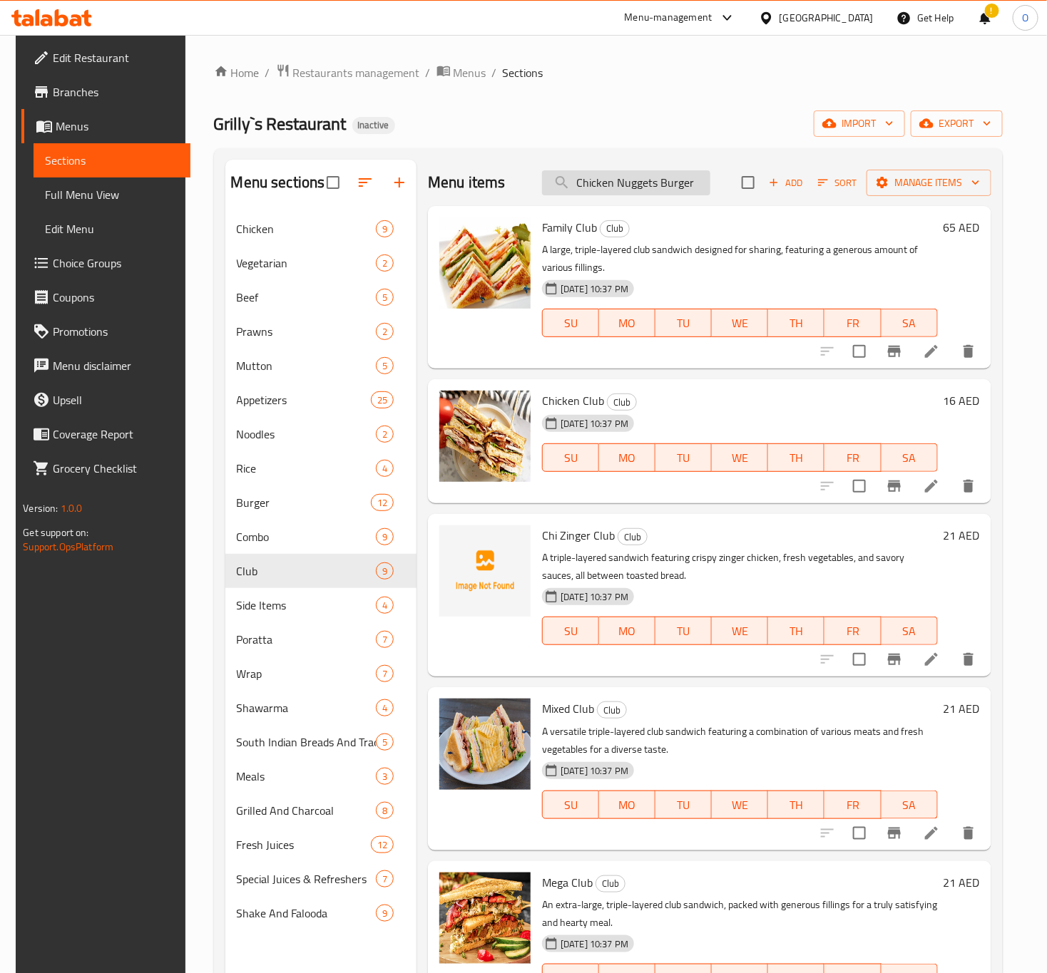
click at [619, 190] on input "Chicken Nuggets Burger" at bounding box center [626, 182] width 168 height 25
paste input "lly [PERSON_NAME]"
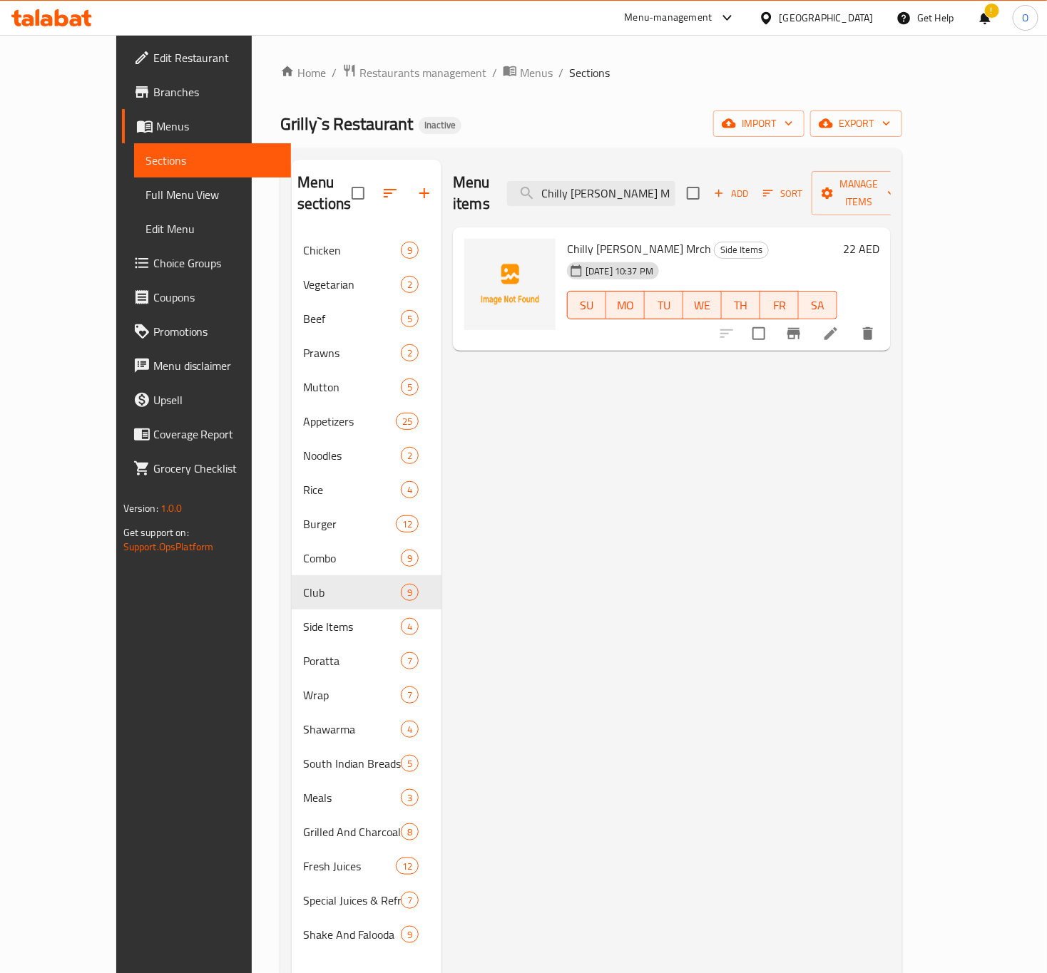
click at [605, 197] on div "Menu items Chilly [PERSON_NAME] Mrch Add Sort Manage items" at bounding box center [672, 194] width 438 height 68
click at [613, 185] on input "Chilly [PERSON_NAME] Mrch" at bounding box center [591, 193] width 168 height 25
paste input "Tortilla Star"
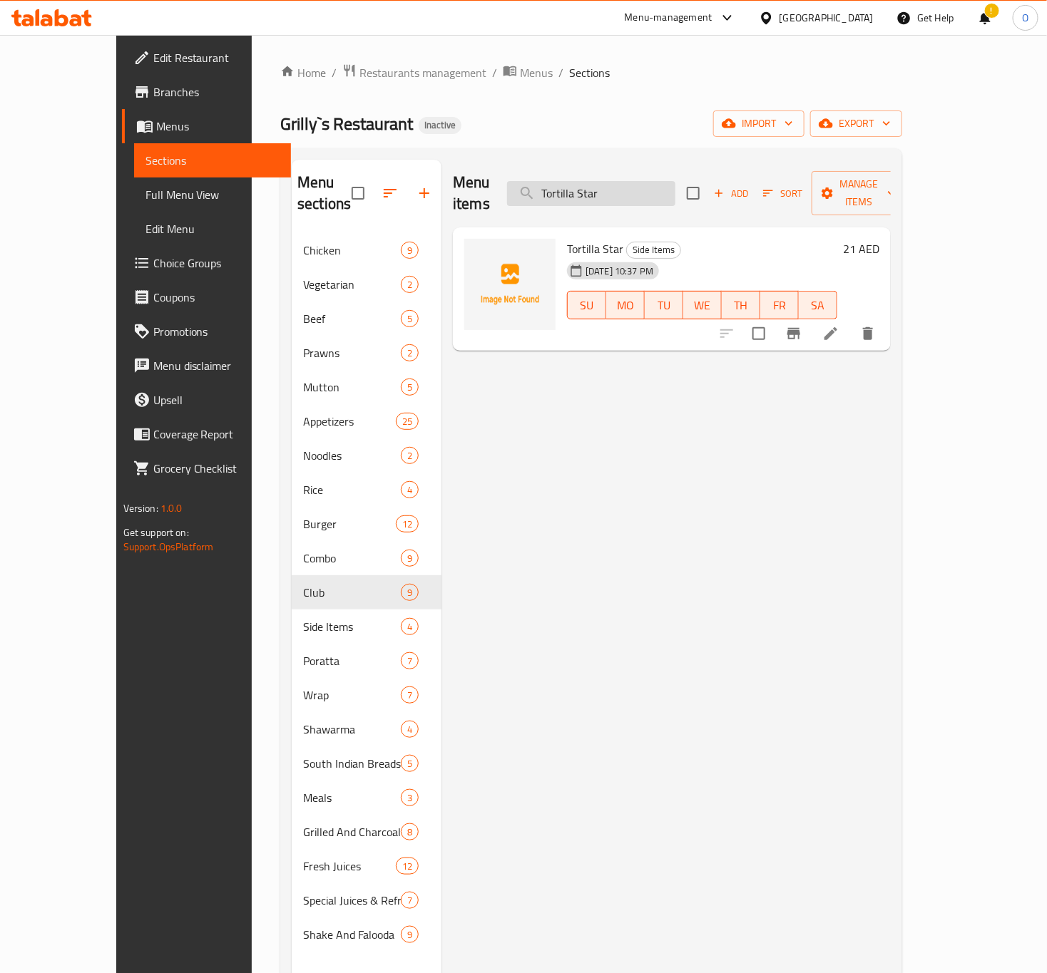
click at [672, 183] on input "Tortilla Star" at bounding box center [591, 193] width 168 height 25
paste input "[DEMOGRAPHIC_DATA] Fantasia Italian Taste"
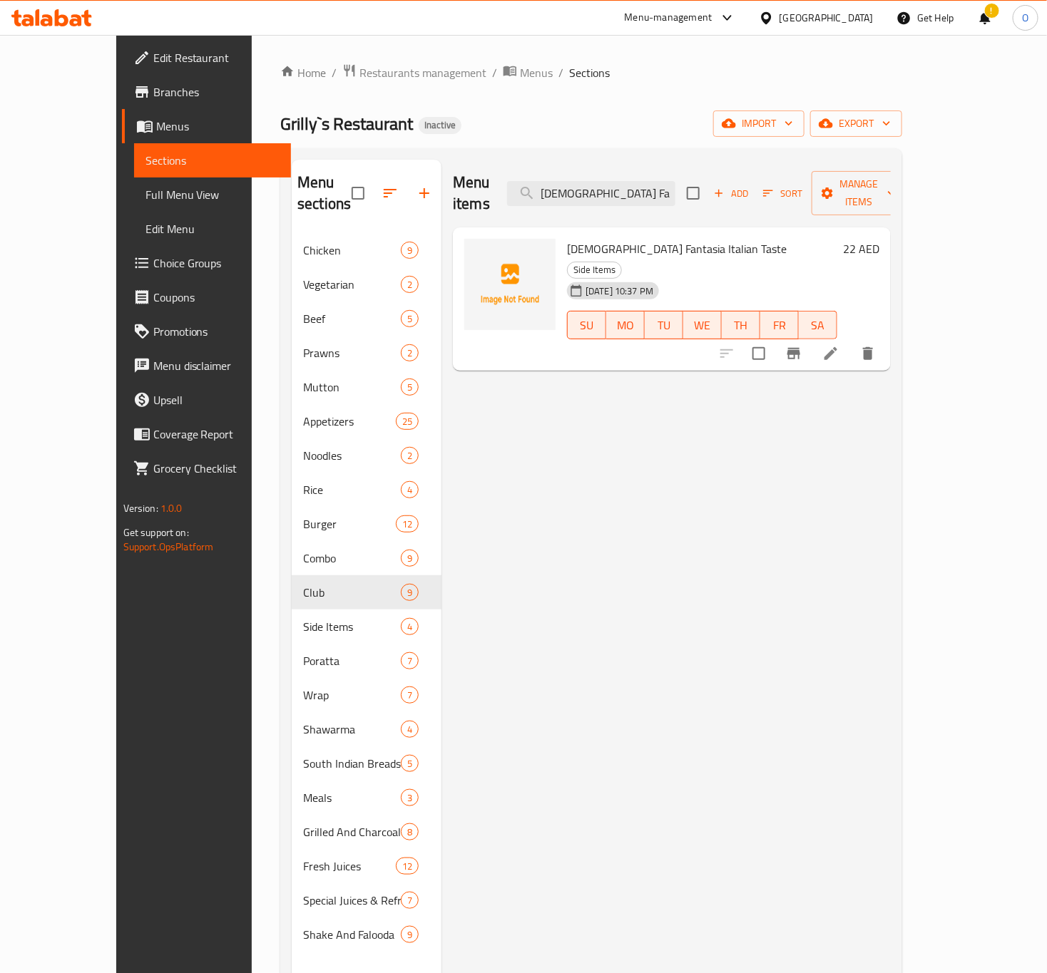
type input "[DEMOGRAPHIC_DATA] Fantasia Italian Taste"
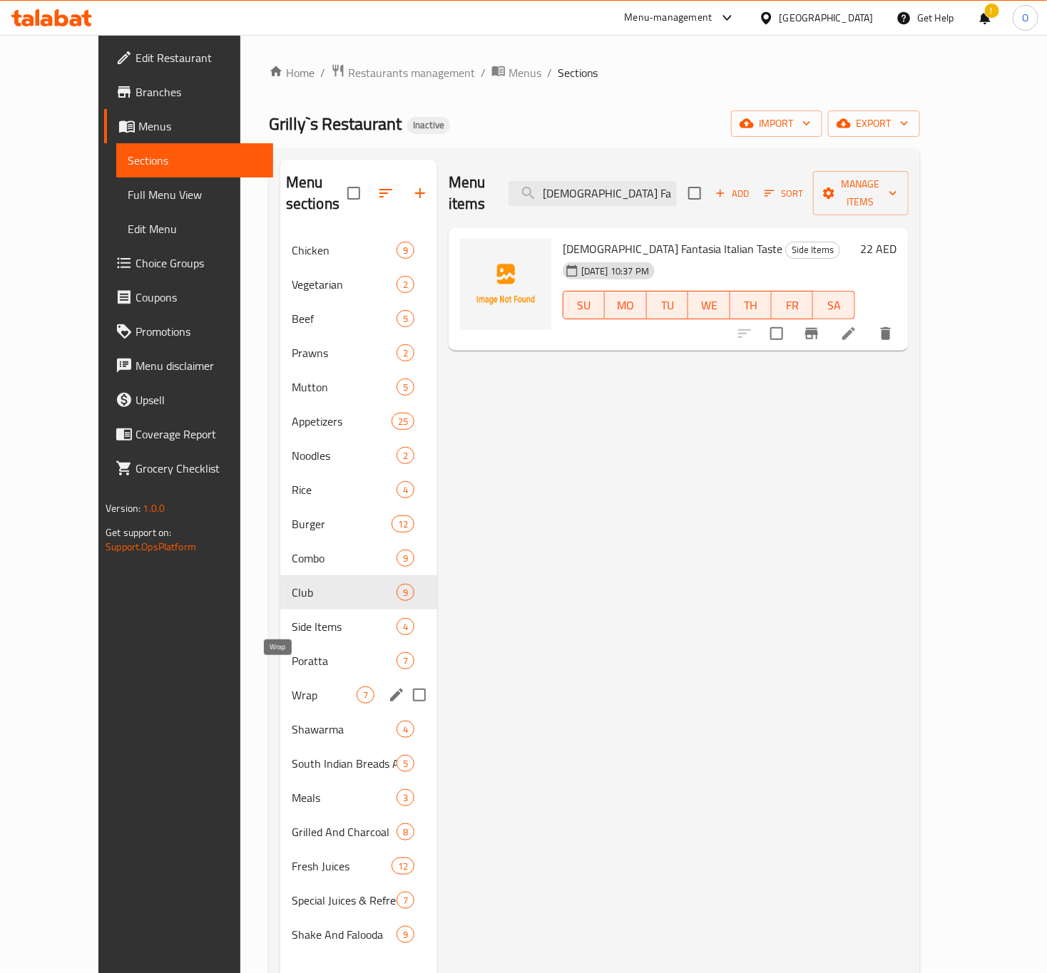
click at [292, 687] on span "Wrap" at bounding box center [324, 695] width 65 height 17
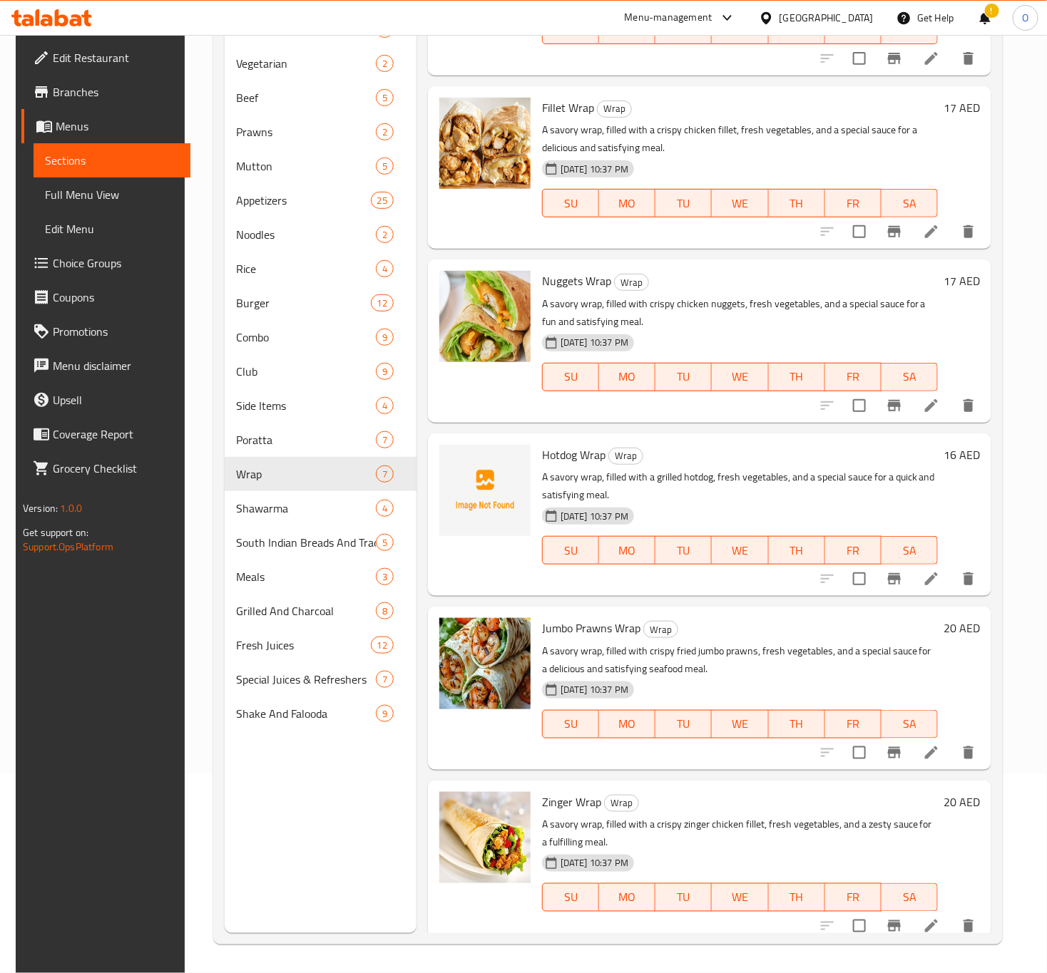
scroll to position [277, 0]
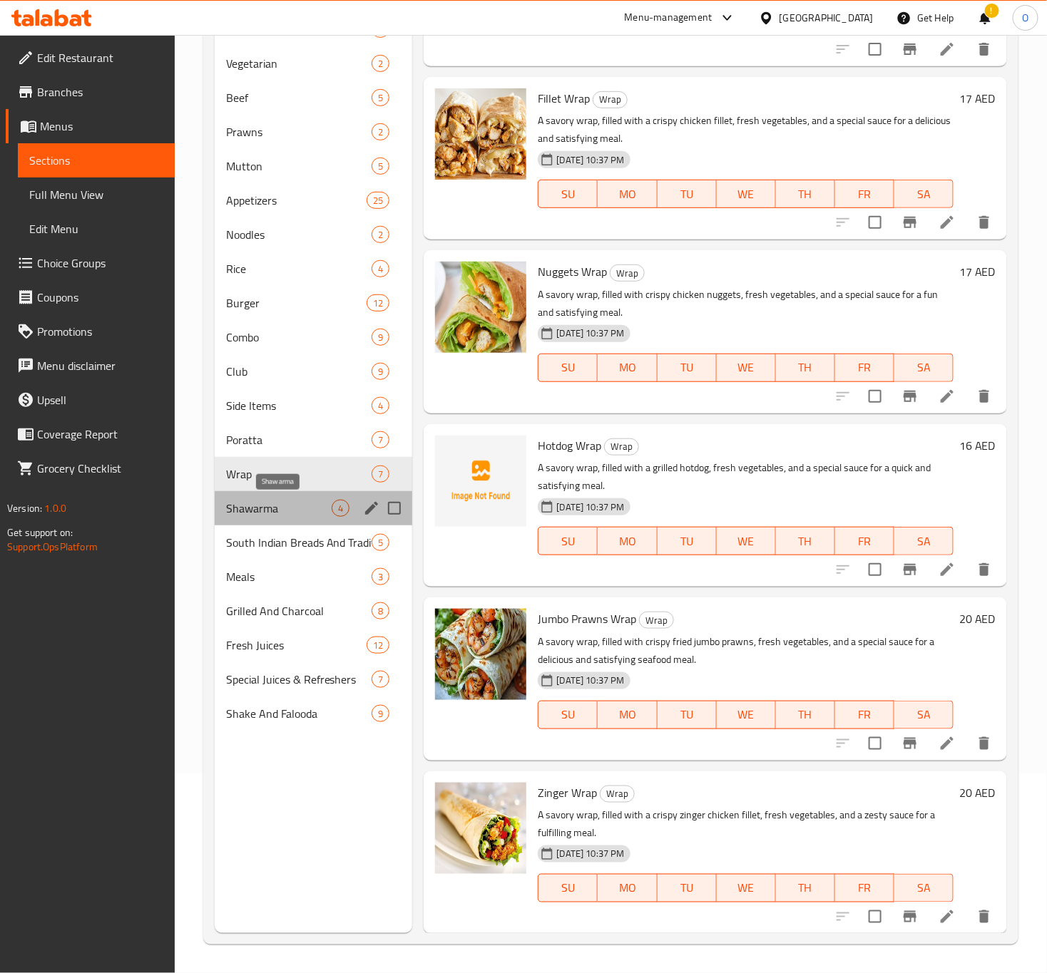
click at [268, 503] on span "Shawarma" at bounding box center [279, 508] width 106 height 17
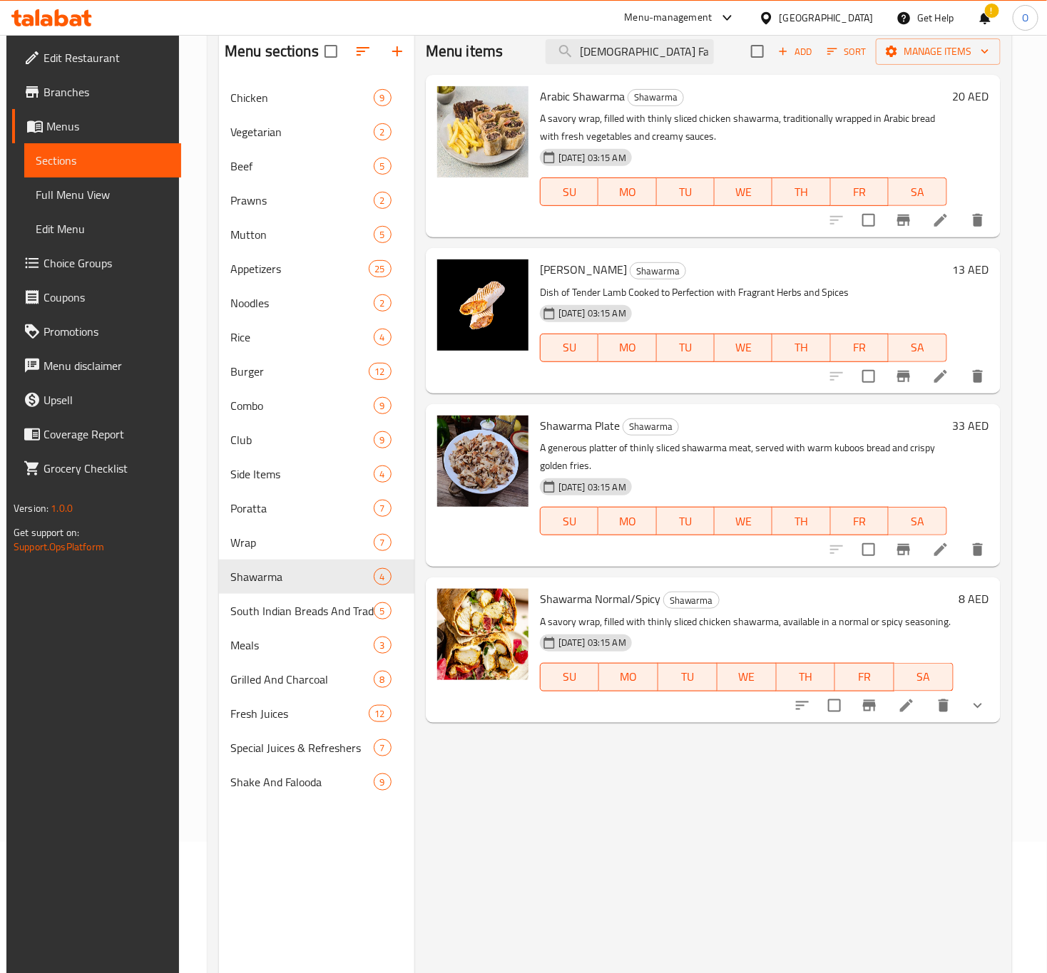
scroll to position [93, 0]
